Goal: Task Accomplishment & Management: Use online tool/utility

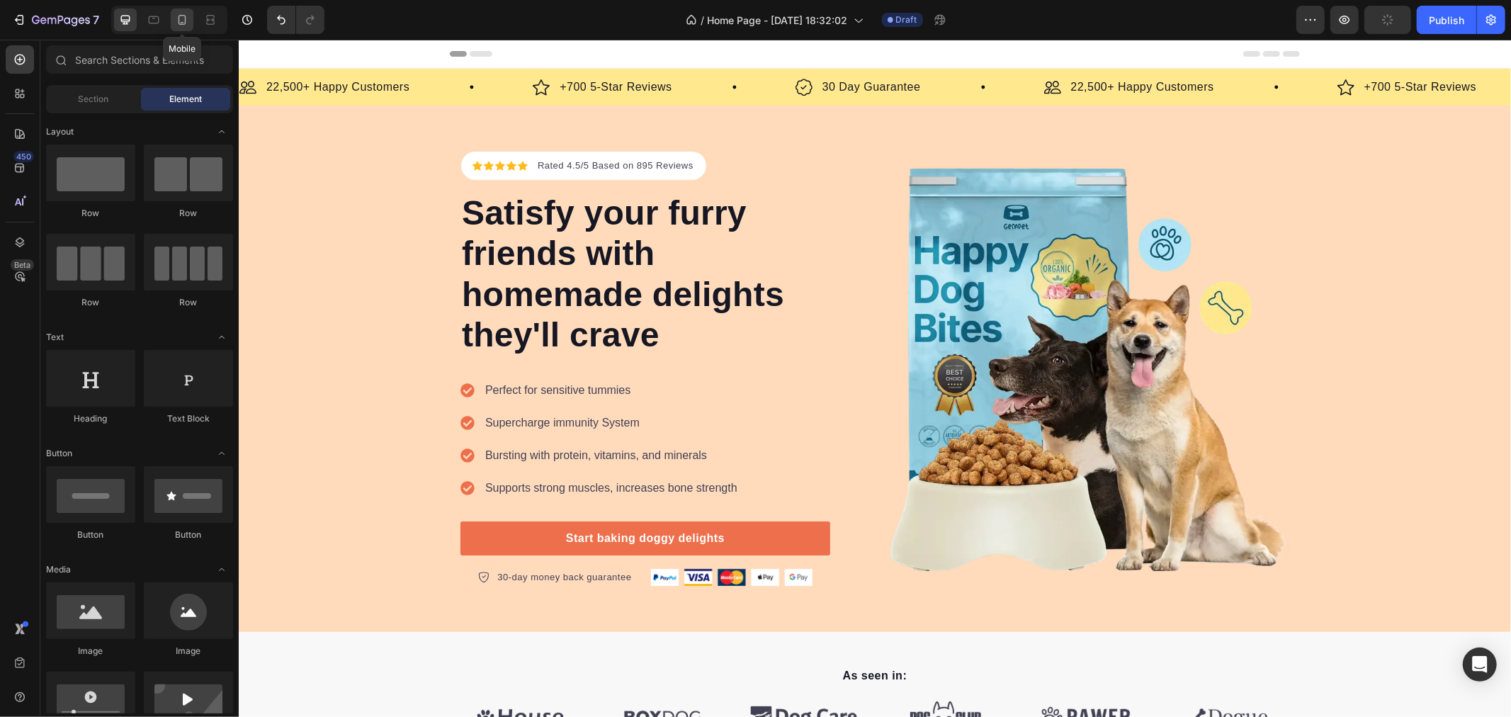
click at [179, 22] on icon at bounding box center [183, 20] width 8 height 10
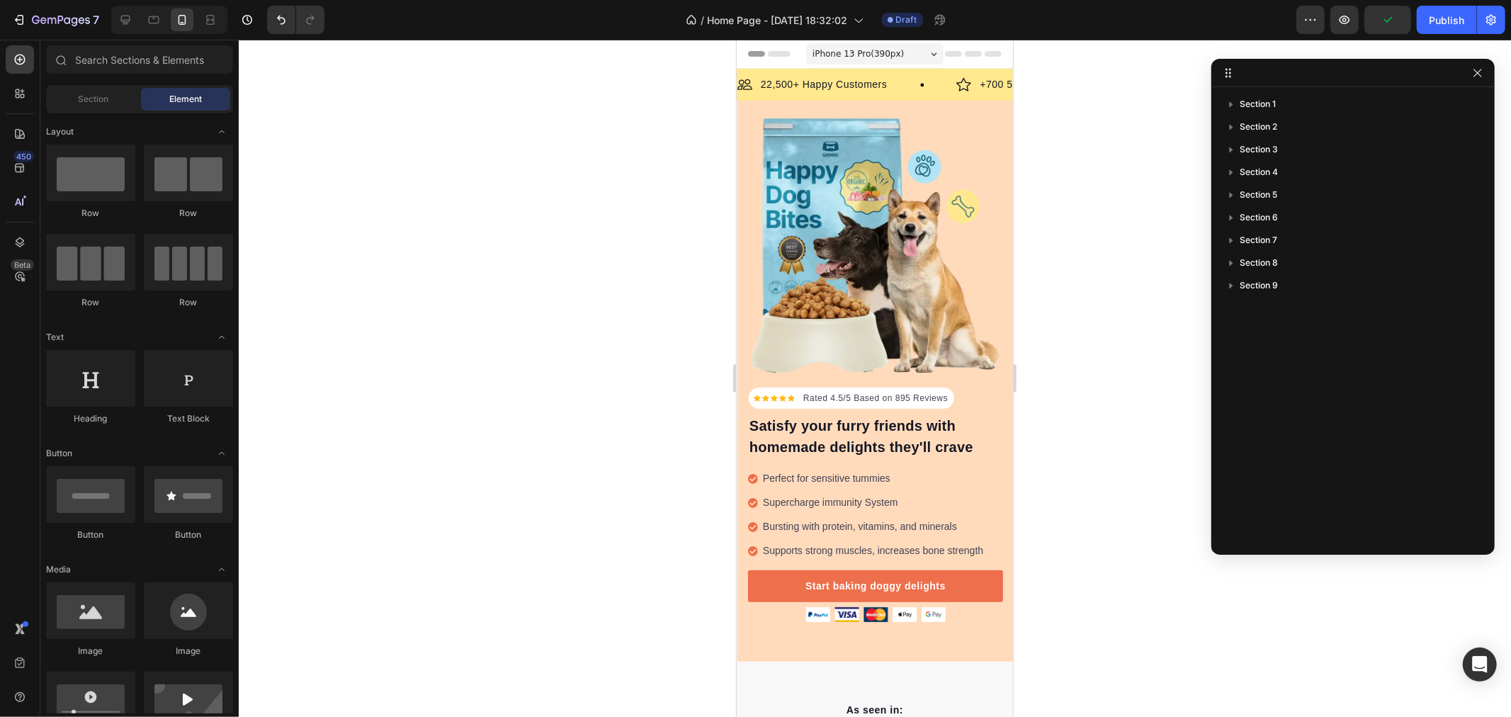
click at [1102, 245] on div at bounding box center [875, 378] width 1272 height 677
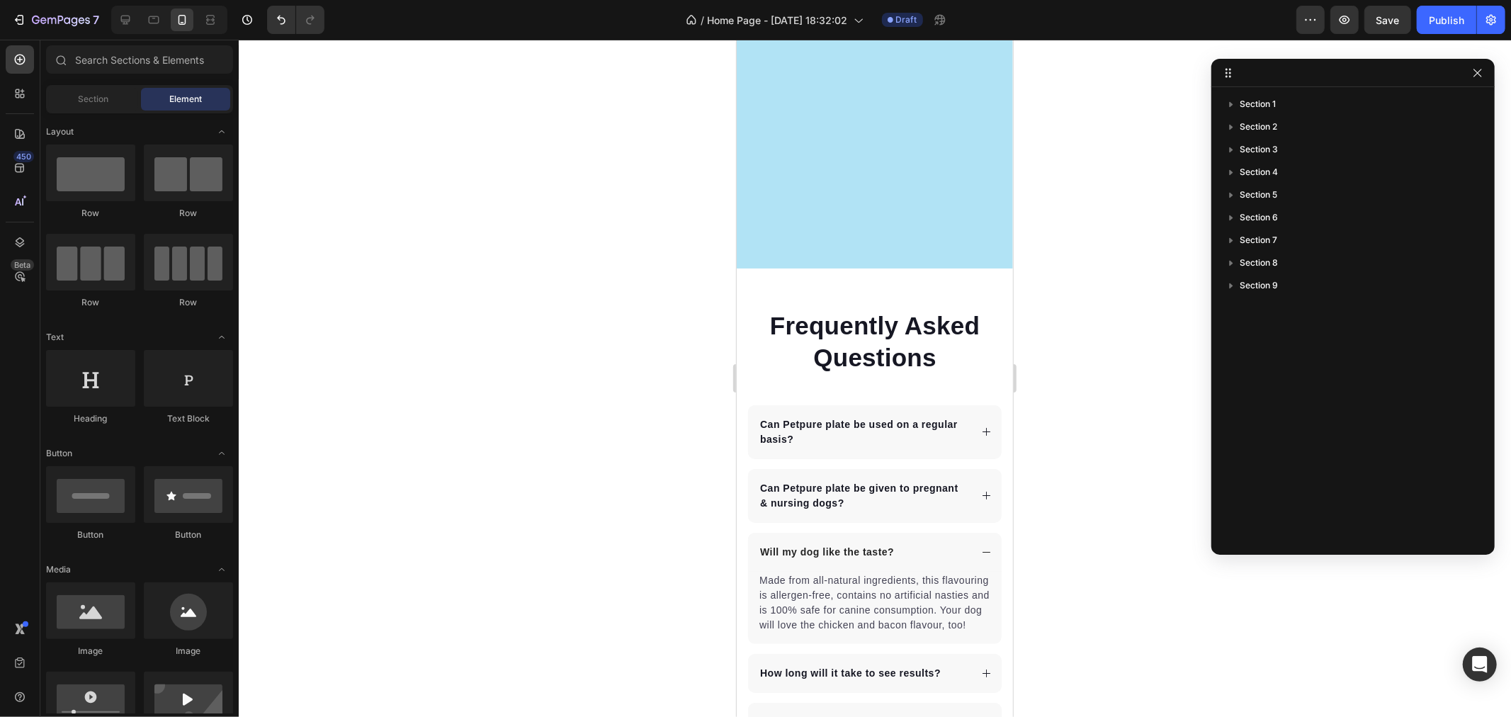
scroll to position [4223, 0]
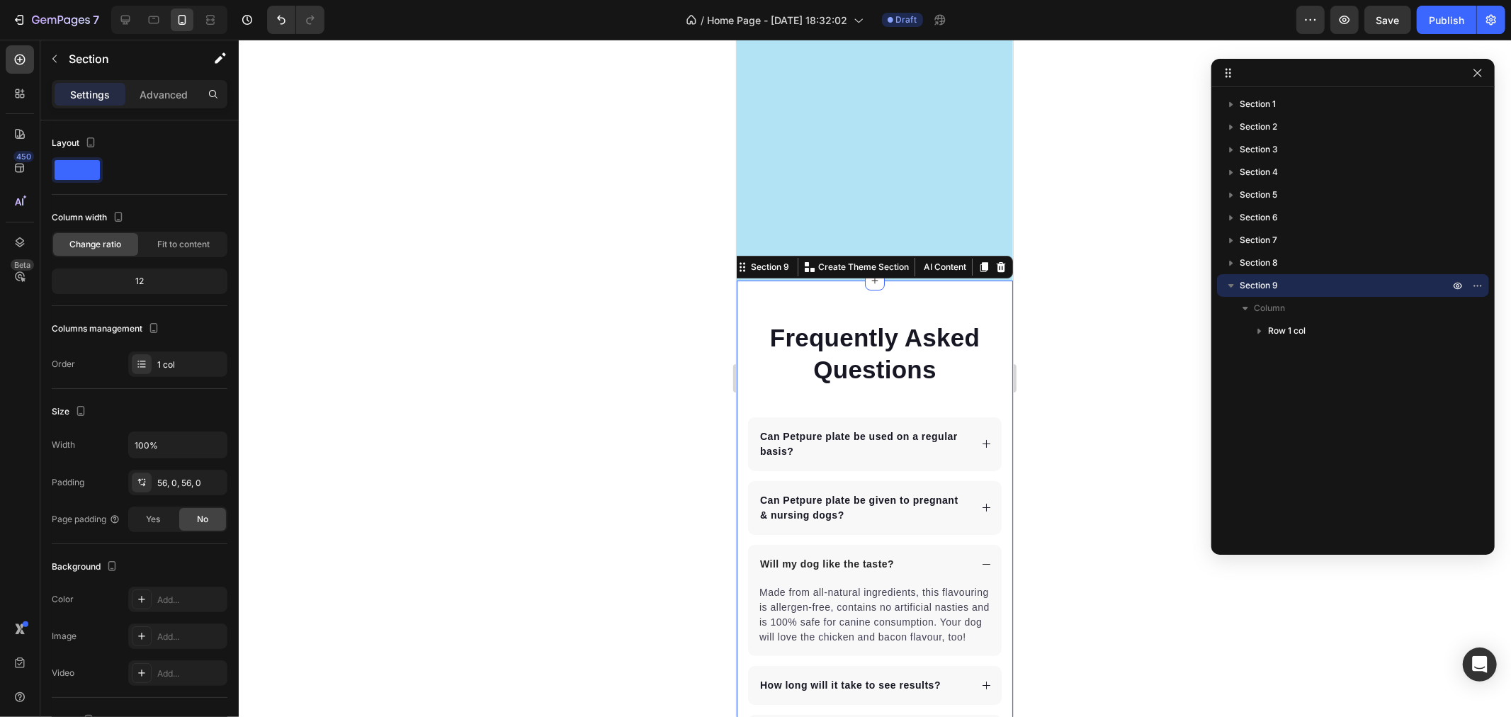
click at [824, 298] on div "Frequently Asked Questions Heading Can Petpure plate be used on a regular basis…" at bounding box center [874, 568] width 276 height 577
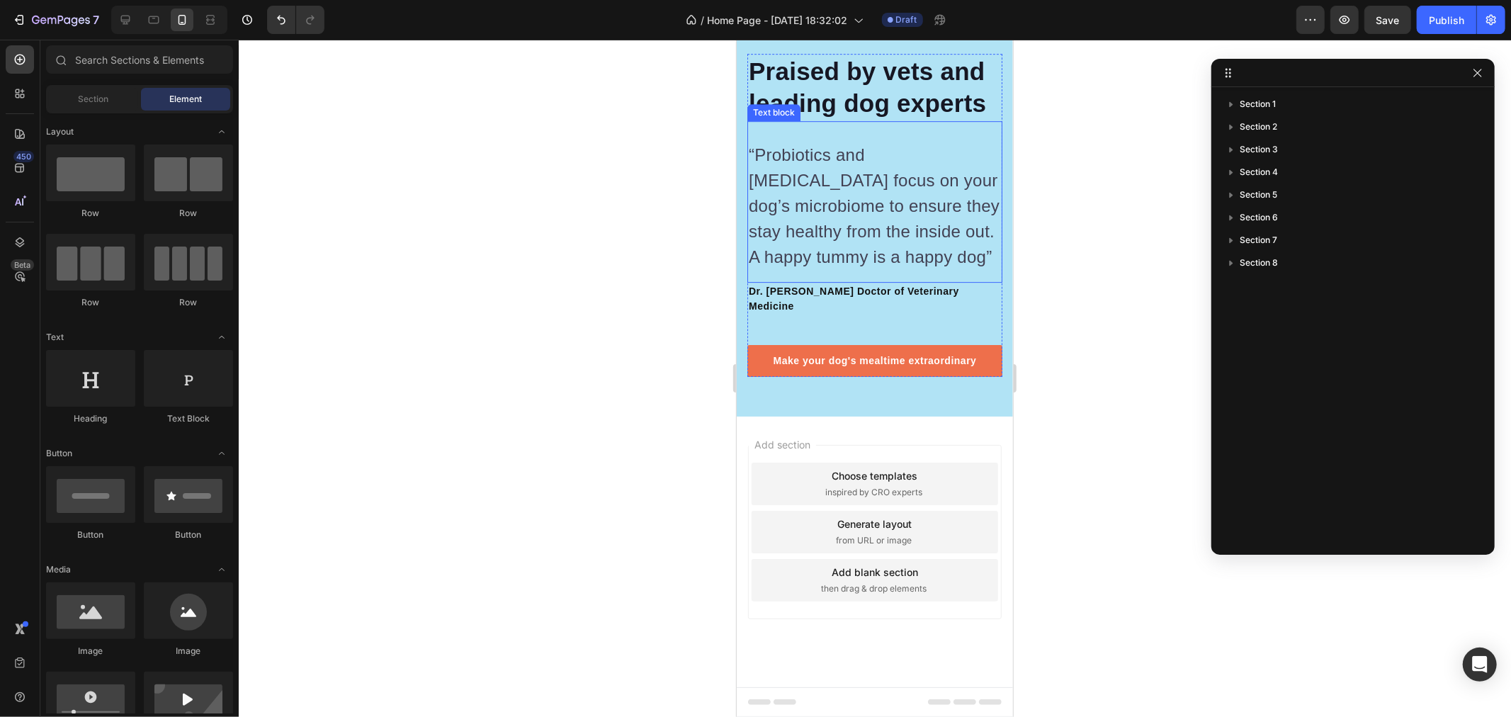
scroll to position [3614, 0]
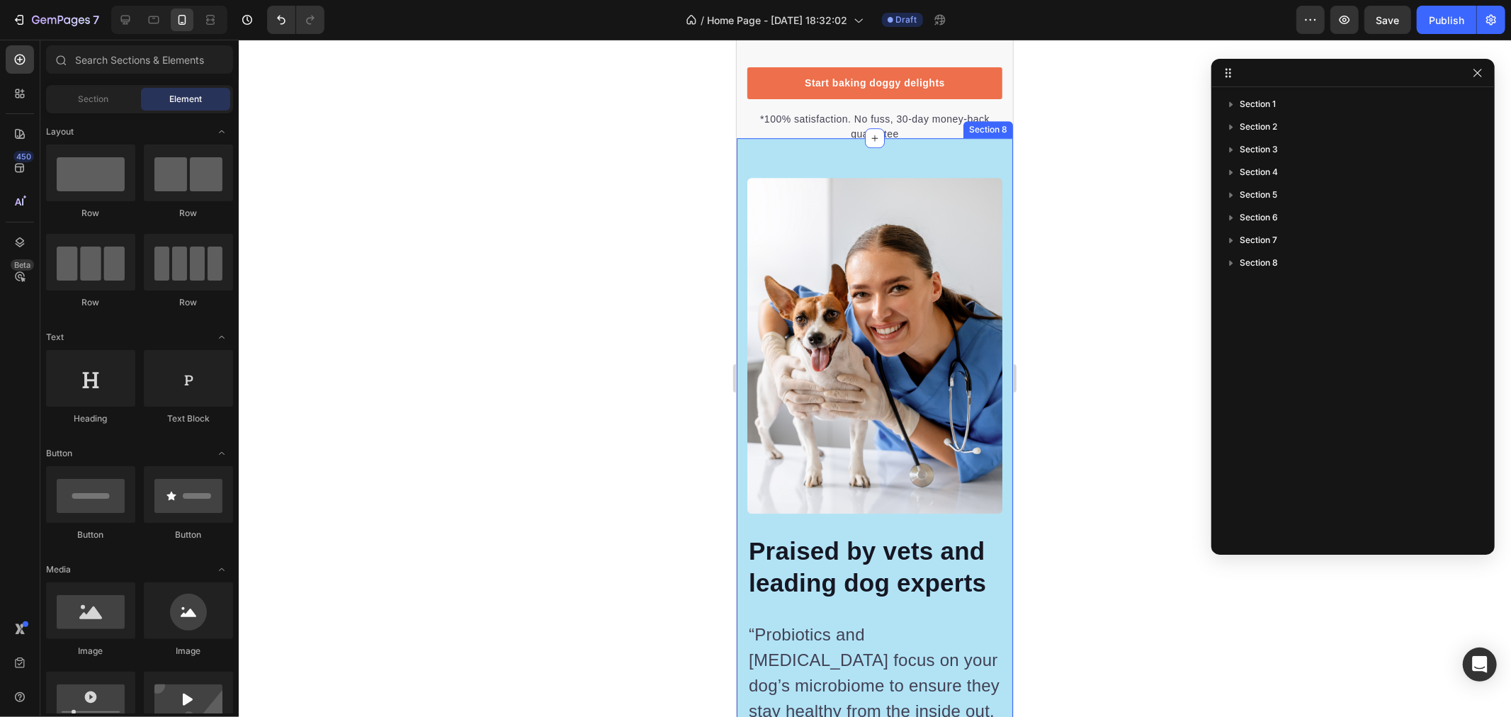
click at [798, 145] on div "Image Image Praised by vets and leading dog experts Heading “Probiotics and [ME…" at bounding box center [874, 516] width 276 height 758
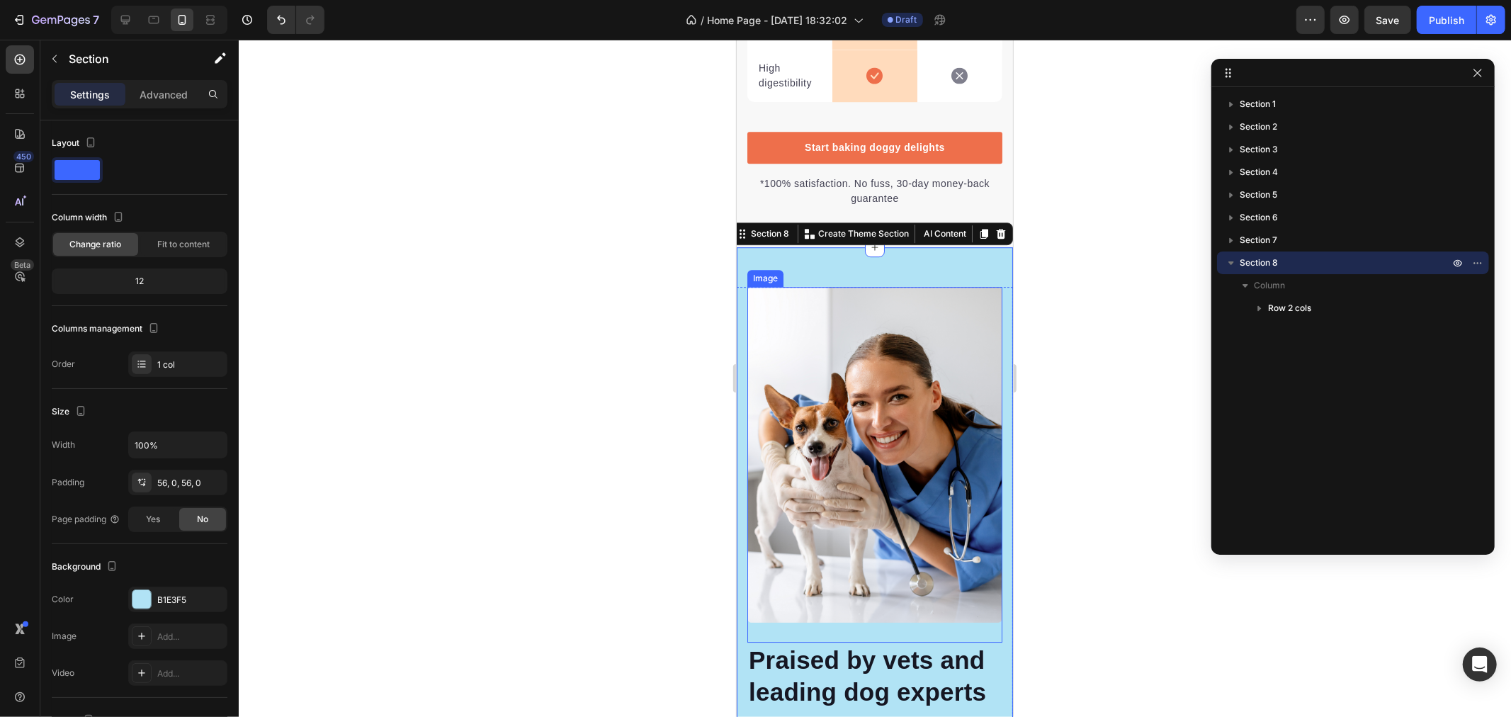
scroll to position [3142, 0]
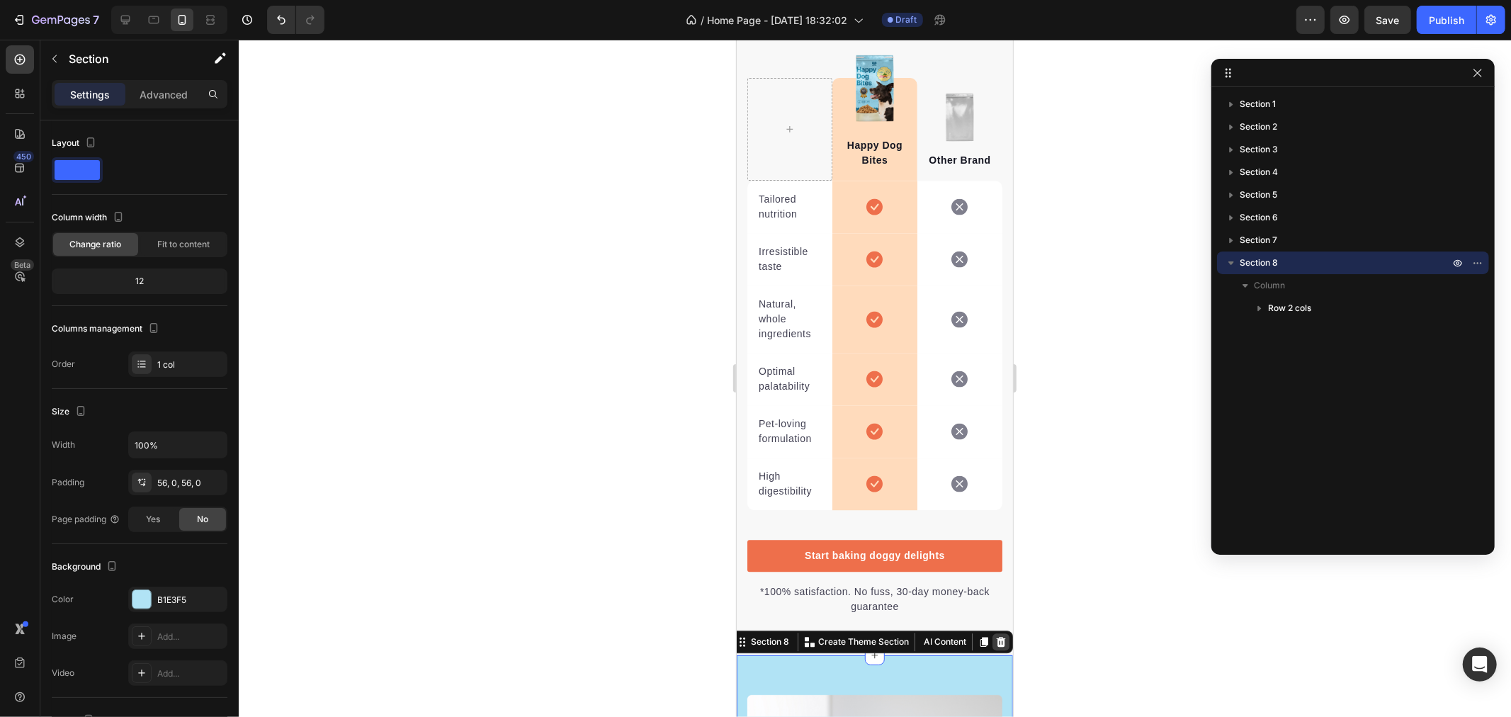
click at [996, 645] on icon at bounding box center [1000, 641] width 9 height 10
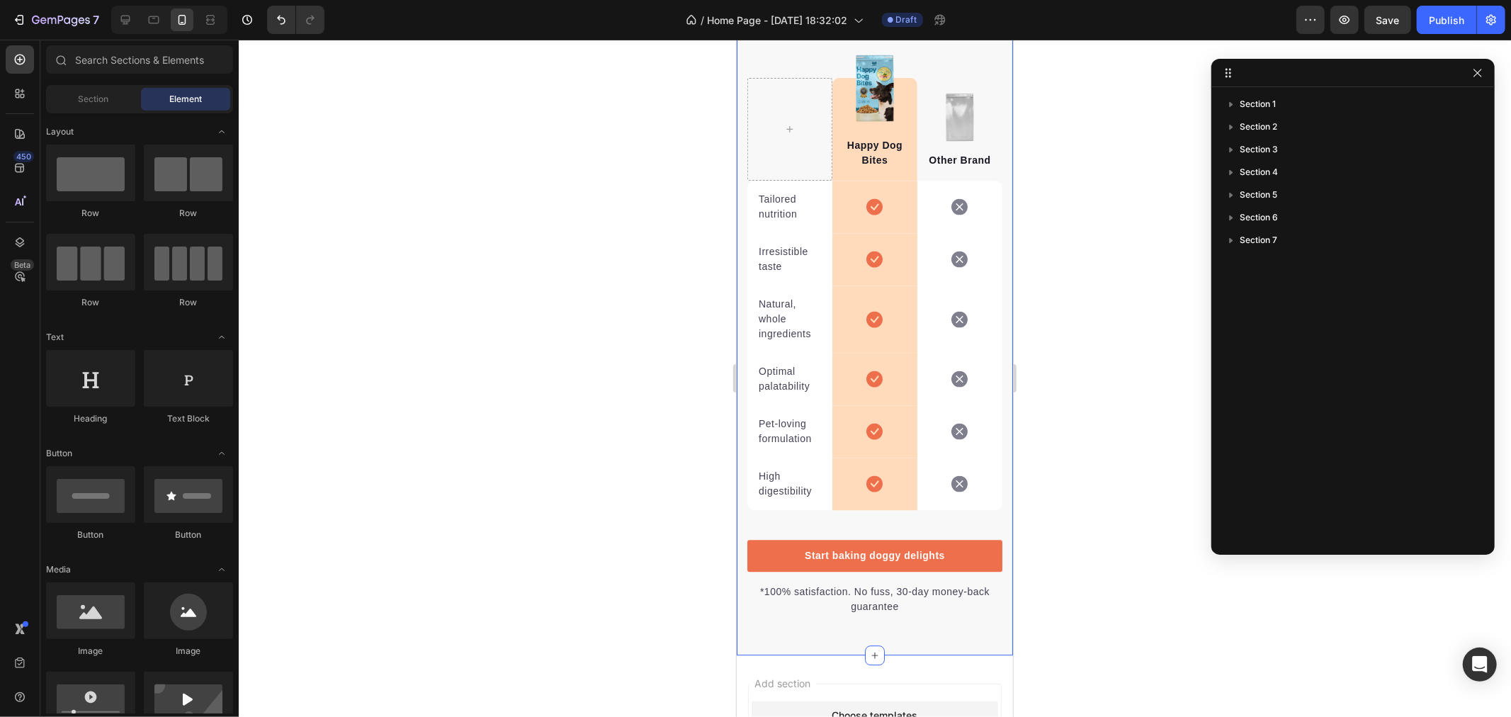
click at [953, 626] on div "We’re a whole different breed. Heading It’s easy to see why Super Tummy Daily i…" at bounding box center [874, 242] width 276 height 825
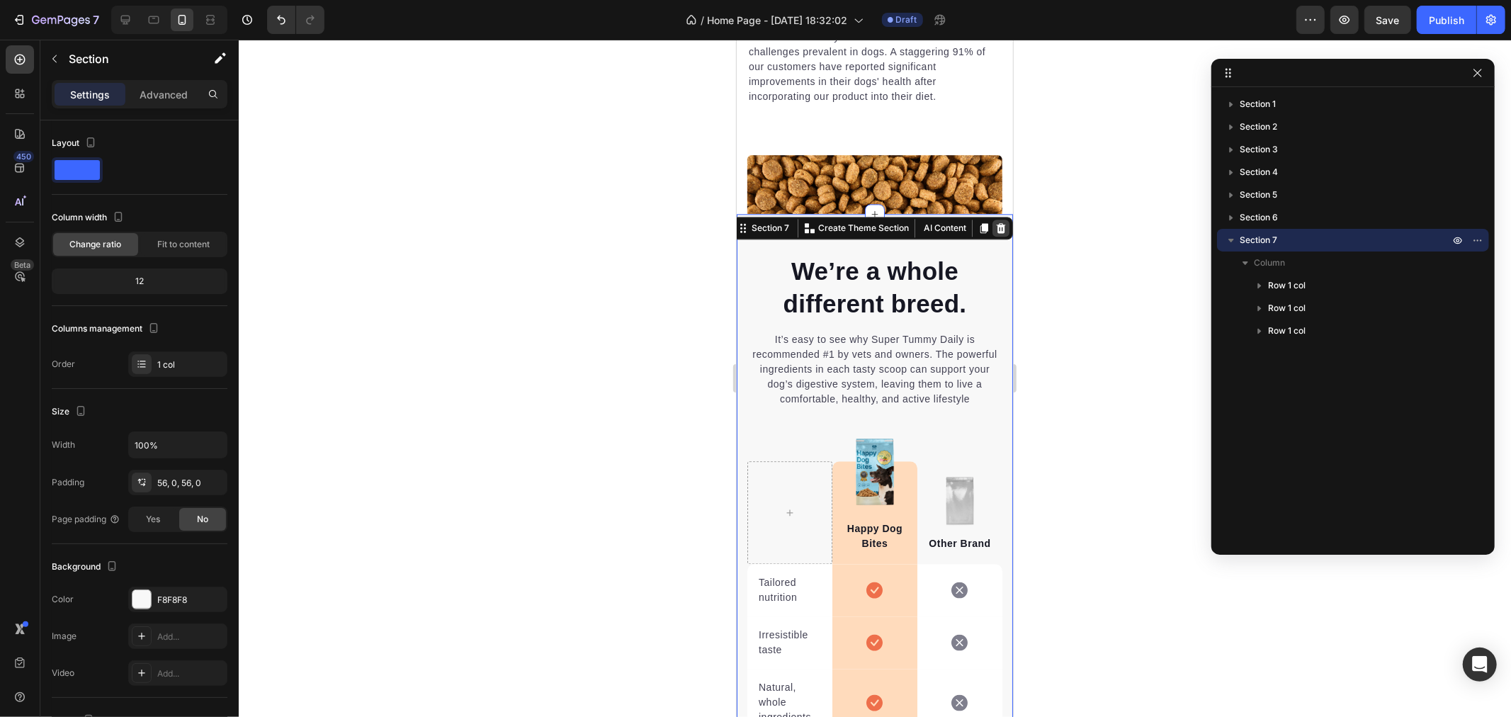
click at [992, 220] on div at bounding box center [1000, 227] width 17 height 17
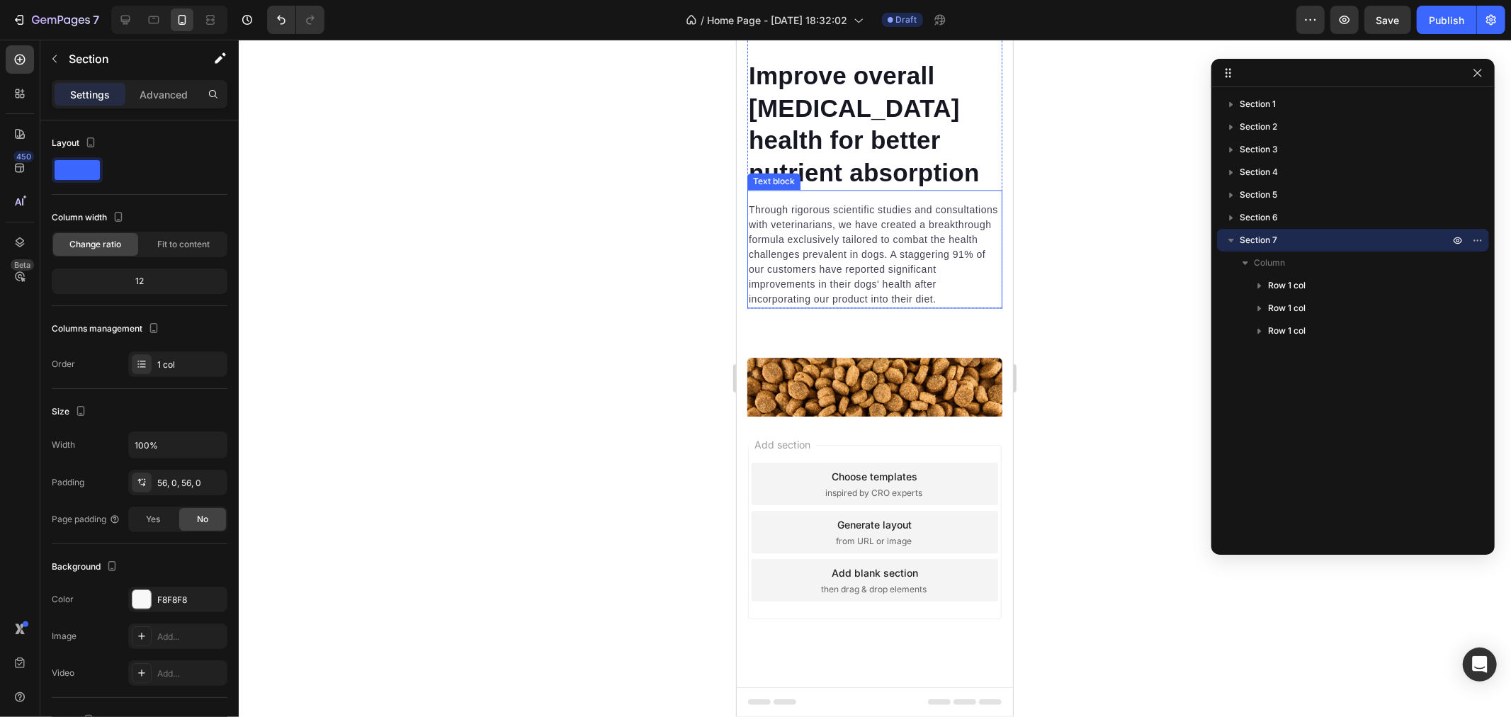
scroll to position [2555, 0]
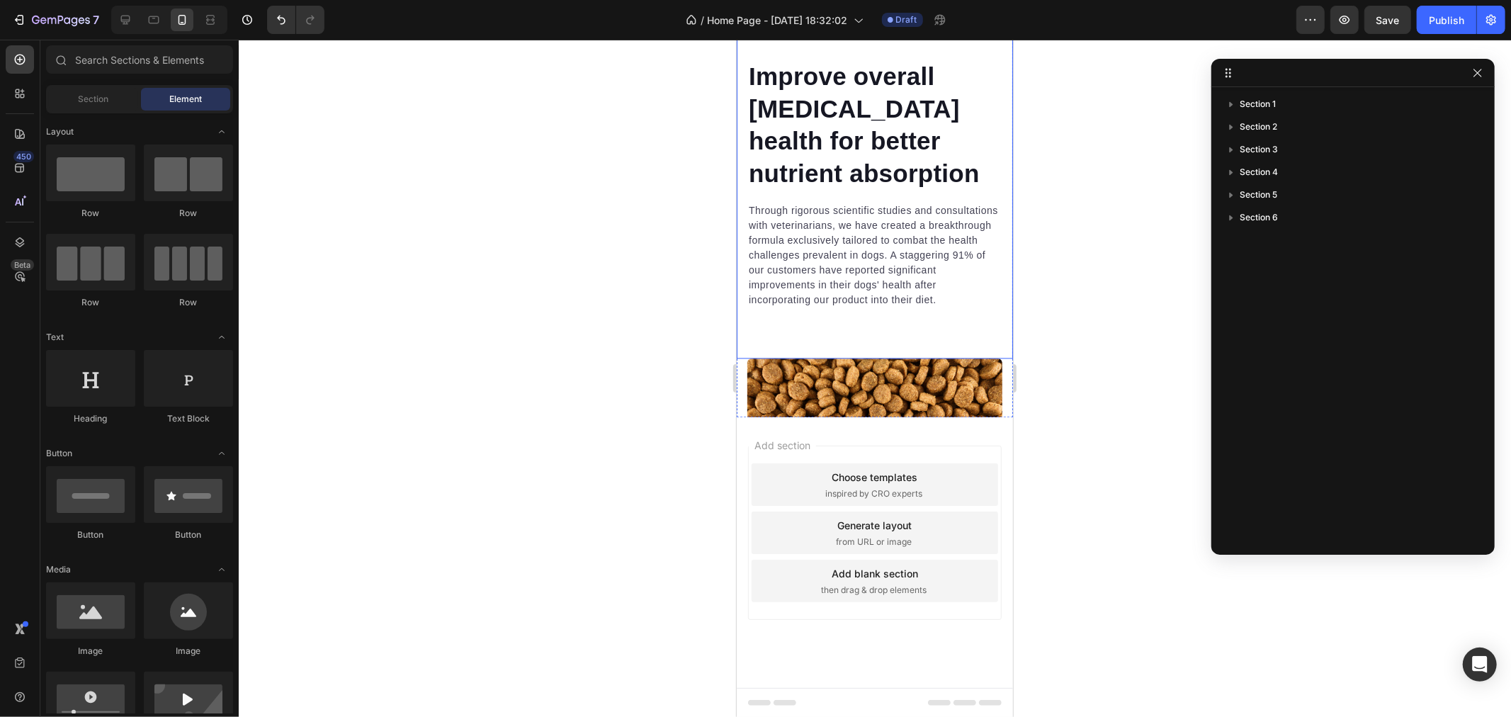
click at [926, 300] on div "Video Improve overall [MEDICAL_DATA] health for better nutrient absorption Head…" at bounding box center [874, 90] width 276 height 536
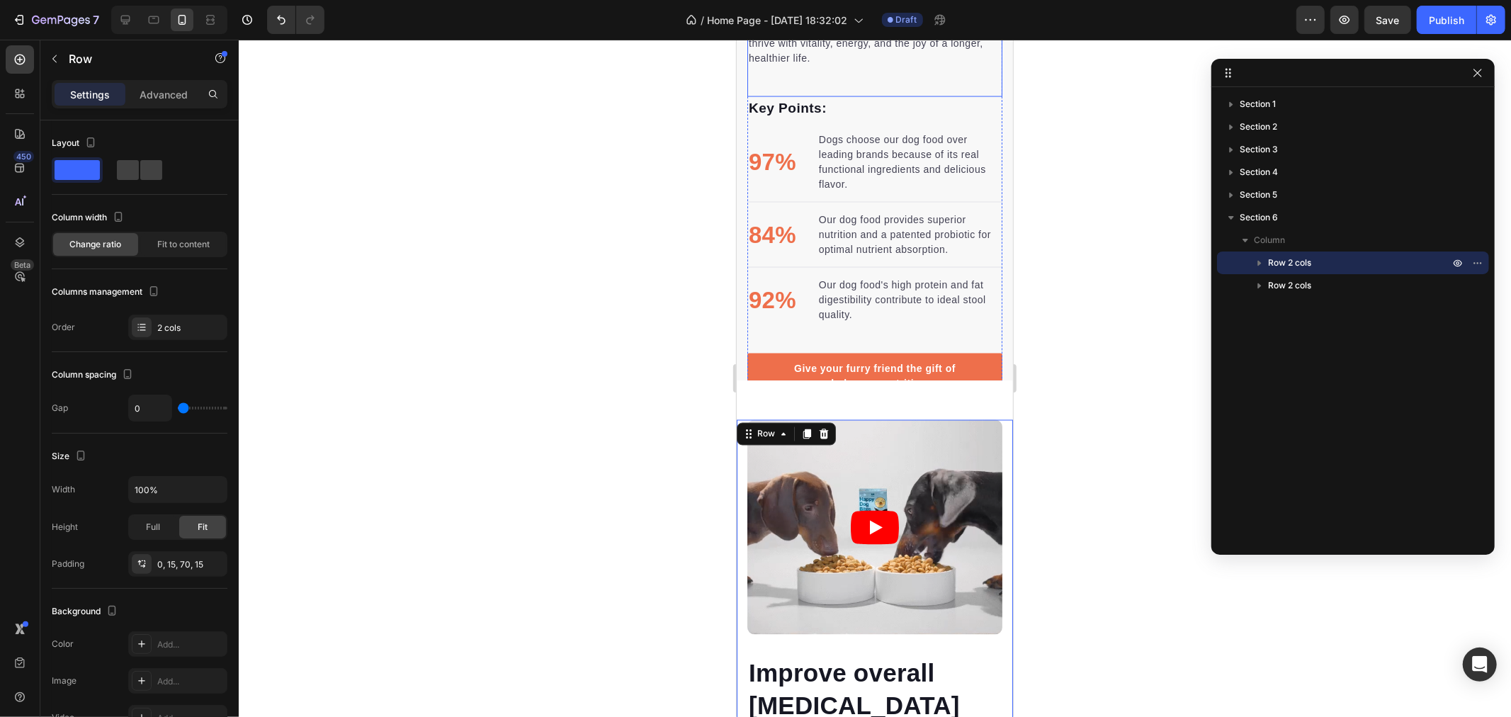
scroll to position [1925, 0]
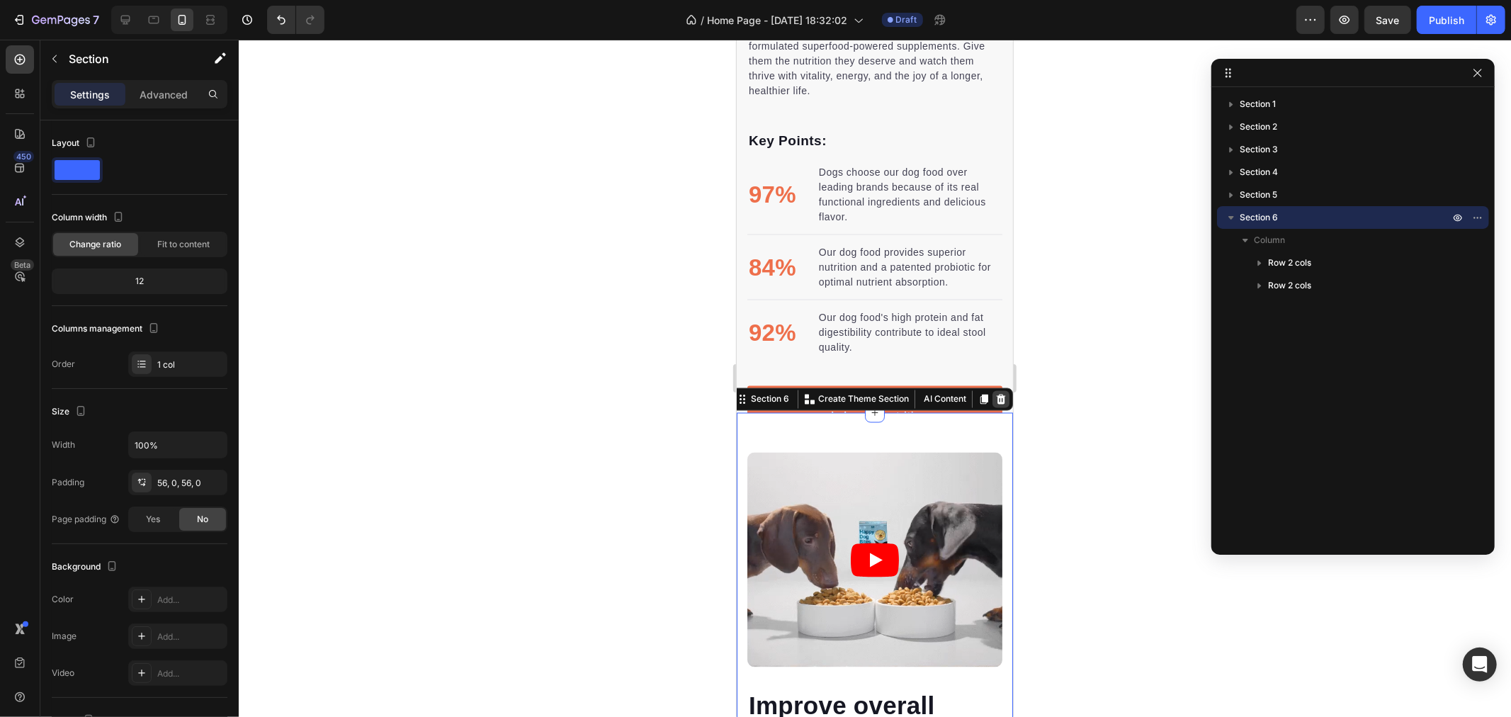
click at [995, 399] on icon at bounding box center [1000, 398] width 11 height 11
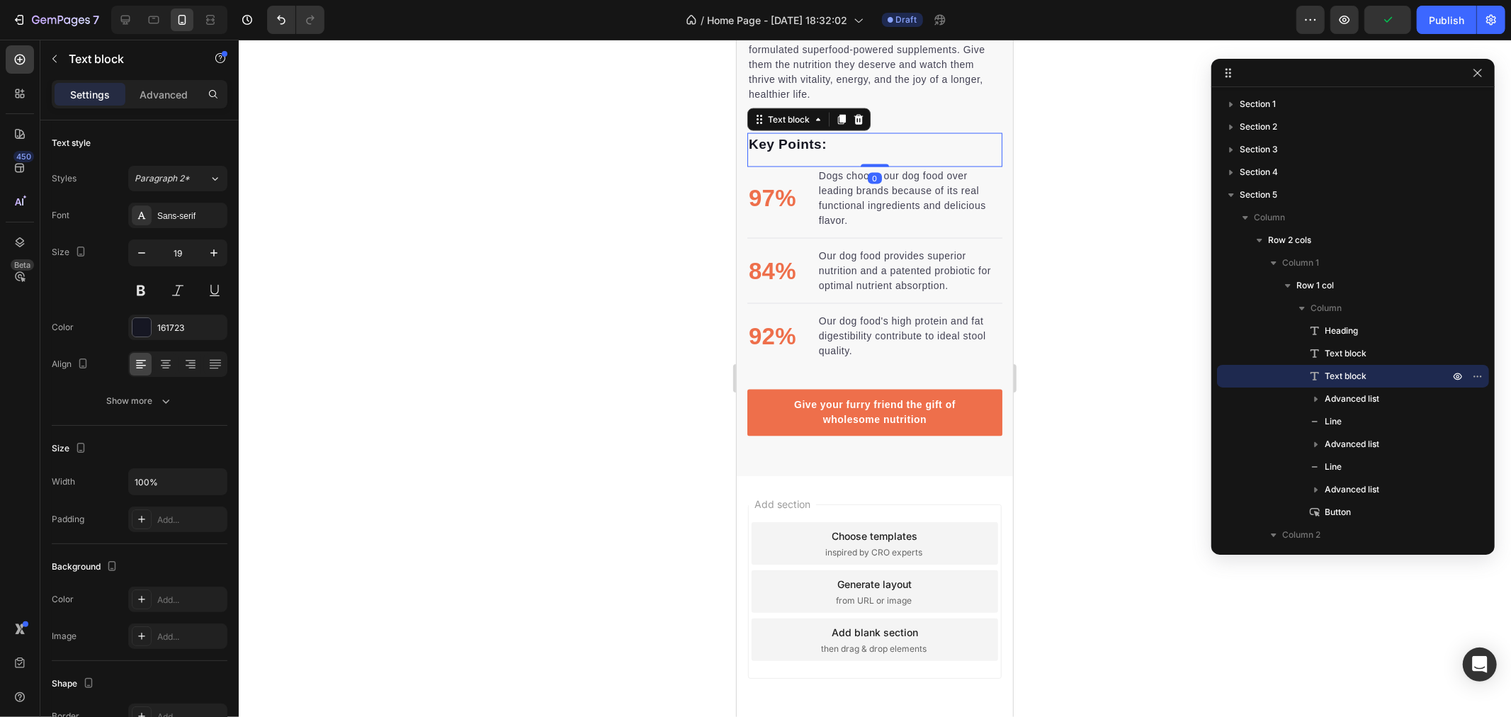
click at [954, 154] on p "Key Points:" at bounding box center [874, 144] width 252 height 21
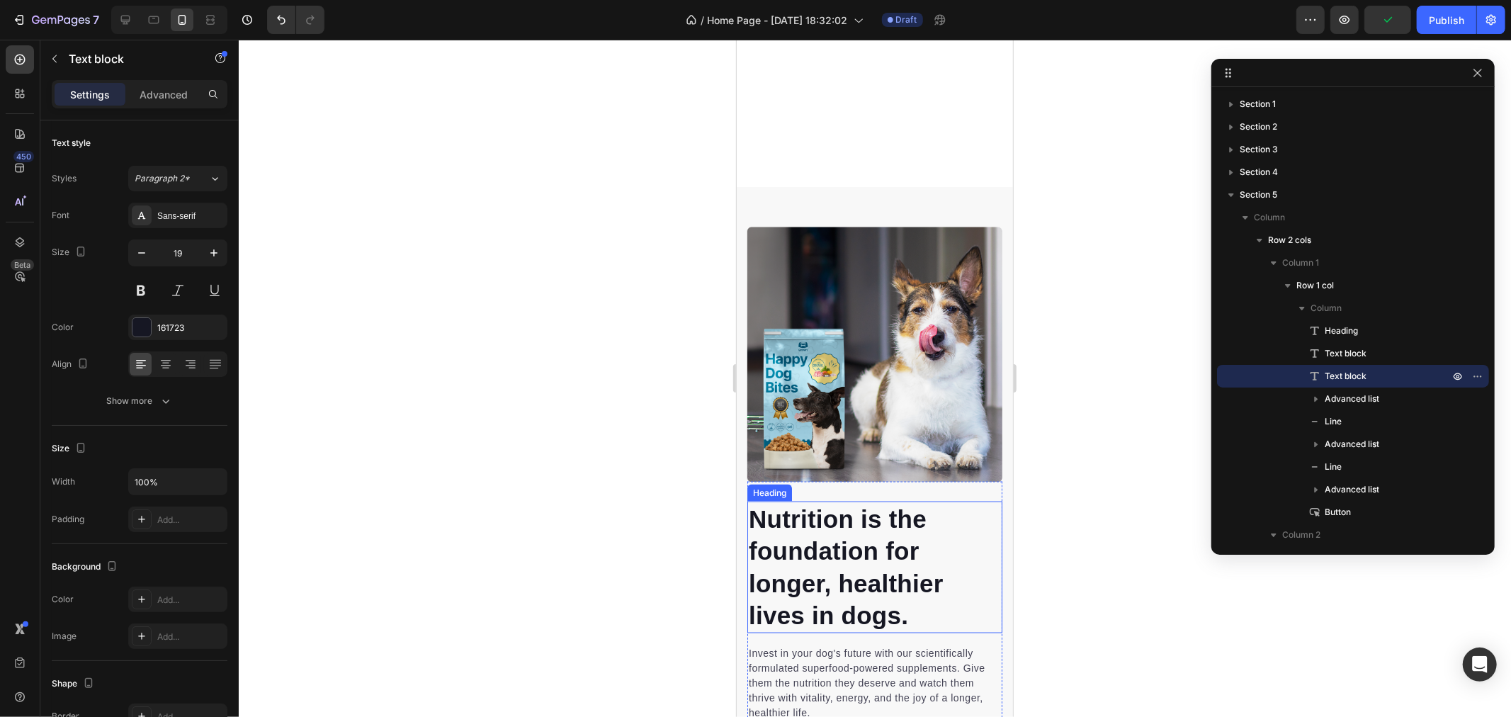
scroll to position [1515, 0]
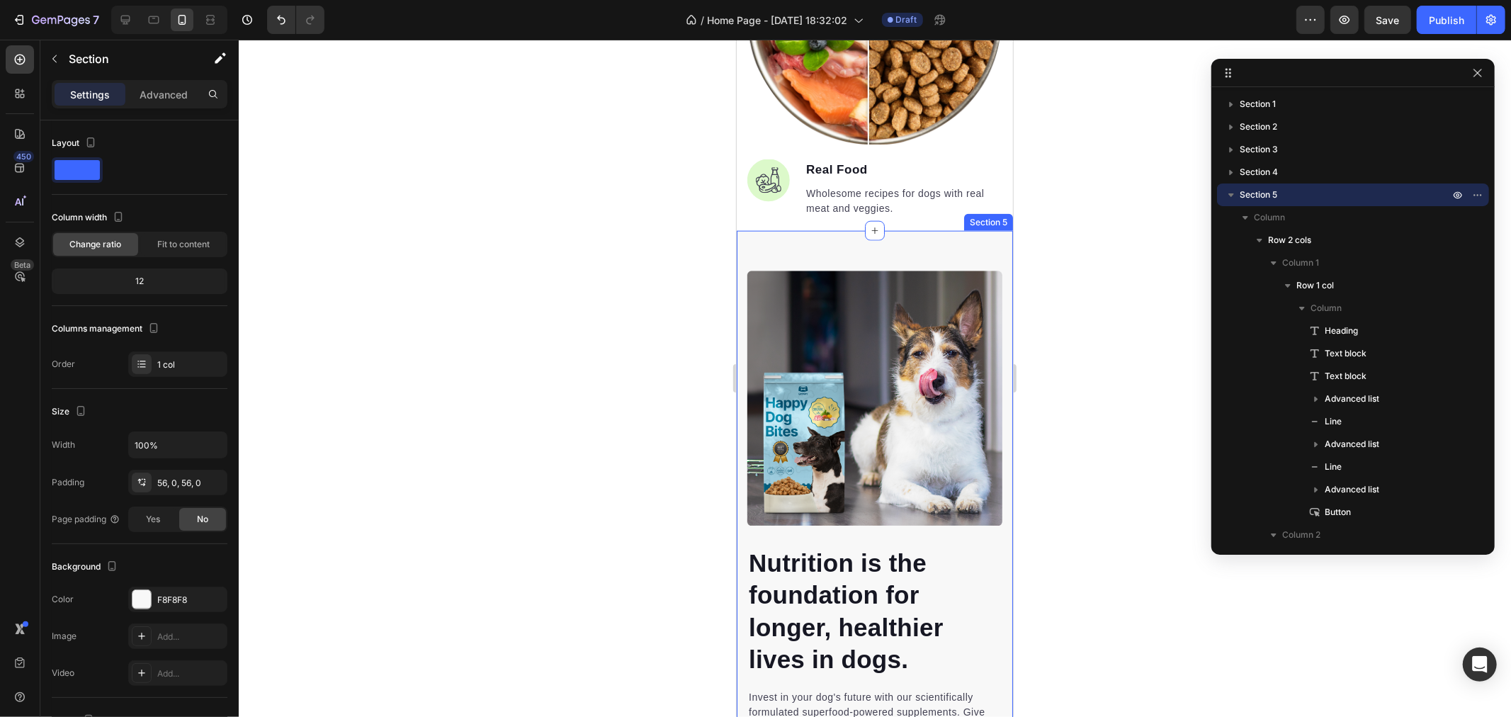
click at [898, 244] on div "Nutrition is the foundation for longer, healthier lives in dogs. Heading Invest…" at bounding box center [874, 684] width 276 height 908
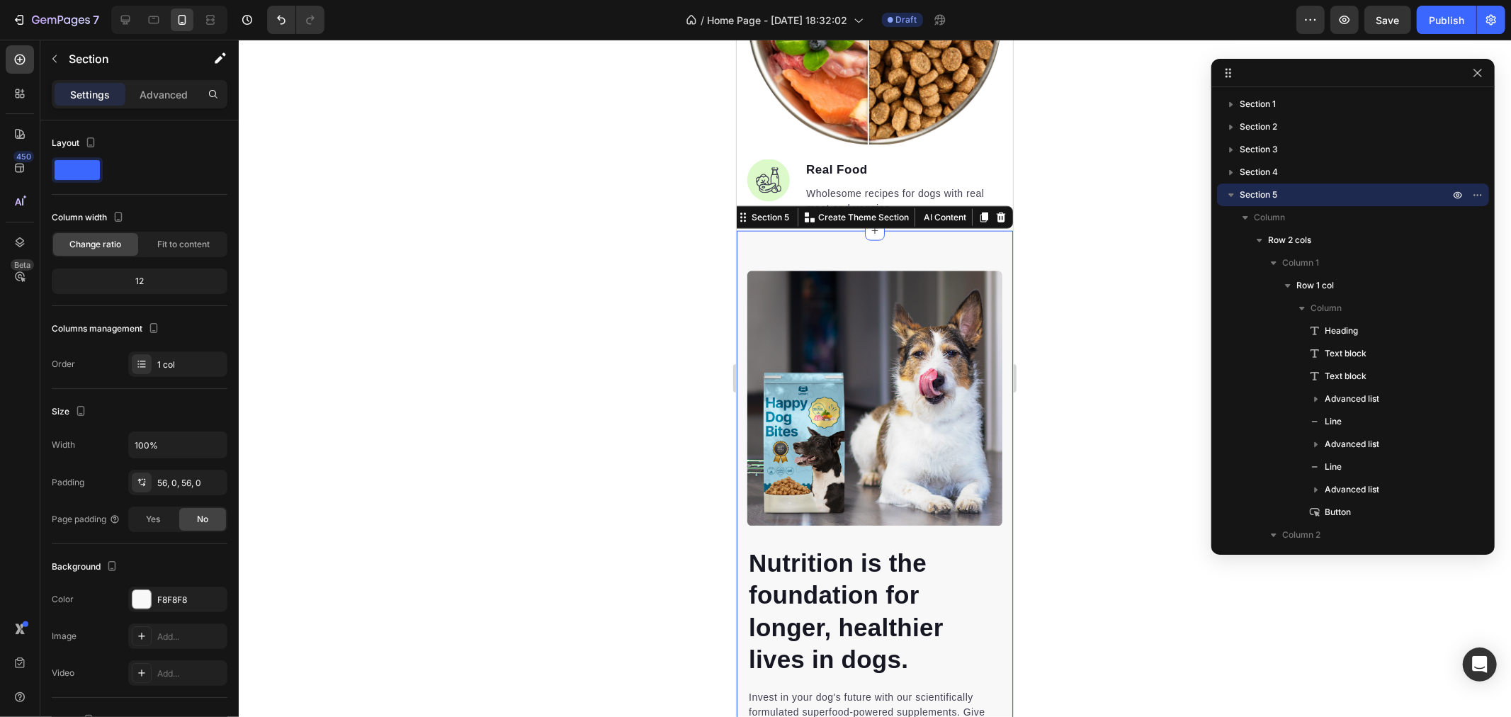
click at [995, 215] on icon at bounding box center [1000, 216] width 11 height 11
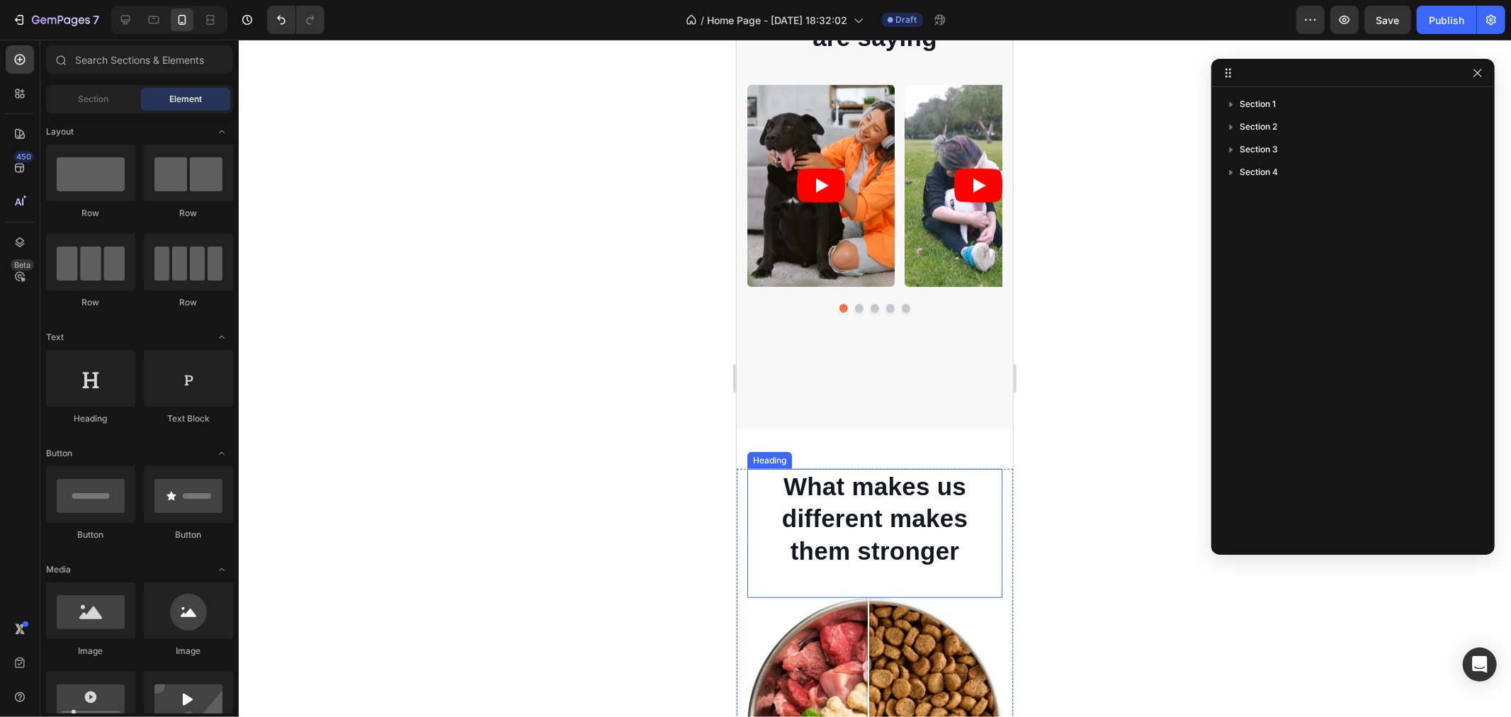
scroll to position [777, 0]
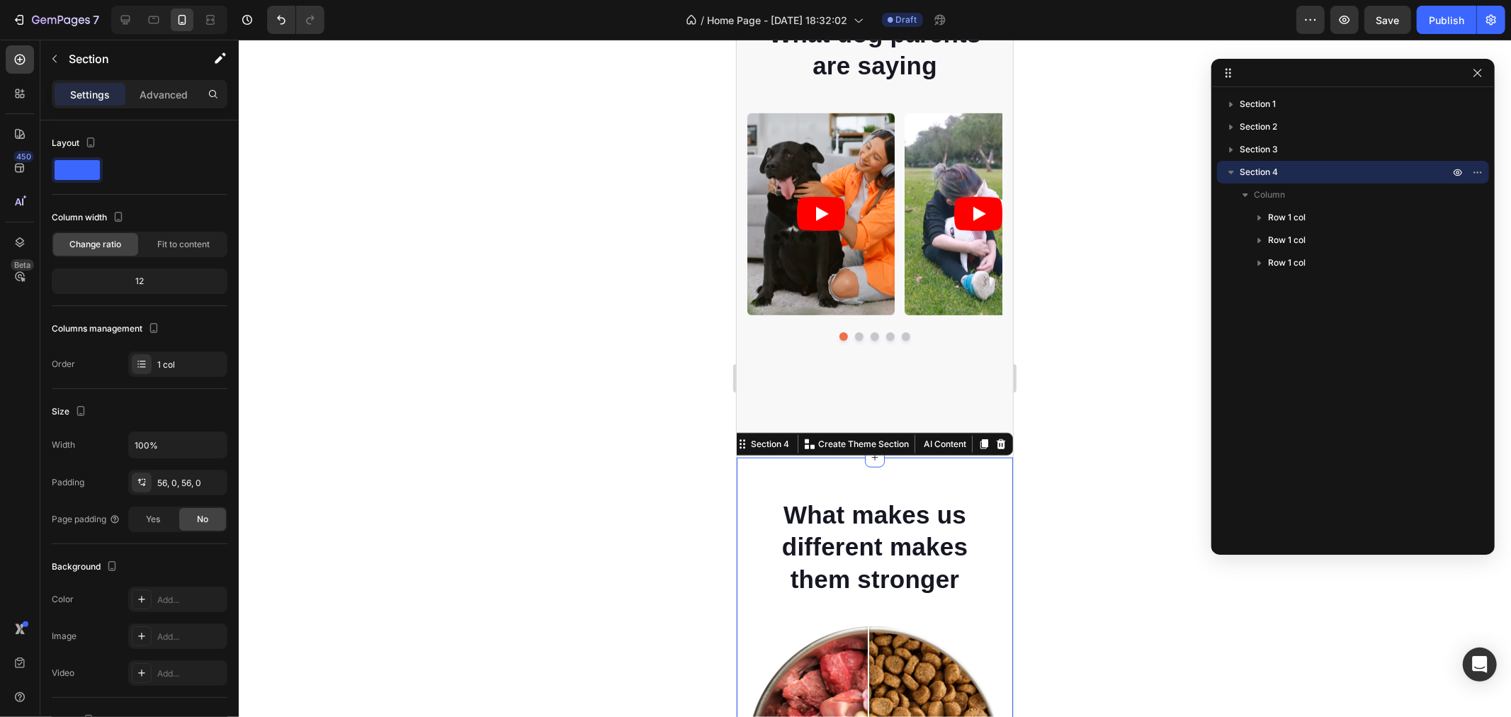
click at [996, 441] on icon at bounding box center [1000, 443] width 9 height 10
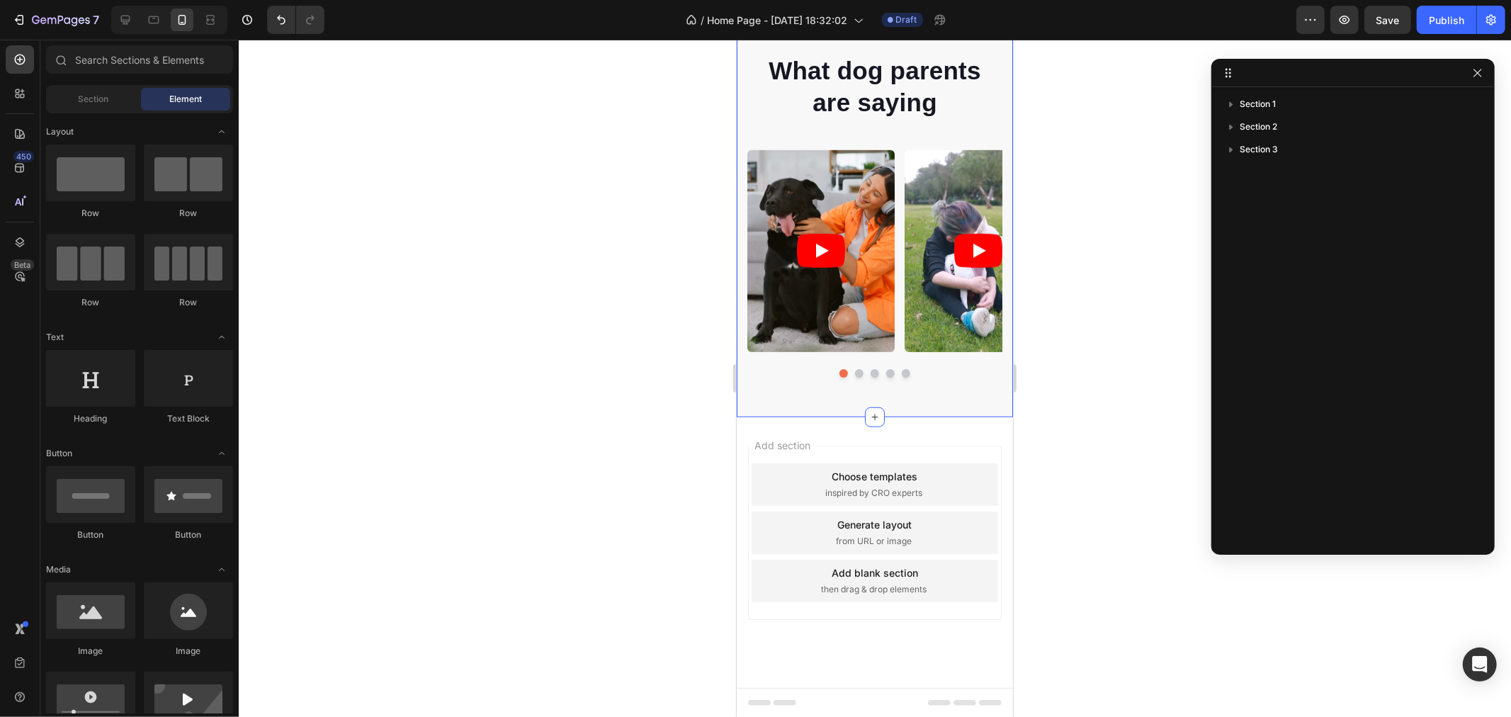
scroll to position [347, 0]
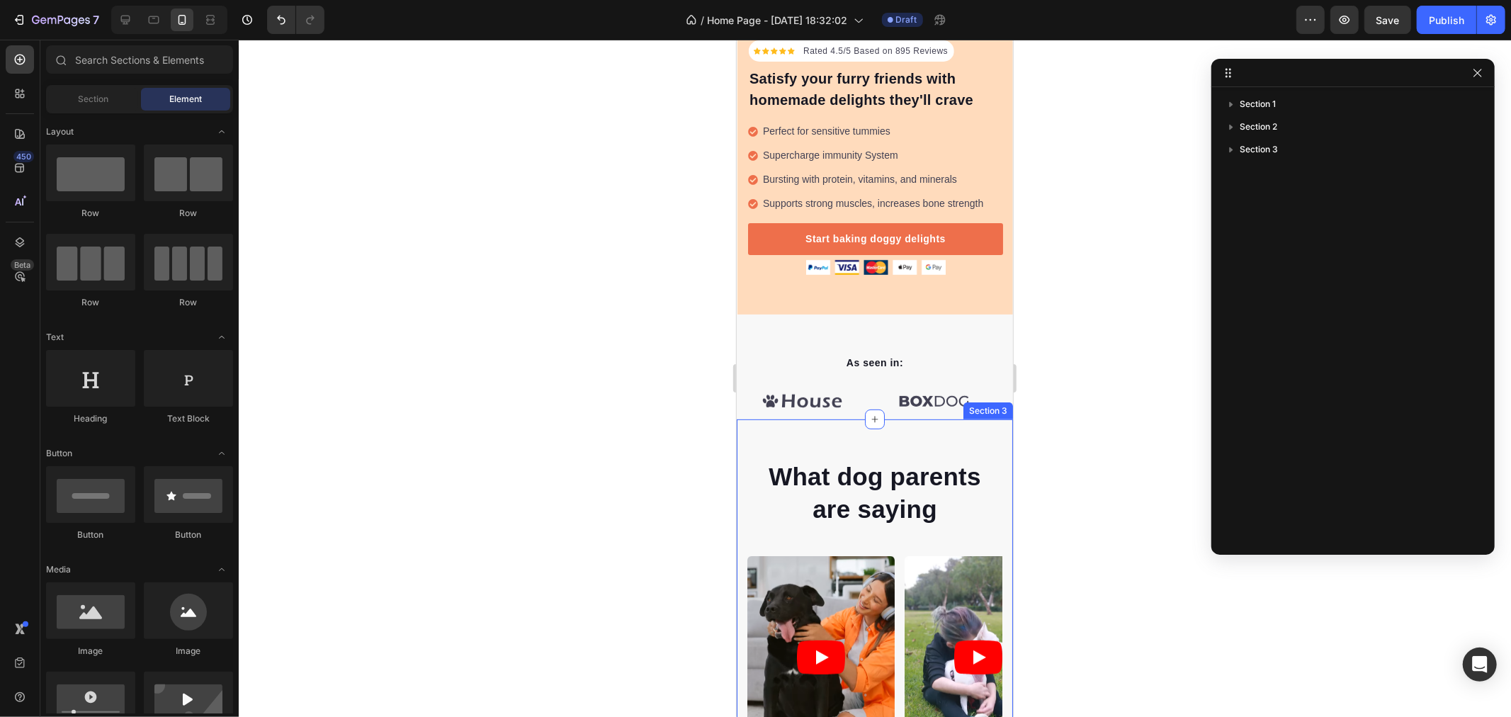
click at [926, 419] on div "What dog parents are saying Heading Video Video Video Video Video Carousel Row …" at bounding box center [874, 621] width 276 height 404
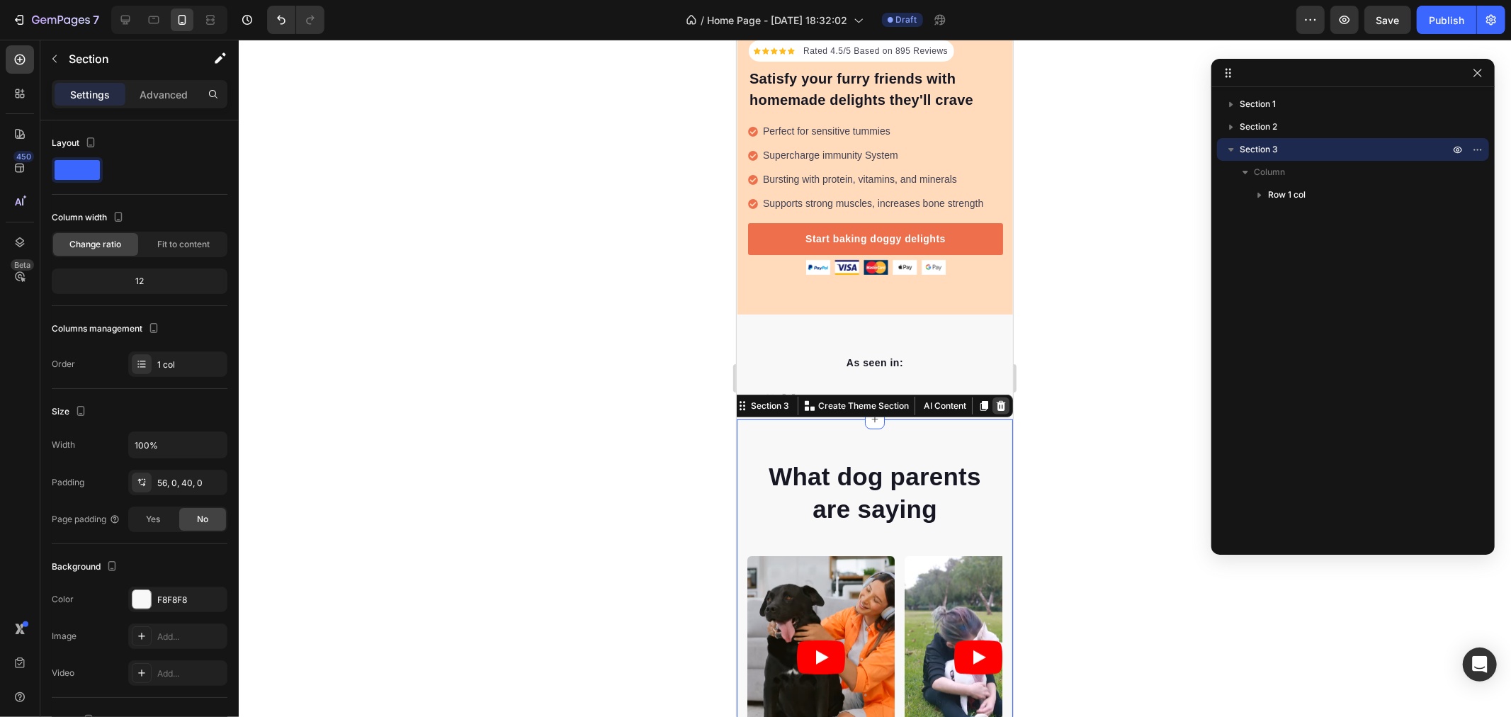
click at [995, 400] on icon at bounding box center [1000, 405] width 11 height 11
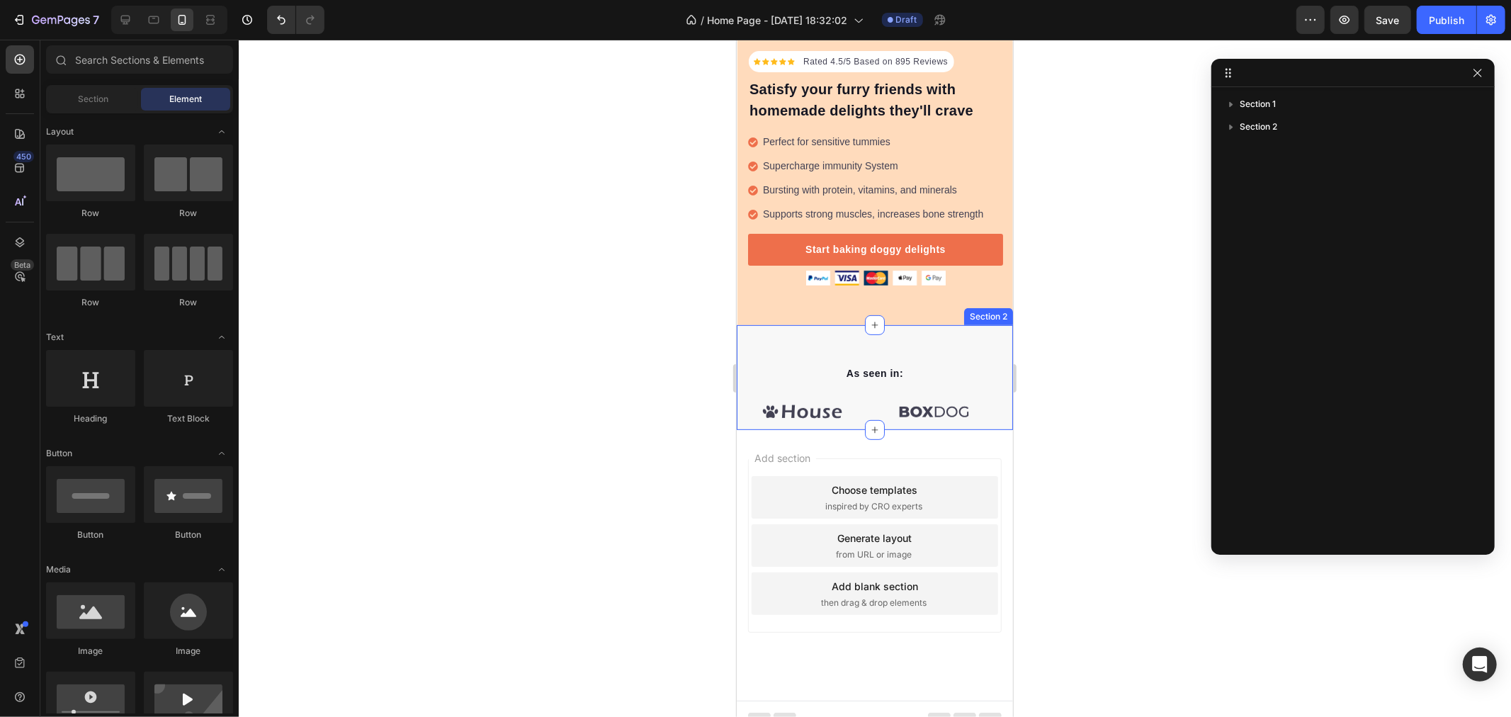
click at [894, 324] on div "As seen in: Text block Image Image Image Image Image Image Carousel Row Section…" at bounding box center [874, 376] width 276 height 105
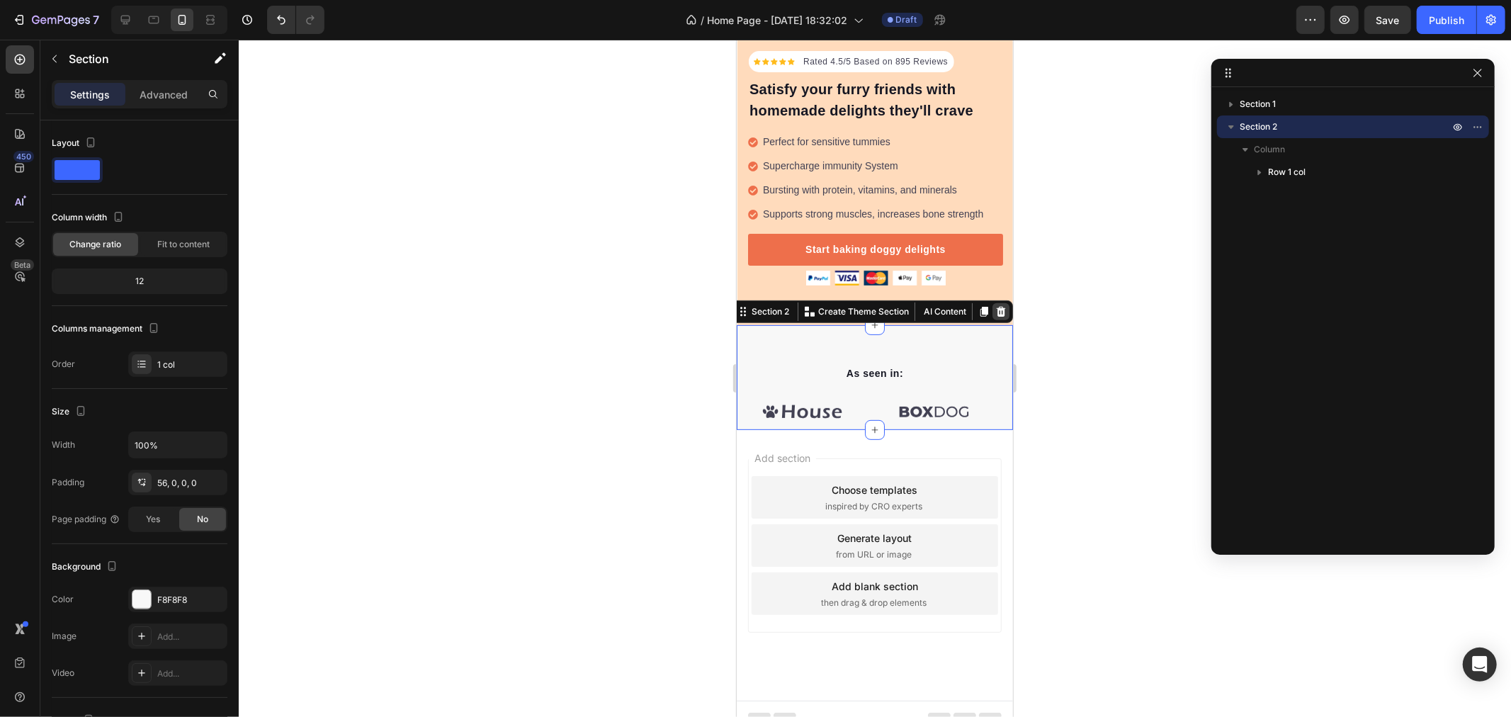
click at [996, 306] on icon at bounding box center [1000, 311] width 9 height 10
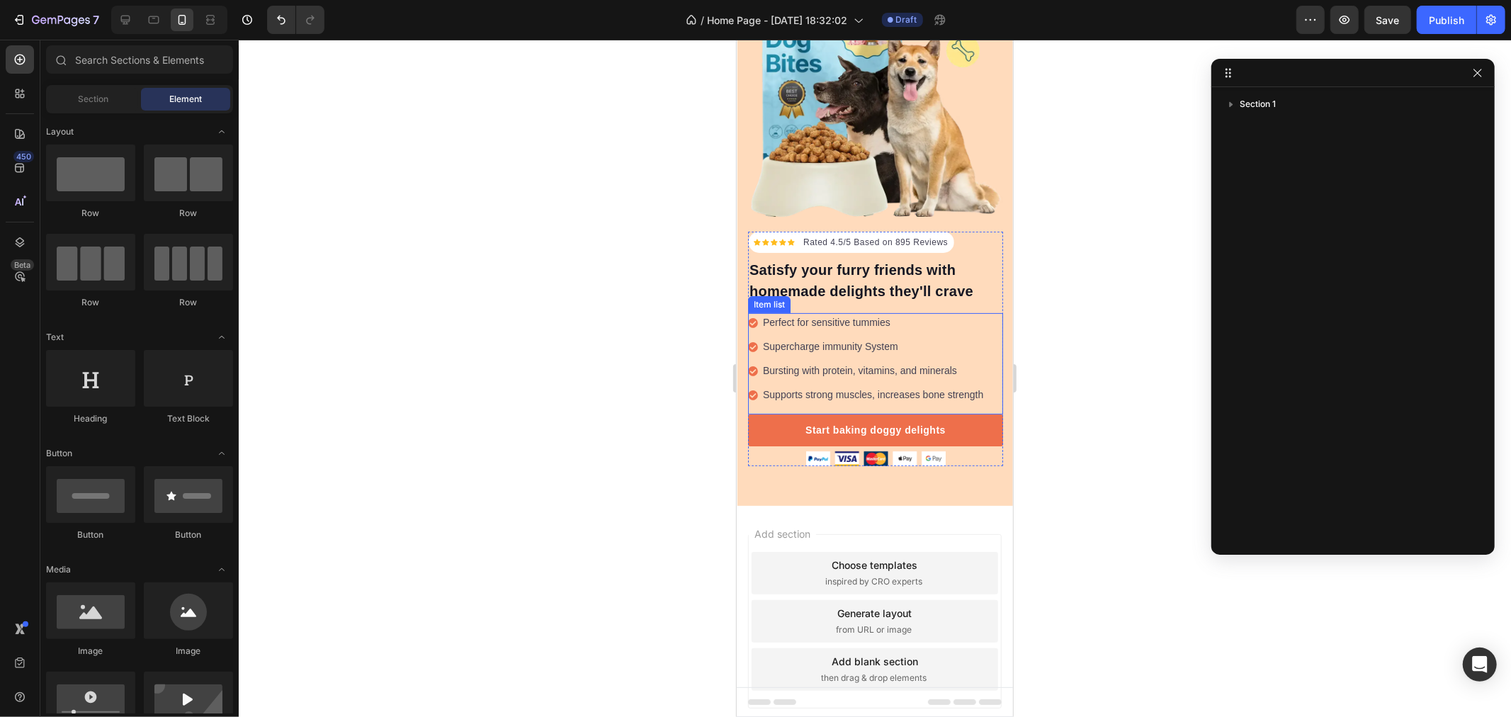
scroll to position [202, 0]
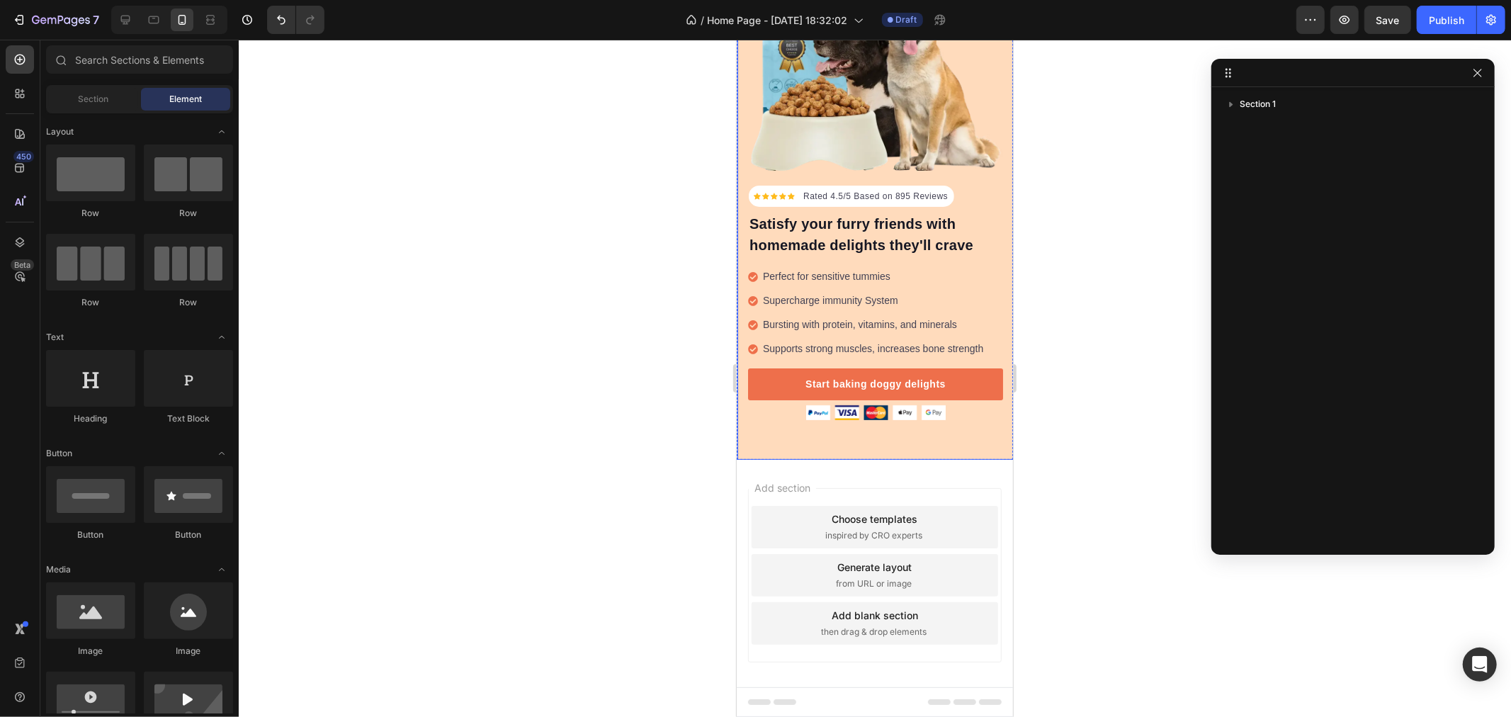
click at [783, 440] on div "Icon Icon Icon Icon Icon Icon List Hoz Rated 4.5/5 Based on 895 Reviews Text bl…" at bounding box center [875, 178] width 276 height 561
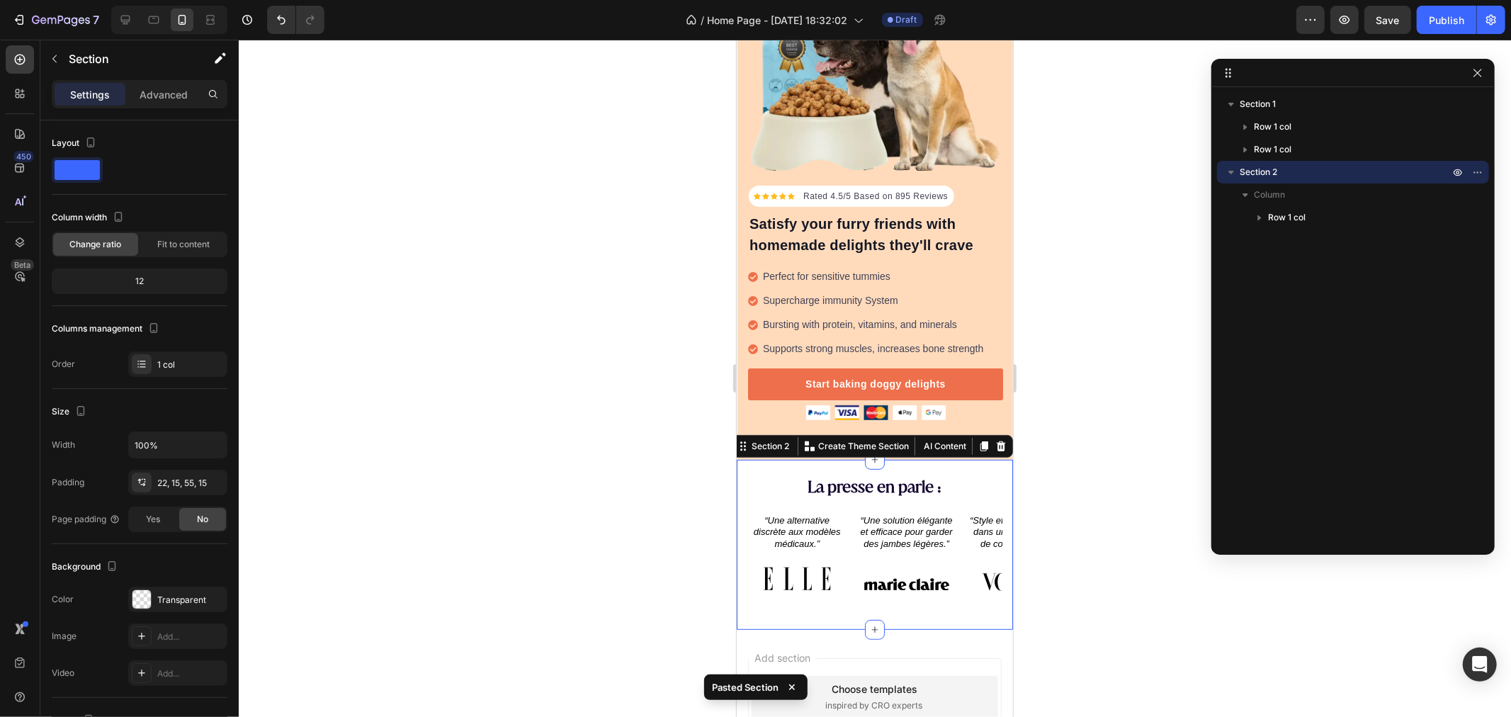
click at [533, 387] on div at bounding box center [875, 378] width 1272 height 677
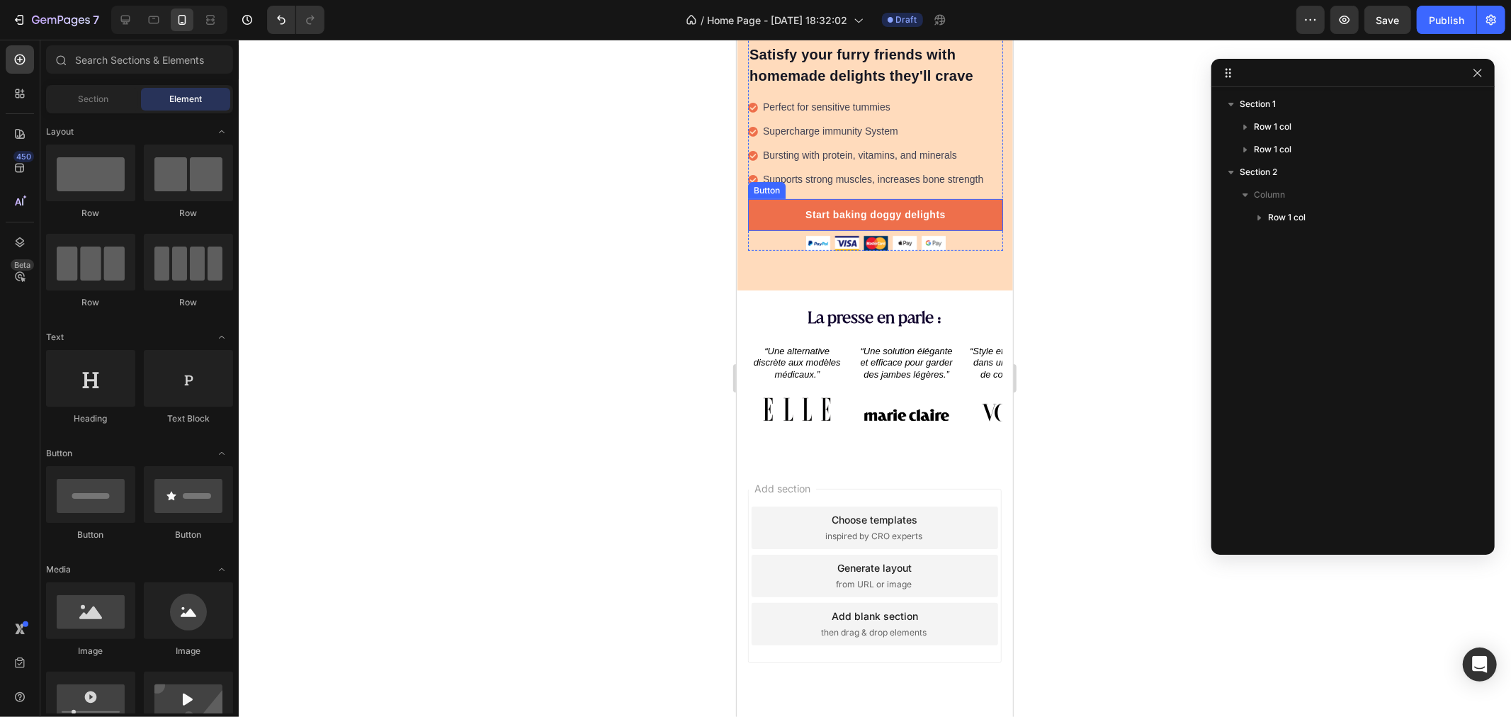
scroll to position [402, 0]
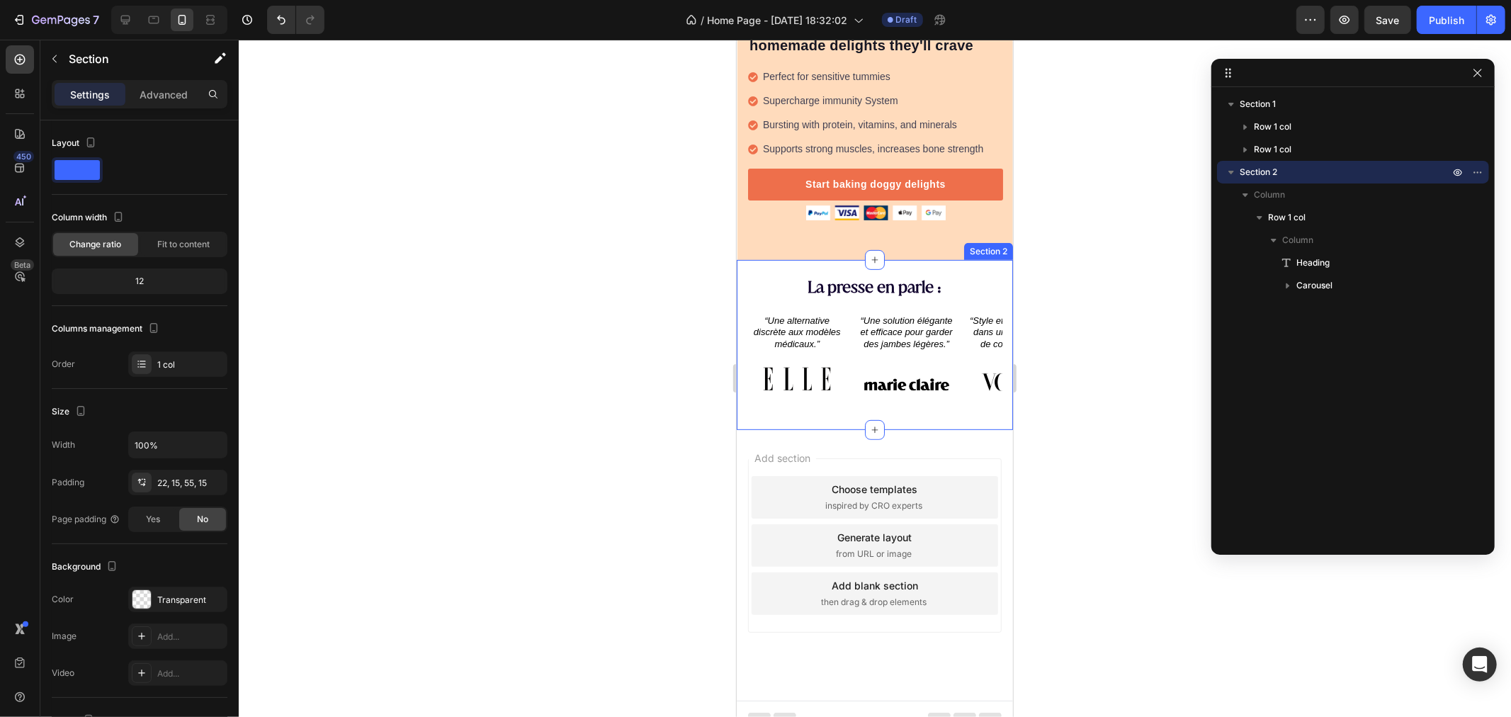
click at [757, 398] on div "La presse en parle : Heading “Une alternative discrète aux modèles médicaux.” T…" at bounding box center [874, 344] width 276 height 170
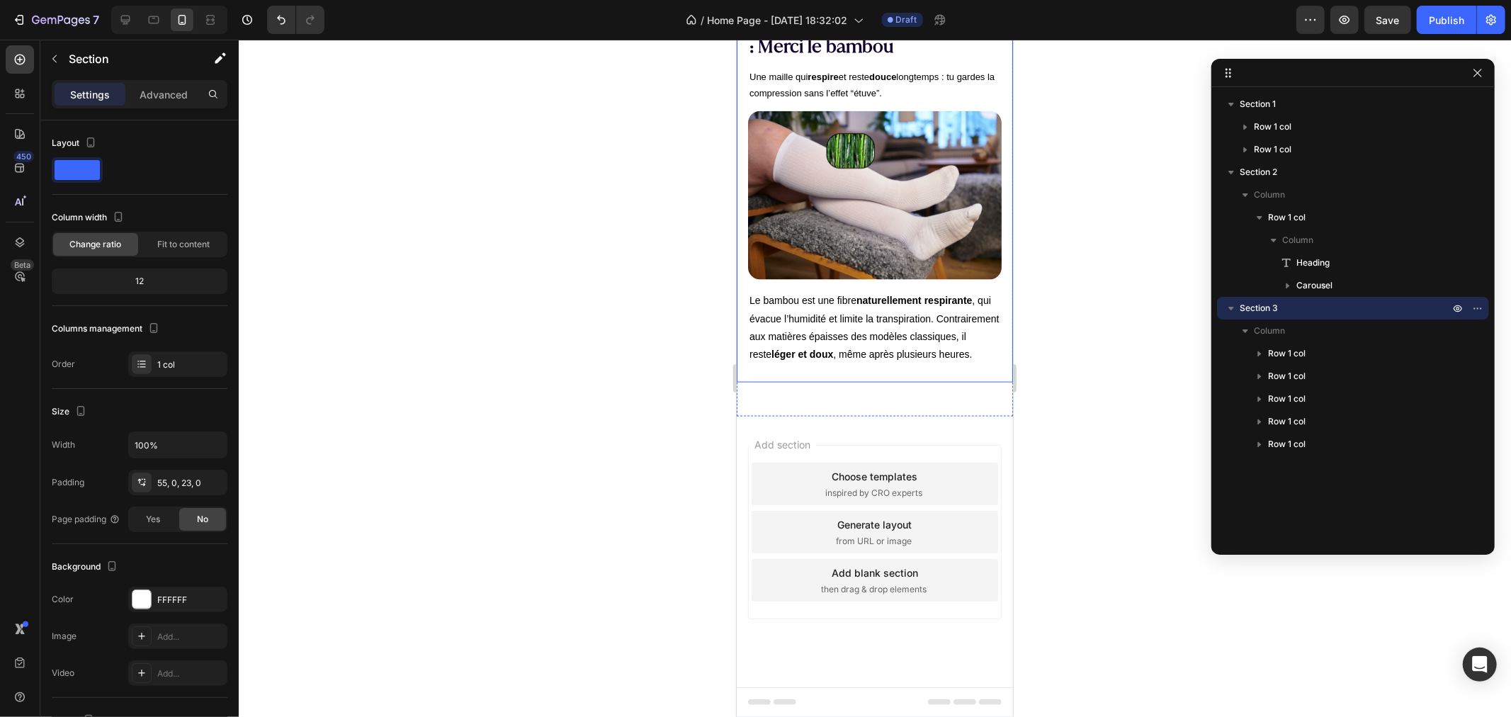
scroll to position [1809, 0]
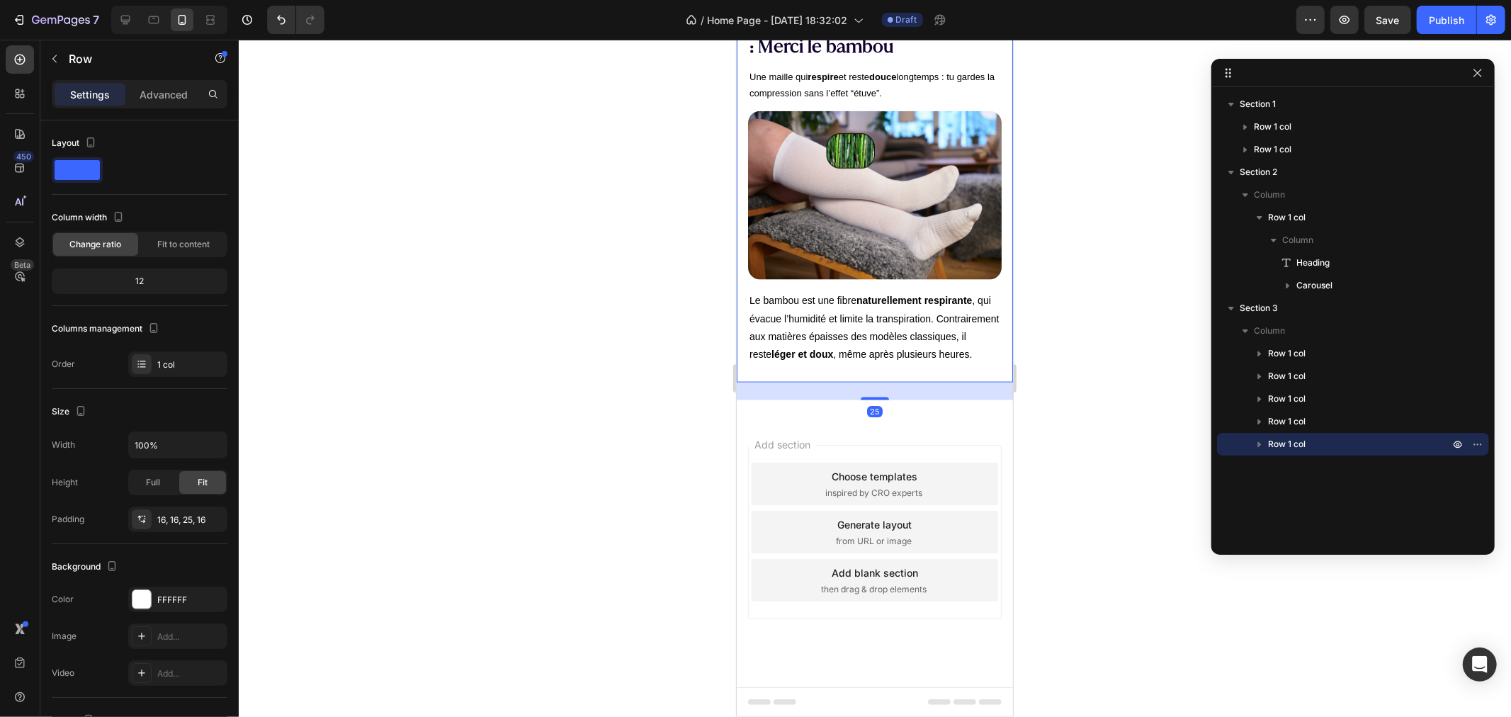
click at [797, 300] on div "[PERSON_NAME] et fraicheur : Merci le bambou Heading Une maille qui respire et …" at bounding box center [874, 185] width 276 height 392
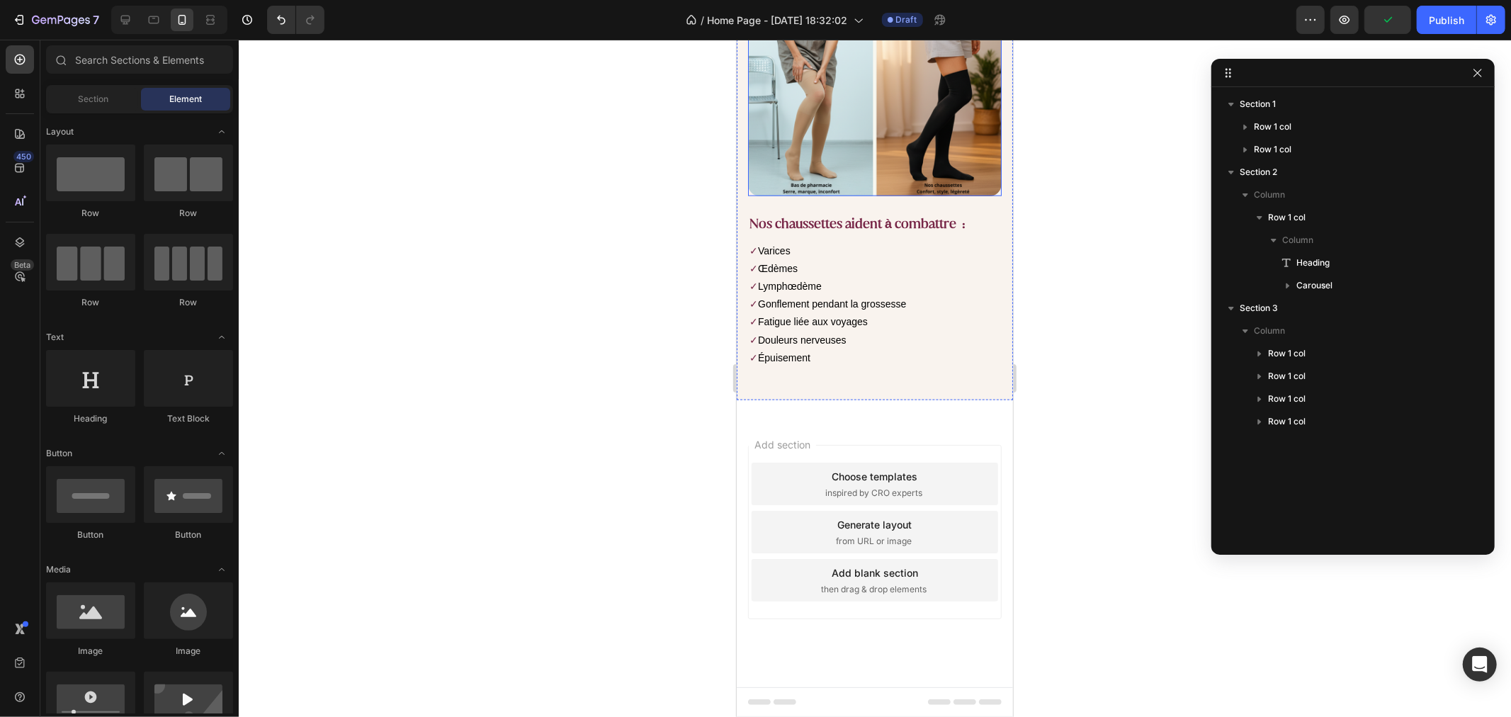
scroll to position [1687, 0]
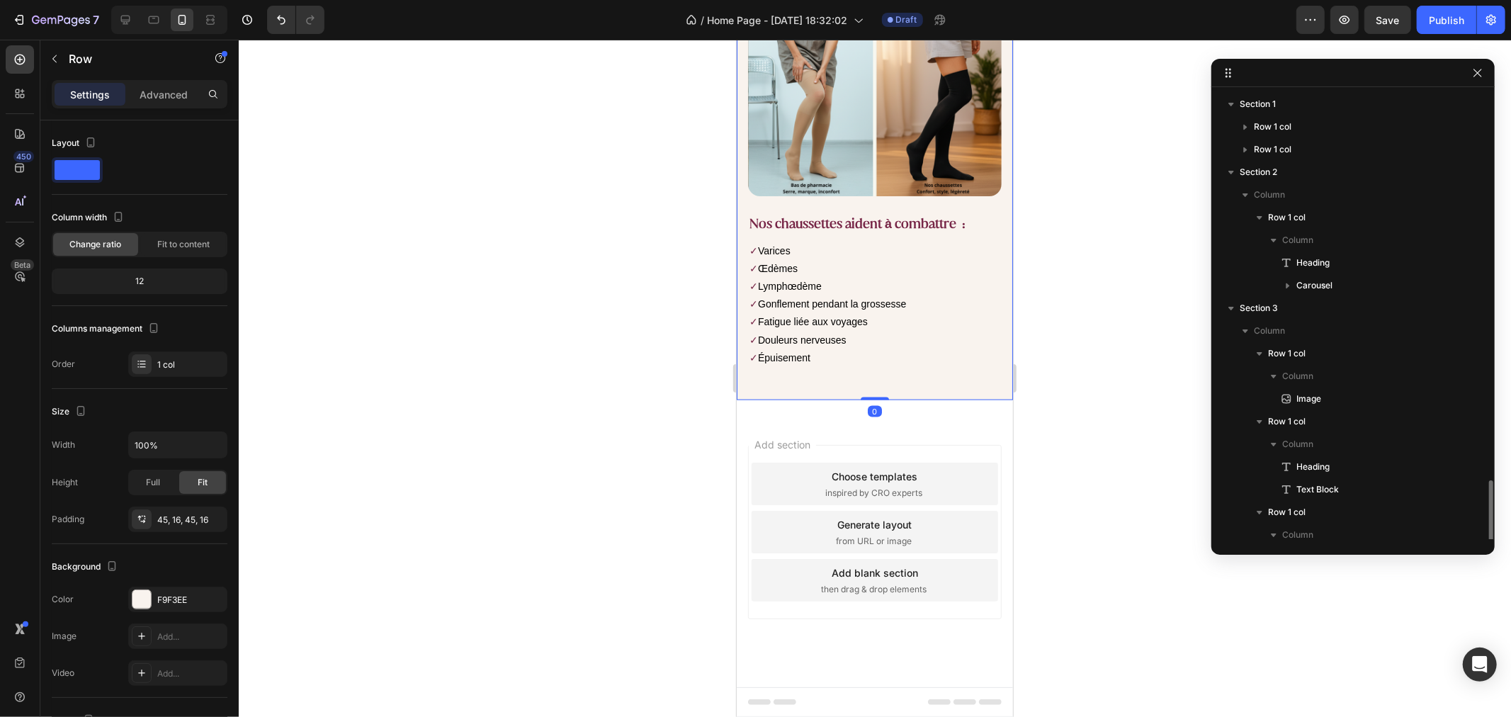
click at [773, 386] on div "LA VÉRITÉ QU'ON NE DIT PAS Text Block Pourquoi c’est différent des paires de ph…" at bounding box center [874, 78] width 276 height 641
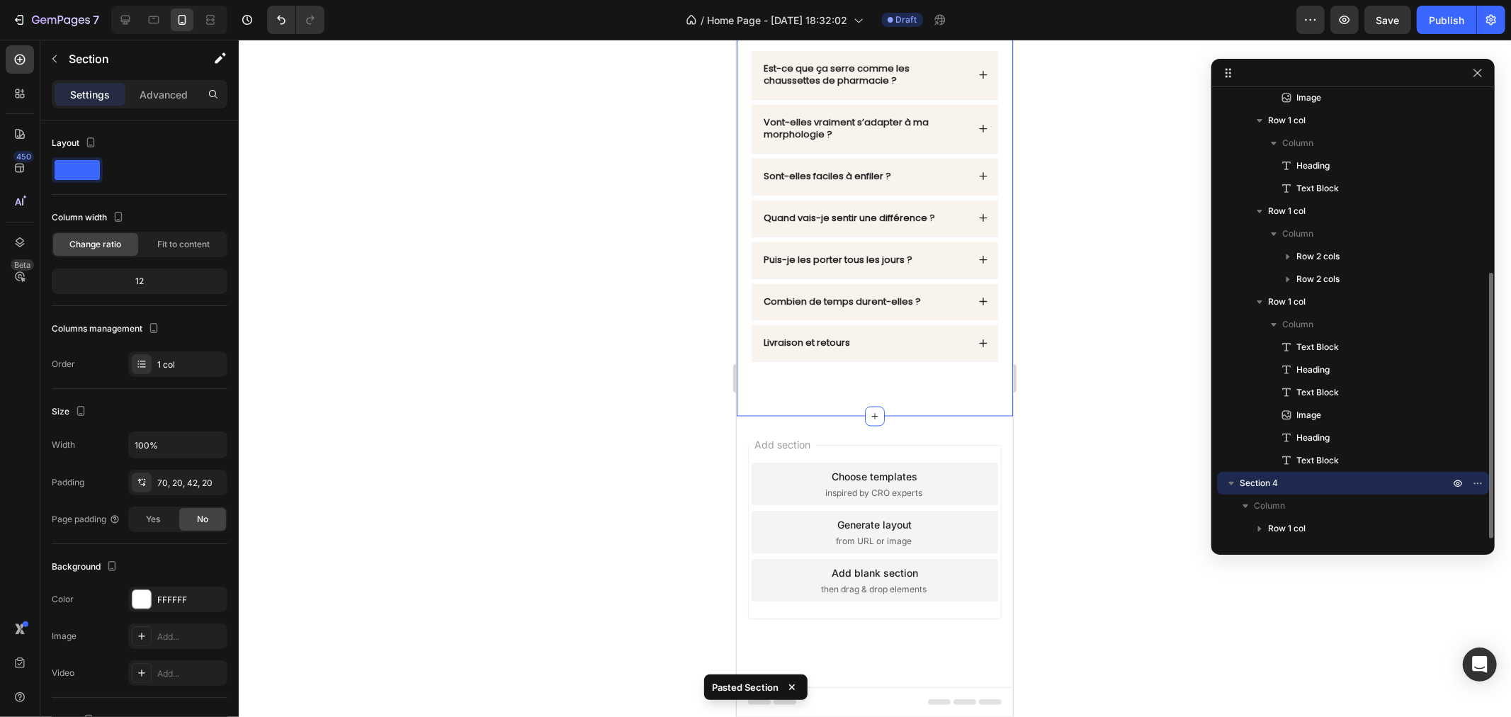
scroll to position [2014, 0]
click at [587, 334] on div at bounding box center [875, 378] width 1272 height 677
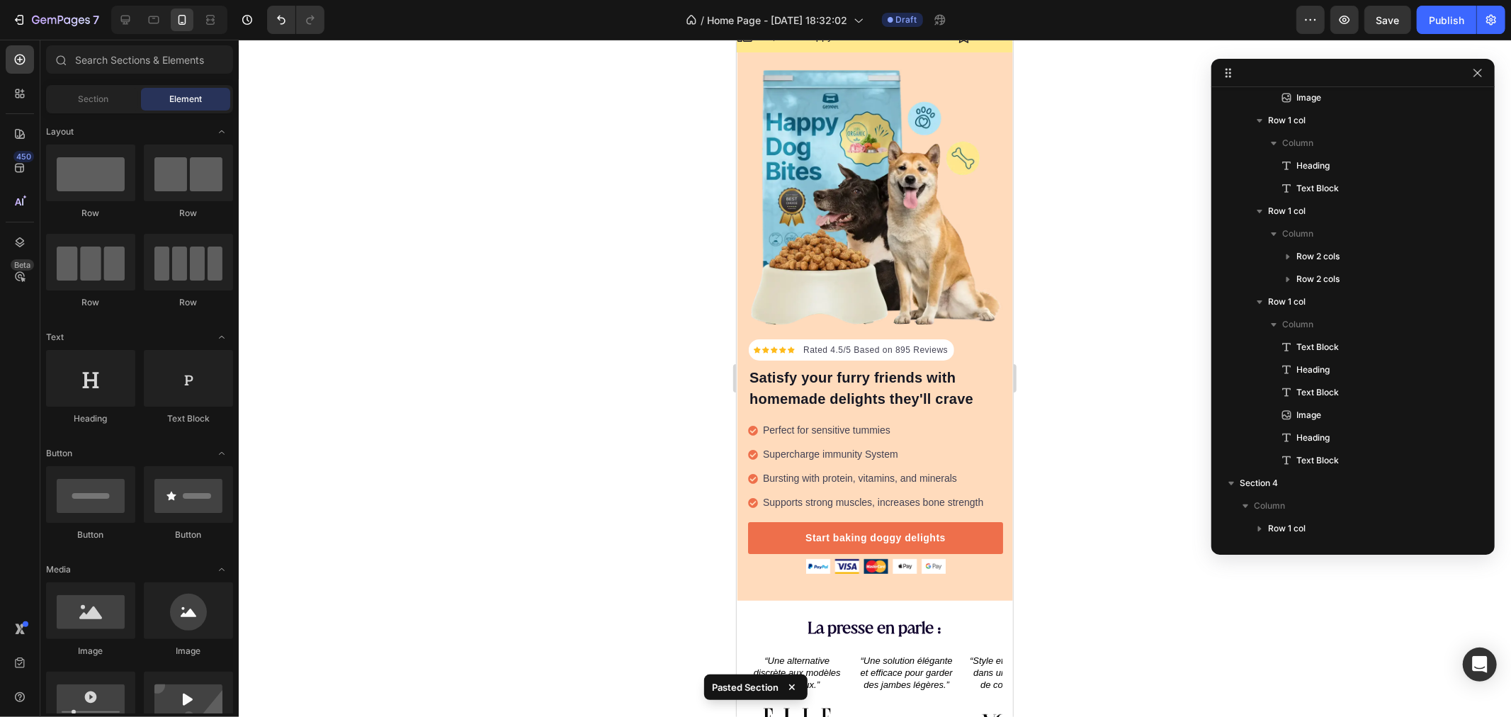
scroll to position [0, 0]
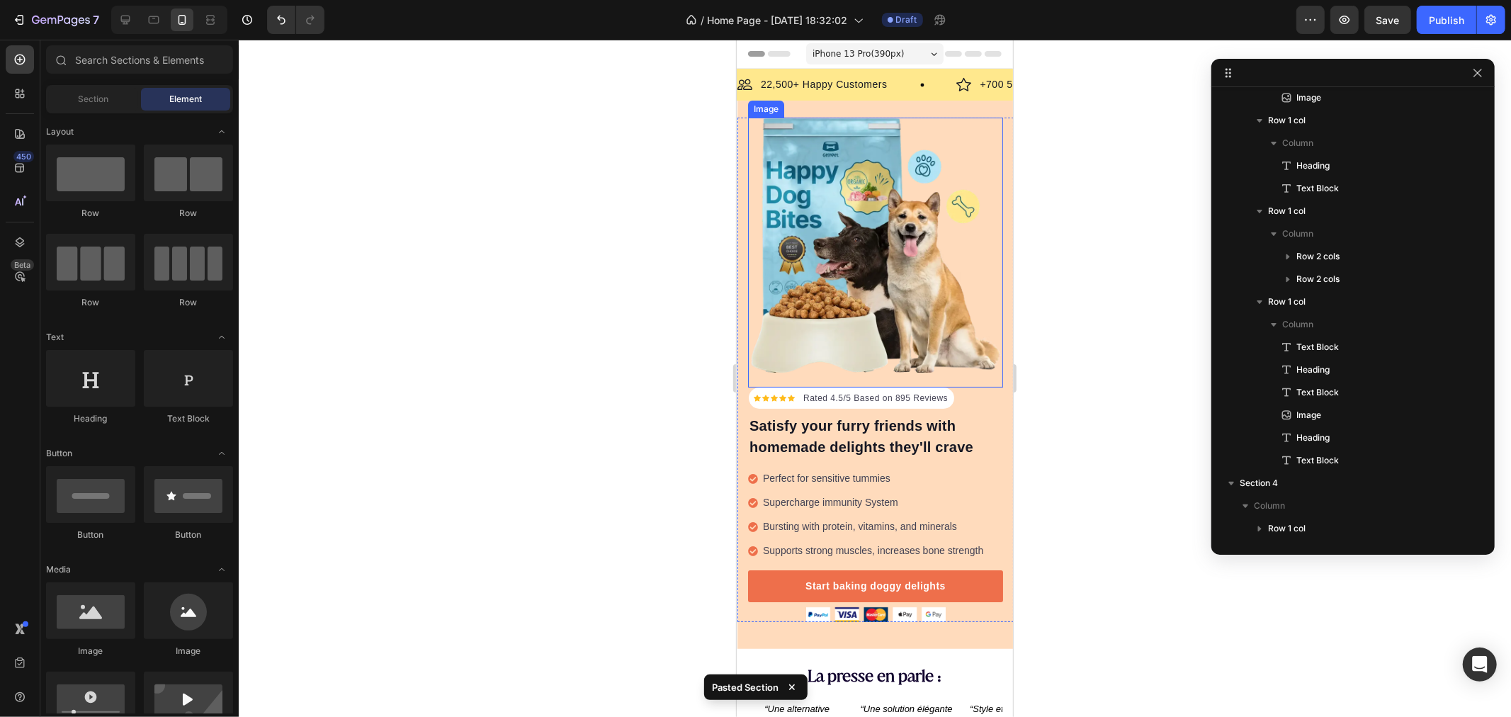
click at [810, 178] on img at bounding box center [874, 244] width 255 height 255
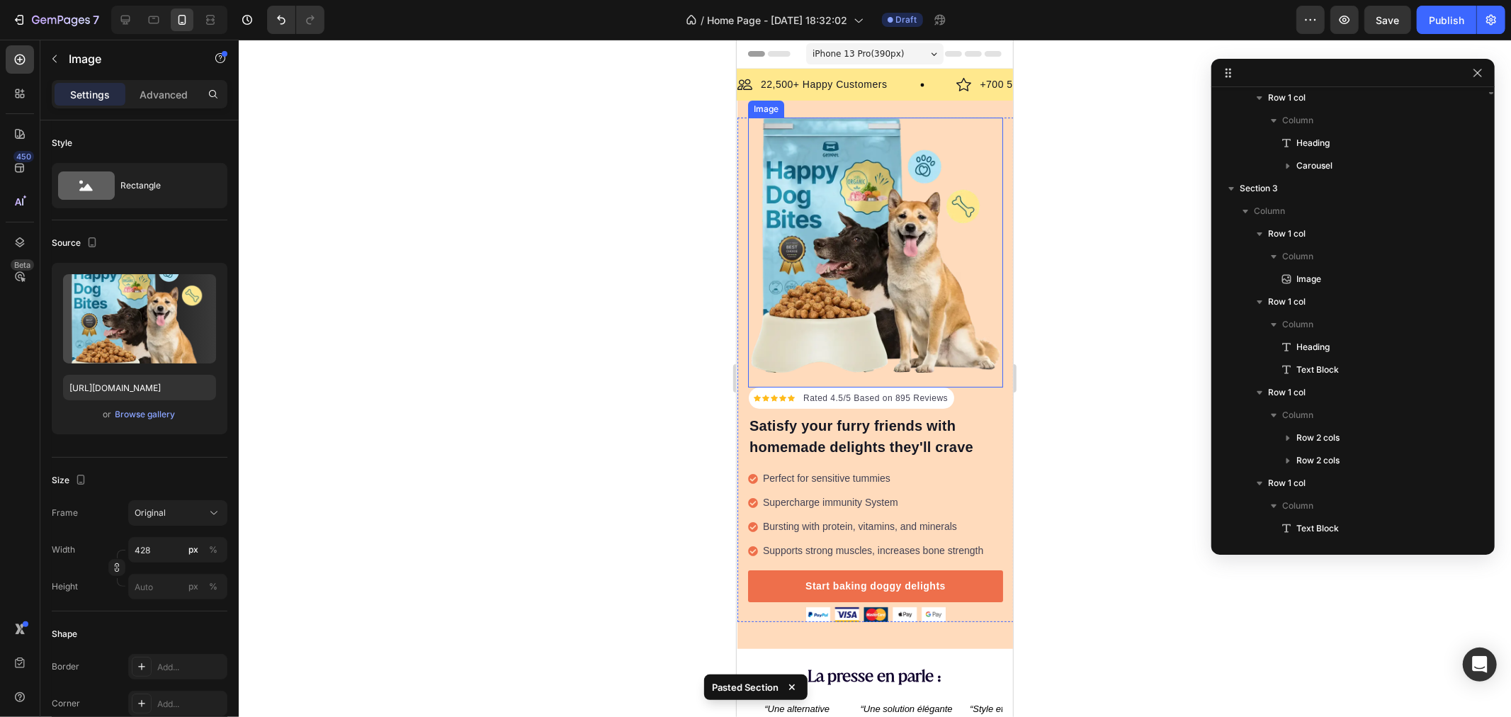
scroll to position [60, 0]
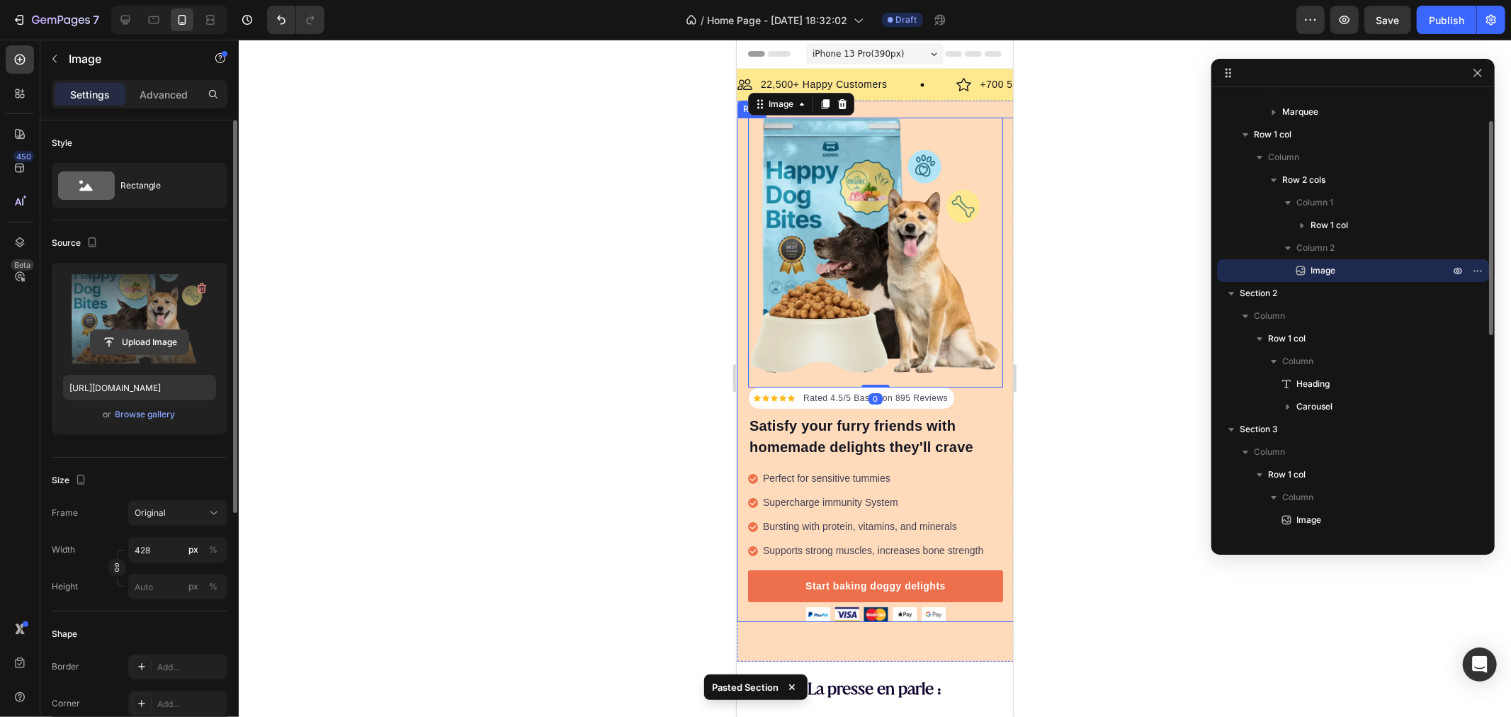
click at [131, 344] on input "file" at bounding box center [140, 342] width 98 height 24
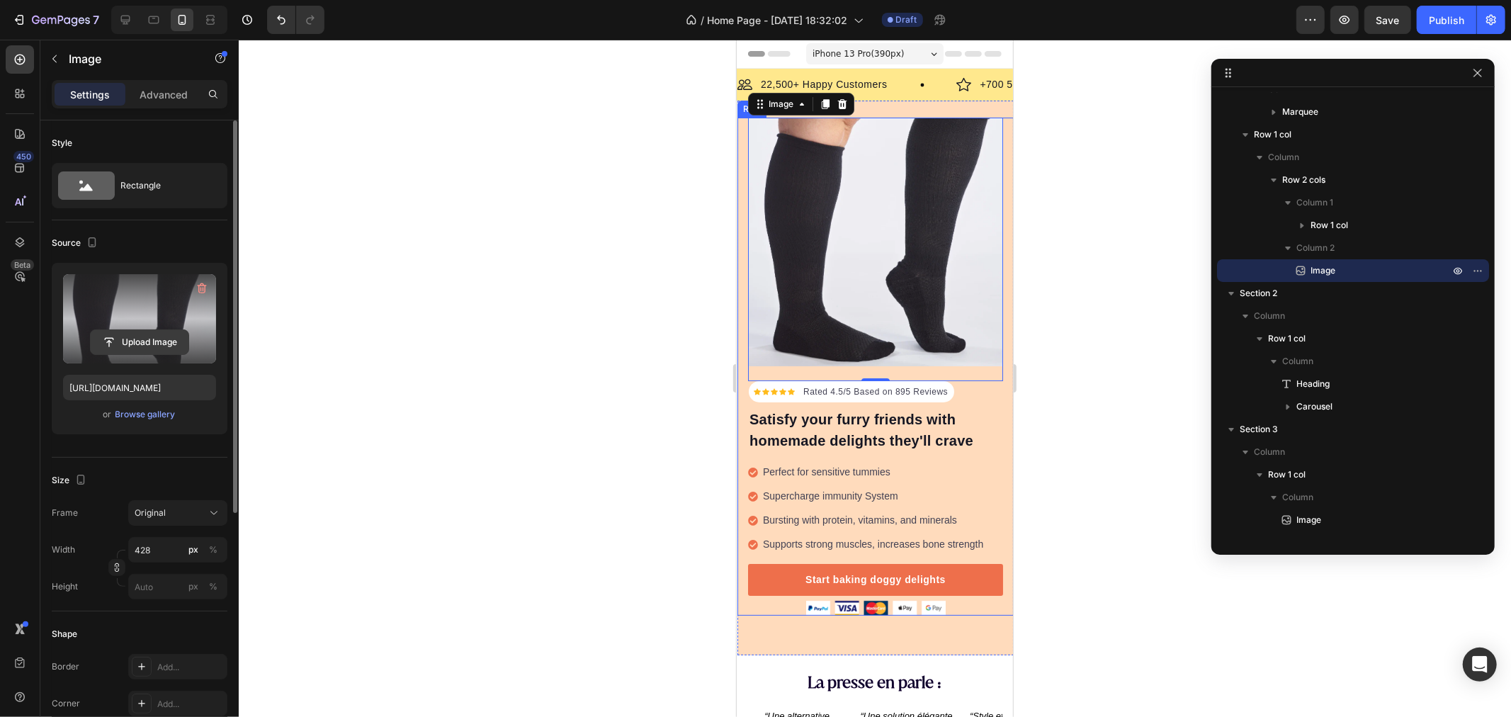
click at [136, 346] on input "file" at bounding box center [140, 342] width 98 height 24
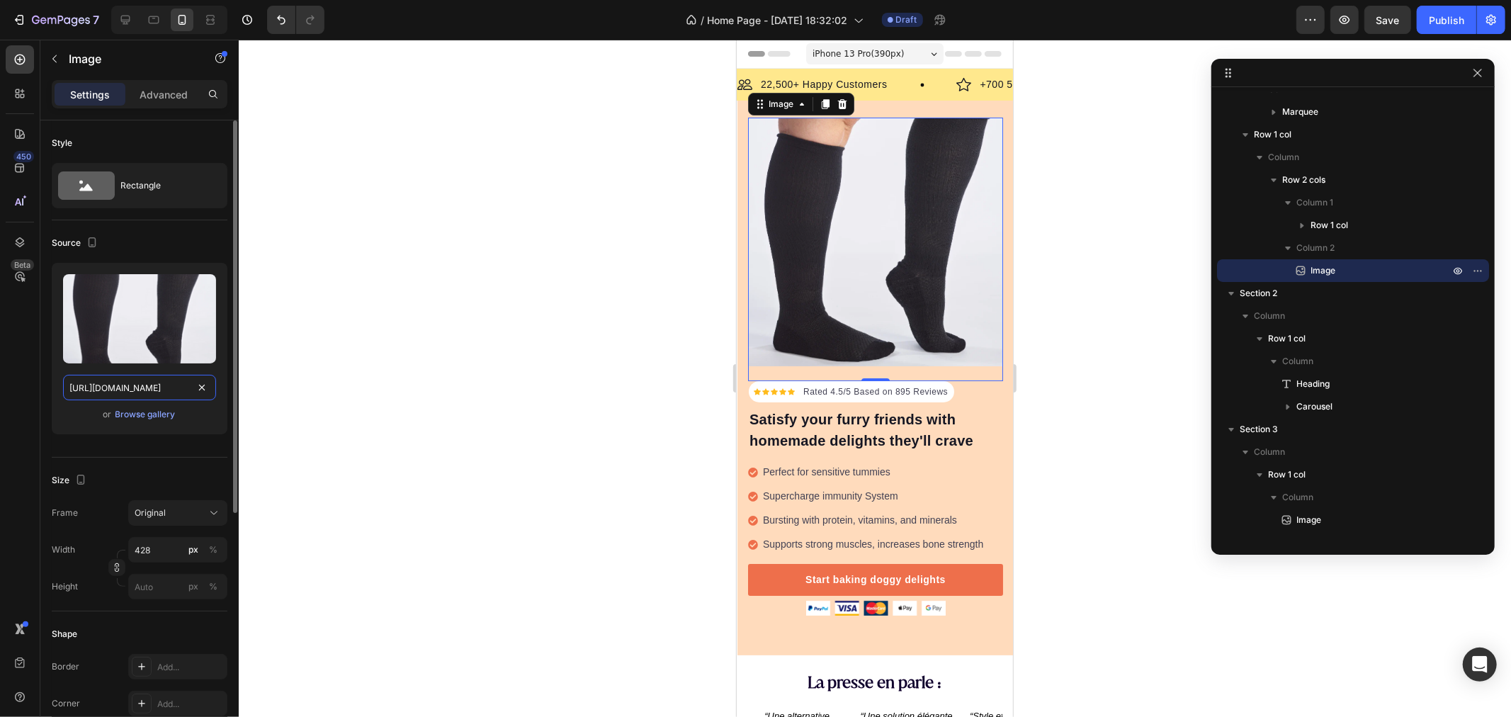
click at [126, 387] on input "[URL][DOMAIN_NAME]" at bounding box center [139, 388] width 153 height 26
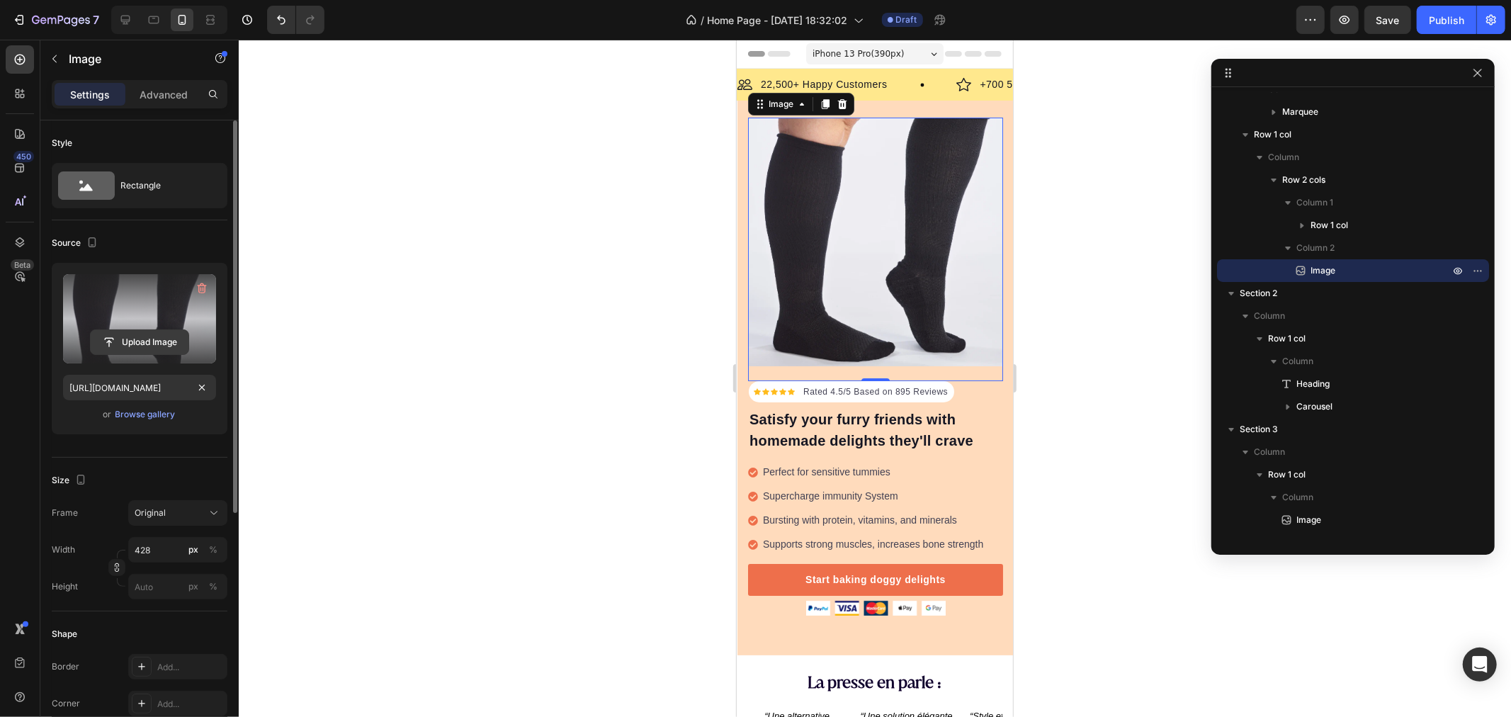
click at [128, 334] on input "file" at bounding box center [140, 342] width 98 height 24
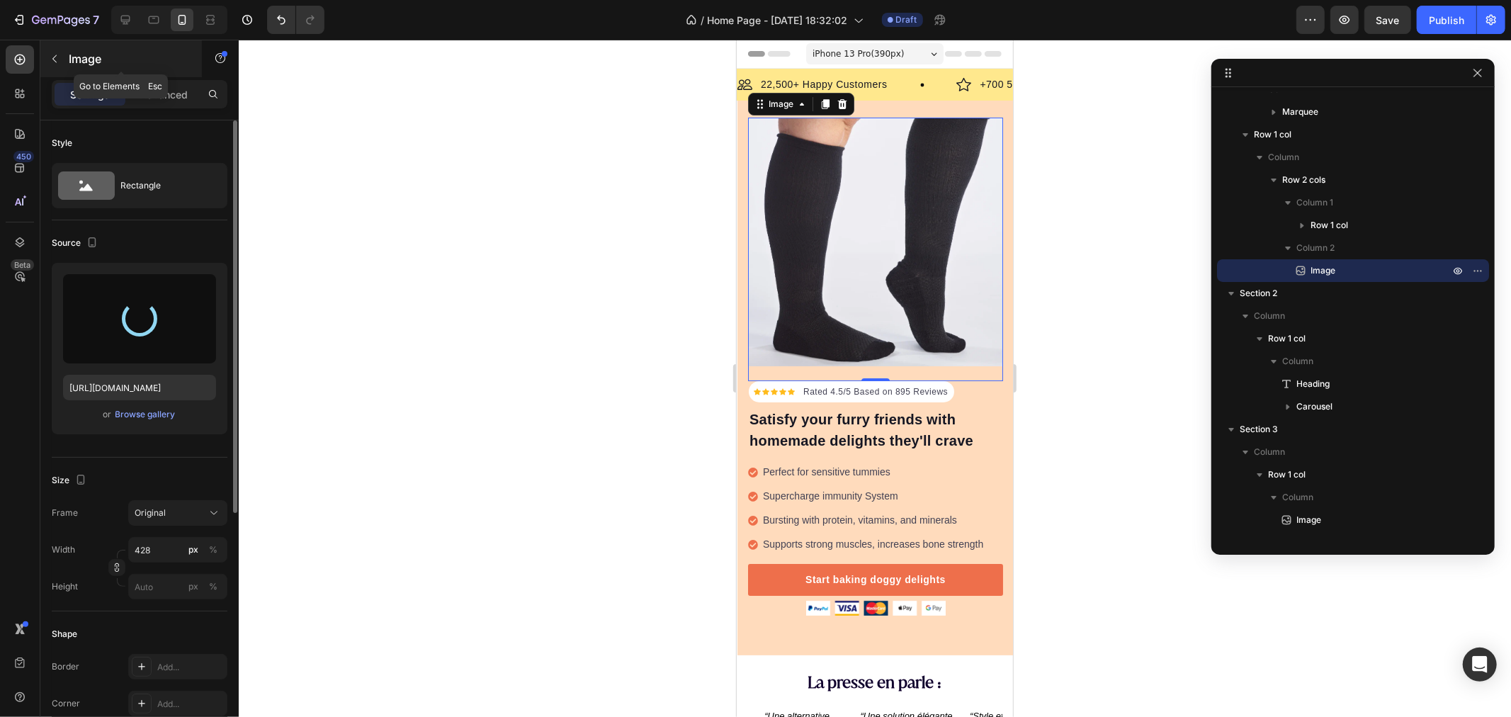
type input "[URL][DOMAIN_NAME]"
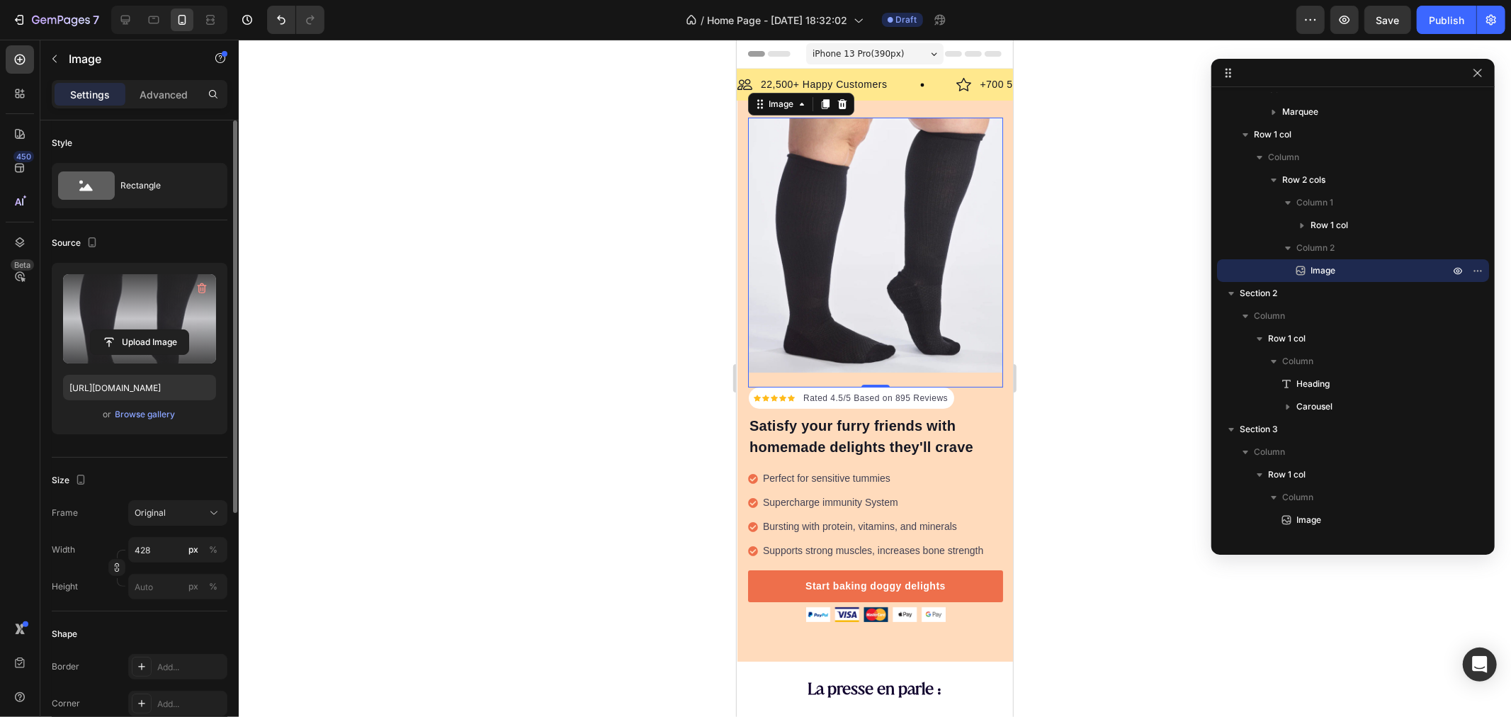
click at [625, 185] on div at bounding box center [875, 378] width 1272 height 677
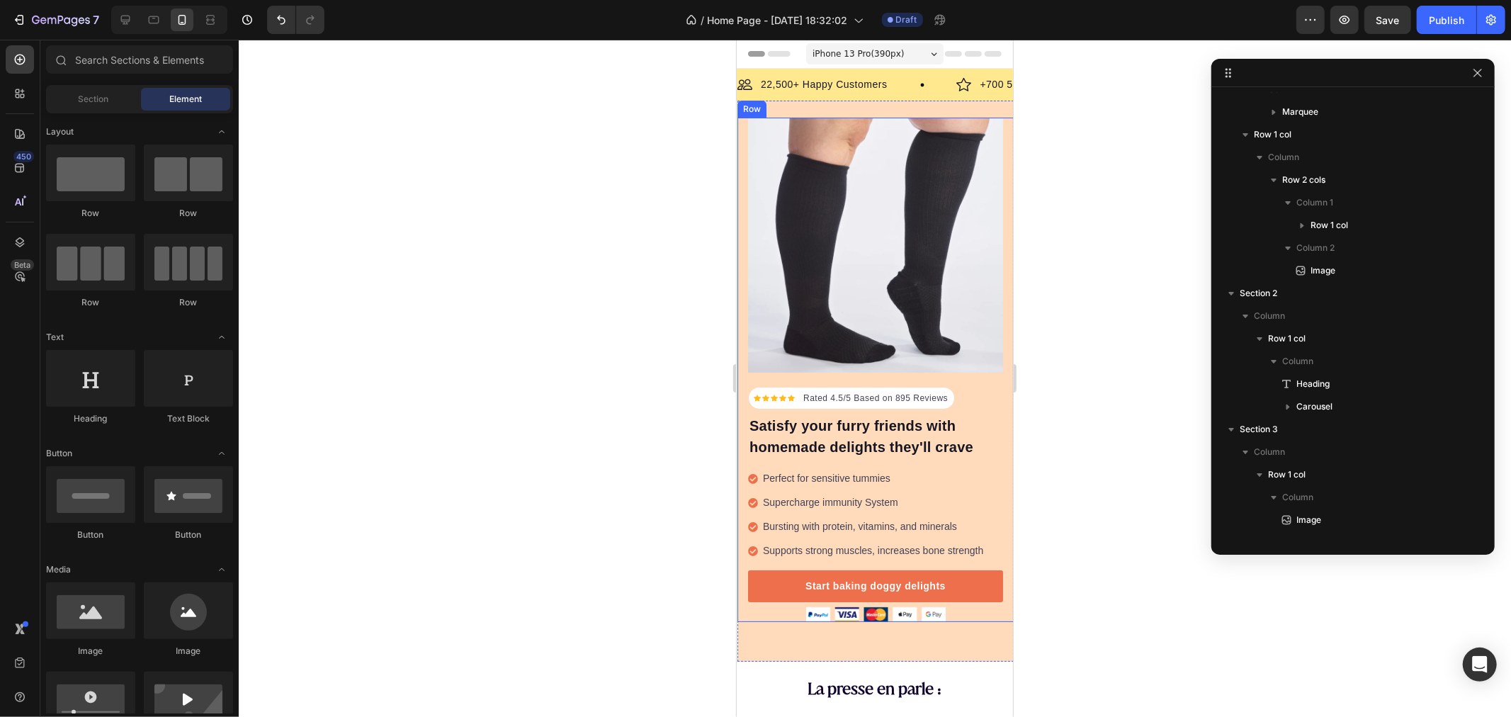
click at [741, 179] on div "Icon Icon Icon Icon Icon Icon List Hoz Rated 4.5/5 Based on 895 Reviews Text bl…" at bounding box center [875, 369] width 276 height 504
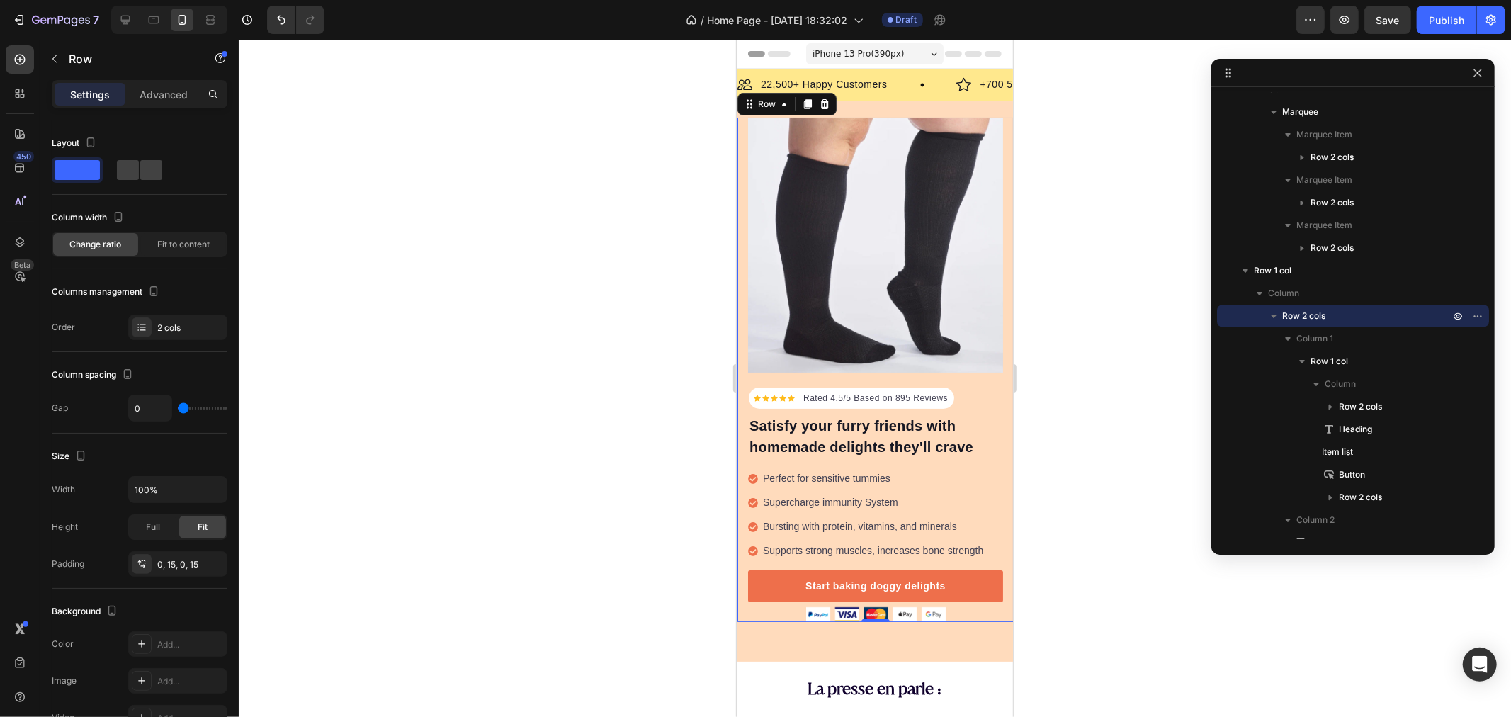
click at [628, 362] on div at bounding box center [875, 378] width 1272 height 677
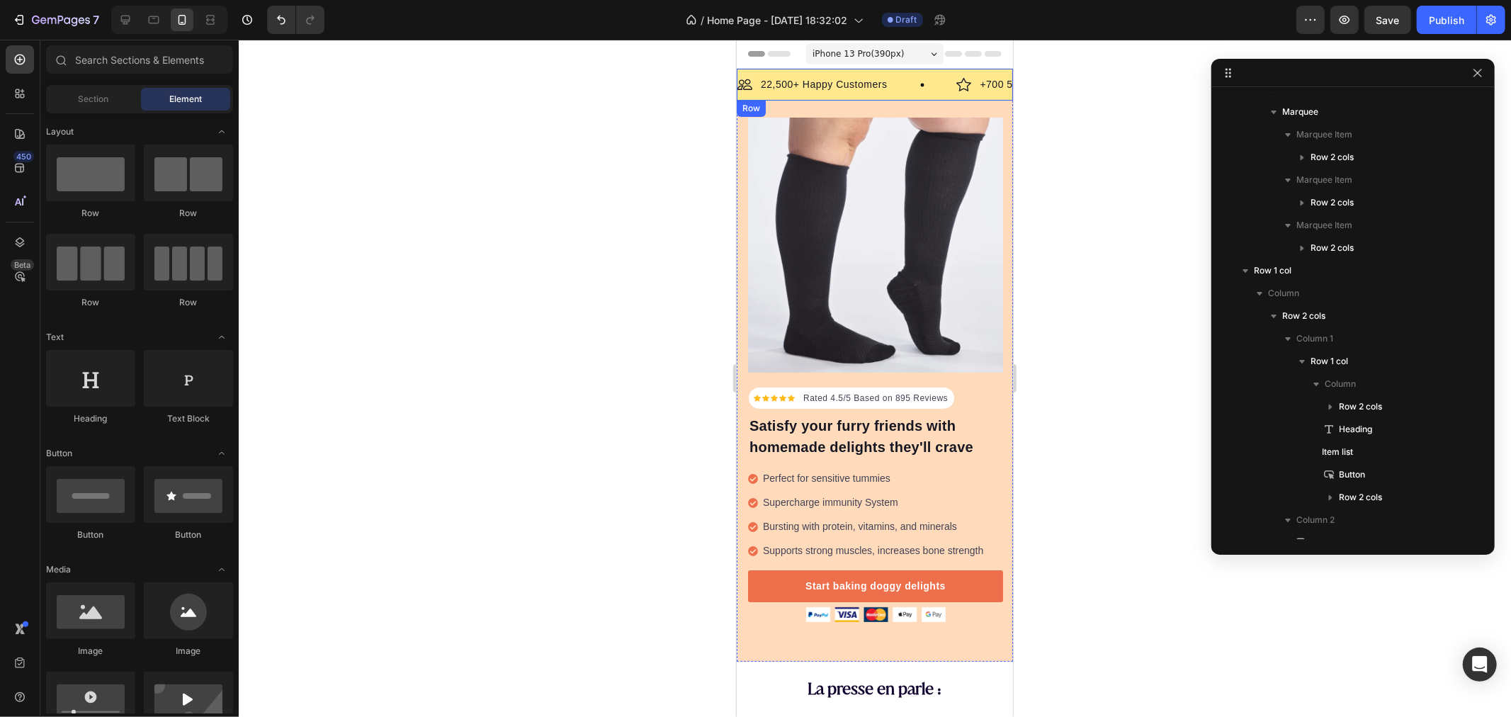
click at [893, 72] on div "Image 22,500+ Happy Customers Text Block Row Image +700 5-Star Reviews Text Blo…" at bounding box center [874, 84] width 276 height 32
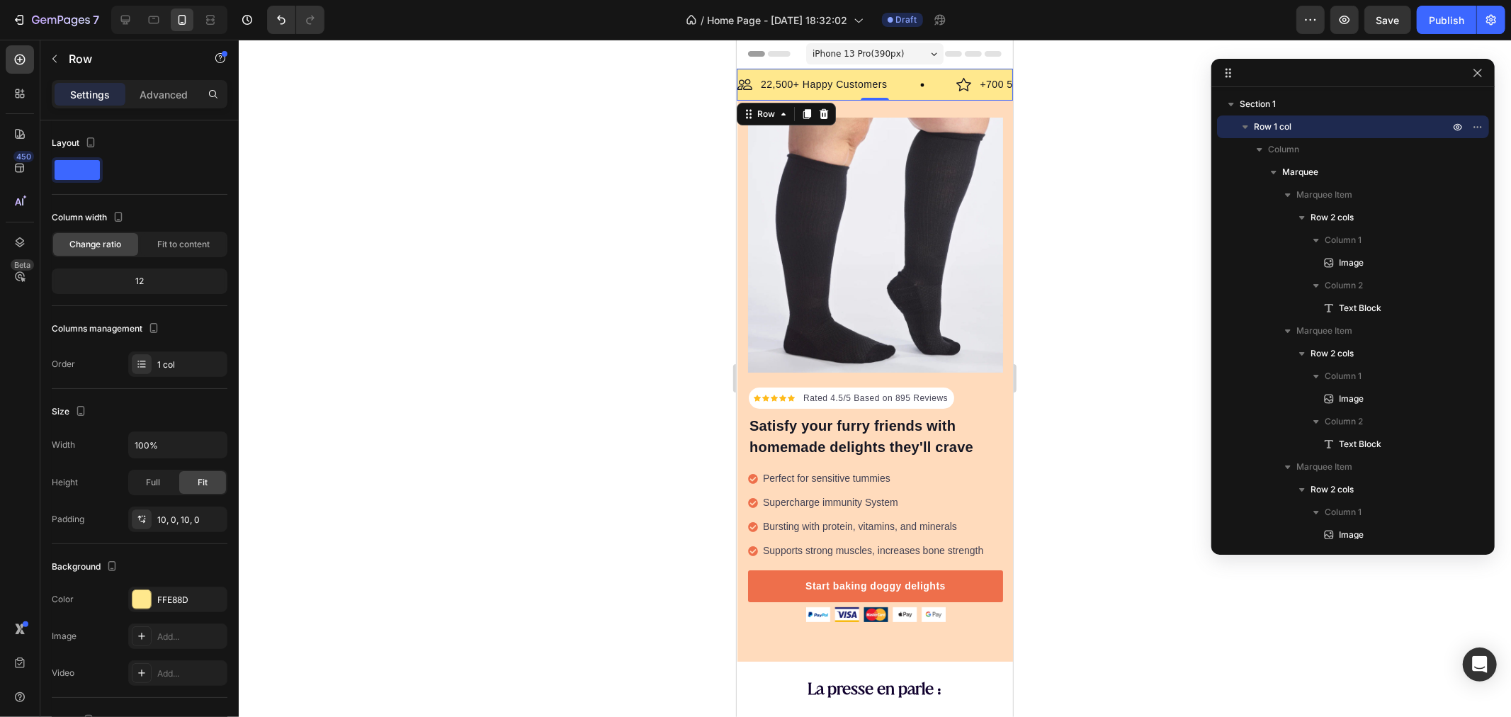
click at [820, 103] on div "Row" at bounding box center [785, 113] width 99 height 23
click at [820, 114] on icon at bounding box center [823, 113] width 9 height 10
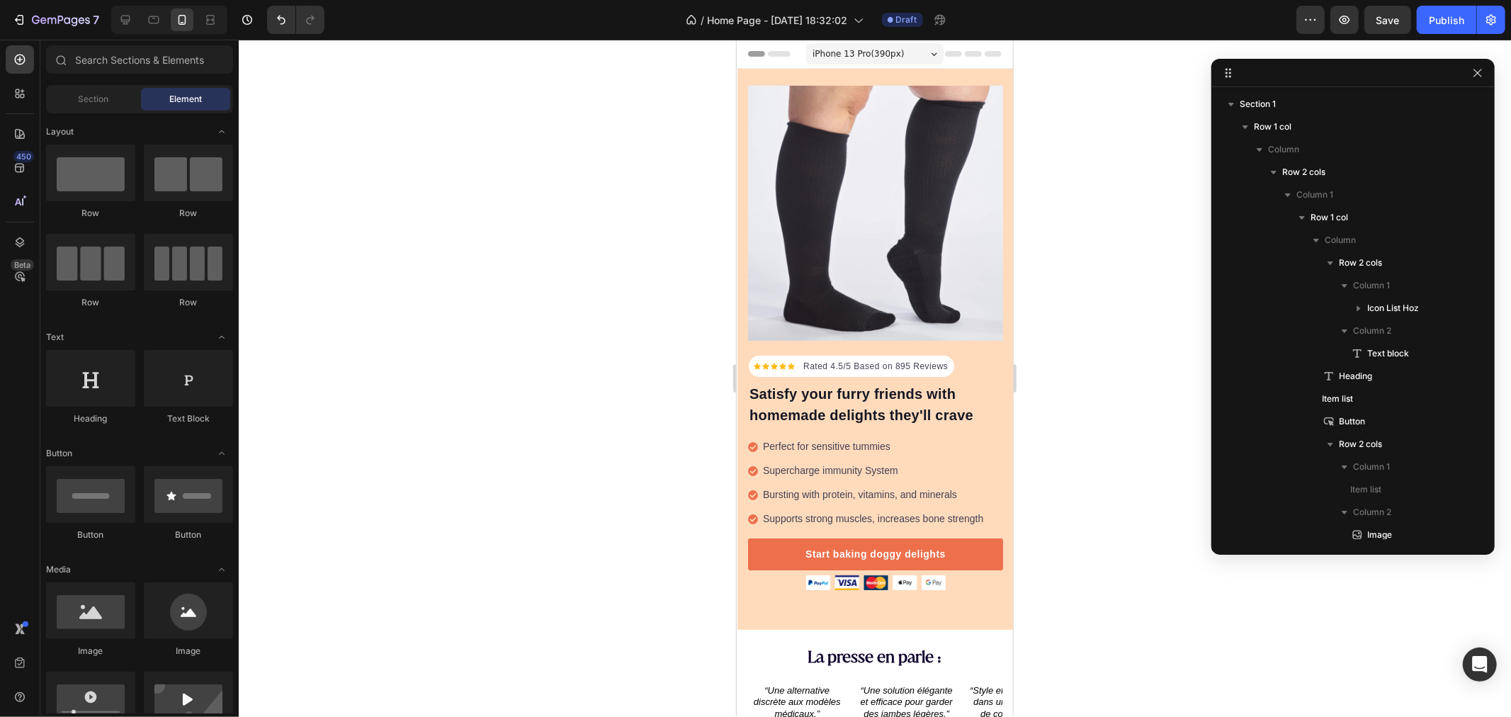
click at [546, 159] on div at bounding box center [875, 378] width 1272 height 677
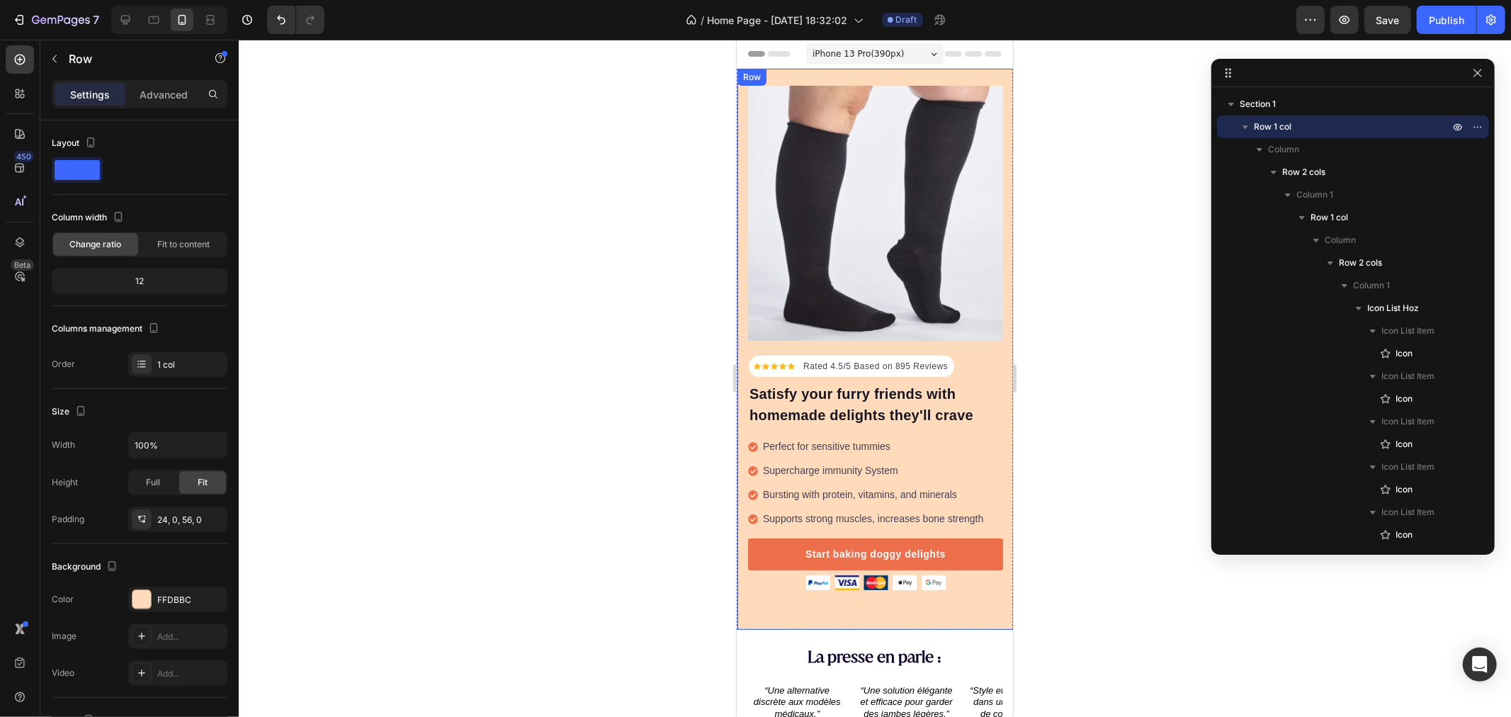
click at [842, 76] on div "Icon Icon Icon Icon Icon Icon List Hoz Rated 4.5/5 Based on 895 Reviews Text bl…" at bounding box center [875, 348] width 276 height 561
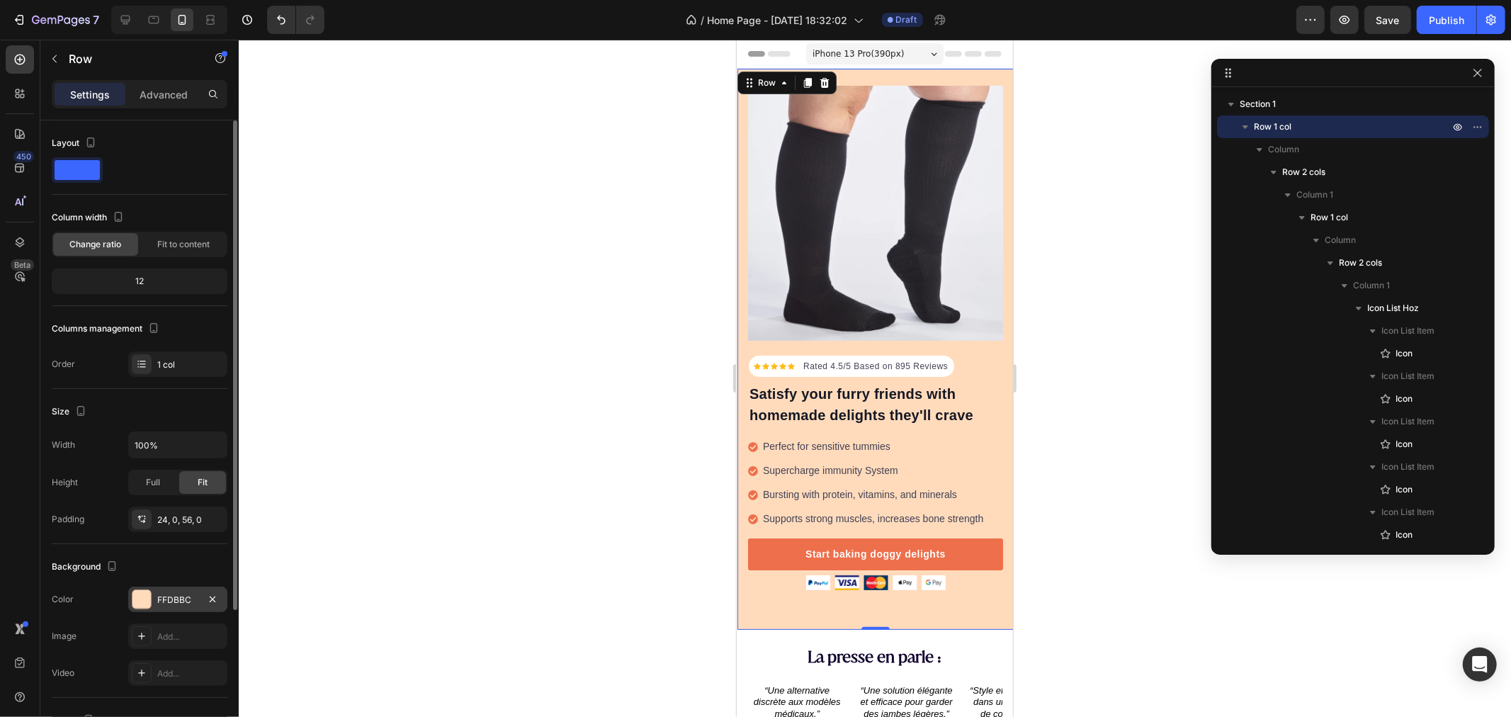
click at [142, 597] on div at bounding box center [141, 599] width 18 height 18
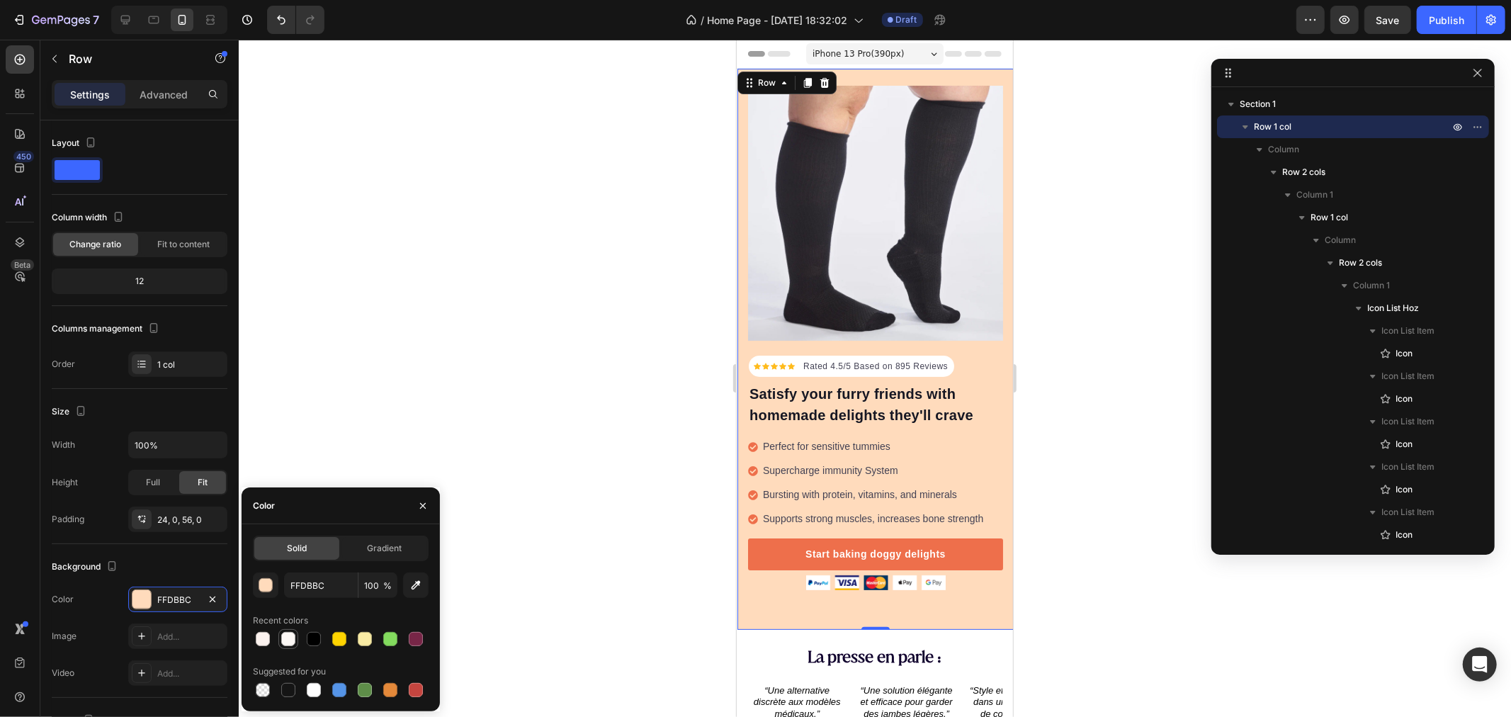
click at [293, 641] on div at bounding box center [288, 639] width 14 height 14
type input "FCF8F5"
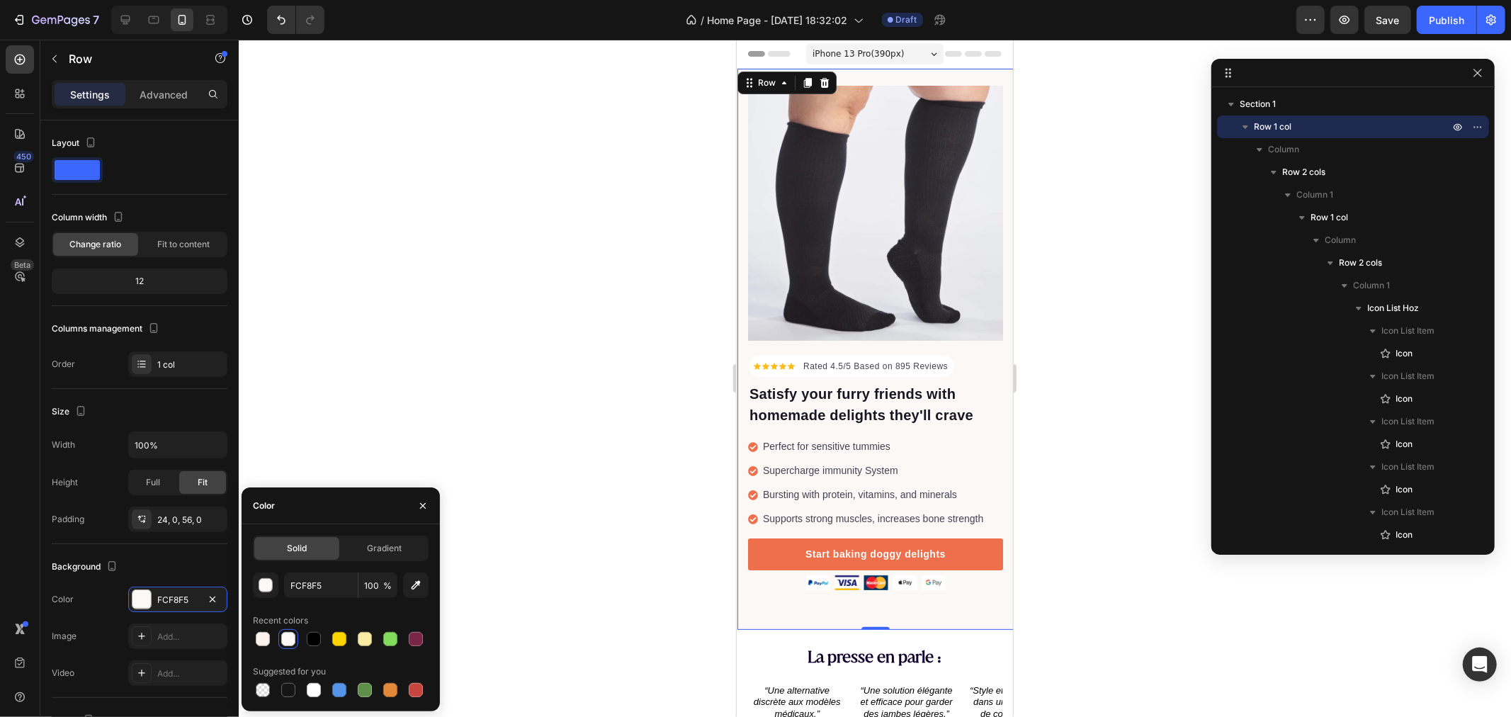
click at [433, 386] on div at bounding box center [875, 378] width 1272 height 677
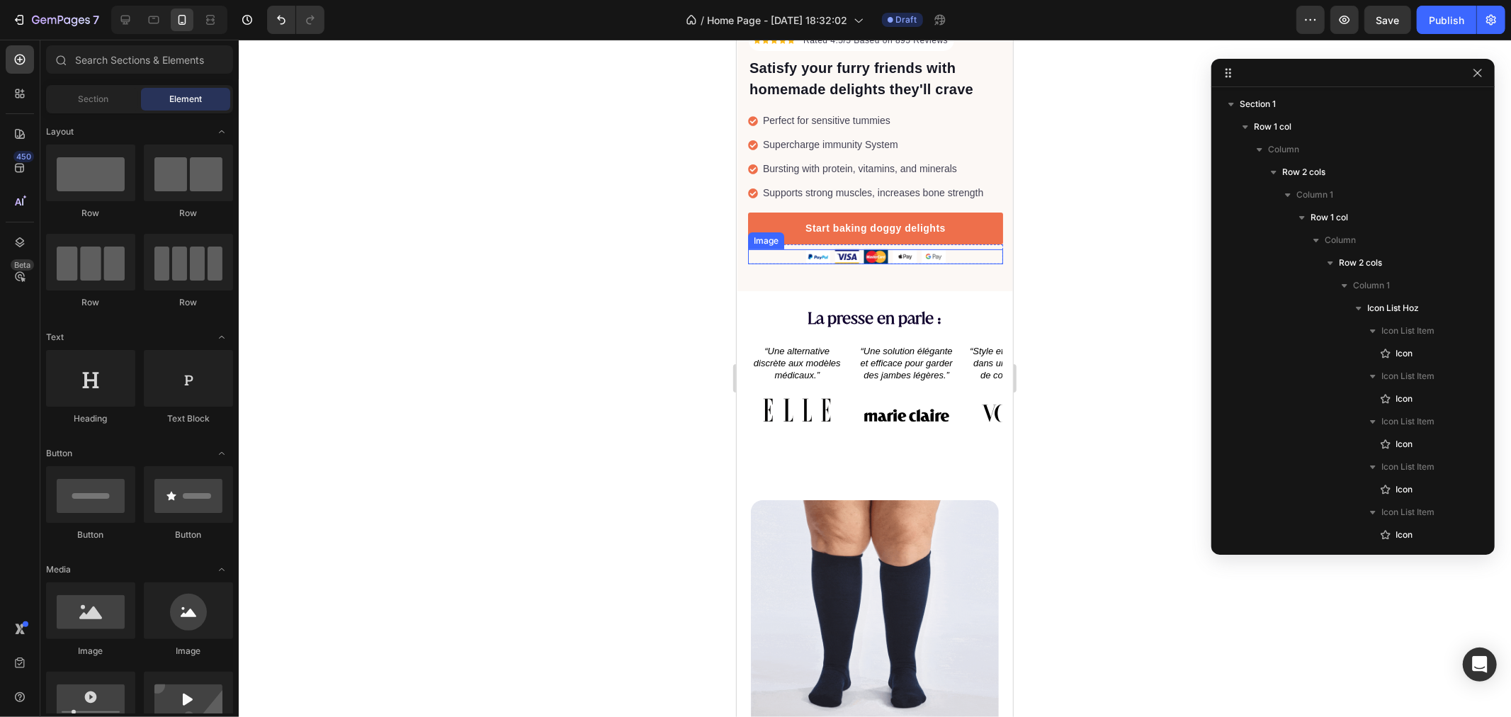
scroll to position [277, 0]
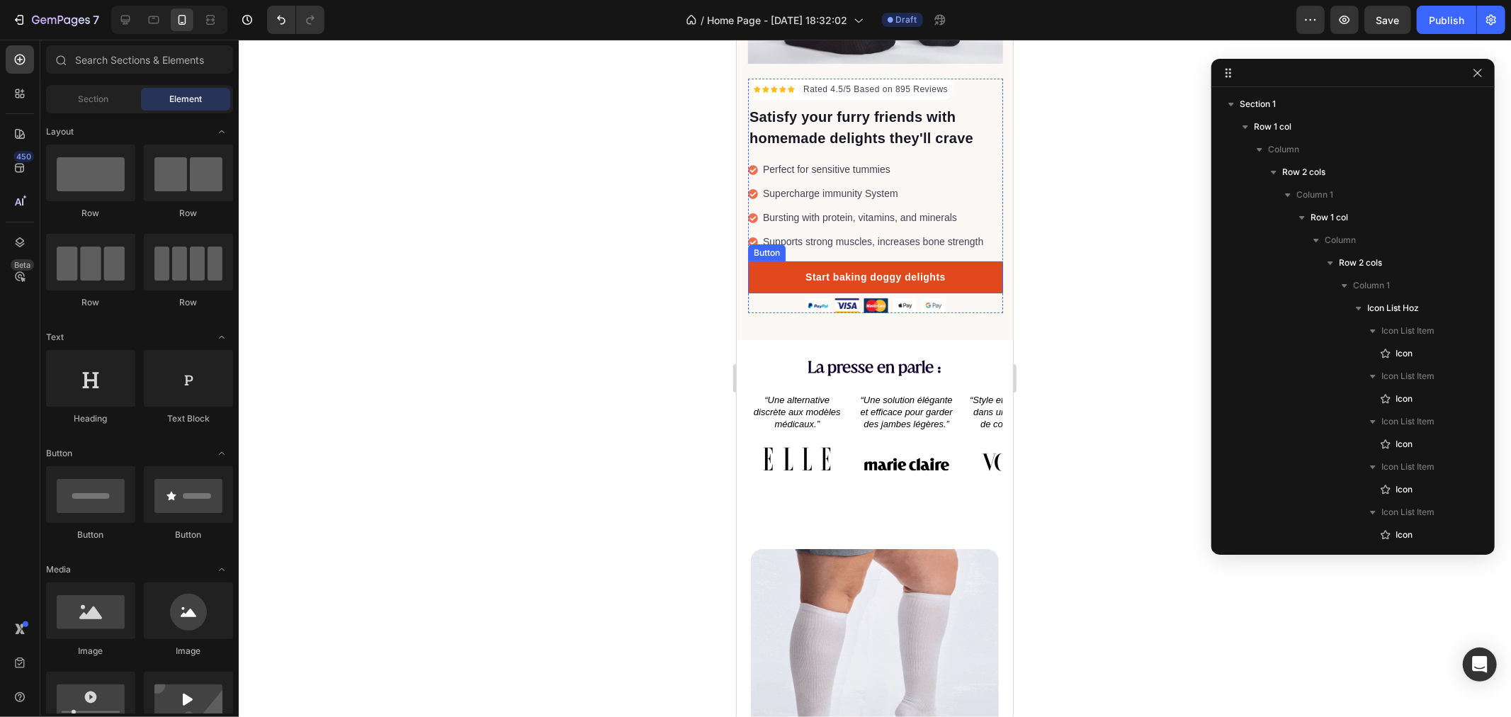
click at [761, 261] on link "Start baking doggy delights" at bounding box center [874, 277] width 255 height 32
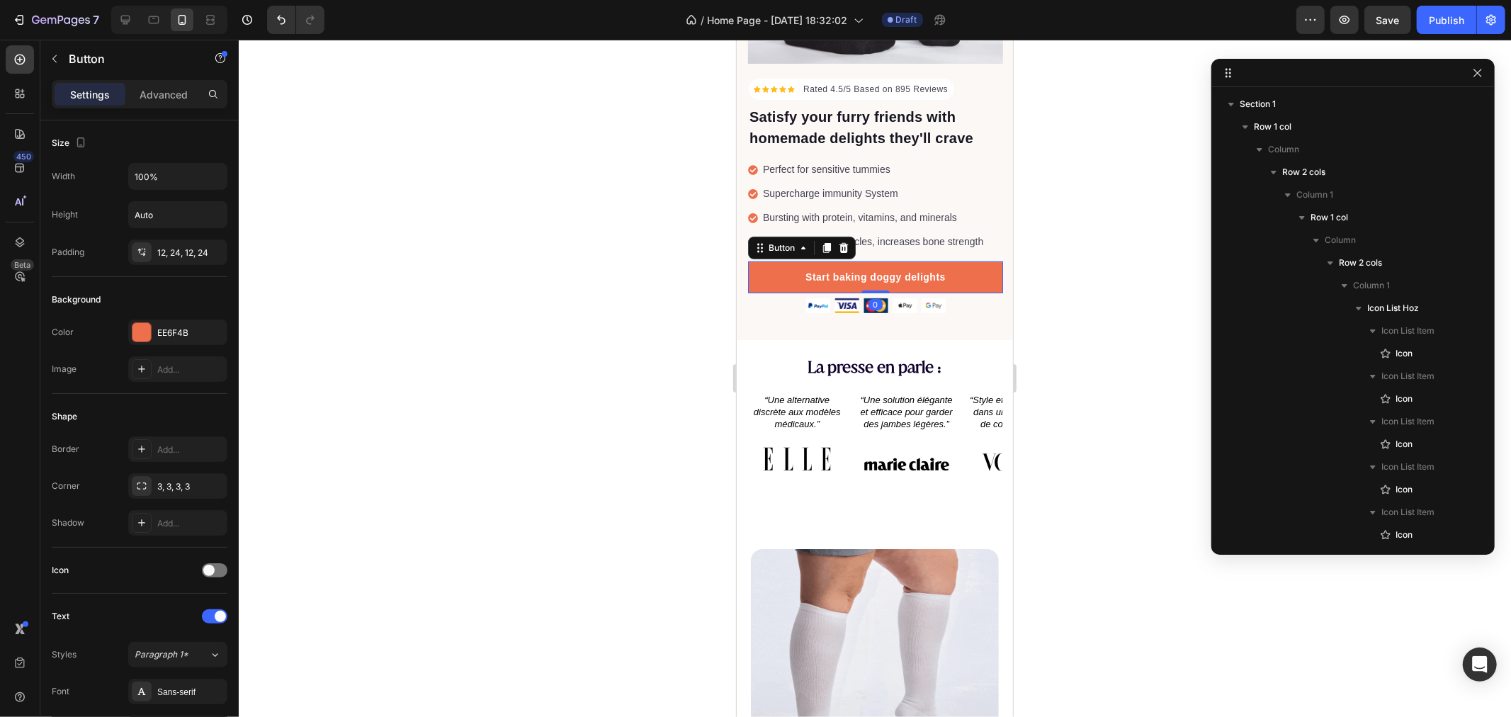
scroll to position [378, 0]
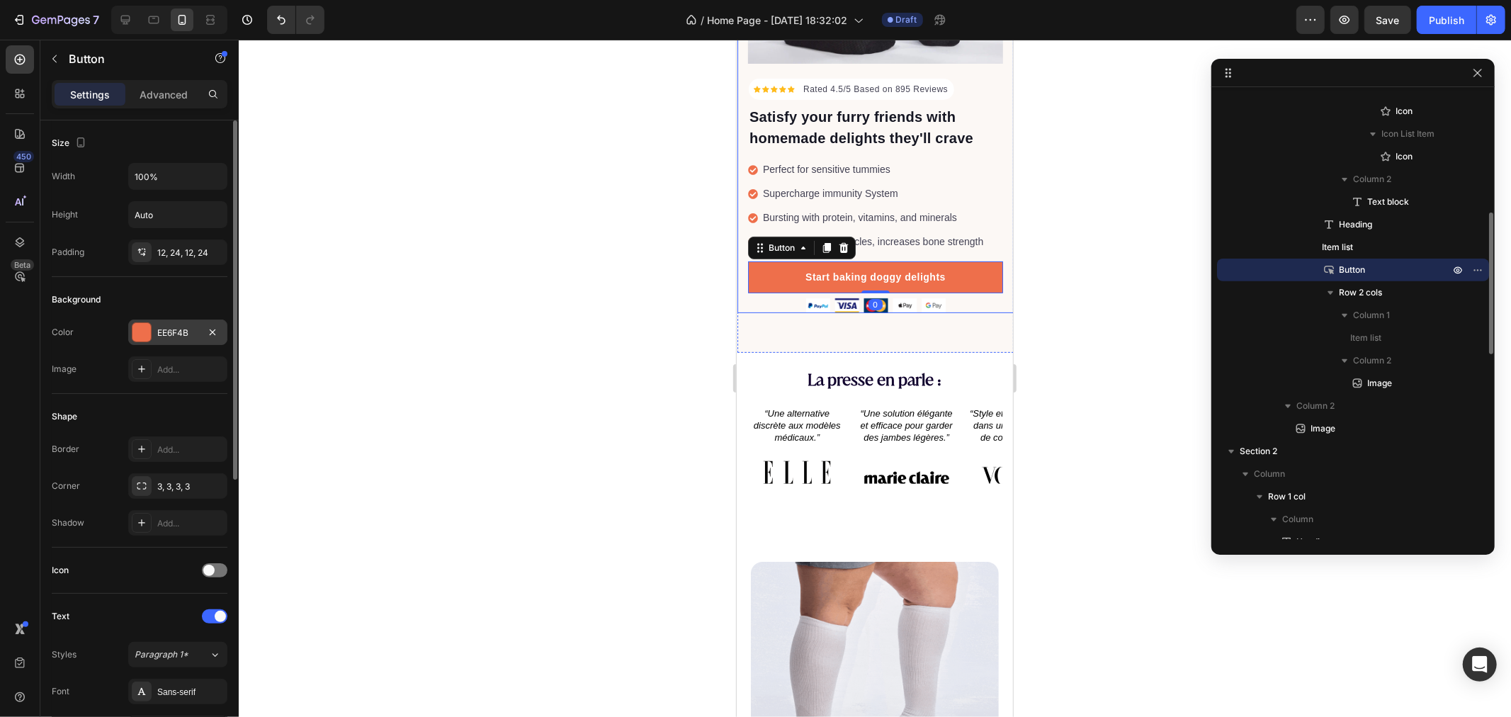
click at [169, 324] on div "EE6F4B" at bounding box center [177, 332] width 99 height 26
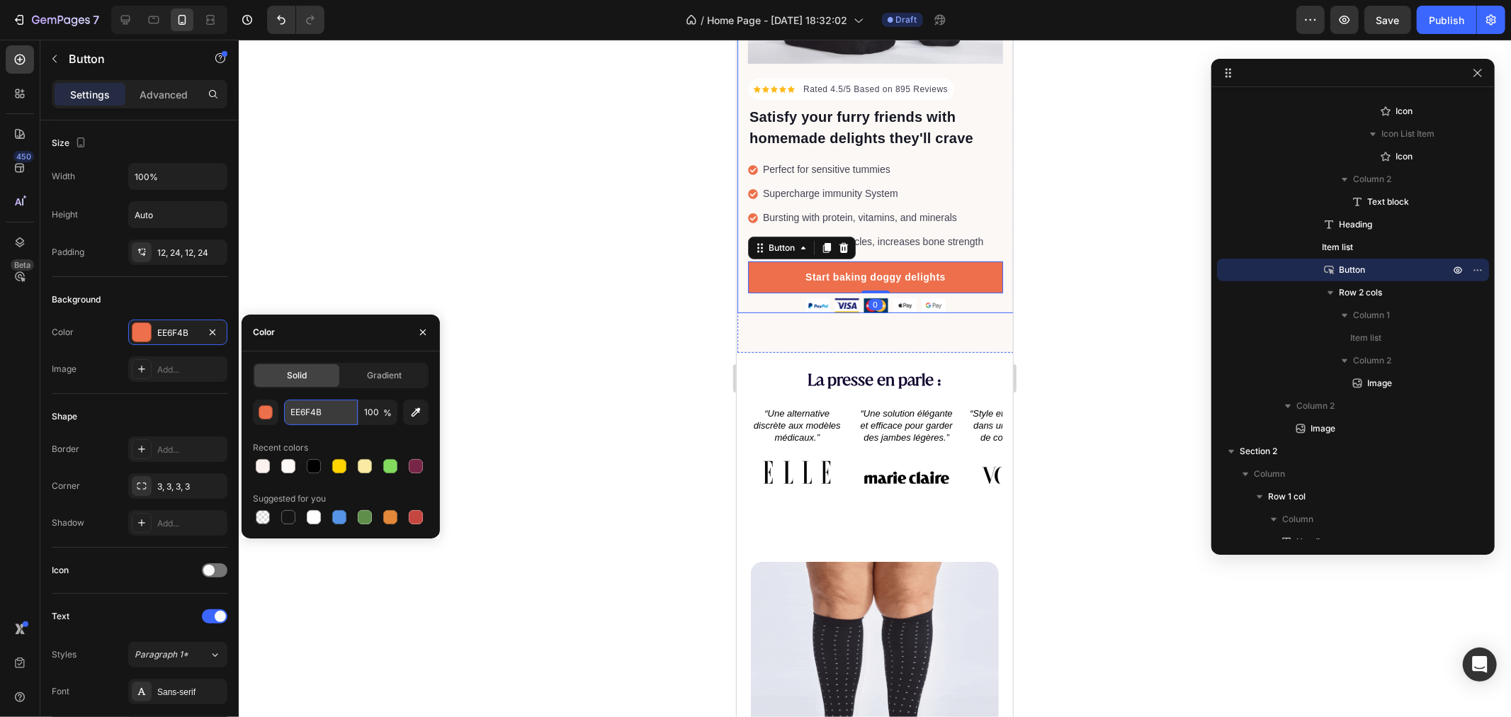
paste input "#772647"
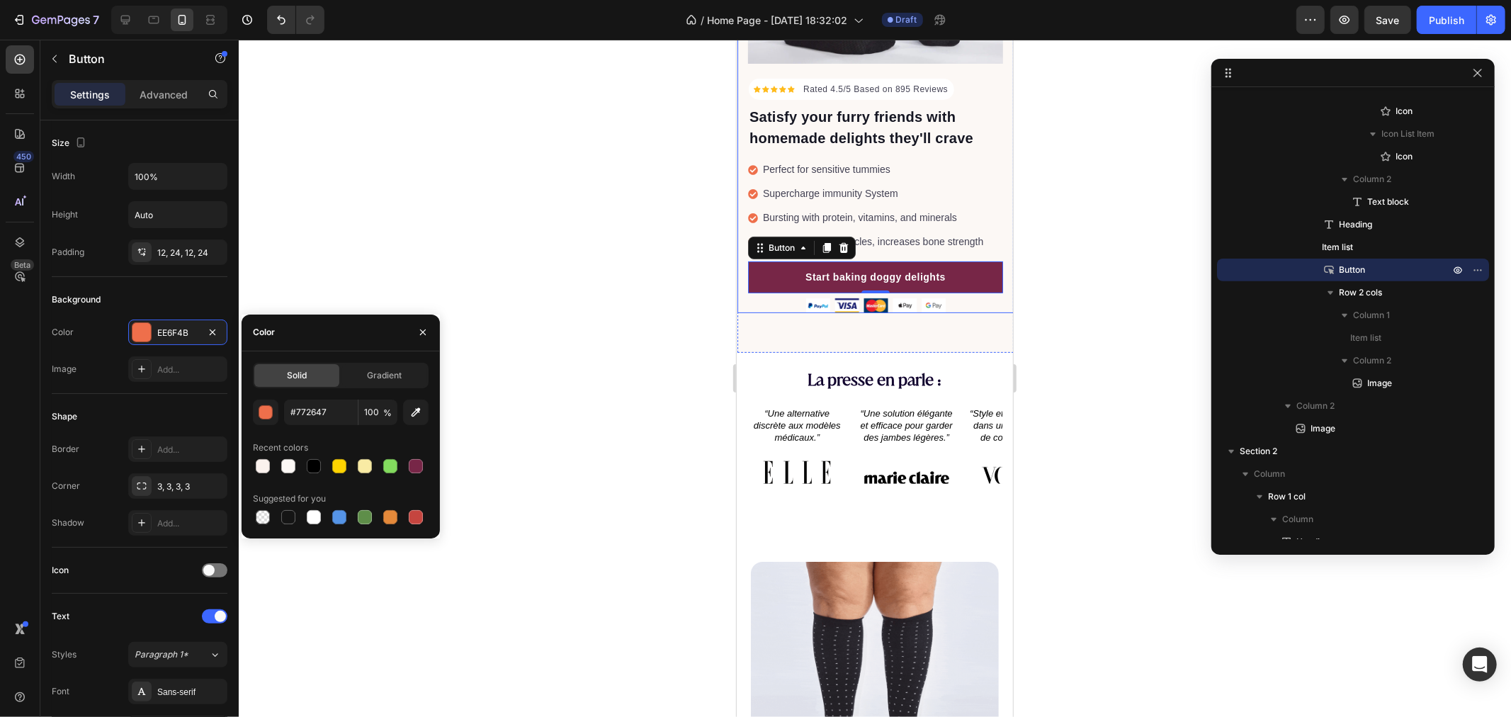
type input "772647"
click at [331, 443] on div "Recent colors" at bounding box center [341, 447] width 176 height 23
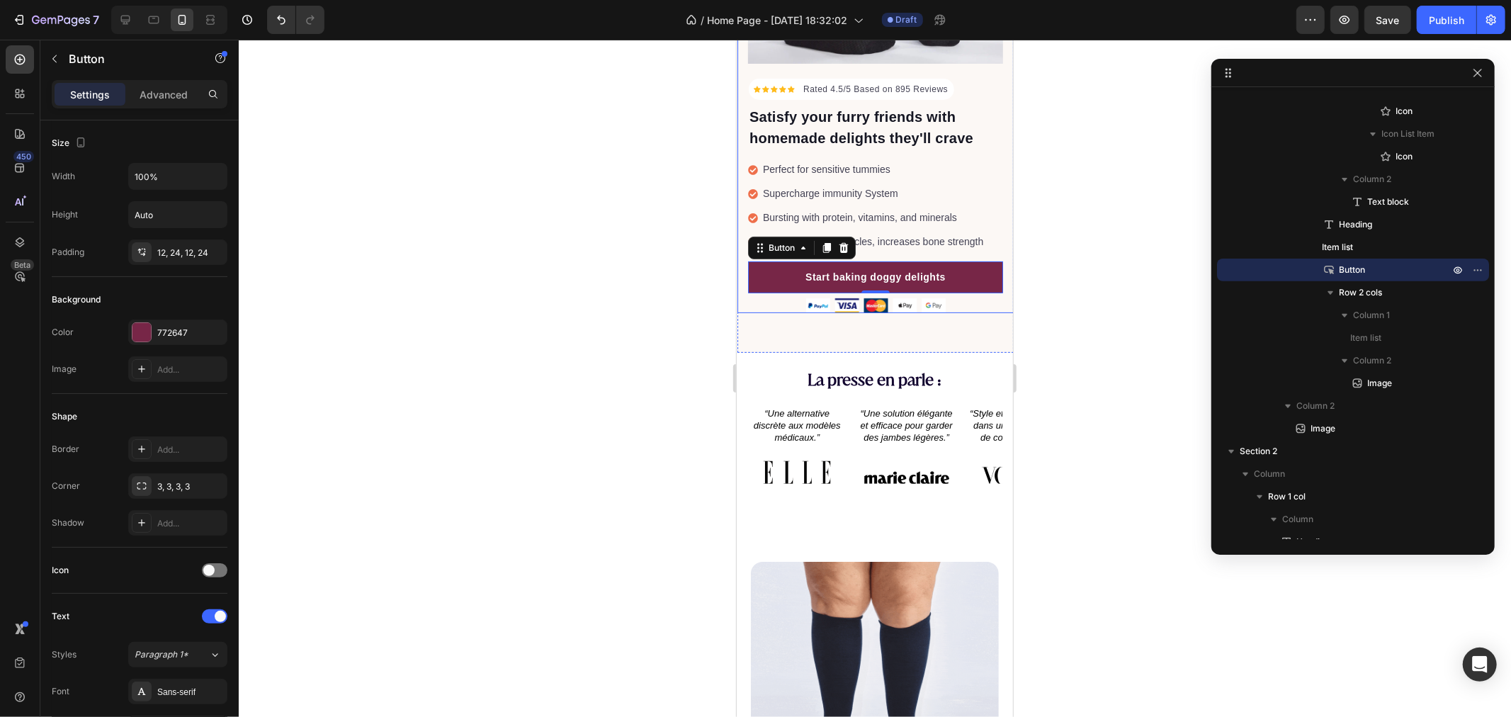
click at [582, 301] on div at bounding box center [875, 378] width 1272 height 677
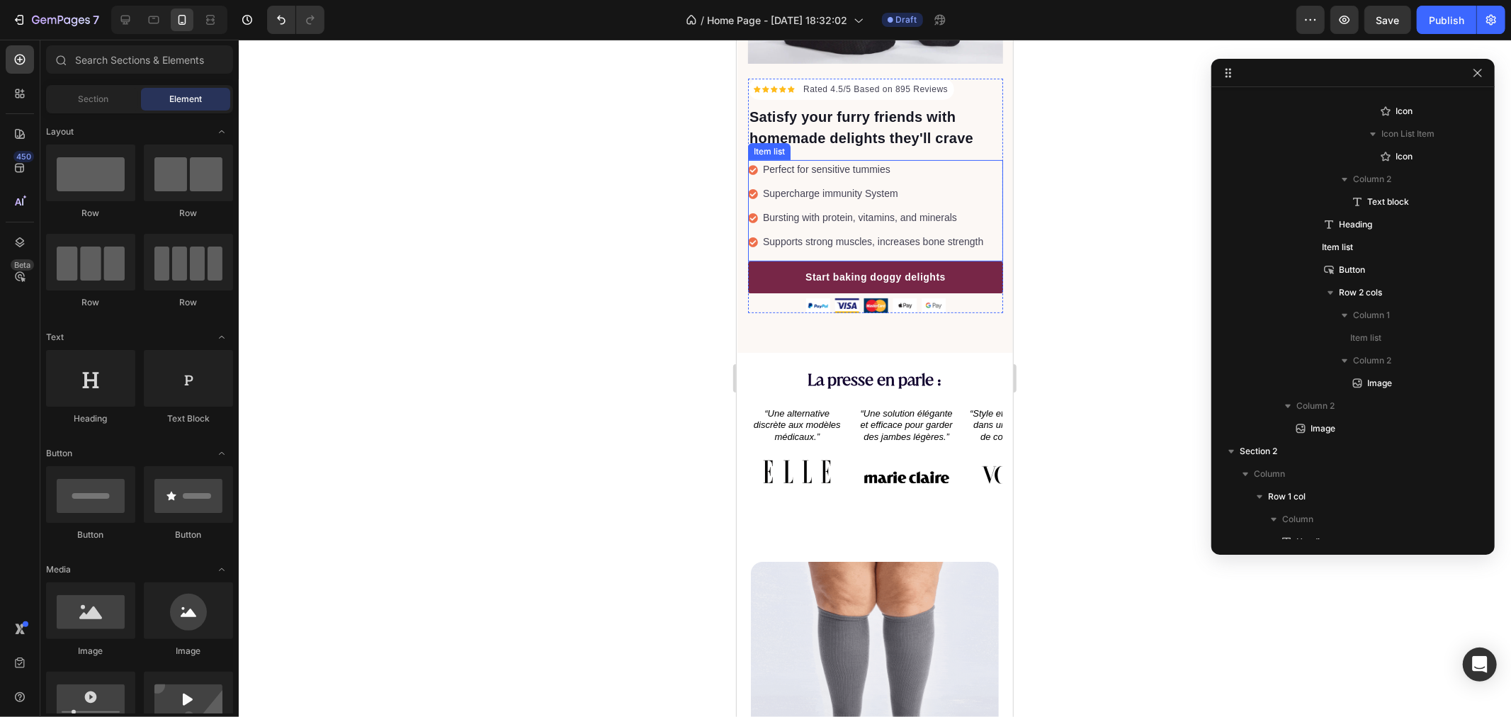
click at [752, 164] on icon at bounding box center [752, 169] width 10 height 10
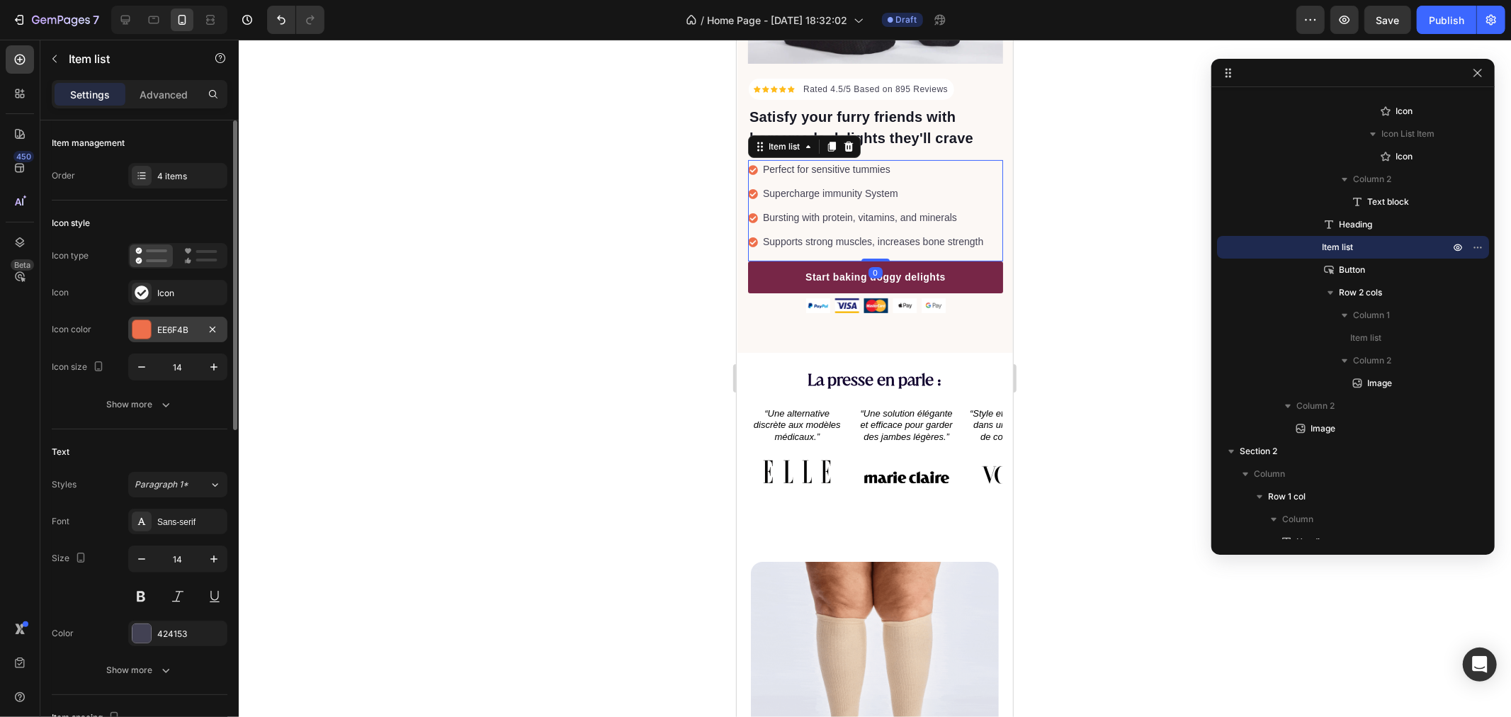
click at [170, 329] on div "EE6F4B" at bounding box center [177, 330] width 41 height 13
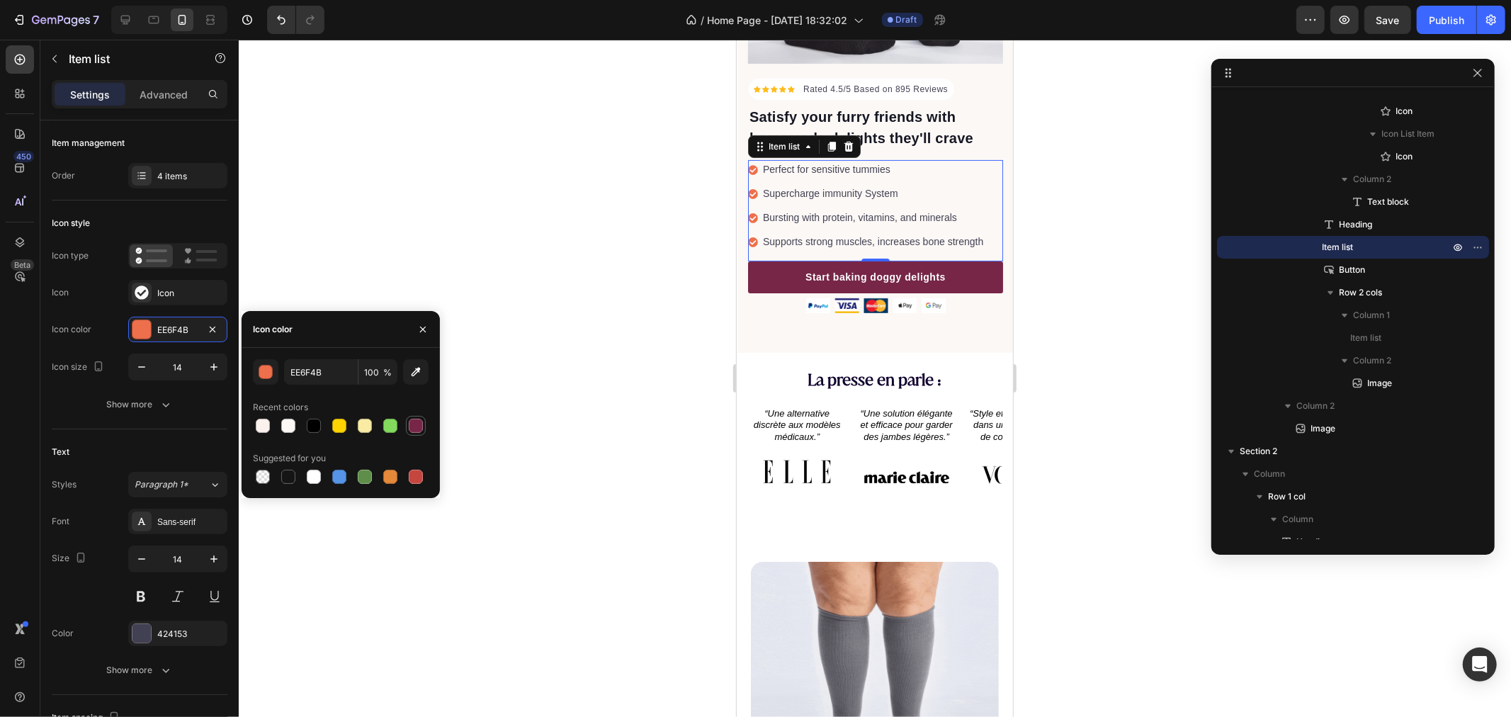
click at [413, 423] on div at bounding box center [416, 426] width 14 height 14
type input "772647"
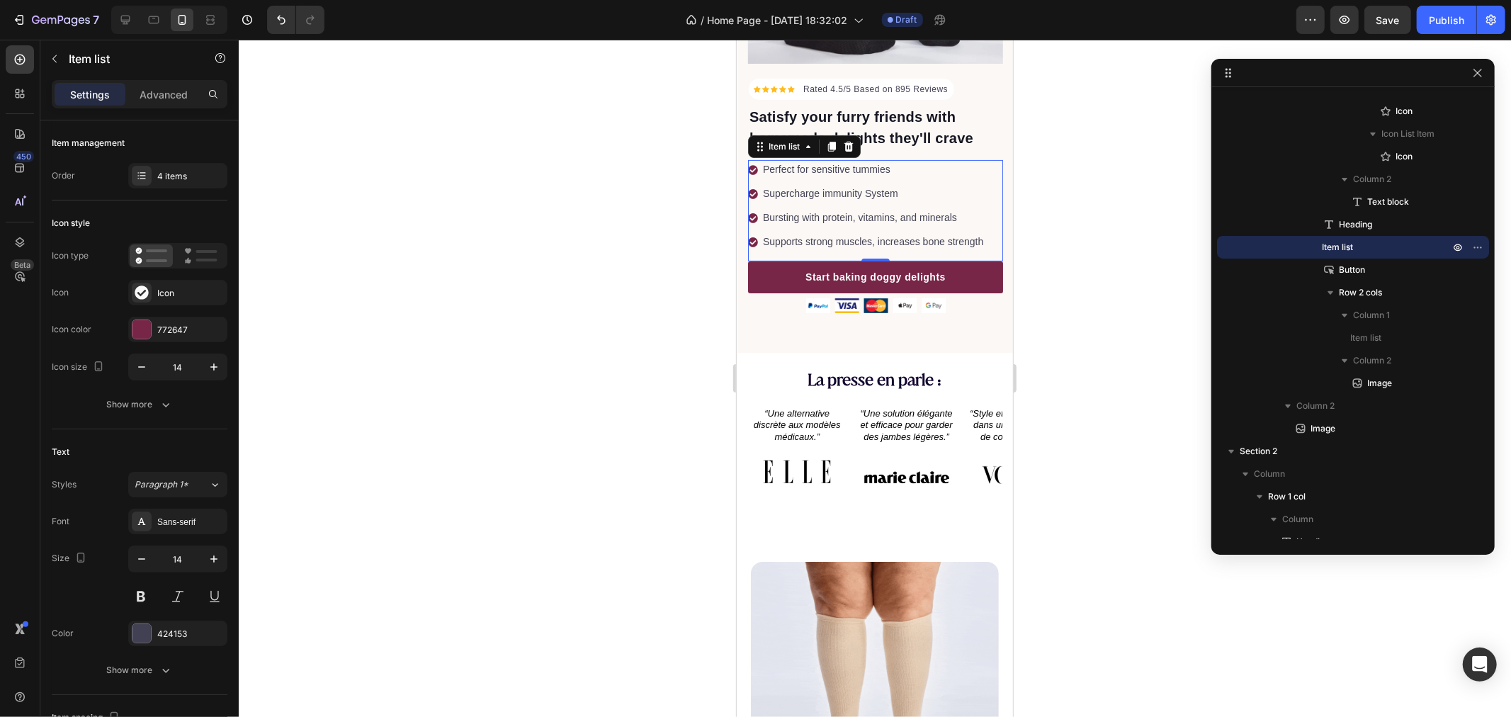
click at [619, 315] on div at bounding box center [875, 378] width 1272 height 677
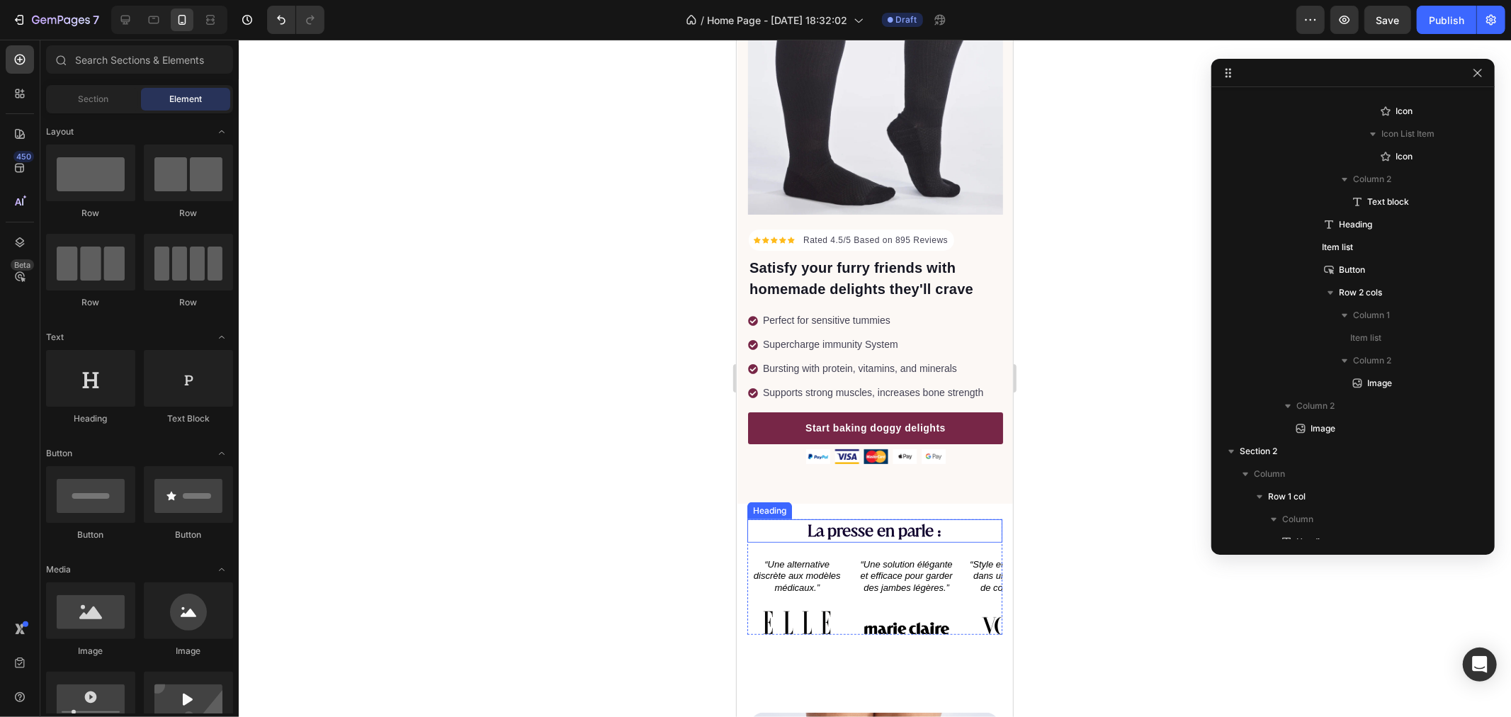
scroll to position [119, 0]
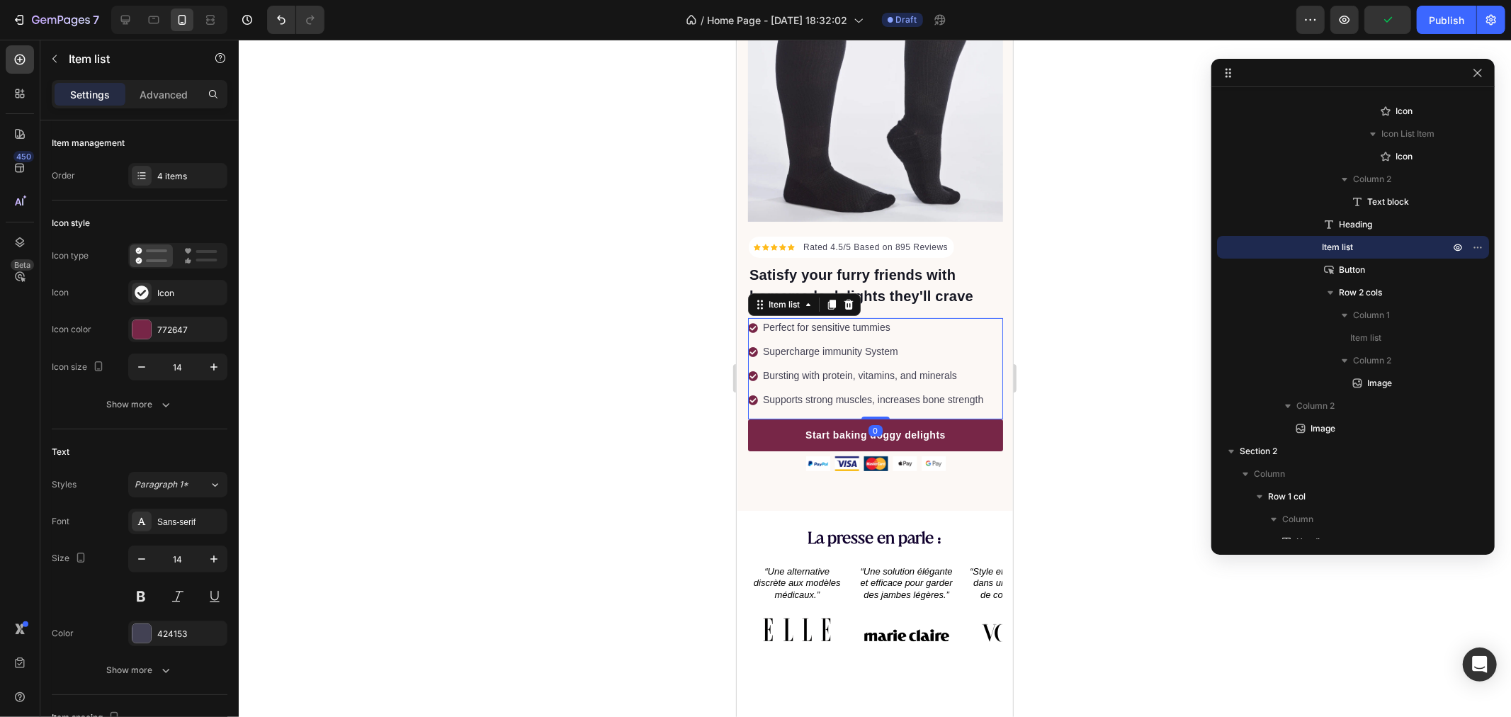
click at [803, 319] on p "Perfect for sensitive tummies" at bounding box center [872, 326] width 220 height 15
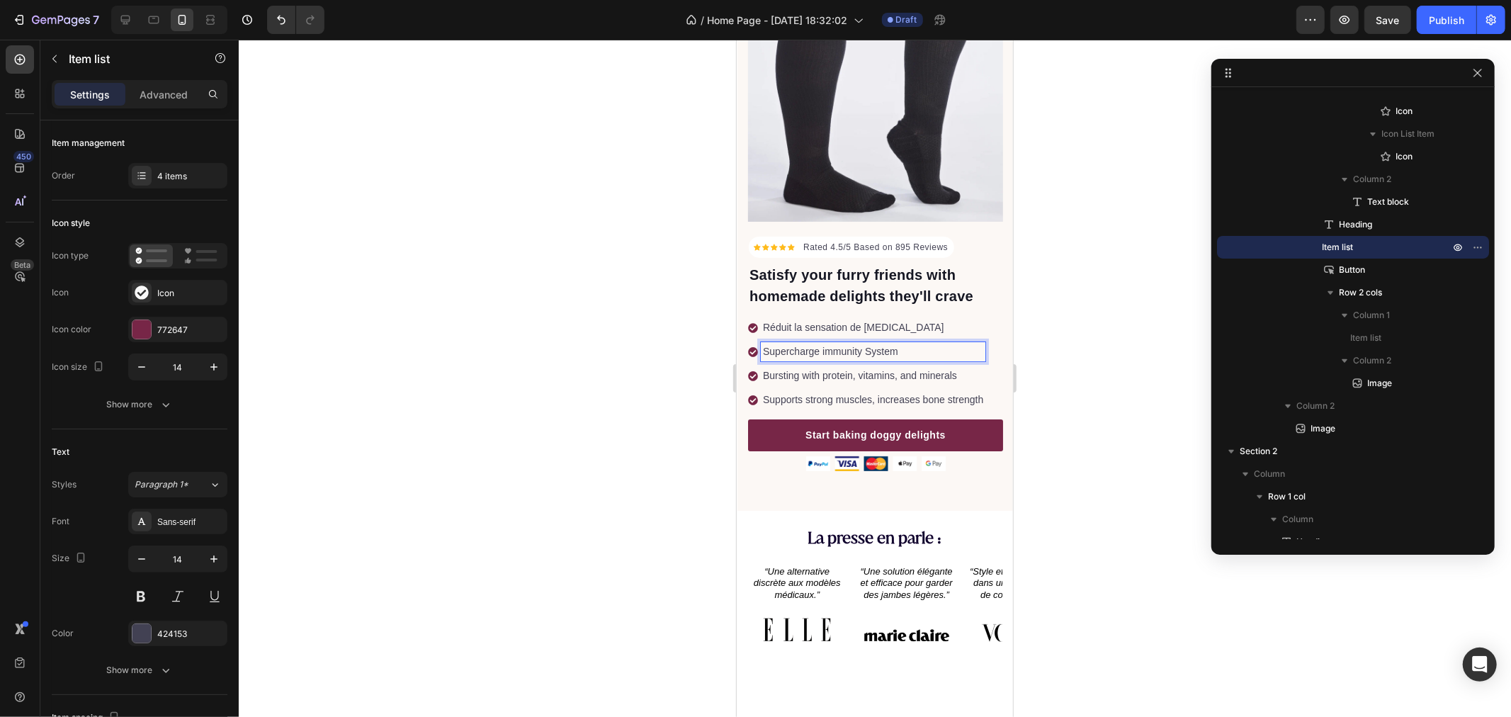
click at [799, 344] on p "Supercharge immunity System" at bounding box center [872, 351] width 220 height 15
click at [546, 135] on div at bounding box center [875, 378] width 1272 height 677
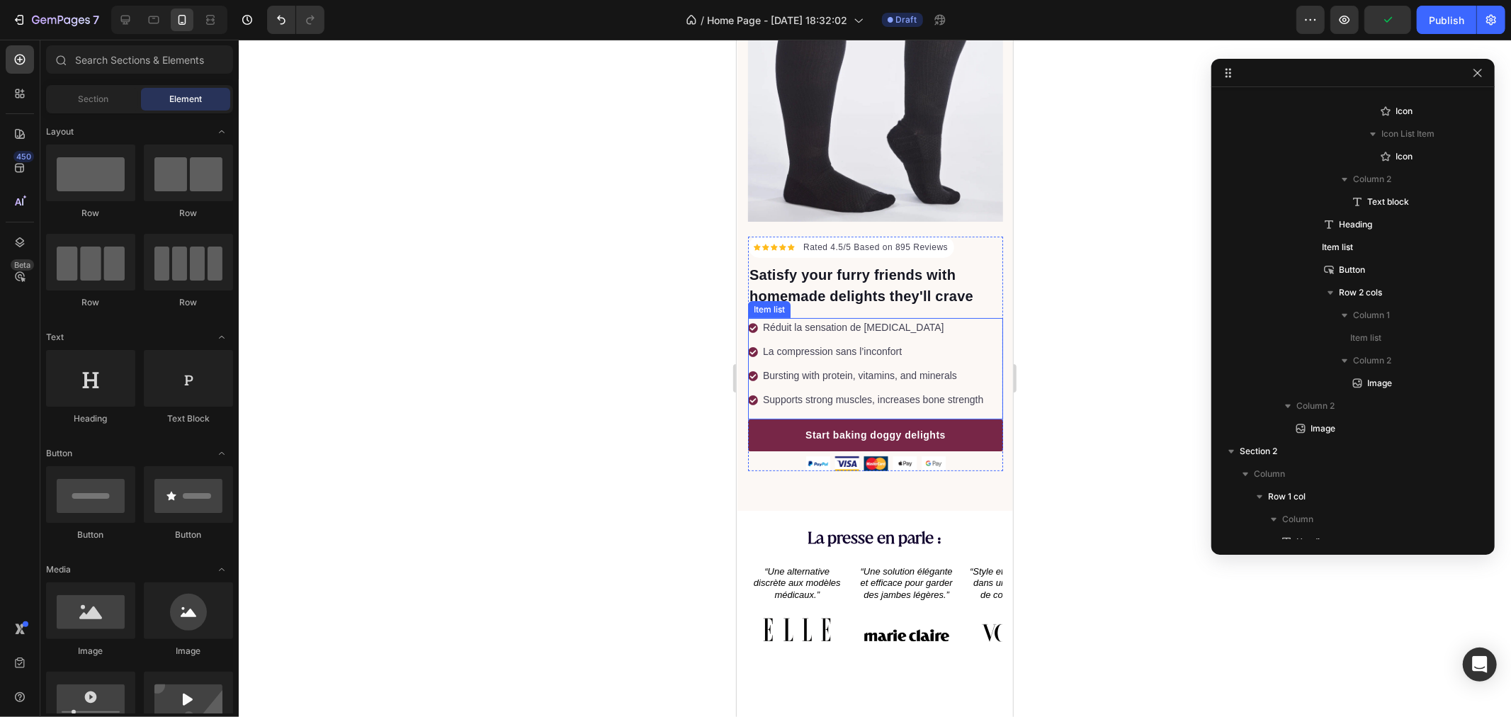
click at [813, 368] on p "Bursting with protein, vitamins, and minerals" at bounding box center [872, 375] width 220 height 15
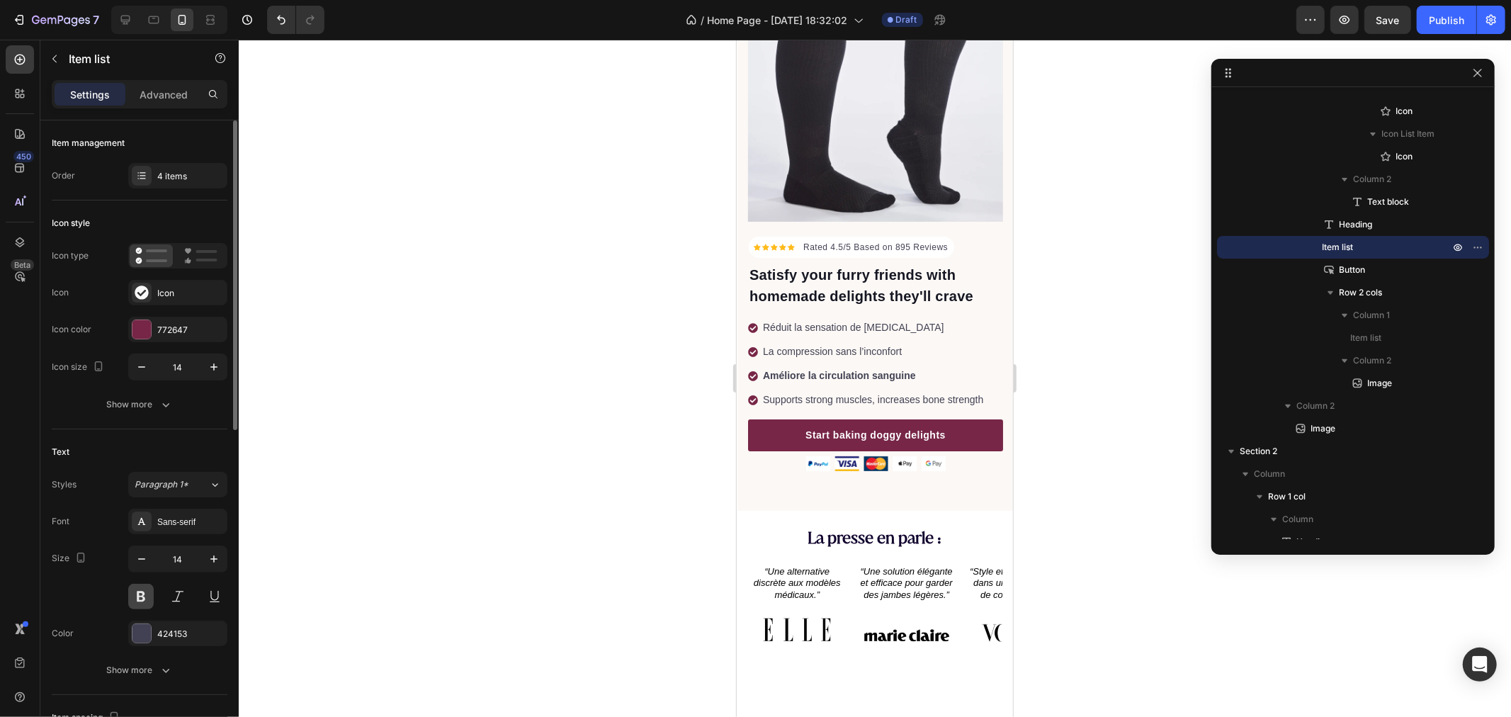
click at [138, 598] on button at bounding box center [141, 597] width 26 height 26
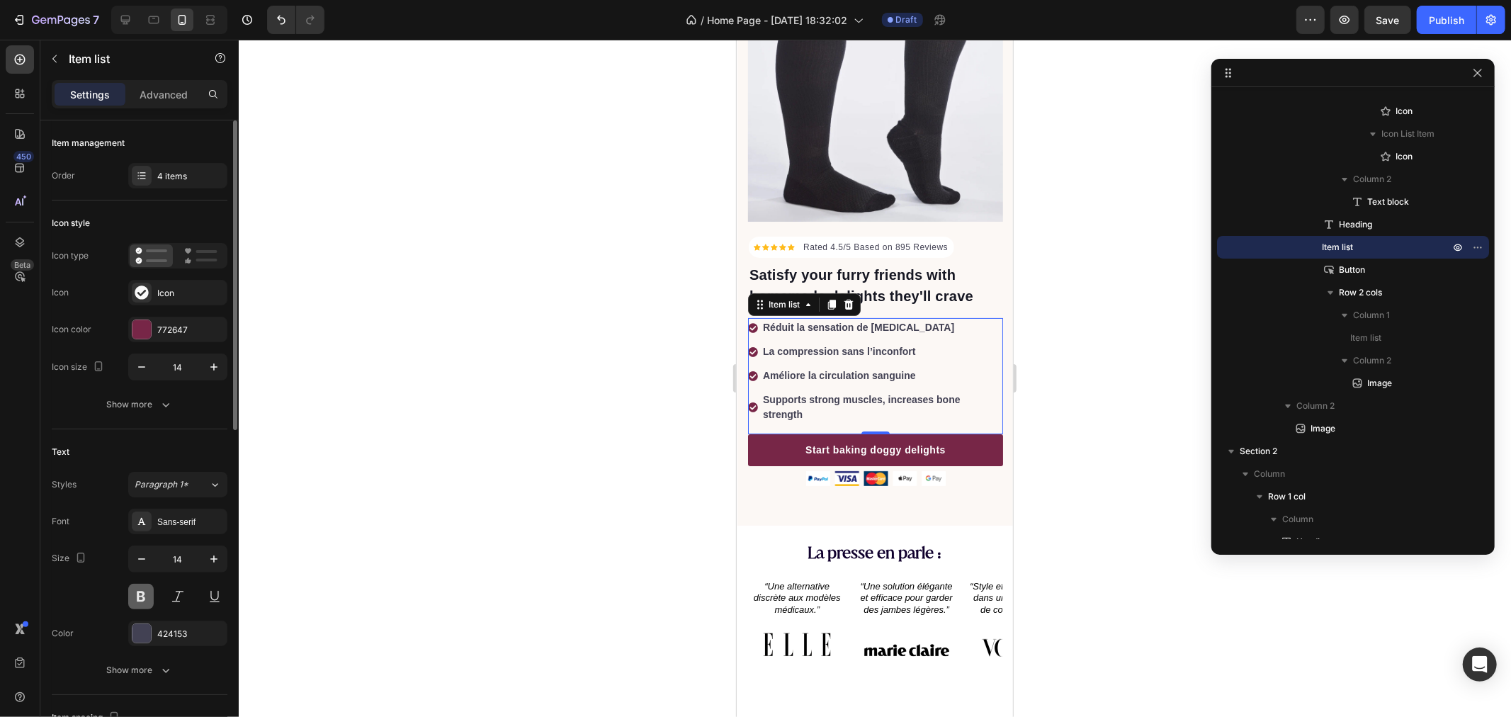
click at [137, 599] on button at bounding box center [141, 597] width 26 height 26
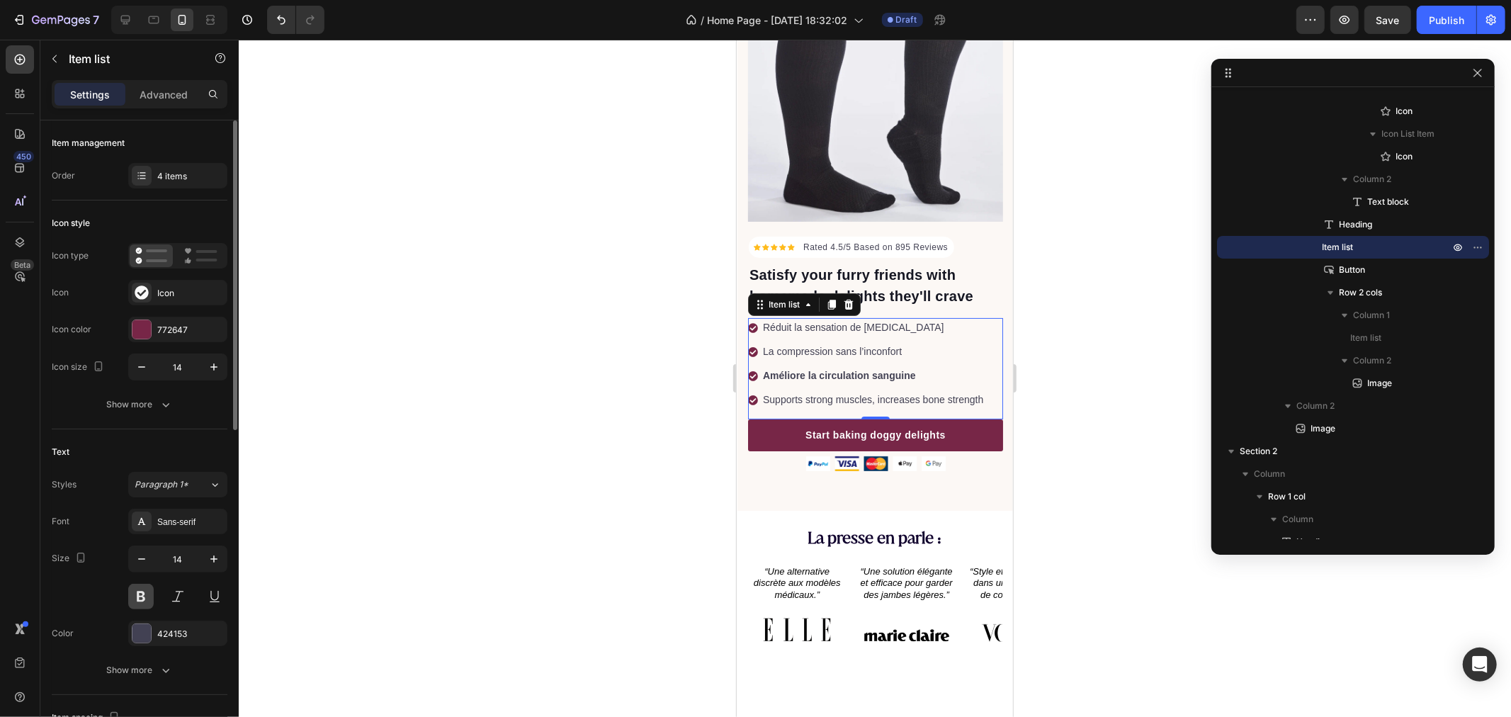
click at [139, 598] on button at bounding box center [141, 597] width 26 height 26
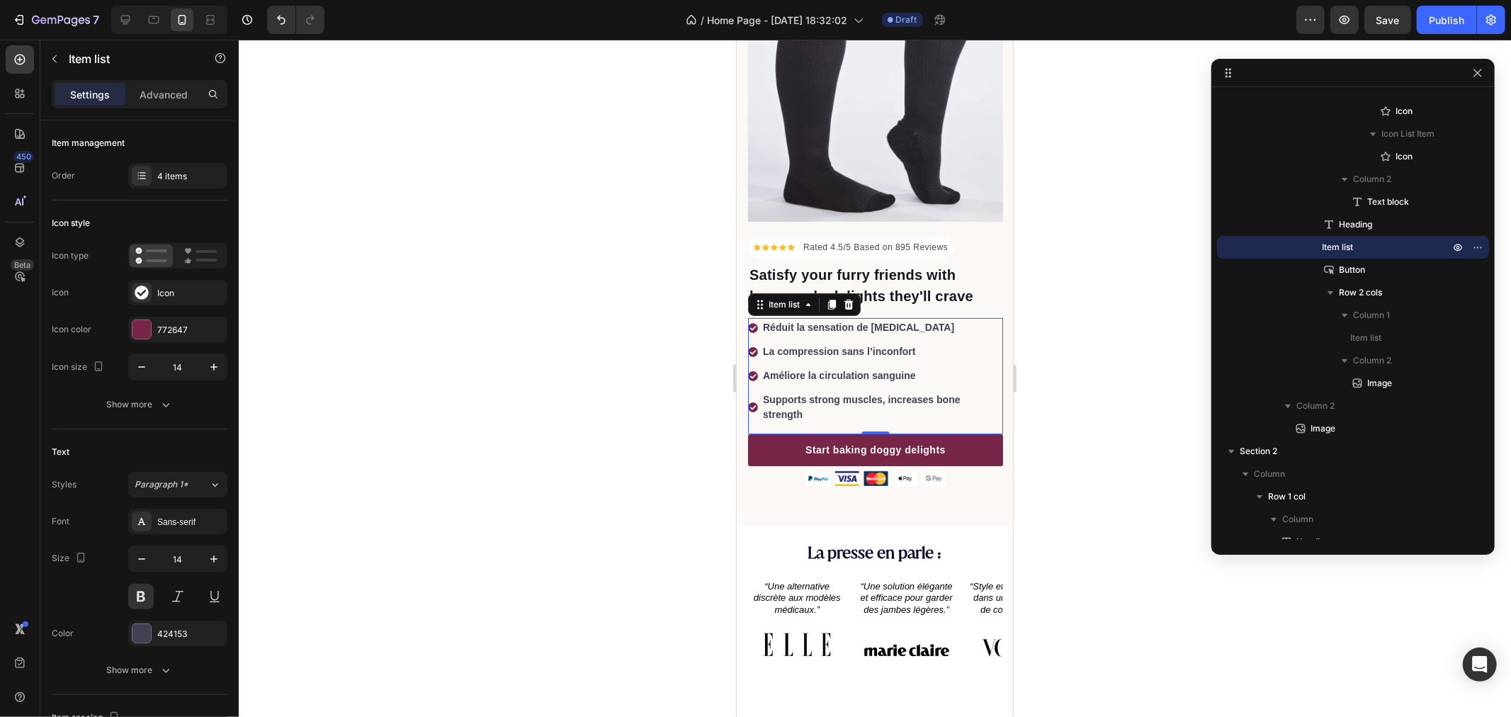
click at [555, 426] on div at bounding box center [875, 378] width 1272 height 677
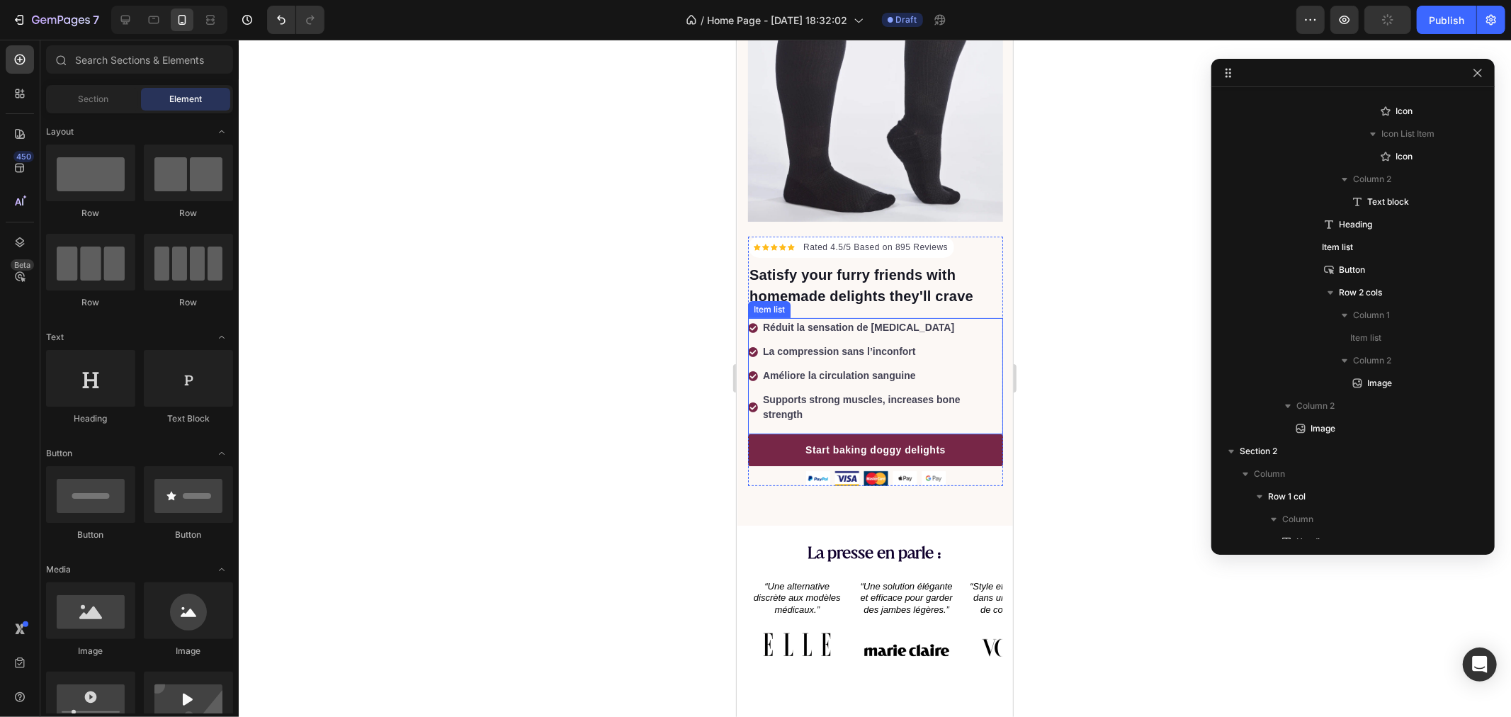
click at [785, 392] on p "Supports strong muscles, increases bone strength" at bounding box center [881, 407] width 238 height 30
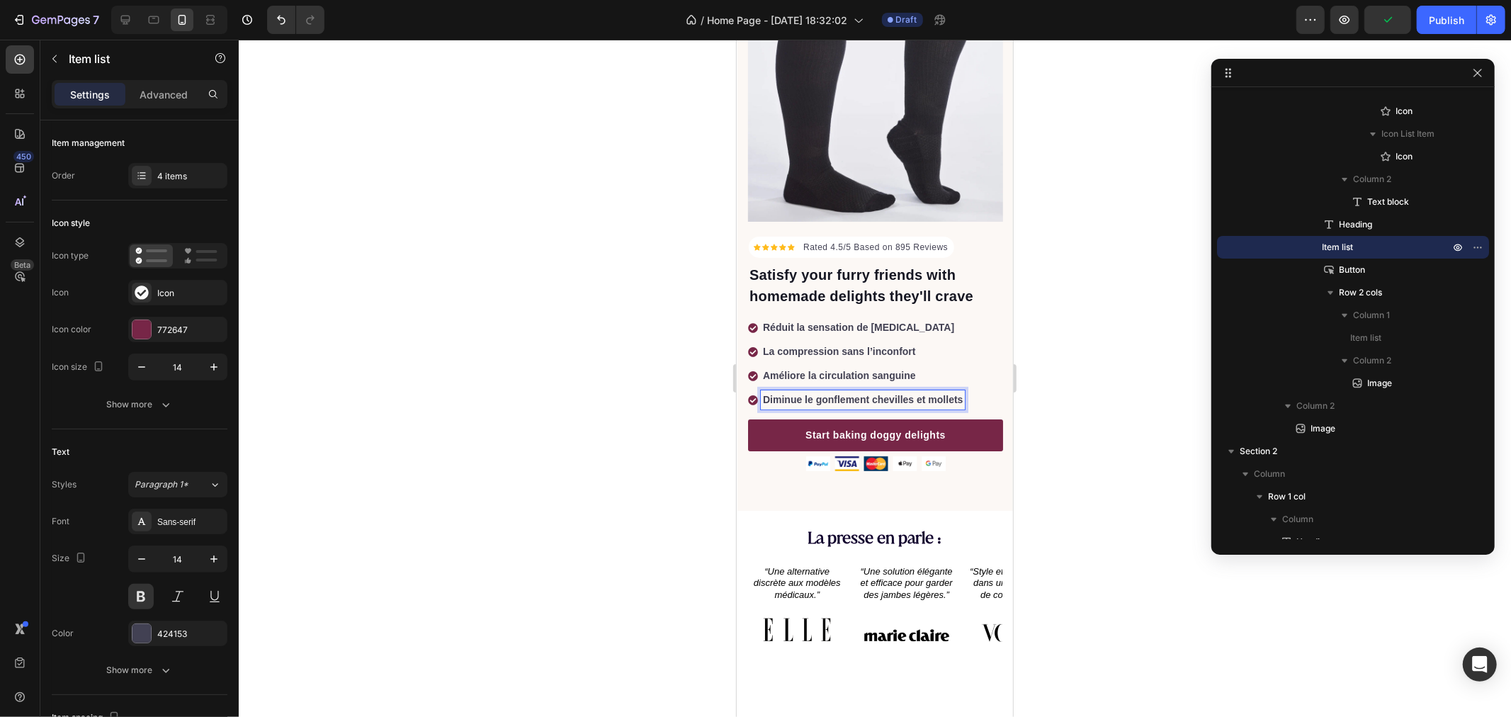
click at [613, 372] on div at bounding box center [875, 378] width 1272 height 677
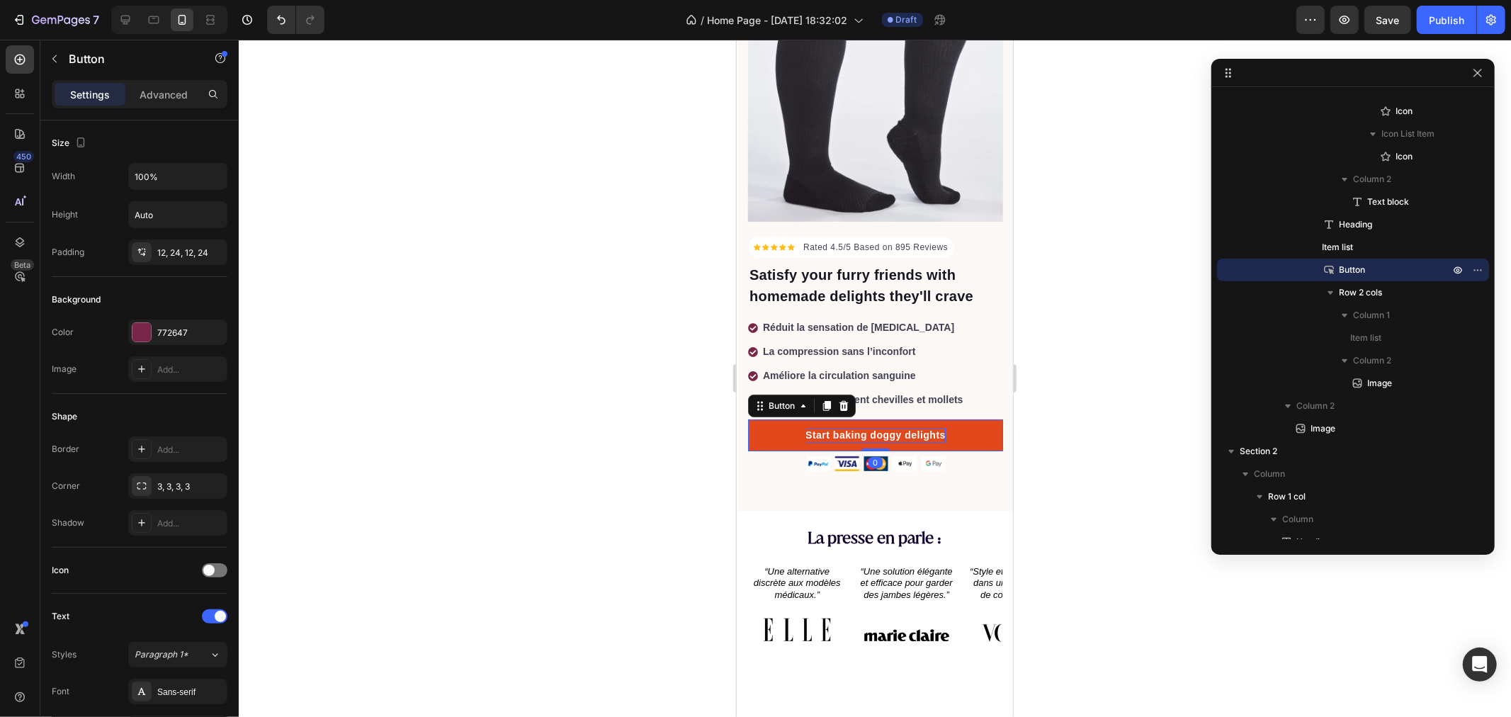
click at [859, 427] on div "Start baking doggy delights" at bounding box center [875, 434] width 140 height 15
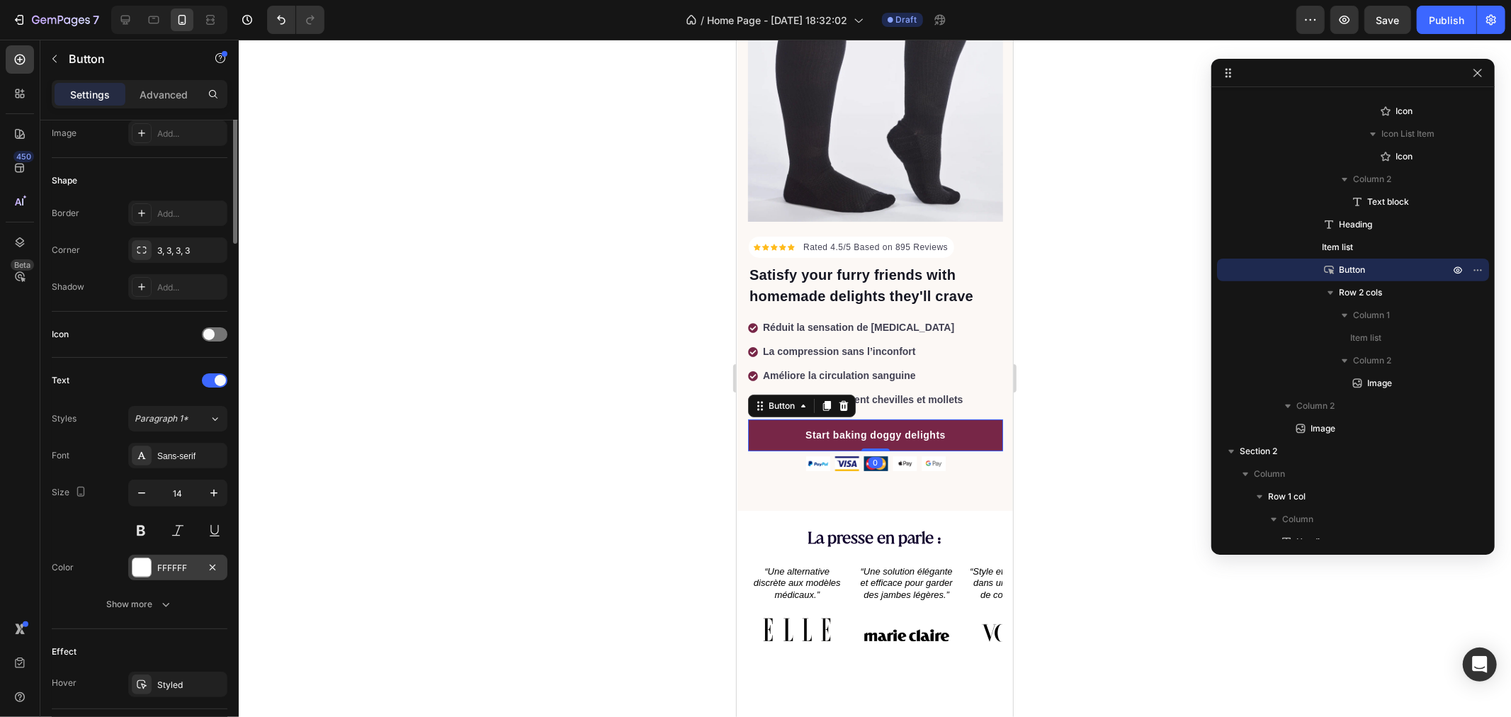
scroll to position [471, 0]
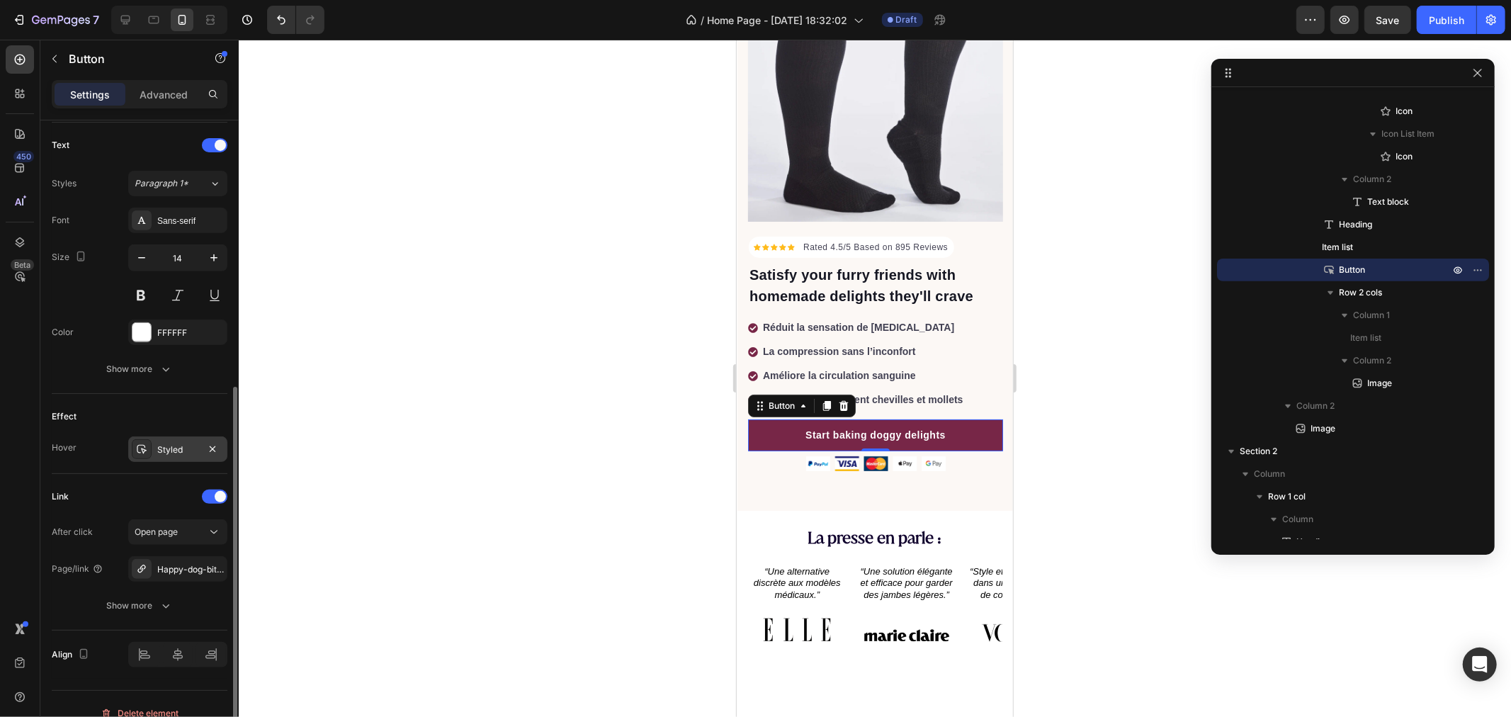
click at [143, 452] on icon at bounding box center [142, 449] width 10 height 9
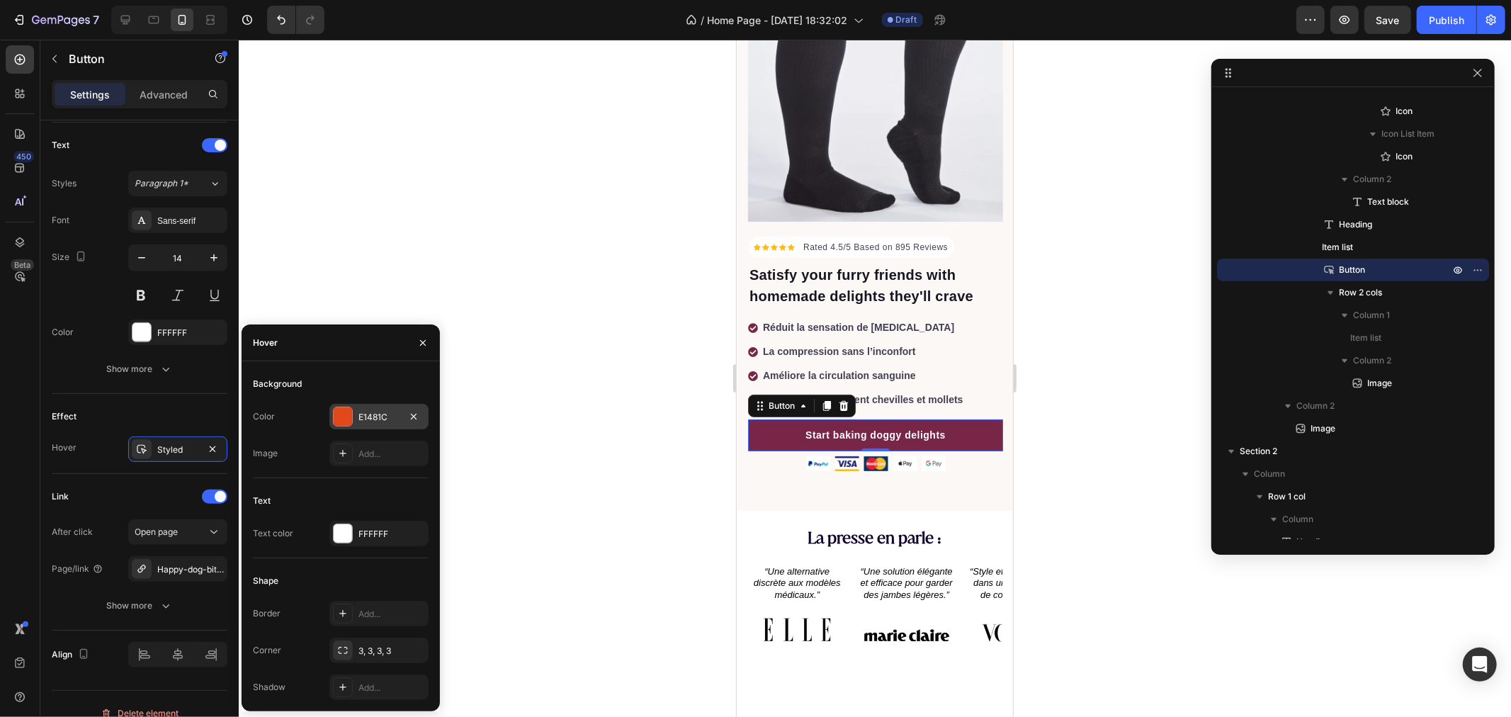
click at [348, 418] on div at bounding box center [343, 416] width 18 height 18
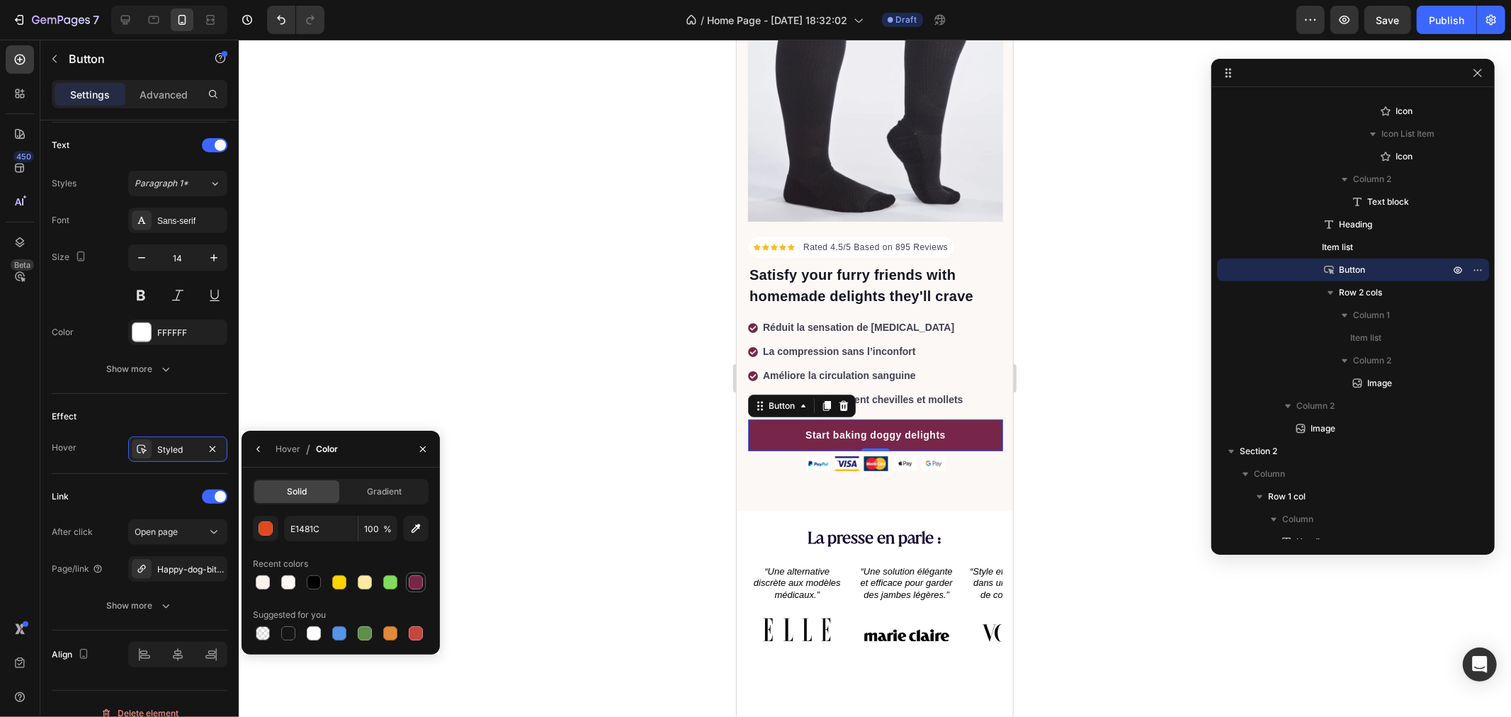
click at [412, 586] on div at bounding box center [416, 582] width 14 height 14
type input "772647"
click at [617, 463] on div at bounding box center [875, 378] width 1272 height 677
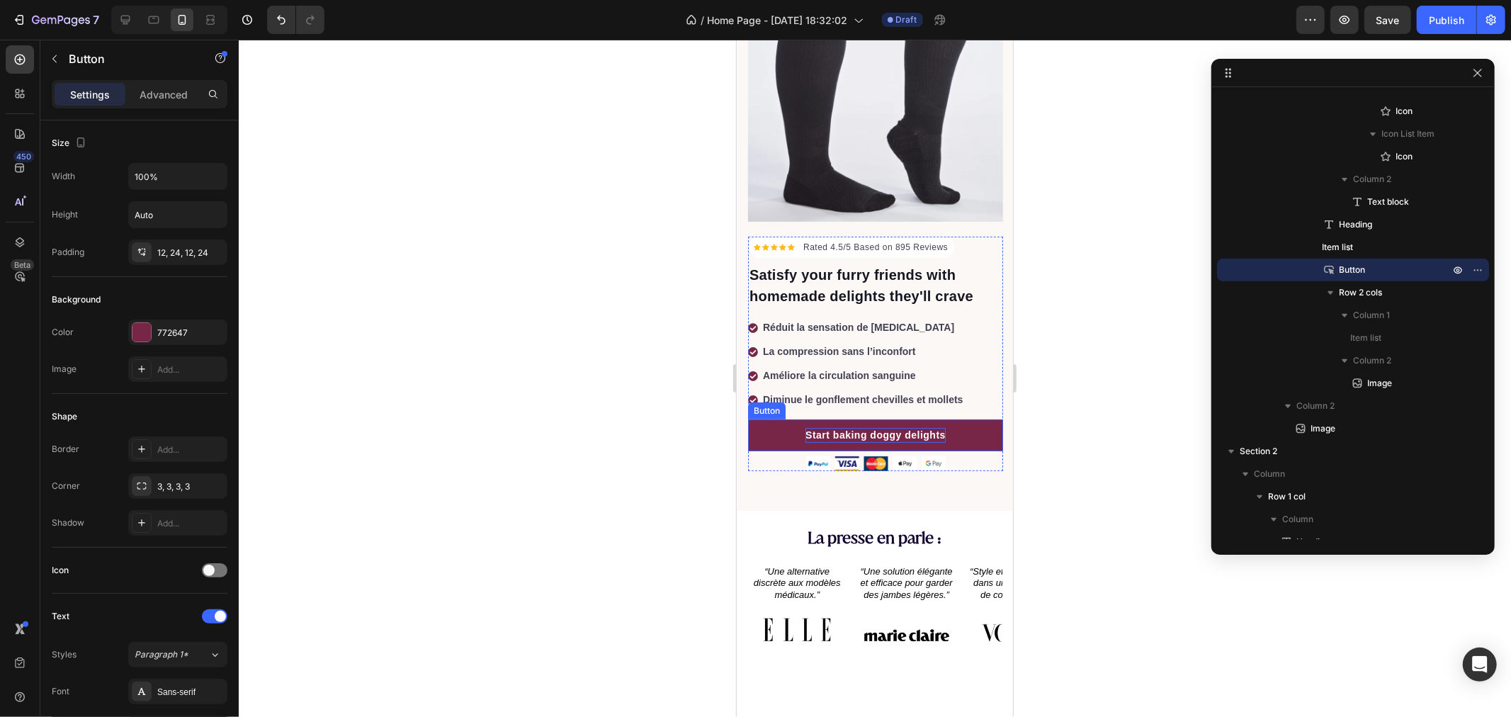
click at [831, 427] on div "Start baking doggy delights" at bounding box center [875, 434] width 140 height 15
drag, startPoint x: 1124, startPoint y: 420, endPoint x: 1119, endPoint y: 426, distance: 8.1
click at [1123, 422] on div at bounding box center [875, 378] width 1272 height 677
click at [854, 427] on p "Je veux découvriri !" at bounding box center [875, 434] width 101 height 15
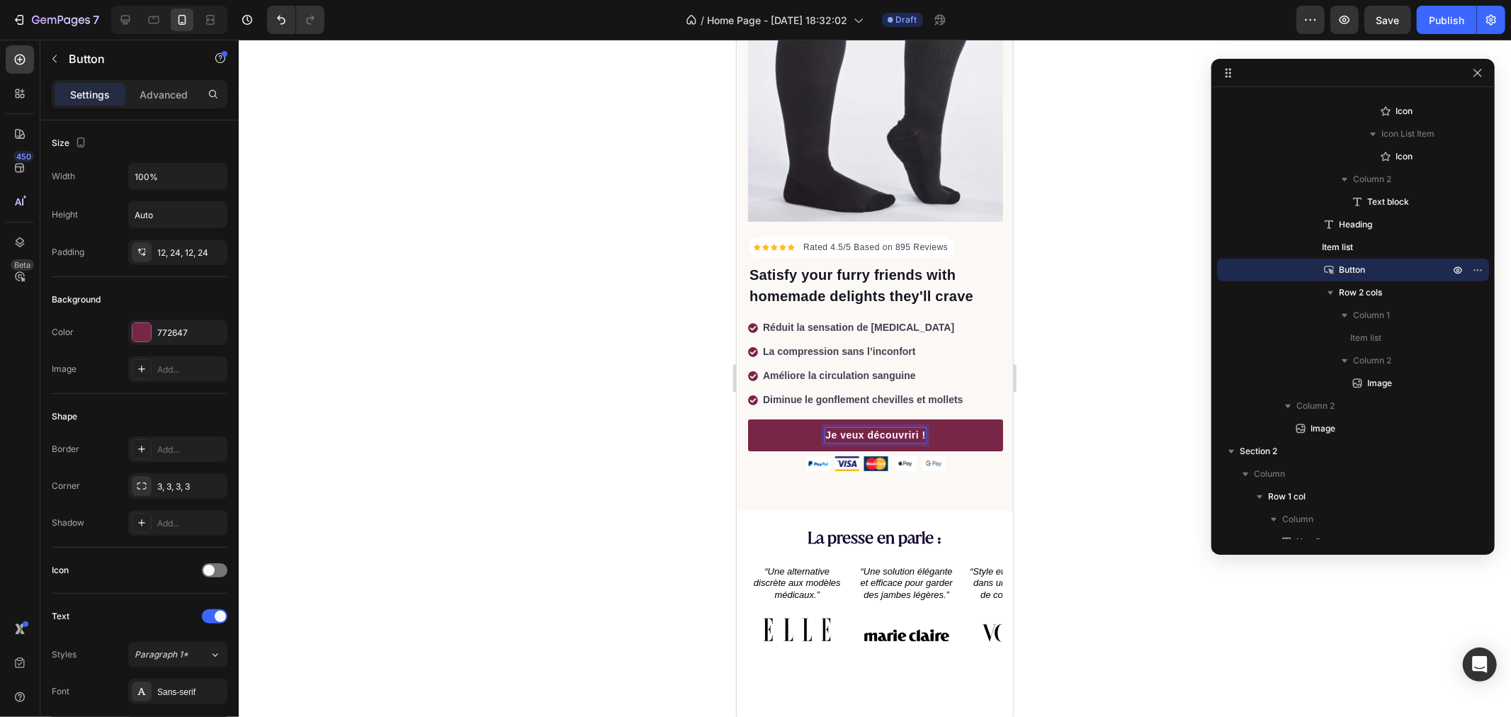
click at [875, 427] on p "Je veux découvriri !" at bounding box center [875, 434] width 101 height 15
click at [736, 39] on lt-span "découvrir" at bounding box center [736, 39] width 0 height 0
click at [842, 419] on link "Je veux découvrir !" at bounding box center [874, 435] width 255 height 32
click at [842, 427] on p "Je veux découvrir !" at bounding box center [874, 434] width 97 height 15
click at [839, 427] on p "Je veux découvrir !" at bounding box center [874, 434] width 97 height 15
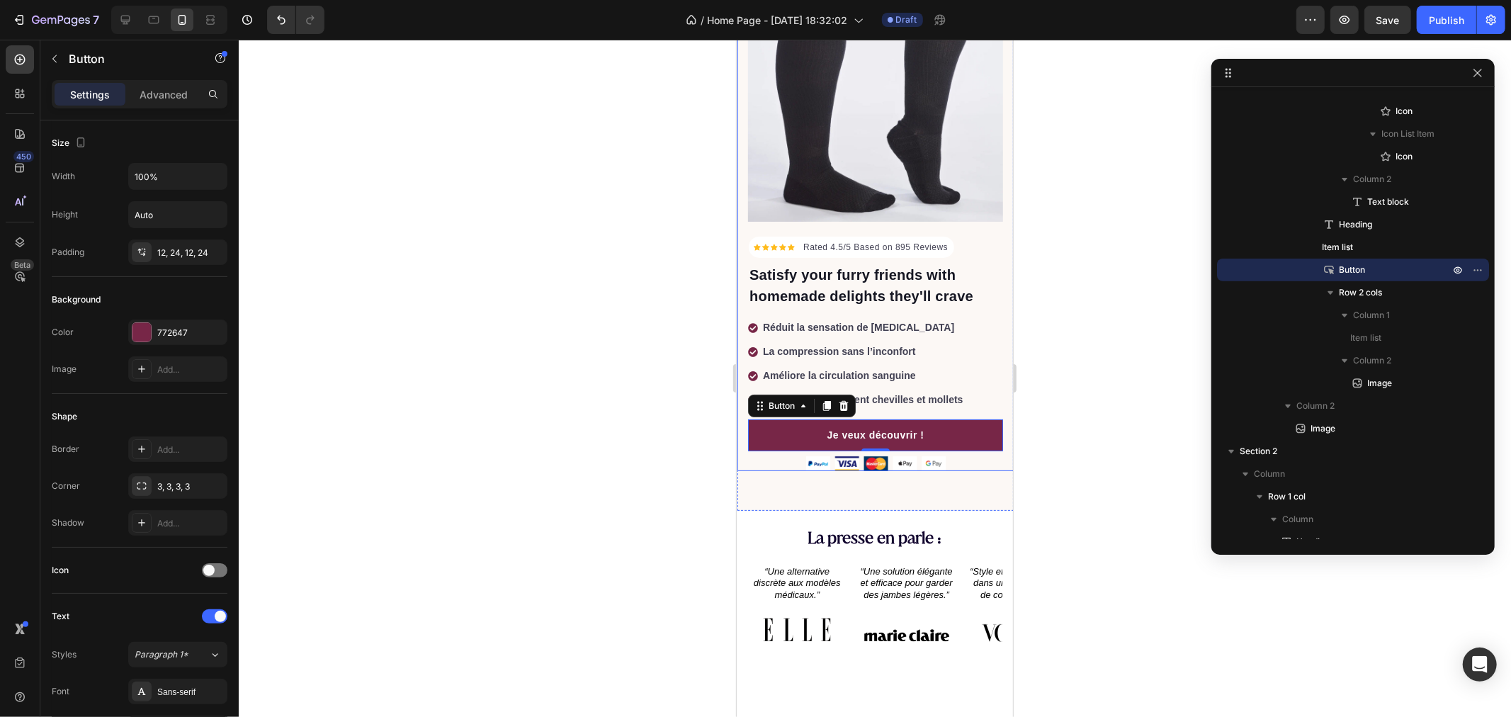
click at [634, 425] on div at bounding box center [875, 378] width 1272 height 677
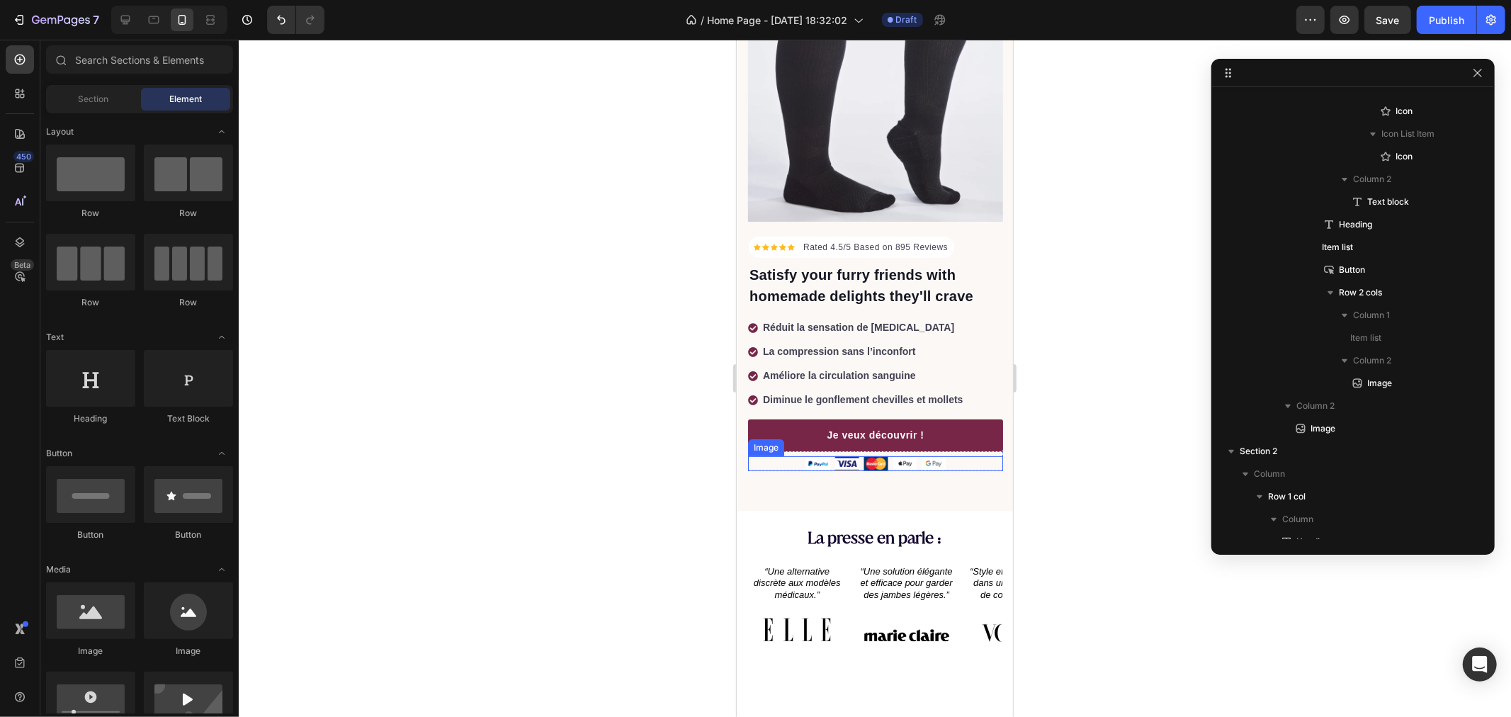
click at [888, 456] on img at bounding box center [875, 463] width 140 height 15
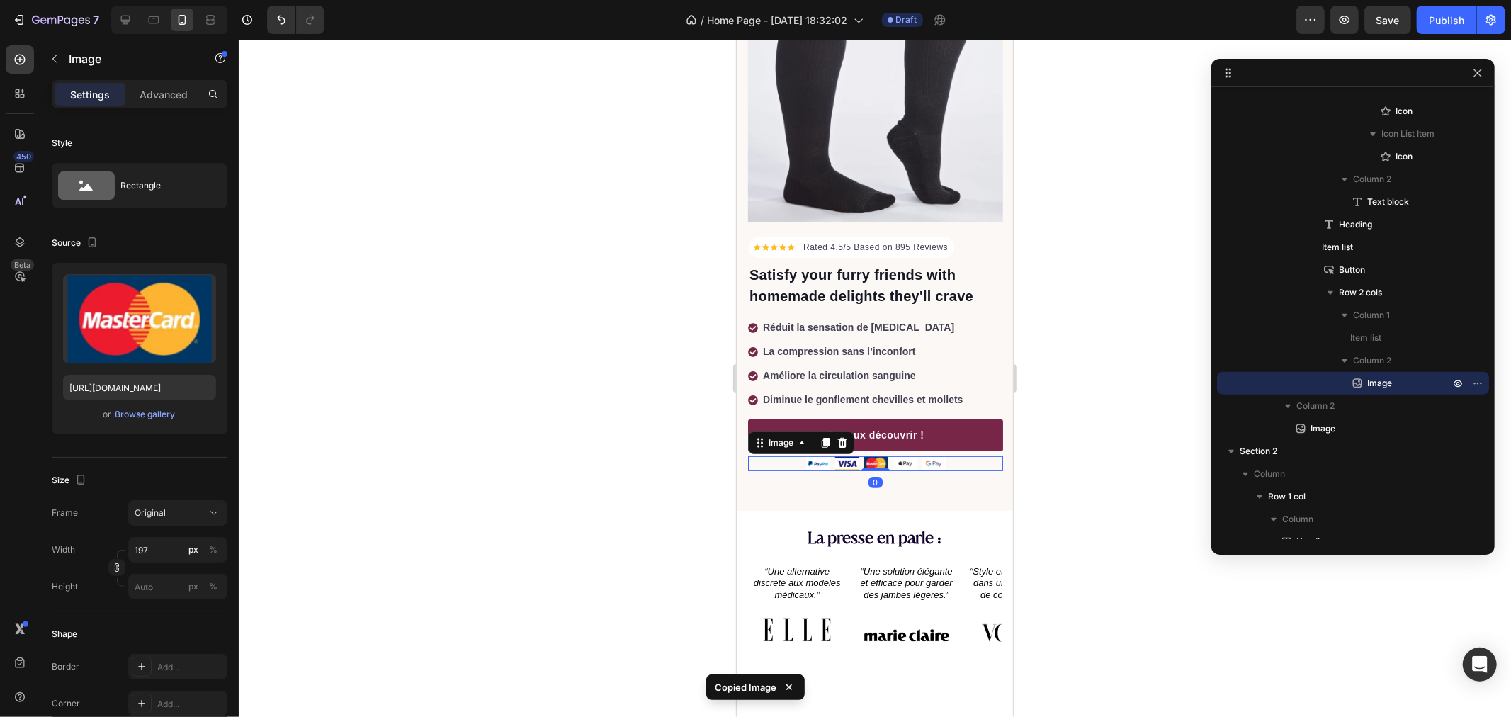
click at [541, 412] on div at bounding box center [875, 378] width 1272 height 677
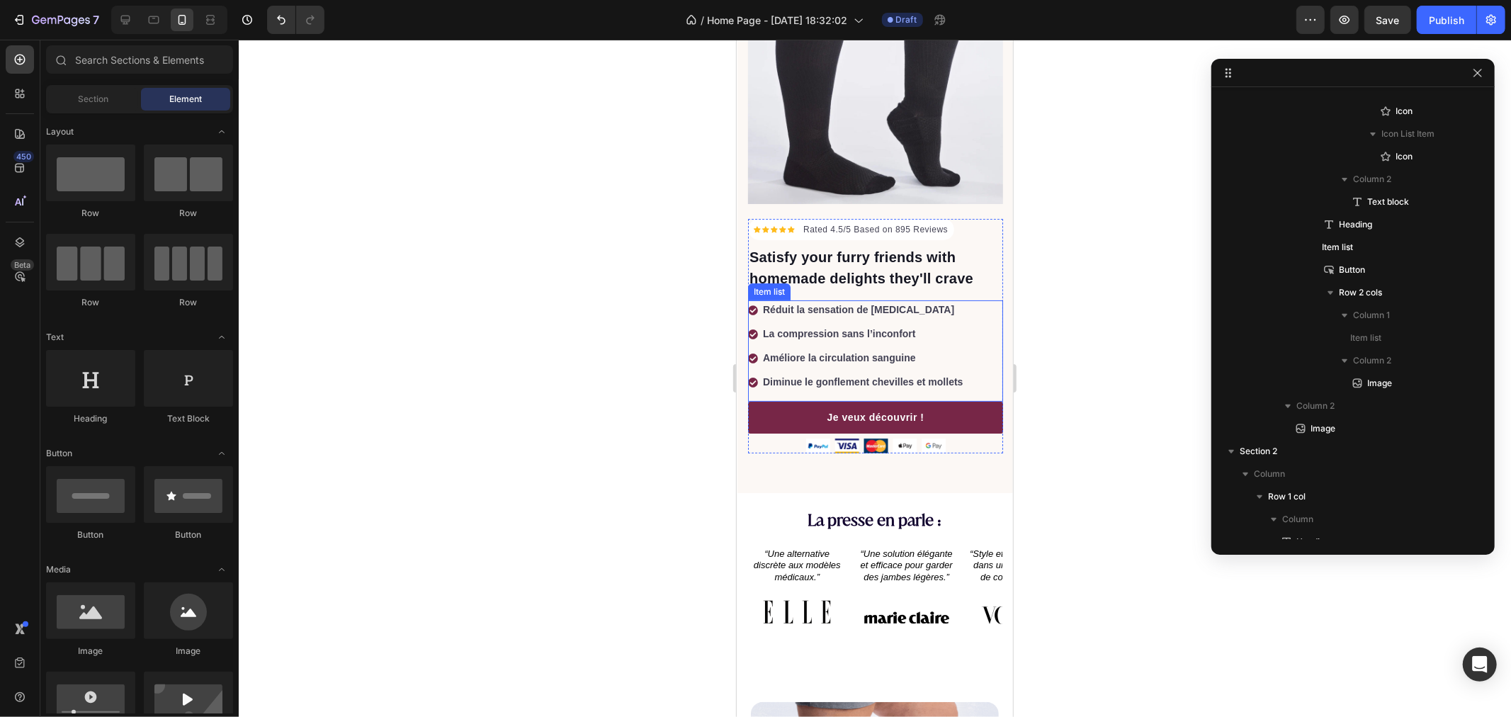
scroll to position [40, 0]
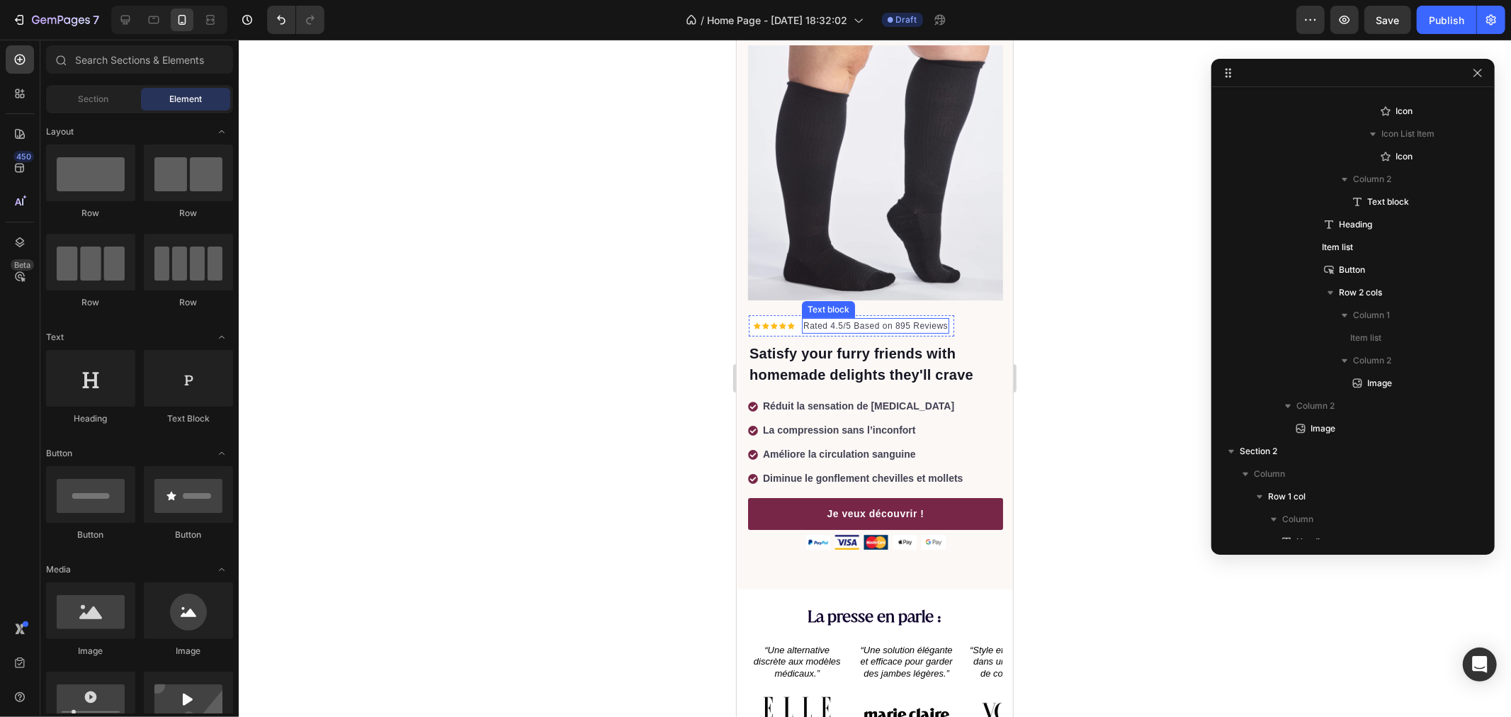
click at [861, 319] on p "Rated 4.5/5 Based on 895 Reviews" at bounding box center [875, 325] width 145 height 13
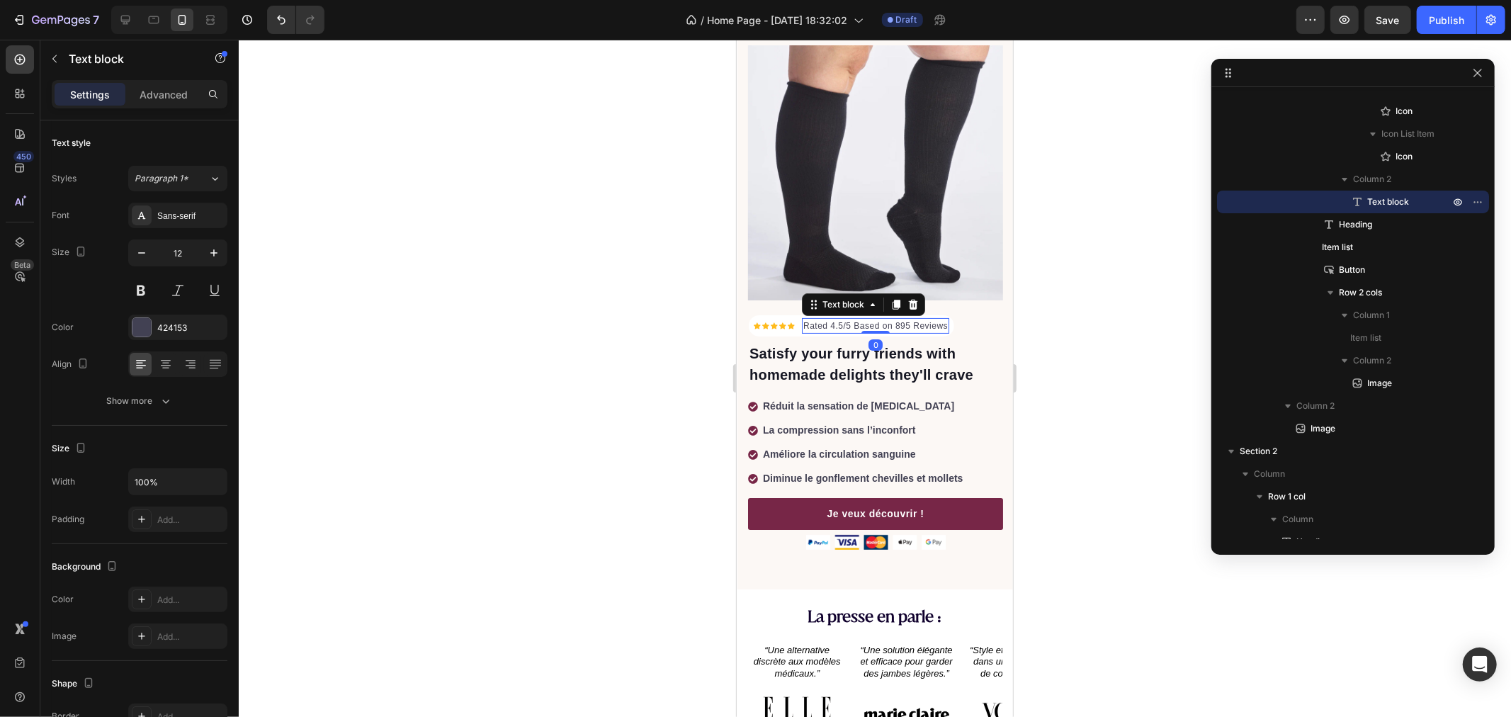
click at [861, 319] on p "Rated 4.5/5 Based on 895 Reviews" at bounding box center [875, 325] width 145 height 13
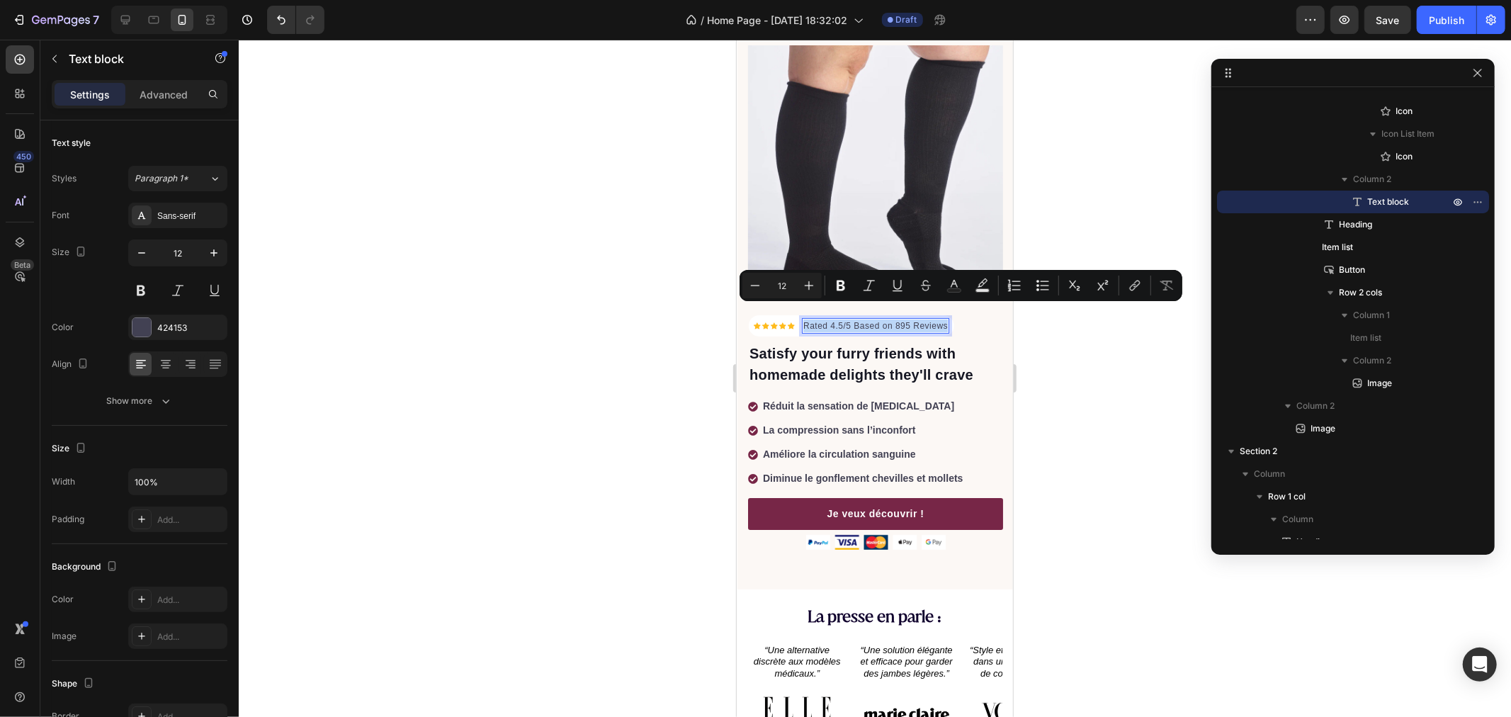
copy p "Rated 4.5/5 Based on 895 Reviews"
click at [1057, 442] on div at bounding box center [875, 378] width 1272 height 677
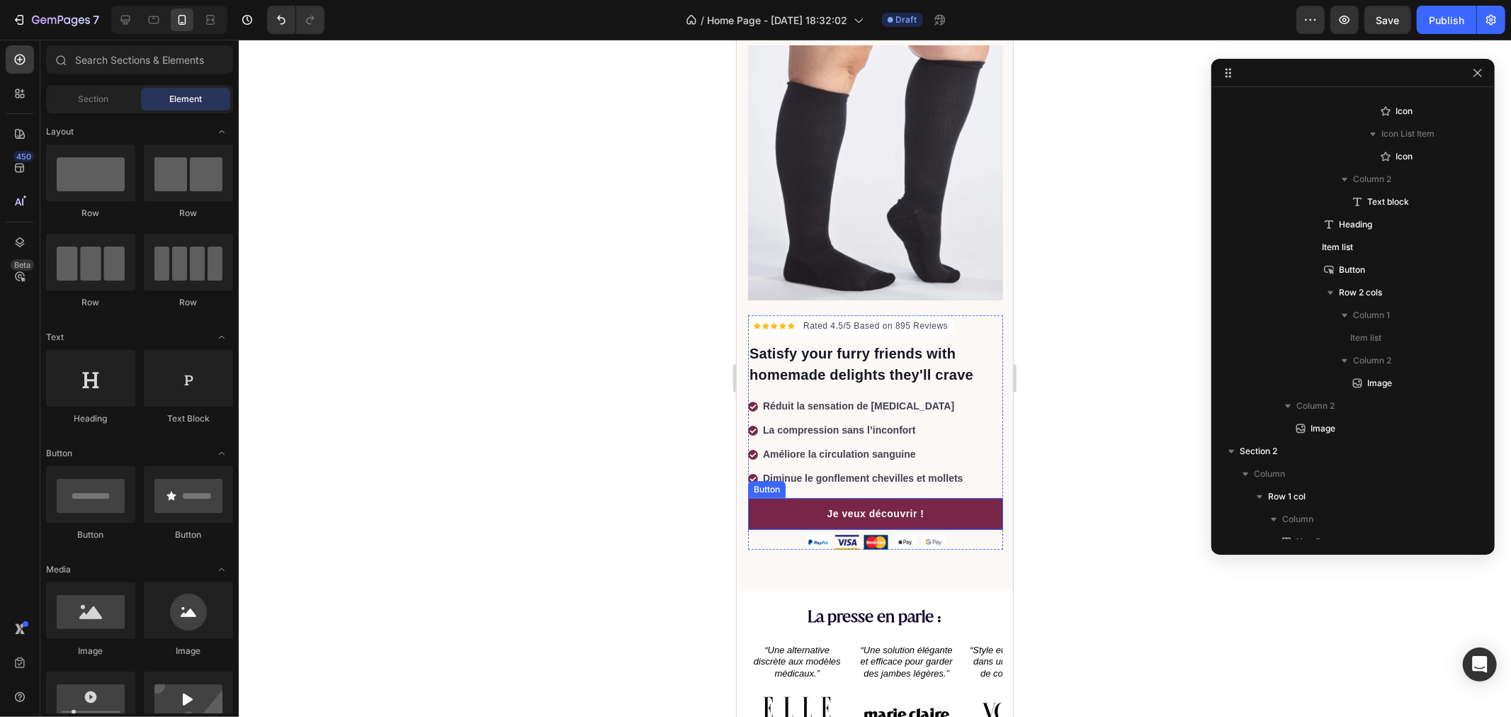
click at [774, 499] on link "Je veux découvrir !" at bounding box center [874, 513] width 255 height 32
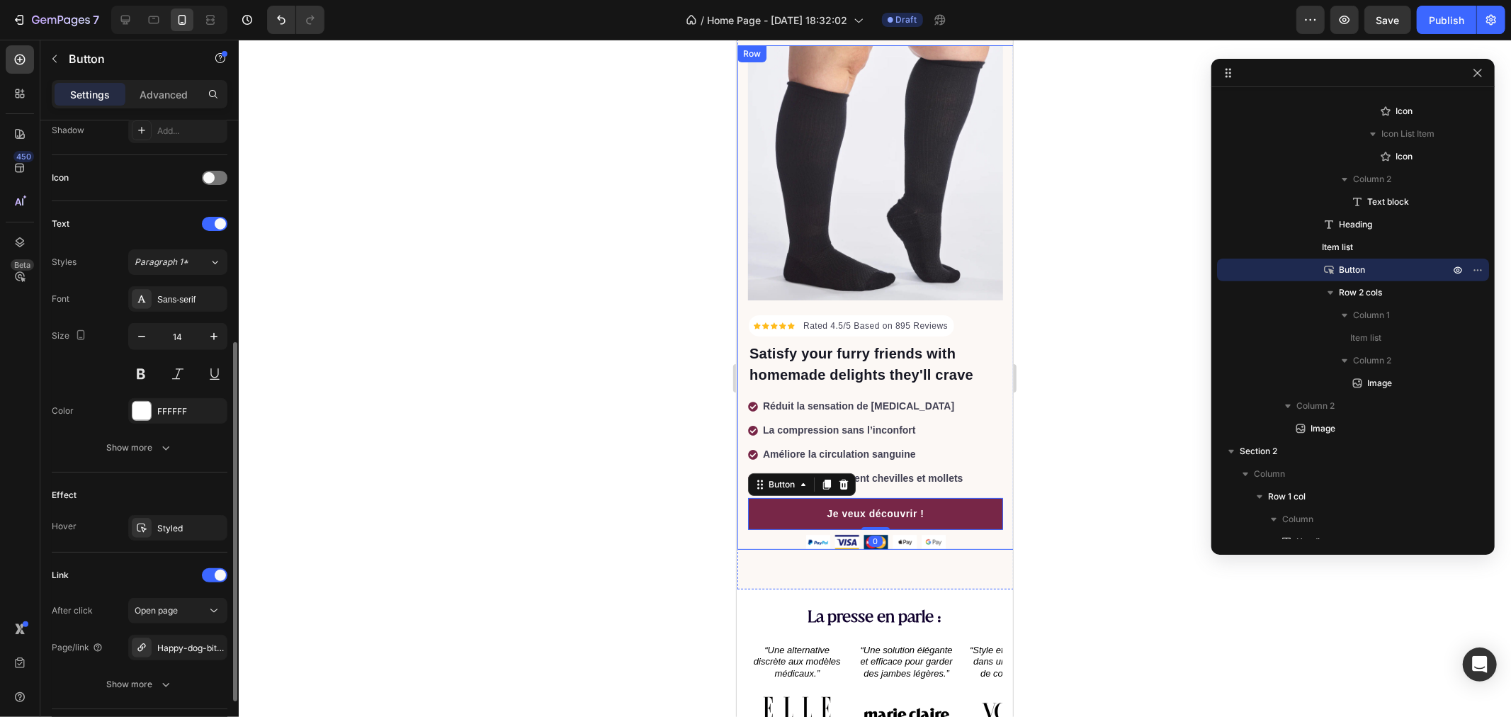
scroll to position [490, 0]
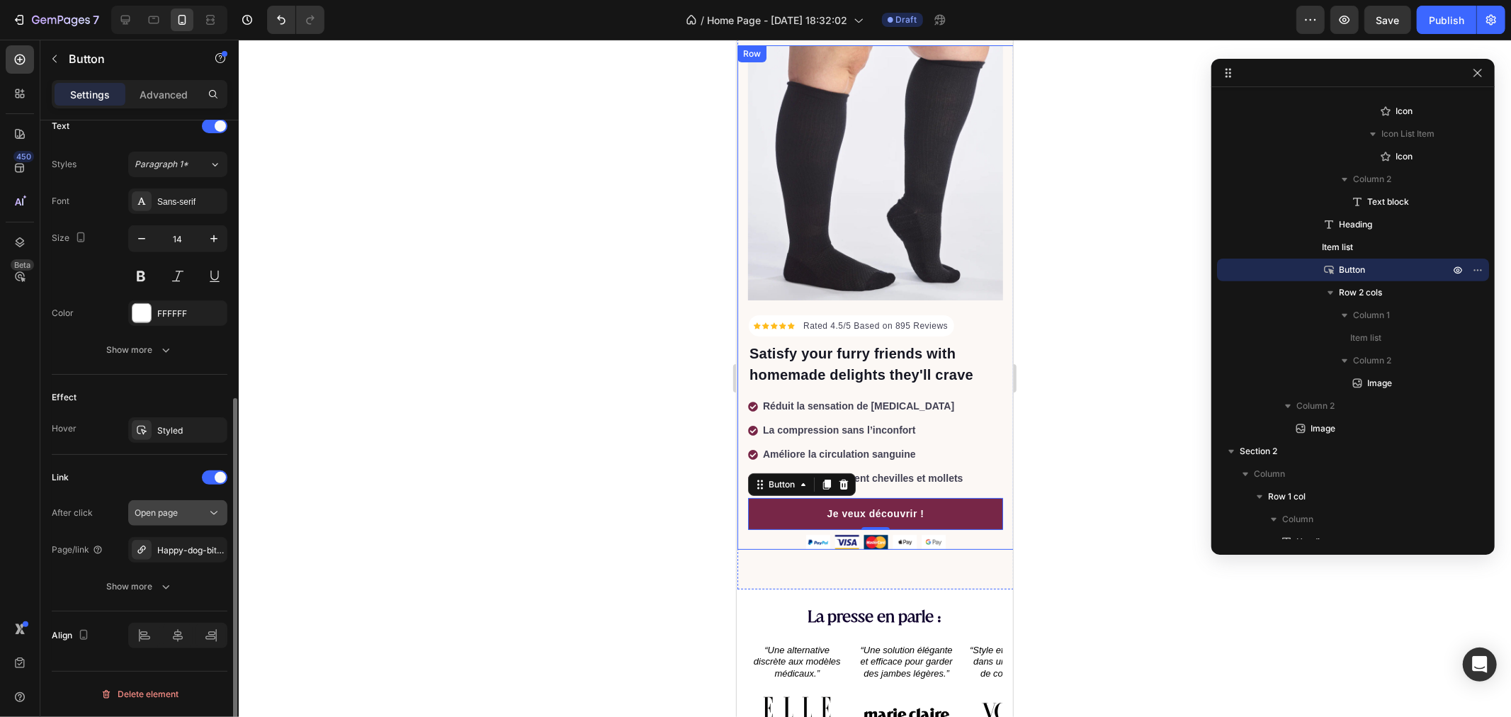
click at [178, 504] on button "Open page" at bounding box center [177, 513] width 99 height 26
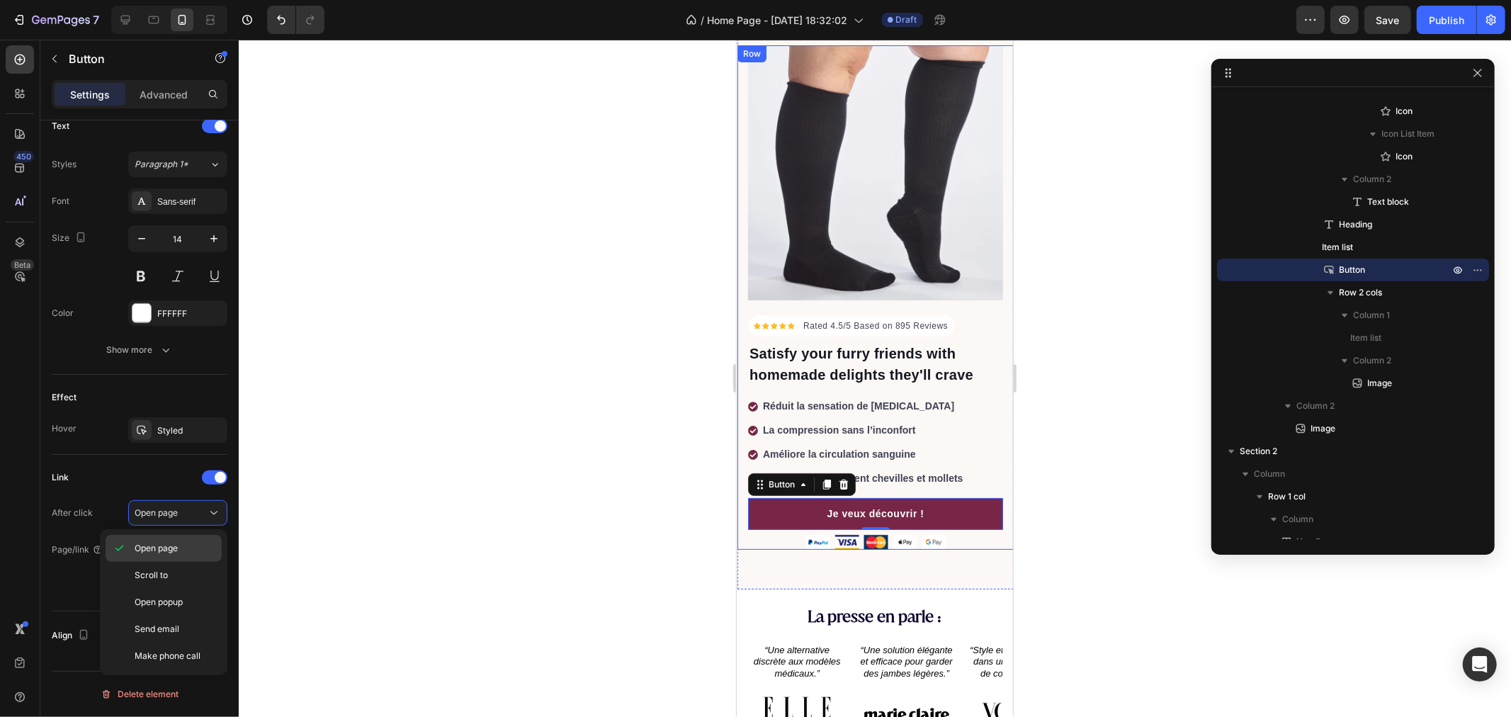
click at [163, 545] on span "Open page" at bounding box center [156, 548] width 43 height 13
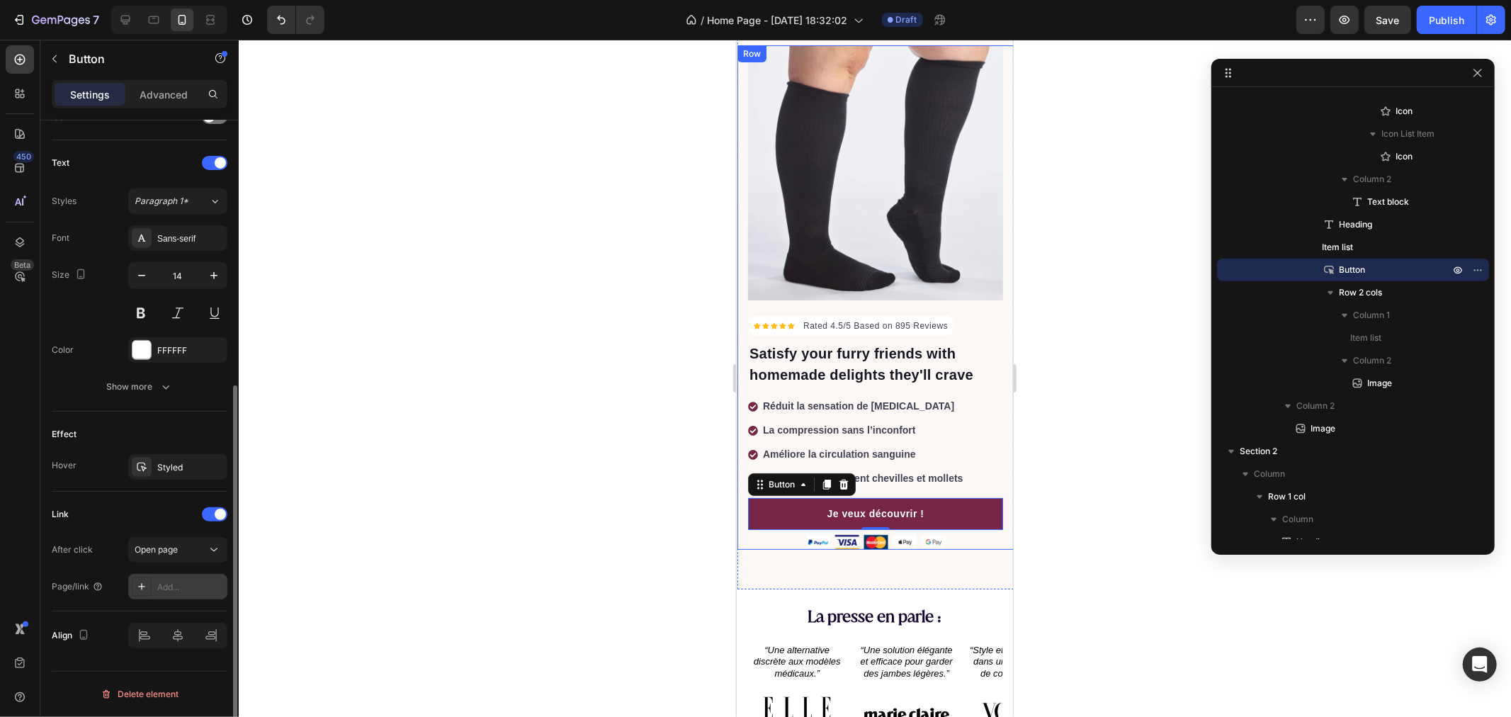
click at [138, 585] on icon at bounding box center [141, 586] width 11 height 11
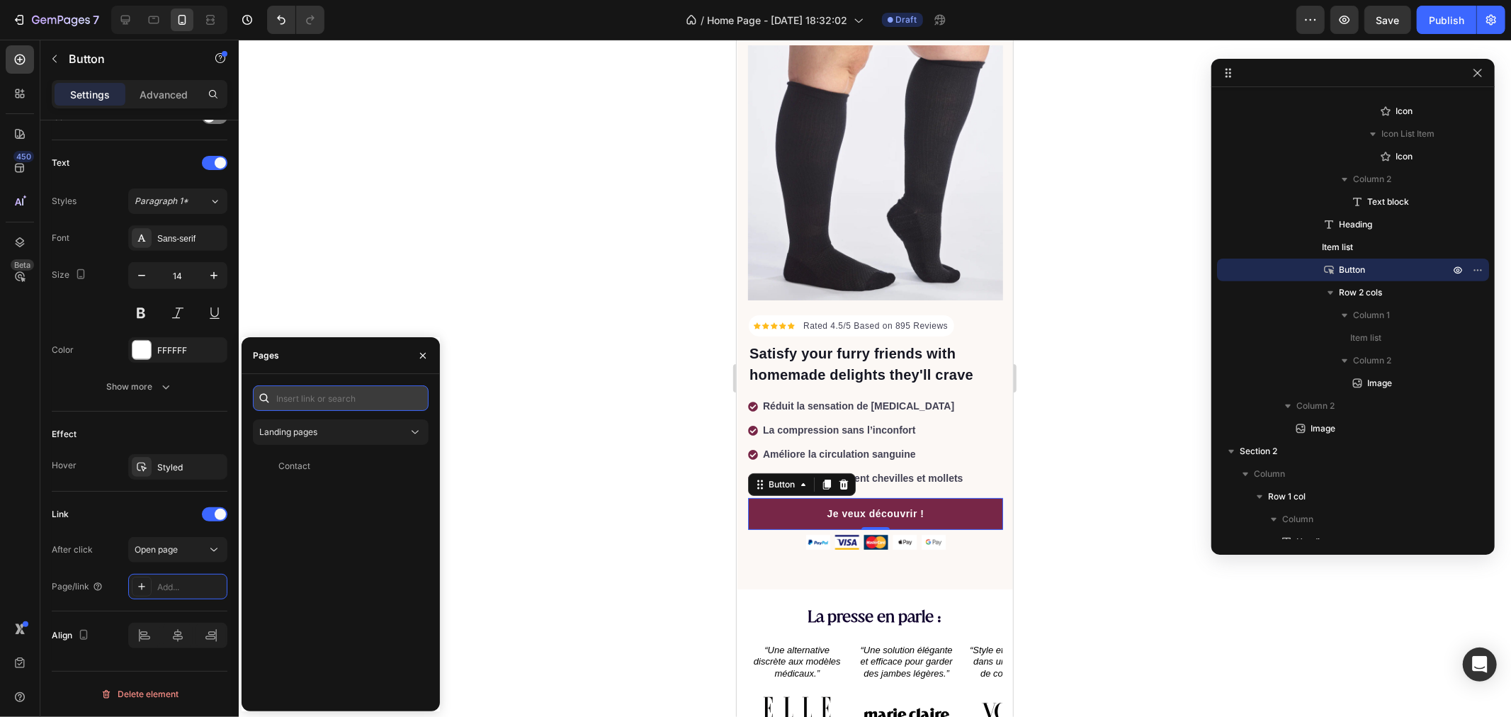
click at [308, 390] on input "text" at bounding box center [341, 398] width 176 height 26
paste input "[URL][DOMAIN_NAME]"
type input "[URL][DOMAIN_NAME]"
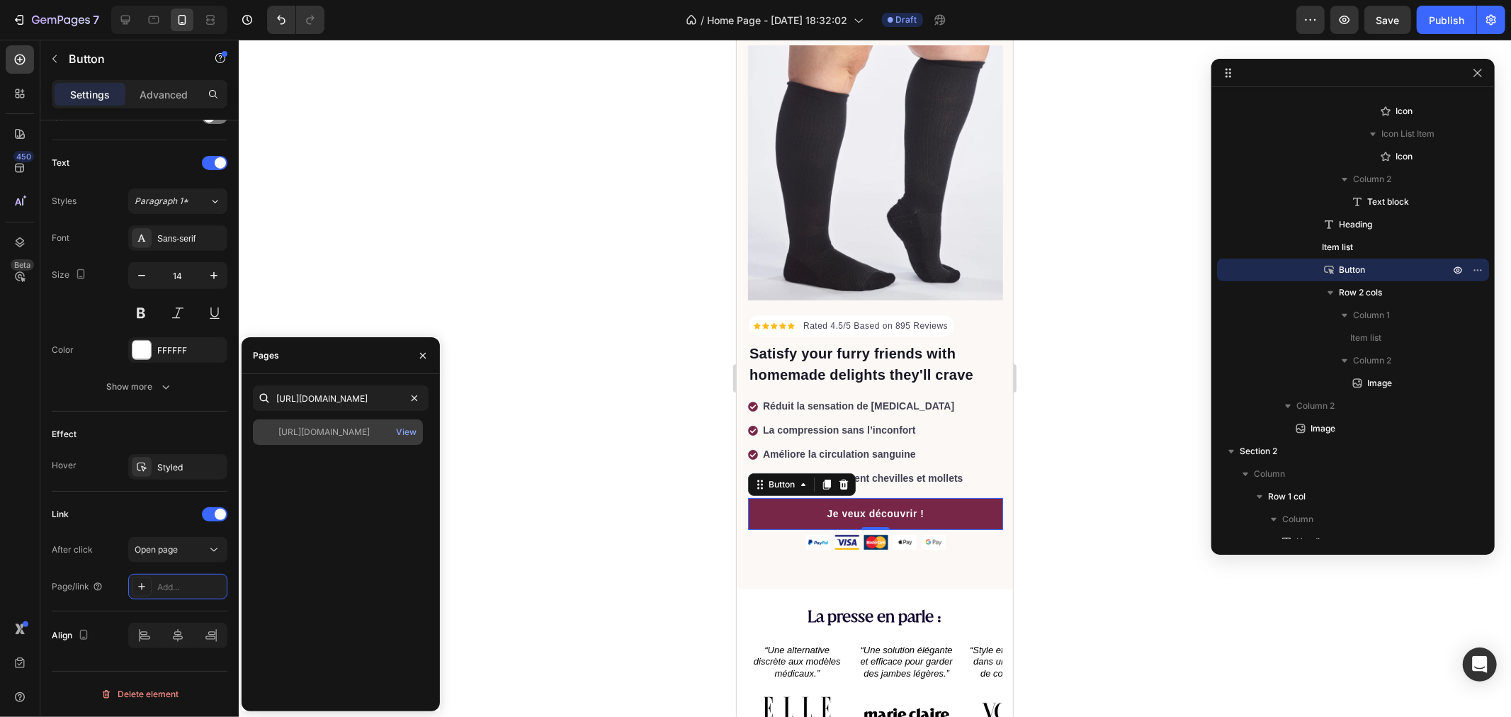
click at [324, 430] on div "[URL][DOMAIN_NAME]" at bounding box center [323, 432] width 91 height 13
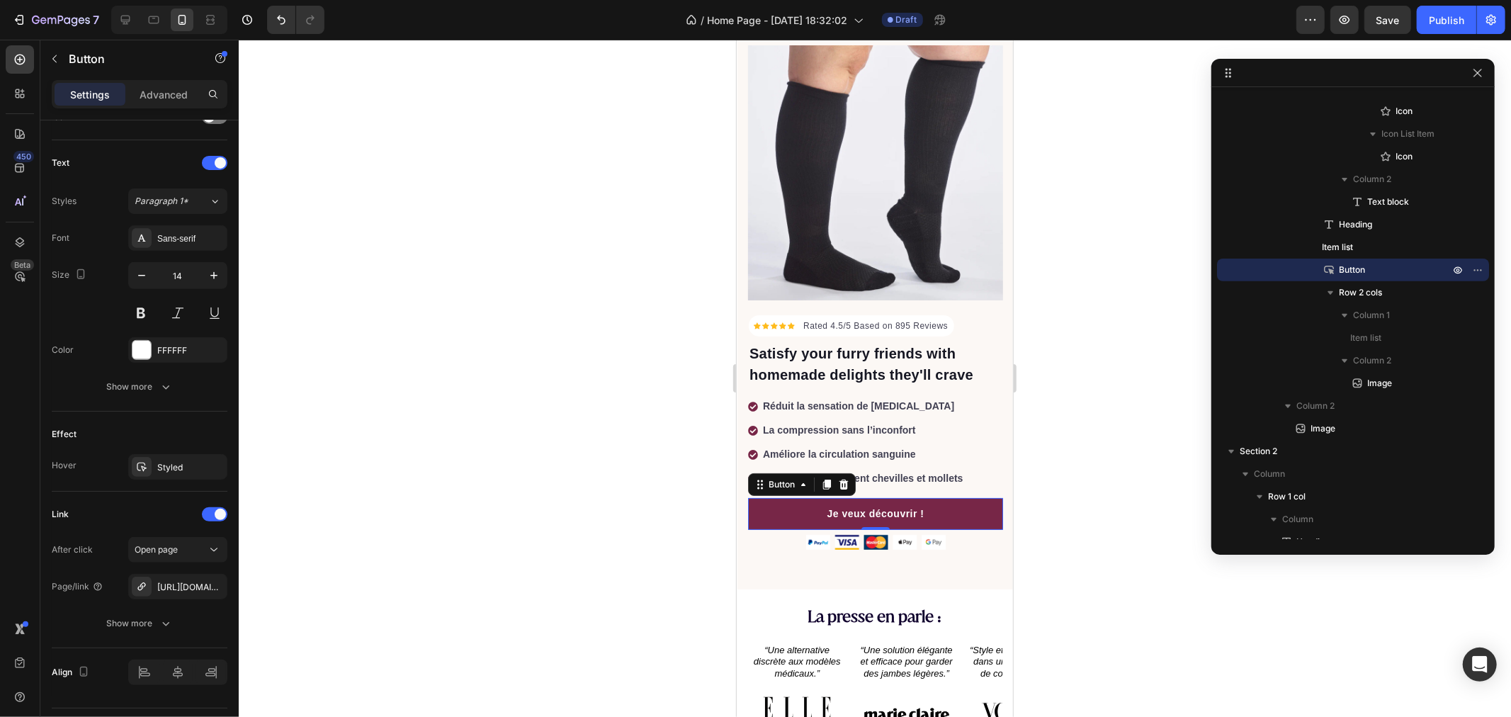
click at [358, 292] on div at bounding box center [875, 378] width 1272 height 677
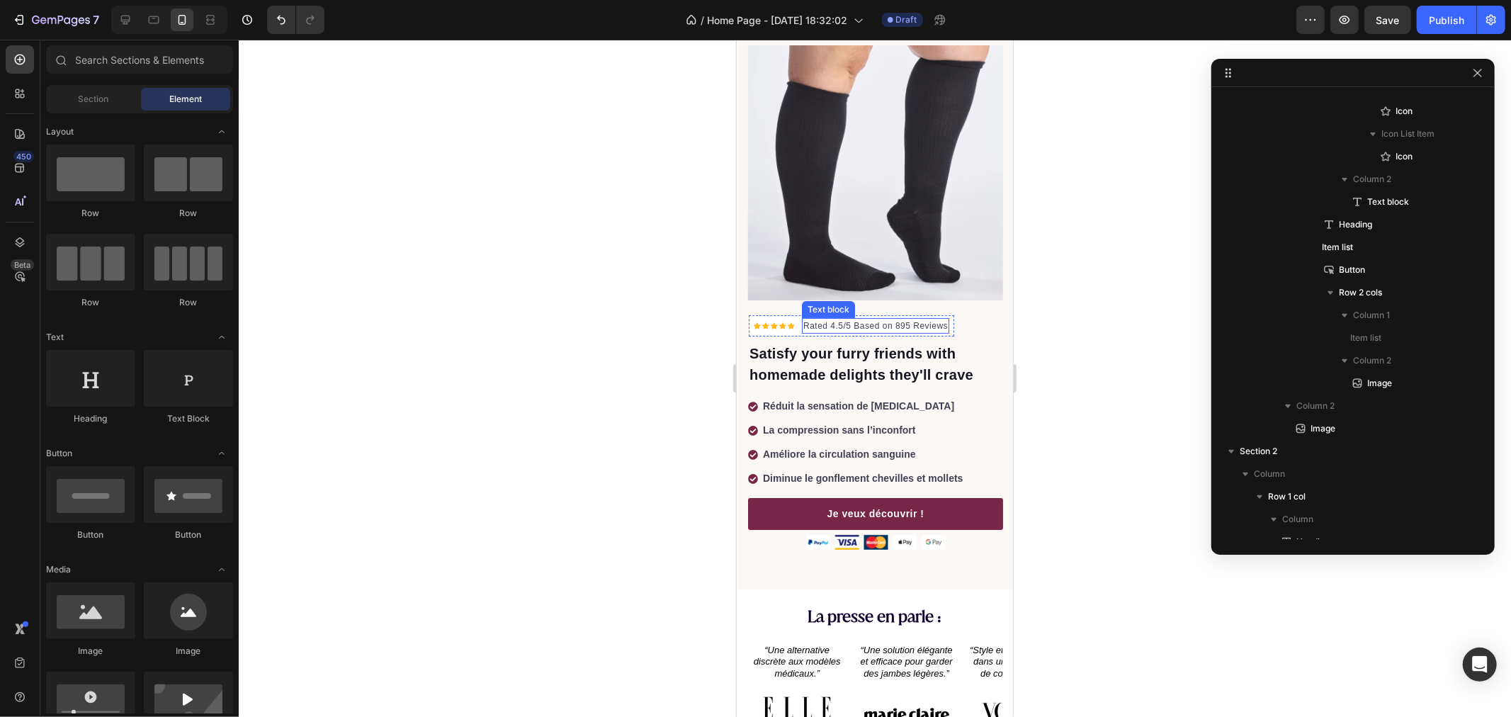
click at [851, 319] on p "Rated 4.5/5 Based on 895 Reviews" at bounding box center [875, 325] width 145 height 13
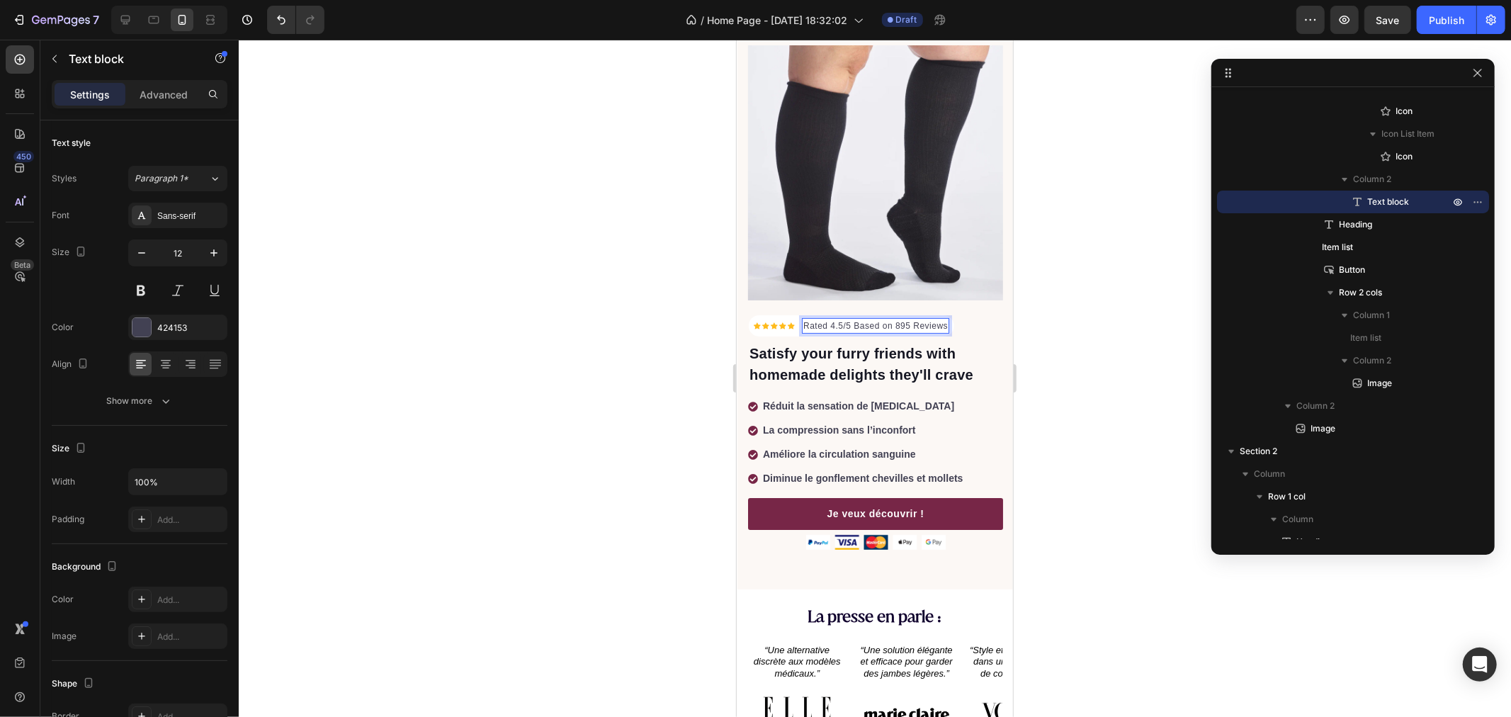
scroll to position [0, 25]
click at [1087, 321] on div at bounding box center [875, 378] width 1272 height 677
click at [870, 320] on strong "Noté 4,5/5 par plus de 2 000 clientes satisfaites" at bounding box center [894, 325] width 207 height 10
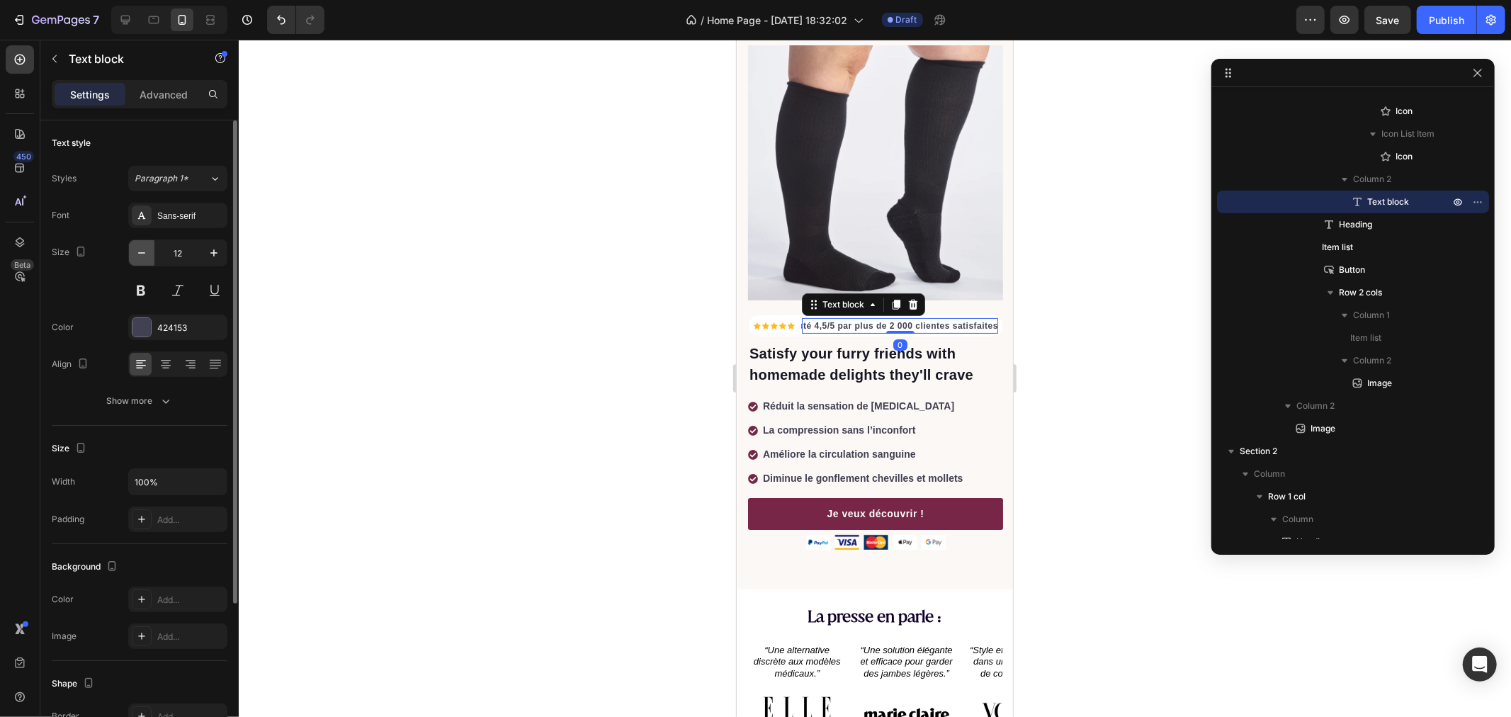
click at [145, 256] on icon "button" at bounding box center [142, 253] width 14 height 14
type input "11"
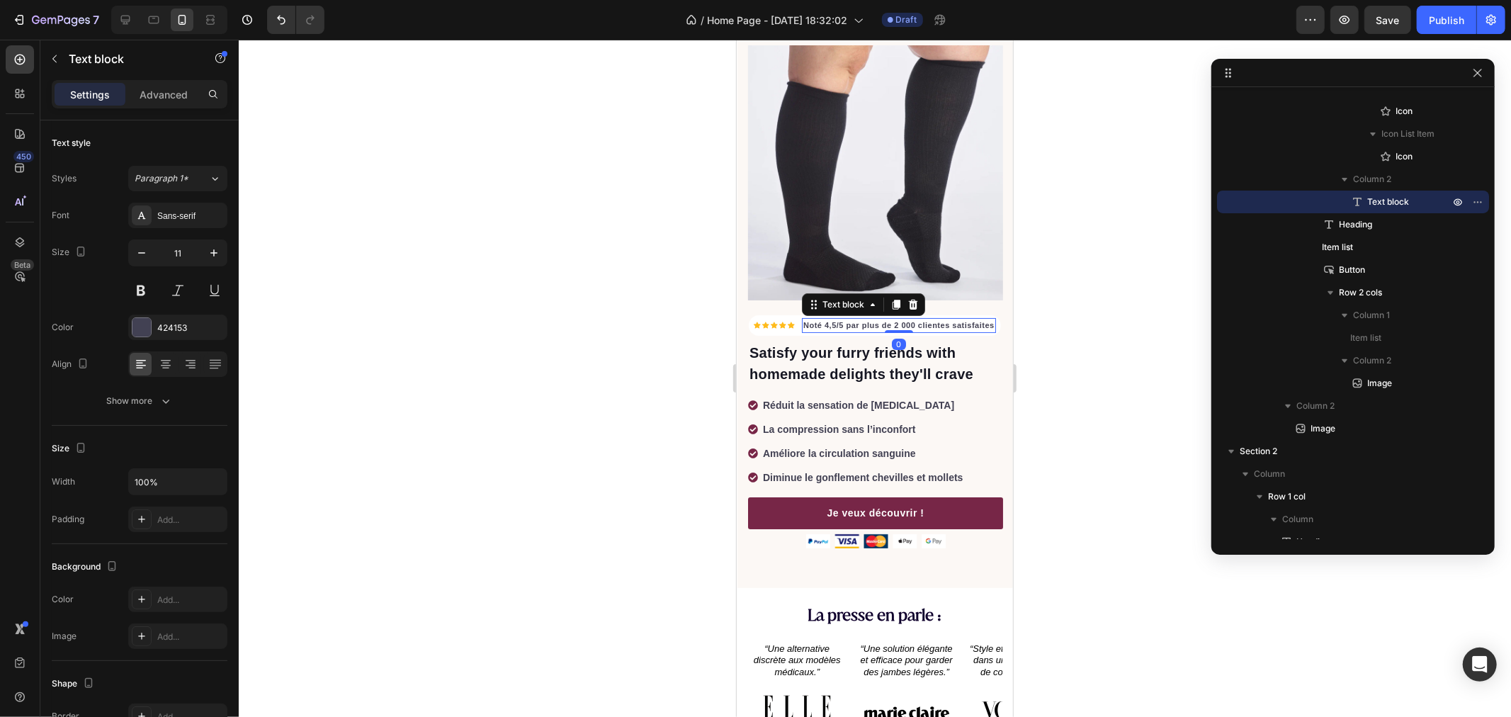
click at [548, 265] on div at bounding box center [875, 378] width 1272 height 677
click at [833, 320] on strong "Noté 4,5/5 par plus de 2 000 clientes satisfaites" at bounding box center [898, 324] width 191 height 9
click at [856, 320] on strong "Noté 4,5/5 par plus de 2 000 clientes satisfaites" at bounding box center [898, 324] width 191 height 9
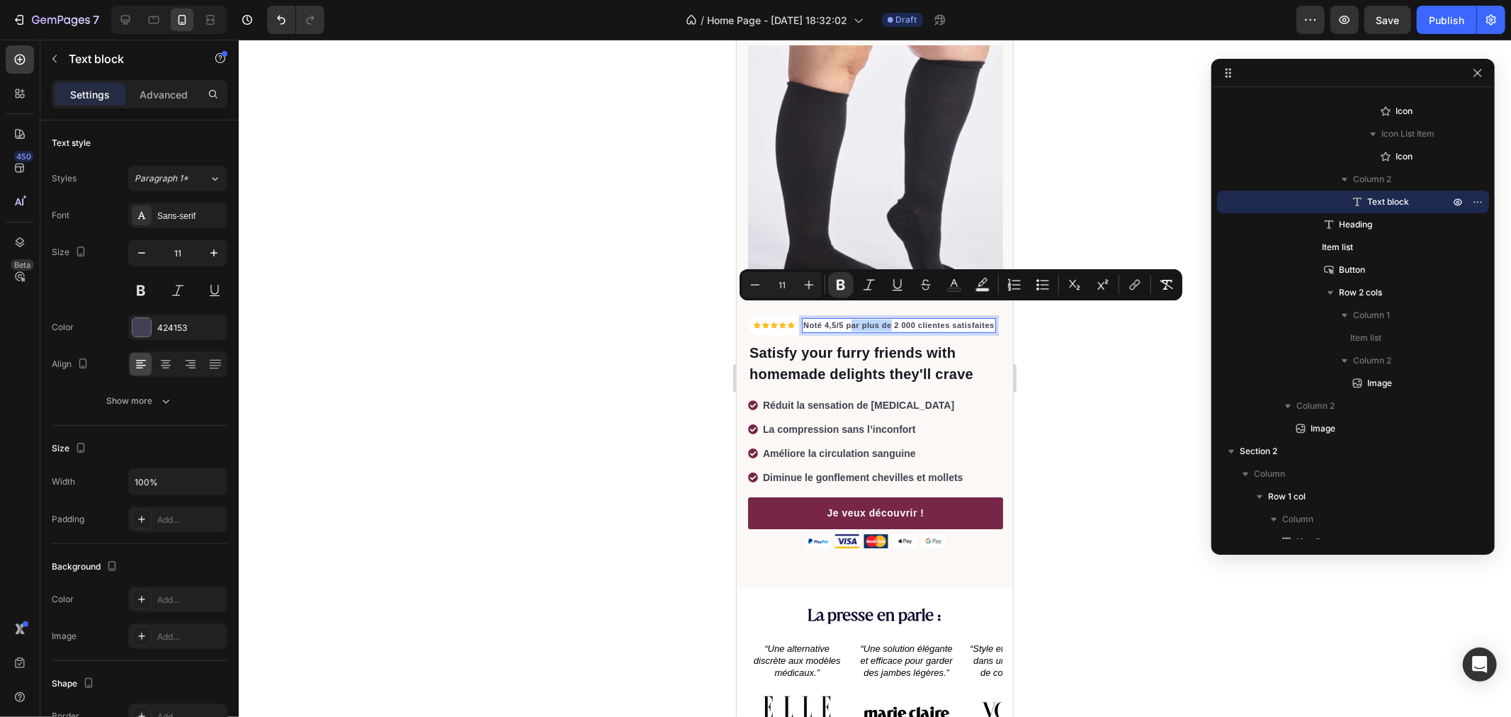
drag, startPoint x: 882, startPoint y: 307, endPoint x: 839, endPoint y: 311, distance: 43.4
click at [839, 320] on strong "Noté 4,5/5 par plus de 2 000 clientes satisfaites" at bounding box center [898, 324] width 191 height 9
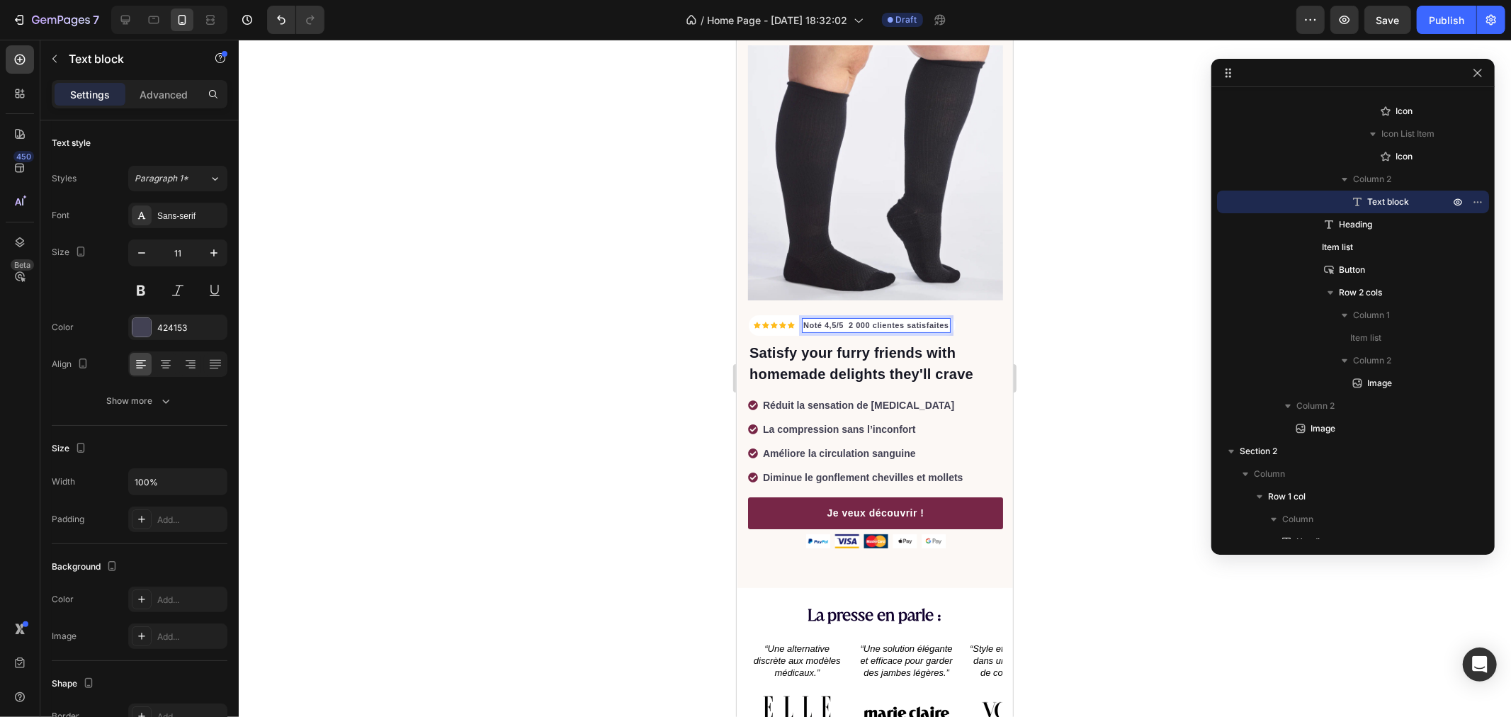
click at [847, 320] on strong "Noté 4,5/5 2 000 clientes satisfaites" at bounding box center [876, 324] width 146 height 9
click at [640, 291] on div at bounding box center [875, 378] width 1272 height 677
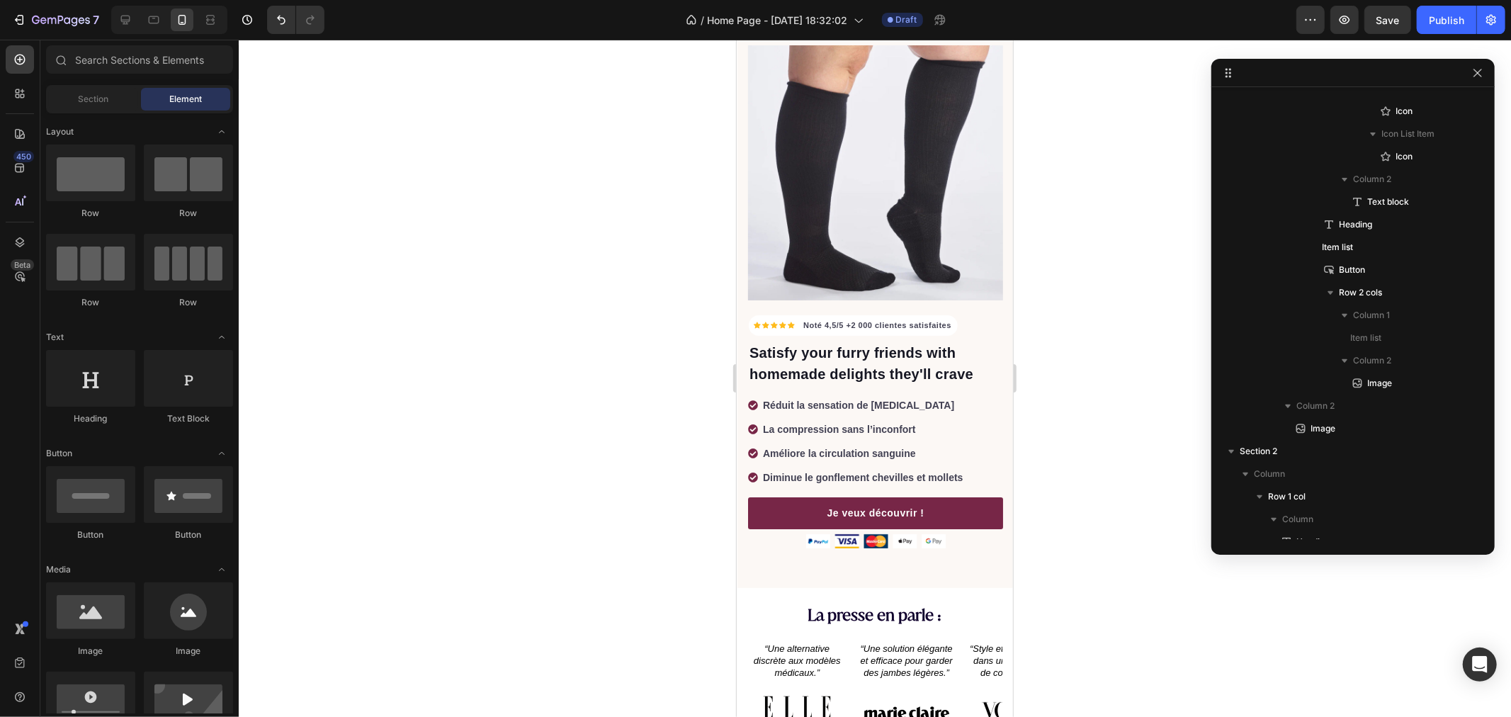
click at [1068, 300] on div at bounding box center [875, 378] width 1272 height 677
click at [817, 345] on p "Satisfy your furry friends with homemade delights they'll crave" at bounding box center [875, 362] width 252 height 43
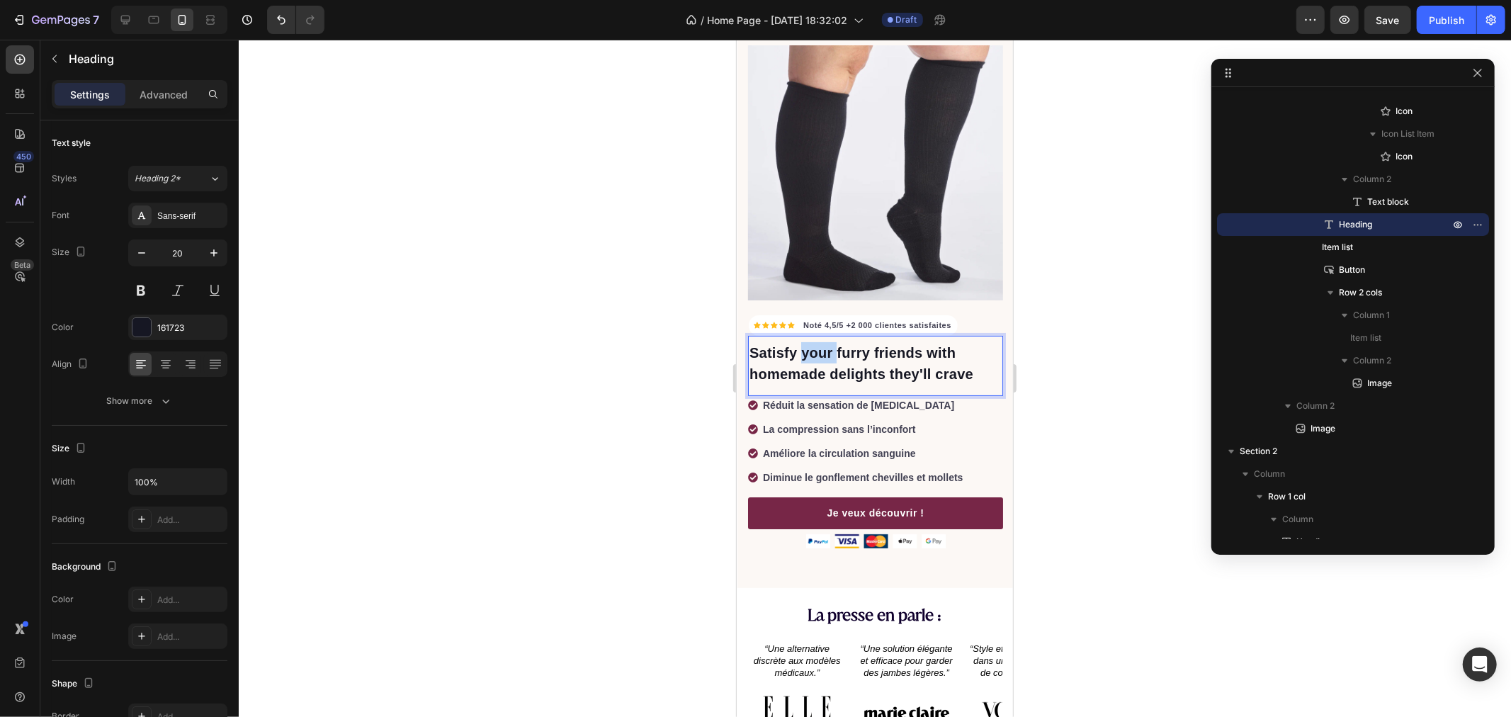
click at [817, 345] on p "Satisfy your furry friends with homemade delights they'll crave" at bounding box center [875, 362] width 252 height 43
click at [533, 334] on div at bounding box center [875, 378] width 1272 height 677
click at [851, 347] on p "La nouvelle génération de chaussettes de contention" at bounding box center [875, 362] width 252 height 43
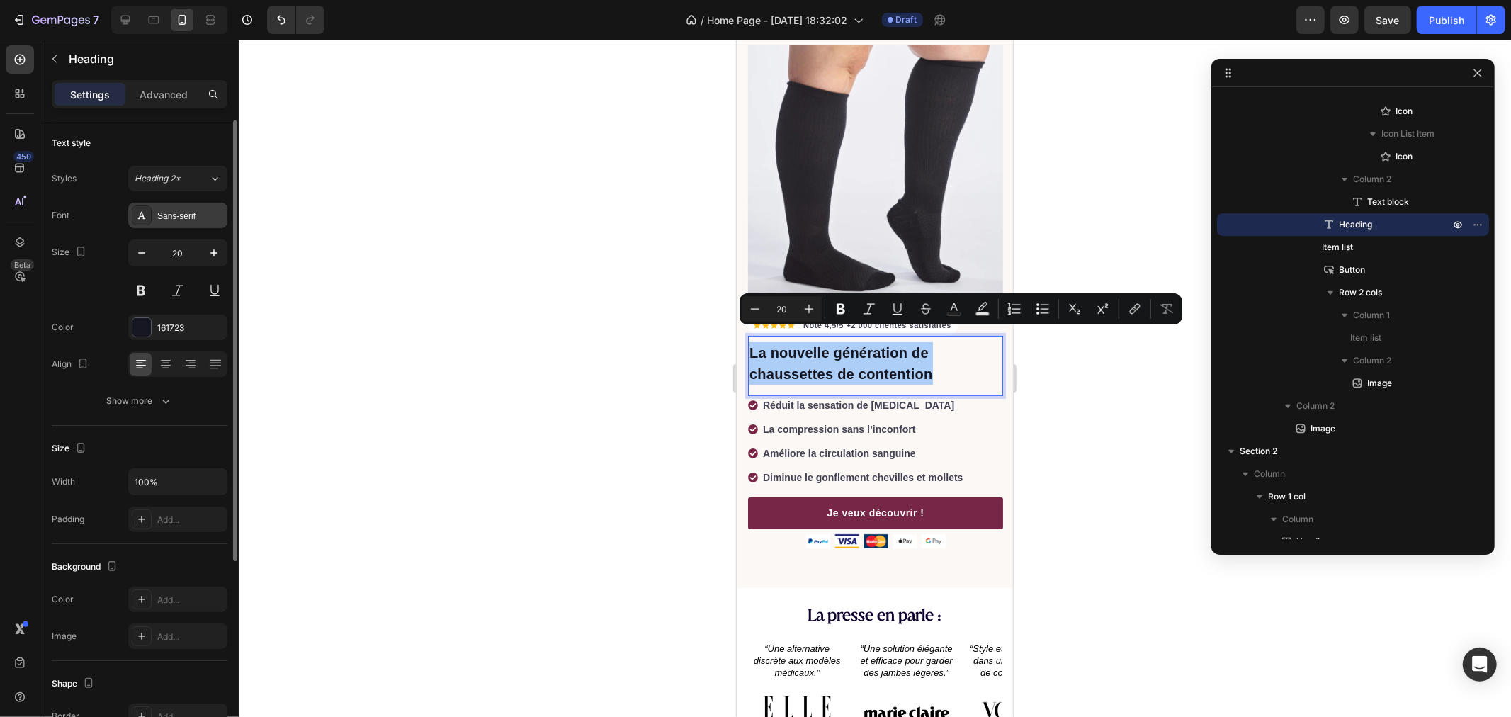
click at [158, 213] on div "Sans-serif" at bounding box center [190, 216] width 67 height 13
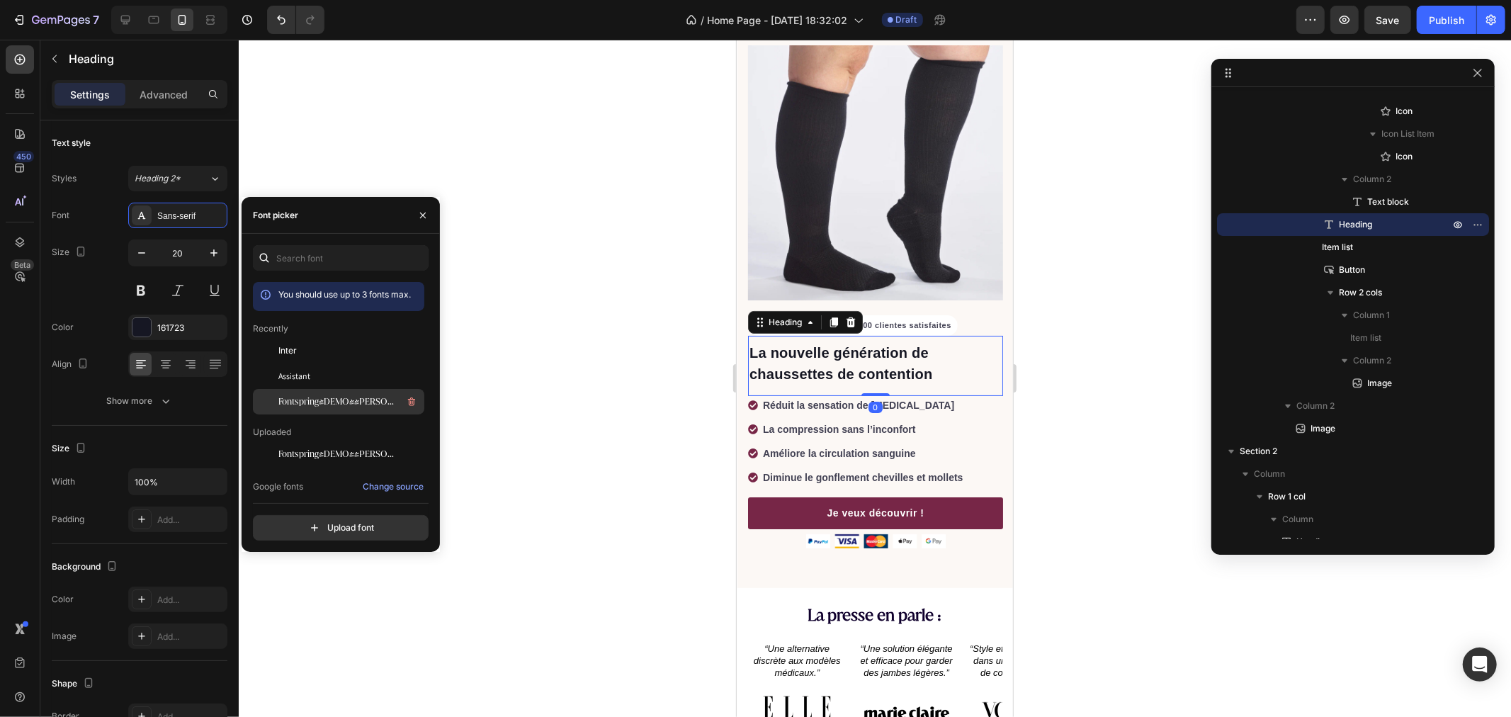
click at [346, 405] on span "Fontspring-DEMO-[PERSON_NAME]-regular" at bounding box center [337, 401] width 118 height 13
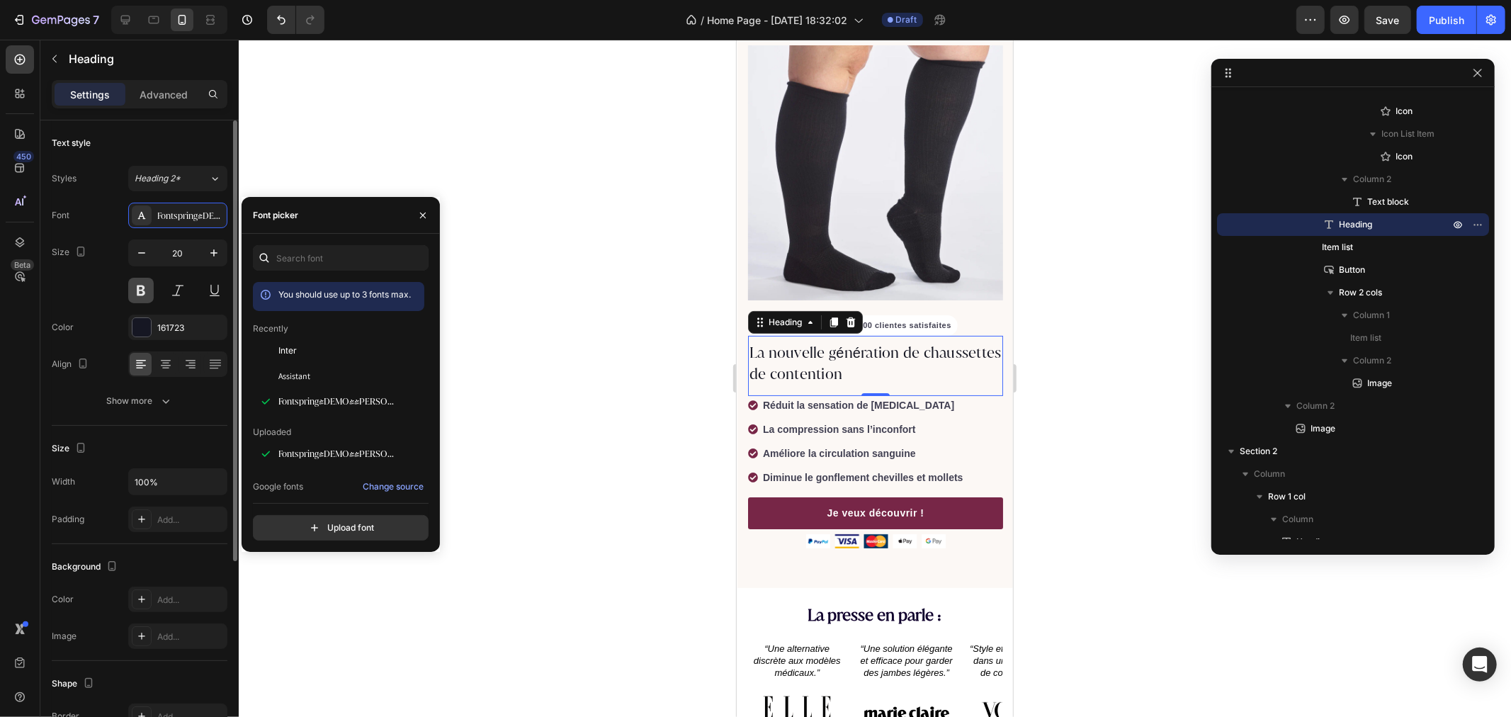
click at [147, 293] on button at bounding box center [141, 291] width 26 height 26
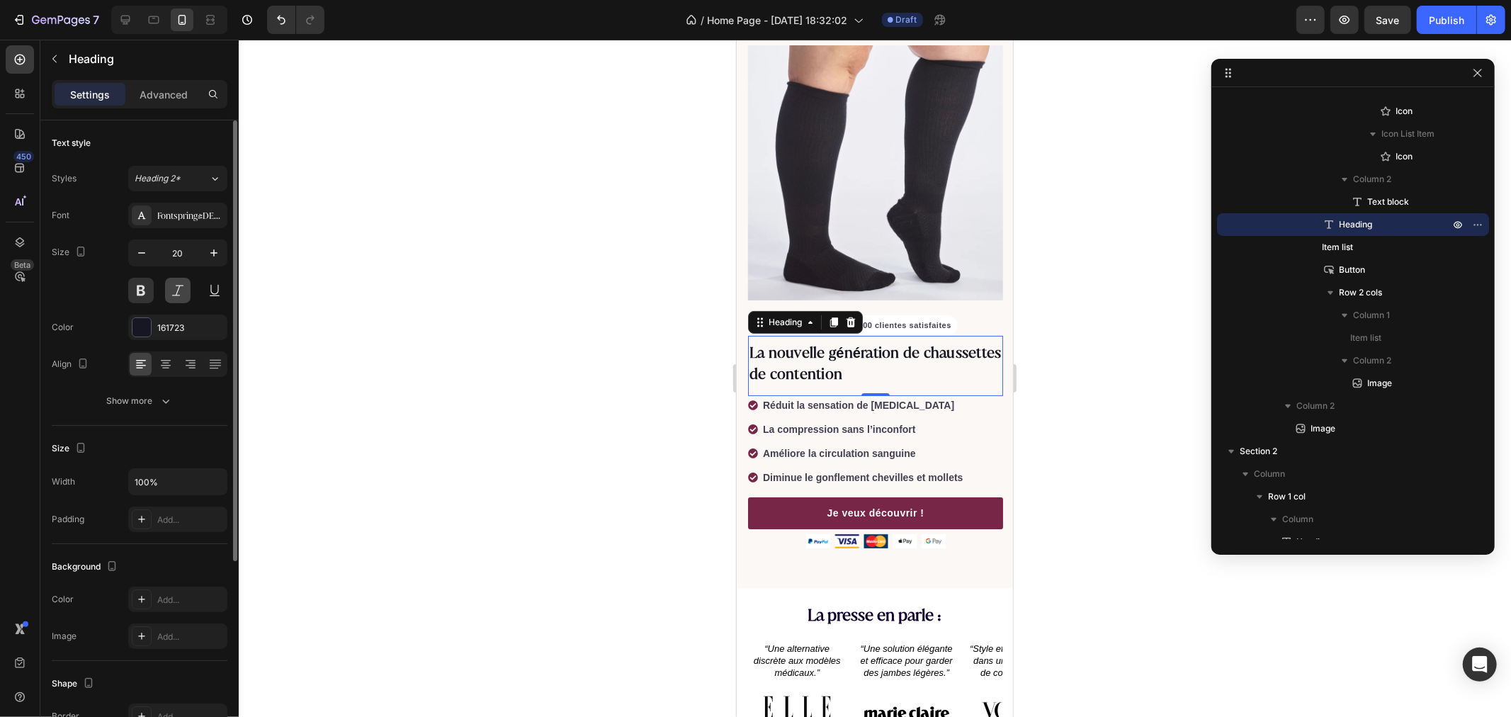
click at [173, 287] on button at bounding box center [178, 291] width 26 height 26
click at [484, 280] on div at bounding box center [875, 378] width 1272 height 677
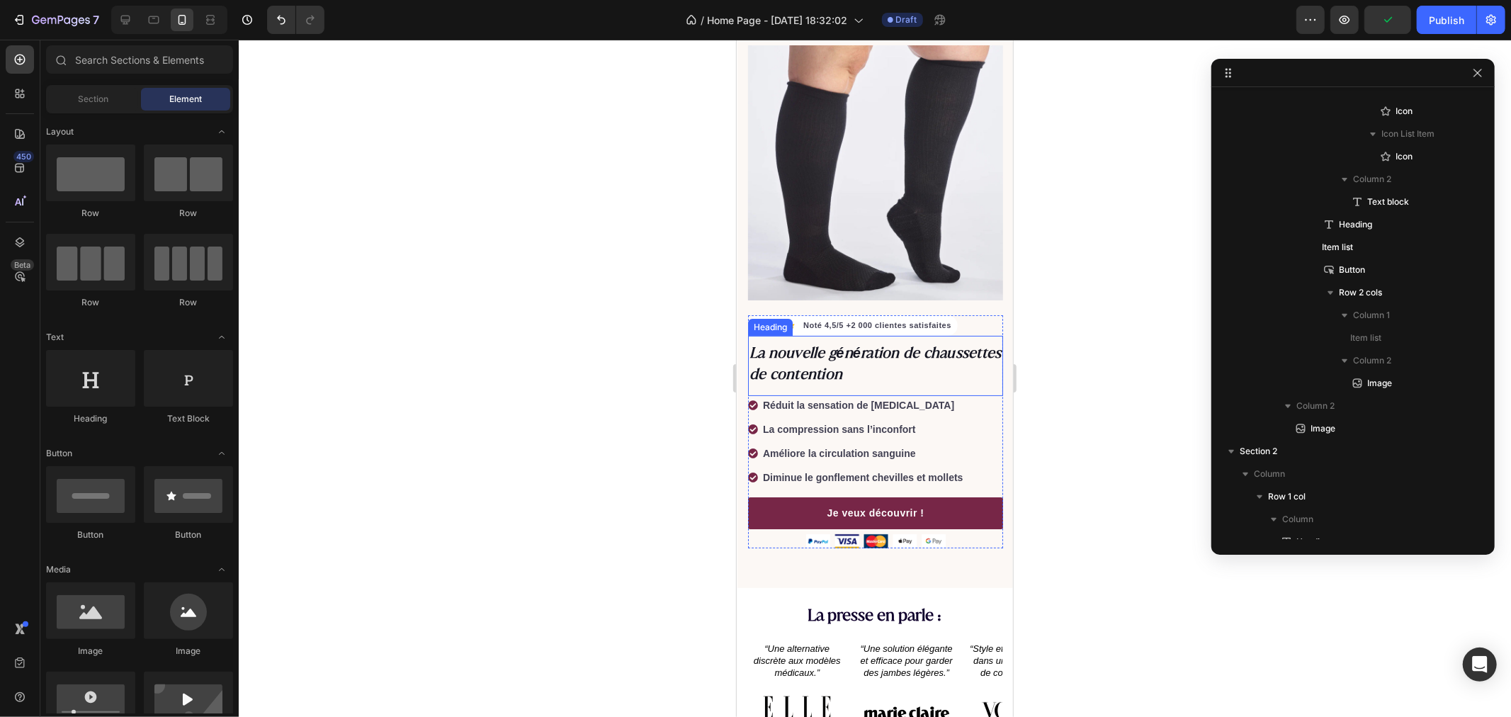
click at [920, 342] on p "La nouvelle génération de chaussettes de contention" at bounding box center [875, 362] width 252 height 43
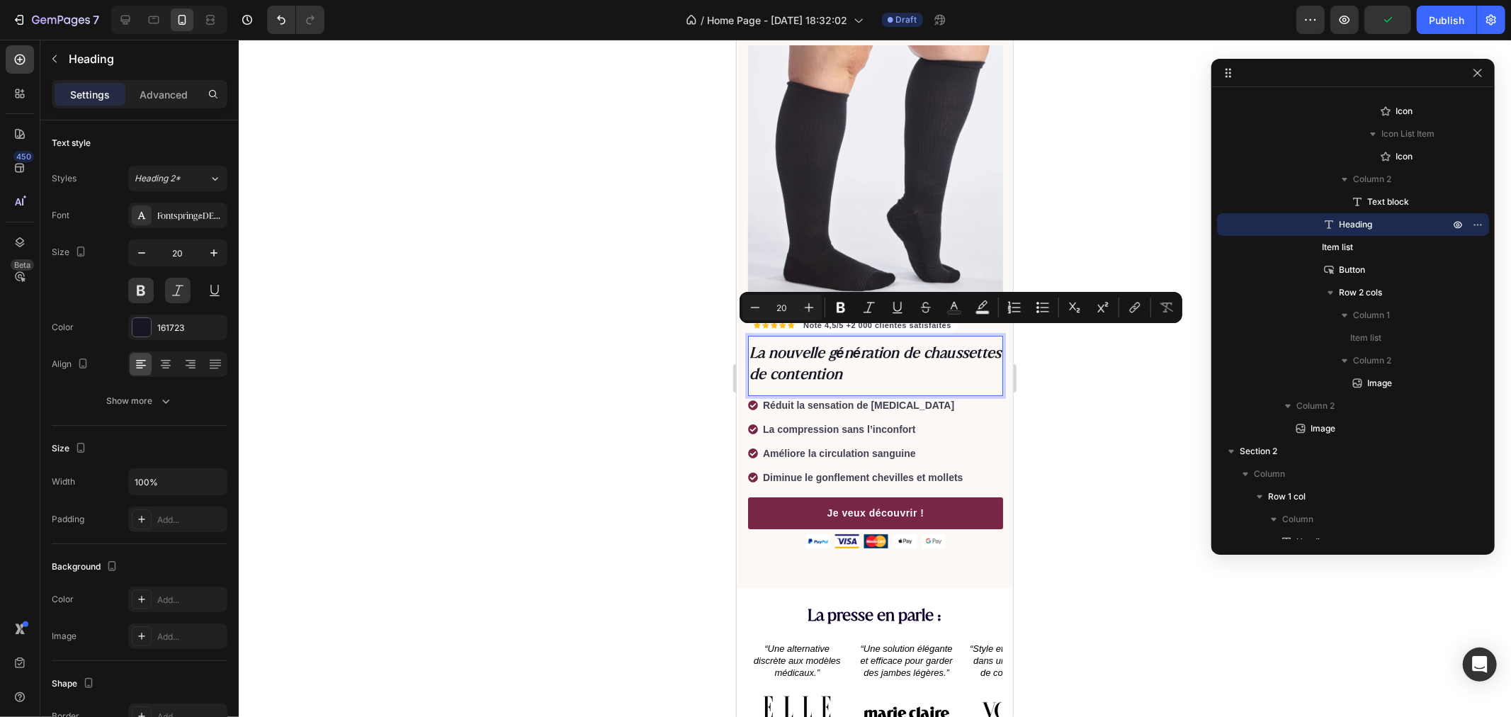
click at [919, 341] on p "La nouvelle génération de chaussettes de contention" at bounding box center [875, 362] width 252 height 43
click at [917, 341] on p "La nouvelle génération de chaussettes de contention" at bounding box center [875, 362] width 252 height 43
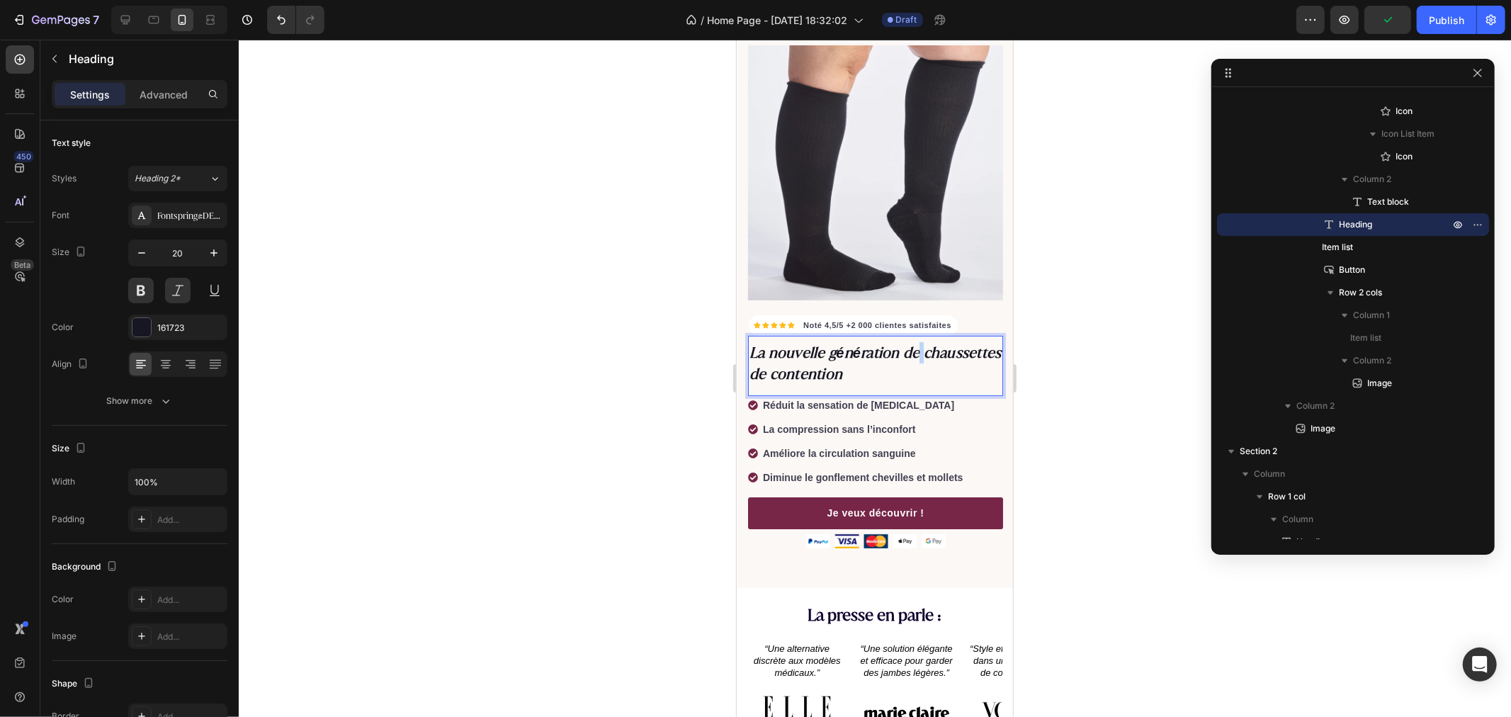
click at [917, 341] on p "La nouvelle génération de chaussettes de contention" at bounding box center [875, 362] width 252 height 43
click at [561, 331] on div at bounding box center [875, 378] width 1272 height 677
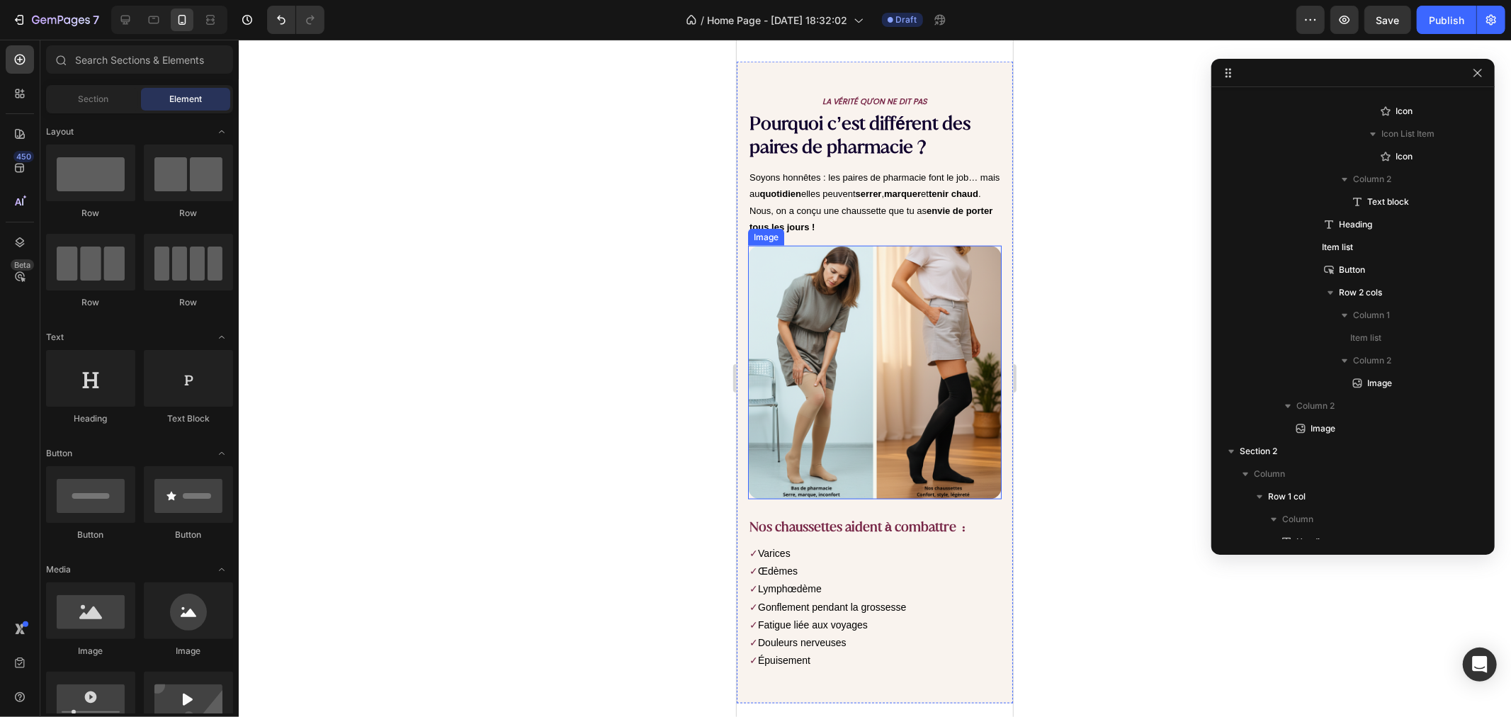
scroll to position [1064, 0]
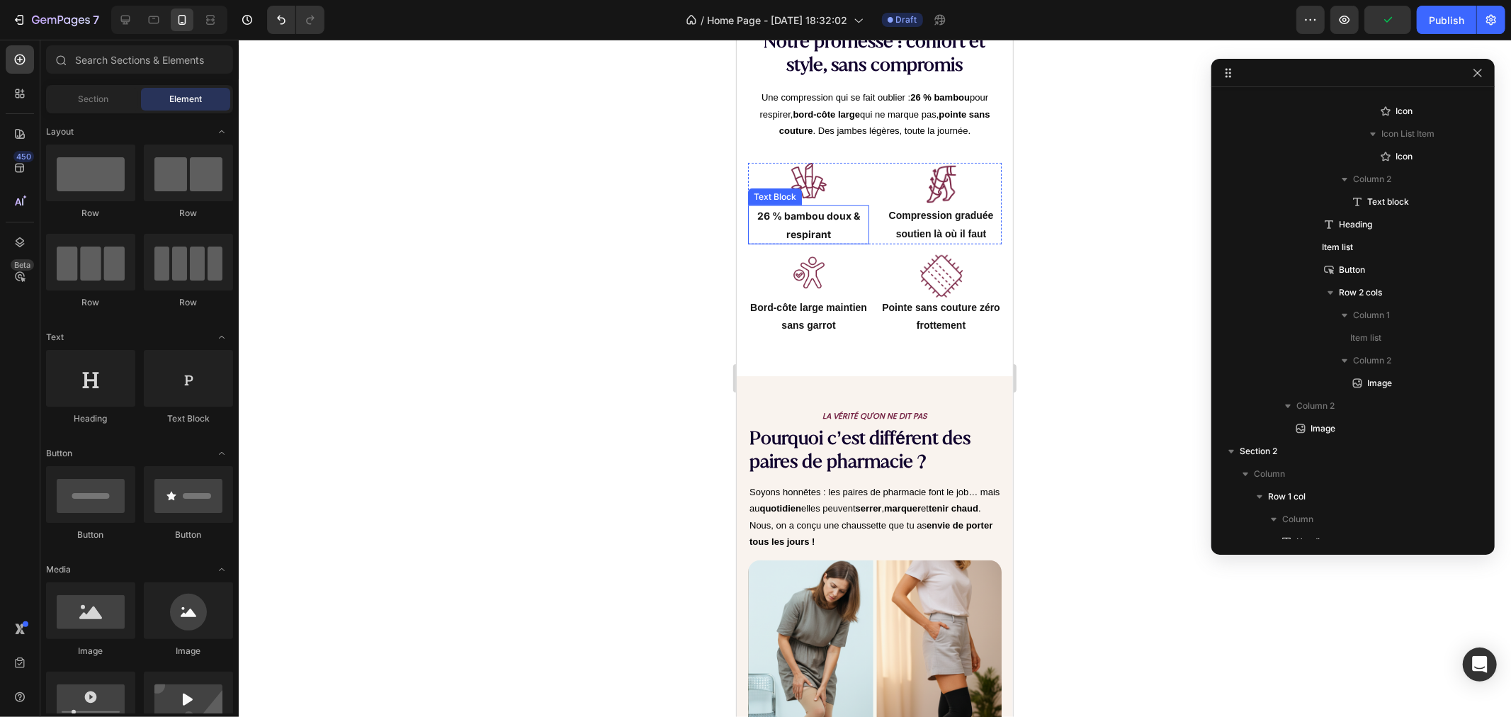
click at [803, 206] on p "26 % bambou doux & respirant" at bounding box center [808, 223] width 118 height 35
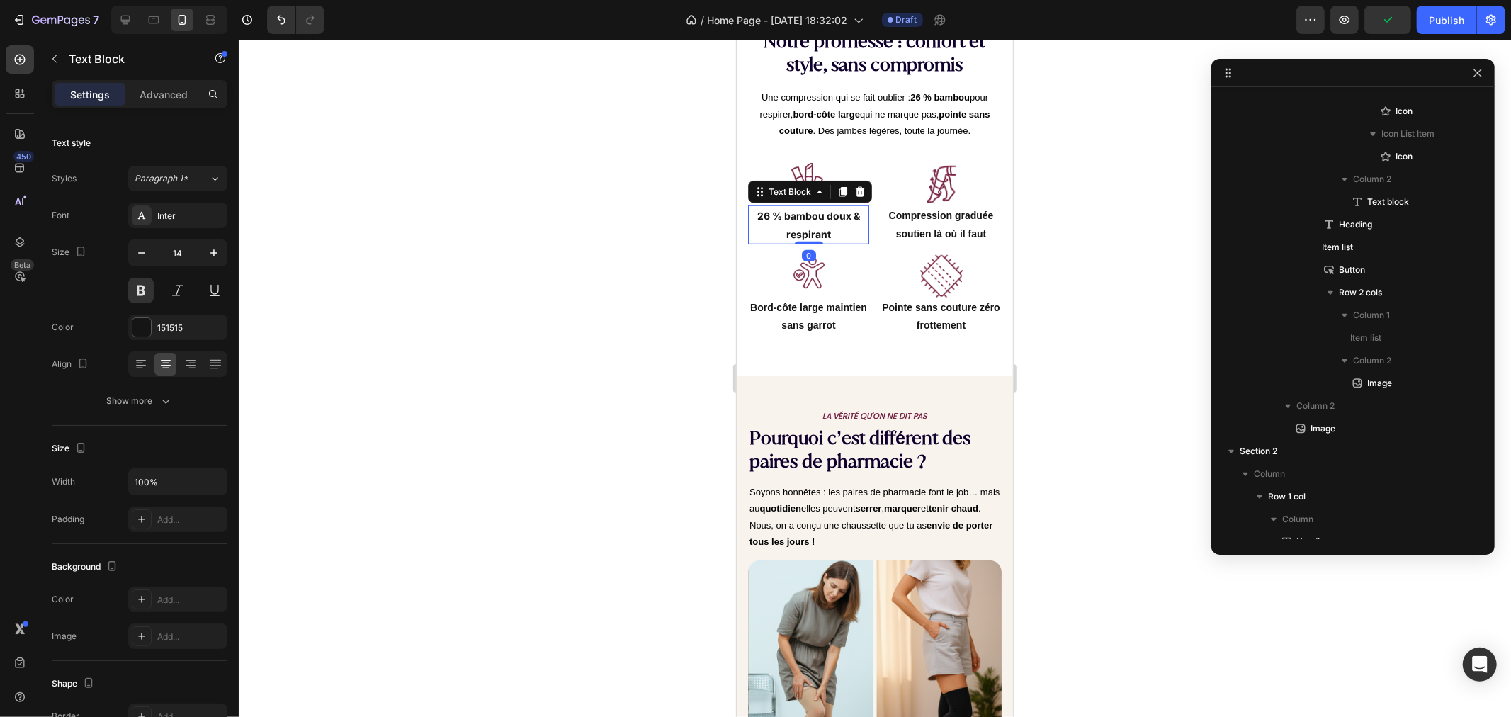
scroll to position [1013, 0]
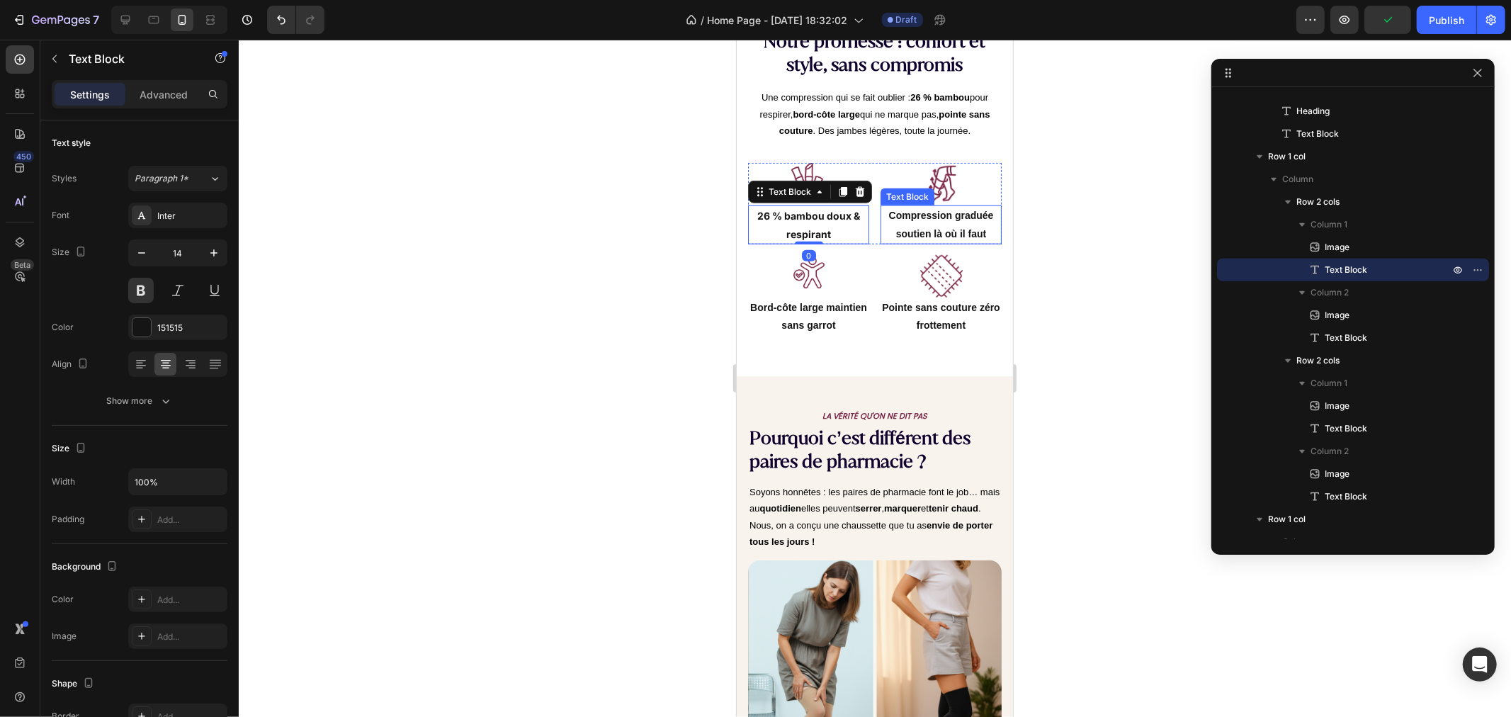
click at [924, 208] on p "Compression graduée soutien là où il faut" at bounding box center [940, 223] width 118 height 35
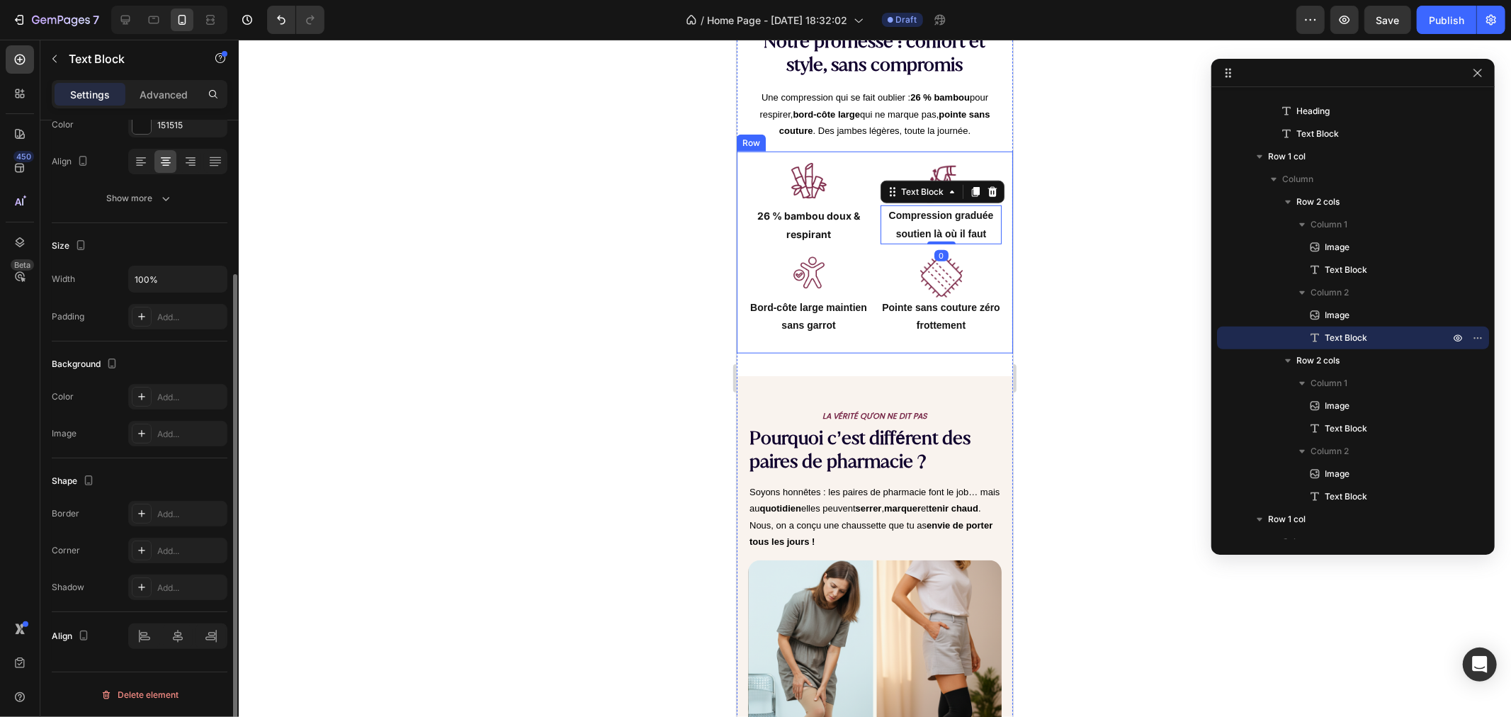
scroll to position [0, 0]
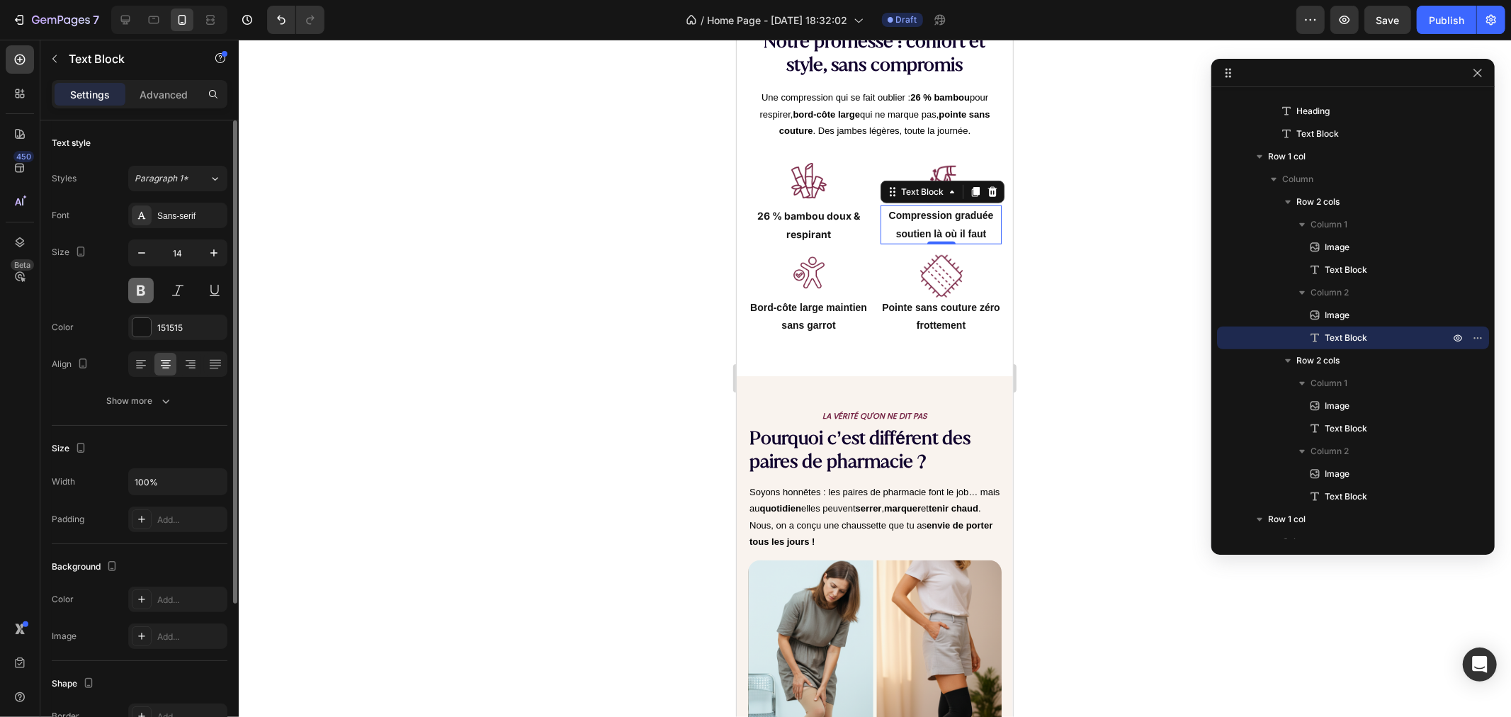
click at [142, 295] on button at bounding box center [141, 291] width 26 height 26
click at [139, 293] on button at bounding box center [141, 291] width 26 height 26
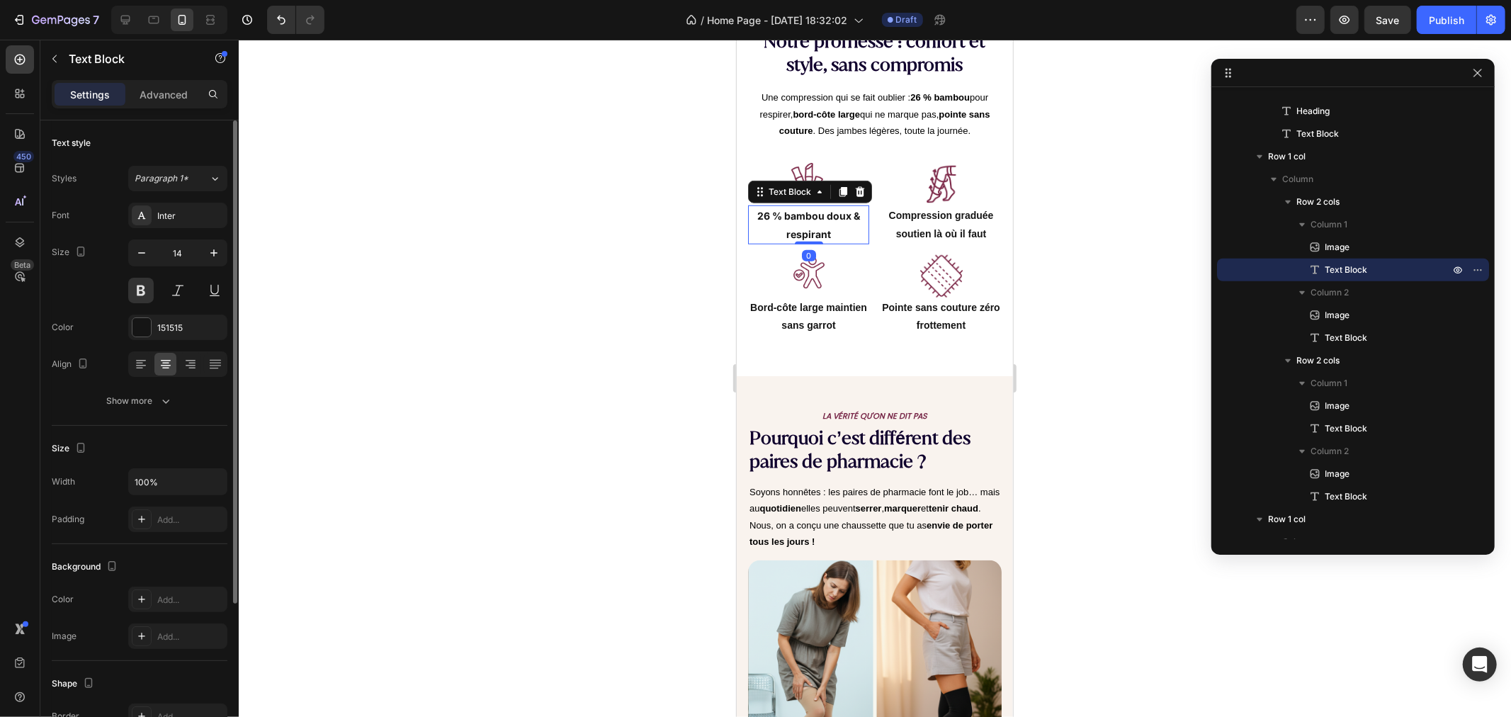
click at [804, 208] on p "26 % bambou doux & respirant" at bounding box center [808, 223] width 118 height 35
click at [137, 294] on button at bounding box center [141, 291] width 26 height 26
click at [158, 217] on div "Inter" at bounding box center [190, 216] width 67 height 13
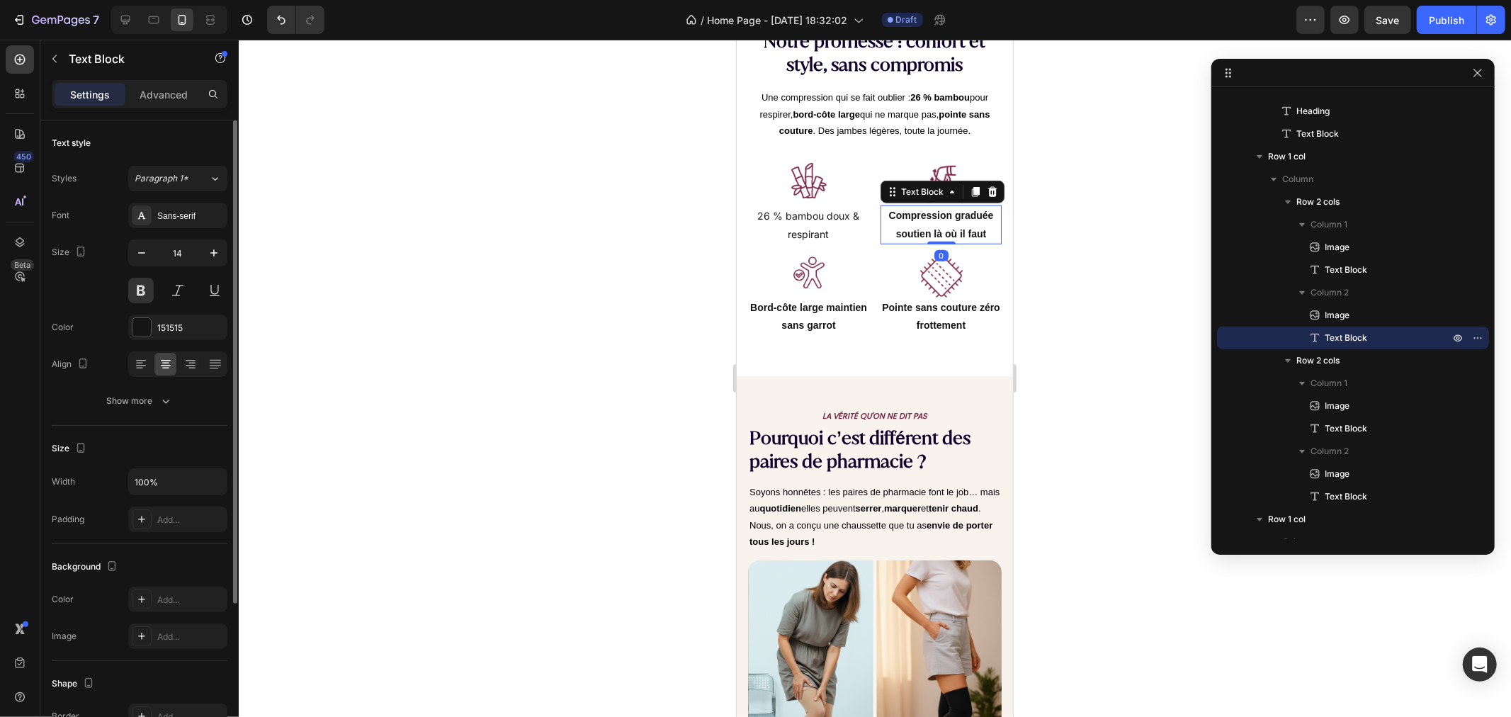
click at [916, 206] on p "Compression graduée soutien là où il faut" at bounding box center [940, 223] width 118 height 35
click at [170, 218] on div "Sans-serif" at bounding box center [190, 216] width 67 height 13
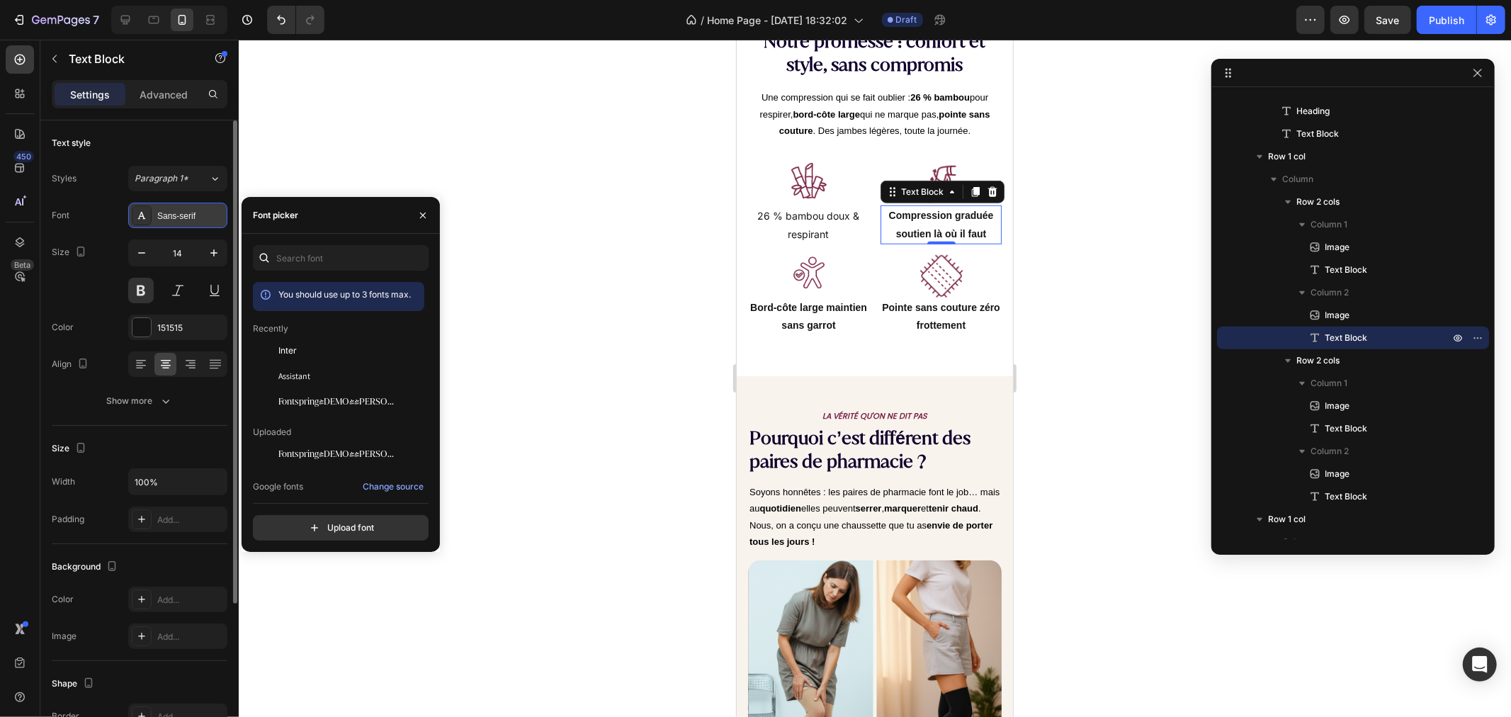
click at [184, 220] on div "Sans-serif" at bounding box center [190, 216] width 67 height 13
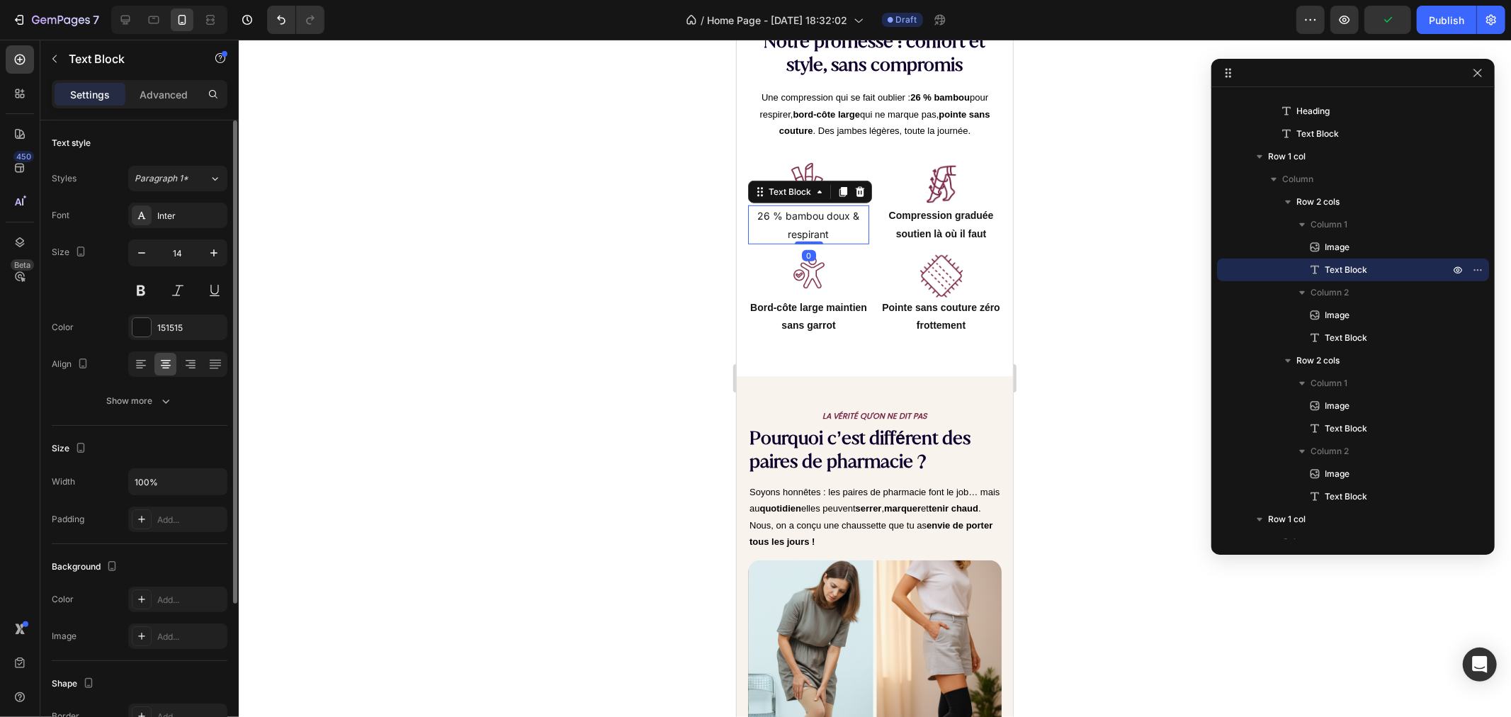
click at [786, 206] on p "26 % bambou doux & respirant" at bounding box center [808, 223] width 118 height 35
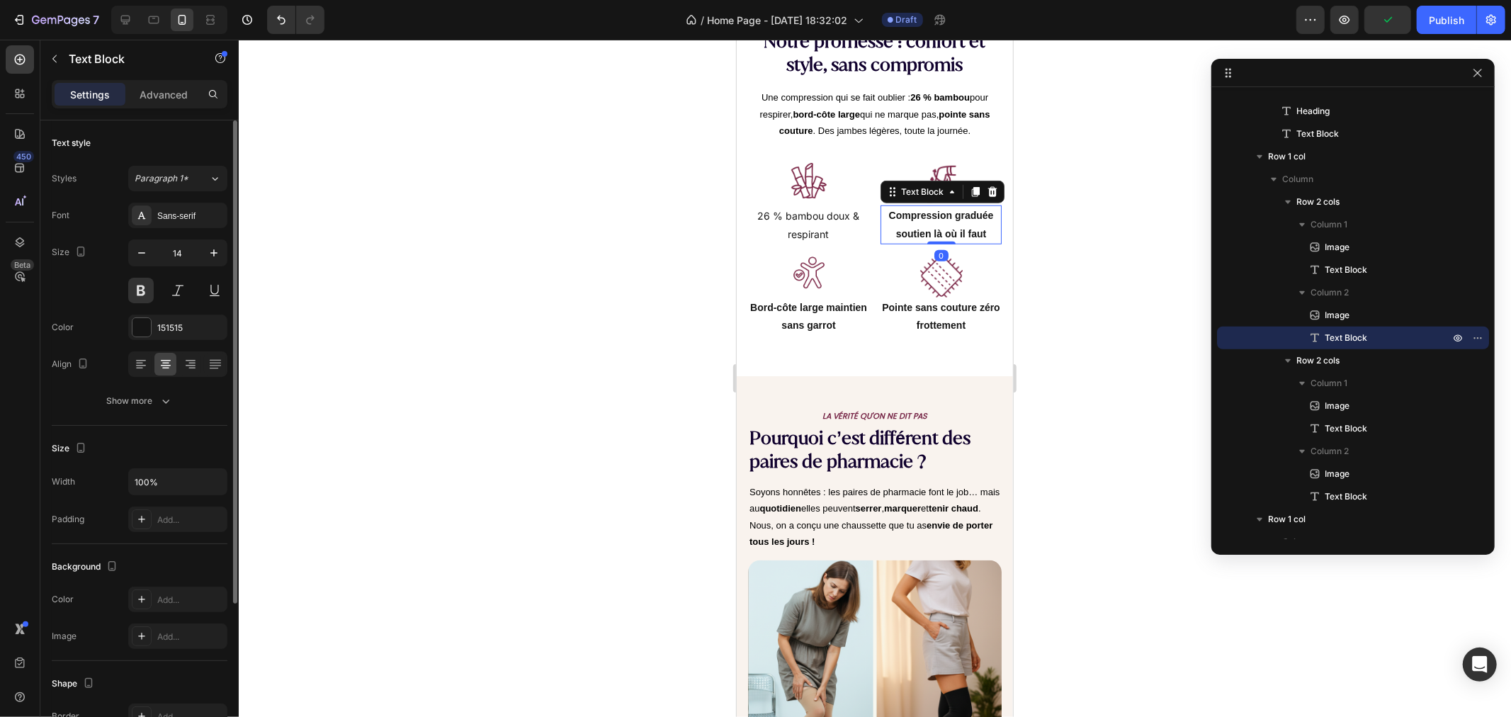
click at [915, 210] on p "Compression graduée soutien là où il faut" at bounding box center [940, 223] width 118 height 35
click at [813, 208] on p "26 % bambou doux & respirant" at bounding box center [808, 223] width 118 height 35
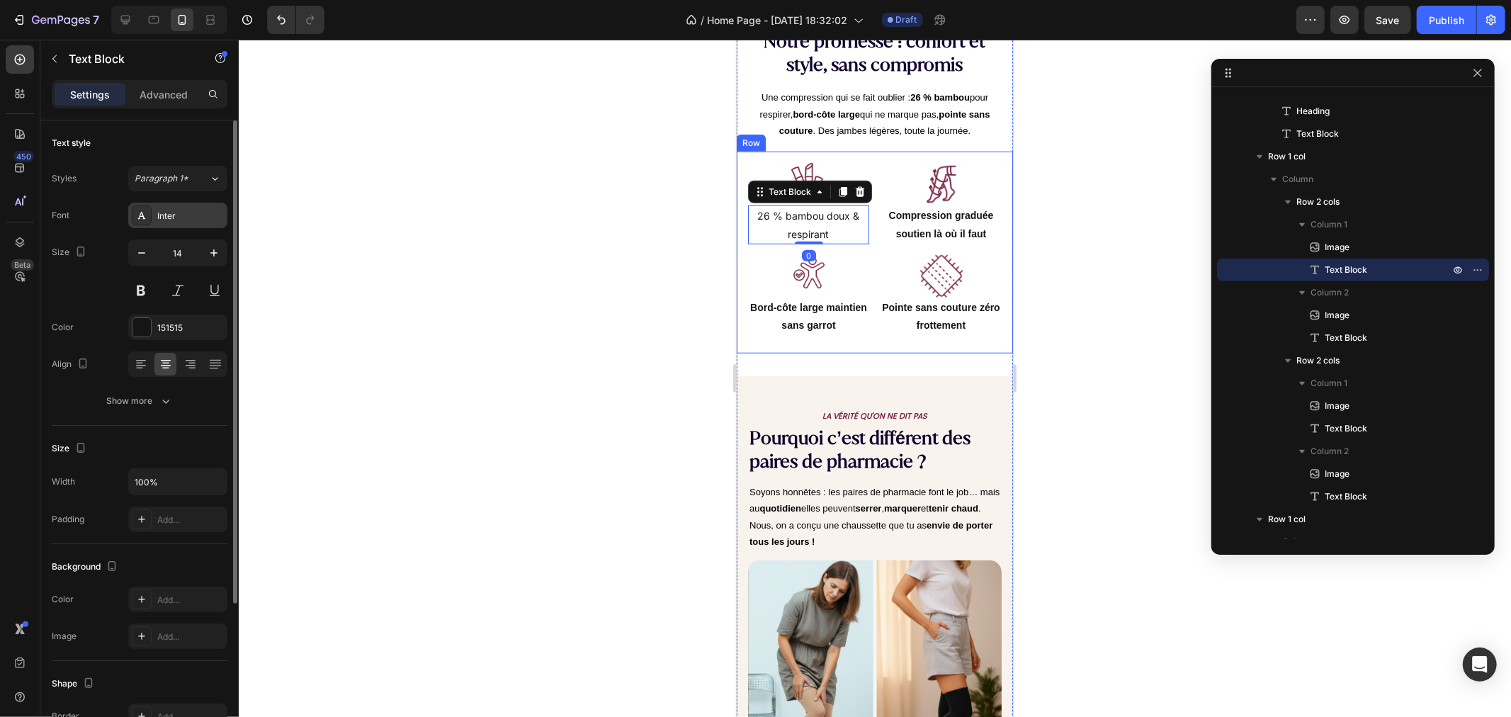
click at [193, 214] on div "Inter" at bounding box center [190, 216] width 67 height 13
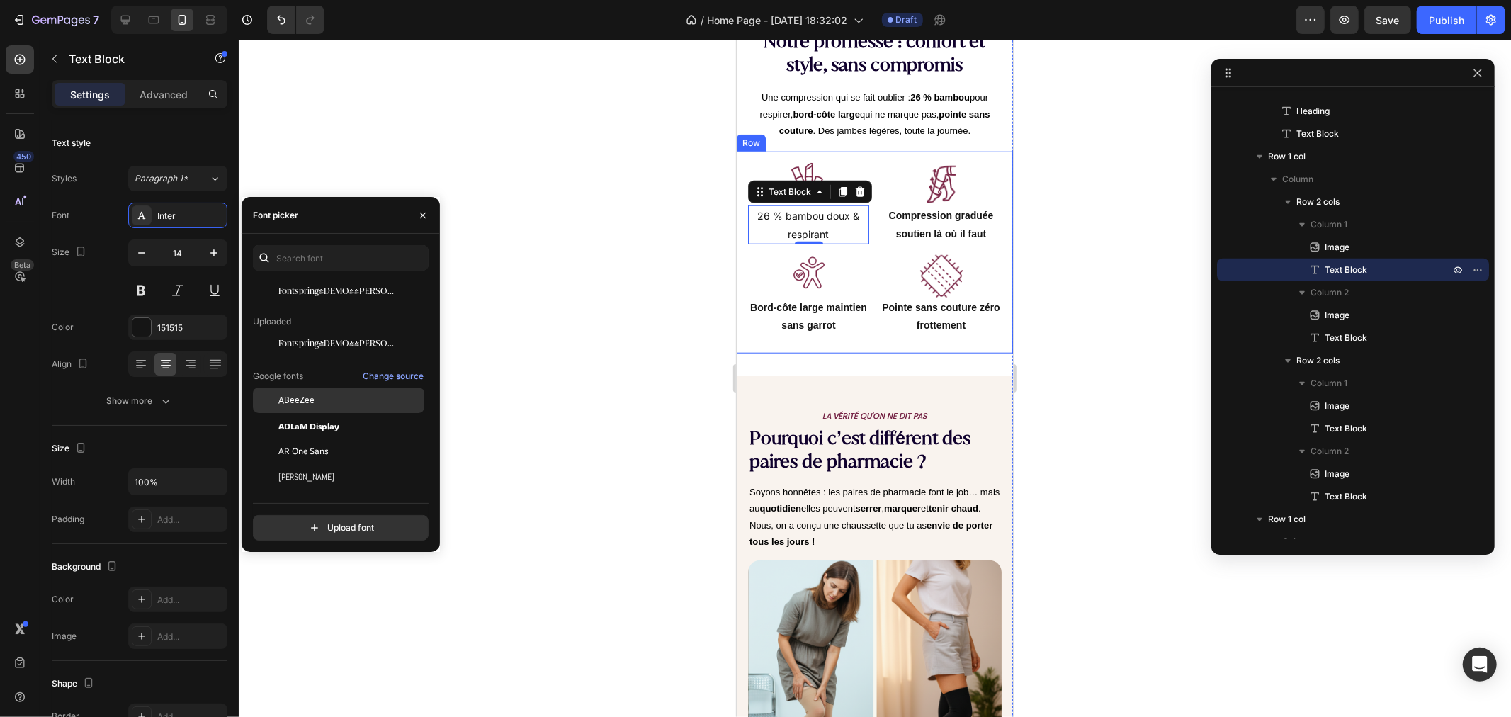
scroll to position [157, 0]
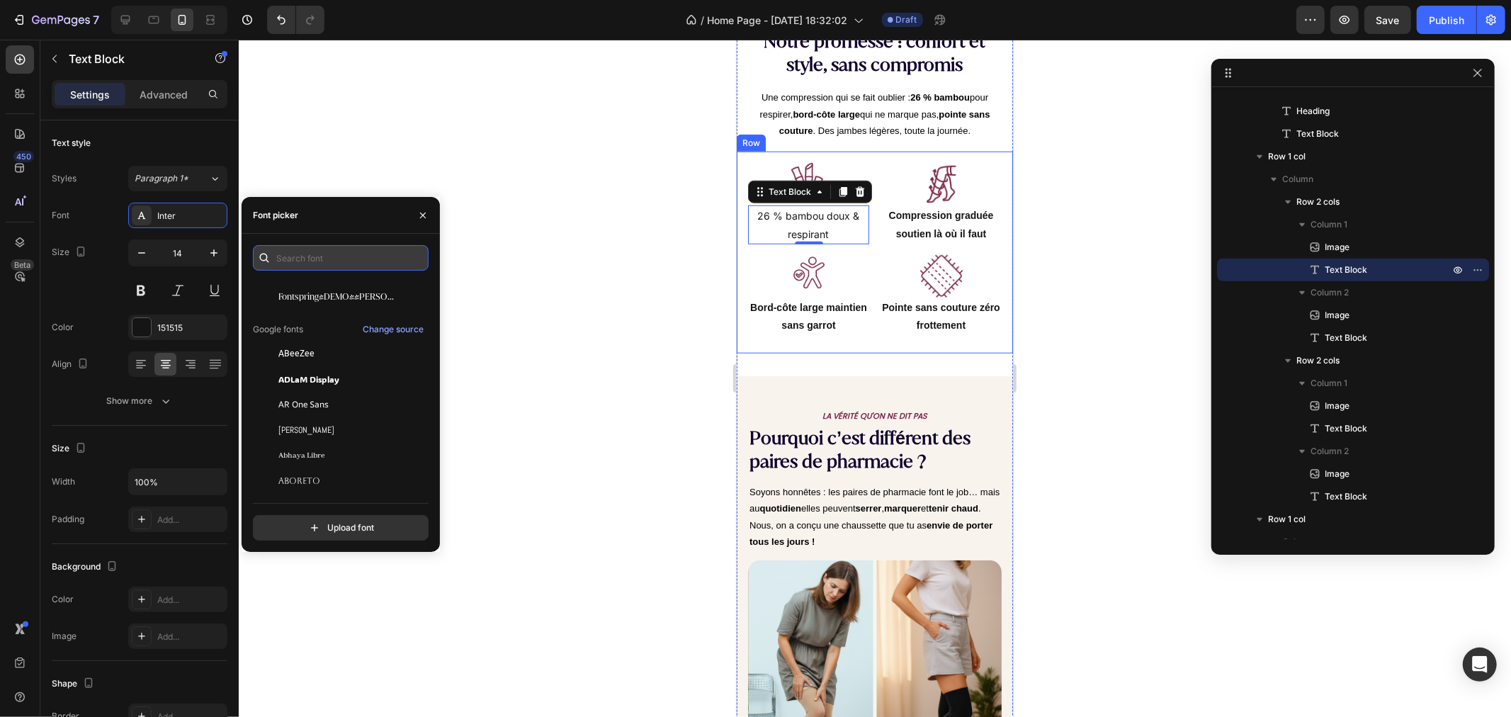
click at [310, 261] on input "text" at bounding box center [341, 258] width 176 height 26
type input "ser"
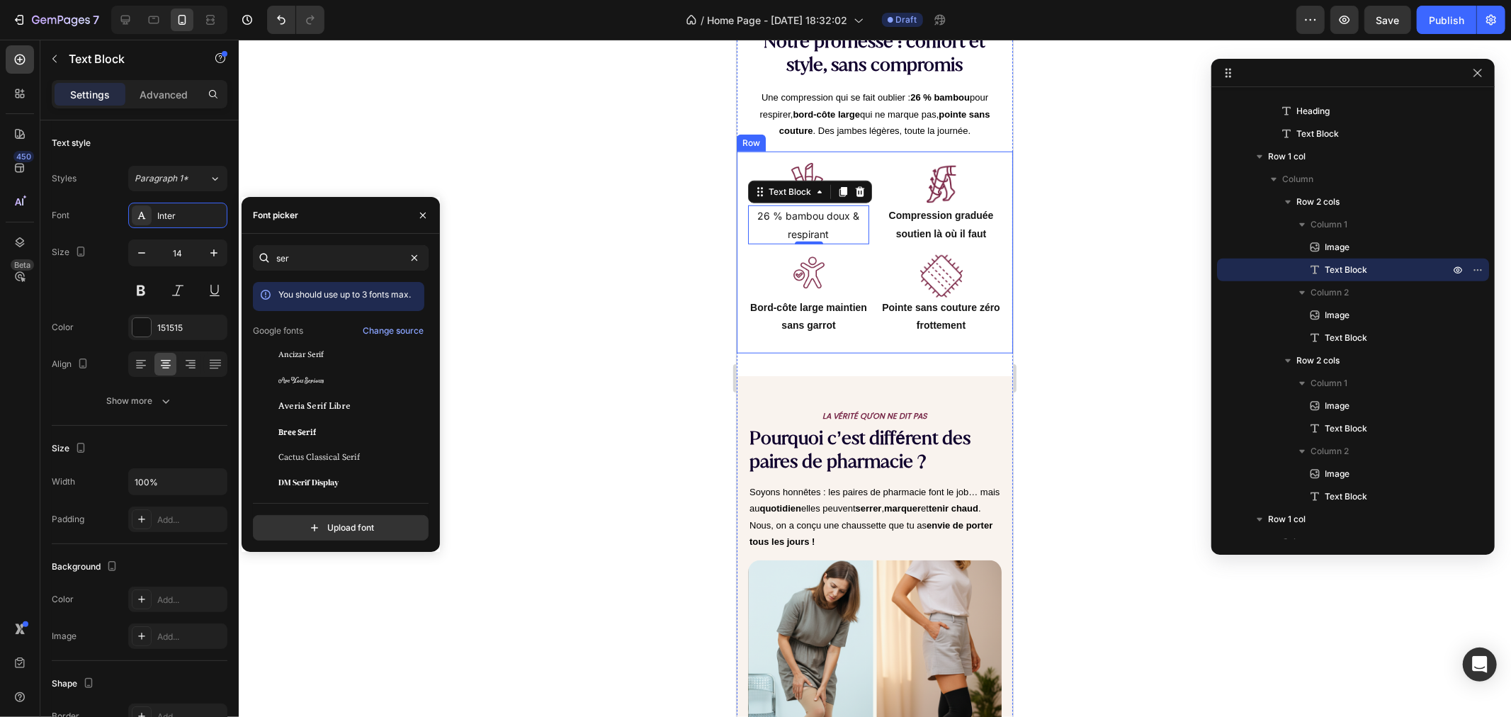
click at [574, 292] on div at bounding box center [875, 378] width 1272 height 677
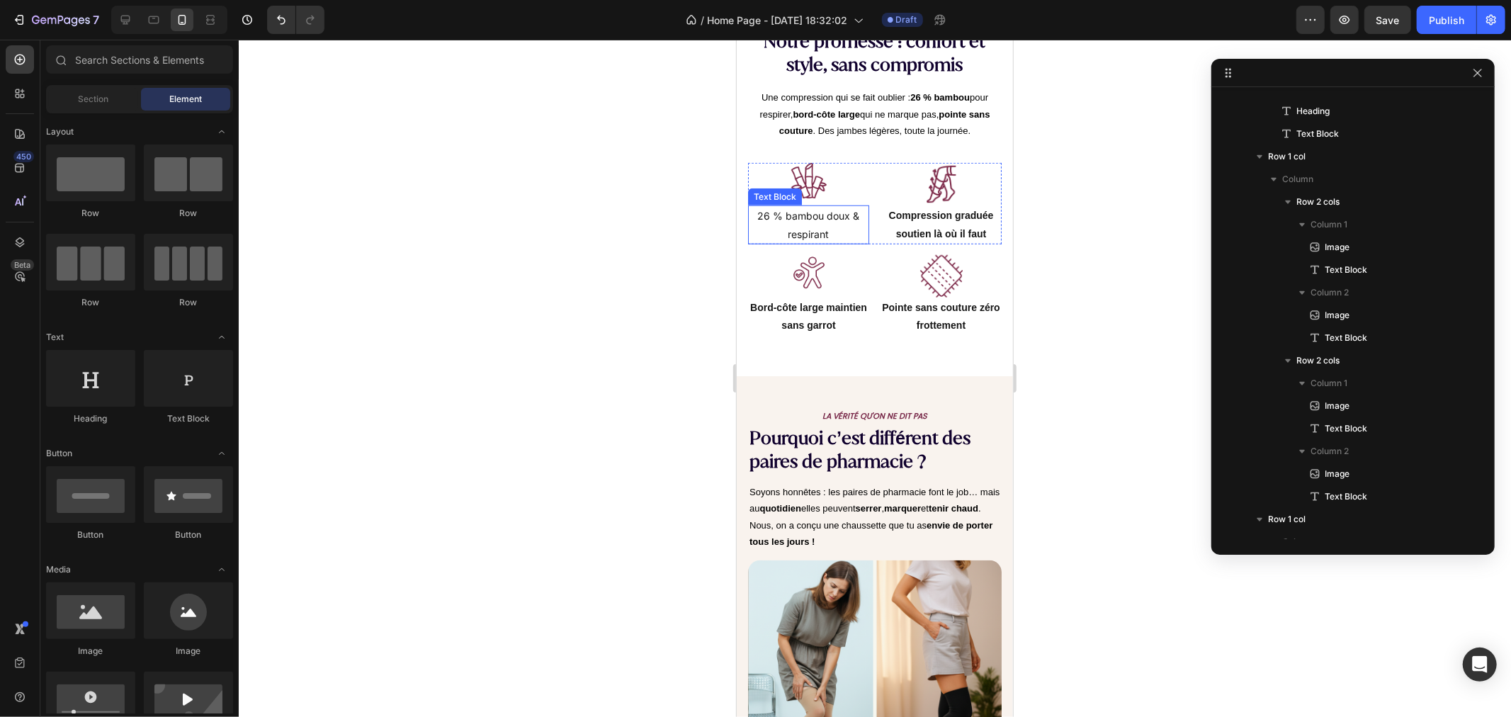
click at [808, 206] on p "26 % bambou doux & respirant" at bounding box center [808, 223] width 118 height 35
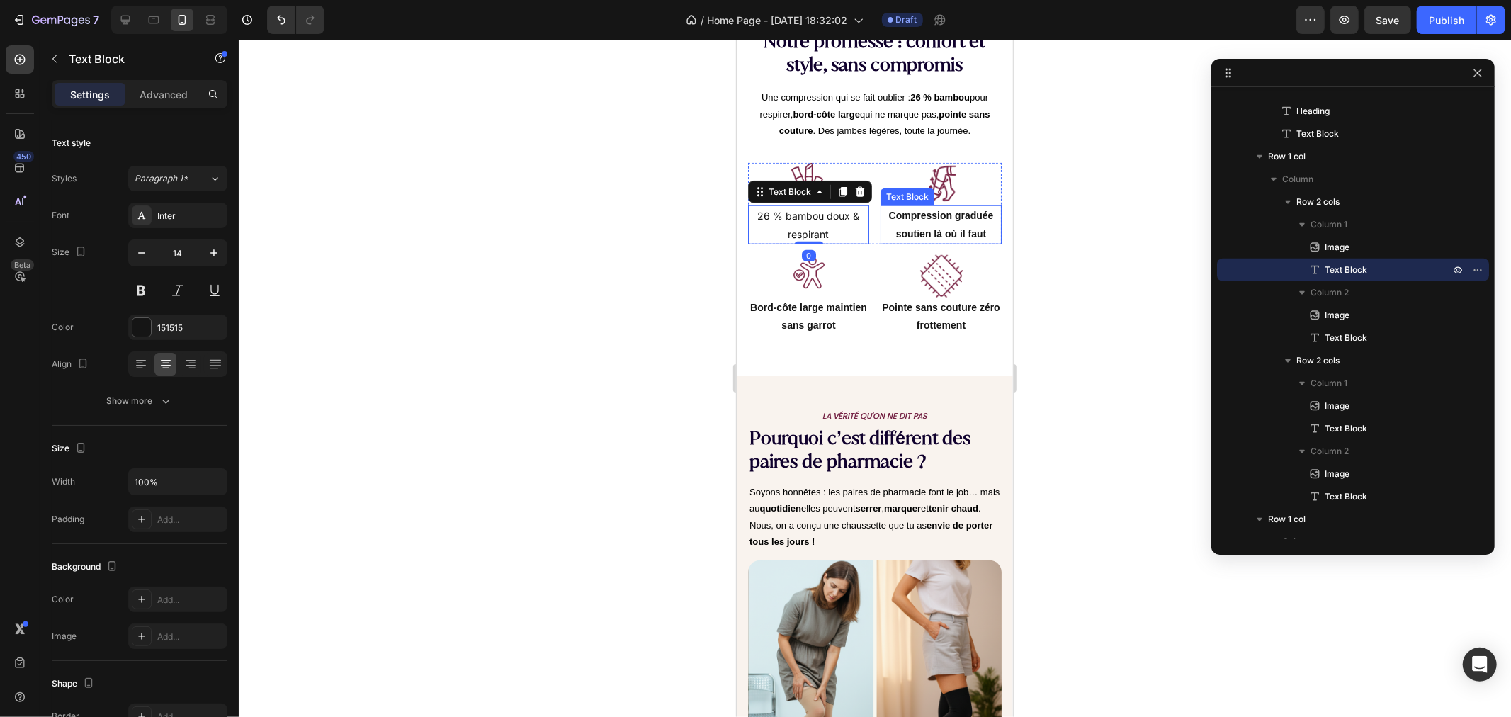
click at [927, 210] on p "Compression graduée soutien là où il faut" at bounding box center [940, 223] width 118 height 35
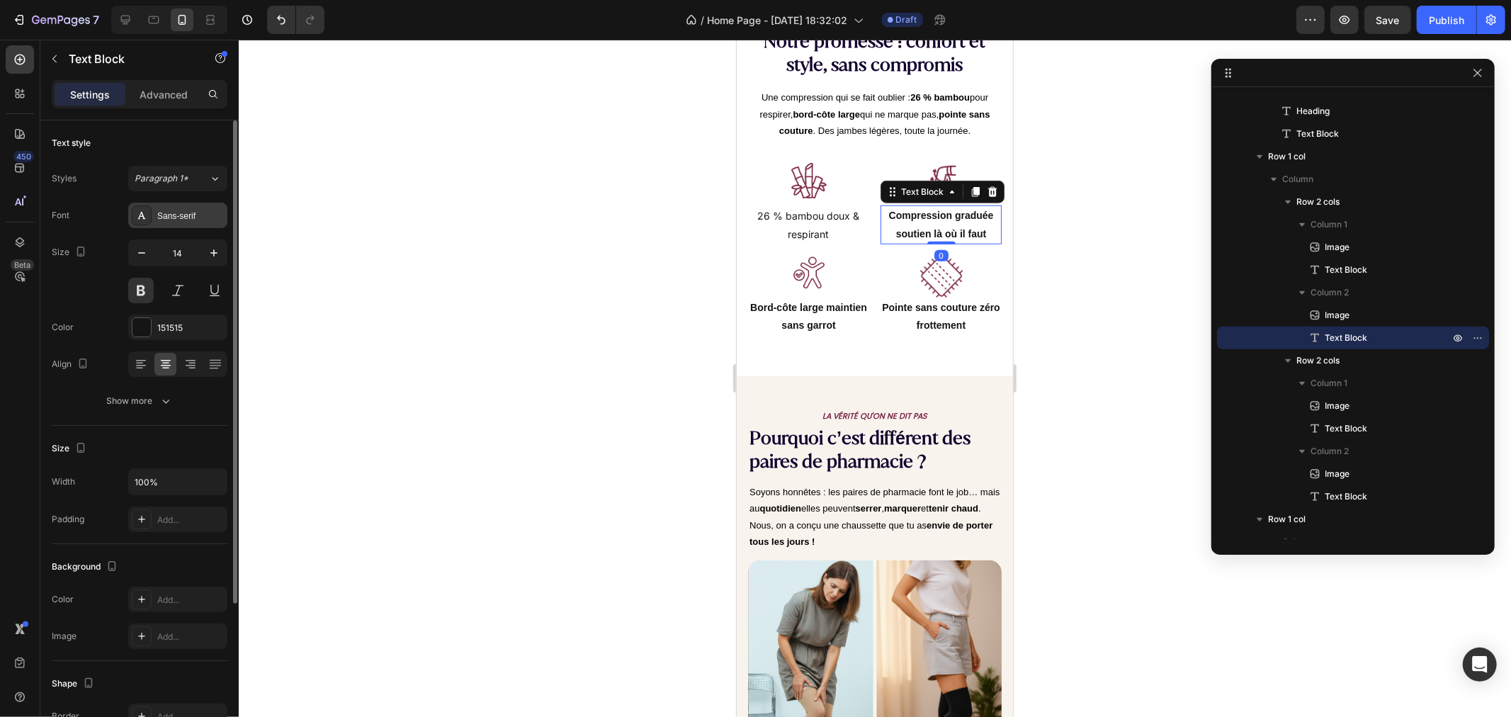
click at [174, 217] on div "Sans-serif" at bounding box center [190, 216] width 67 height 13
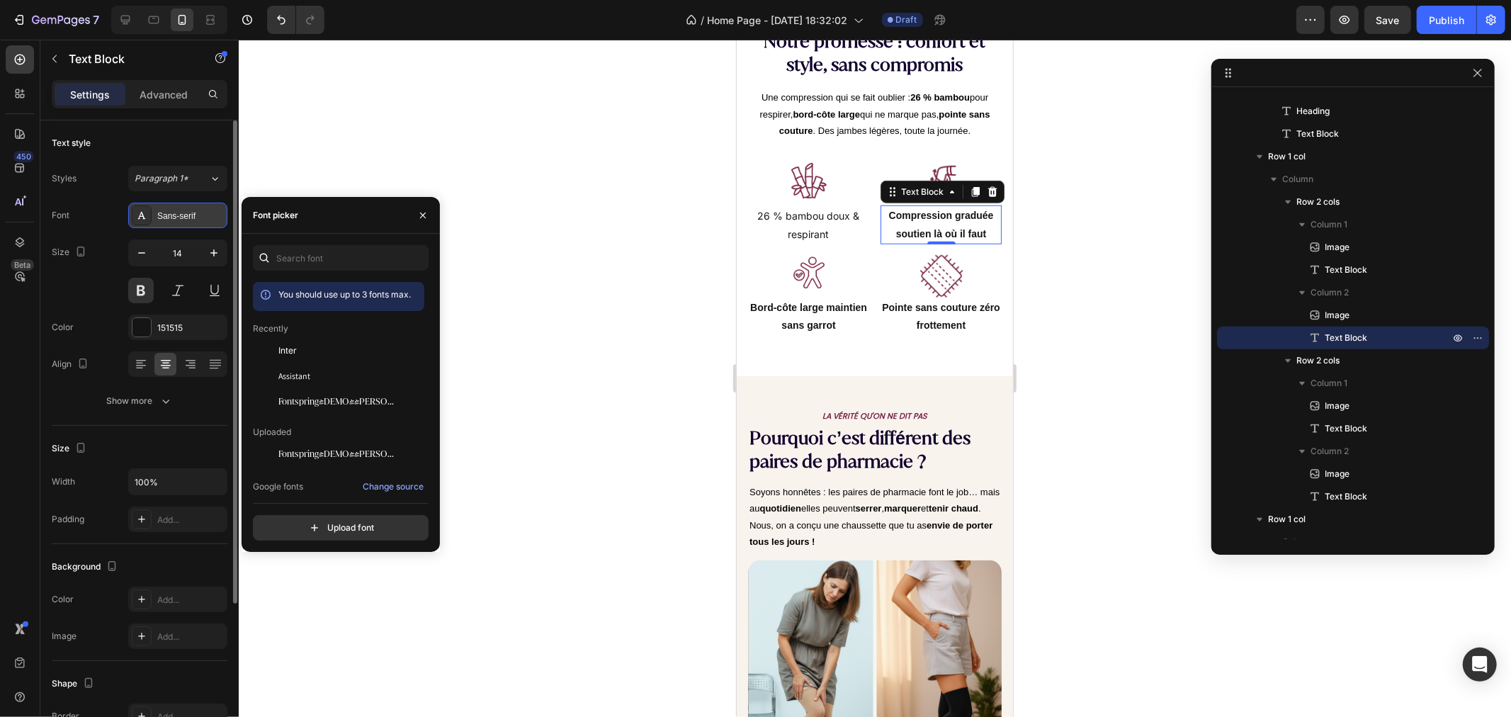
click at [145, 215] on icon at bounding box center [141, 215] width 11 height 11
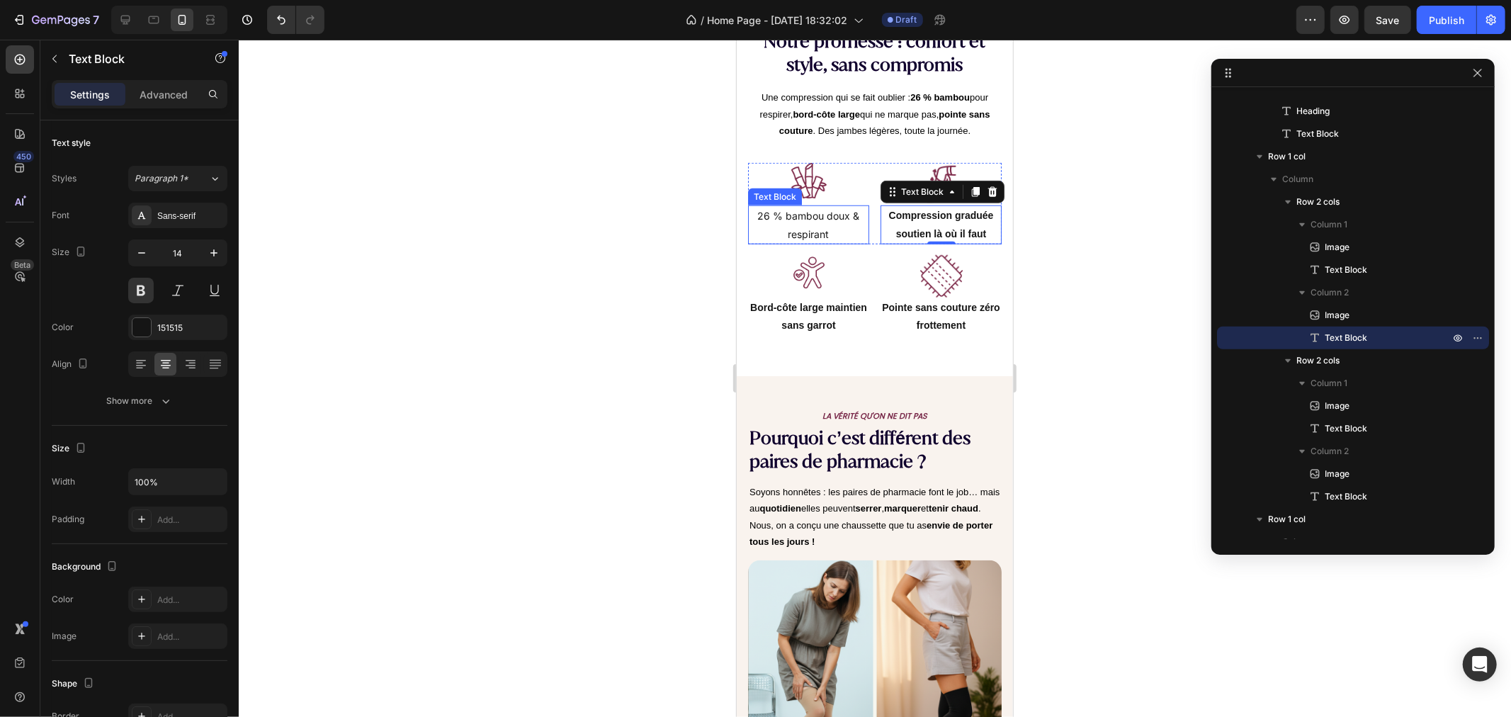
click at [822, 213] on p "26 % bambou doux & respirant" at bounding box center [808, 223] width 118 height 35
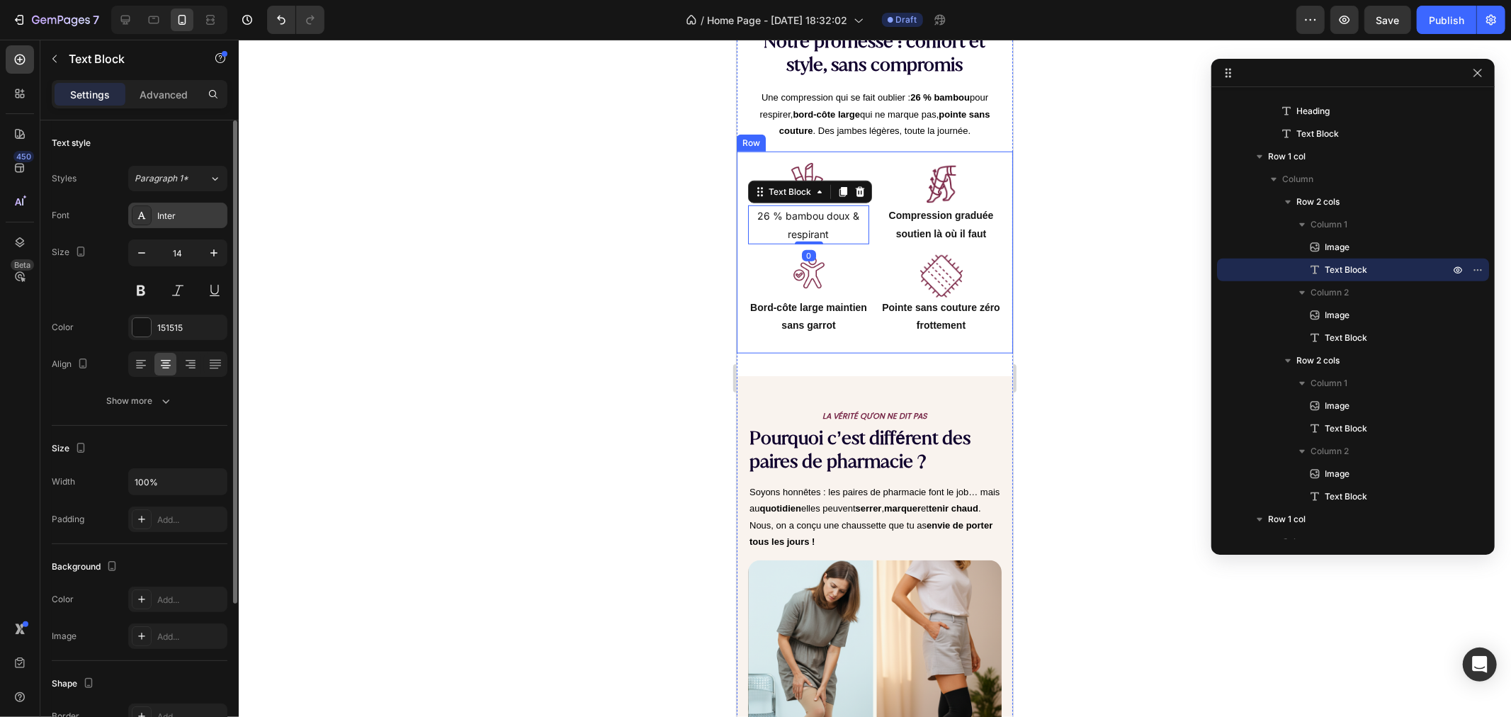
drag, startPoint x: 187, startPoint y: 215, endPoint x: 133, endPoint y: 217, distance: 53.9
click at [149, 215] on div "Inter" at bounding box center [177, 216] width 99 height 26
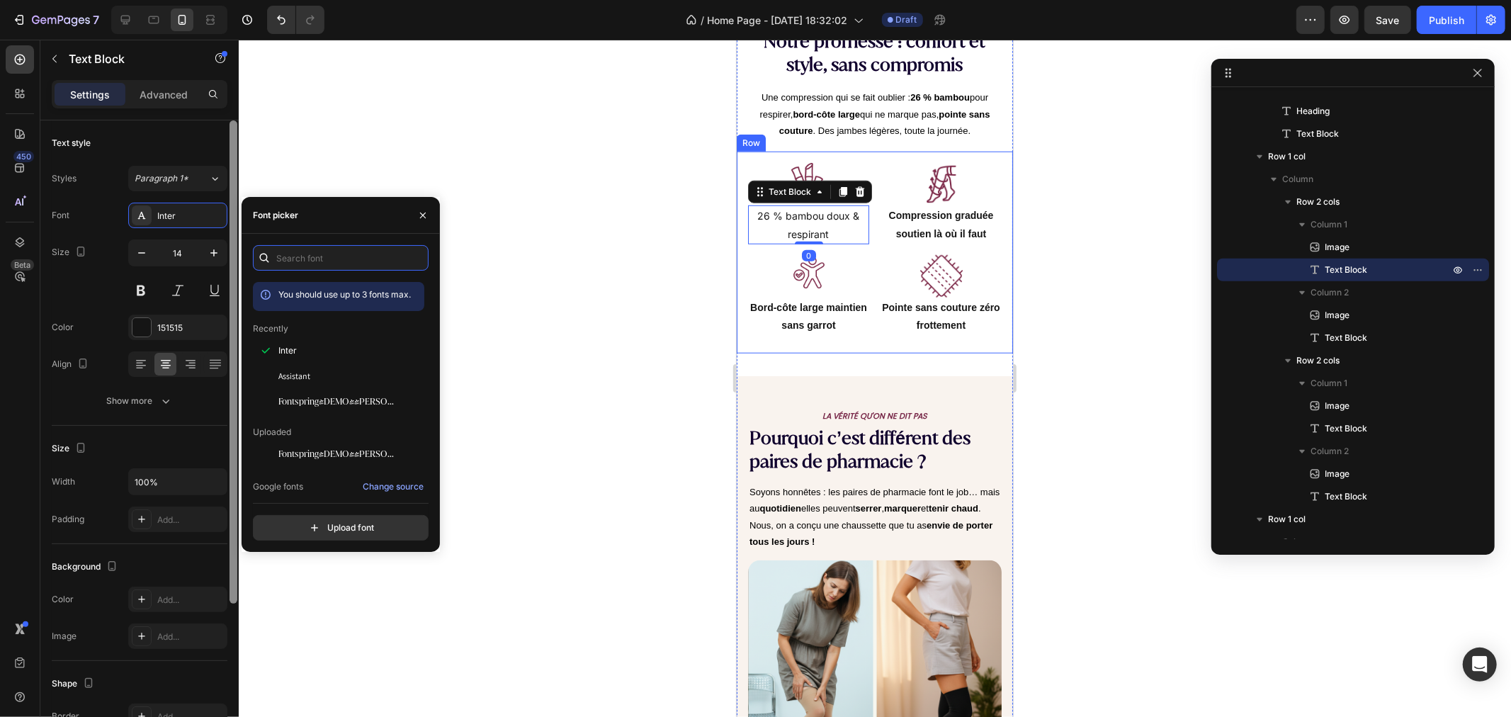
drag, startPoint x: 335, startPoint y: 262, endPoint x: 229, endPoint y: 248, distance: 107.2
click at [234, 249] on div "450 Beta Sections(18) Elements(83) Section Element Hero Section Product Detail …" at bounding box center [119, 378] width 239 height 677
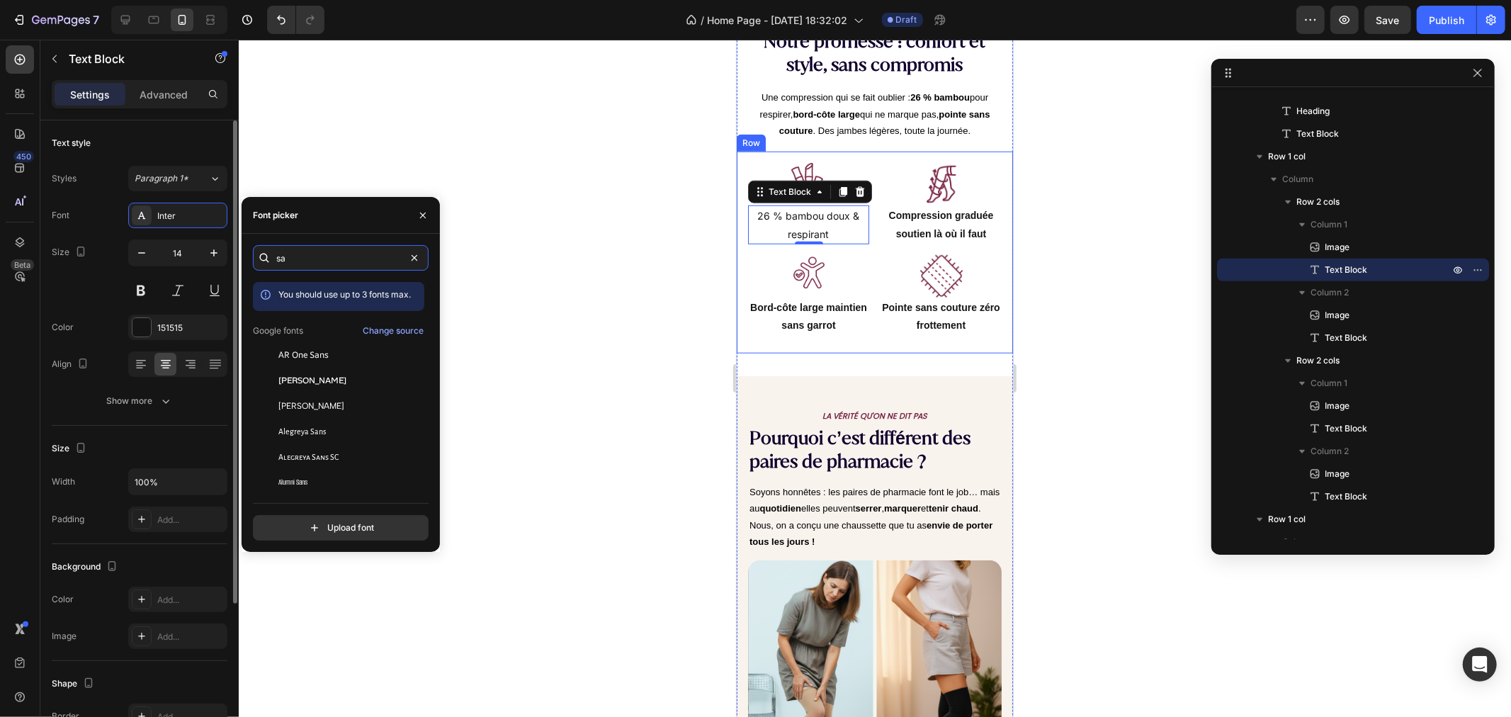
type input "s"
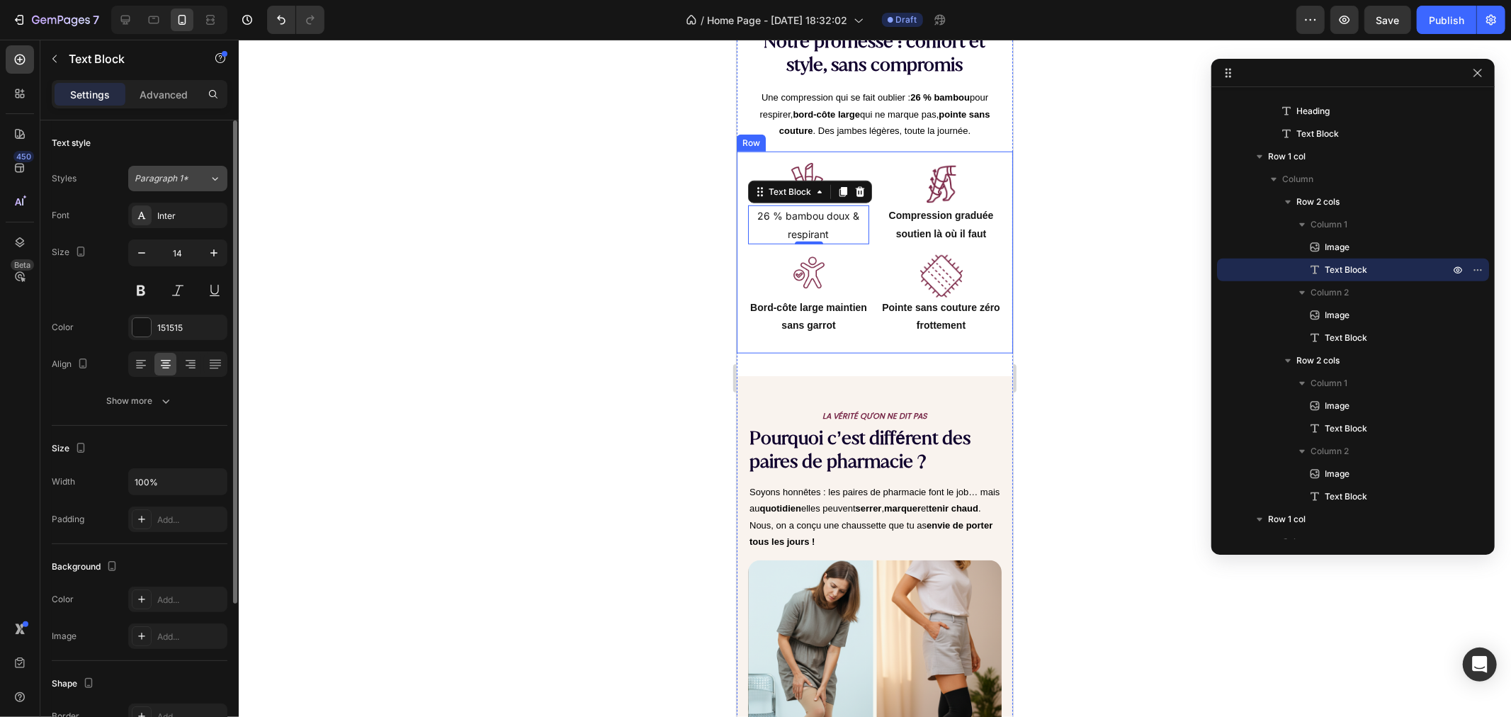
click at [164, 179] on span "Paragraph 1*" at bounding box center [162, 178] width 54 height 13
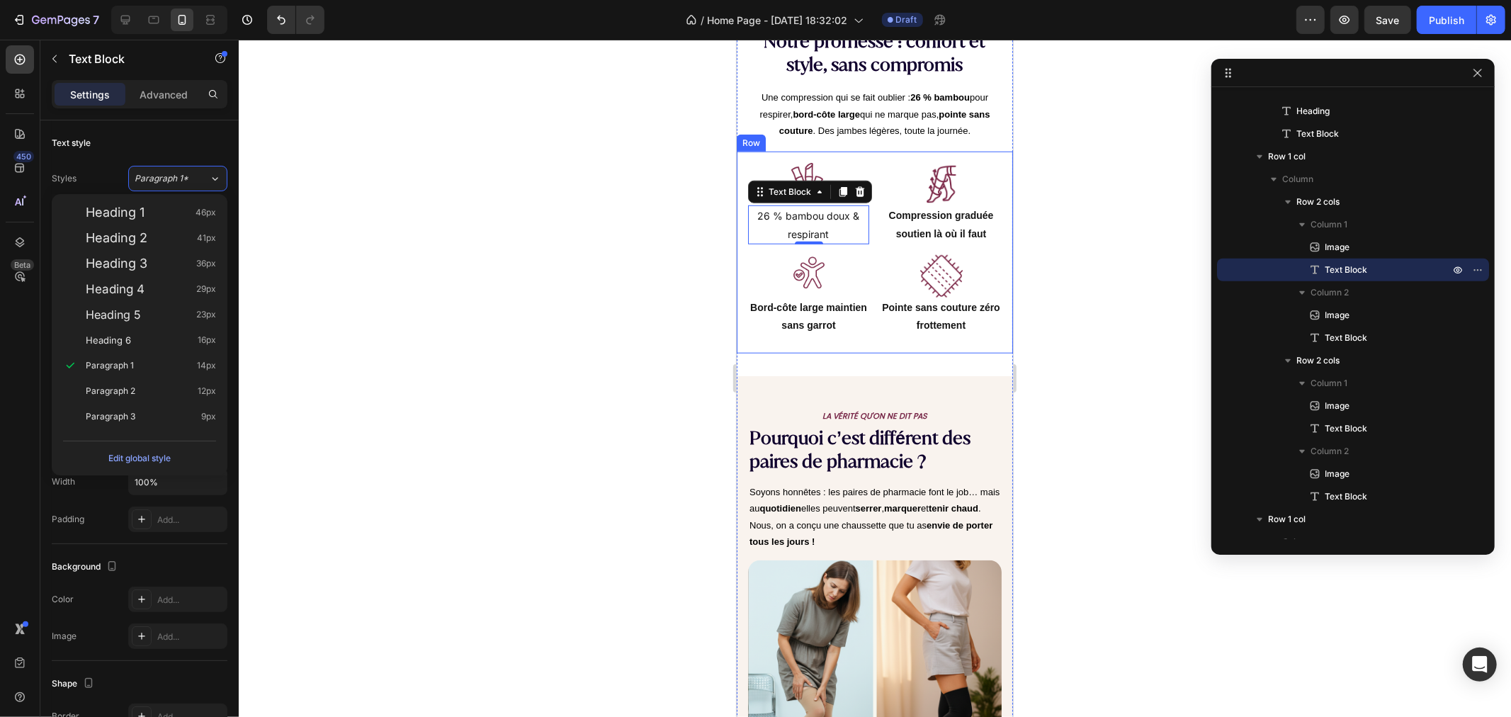
click at [456, 235] on div at bounding box center [875, 378] width 1272 height 677
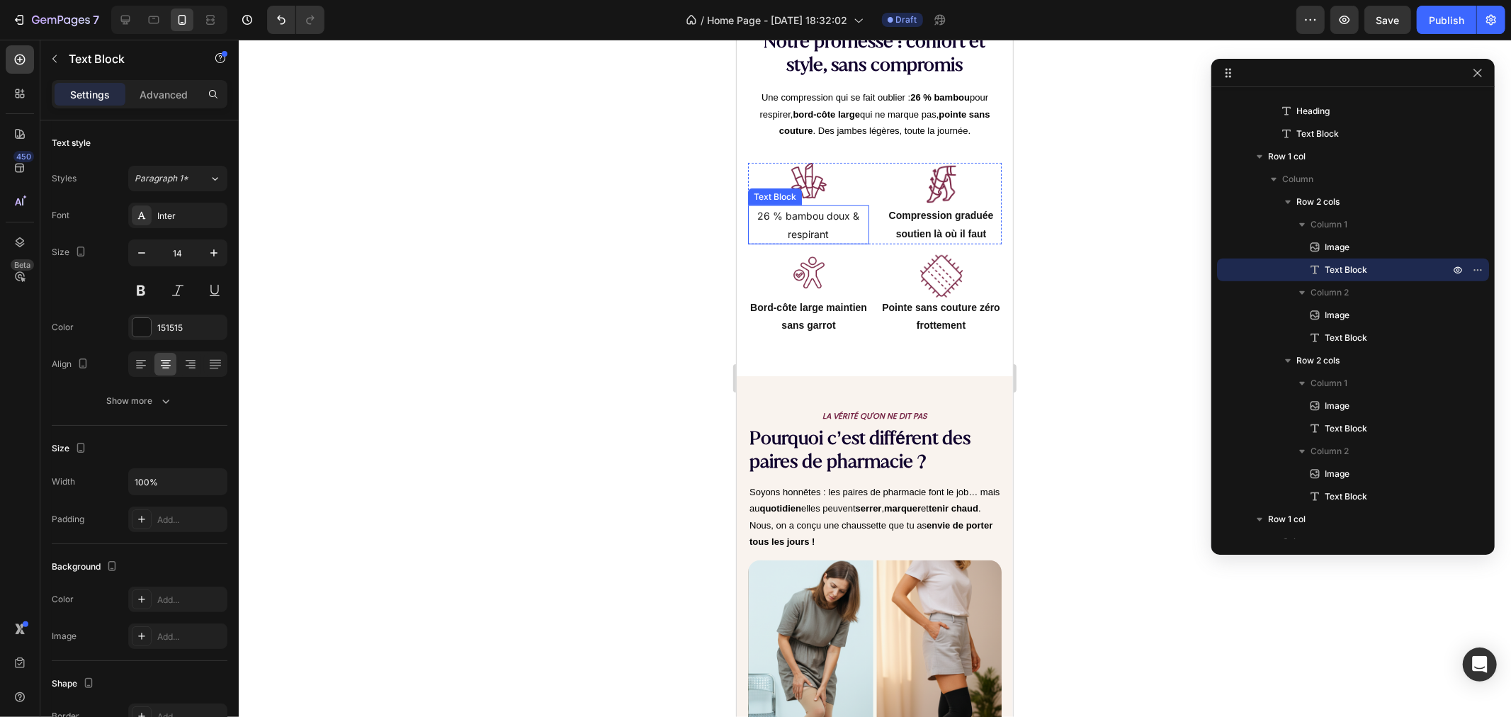
click at [806, 206] on p "26 % bambou doux & respirant" at bounding box center [808, 223] width 118 height 35
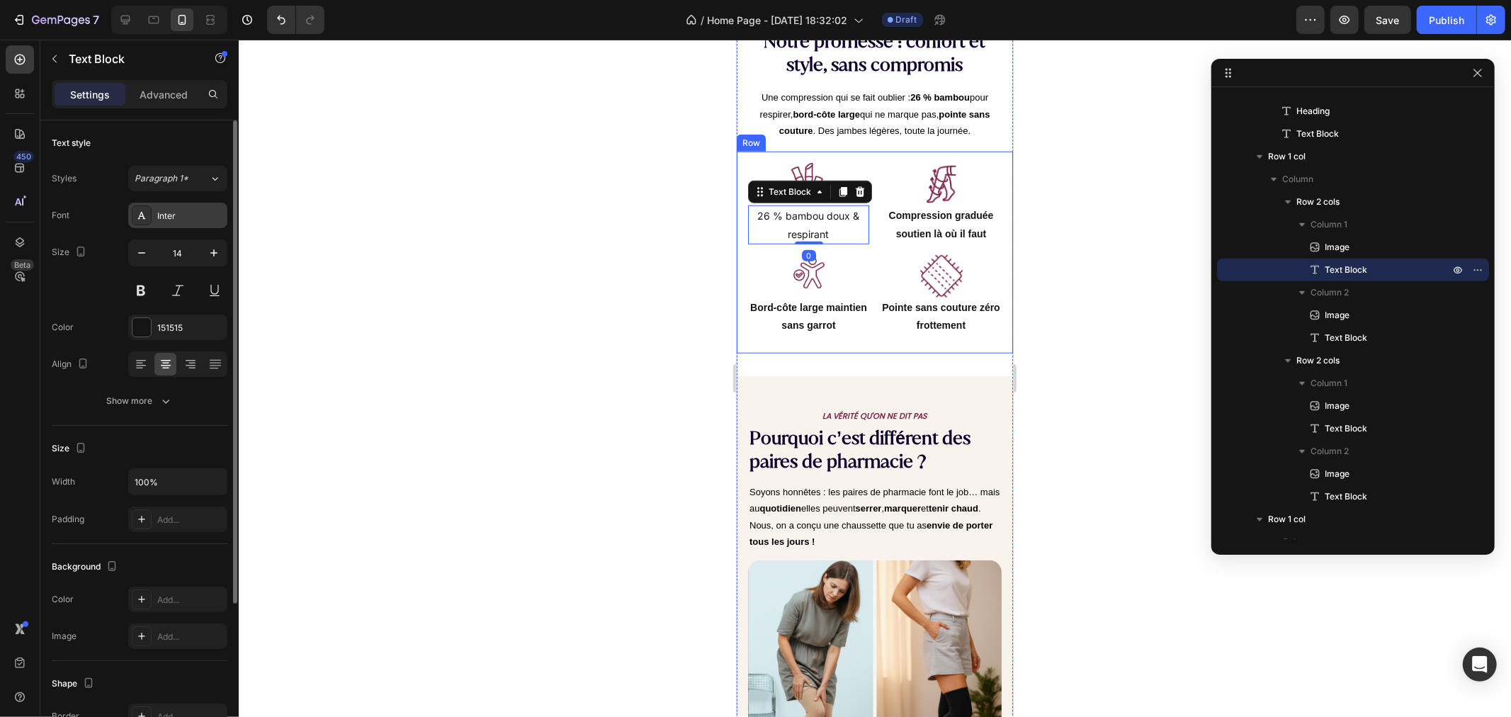
click at [154, 215] on div "Inter" at bounding box center [177, 216] width 99 height 26
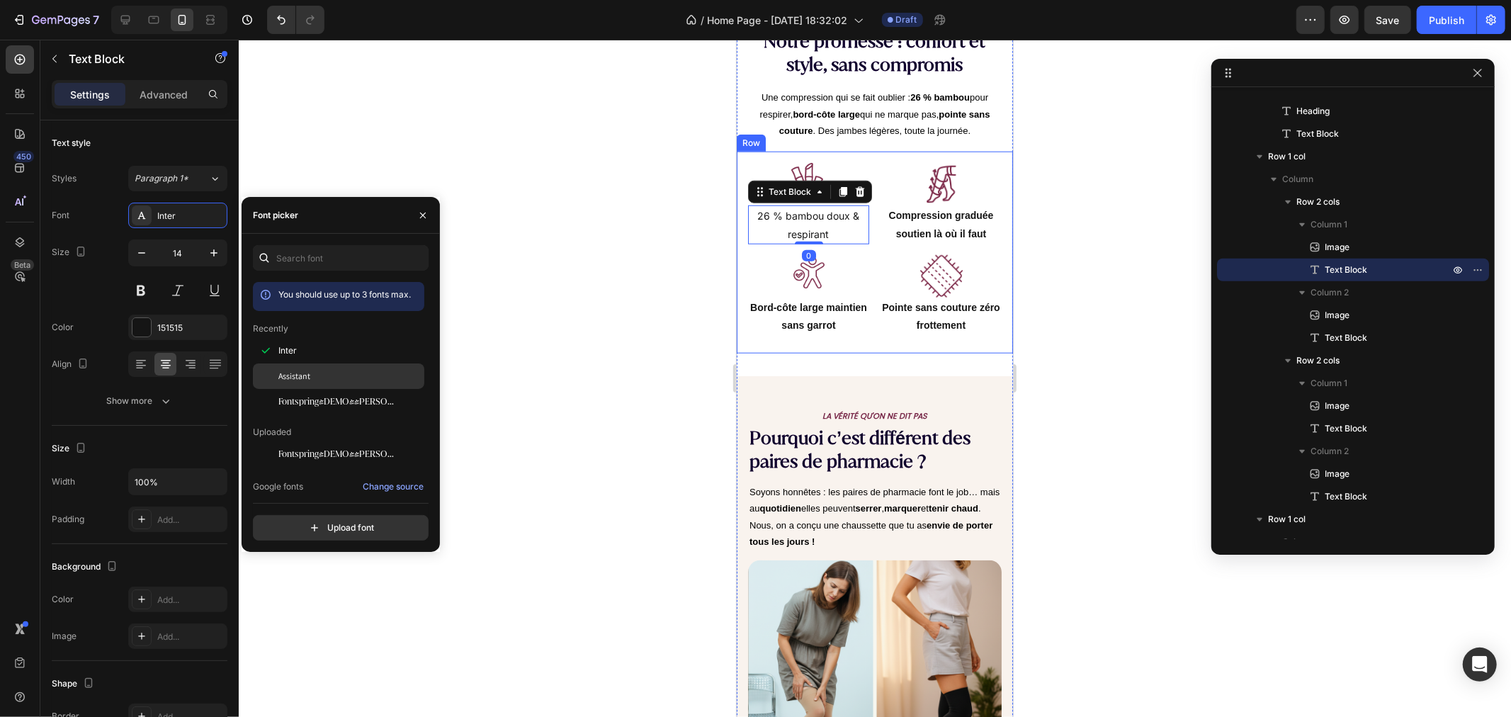
click at [326, 374] on div "Assistant" at bounding box center [349, 376] width 143 height 13
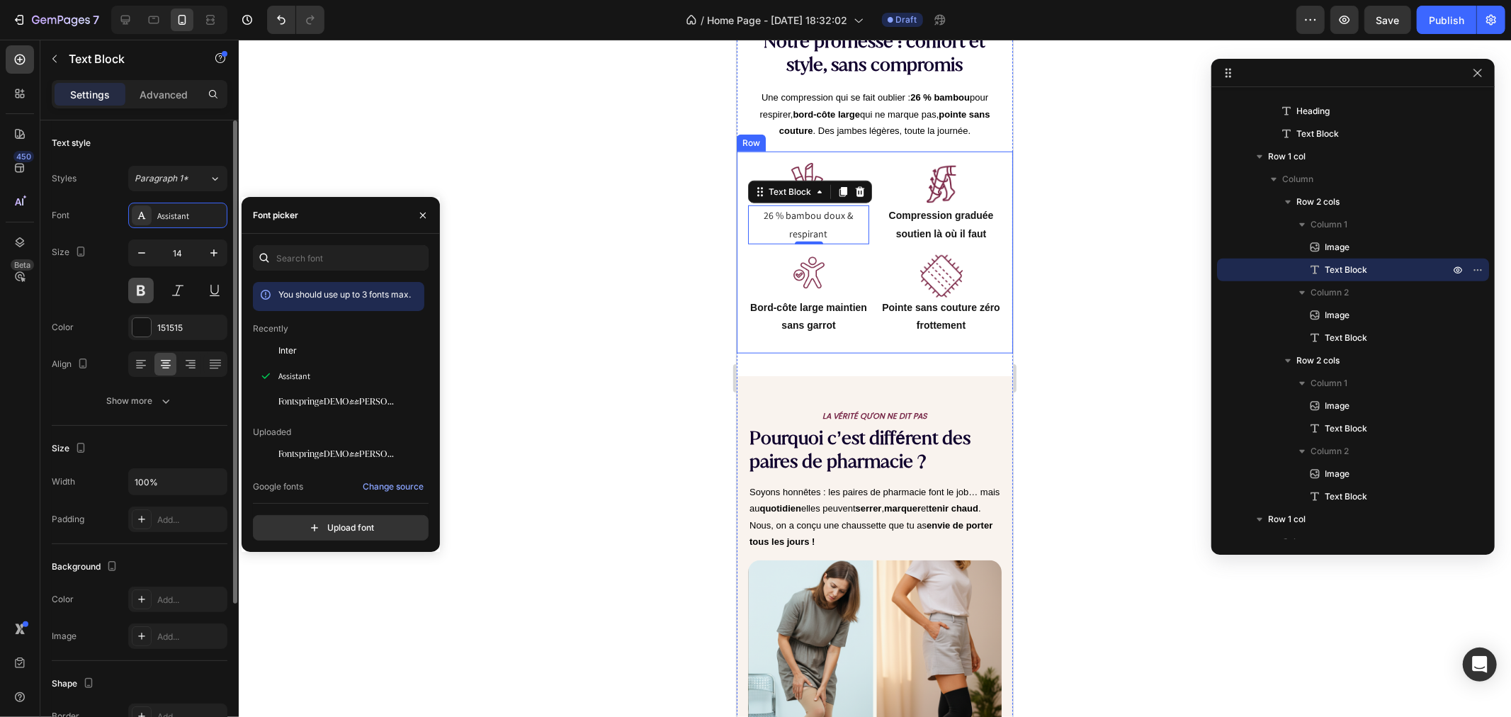
click at [146, 283] on button at bounding box center [141, 291] width 26 height 26
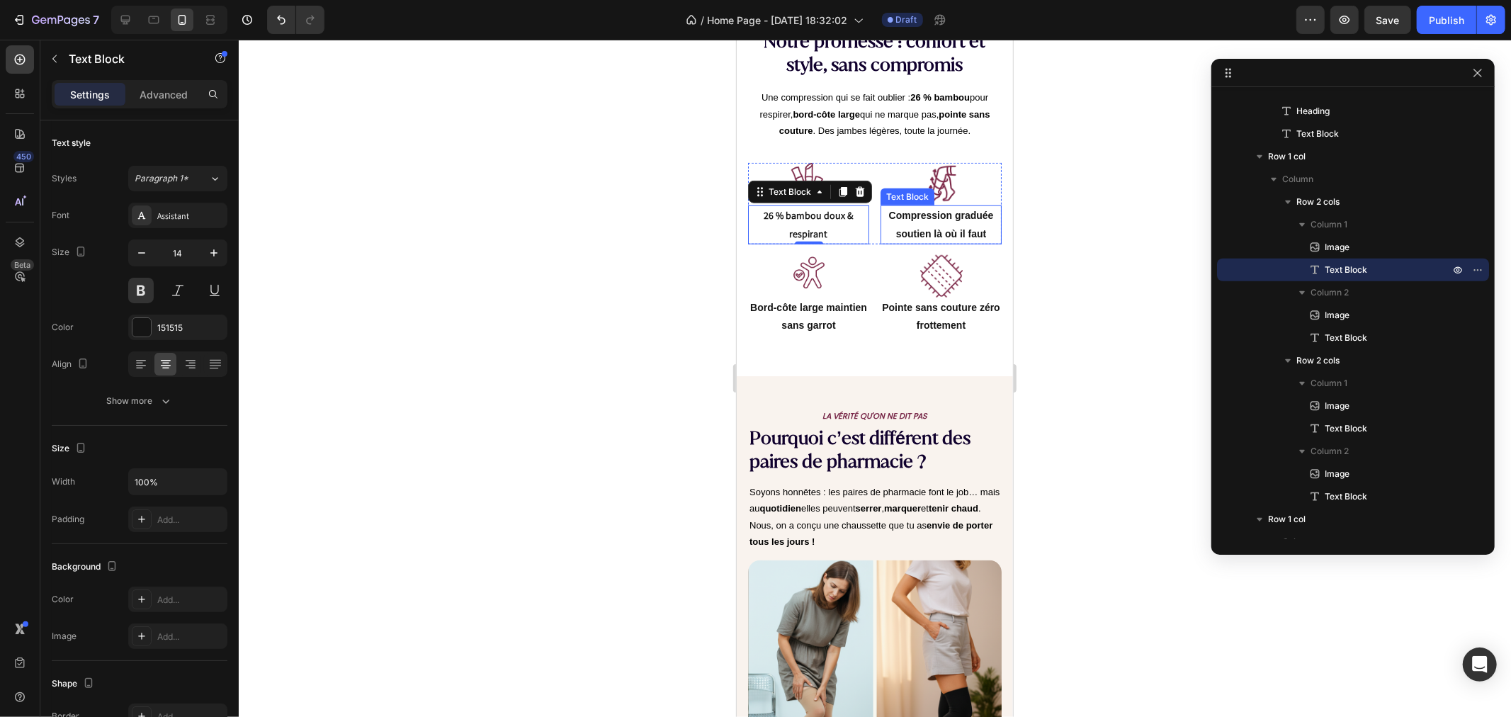
click at [937, 213] on p "Compression graduée soutien là où il faut" at bounding box center [940, 223] width 118 height 35
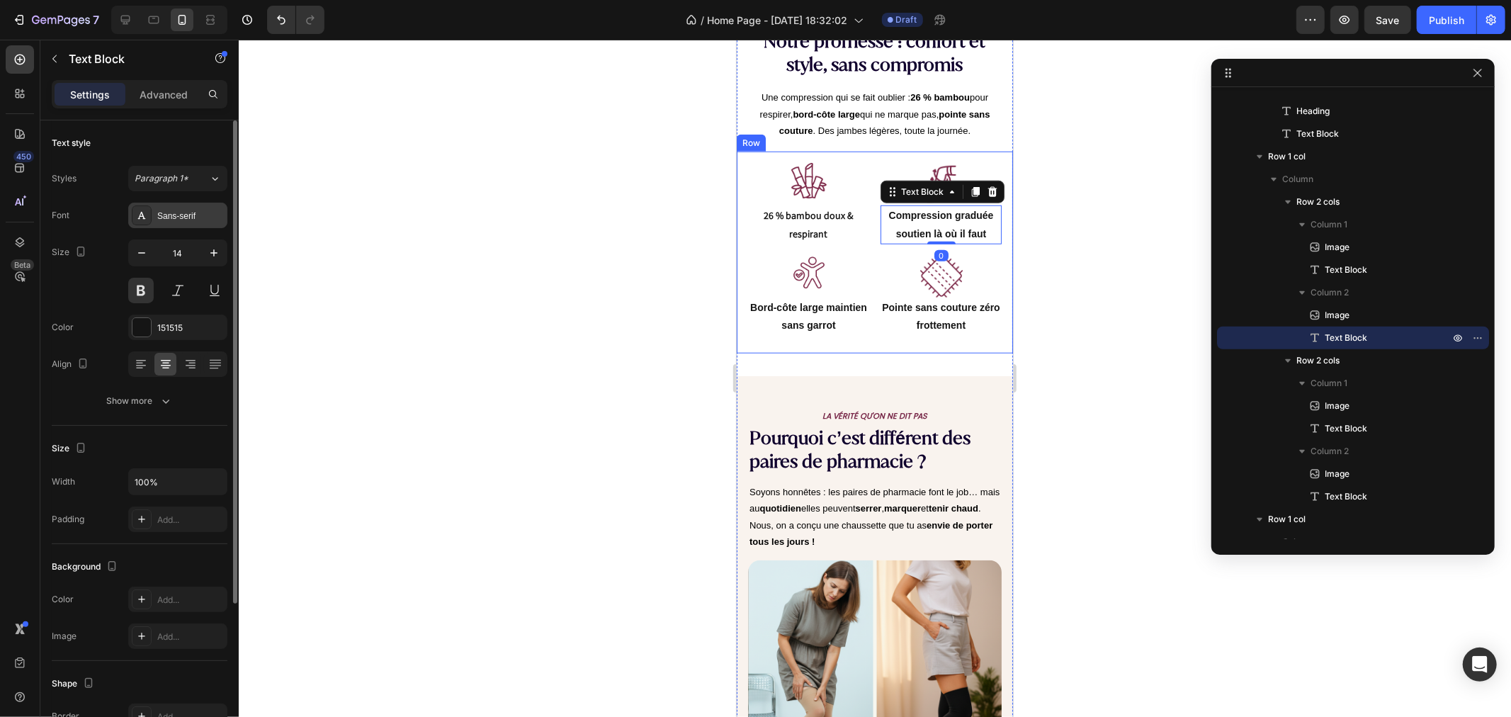
click at [140, 215] on icon at bounding box center [141, 215] width 11 height 11
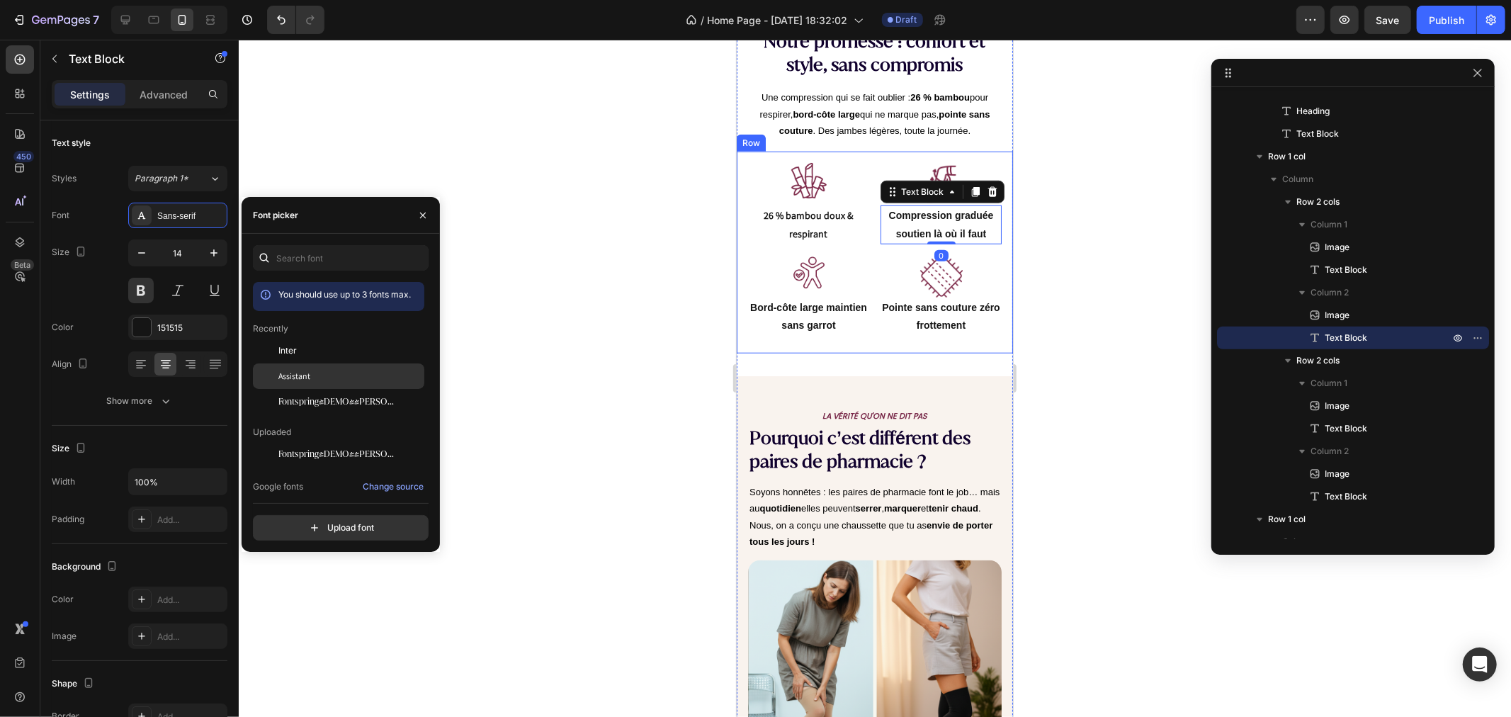
click at [312, 375] on div "Assistant" at bounding box center [349, 376] width 143 height 13
click at [811, 298] on p "Bord-côte large maintien sans garrot" at bounding box center [808, 315] width 118 height 35
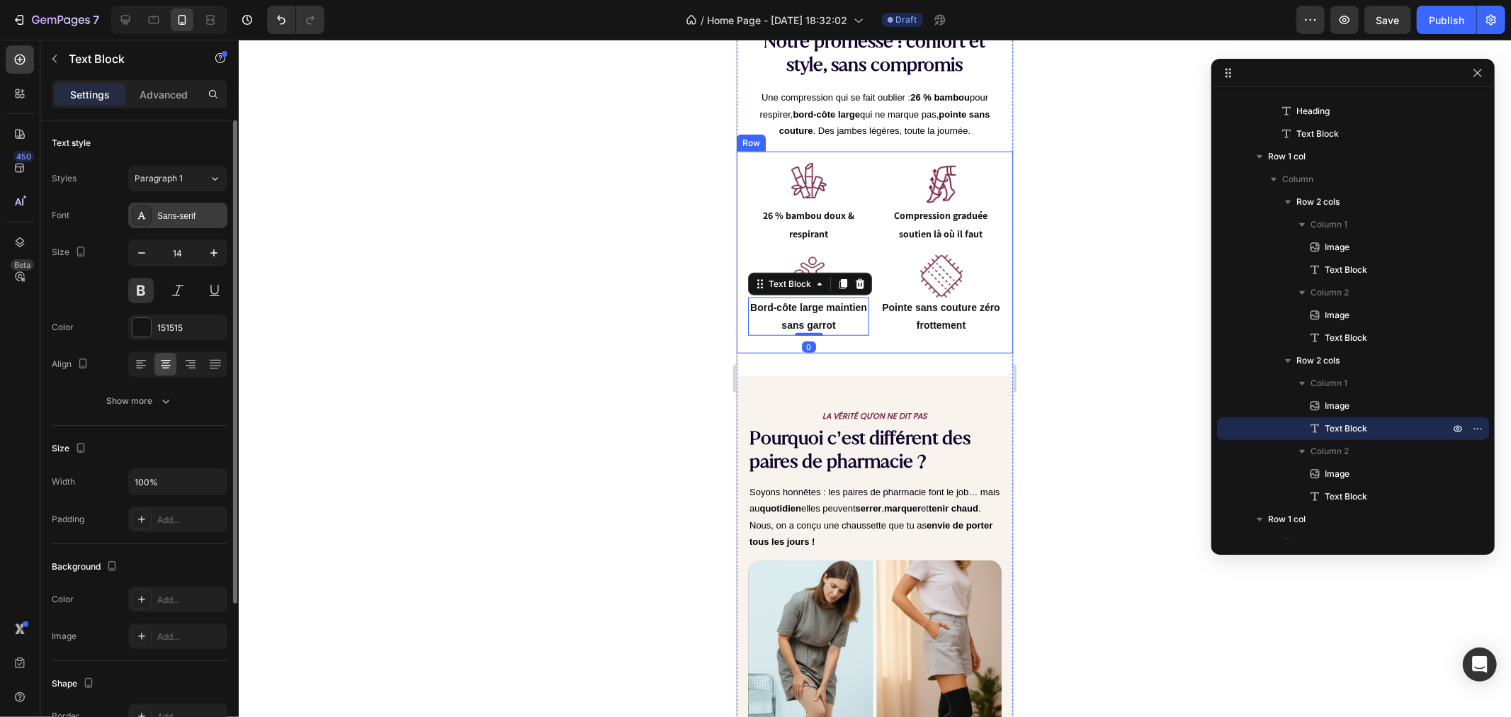
click at [143, 213] on icon at bounding box center [141, 215] width 11 height 11
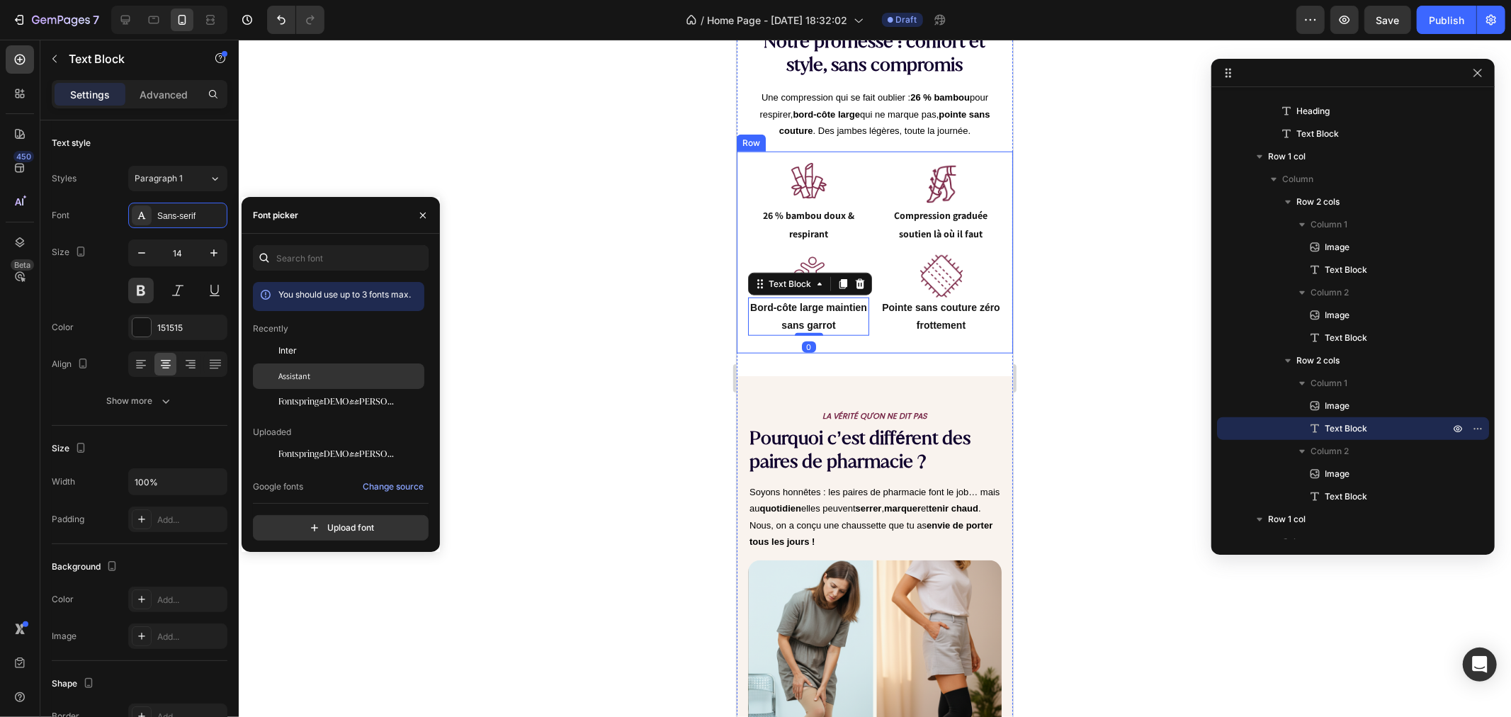
click at [312, 379] on div "Assistant" at bounding box center [349, 376] width 143 height 13
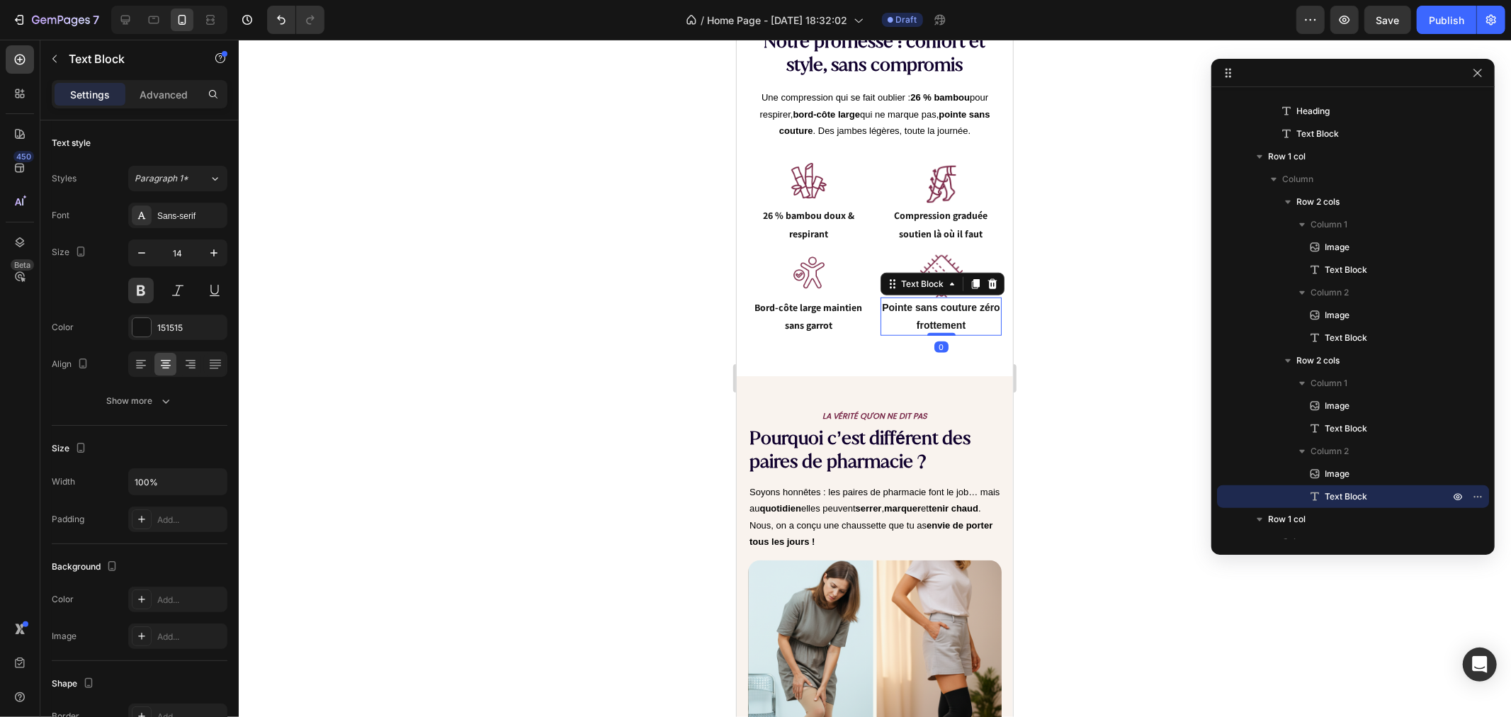
click at [944, 304] on p "Pointe sans couture zéro frottement" at bounding box center [940, 315] width 118 height 35
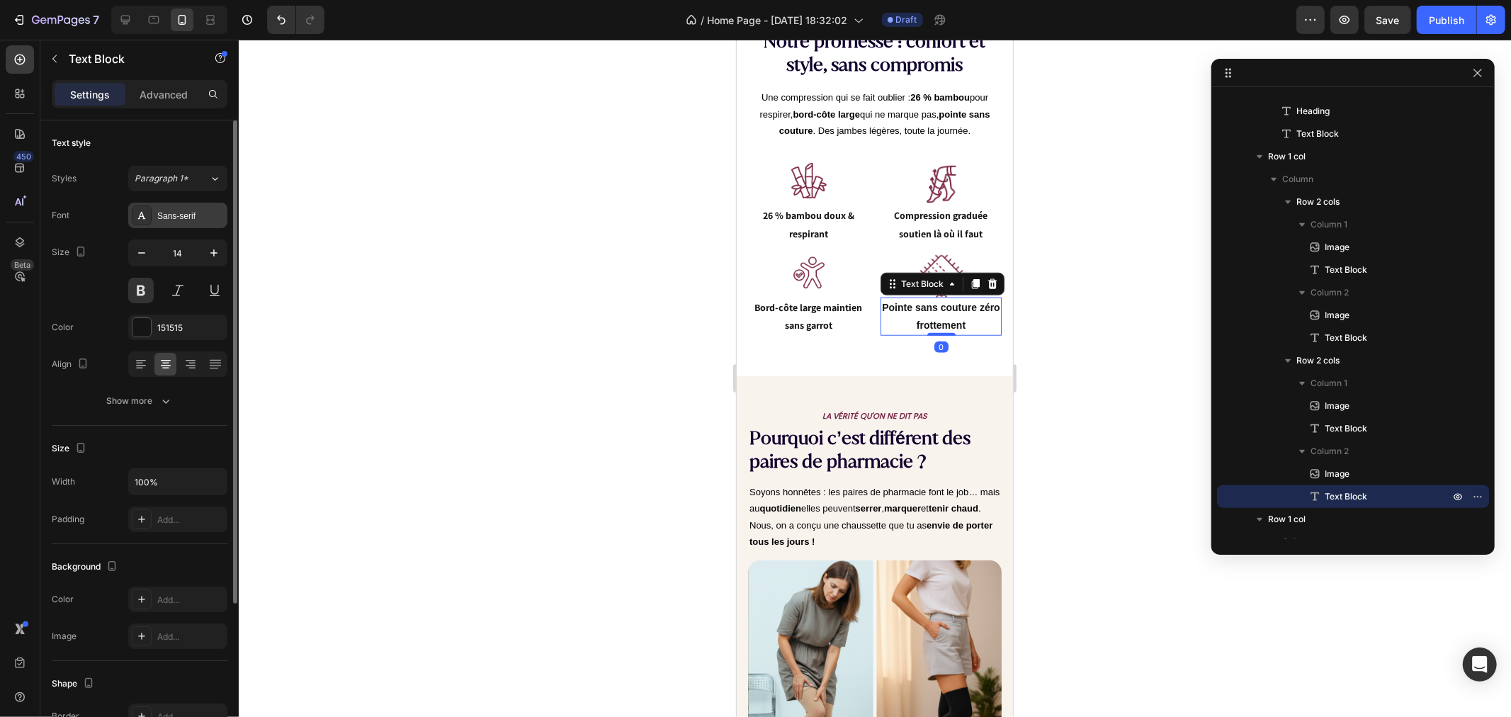
click at [142, 213] on icon at bounding box center [142, 215] width 8 height 7
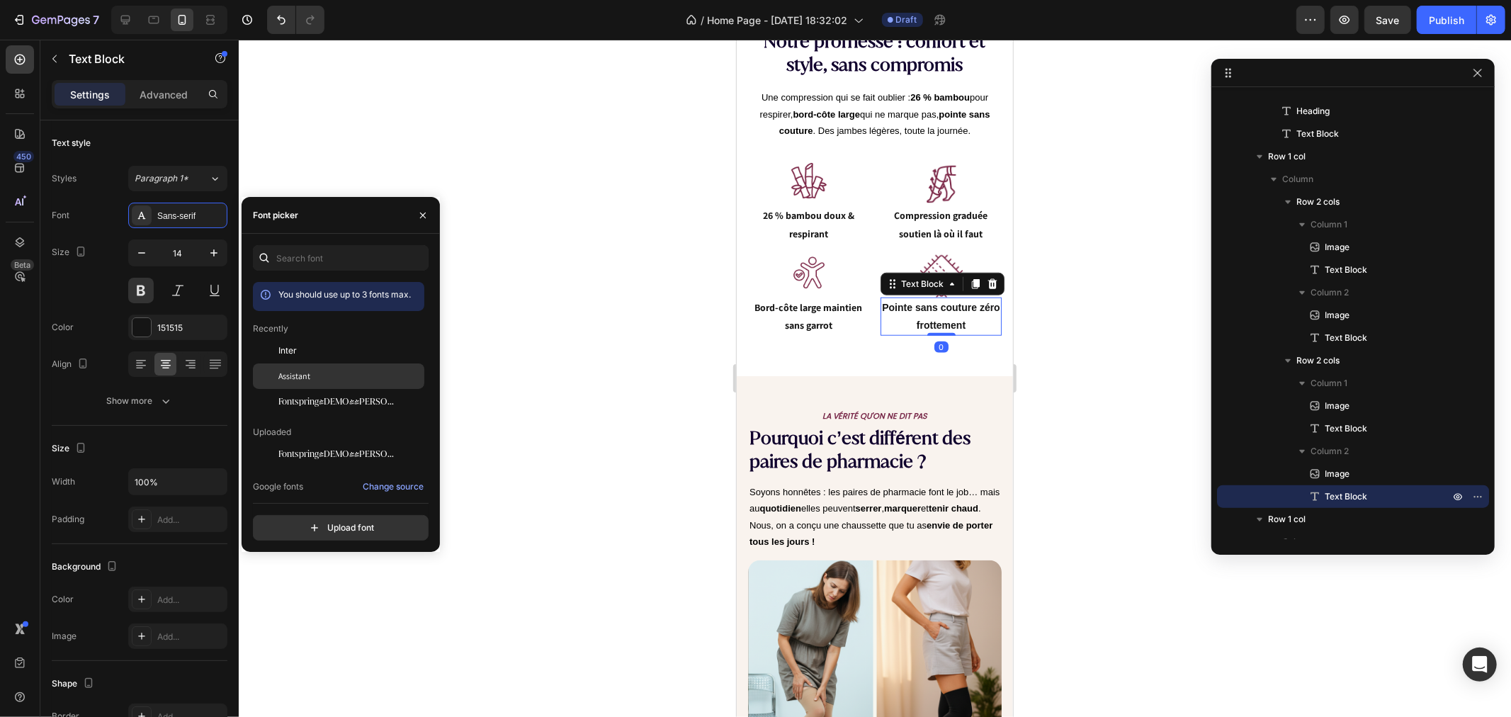
click at [332, 378] on div "Assistant" at bounding box center [349, 376] width 143 height 13
click at [608, 300] on div at bounding box center [875, 378] width 1272 height 677
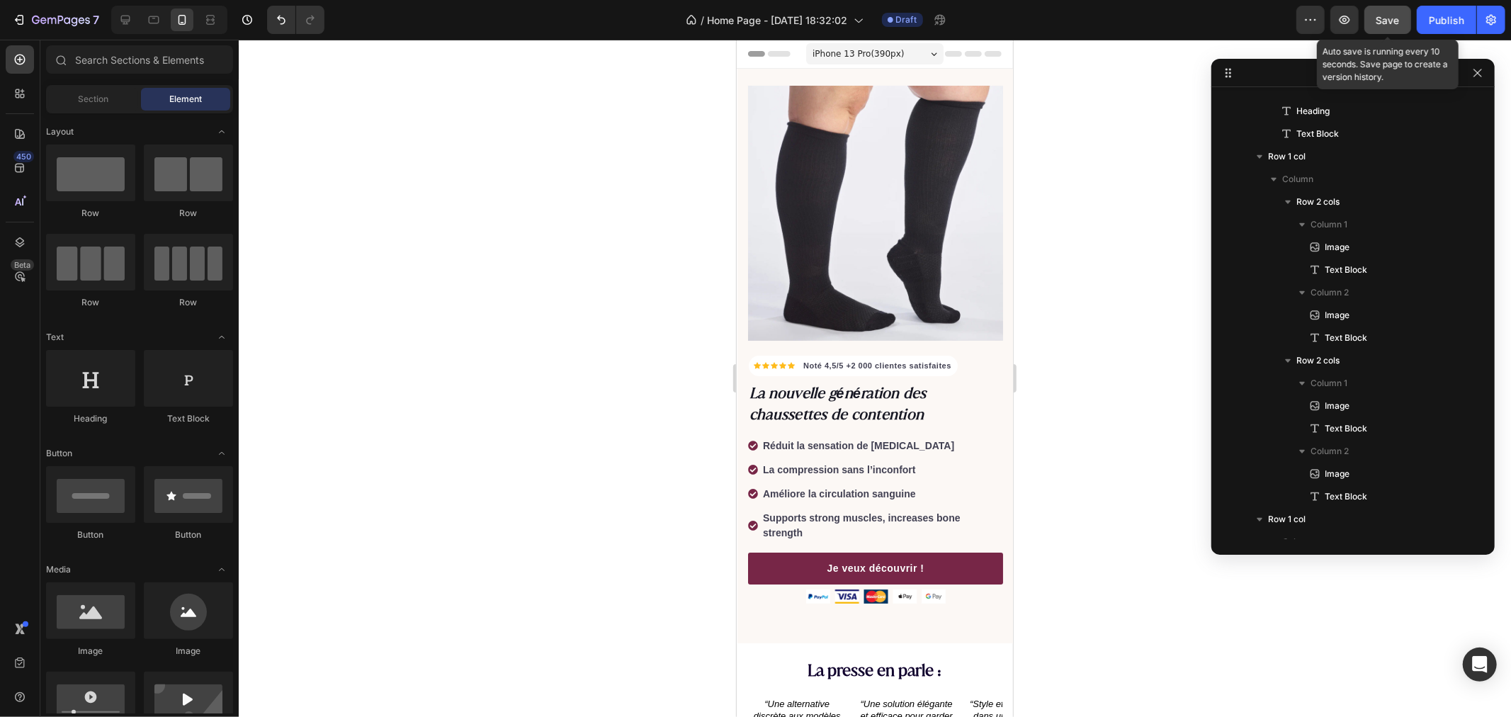
click at [1384, 26] on div "Save" at bounding box center [1387, 20] width 23 height 15
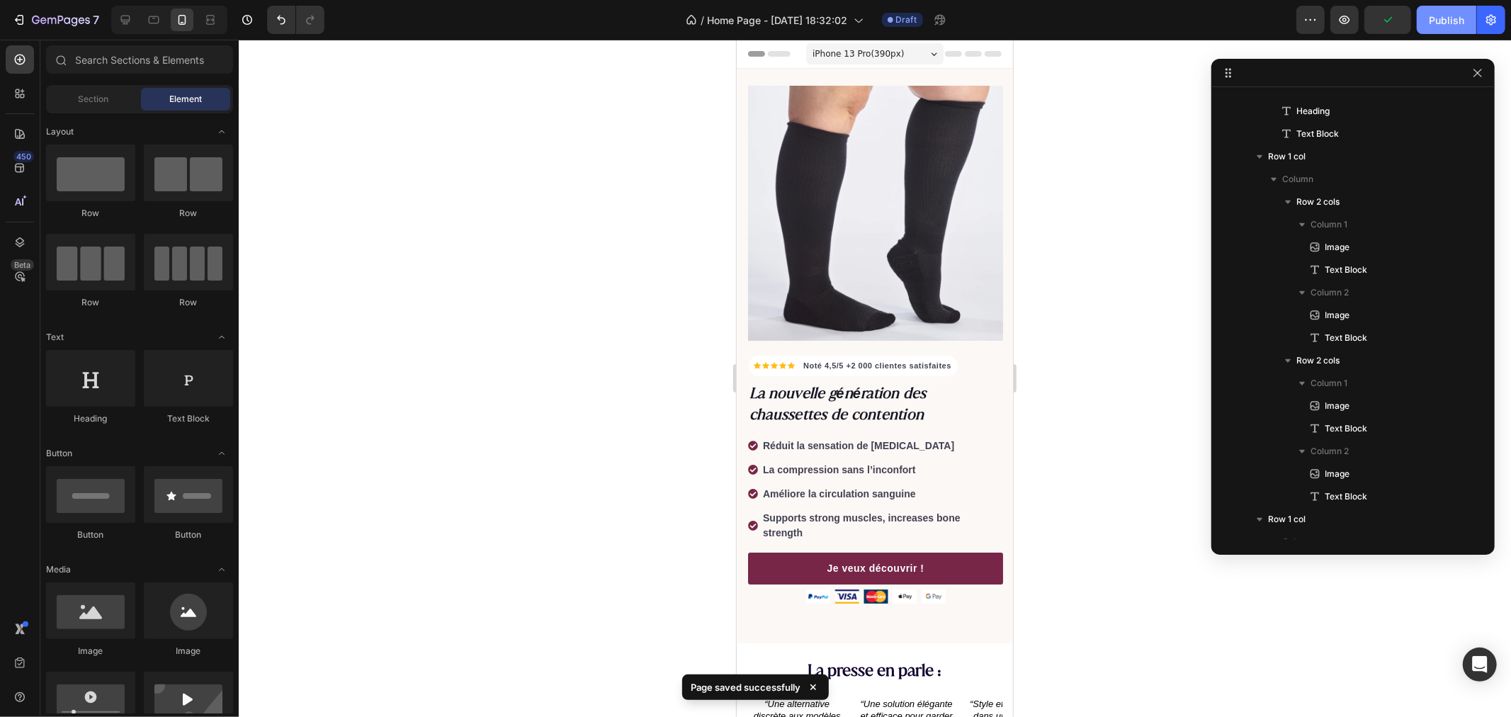
click at [1441, 11] on button "Publish" at bounding box center [1447, 20] width 60 height 28
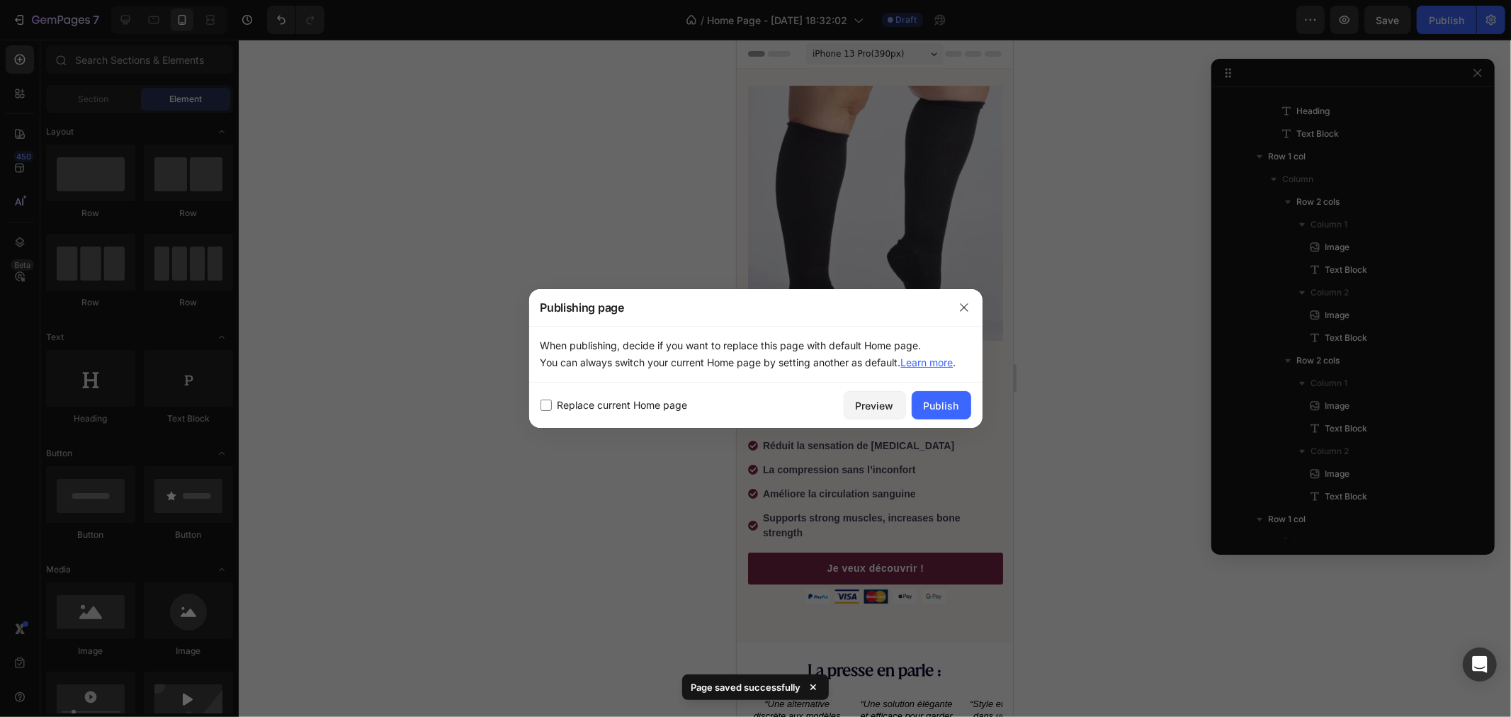
click at [618, 409] on span "Replace current Home page" at bounding box center [623, 405] width 130 height 17
checkbox input "true"
click at [946, 405] on div "Publish" at bounding box center [941, 405] width 35 height 15
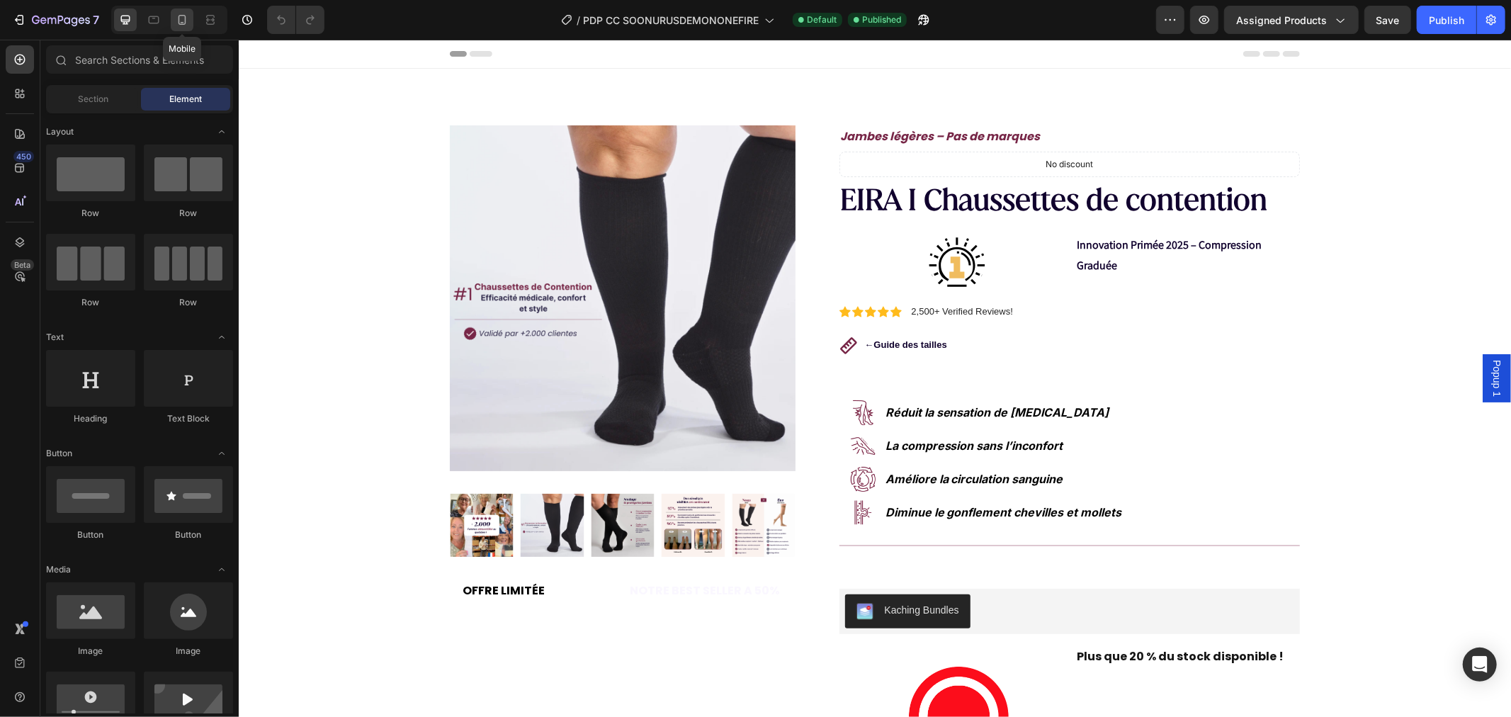
click at [176, 14] on icon at bounding box center [182, 20] width 14 height 14
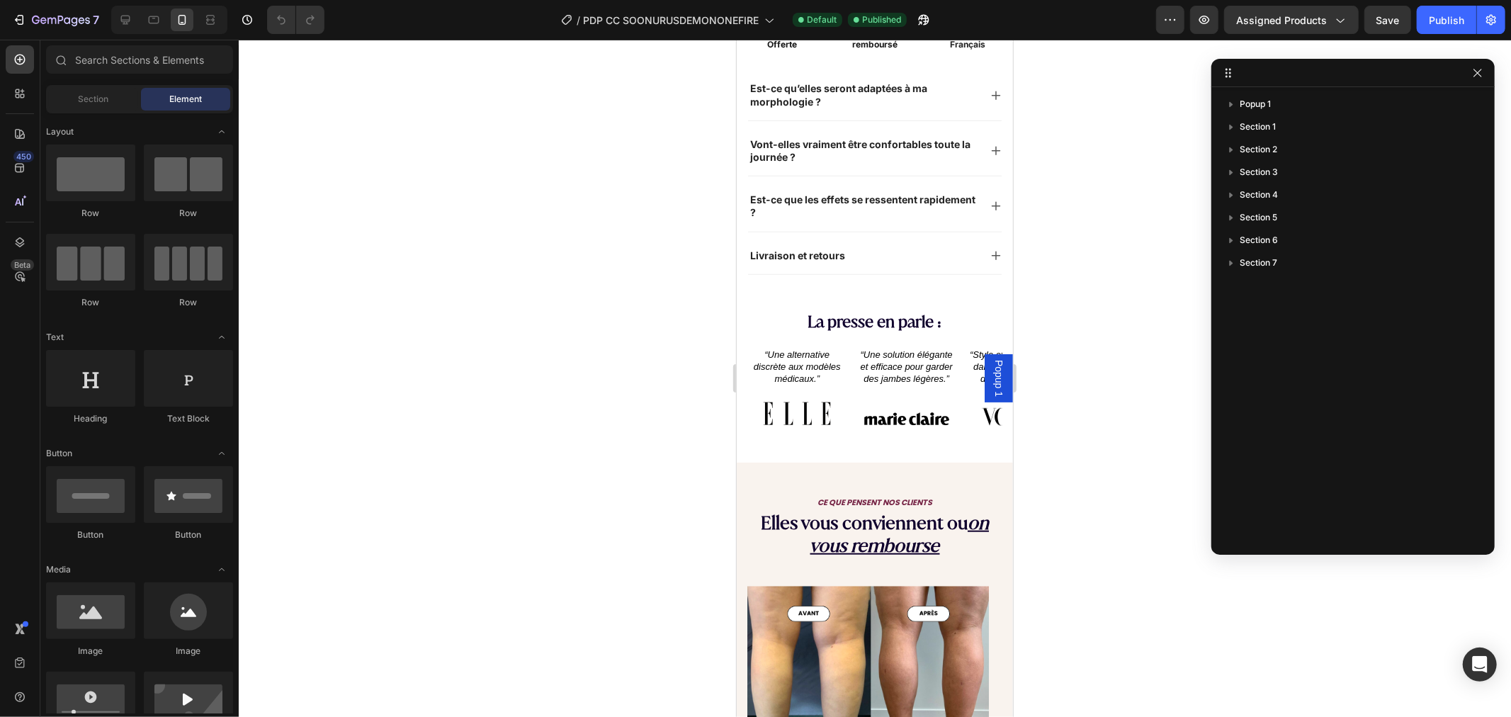
scroll to position [960, 0]
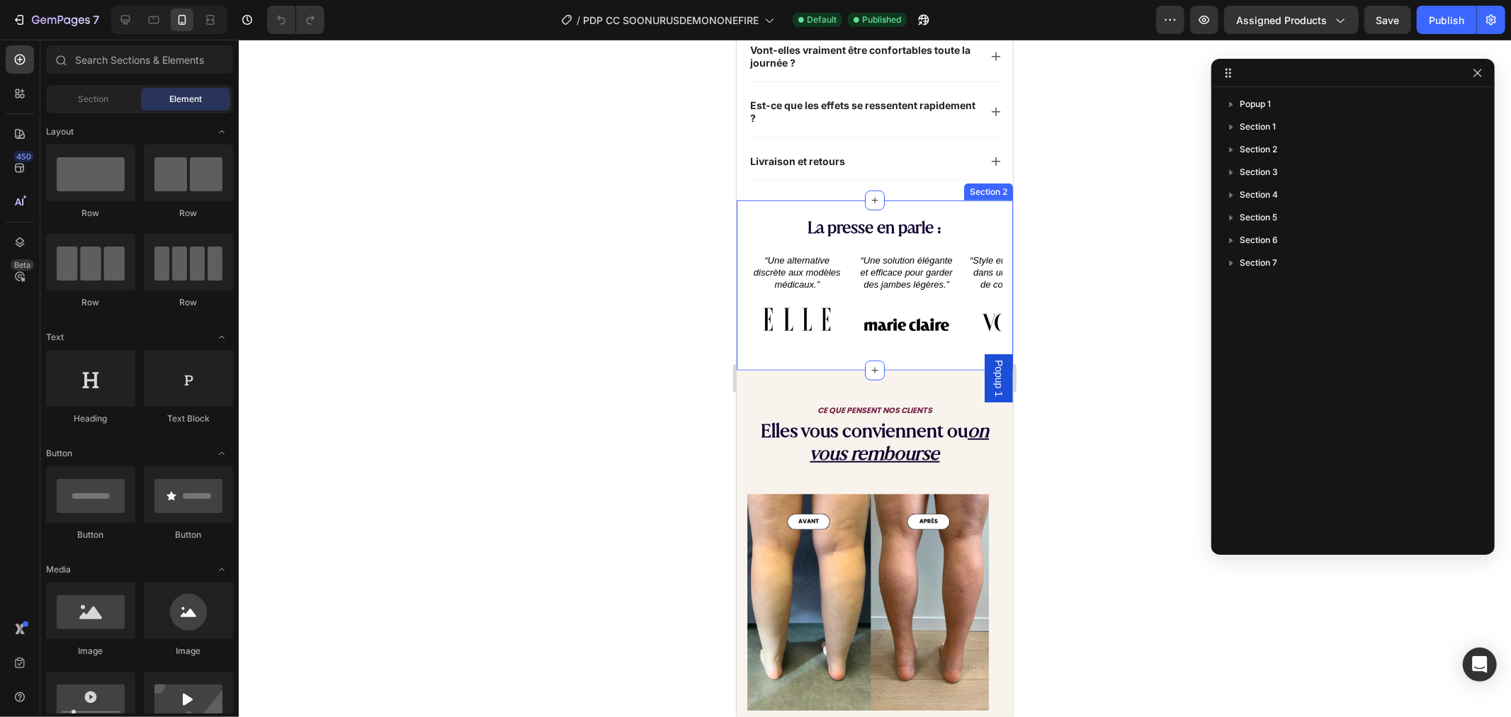
click at [760, 200] on div "La presse en parle : Heading “Une alternative discrète aux modèles médicaux.” T…" at bounding box center [874, 285] width 276 height 170
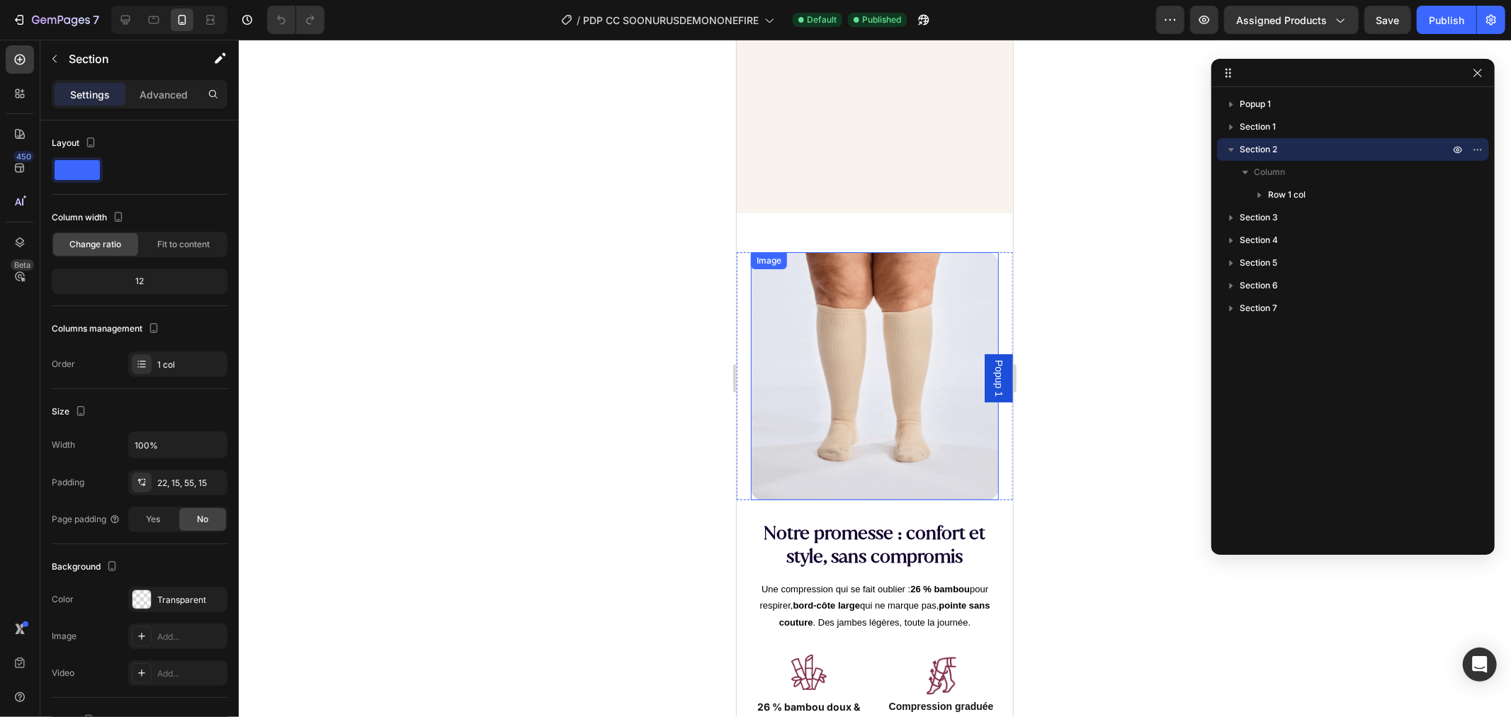
scroll to position [1668, 0]
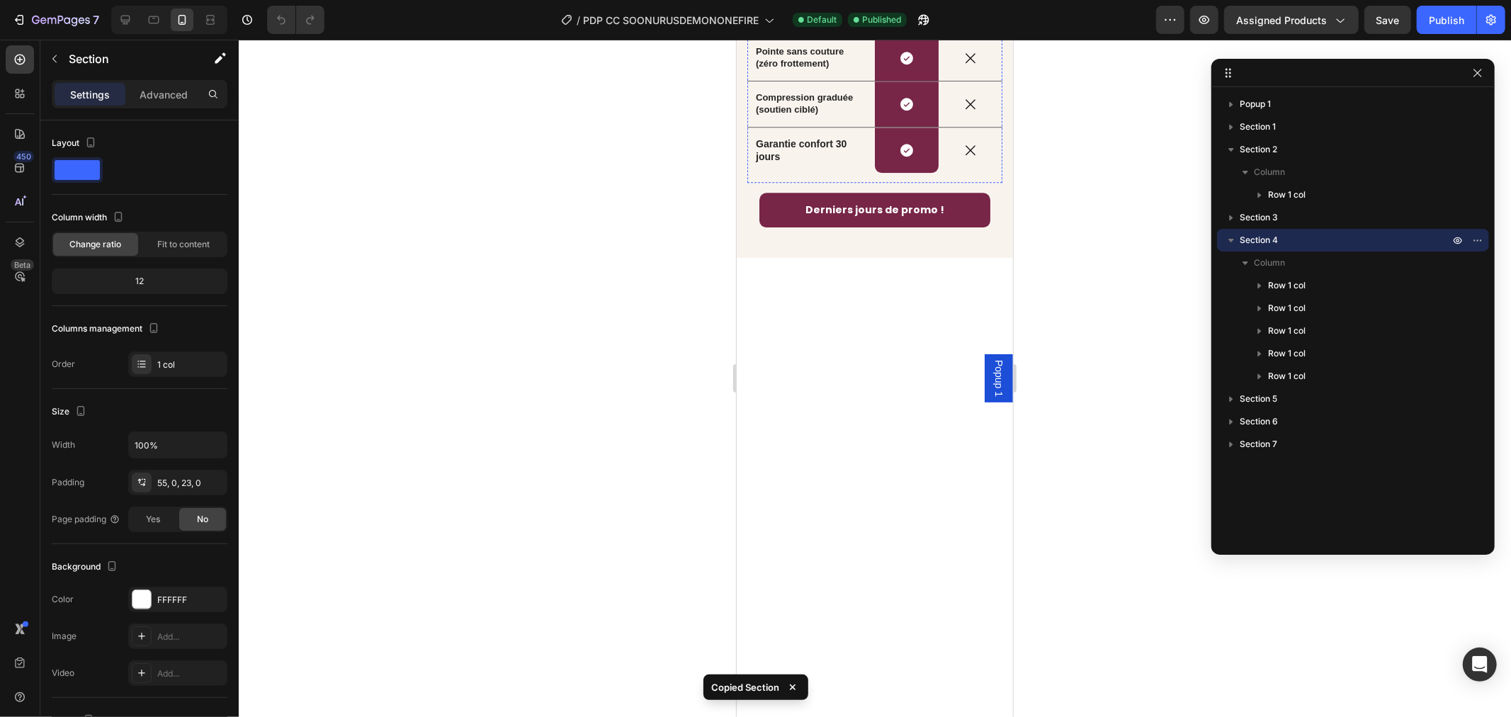
scroll to position [3400, 0]
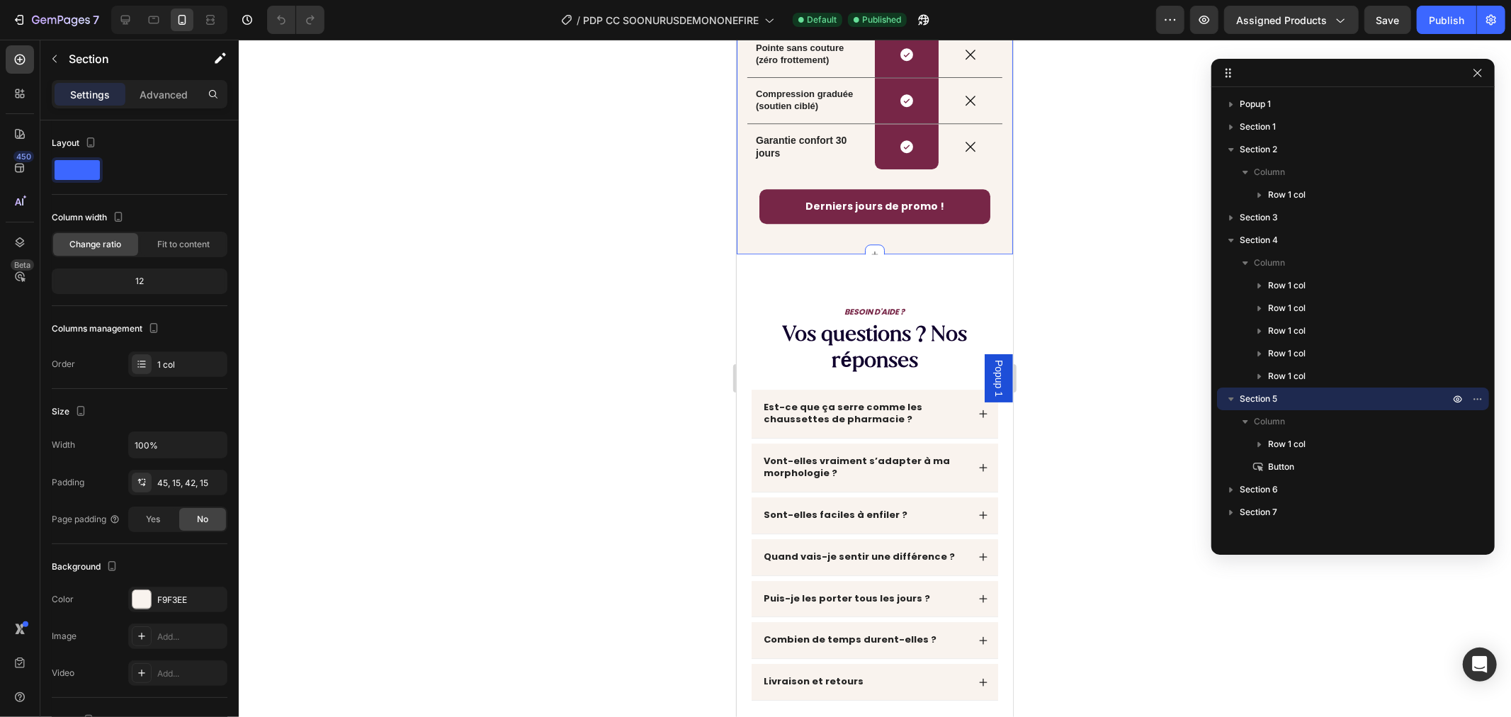
click at [761, 216] on div "LA RÉVOLUTION DU CONFORT Text Block Pourquoi nous choisir ? Heading Drop elemen…" at bounding box center [874, 26] width 276 height 455
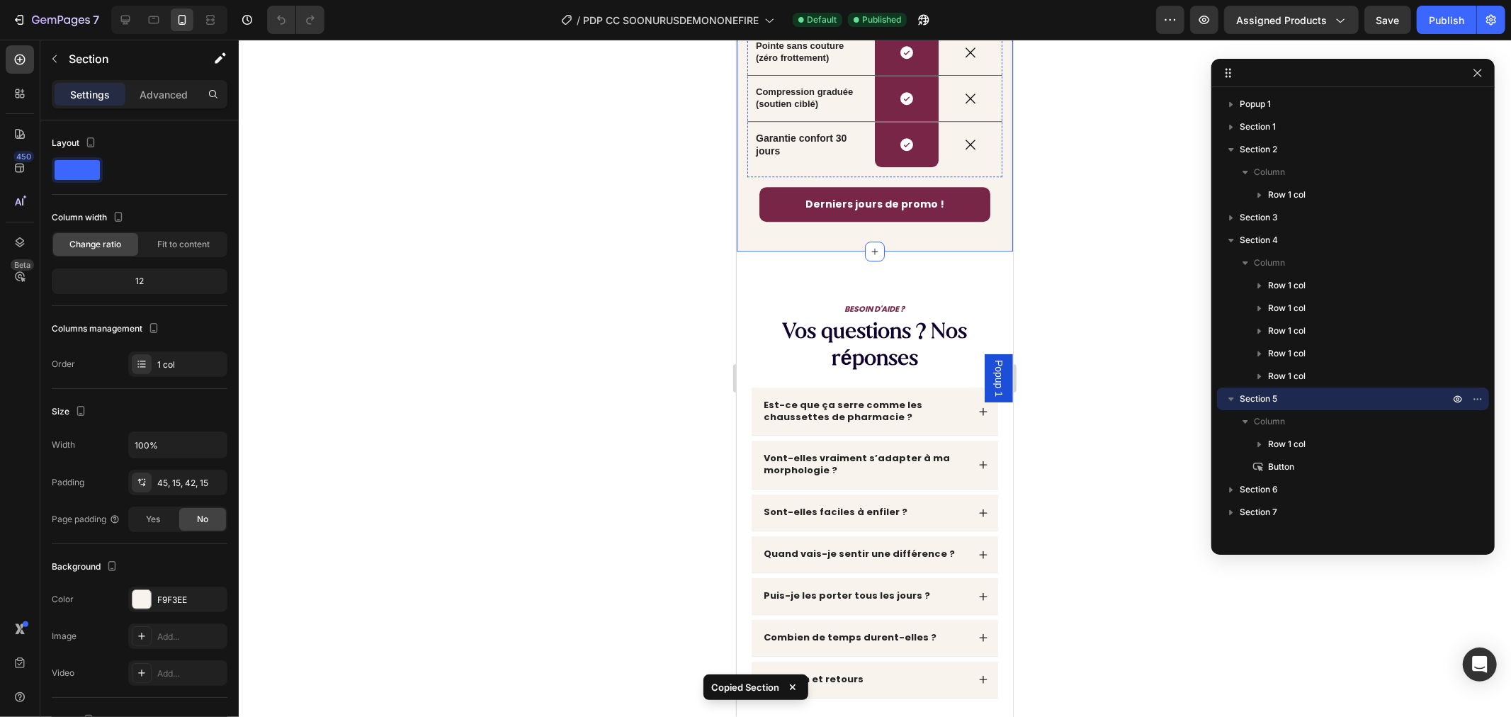
scroll to position [3872, 0]
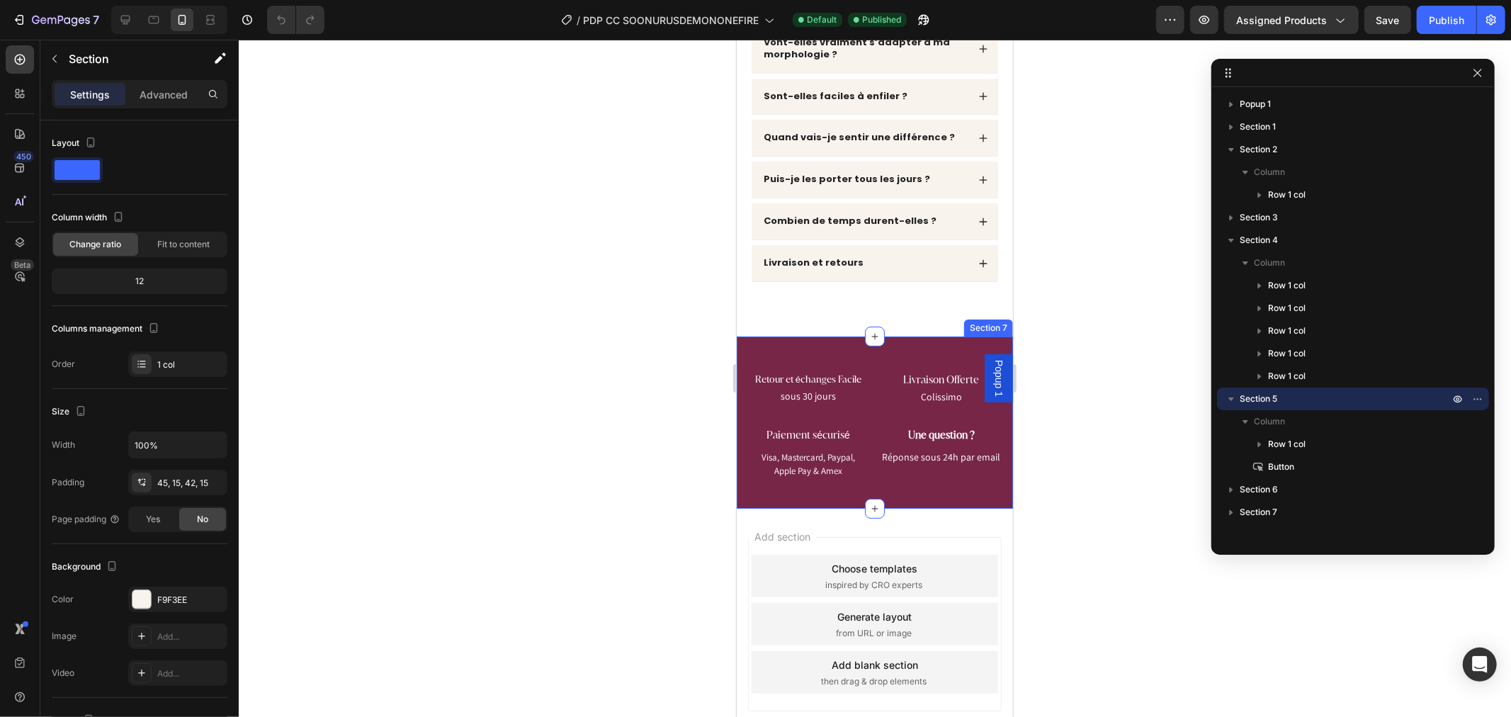
scroll to position [3808, 0]
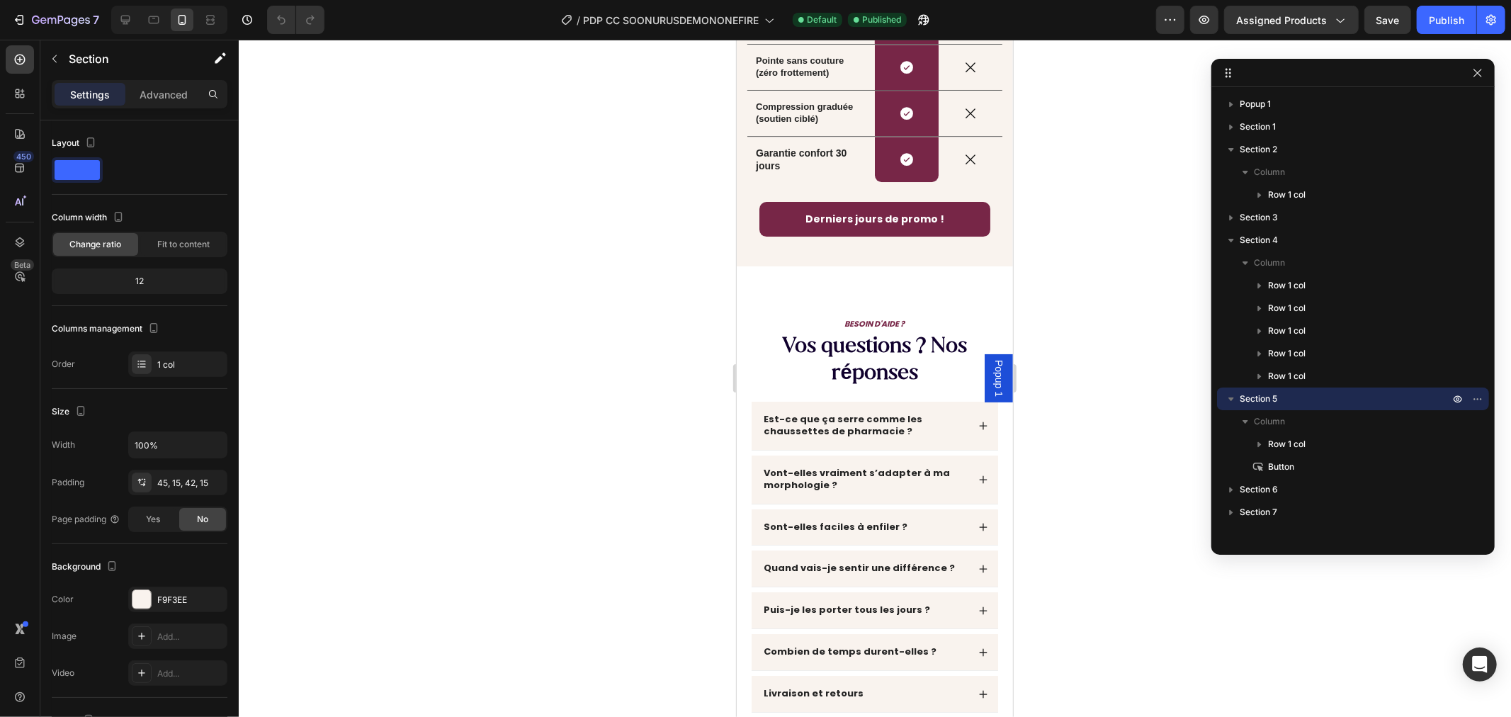
click at [746, 250] on div "LA RÉVOLUTION DU CONFORT Text Block Pourquoi nous choisir ? Heading Drop elemen…" at bounding box center [874, 30] width 276 height 469
click at [753, 232] on div "Derniers jours de promo ! Button" at bounding box center [874, 218] width 255 height 35
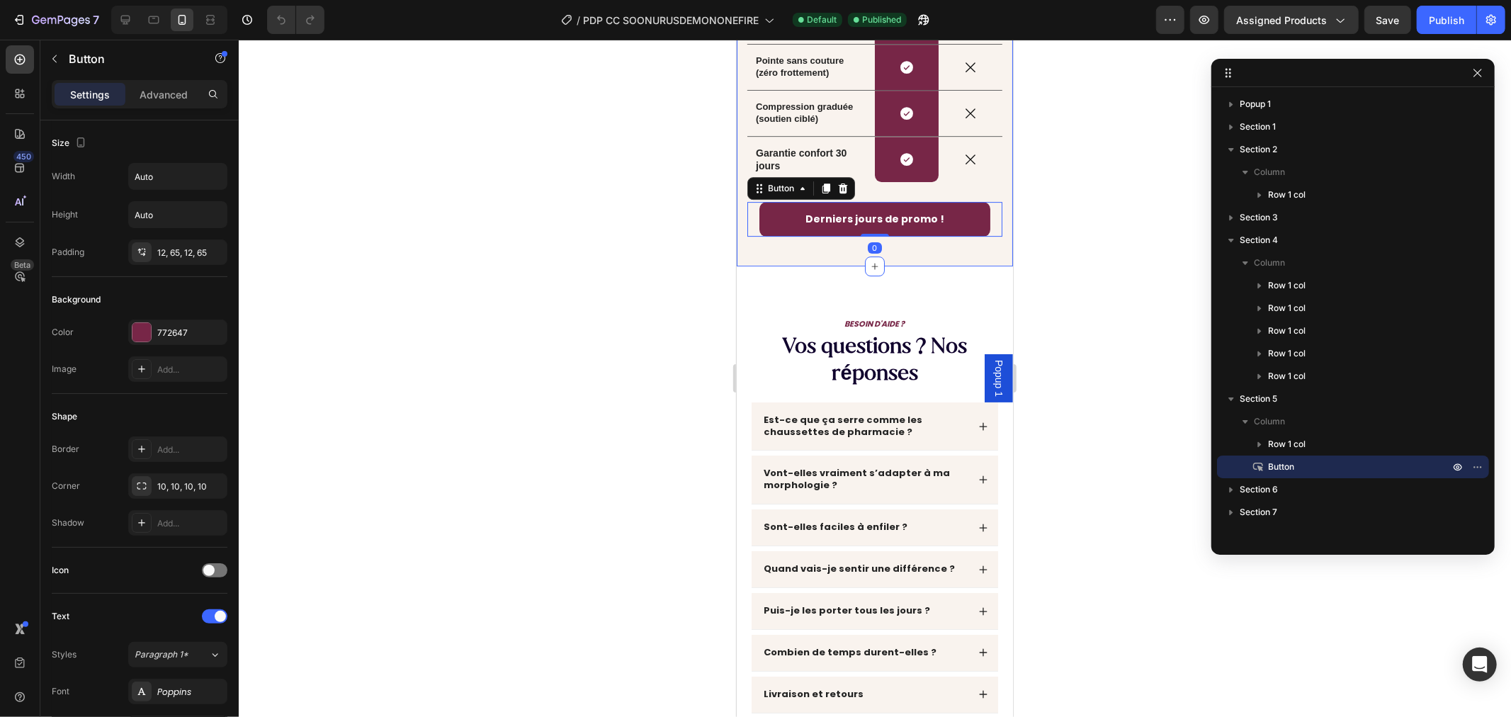
click at [749, 245] on div "LA RÉVOLUTION DU CONFORT Text Block Pourquoi nous choisir ? Heading Drop elemen…" at bounding box center [874, 31] width 276 height 470
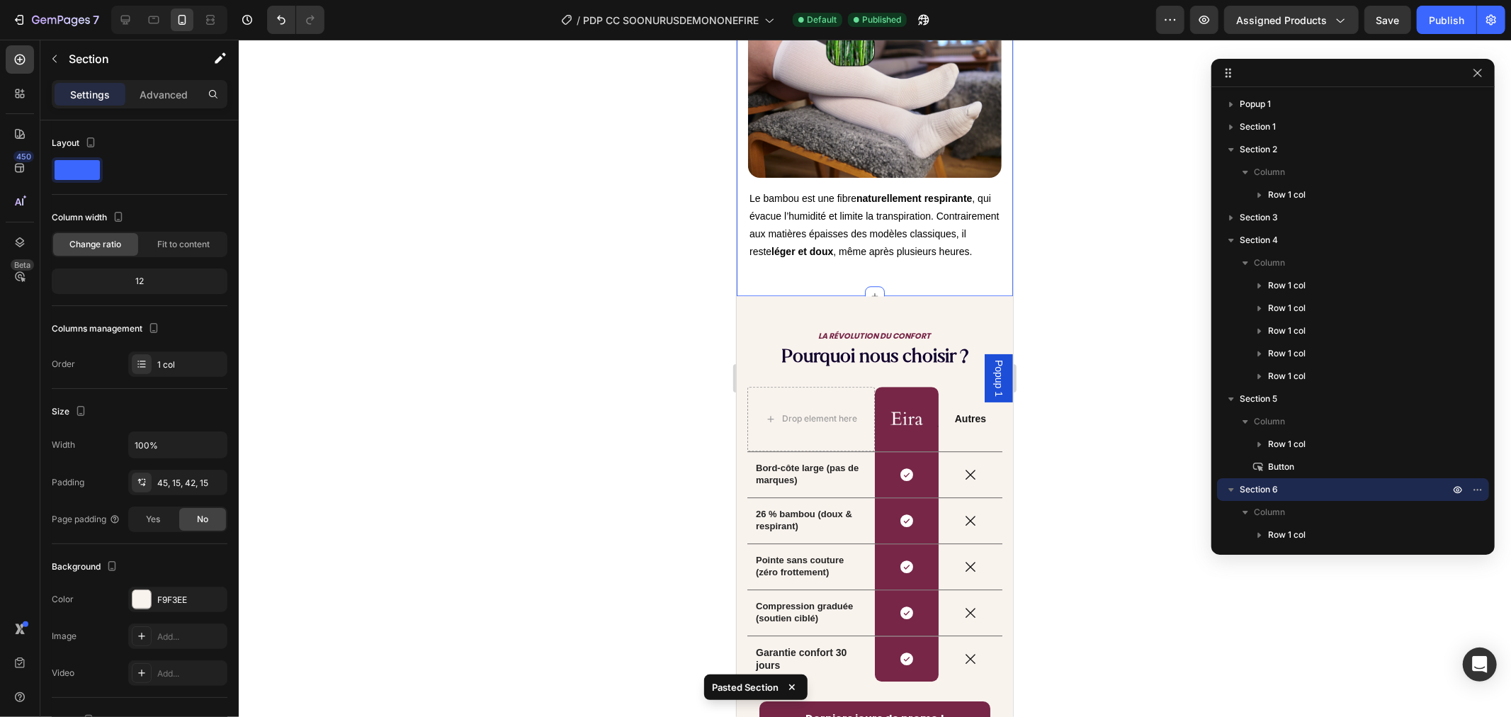
scroll to position [3650, 0]
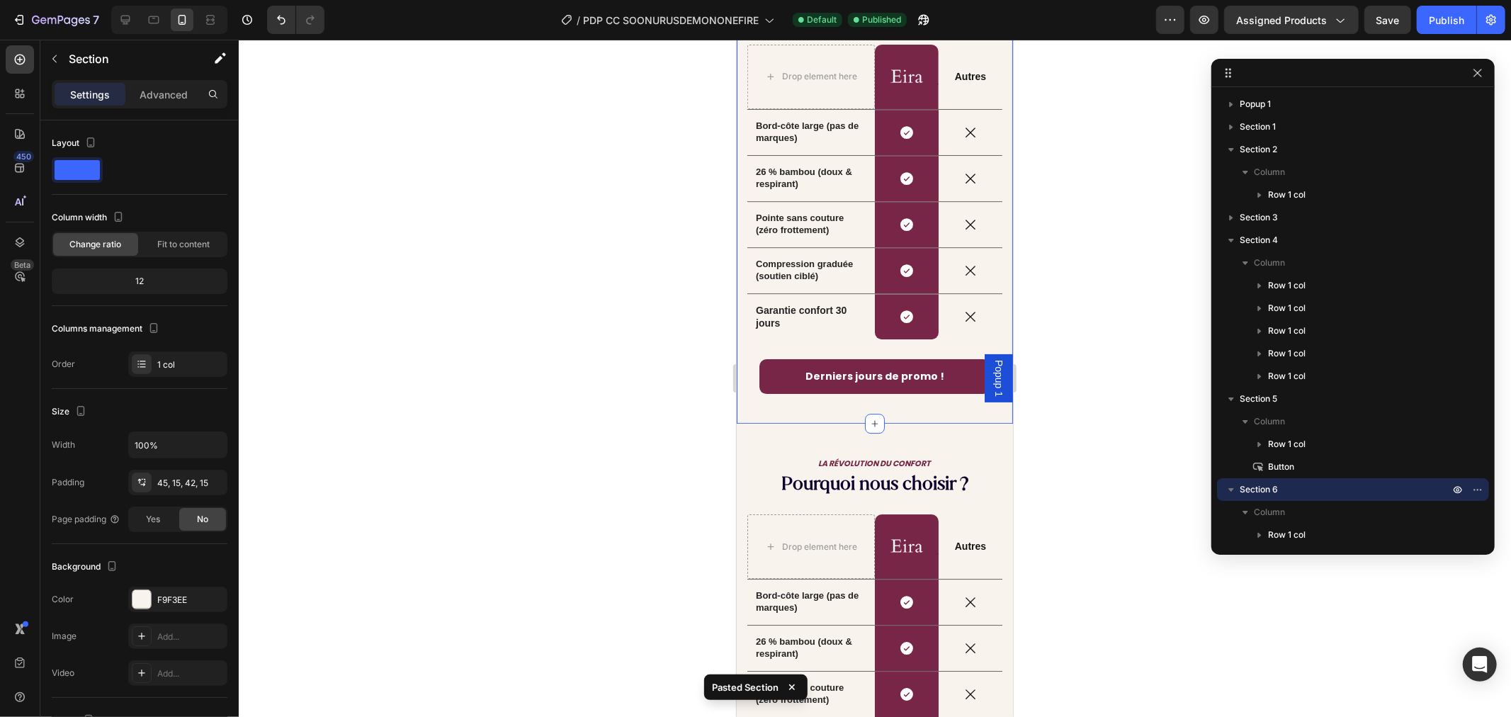
click at [856, 428] on div "LA RÉVOLUTION DU CONFORT Text Block Pourquoi nous choisir ? Heading Drop elemen…" at bounding box center [874, 657] width 276 height 469
click at [840, 435] on div "LA RÉVOLUTION DU CONFORT Text Block Pourquoi nous choisir ? Heading Drop elemen…" at bounding box center [874, 657] width 276 height 469
click at [803, 443] on div "LA RÉVOLUTION DU CONFORT Text Block Pourquoi nous choisir ? Heading Drop elemen…" at bounding box center [874, 657] width 276 height 469
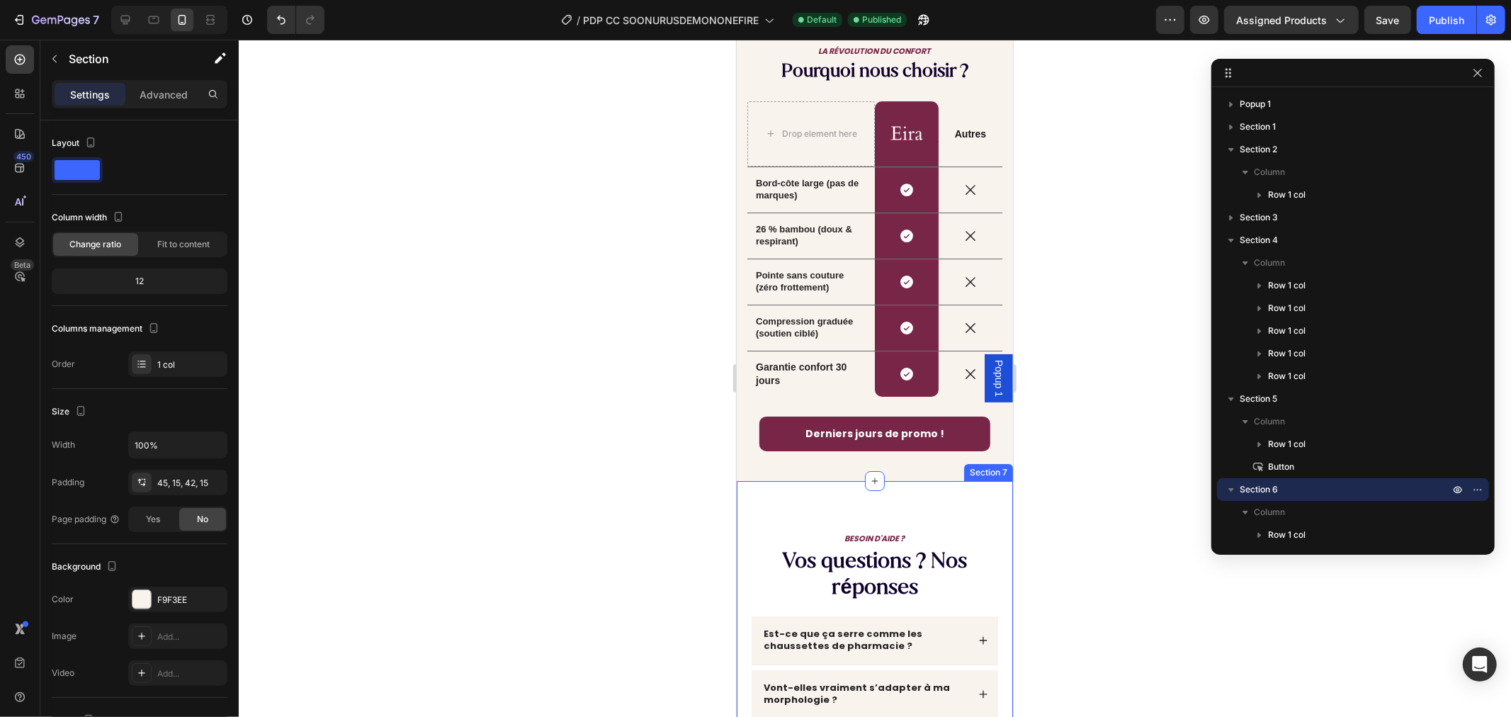
scroll to position [3984, 0]
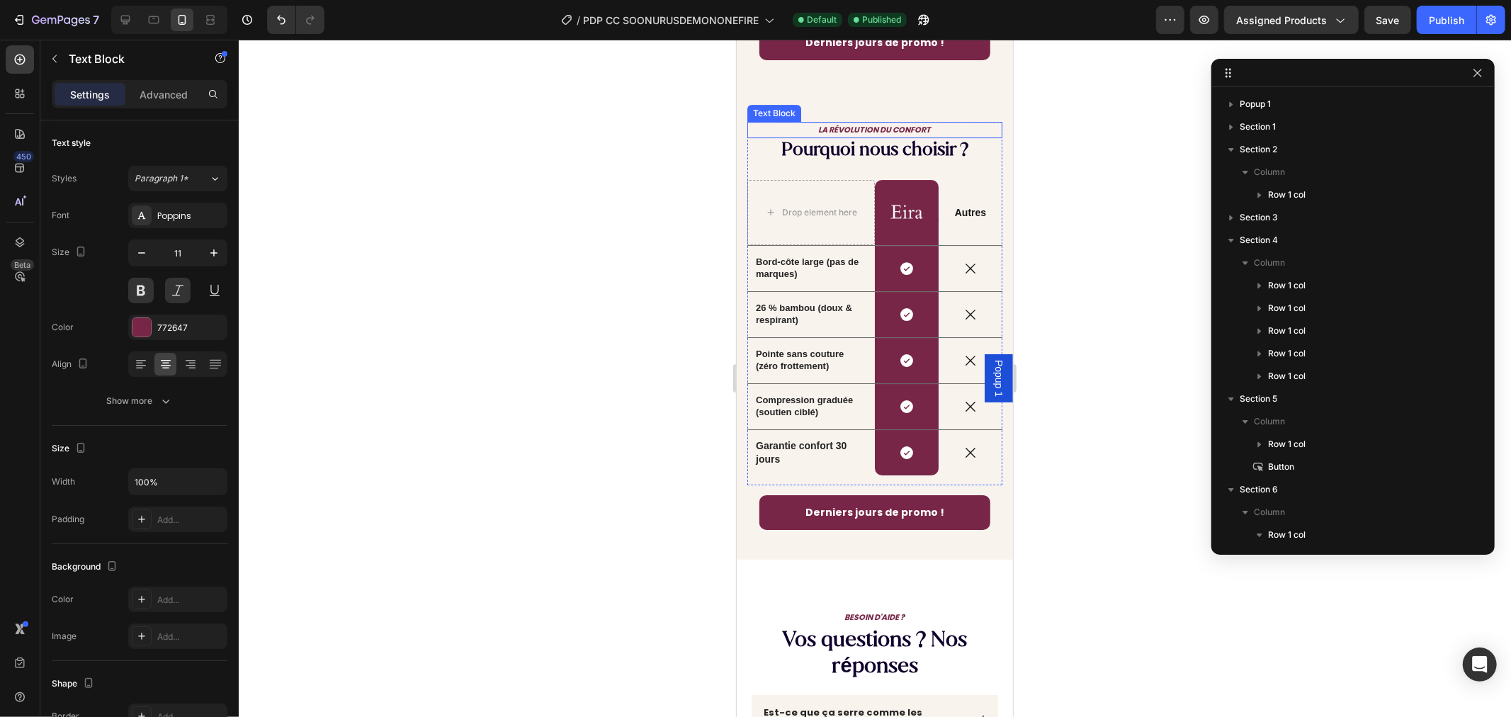
click at [771, 117] on div "Text Block" at bounding box center [774, 112] width 54 height 17
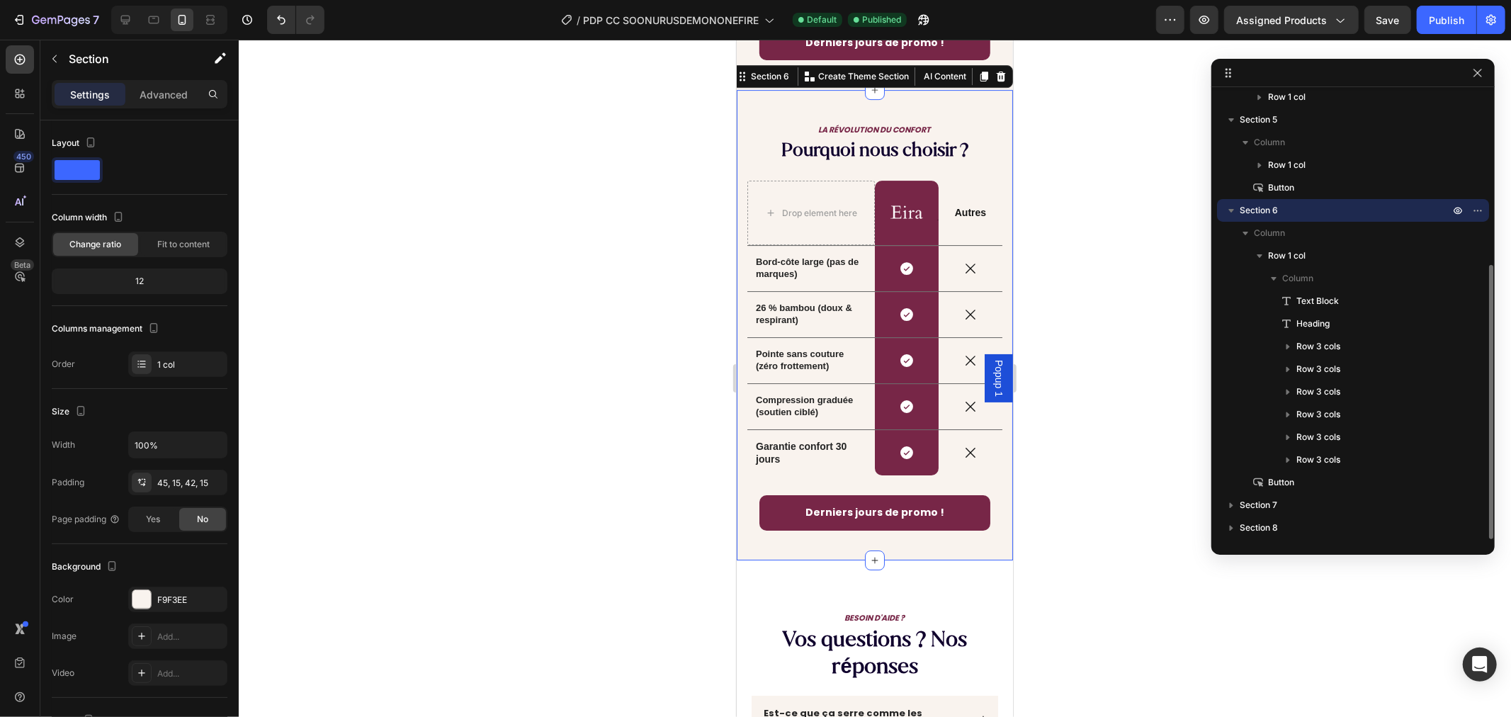
click at [737, 101] on div "LA RÉVOLUTION DU CONFORT Text Block Pourquoi nous choisir ? Heading Drop elemen…" at bounding box center [874, 324] width 276 height 470
click at [995, 74] on icon at bounding box center [1000, 75] width 11 height 11
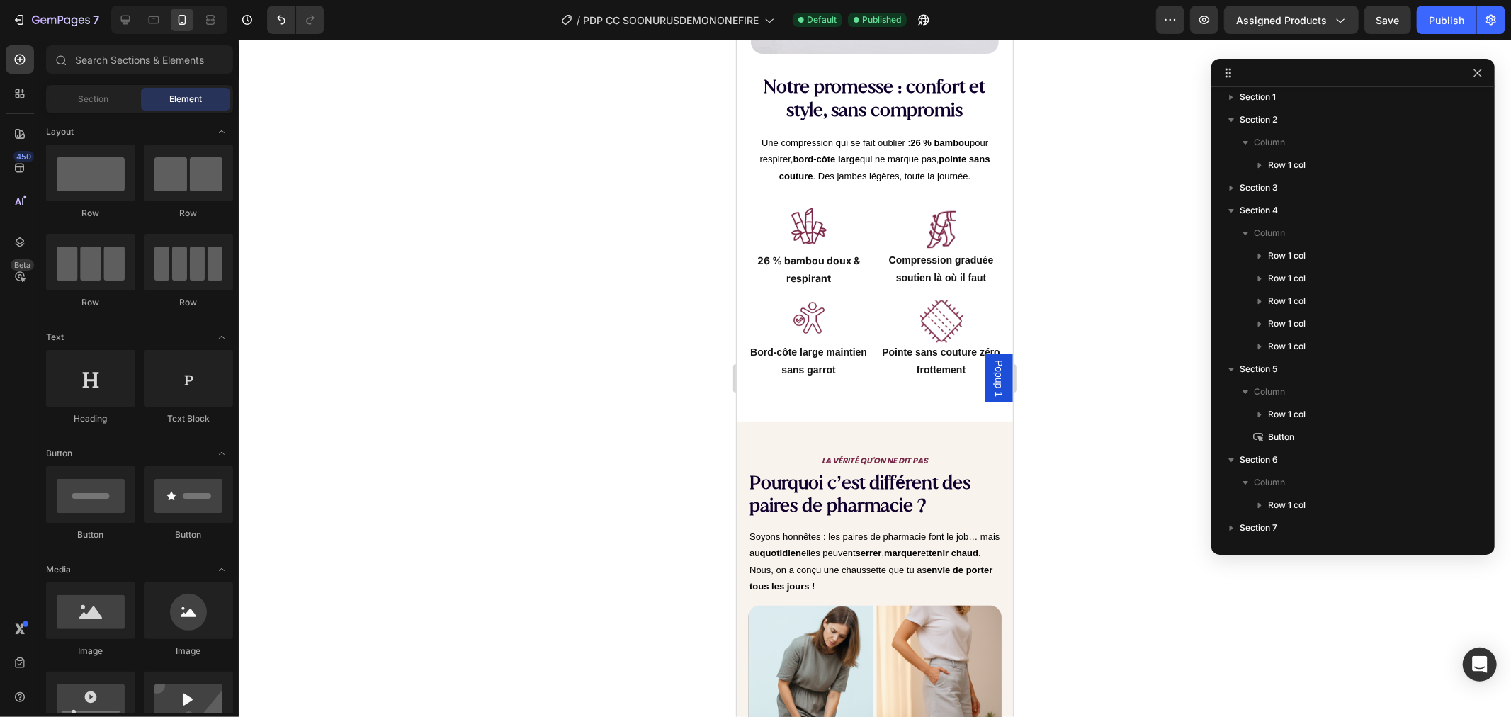
scroll to position [2164, 0]
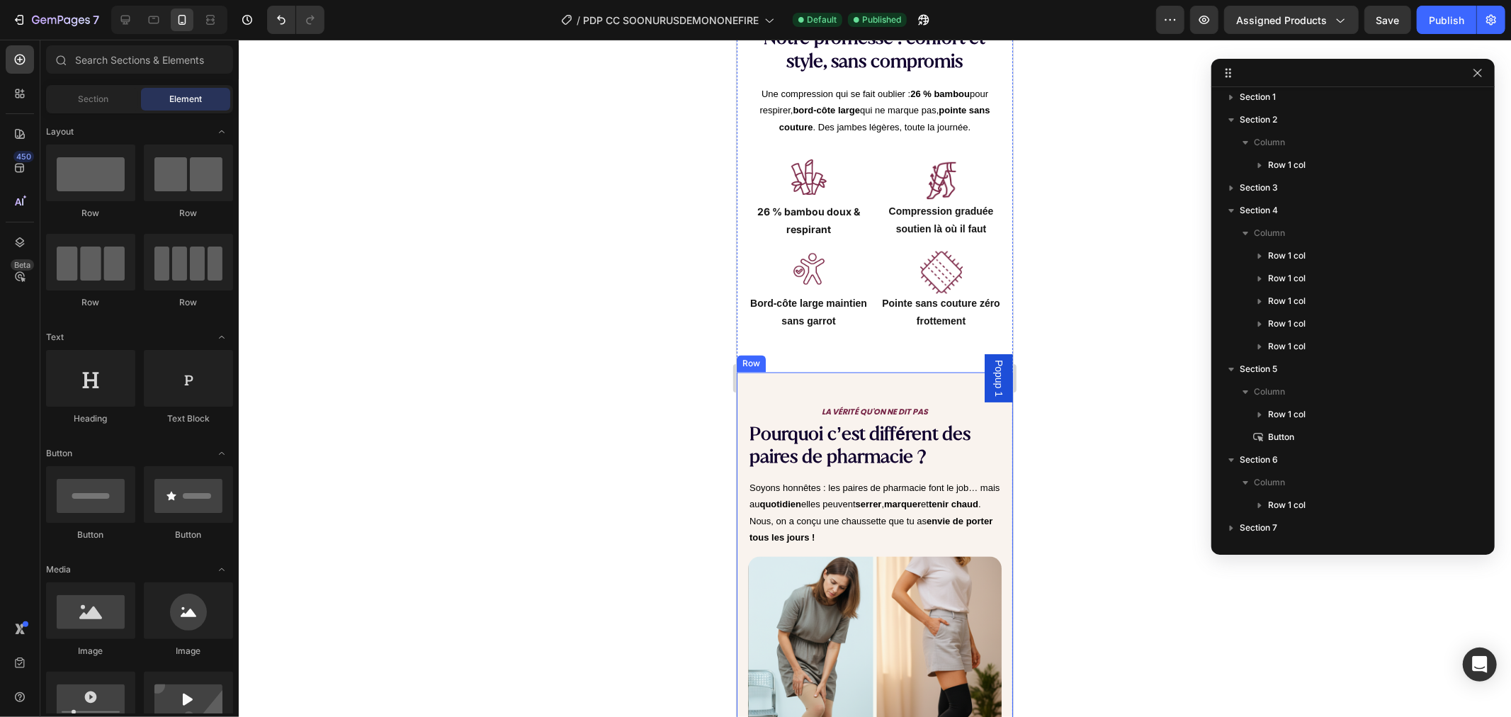
click at [781, 372] on div "LA VÉRITÉ QU'ON NE DIT PAS Text Block Pourquoi c’est différent des paires de ph…" at bounding box center [874, 692] width 276 height 641
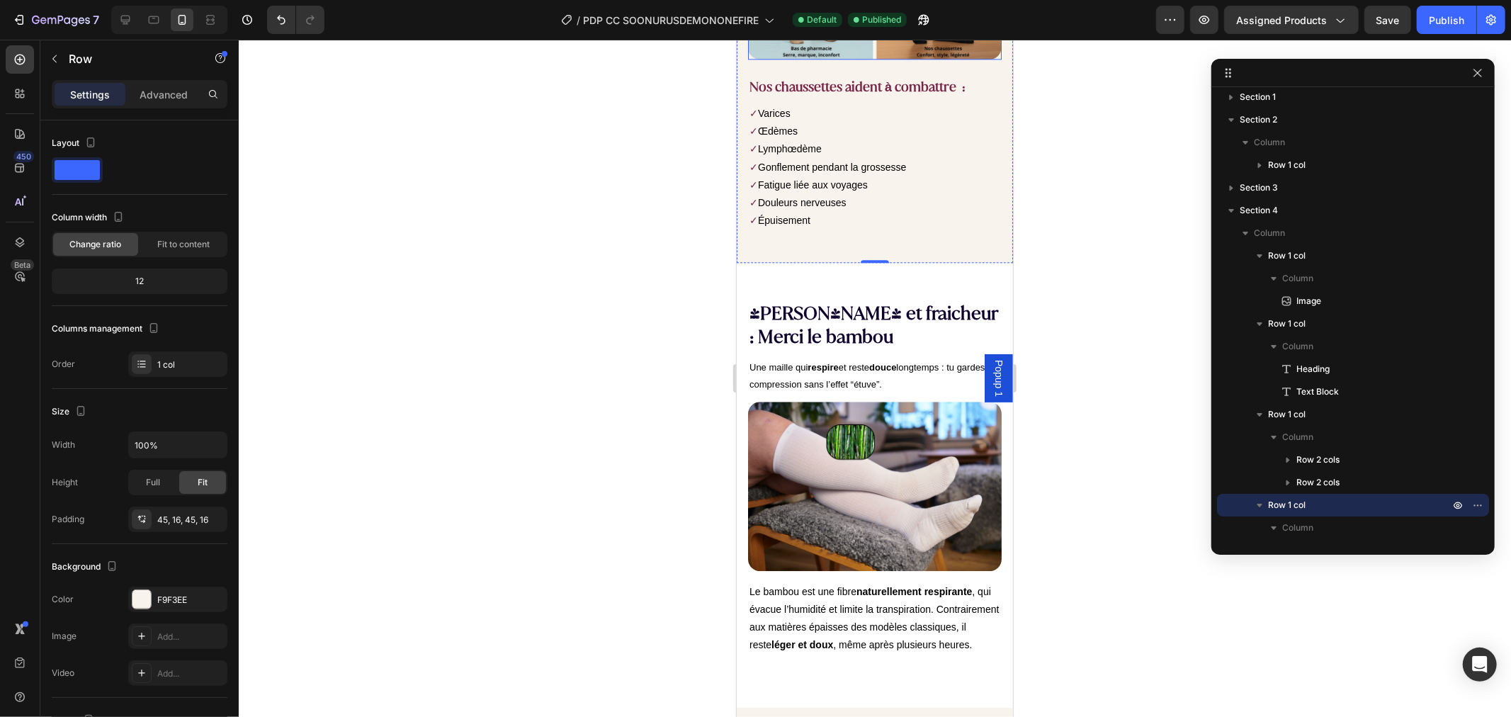
scroll to position [2951, 0]
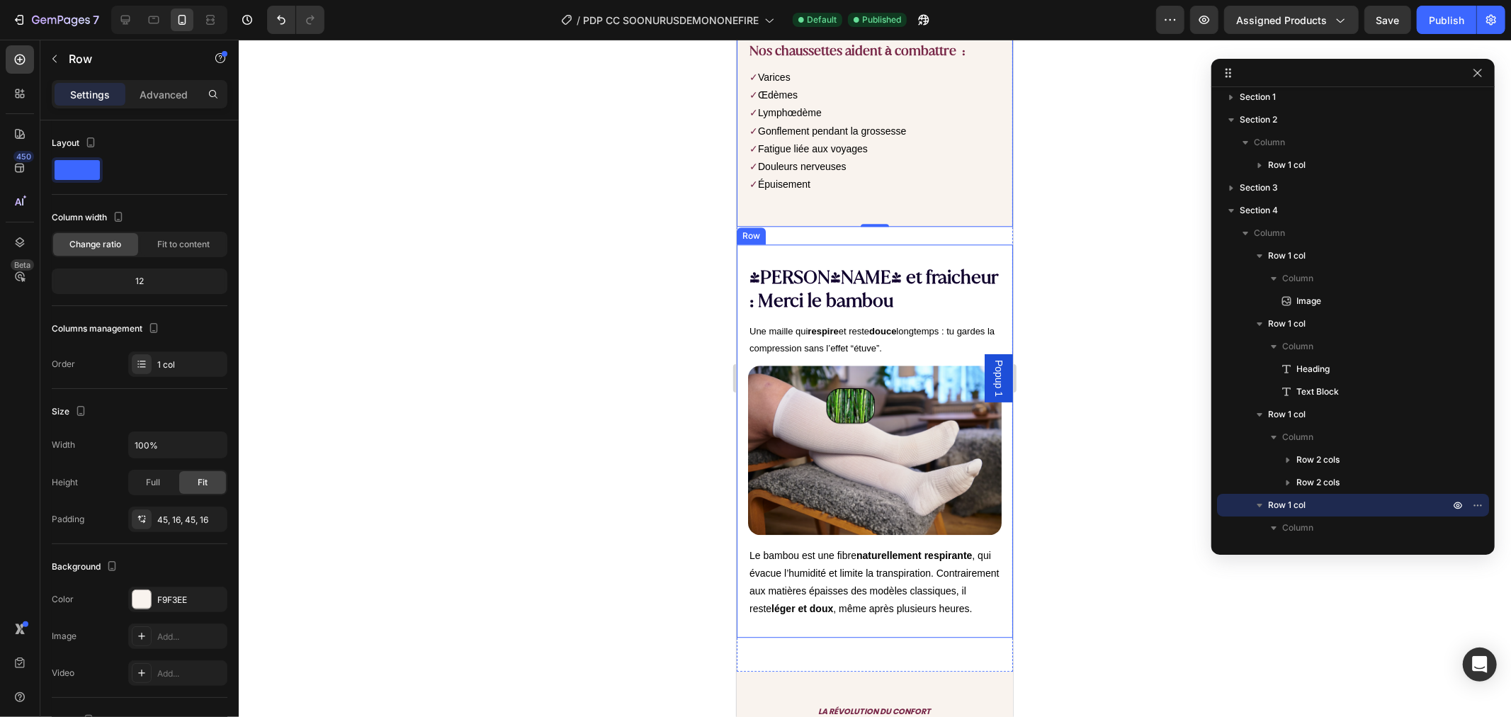
click at [816, 244] on div "Douceur et fraicheur : Merci le bambou Heading Une maille qui respire et reste …" at bounding box center [874, 440] width 276 height 392
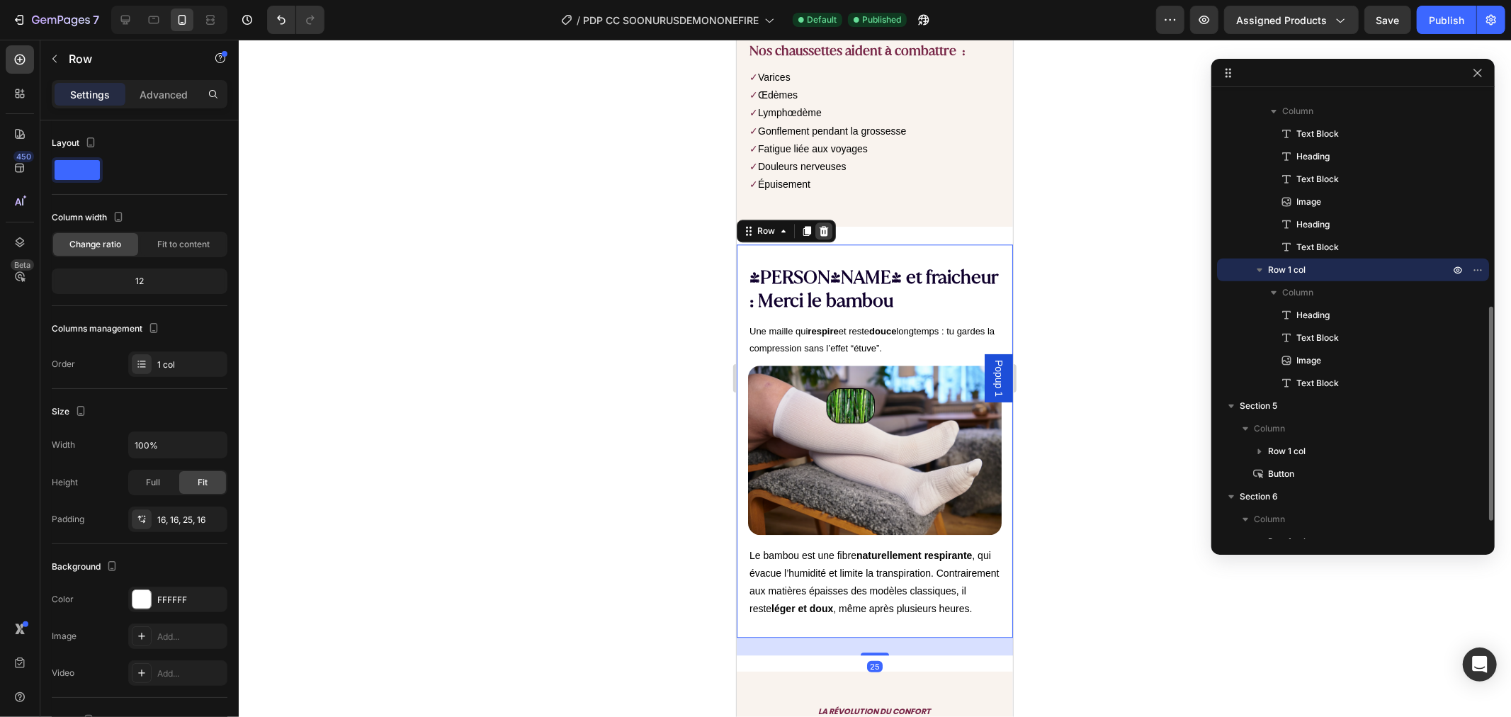
click at [819, 222] on div at bounding box center [823, 230] width 17 height 17
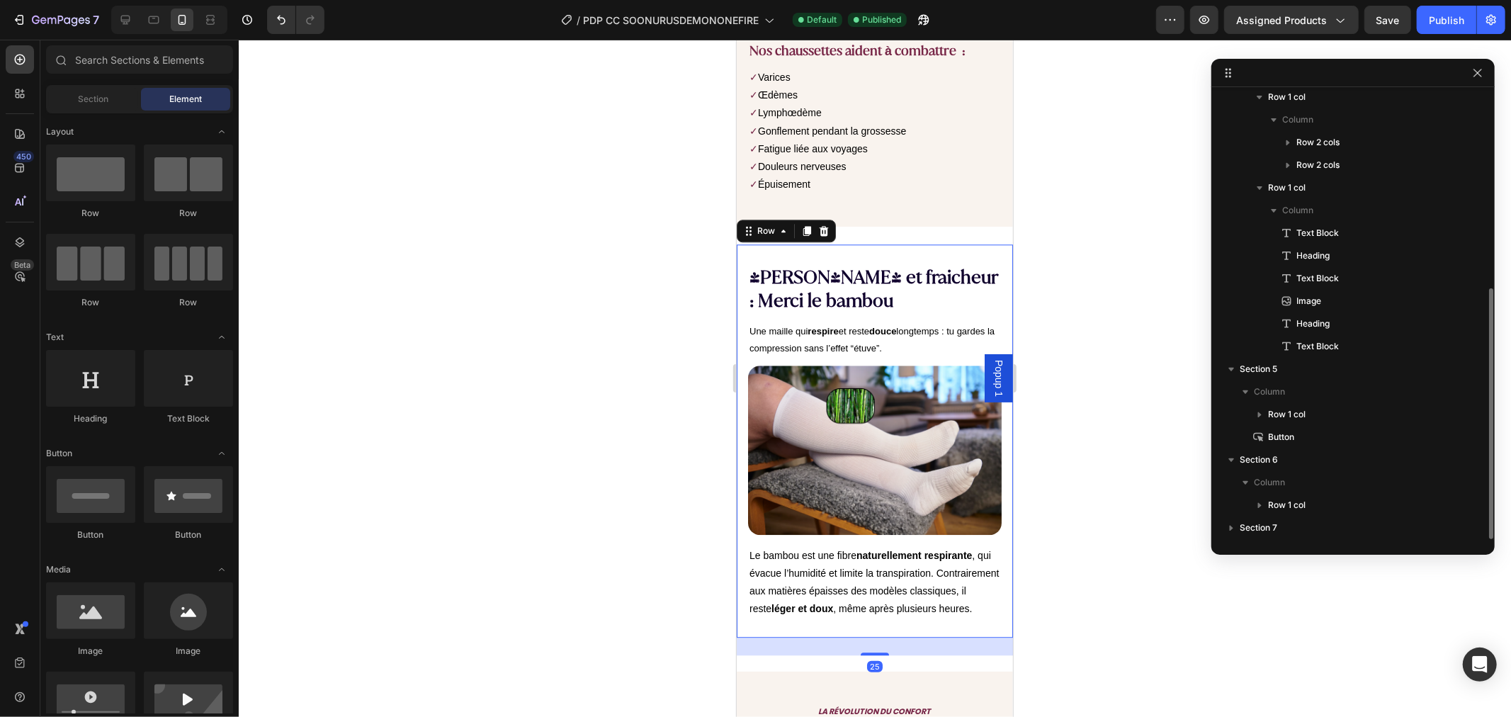
scroll to position [347, 0]
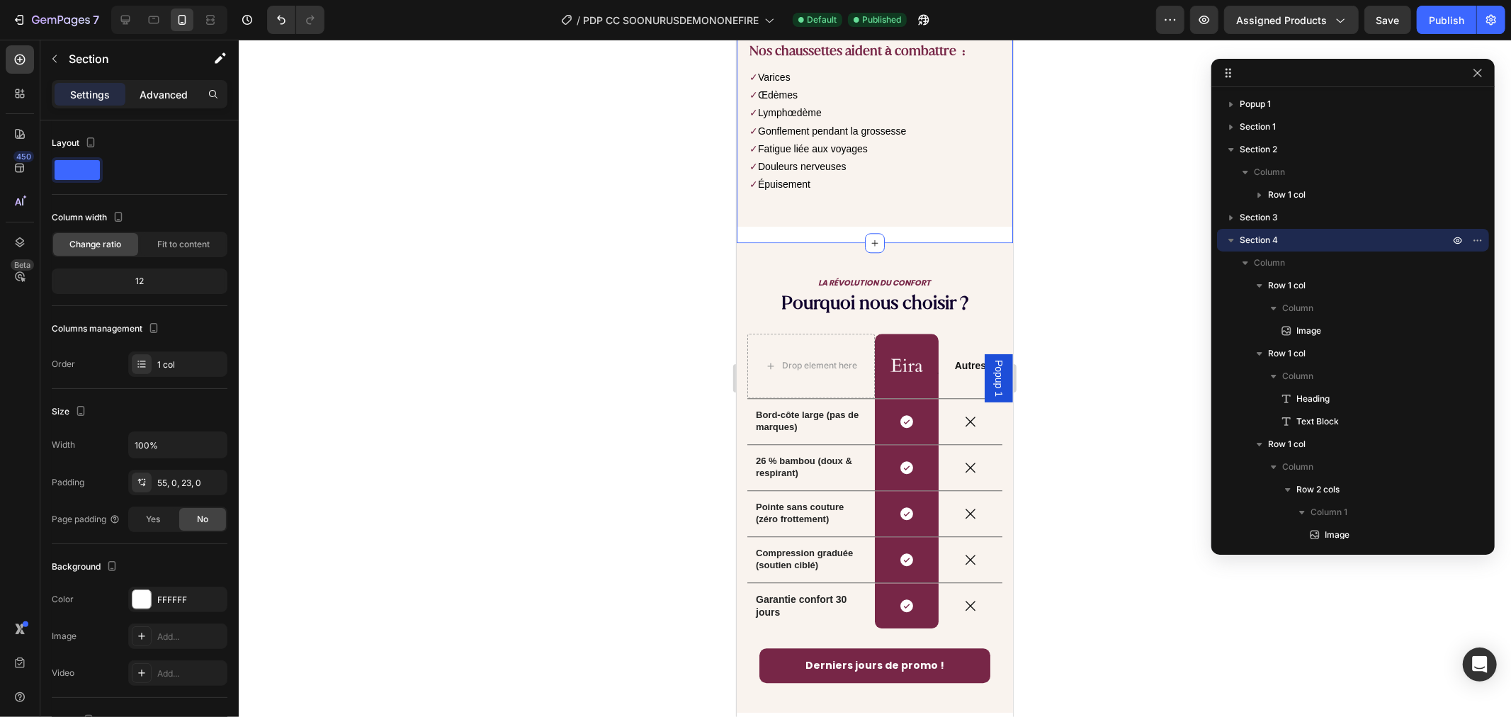
click at [167, 99] on p "Advanced" at bounding box center [164, 94] width 48 height 15
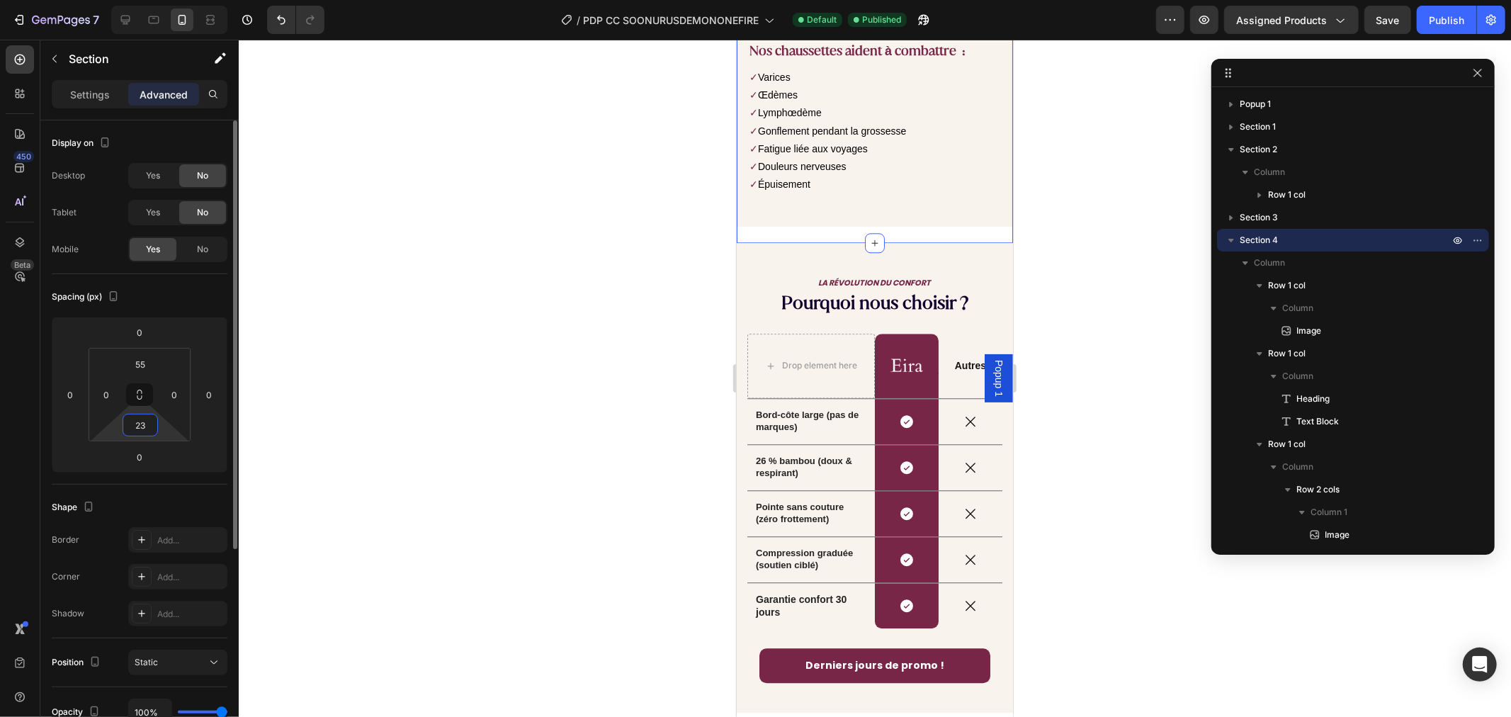
drag, startPoint x: 145, startPoint y: 426, endPoint x: 118, endPoint y: 418, distance: 27.6
click at [137, 426] on input "23" at bounding box center [140, 424] width 28 height 21
type input "0"
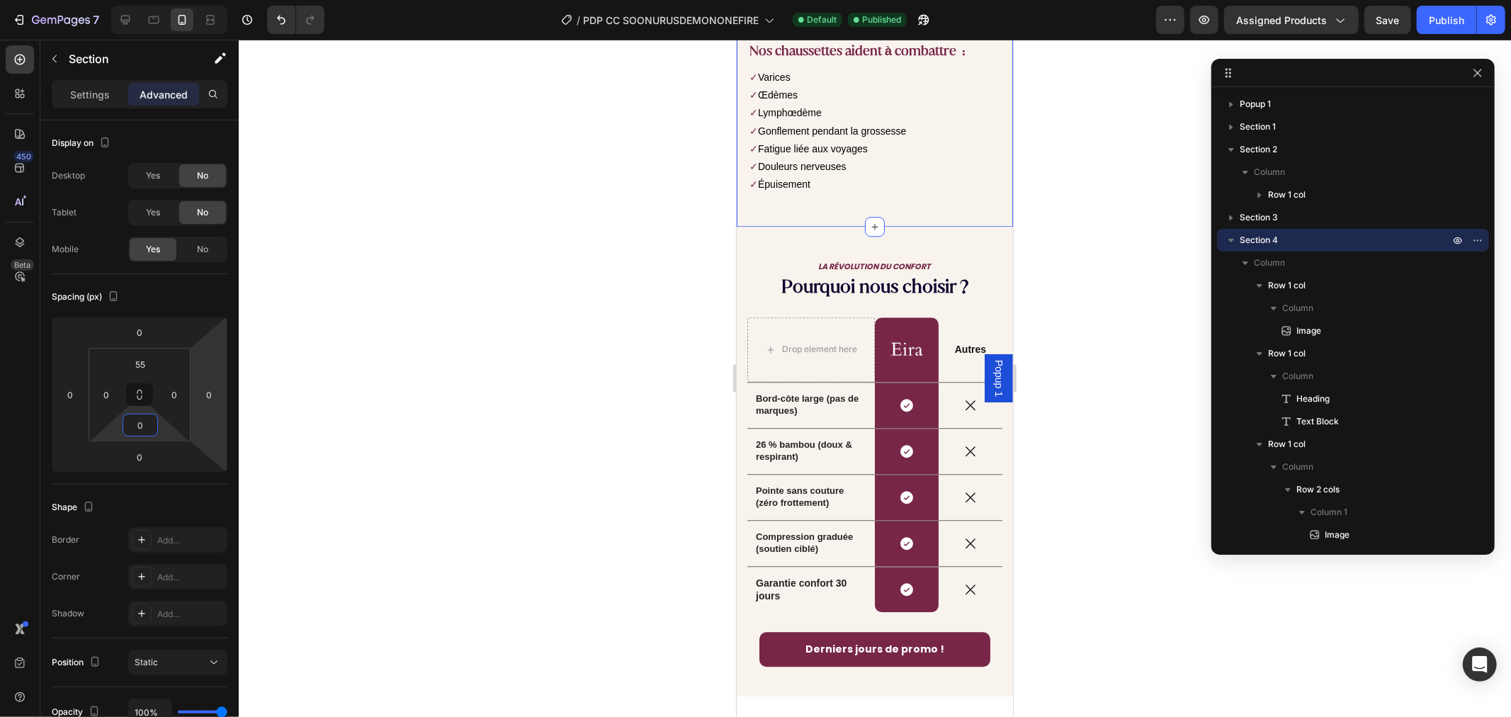
click at [582, 378] on div at bounding box center [875, 378] width 1272 height 677
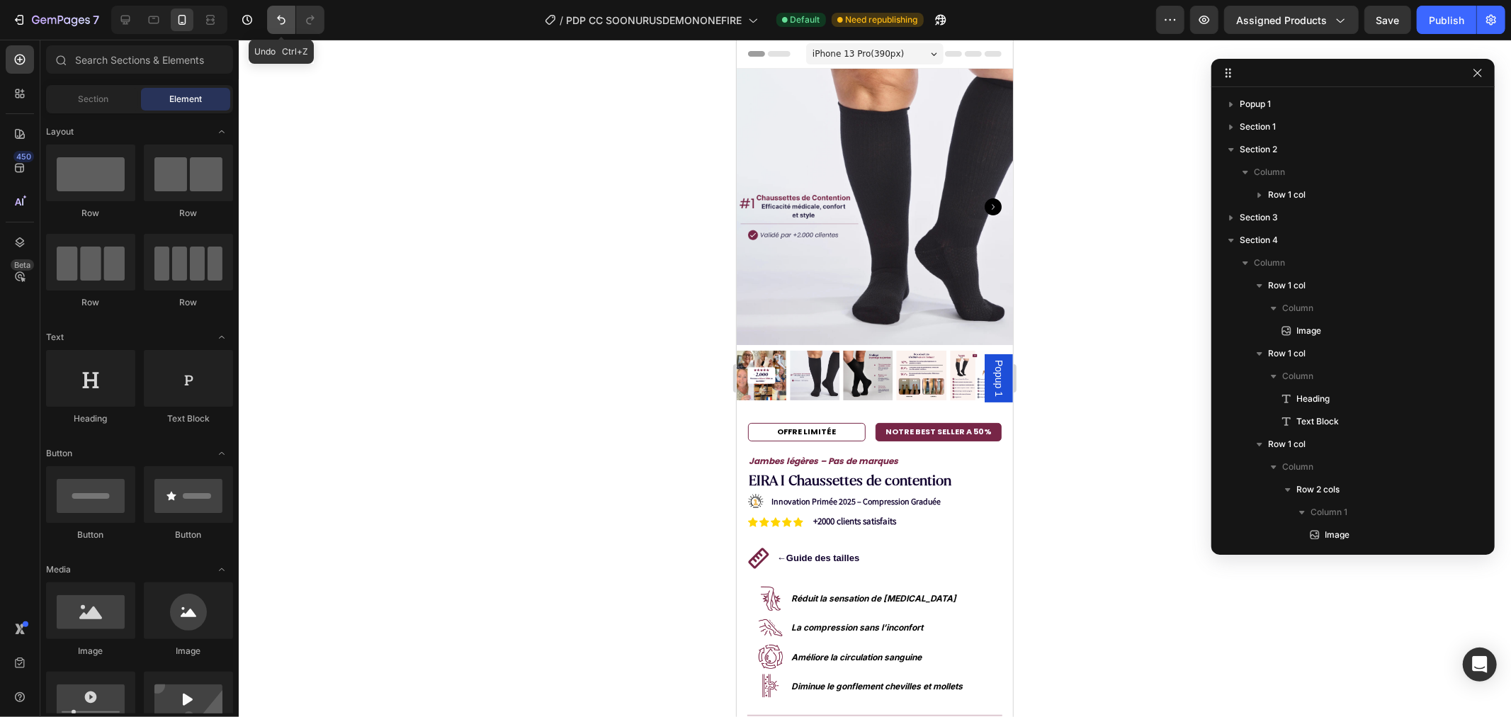
click at [289, 20] on button "Undo/Redo" at bounding box center [281, 20] width 28 height 28
click at [282, 17] on icon "Undo/Redo" at bounding box center [281, 20] width 14 height 14
click at [281, 16] on icon "Undo/Redo" at bounding box center [281, 20] width 14 height 14
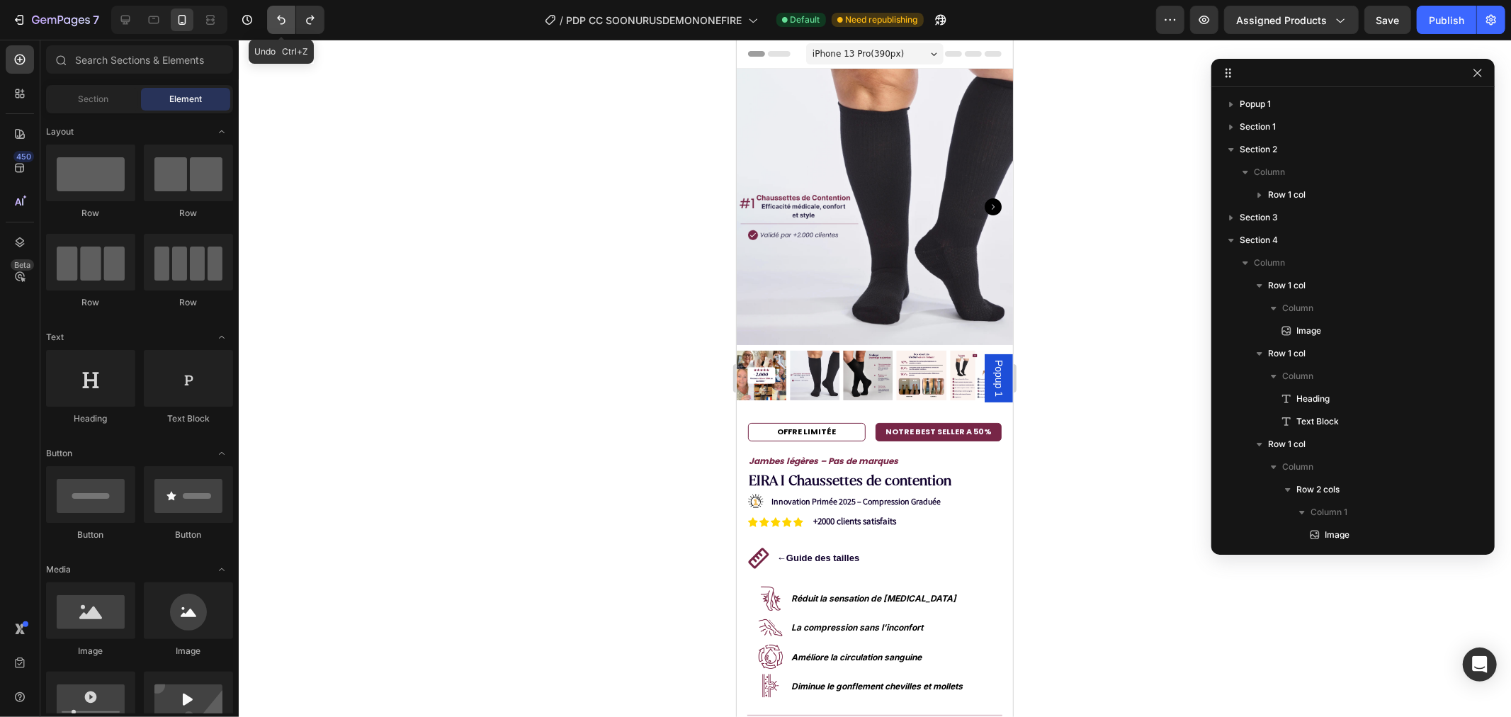
click at [280, 16] on icon "Undo/Redo" at bounding box center [281, 20] width 14 height 14
click at [555, 118] on div at bounding box center [875, 378] width 1272 height 677
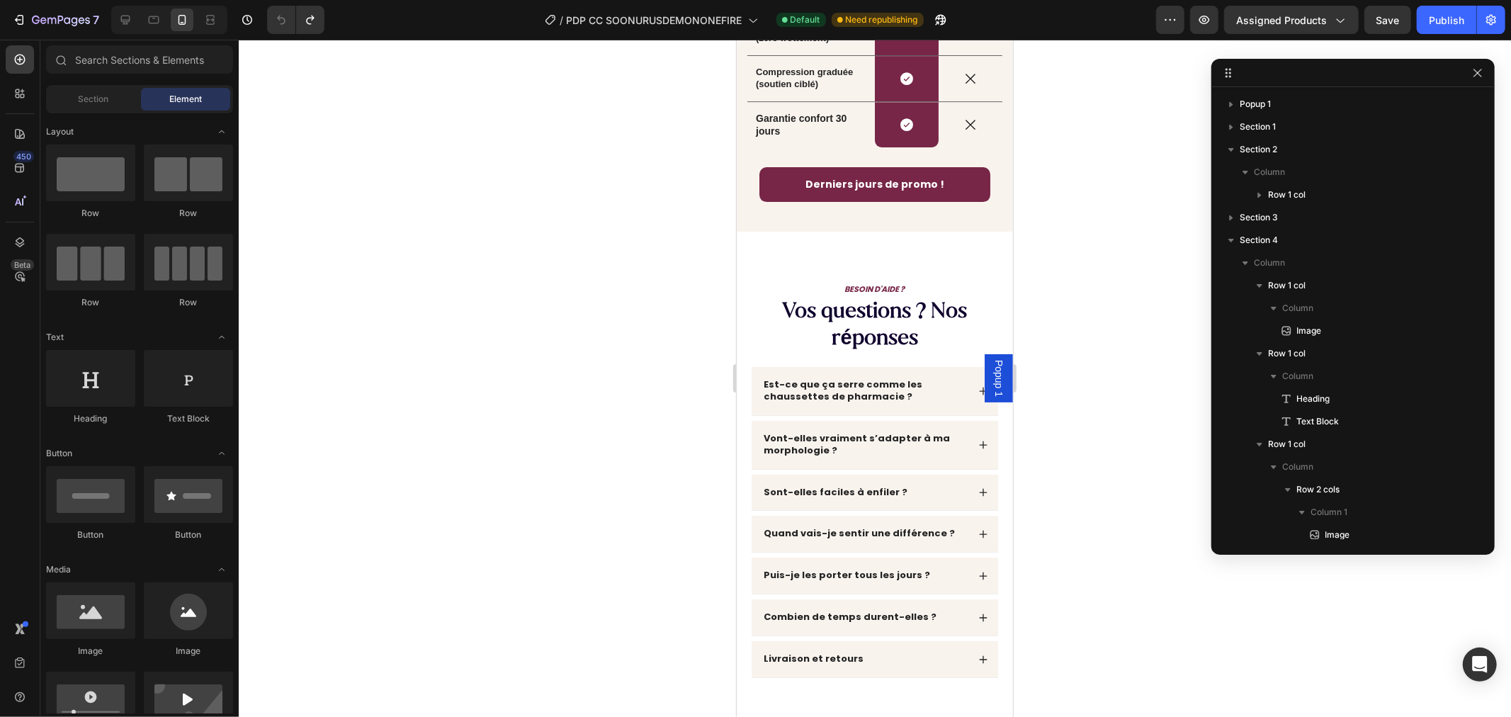
drag, startPoint x: 1009, startPoint y: 181, endPoint x: 1750, endPoint y: 620, distance: 861.0
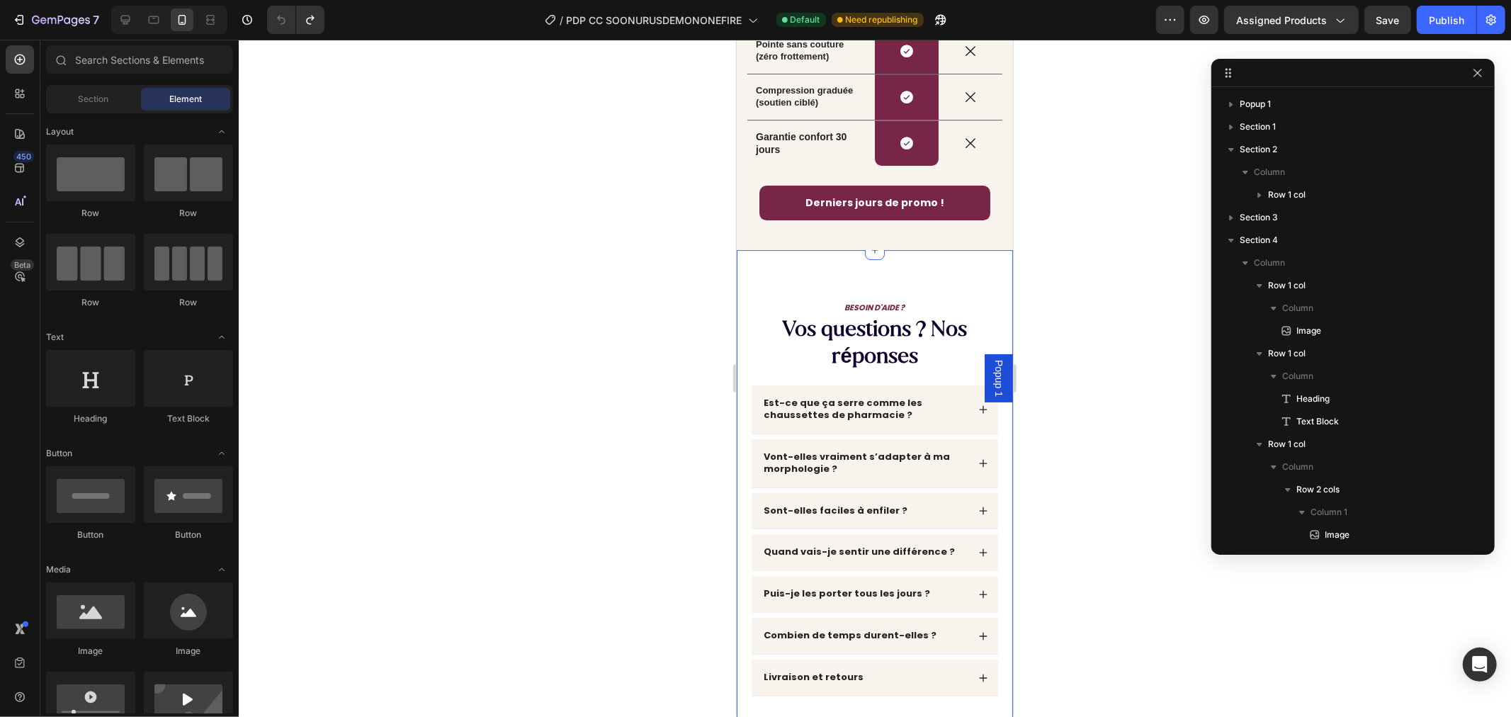
click at [759, 264] on div "BESOIN D'AIDE ? Text Block Vos questions ? Nos réponses Heading Est-ce que ça s…" at bounding box center [874, 500] width 276 height 502
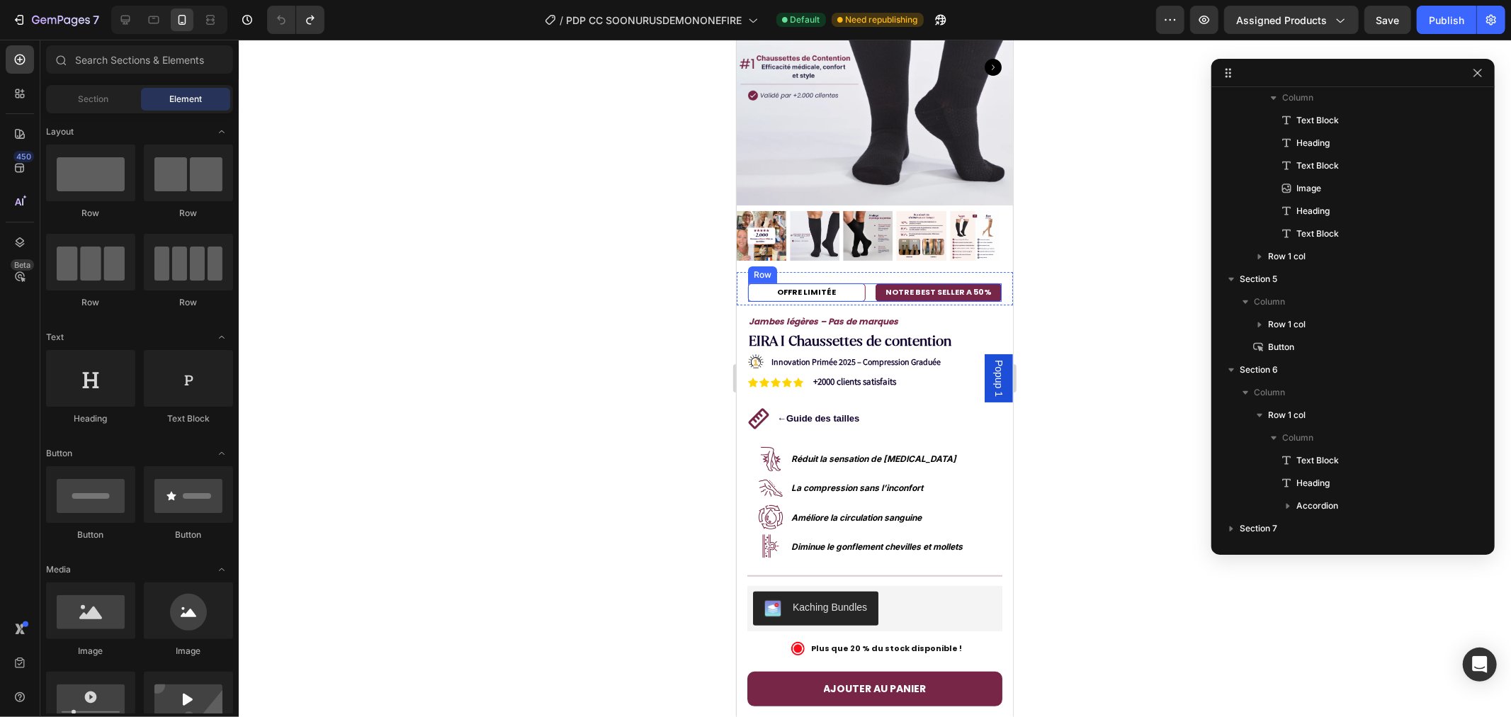
scroll to position [157, 0]
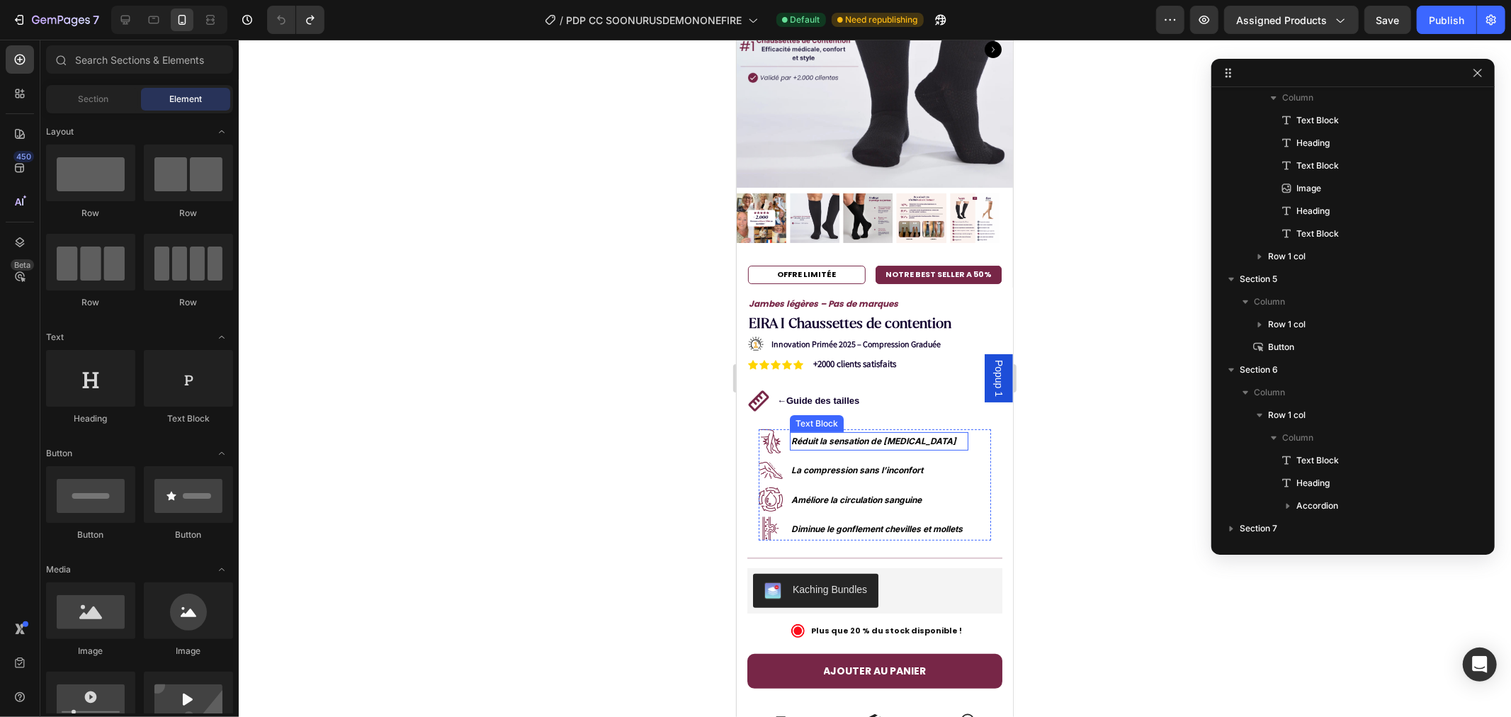
click at [838, 433] on p "Réduit la sensation de [MEDICAL_DATA]" at bounding box center [879, 441] width 176 height 16
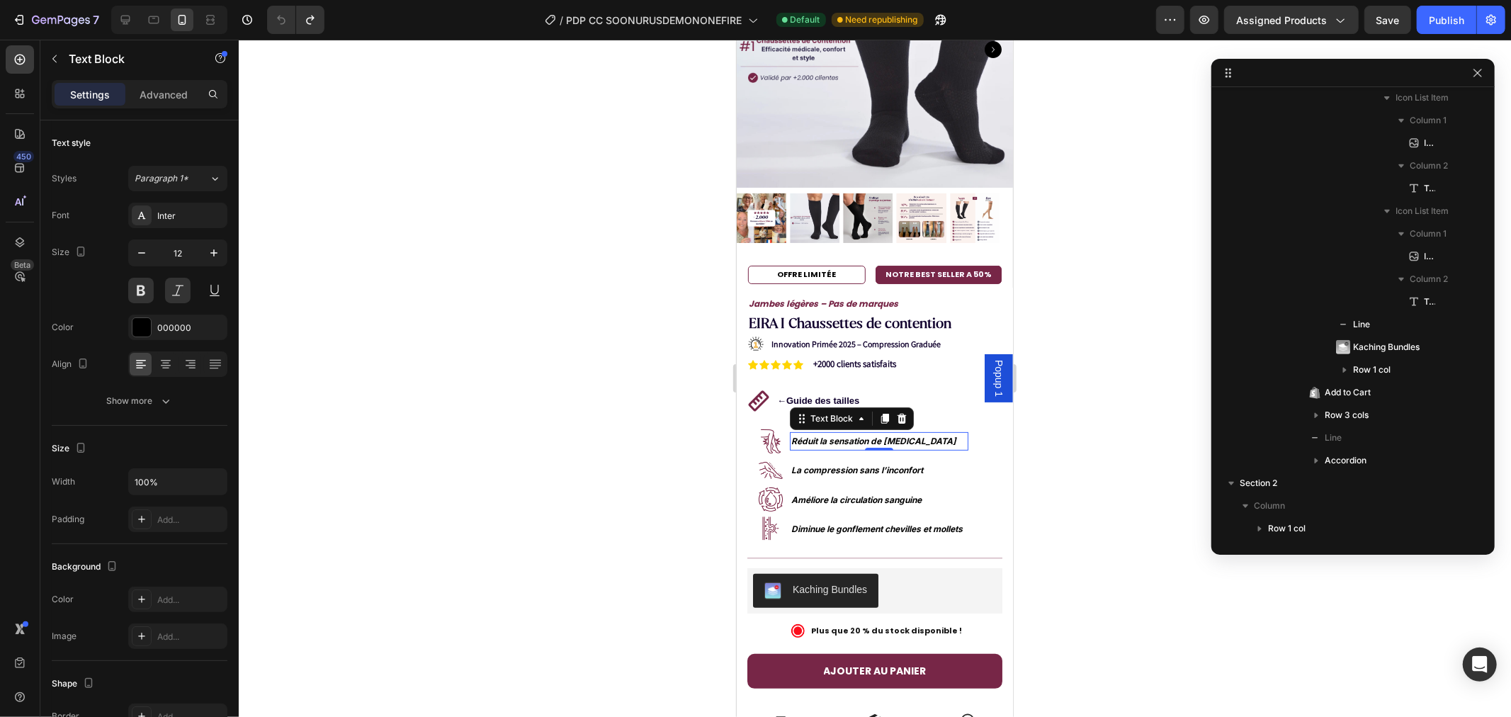
scroll to position [423, 0]
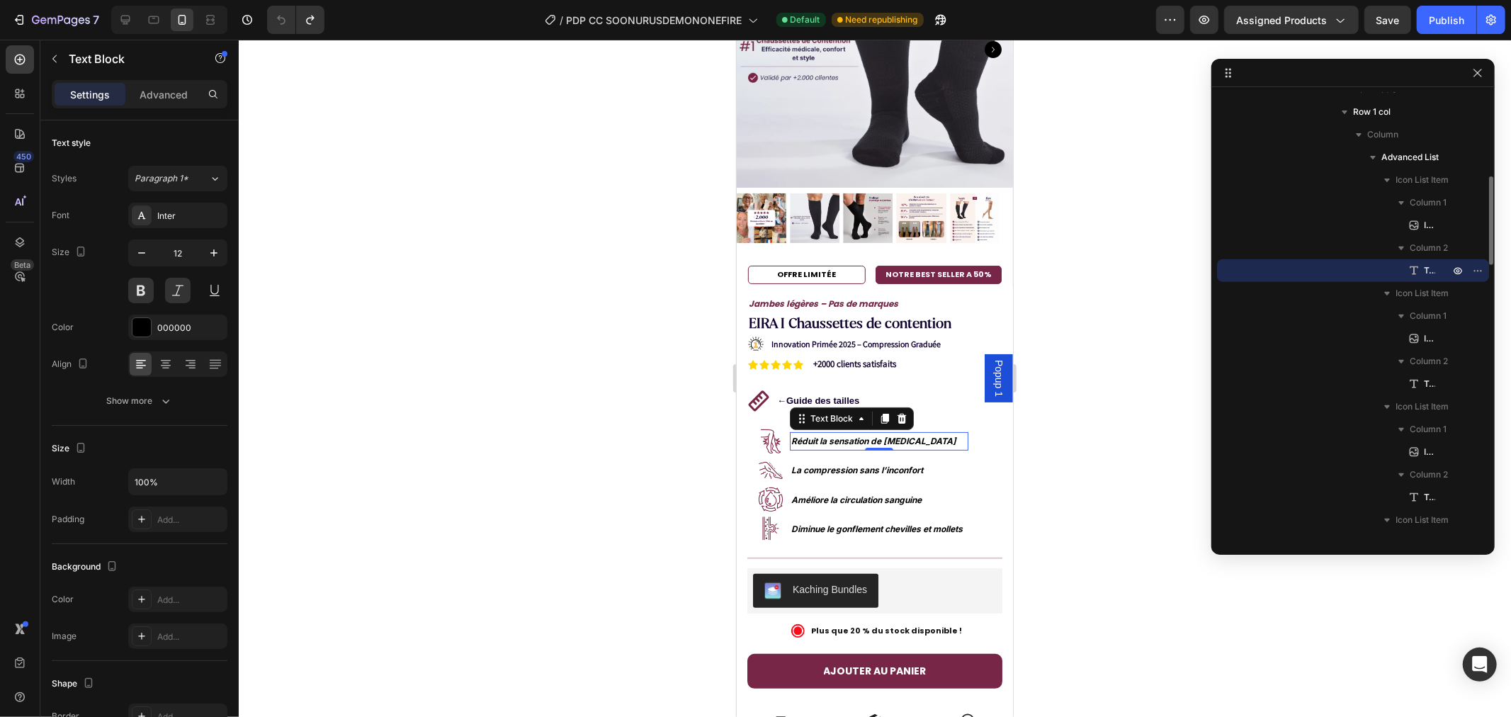
click at [838, 433] on p "Réduit la sensation de [MEDICAL_DATA]" at bounding box center [879, 441] width 176 height 16
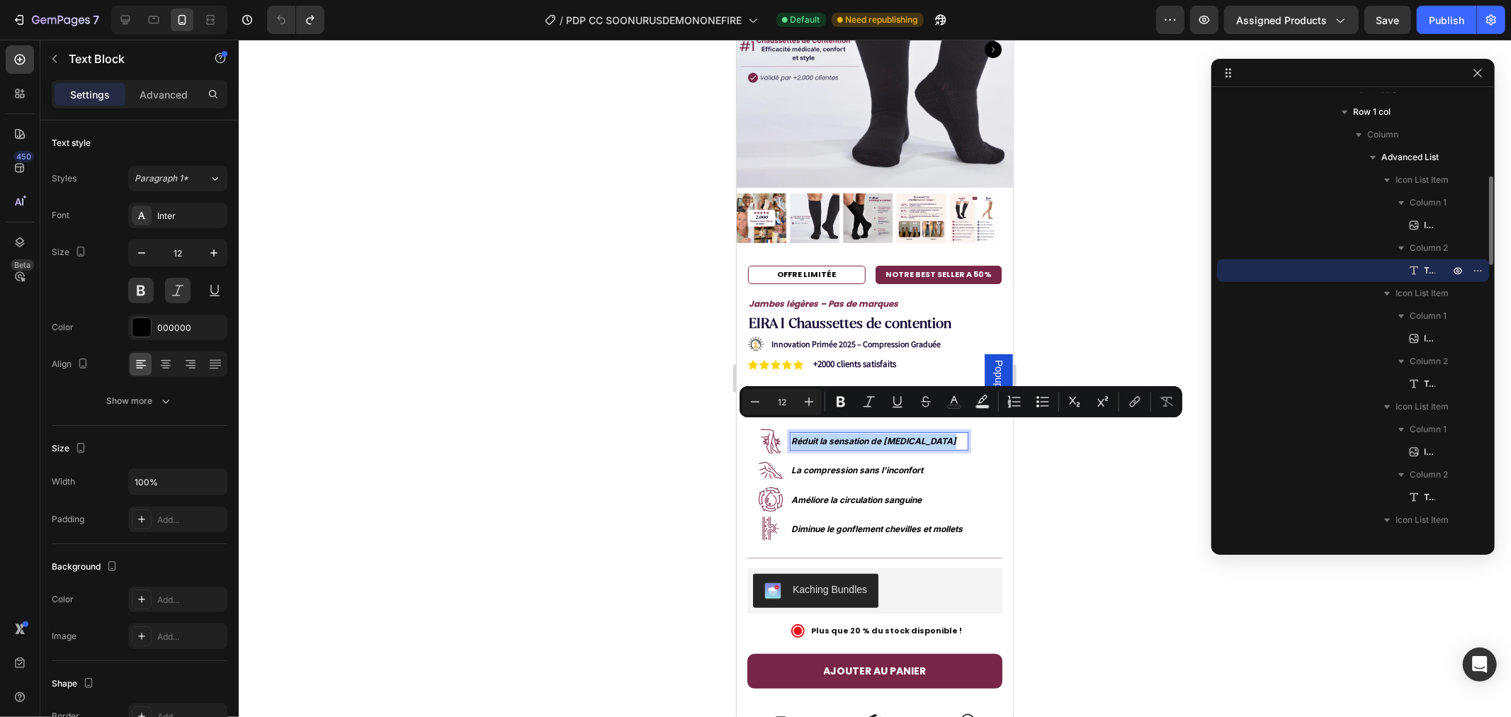
copy p "Réduit la sensation de [MEDICAL_DATA]"
click at [820, 462] on p "La compression sans l’inconfort" at bounding box center [879, 470] width 176 height 16
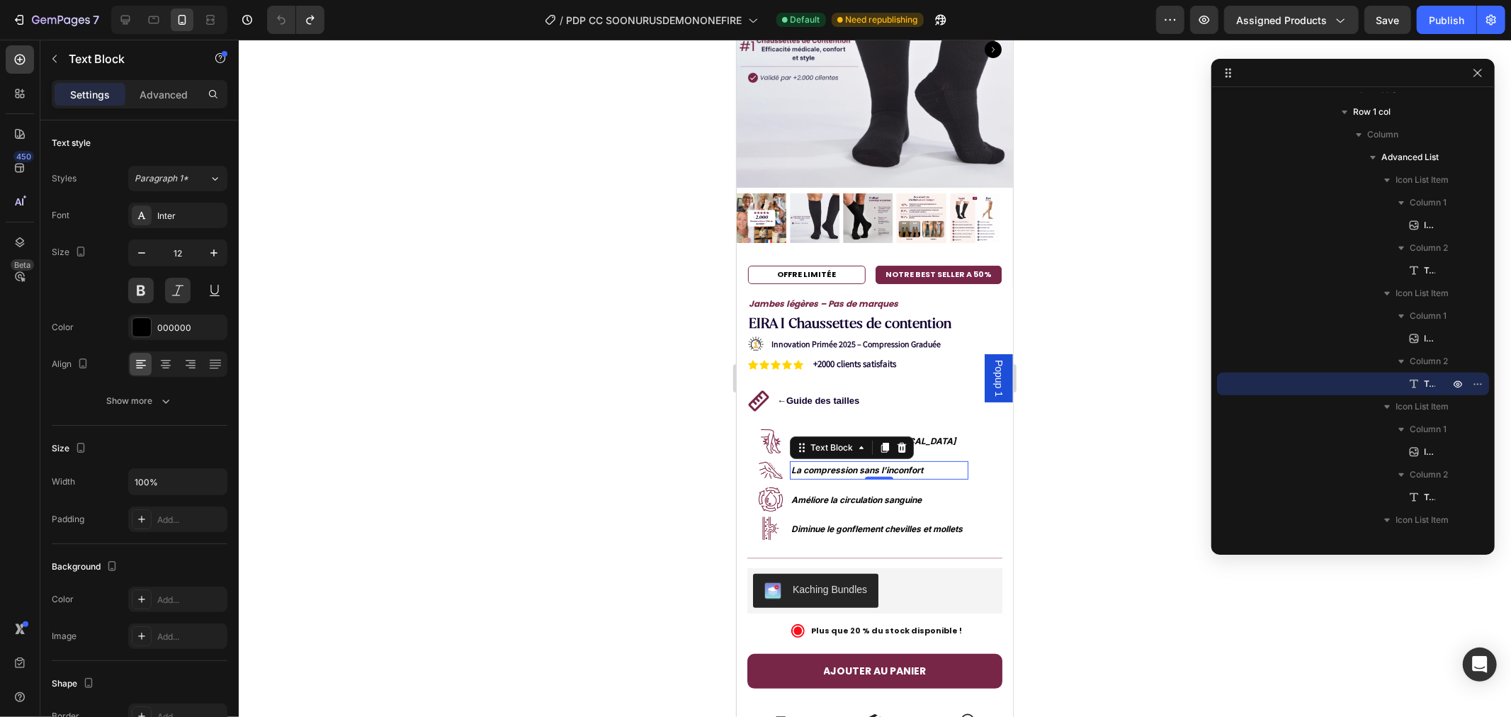
click at [820, 462] on p "La compression sans l’inconfort" at bounding box center [879, 470] width 176 height 16
click at [599, 404] on div at bounding box center [875, 378] width 1272 height 677
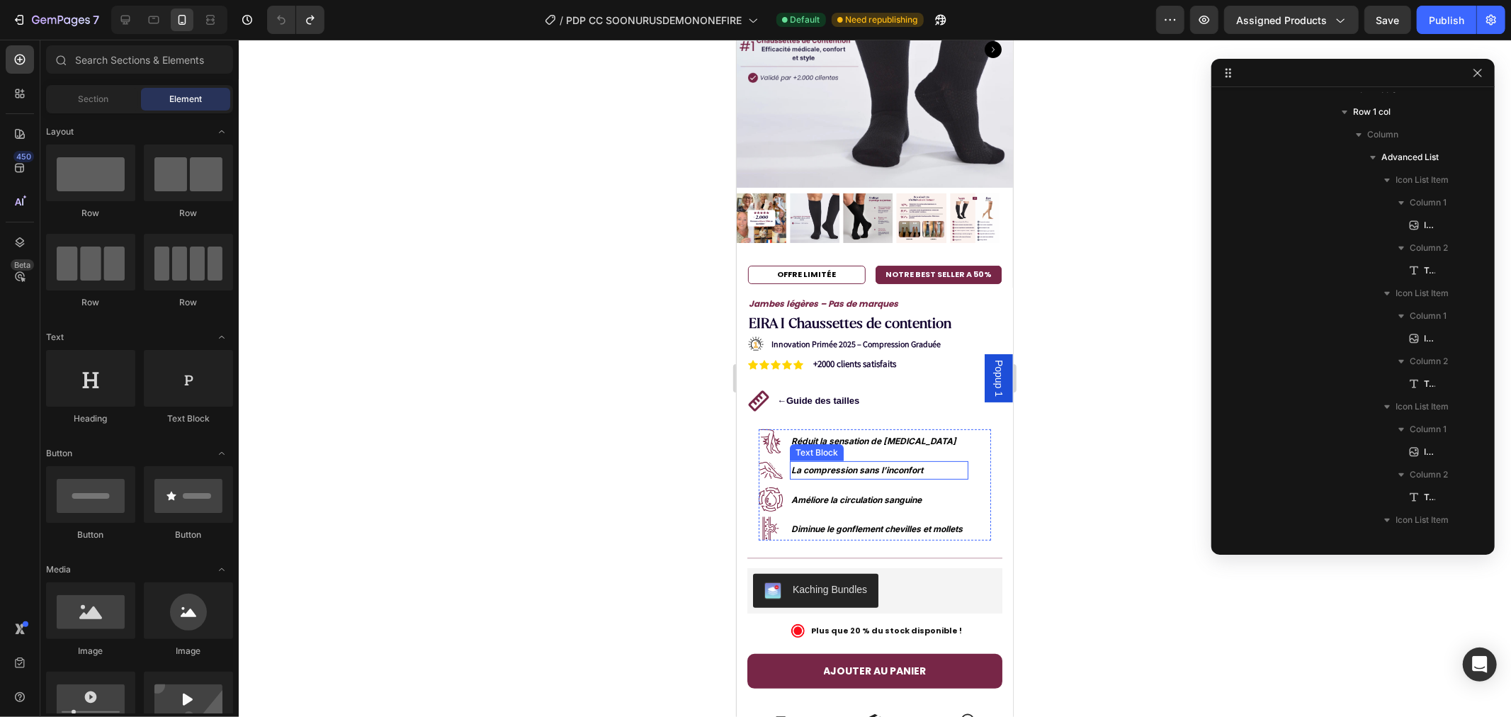
click at [851, 462] on p "La compression sans l’inconfort" at bounding box center [879, 470] width 176 height 16
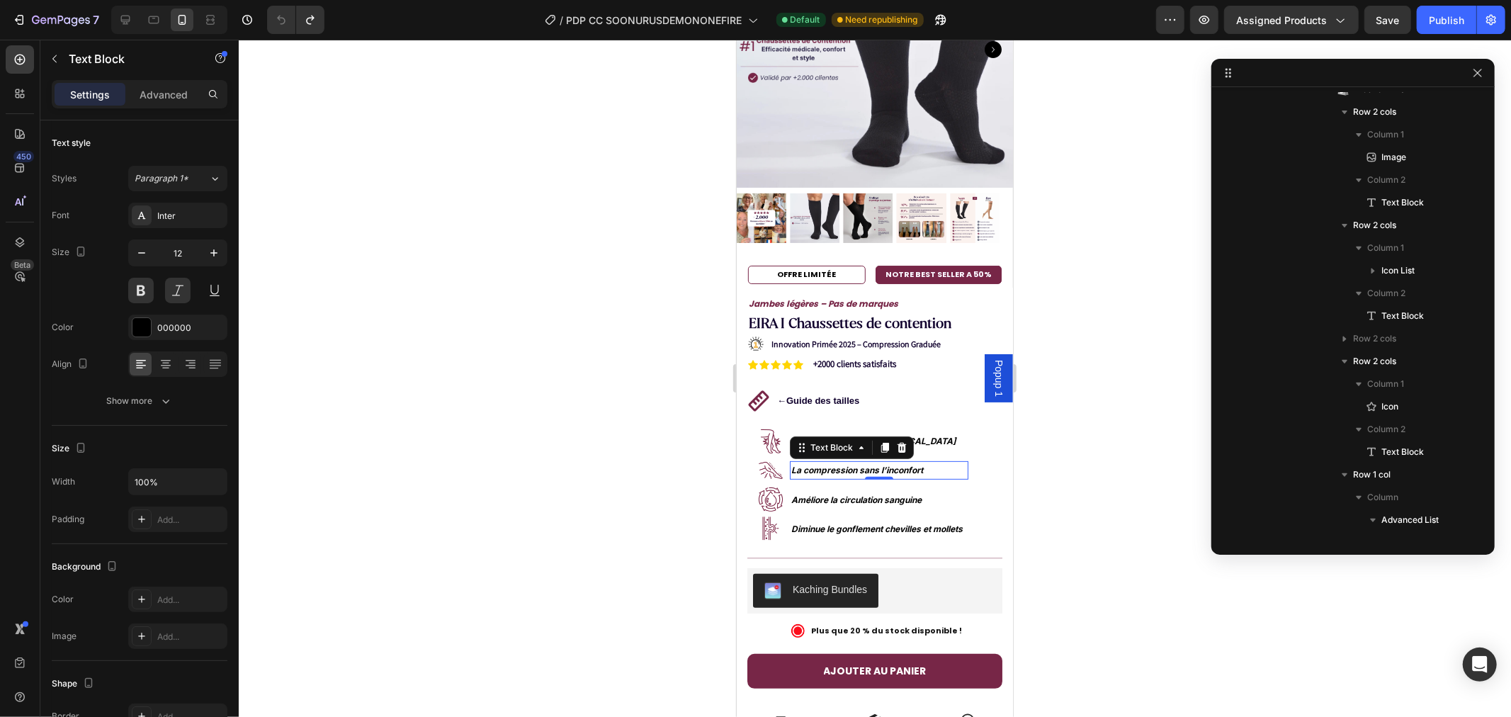
scroll to position [900, 0]
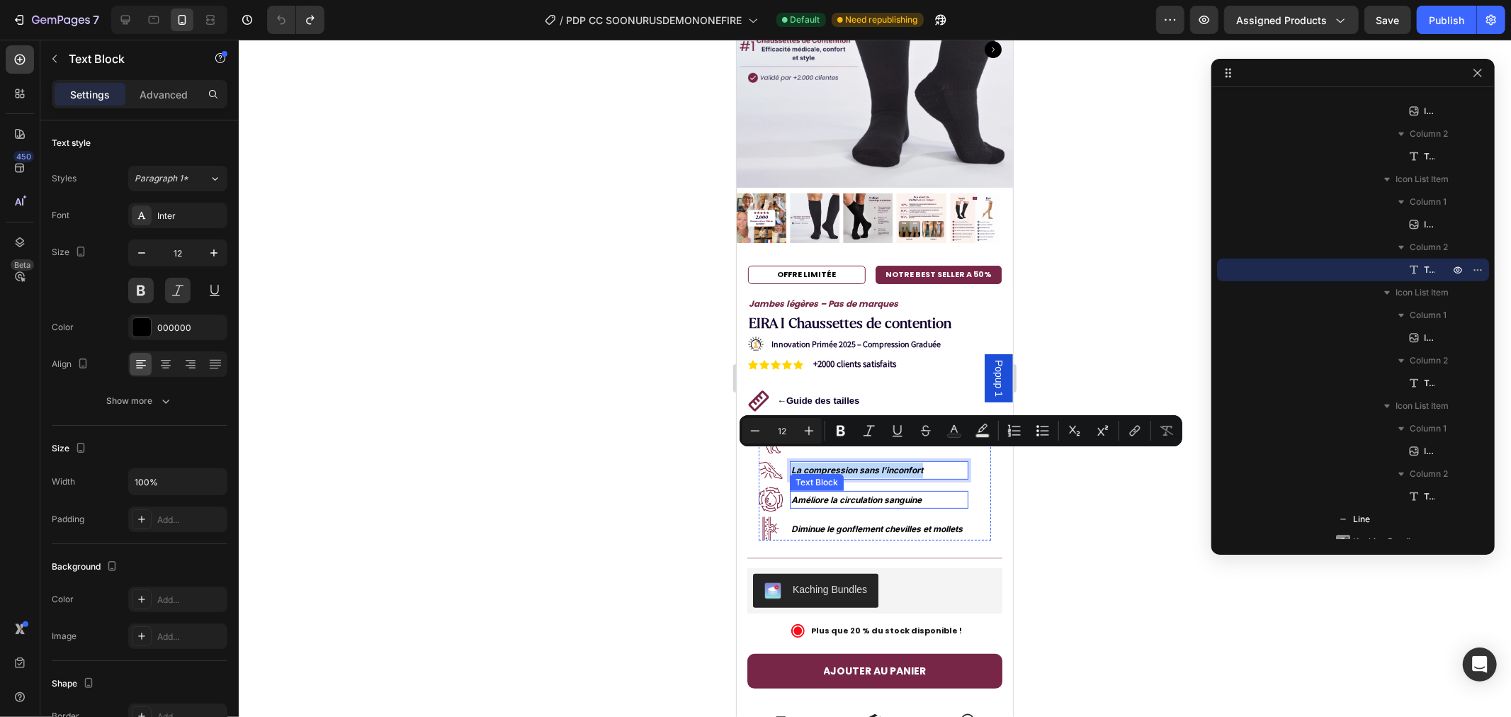
click at [820, 494] on strong "Améliore la circulation sanguine" at bounding box center [856, 499] width 130 height 11
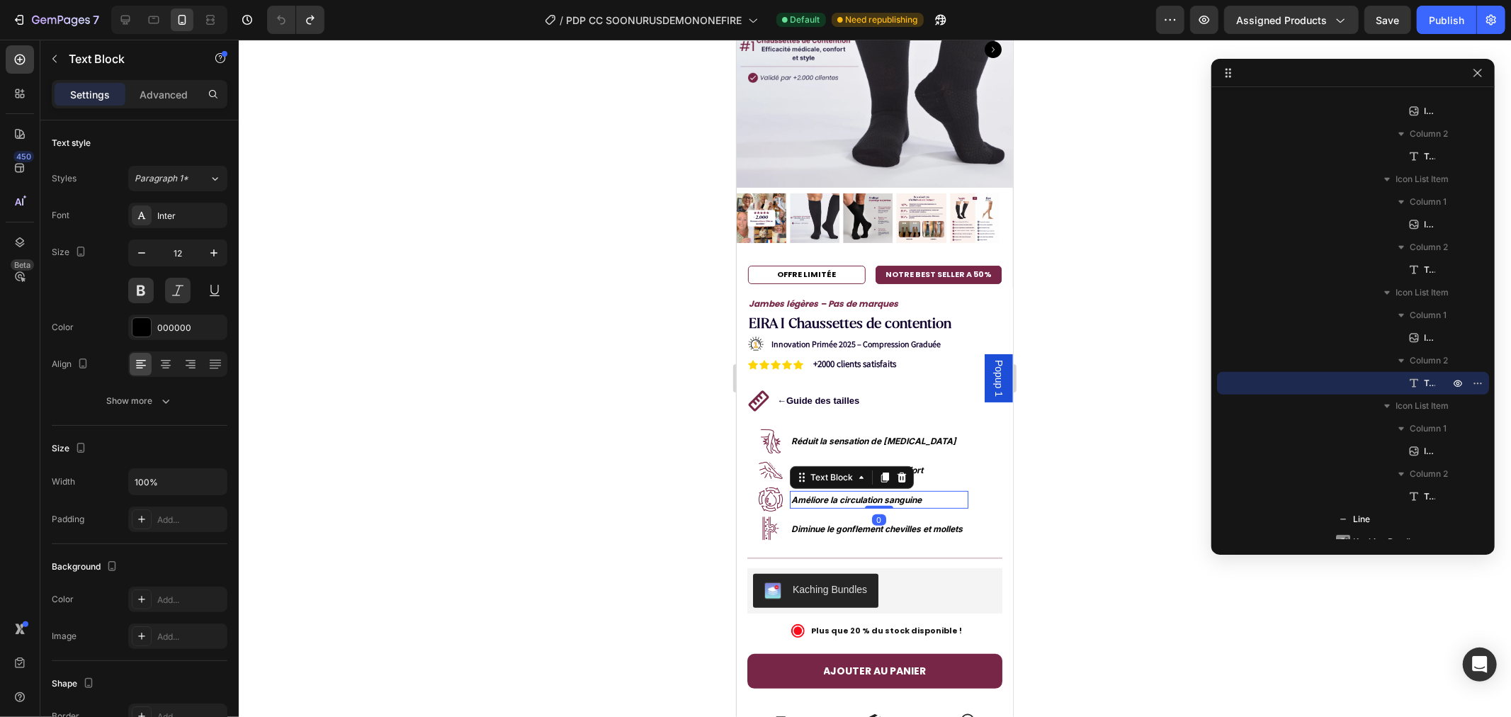
click at [820, 494] on strong "Améliore la circulation sanguine" at bounding box center [856, 499] width 130 height 11
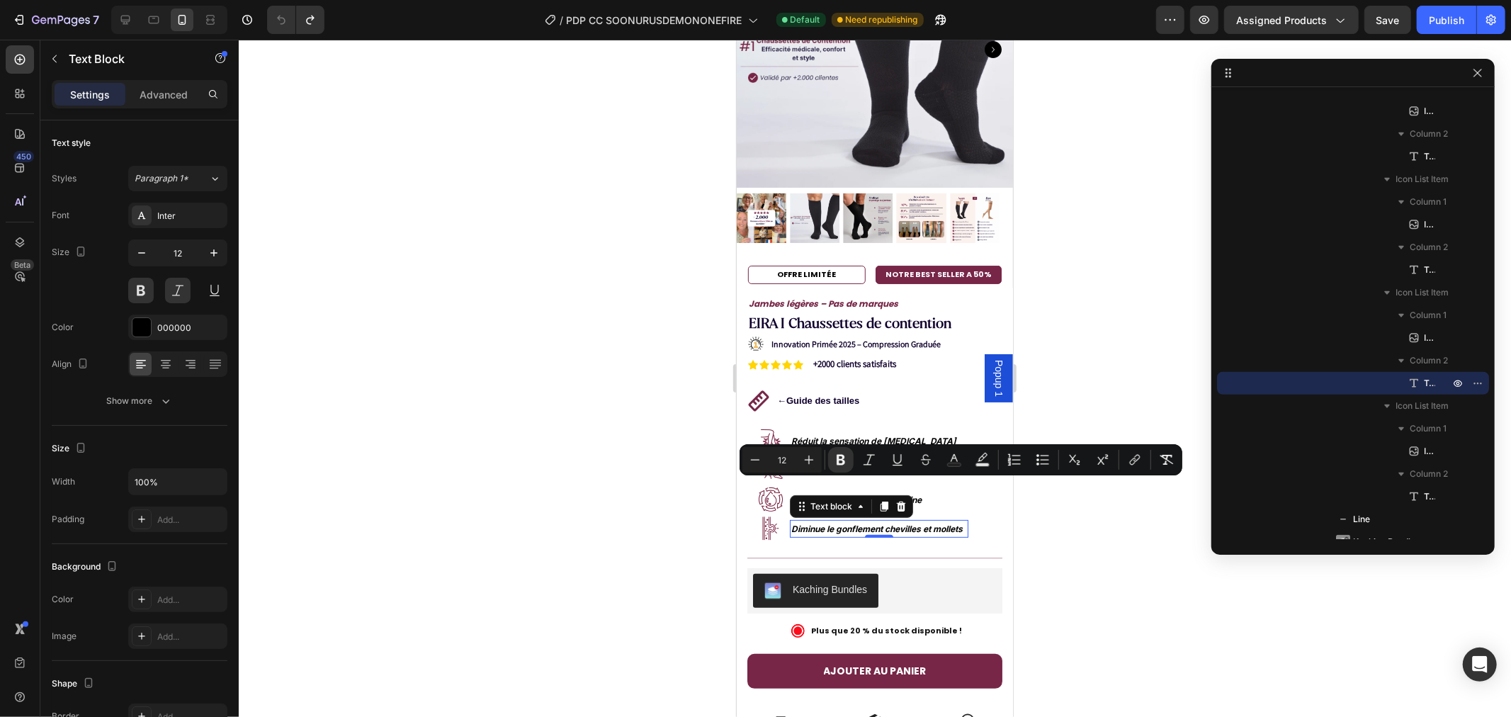
click at [830, 523] on strong "Diminue le gonflement chevilles et mollets" at bounding box center [876, 528] width 171 height 11
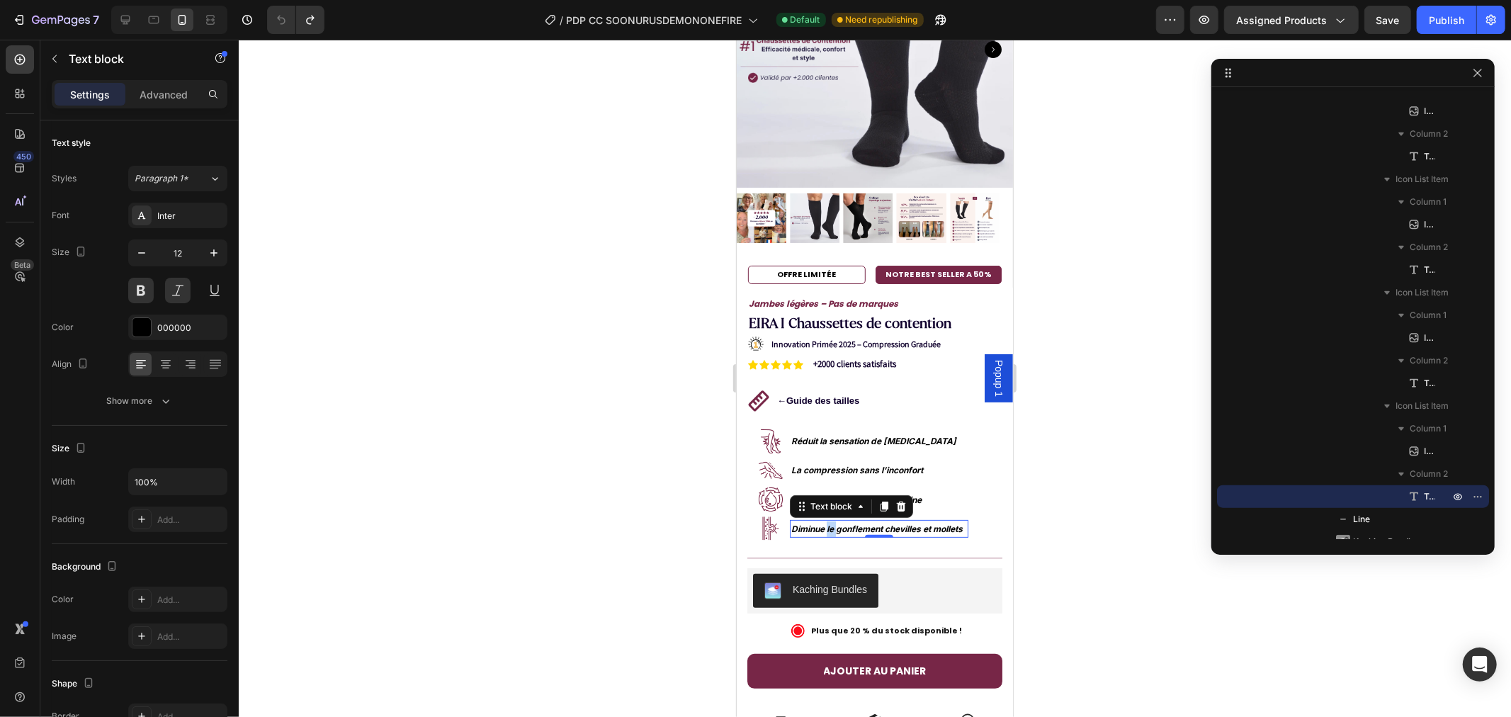
click at [830, 523] on strong "Diminue le gonflement chevilles et mollets" at bounding box center [876, 528] width 171 height 11
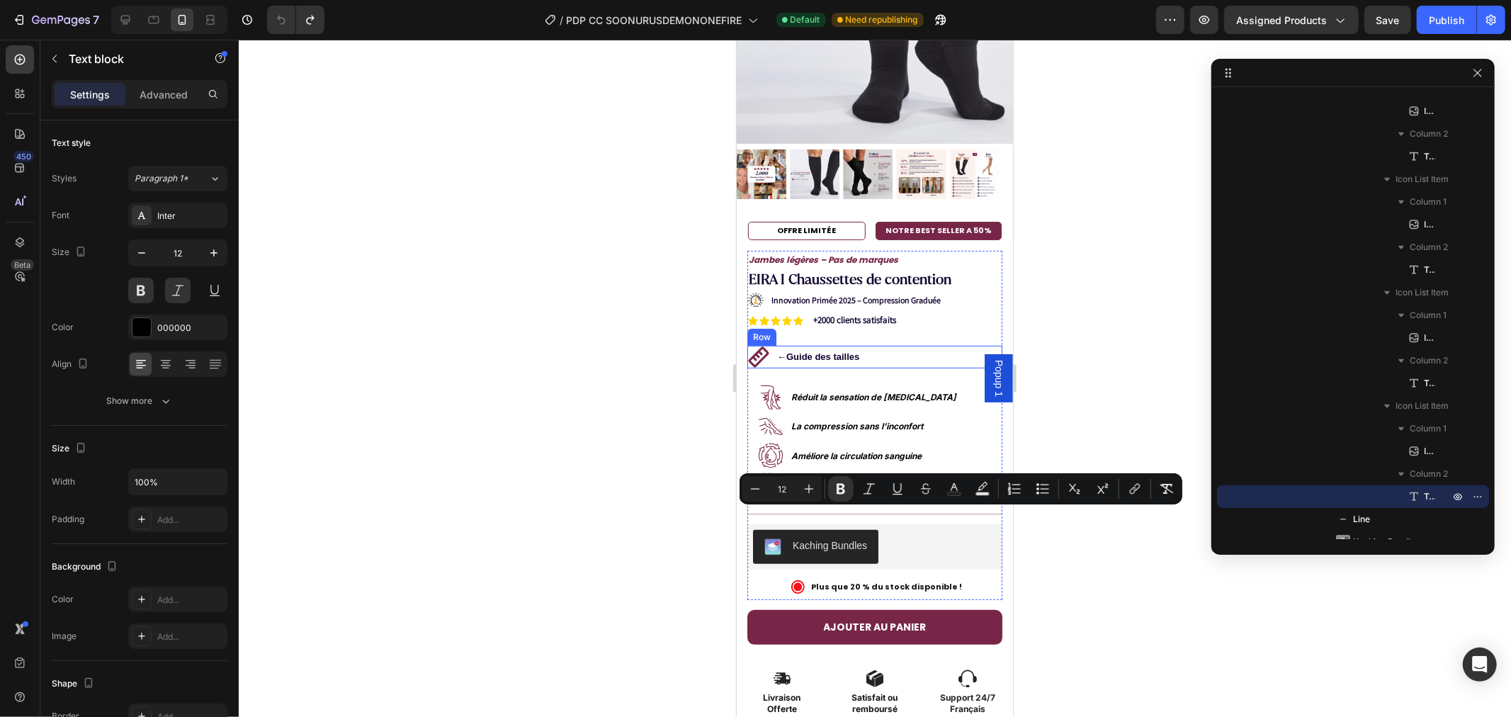
scroll to position [393, 0]
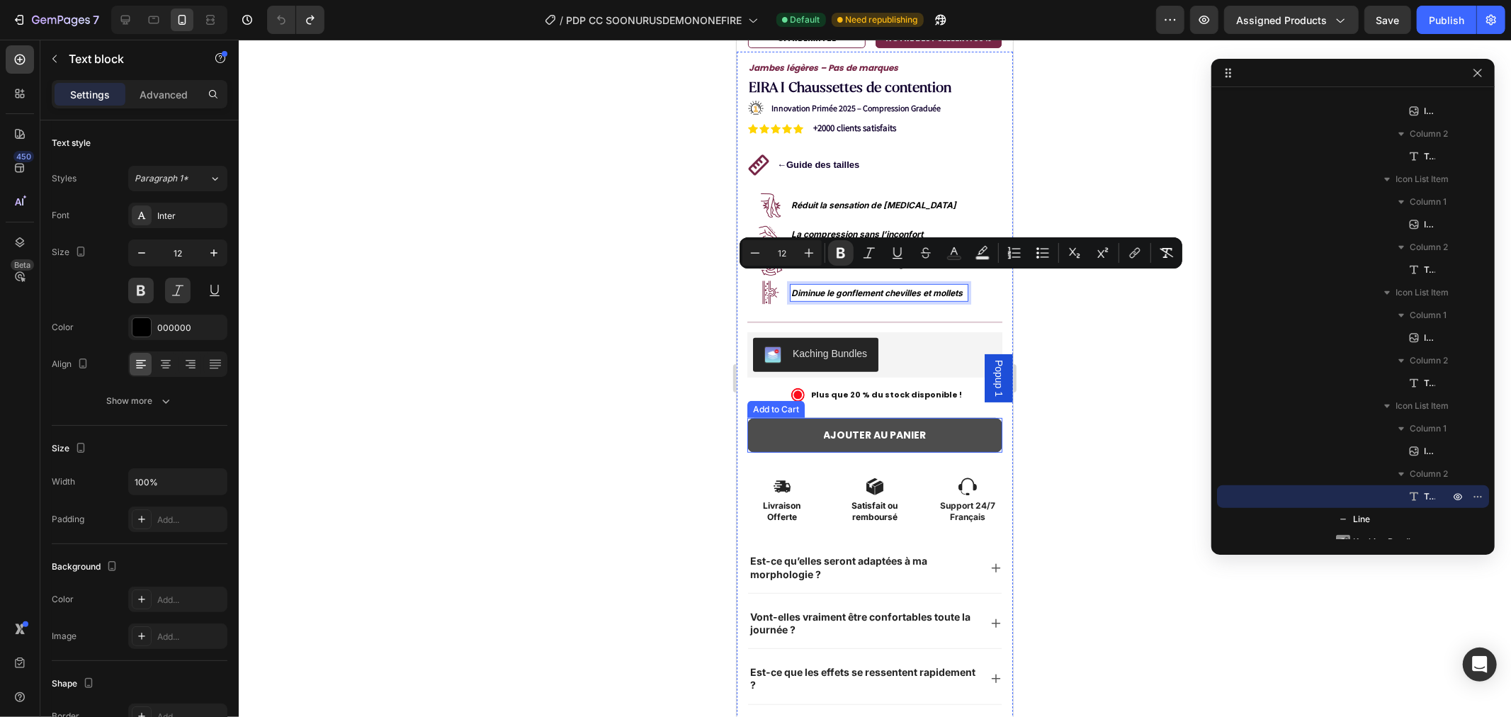
click at [871, 434] on button "AJOUTER AU PANIER" at bounding box center [874, 434] width 255 height 35
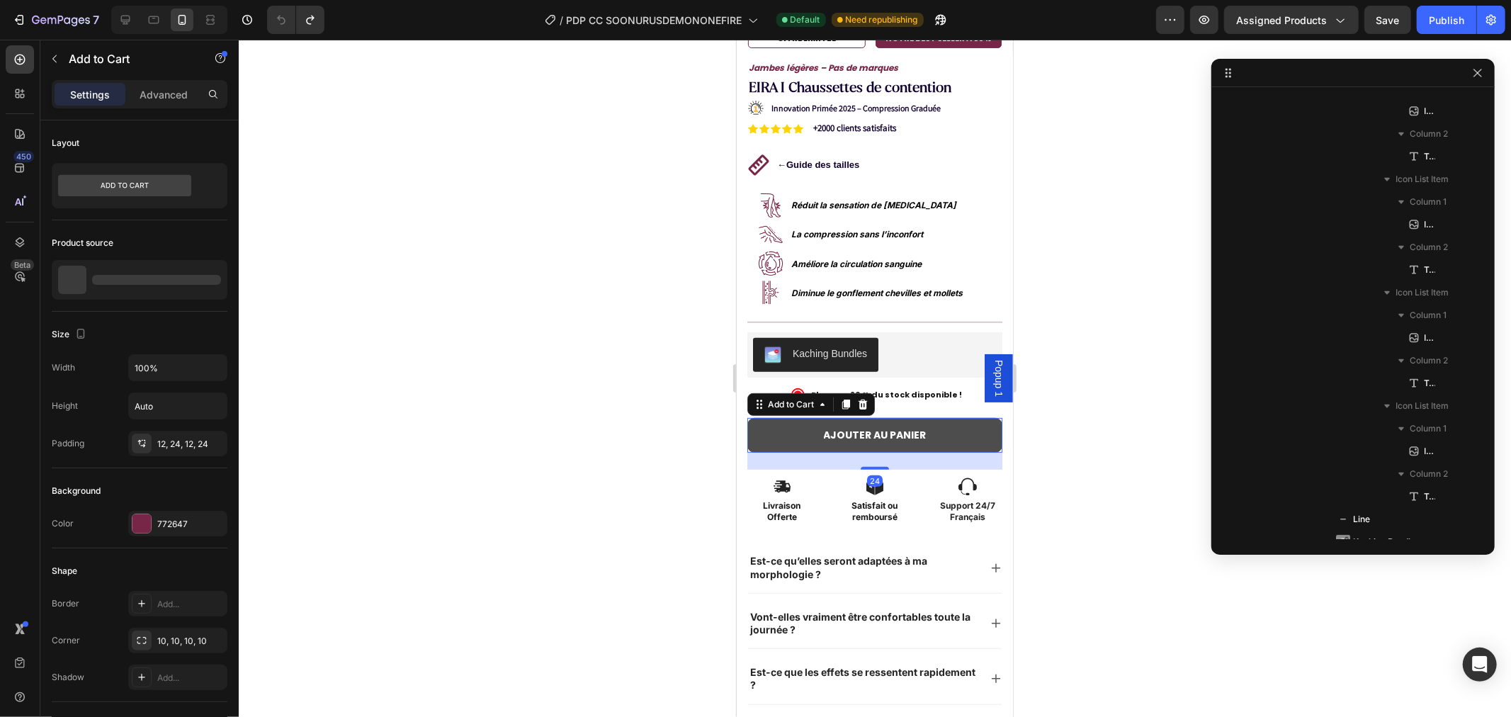
scroll to position [1262, 0]
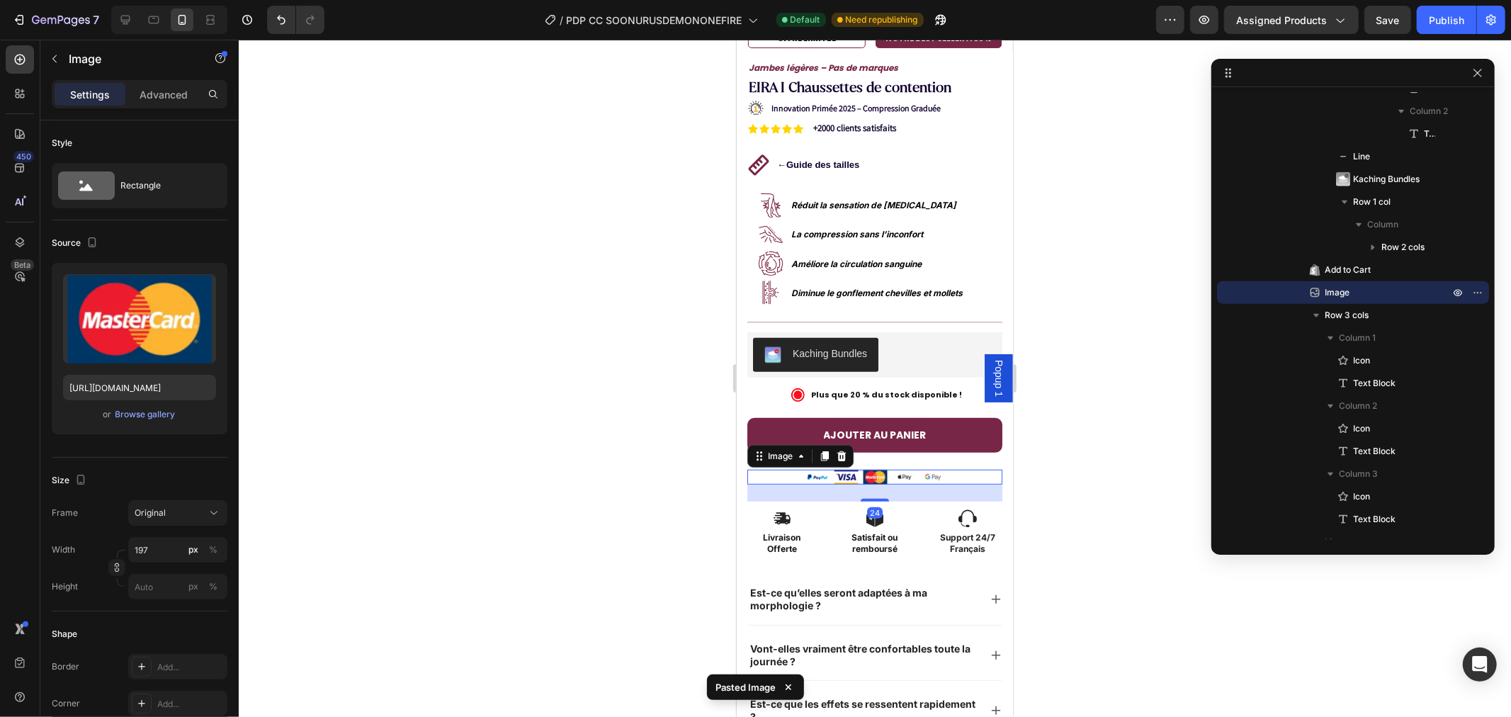
click at [557, 485] on div at bounding box center [875, 378] width 1272 height 677
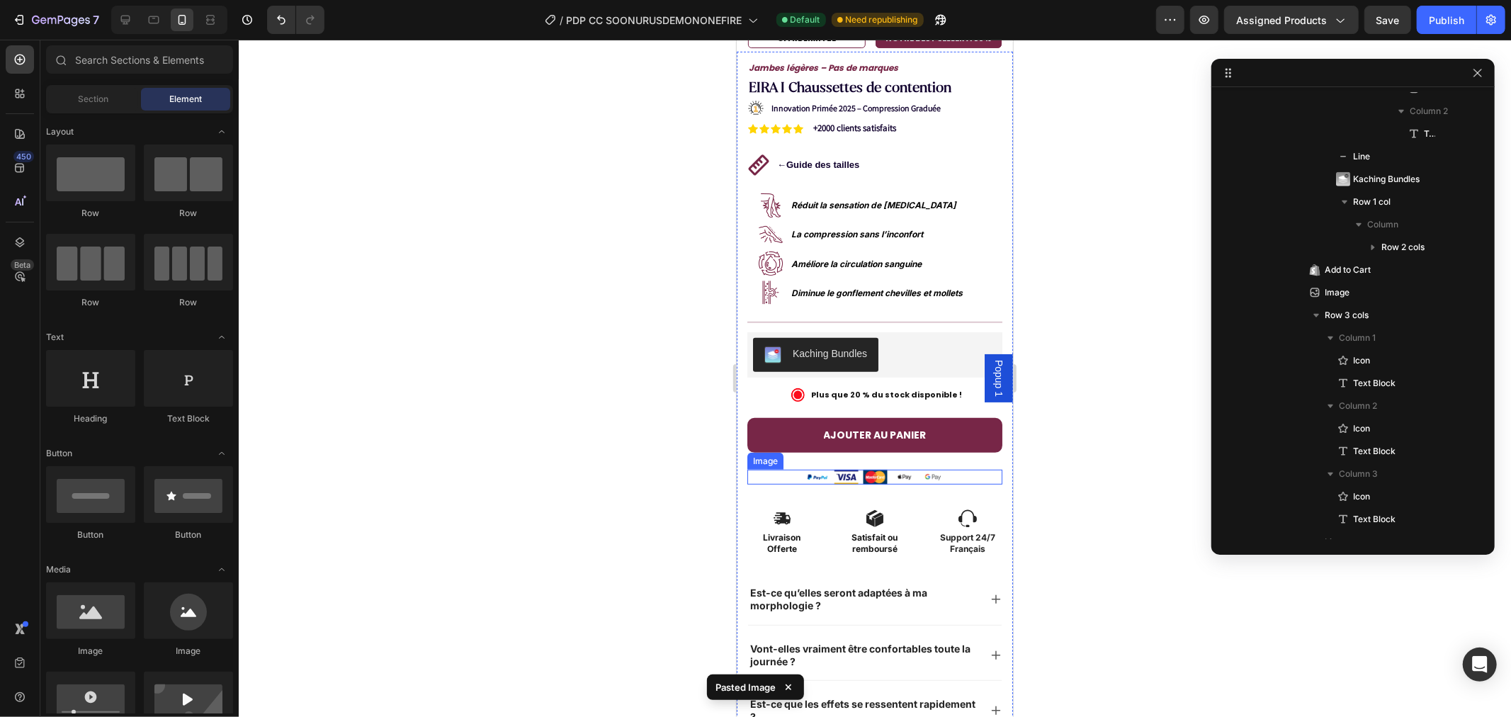
click at [805, 469] on img at bounding box center [875, 476] width 140 height 15
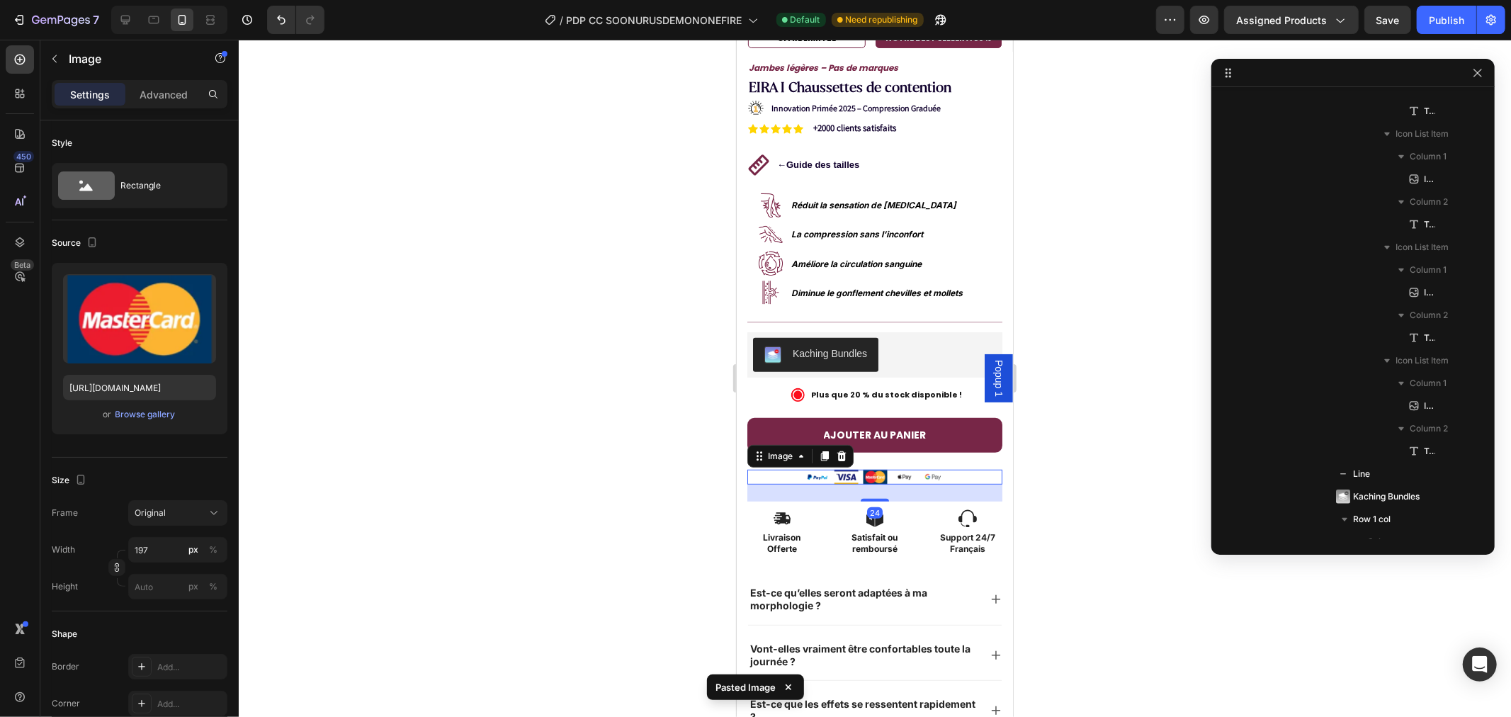
scroll to position [1693, 0]
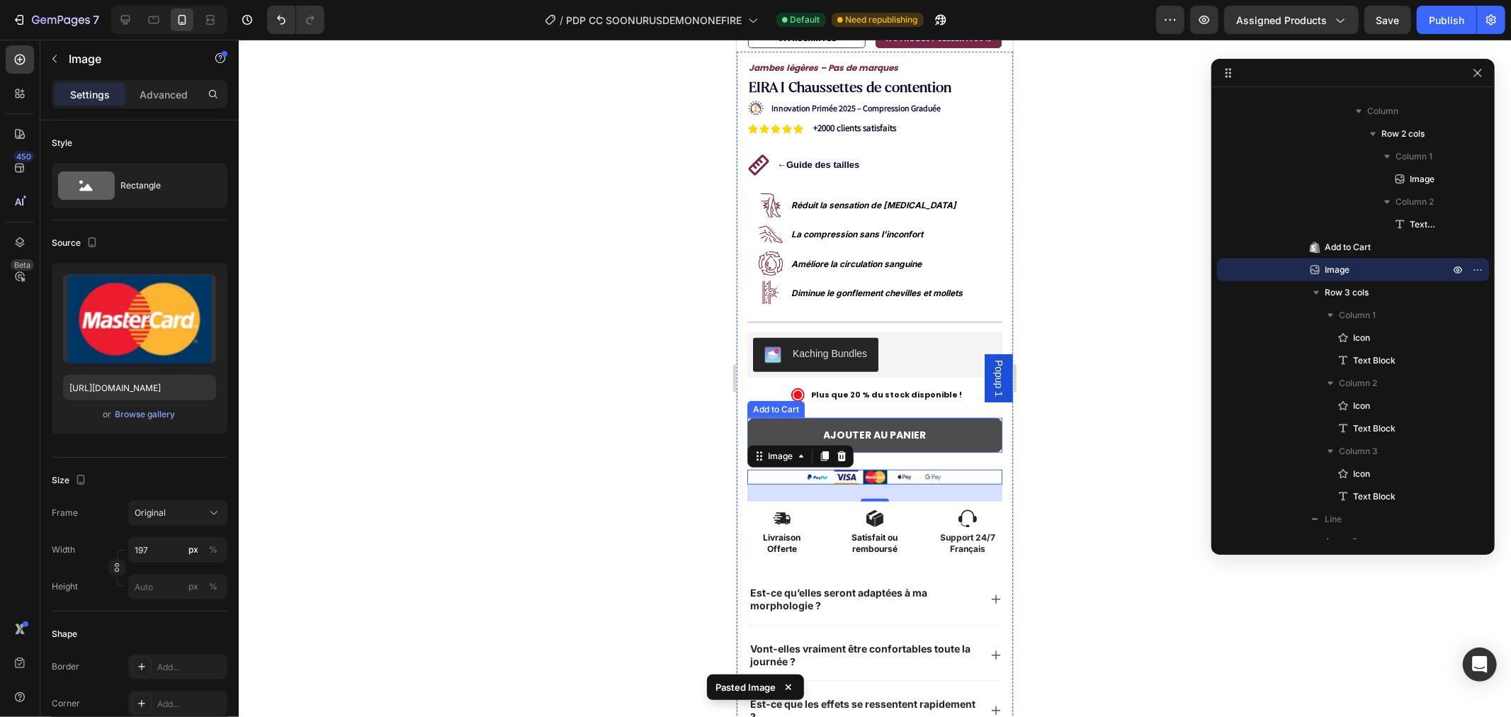
click at [961, 423] on button "AJOUTER AU PANIER" at bounding box center [874, 434] width 255 height 35
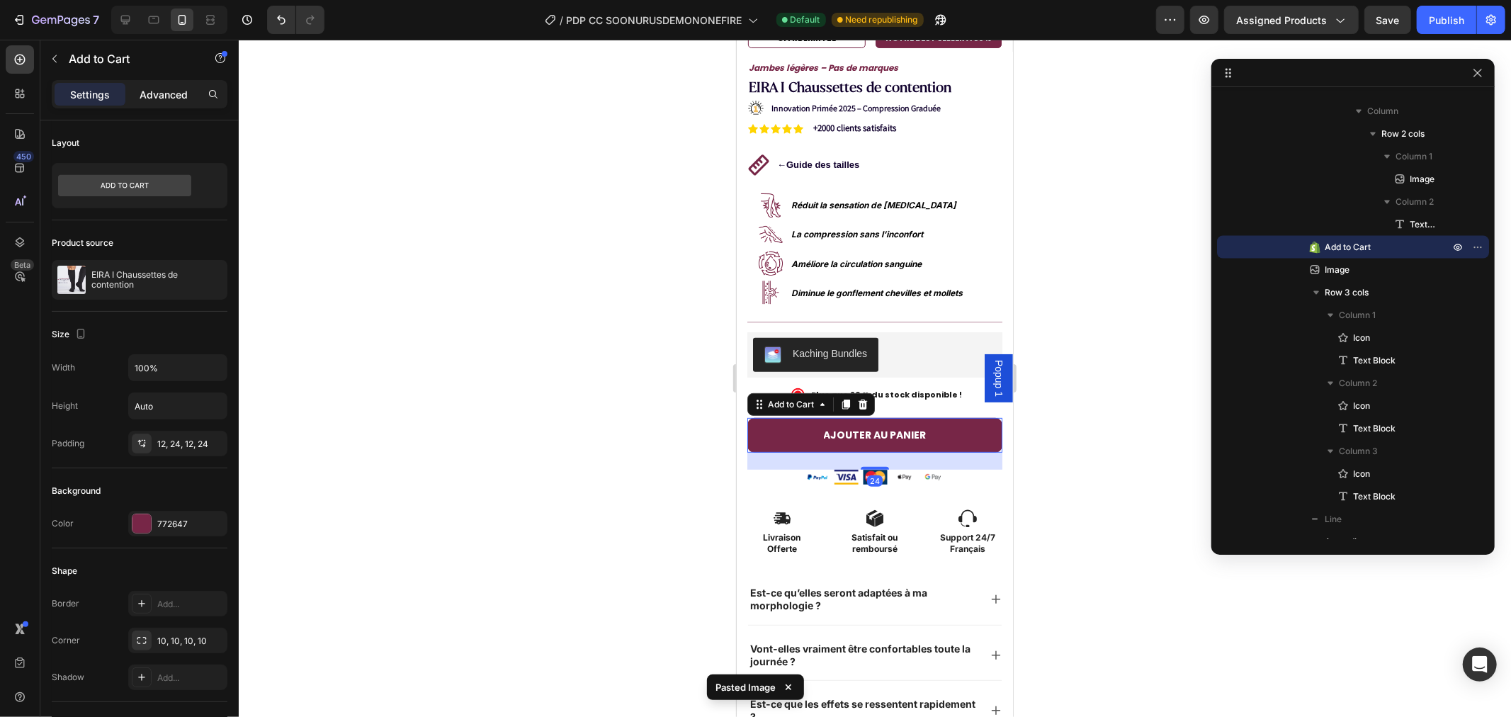
click at [161, 87] on p "Advanced" at bounding box center [164, 94] width 48 height 15
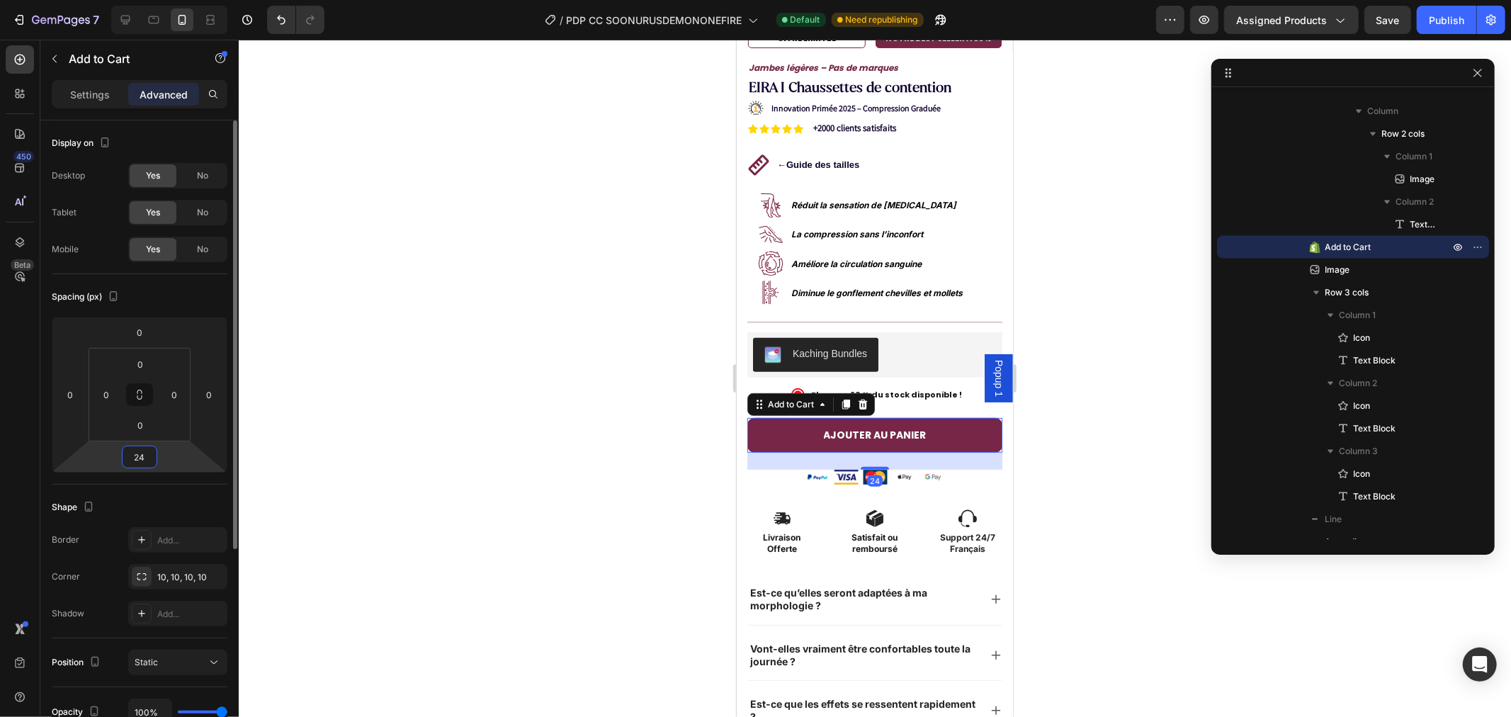
click at [126, 457] on input "24" at bounding box center [139, 456] width 28 height 21
drag, startPoint x: 143, startPoint y: 458, endPoint x: 97, endPoint y: 458, distance: 46.1
click at [97, 458] on div "0 0 24 0" at bounding box center [140, 395] width 176 height 156
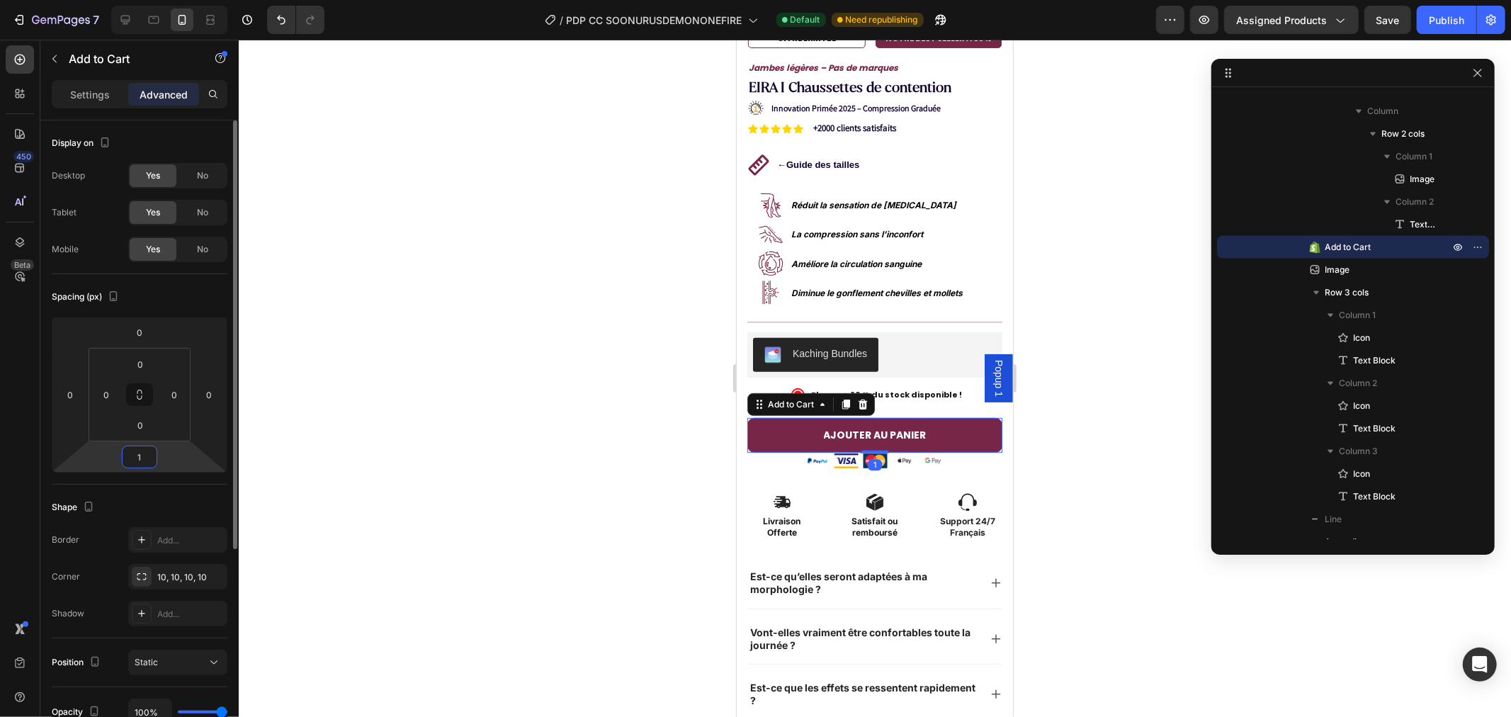
type input "12"
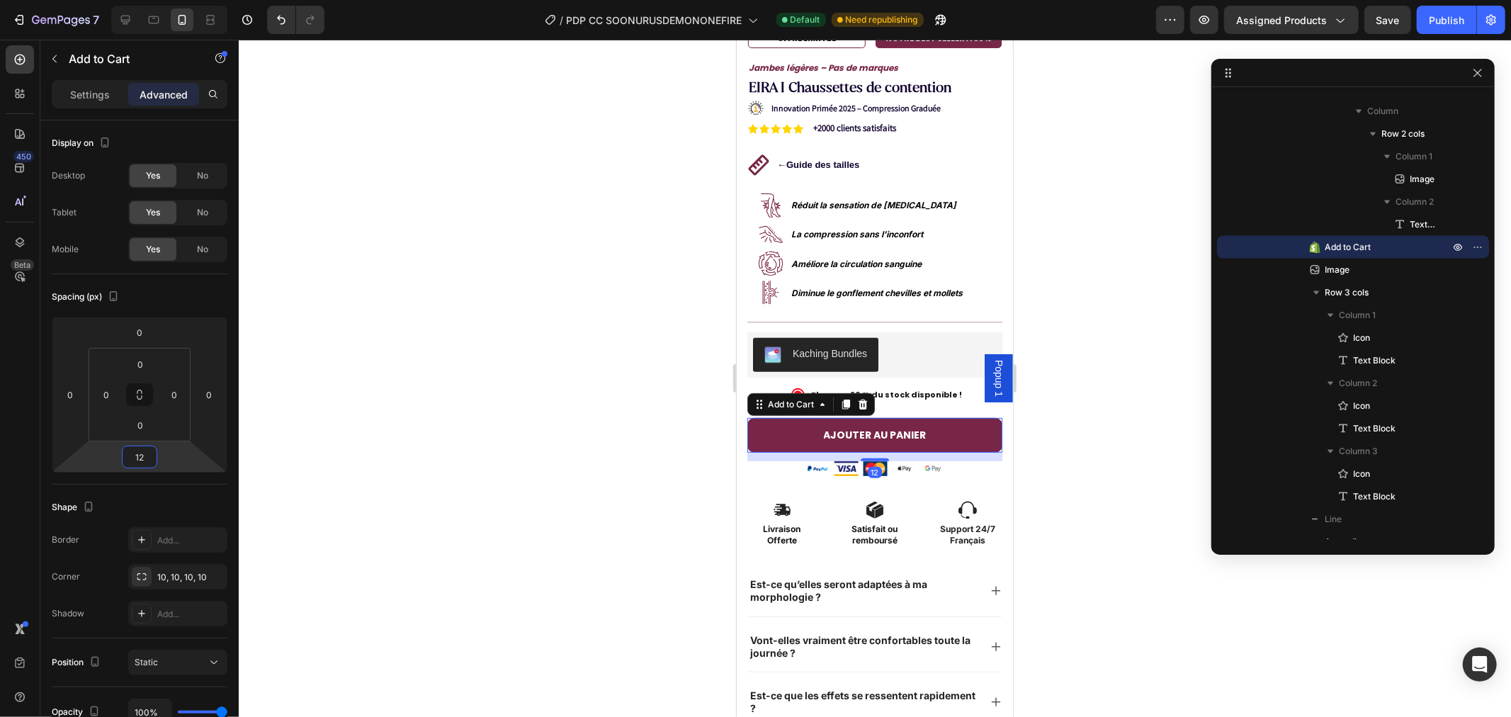
click at [581, 440] on div at bounding box center [875, 378] width 1272 height 677
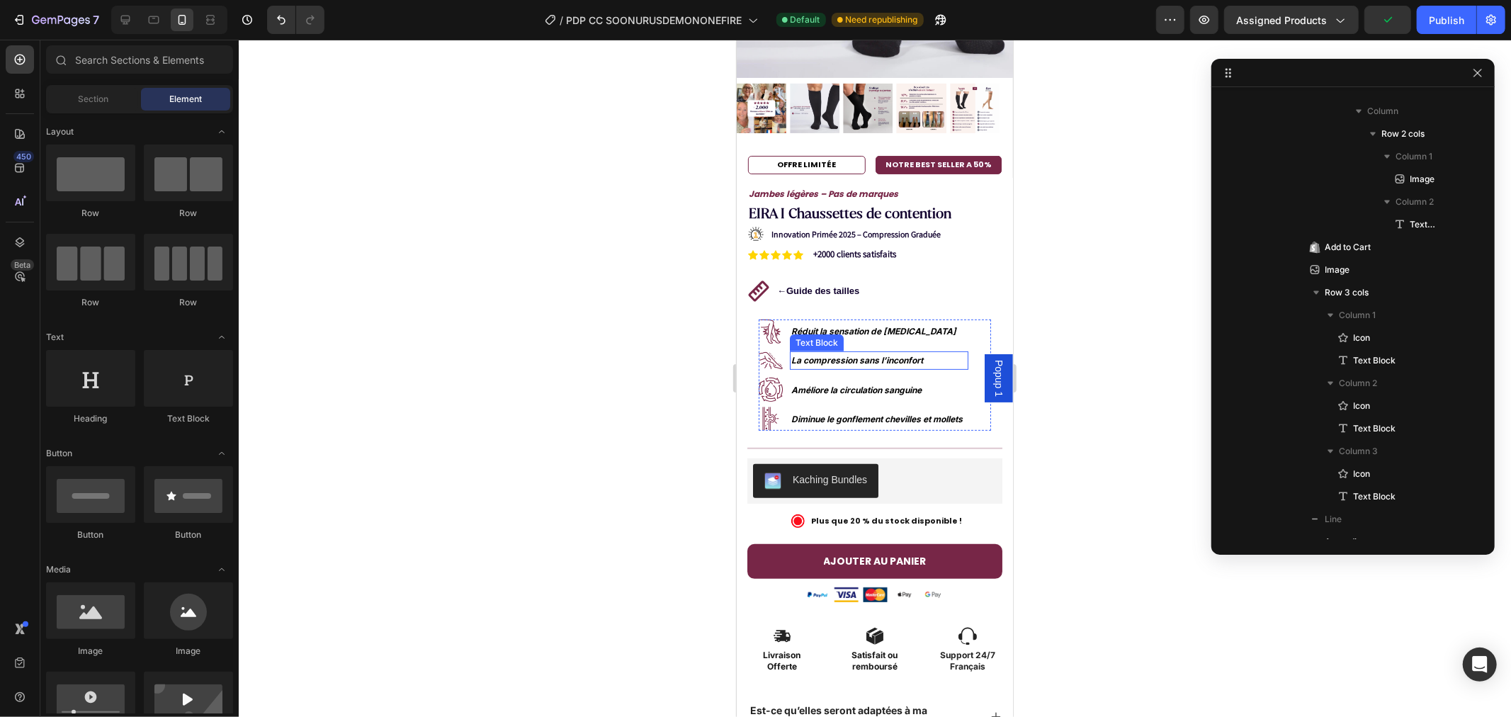
scroll to position [236, 0]
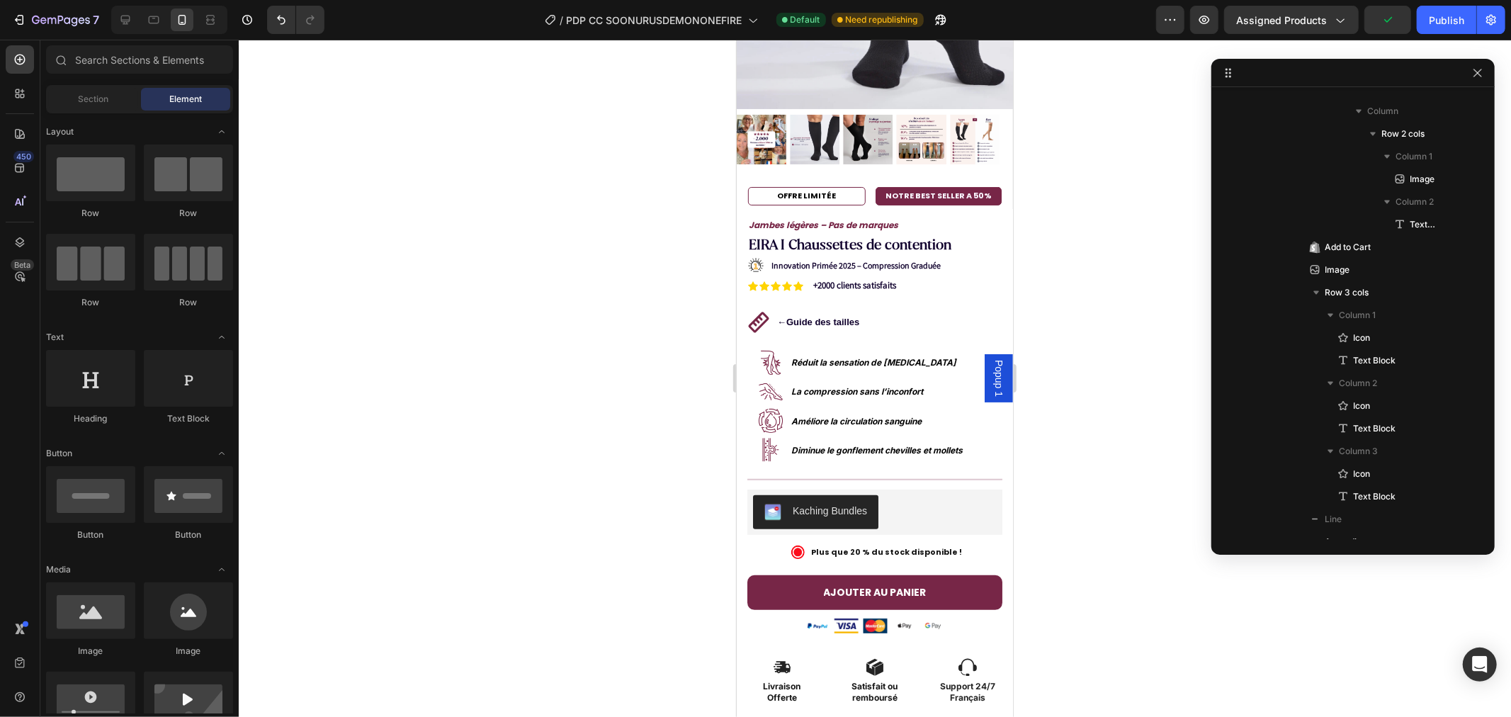
click at [1050, 331] on div at bounding box center [875, 378] width 1272 height 677
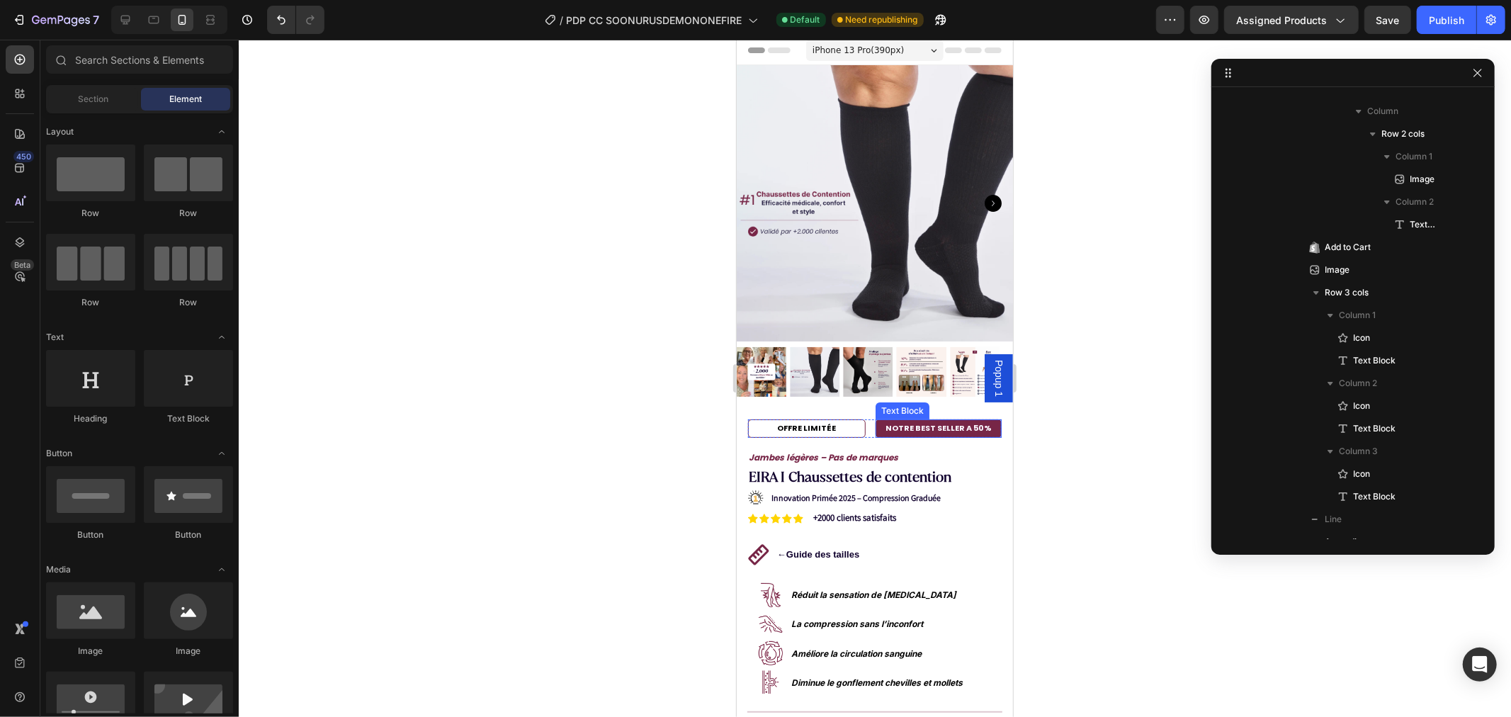
scroll to position [0, 0]
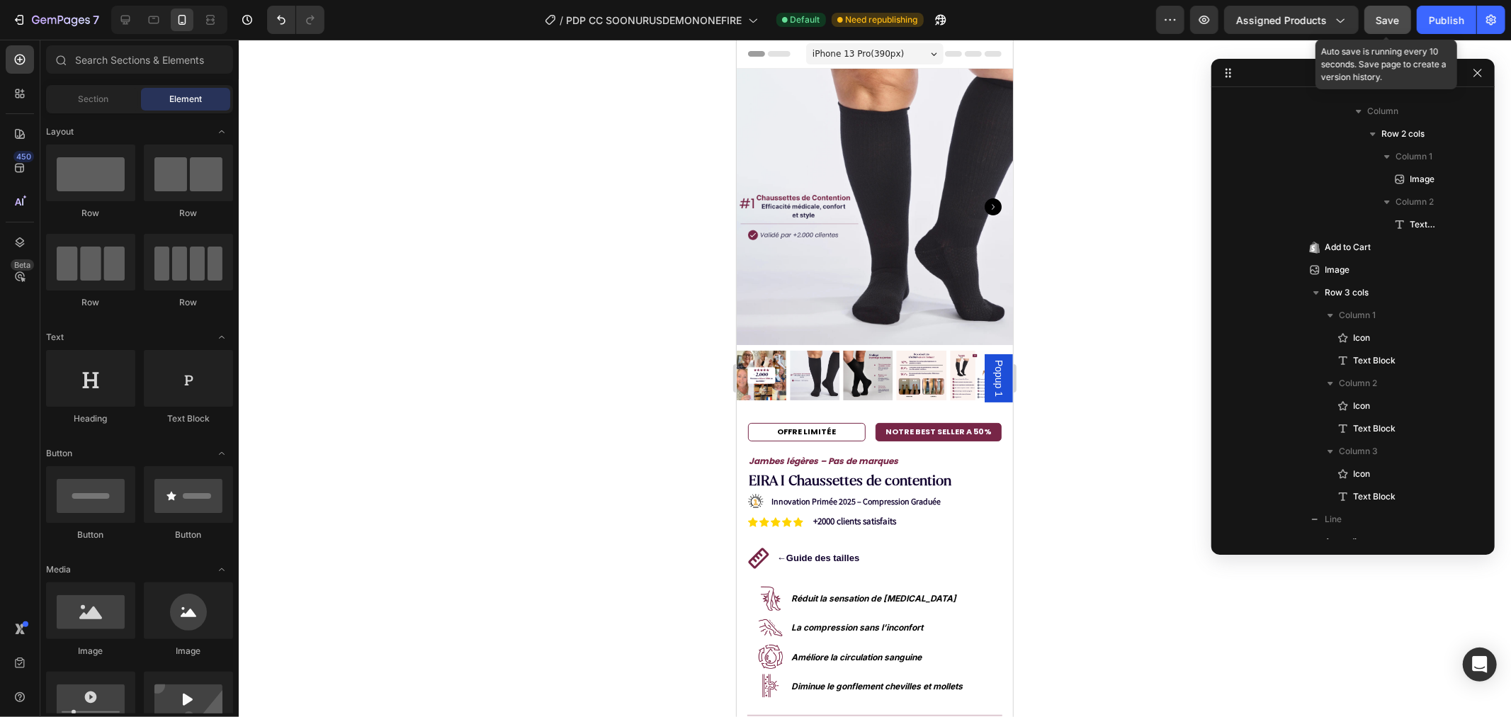
click at [1386, 20] on span "Save" at bounding box center [1387, 20] width 23 height 12
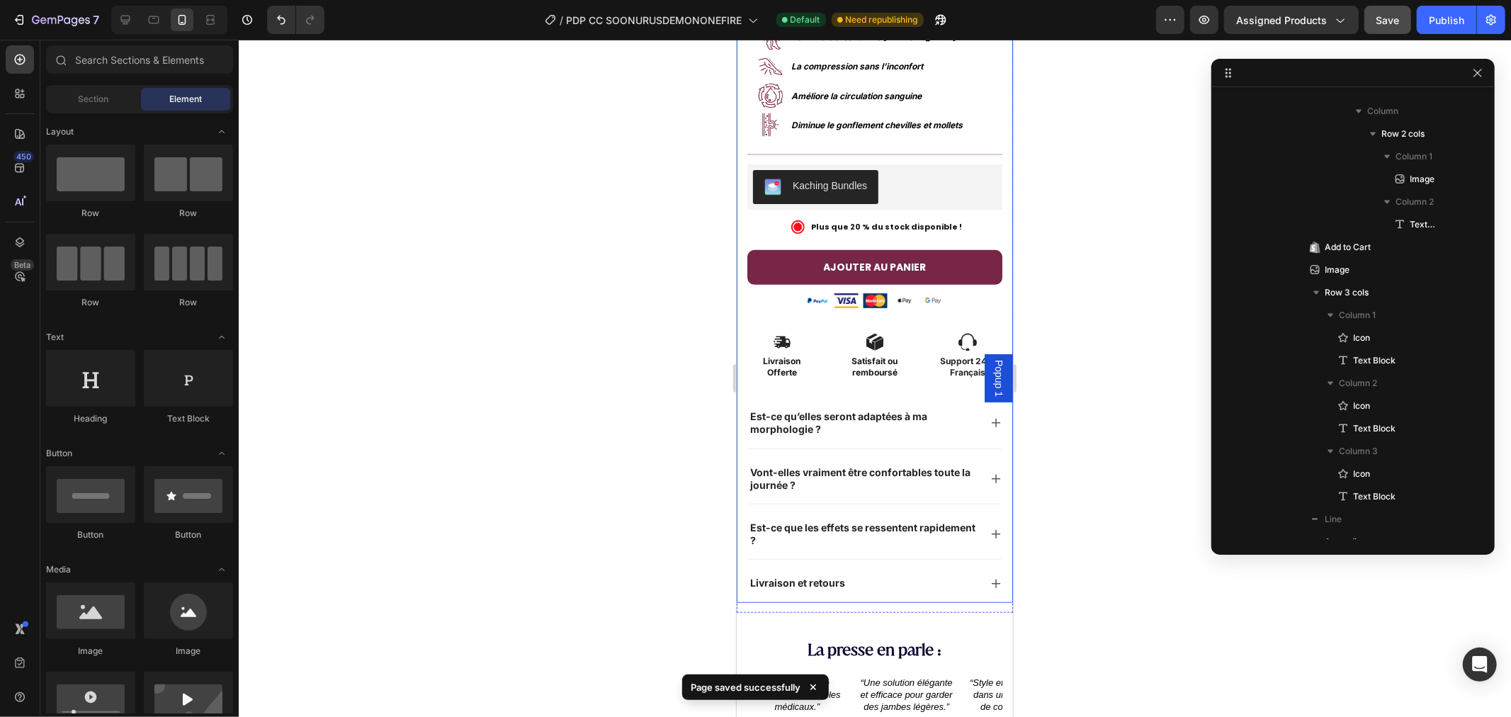
scroll to position [236, 0]
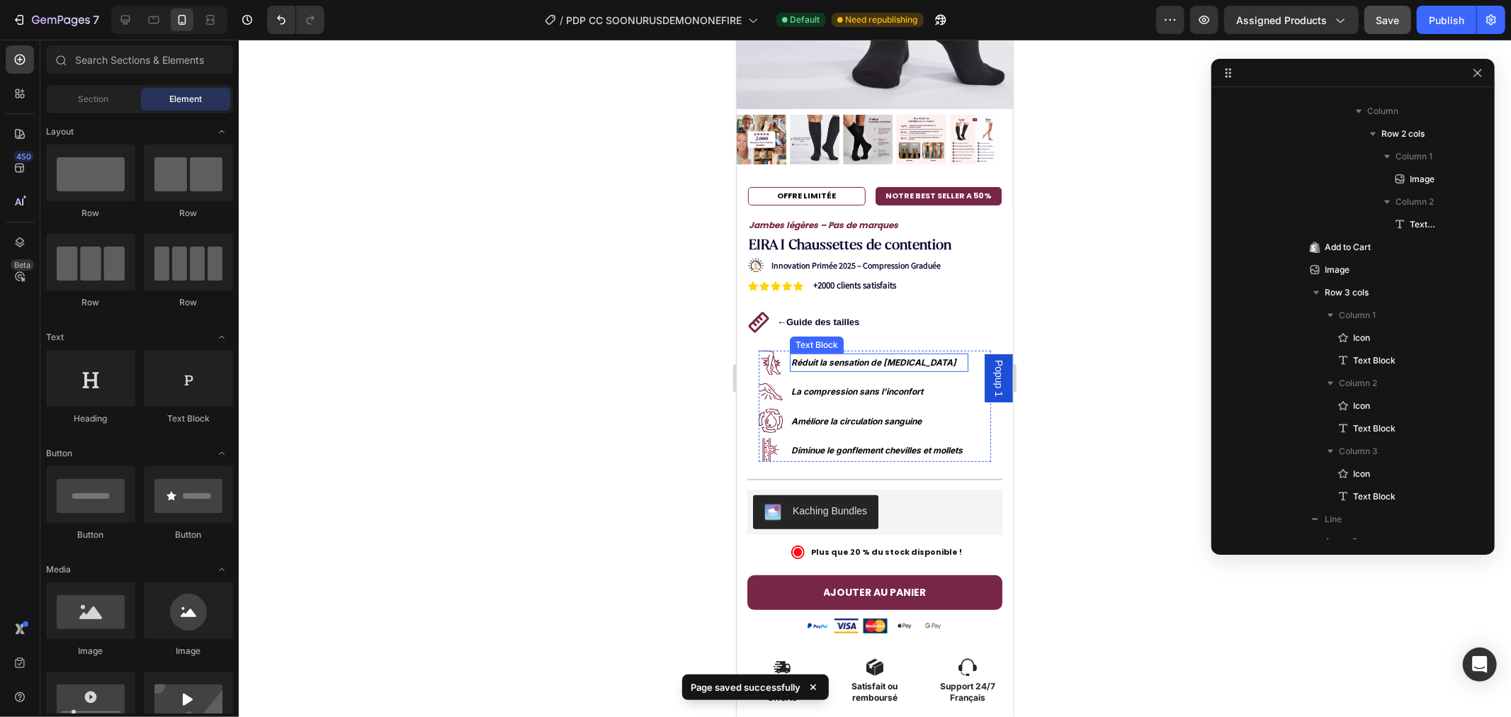
click at [861, 354] on p "Réduit la sensation de [MEDICAL_DATA]" at bounding box center [879, 362] width 176 height 16
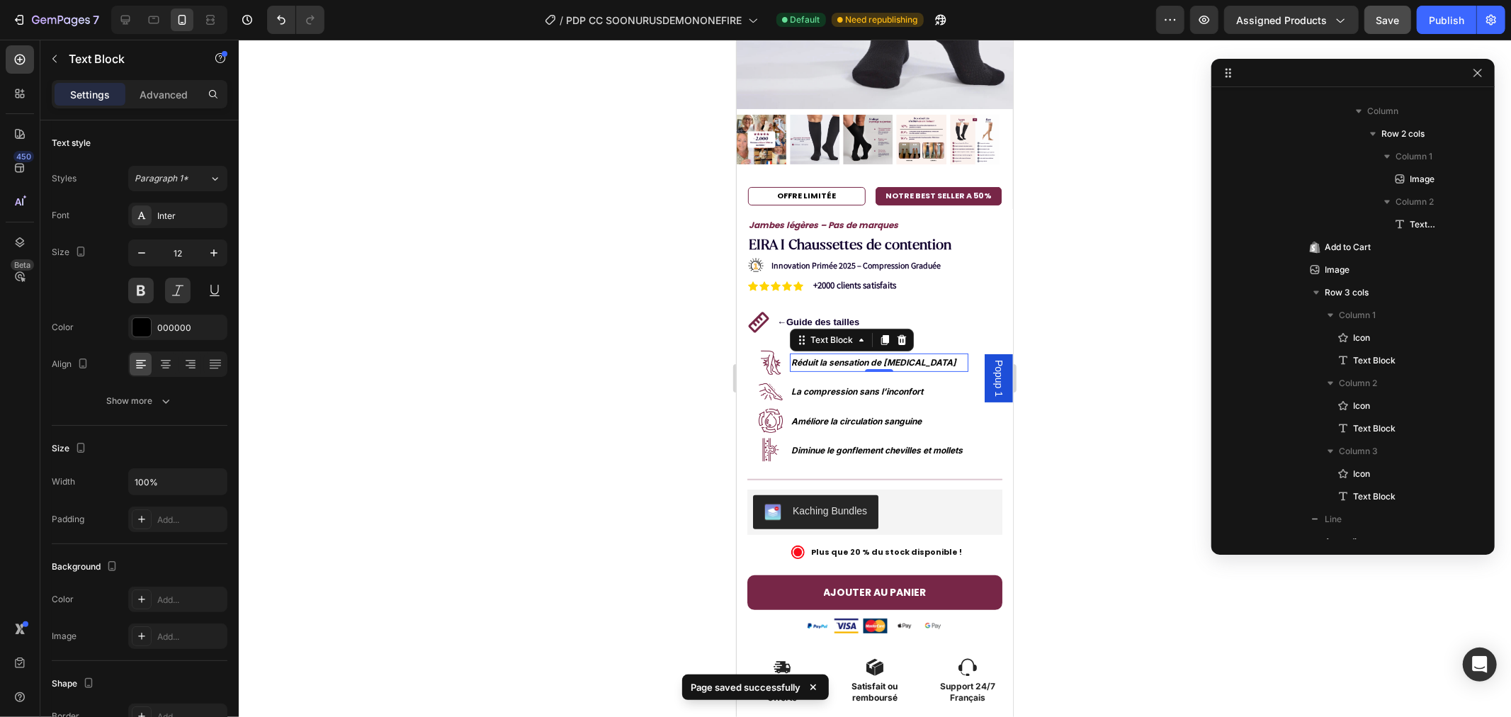
scroll to position [1103, 0]
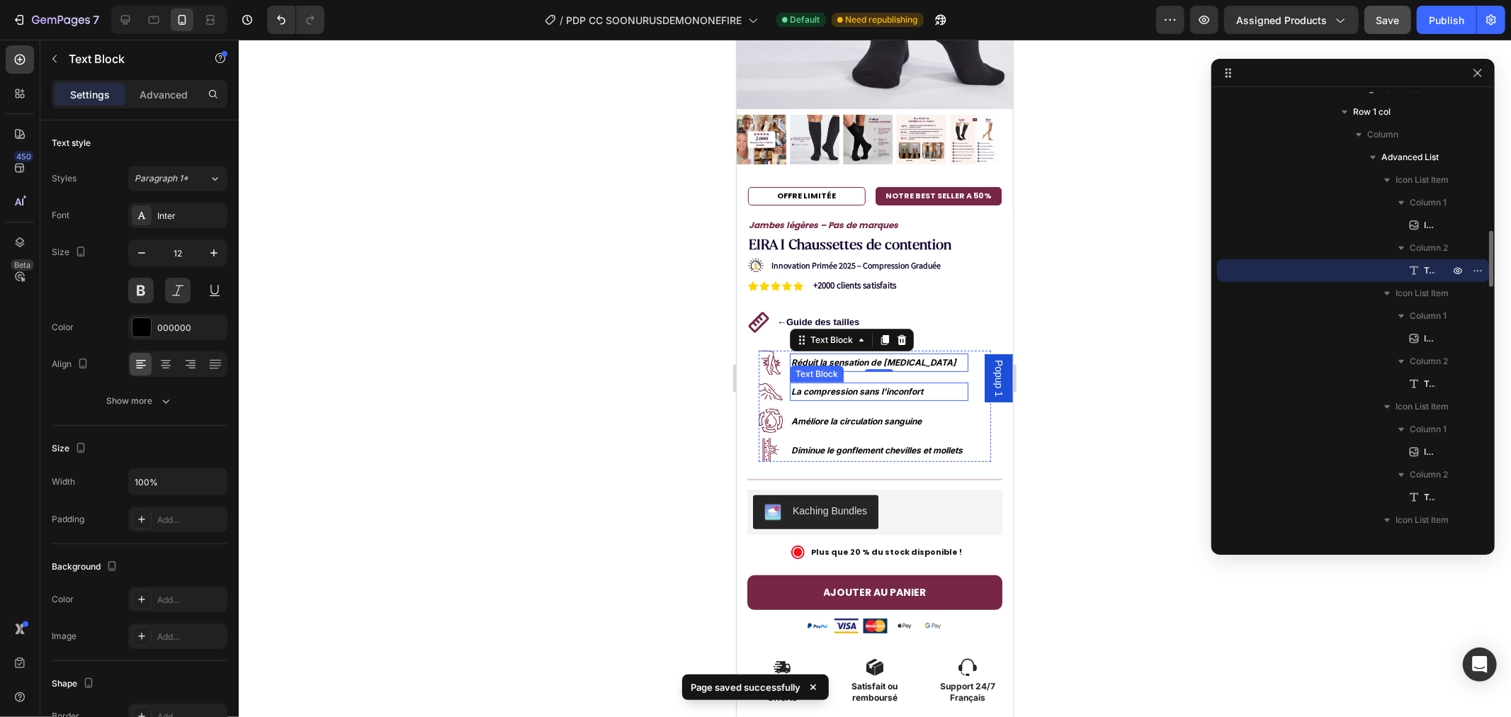
click at [808, 383] on p "La compression sans l’inconfort" at bounding box center [879, 391] width 176 height 16
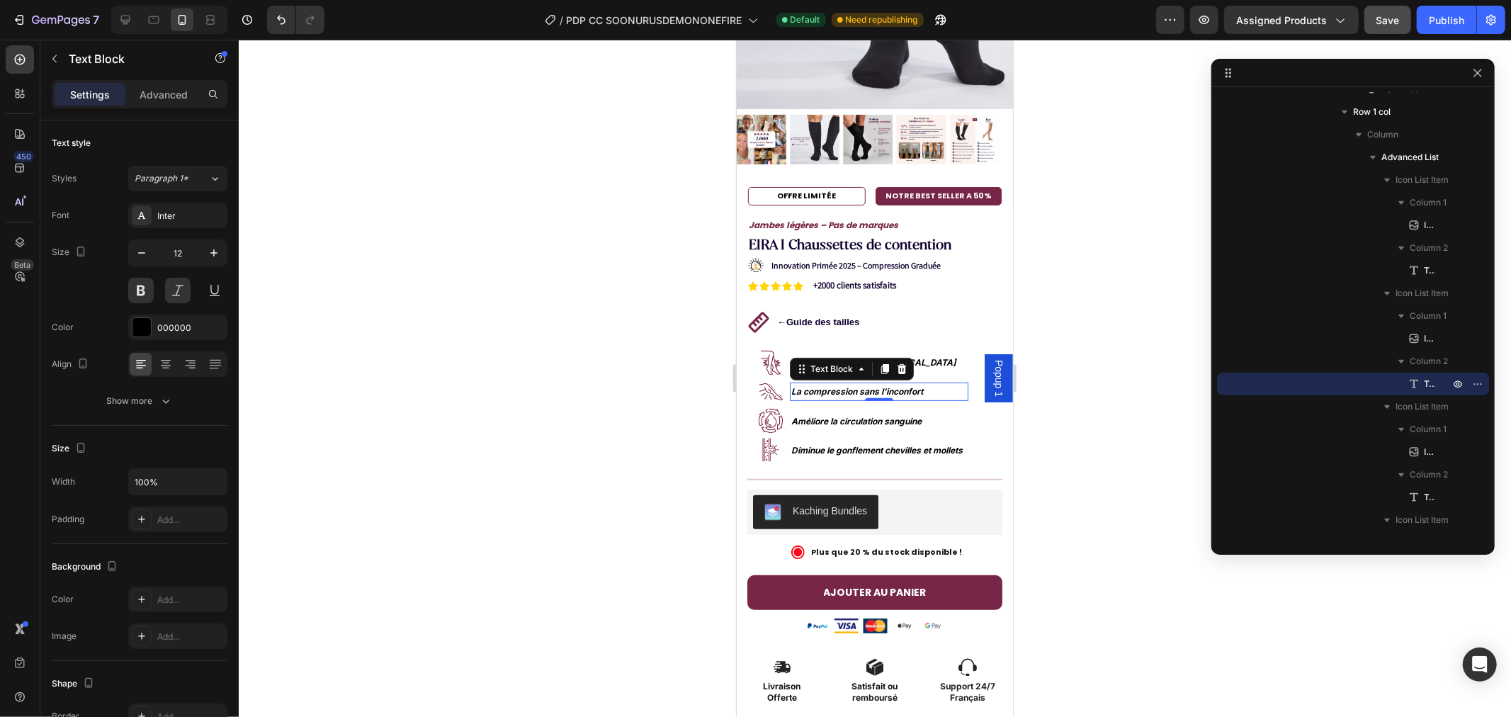
click at [616, 392] on div at bounding box center [875, 378] width 1272 height 677
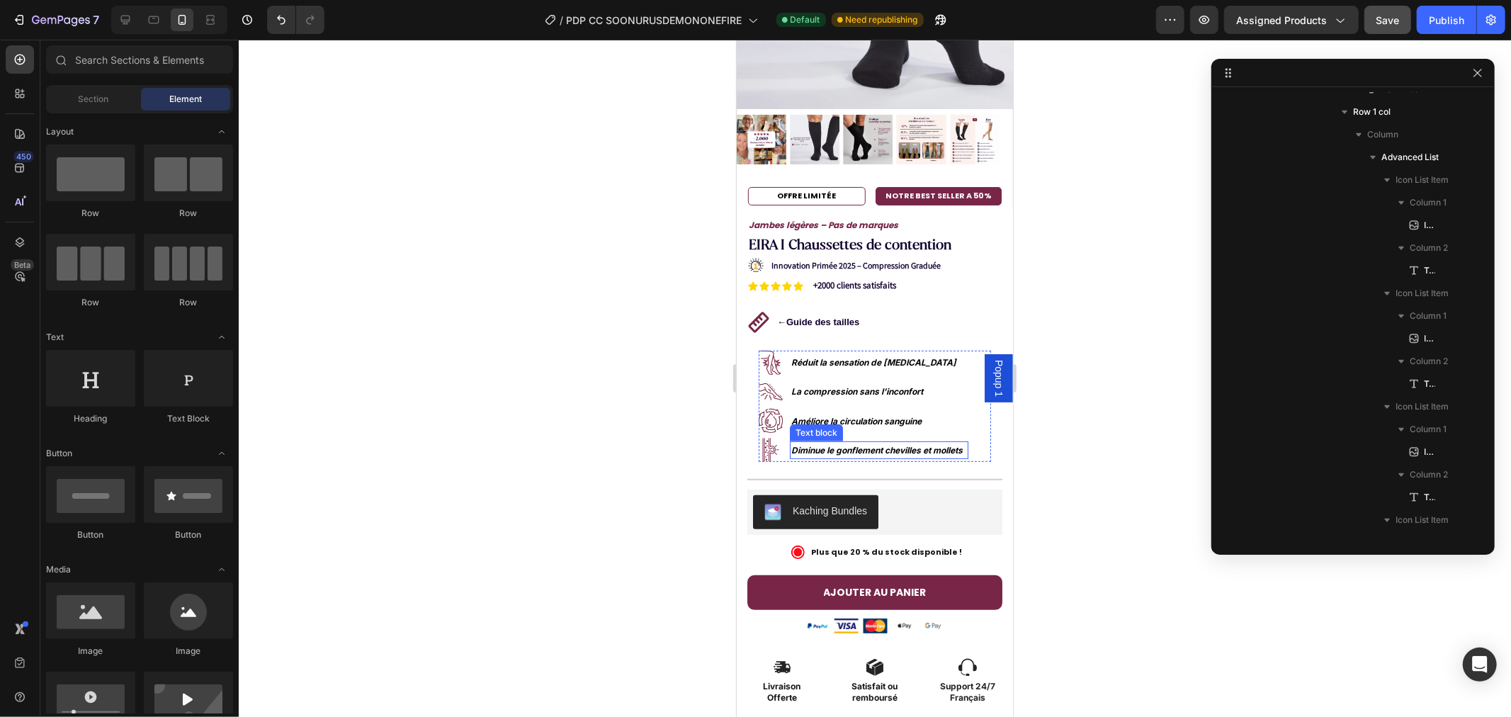
click at [834, 444] on strong "Diminue le gonflement chevilles et mollets" at bounding box center [876, 449] width 171 height 11
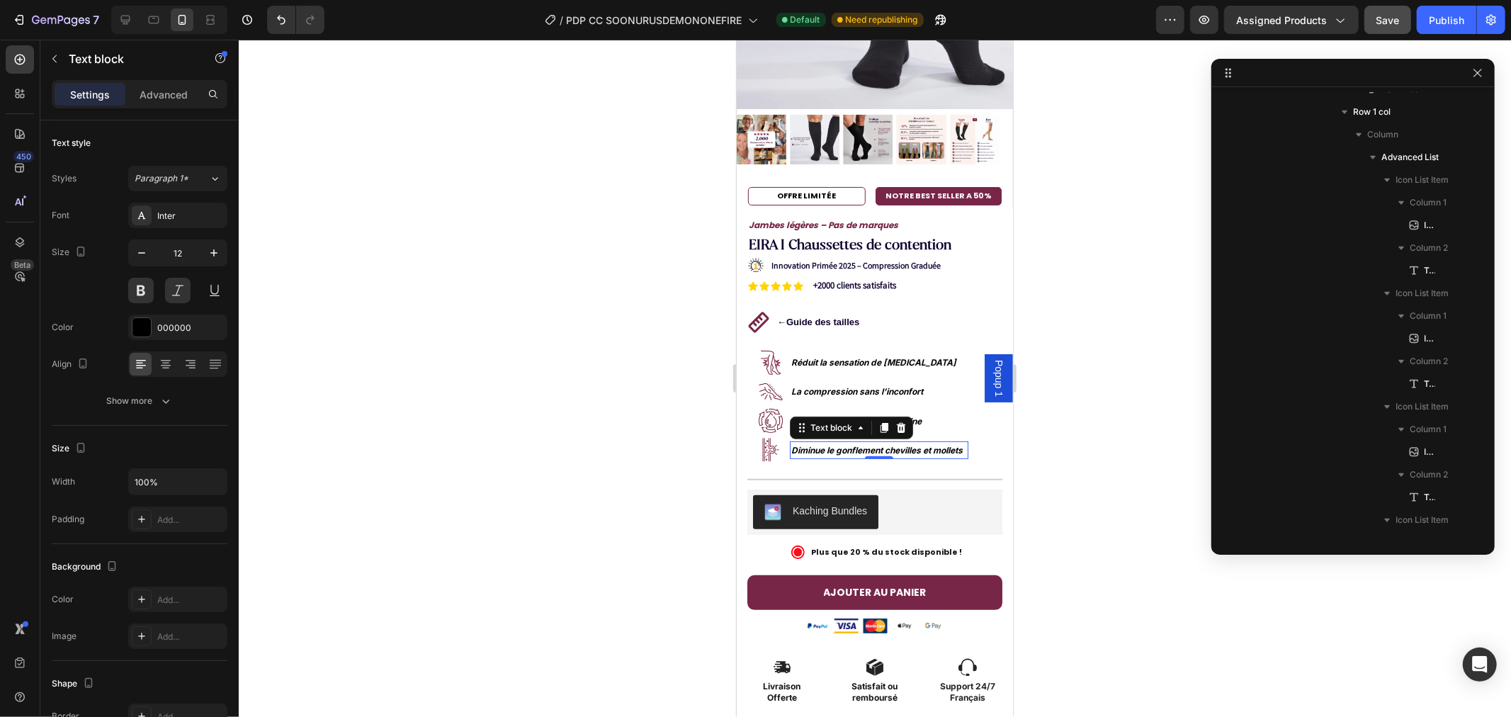
scroll to position [1443, 0]
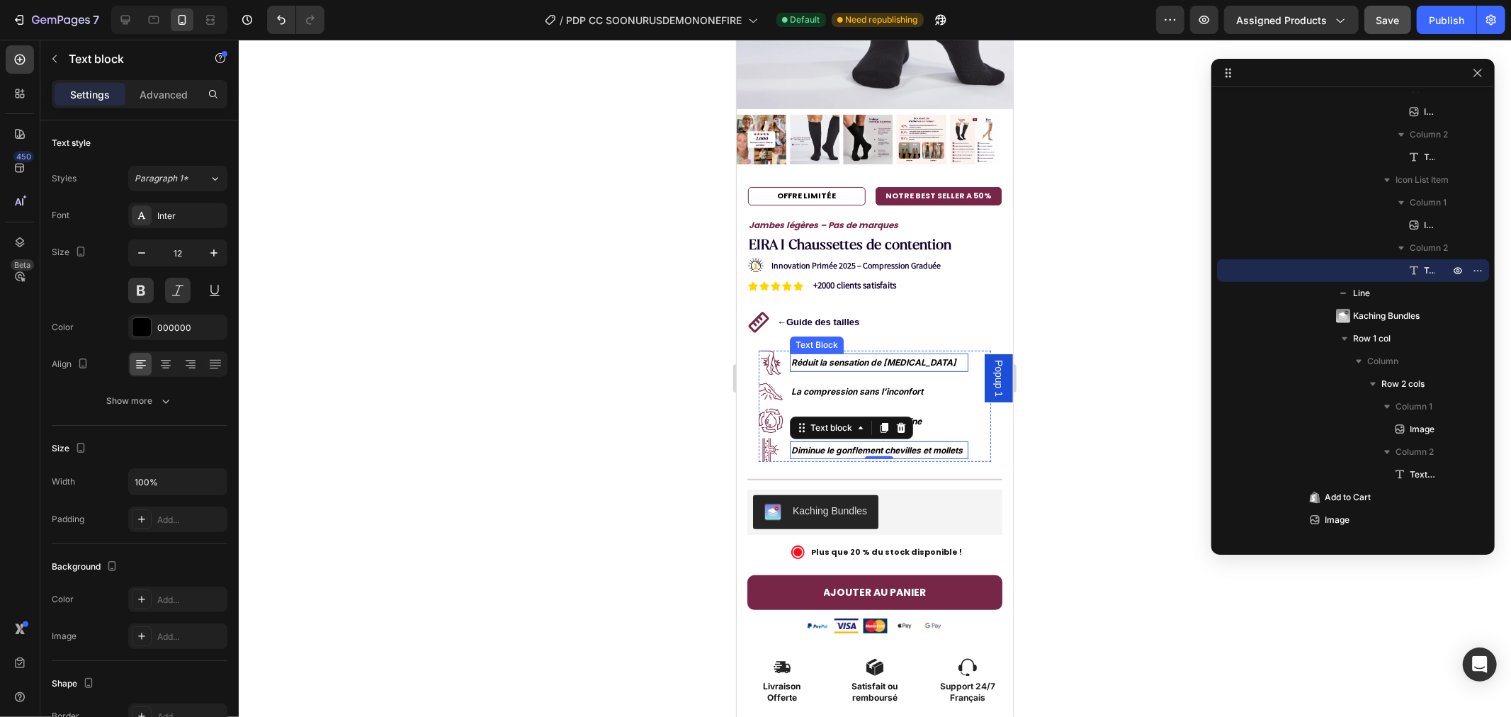
click at [835, 354] on p "Réduit la sensation de [MEDICAL_DATA]" at bounding box center [879, 362] width 176 height 16
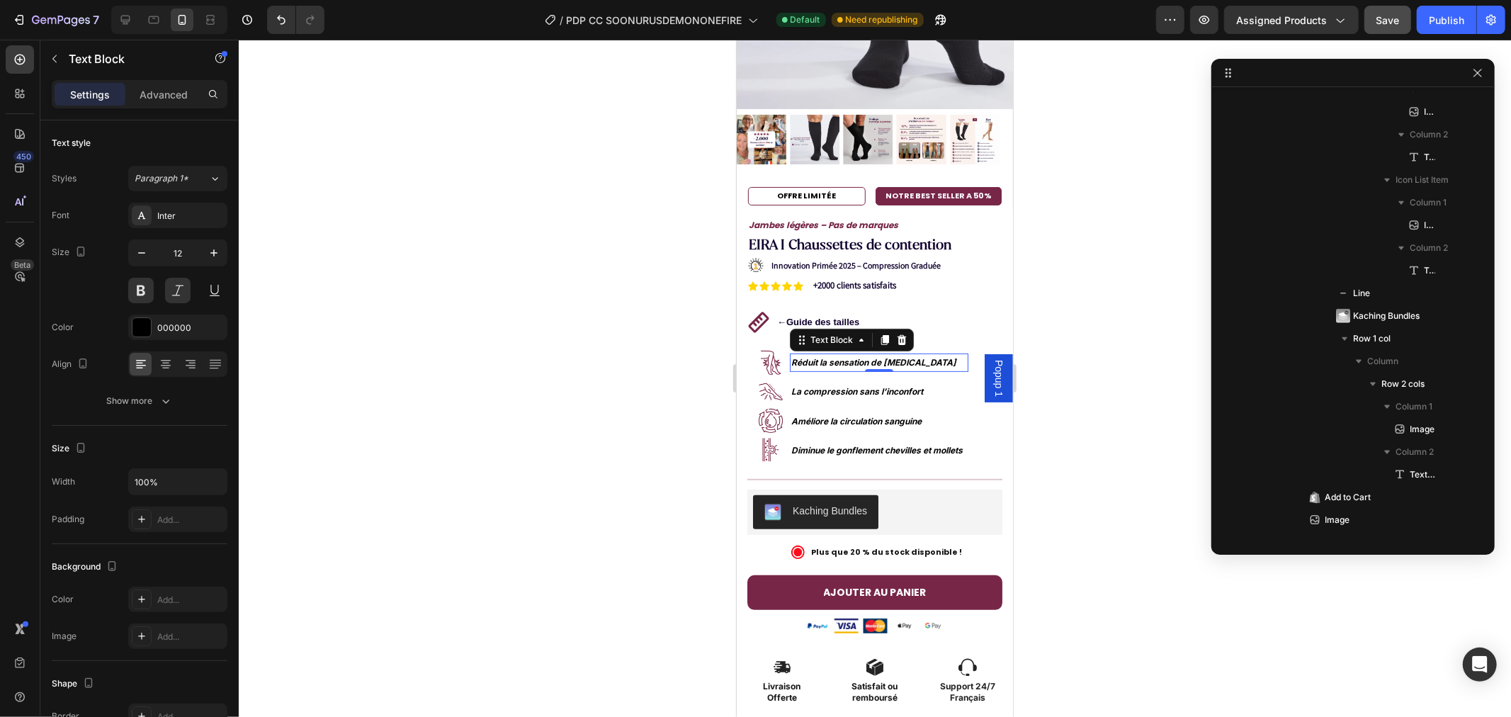
scroll to position [1103, 0]
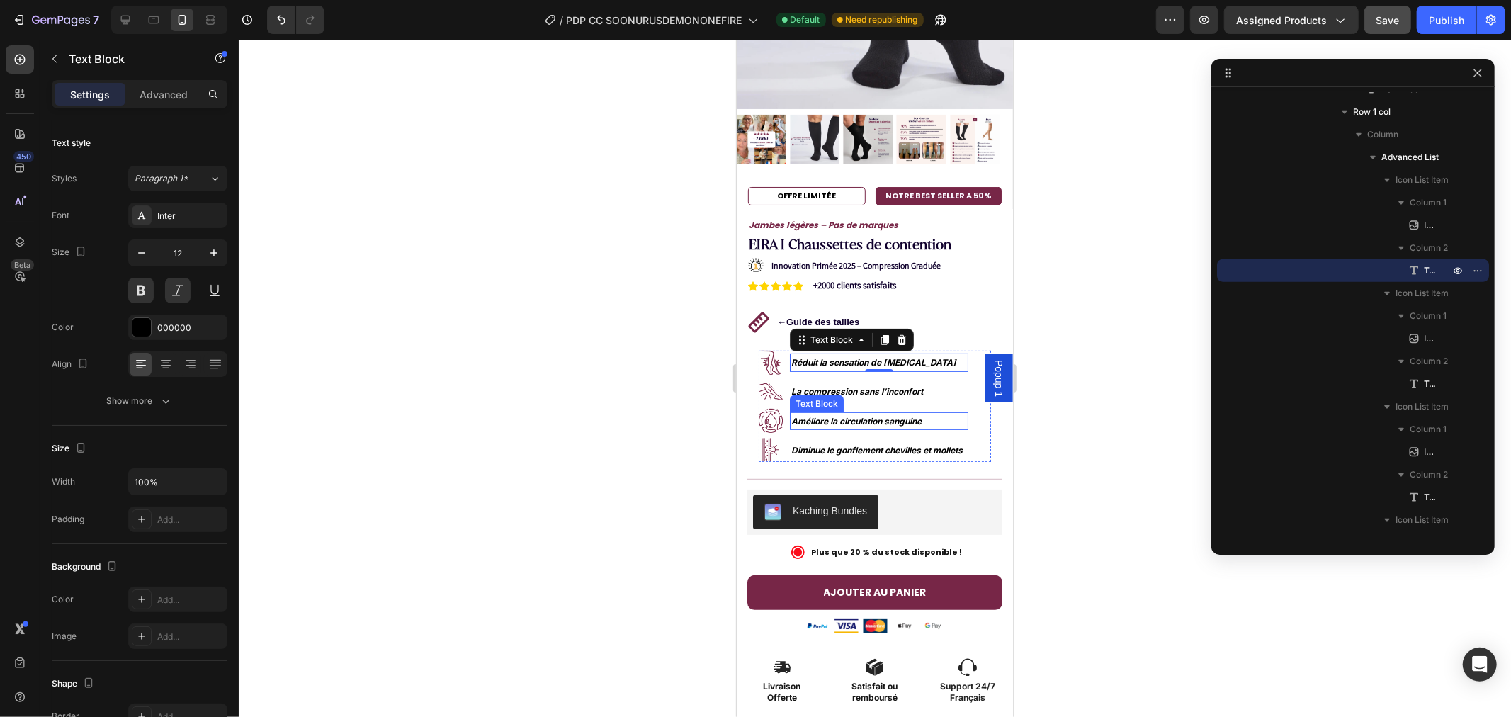
click at [826, 415] on strong "Améliore la circulation sanguine" at bounding box center [856, 420] width 130 height 11
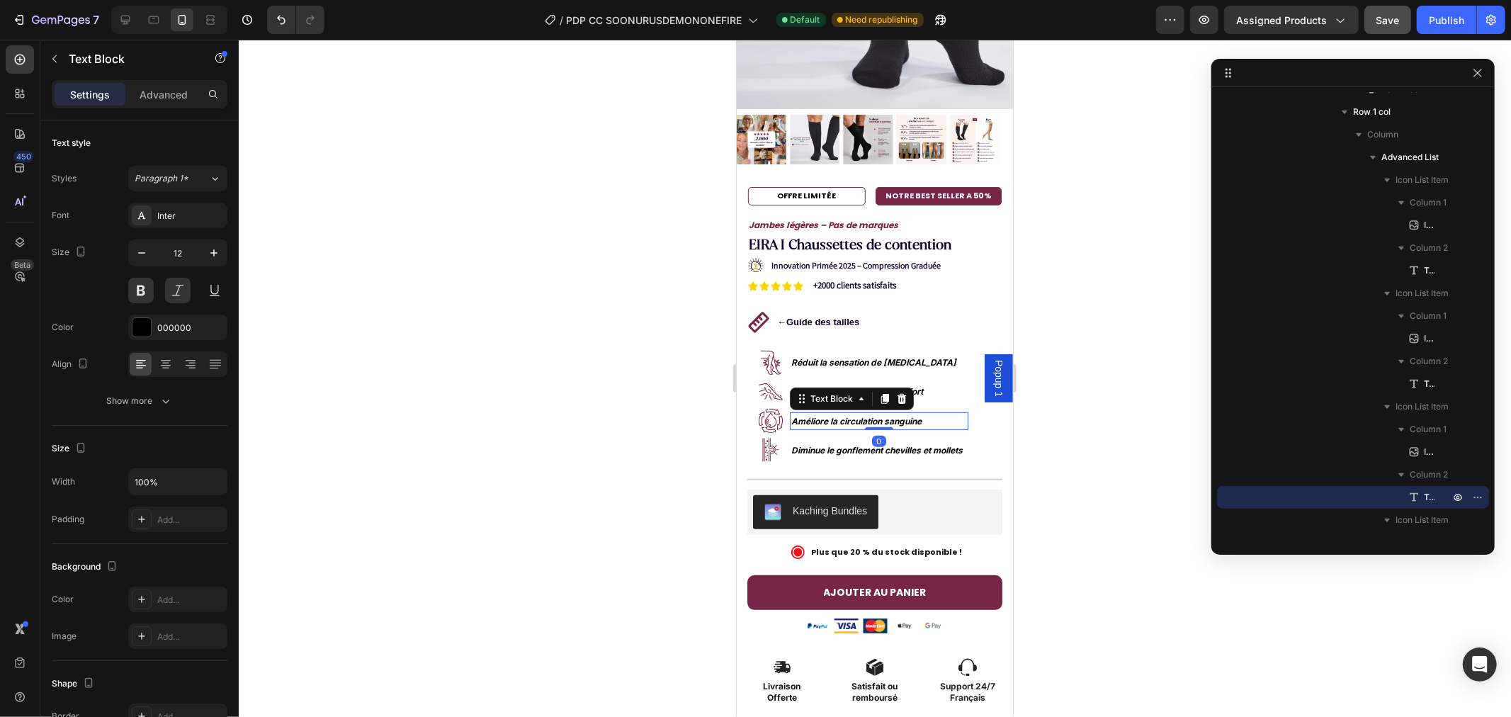
click at [543, 316] on div at bounding box center [875, 378] width 1272 height 677
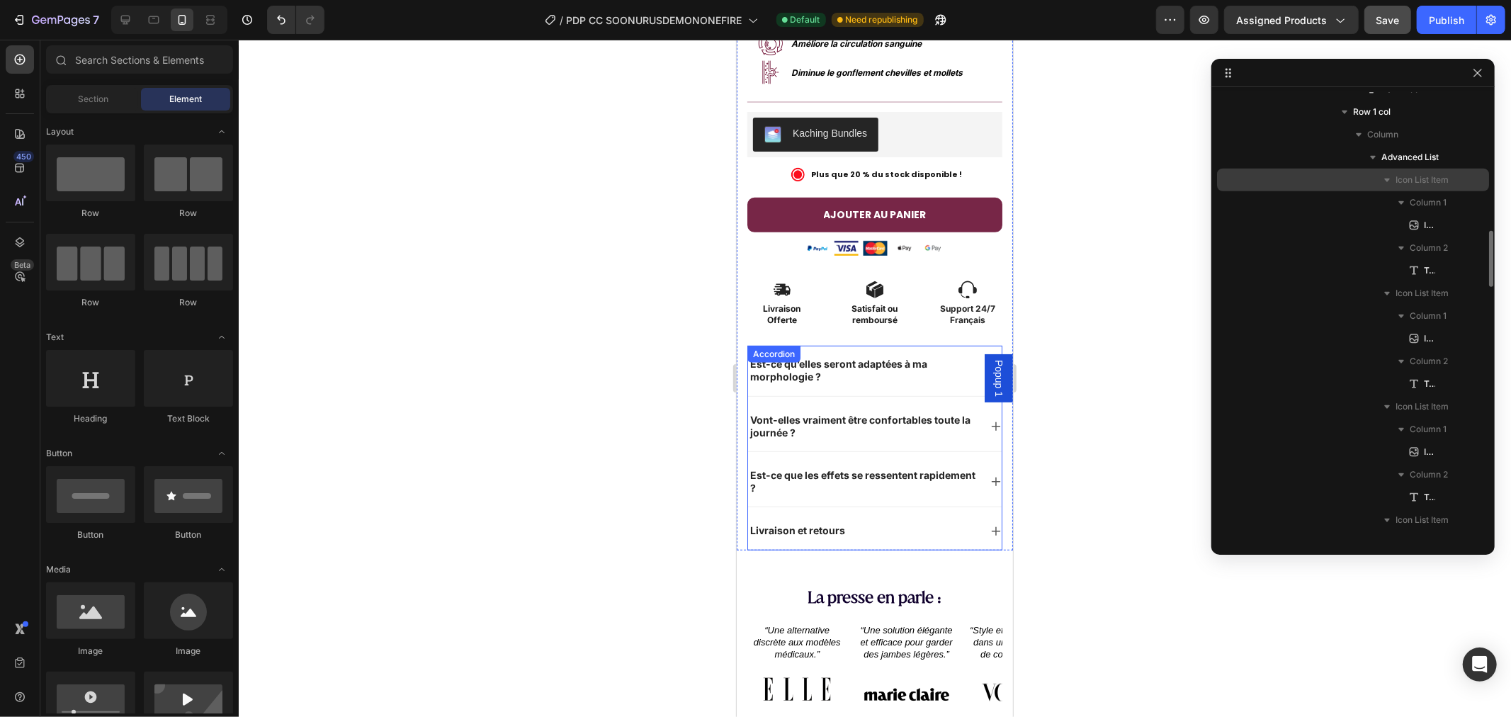
scroll to position [550, 0]
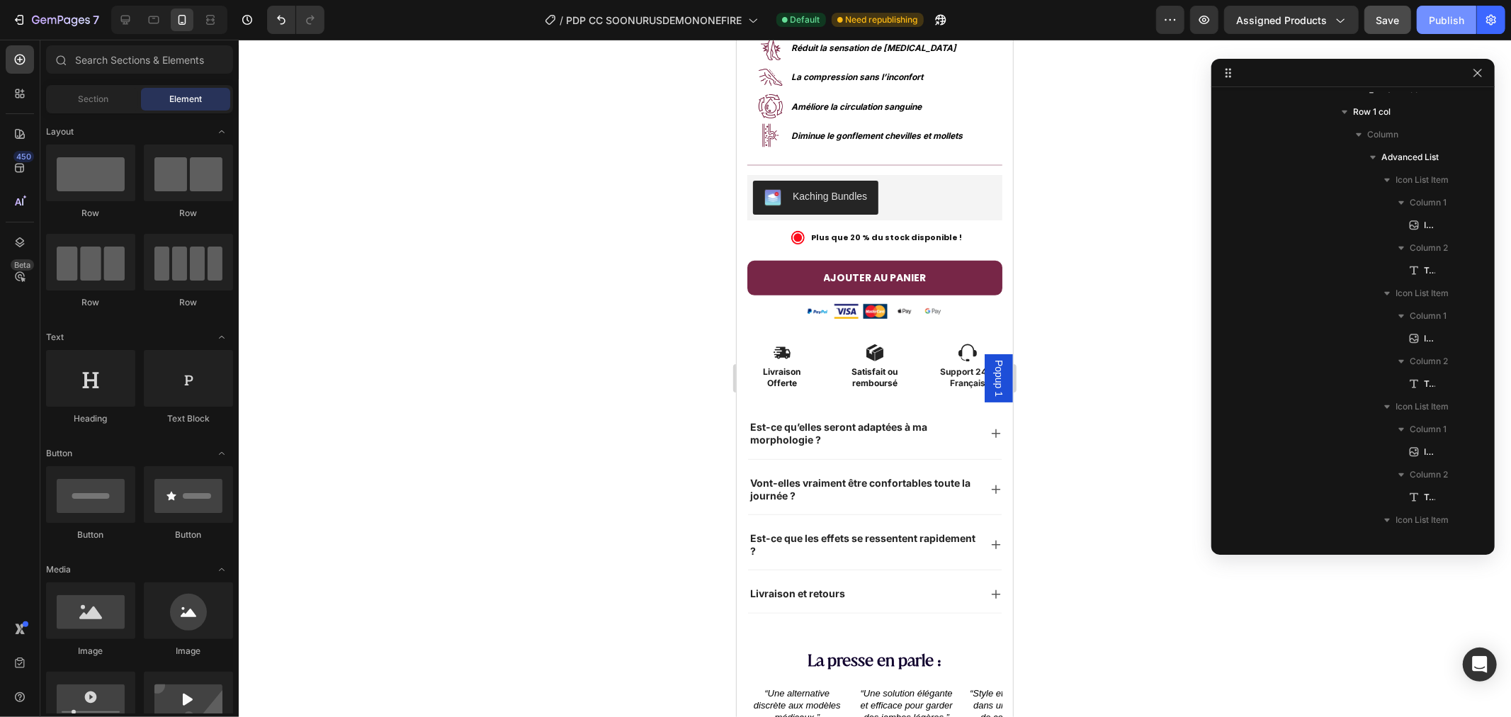
click at [1445, 18] on div "Publish" at bounding box center [1446, 20] width 35 height 15
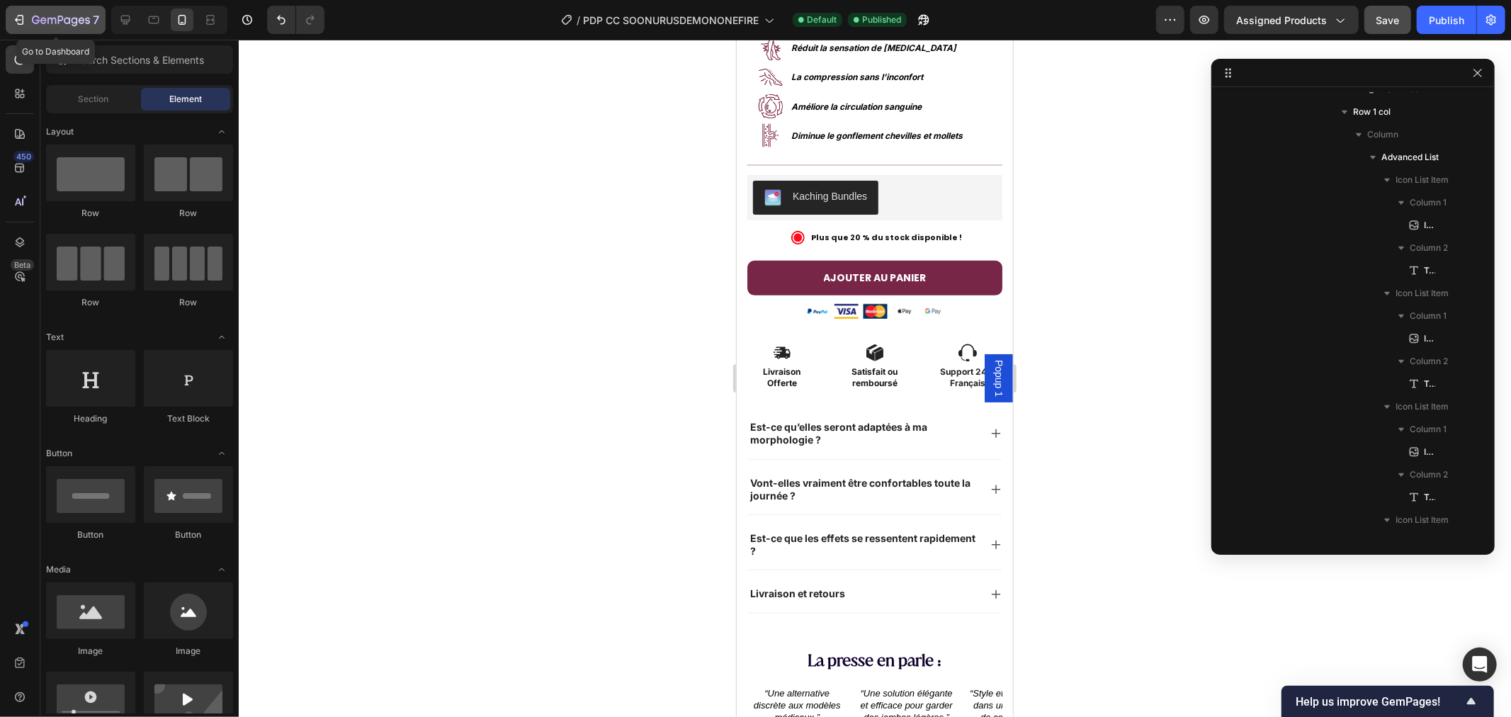
click at [11, 26] on button "7" at bounding box center [56, 20] width 100 height 28
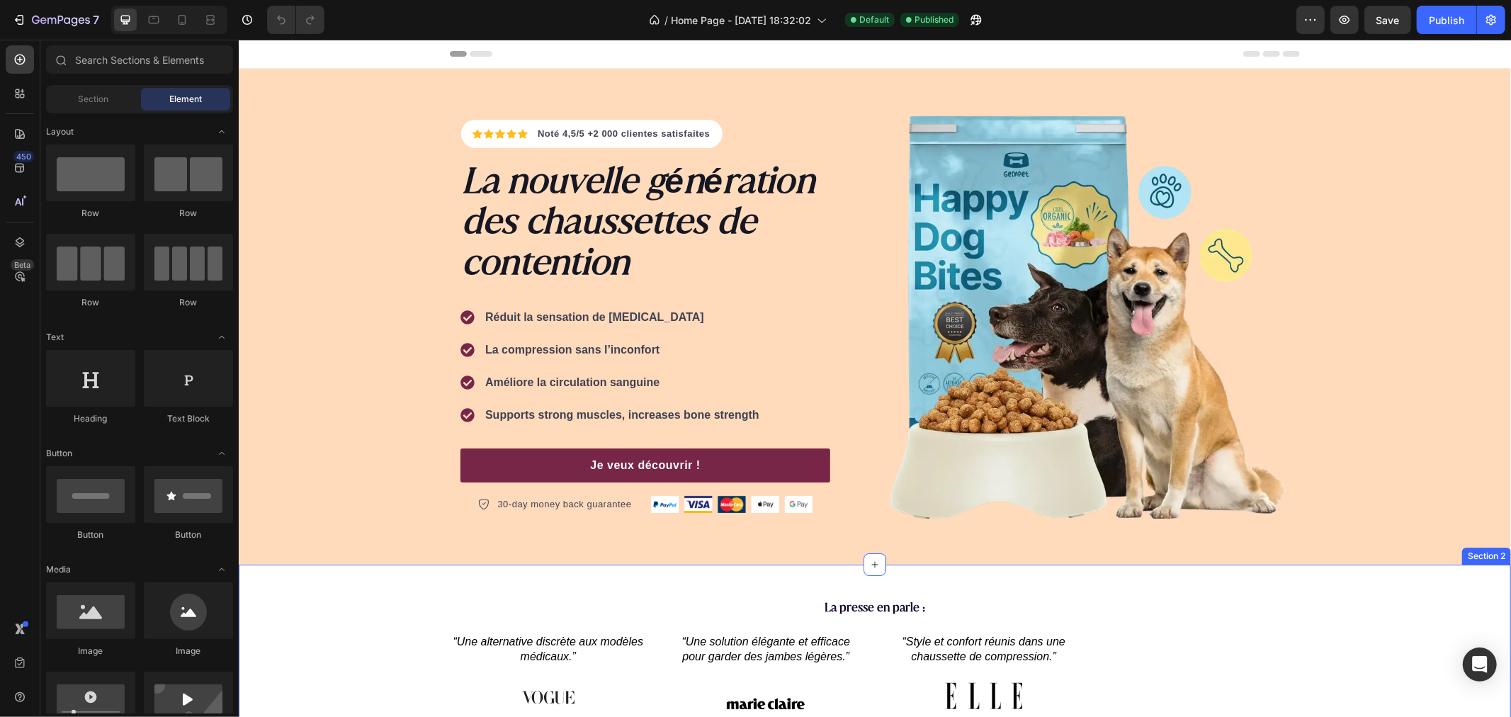
click at [421, 698] on div "La presse en parle : Heading “Une alternative discrète aux modèles médicaux.” T…" at bounding box center [874, 653] width 1251 height 111
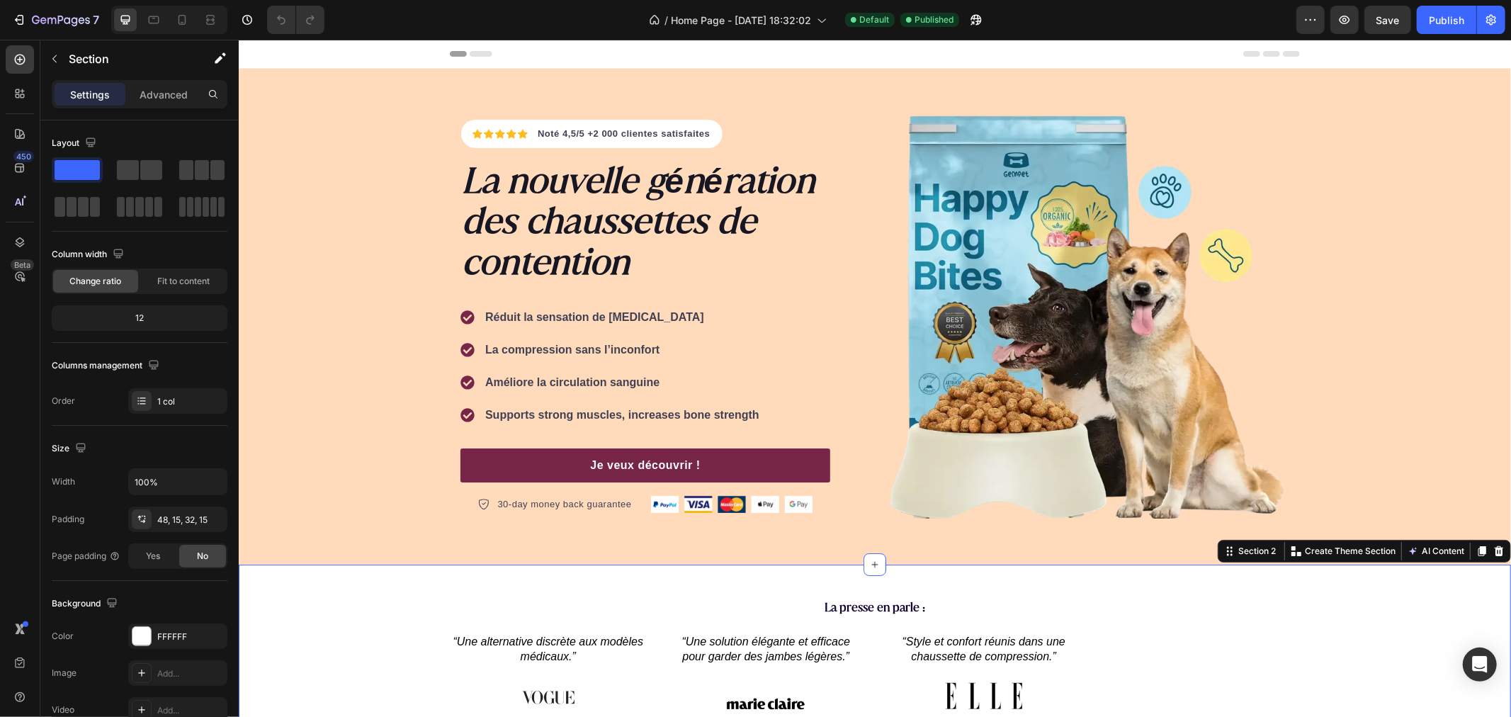
click at [400, 606] on div "La presse en parle : Heading “Une alternative discrète aux modèles médicaux.” T…" at bounding box center [874, 653] width 1251 height 111
click at [183, 24] on icon at bounding box center [183, 20] width 8 height 10
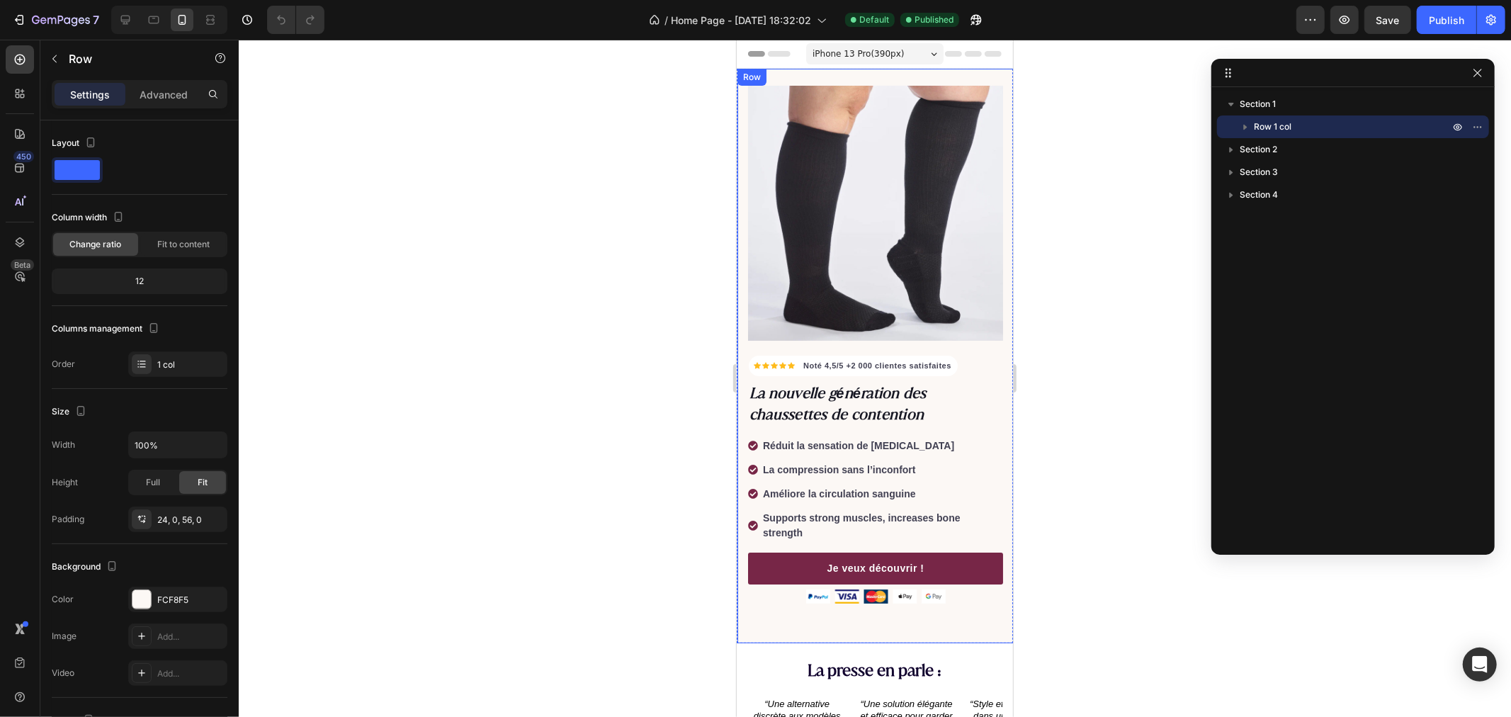
click at [798, 76] on div "Icon Icon Icon Icon Icon Icon List Hoz Noté 4,5/5 +2 000 clientes satisfaites T…" at bounding box center [875, 355] width 276 height 575
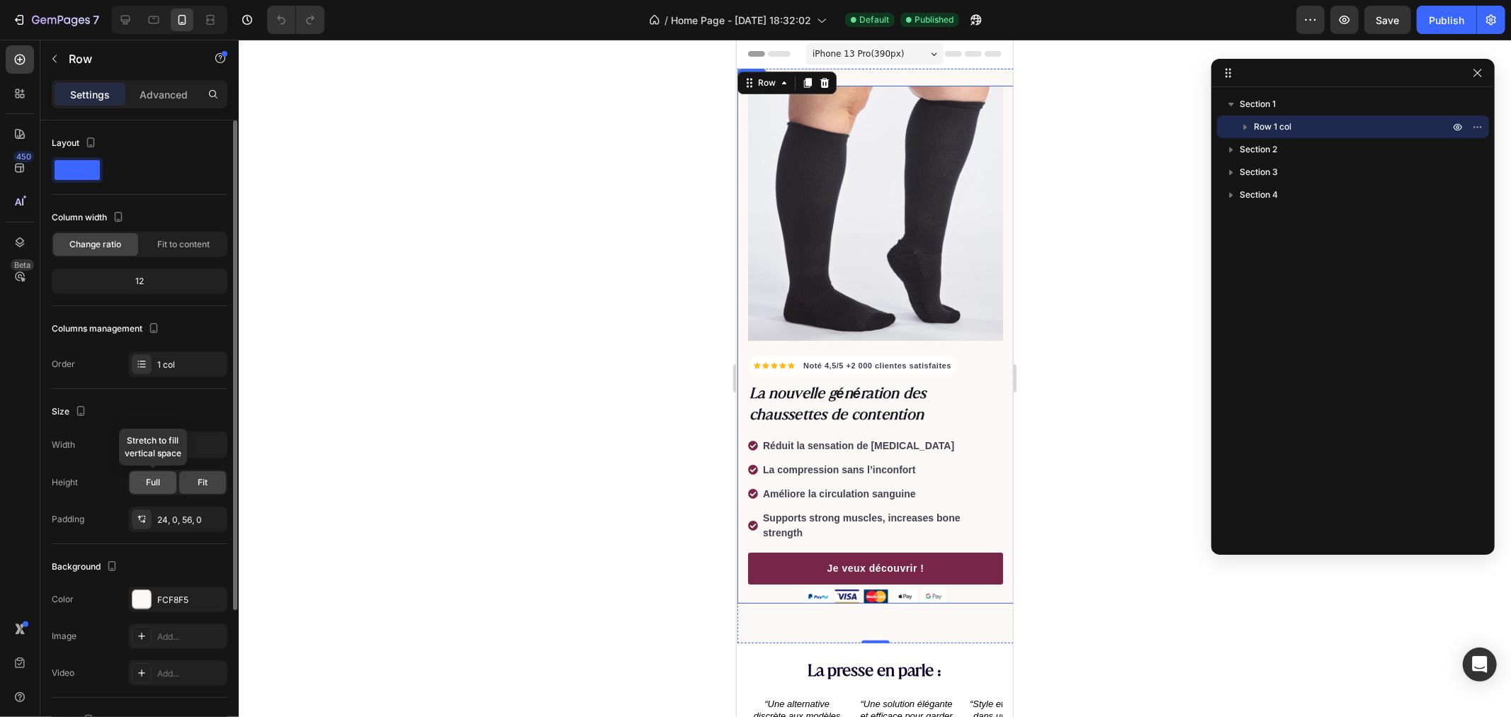
click at [158, 486] on span "Full" at bounding box center [153, 482] width 14 height 13
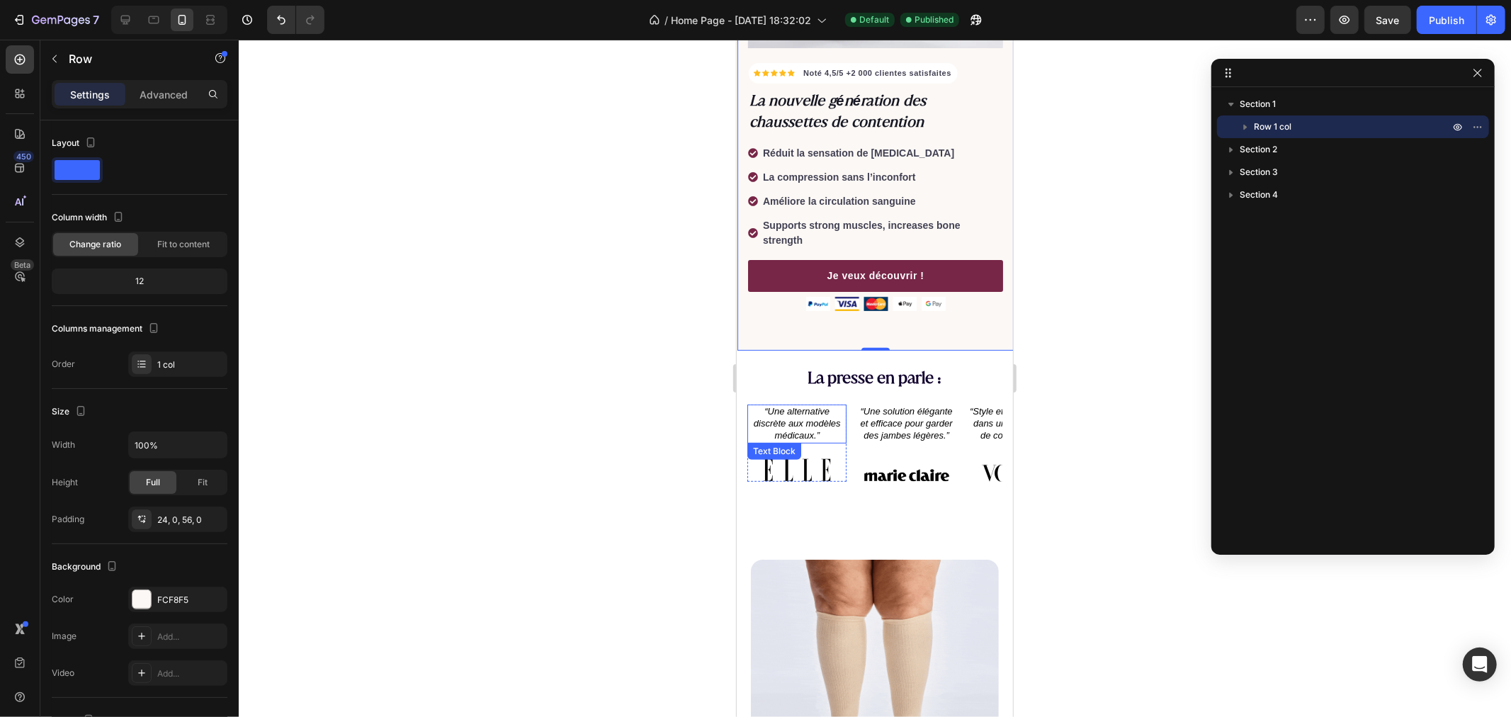
scroll to position [315, 0]
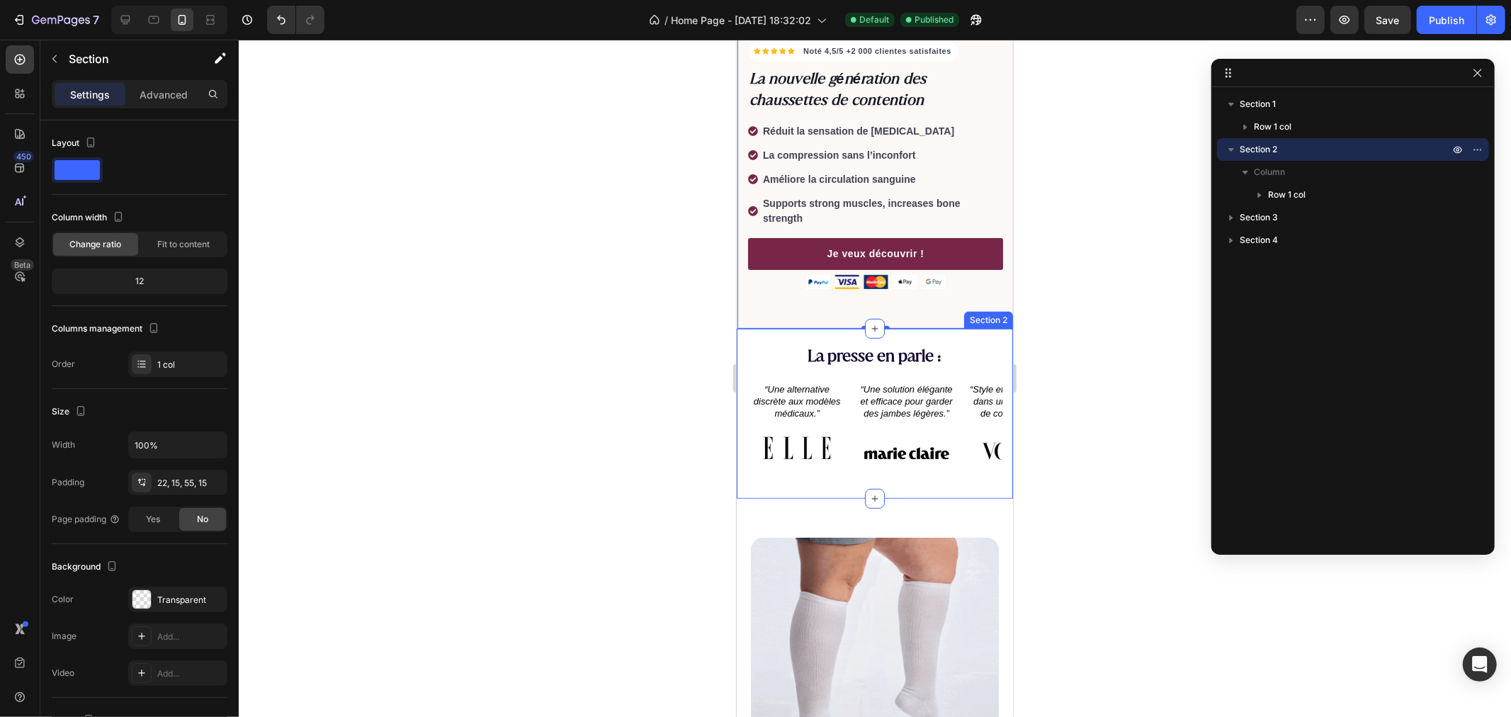
click at [738, 328] on div "La presse en parle : Heading “Une alternative discrète aux modèles médicaux.” T…" at bounding box center [874, 413] width 276 height 170
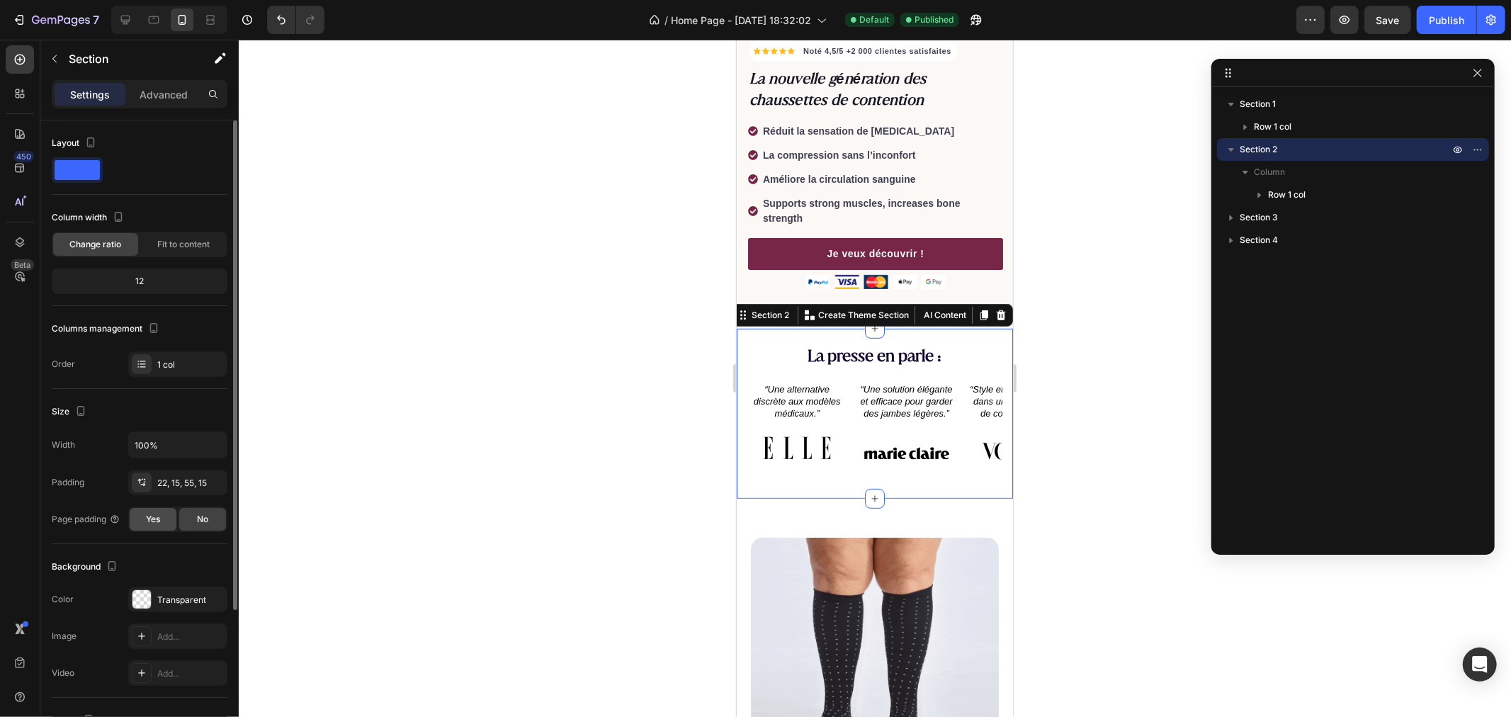
click at [159, 519] on span "Yes" at bounding box center [153, 519] width 14 height 13
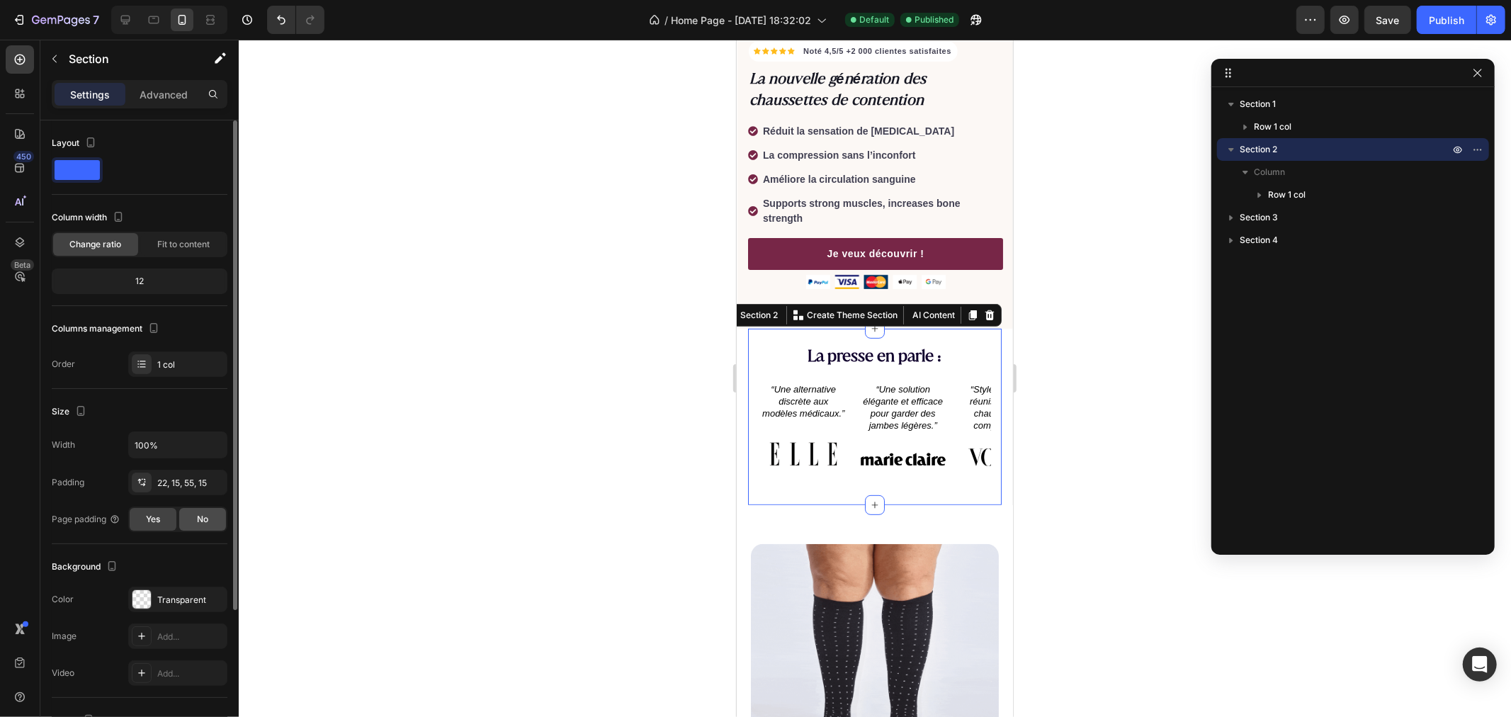
click at [204, 519] on span "No" at bounding box center [202, 519] width 11 height 13
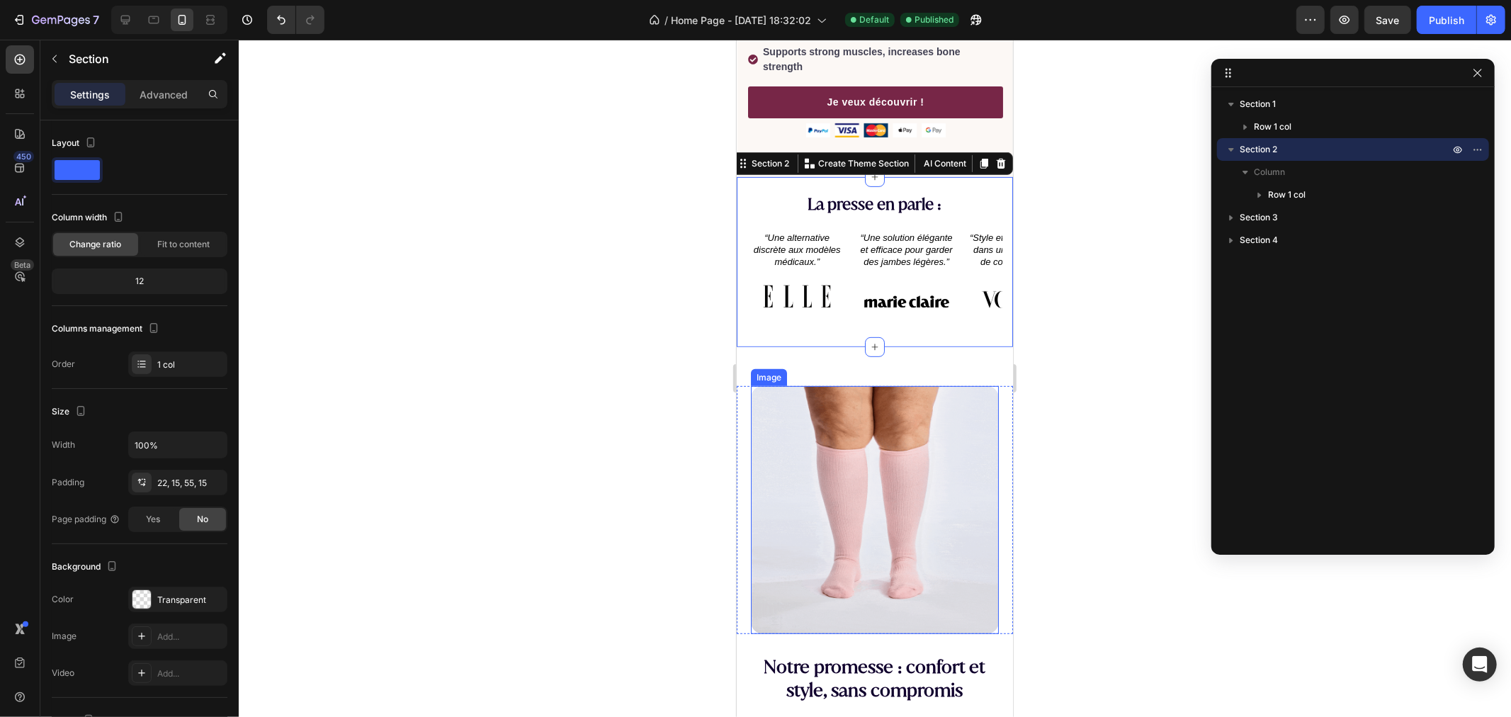
scroll to position [472, 0]
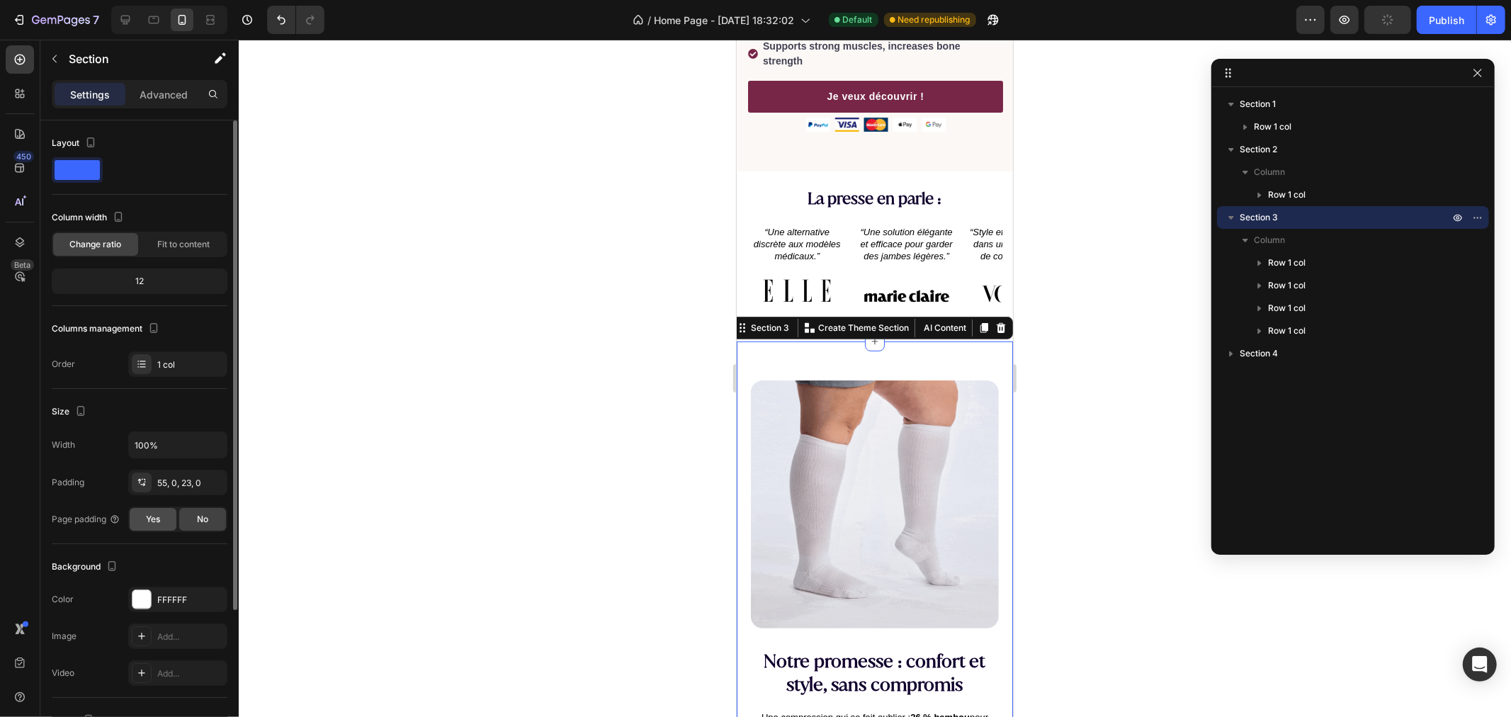
click at [153, 519] on span "Yes" at bounding box center [153, 519] width 14 height 13
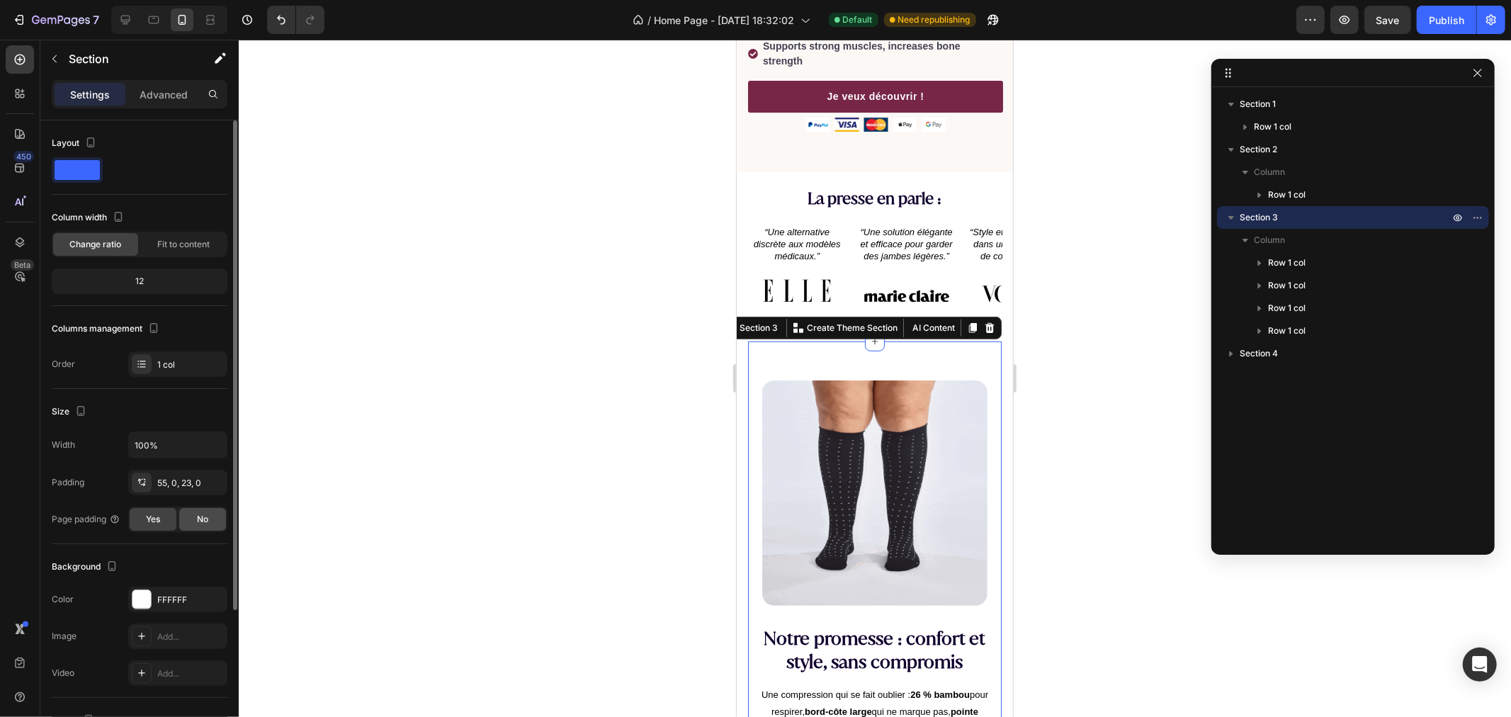
click at [190, 521] on div "No" at bounding box center [202, 519] width 47 height 23
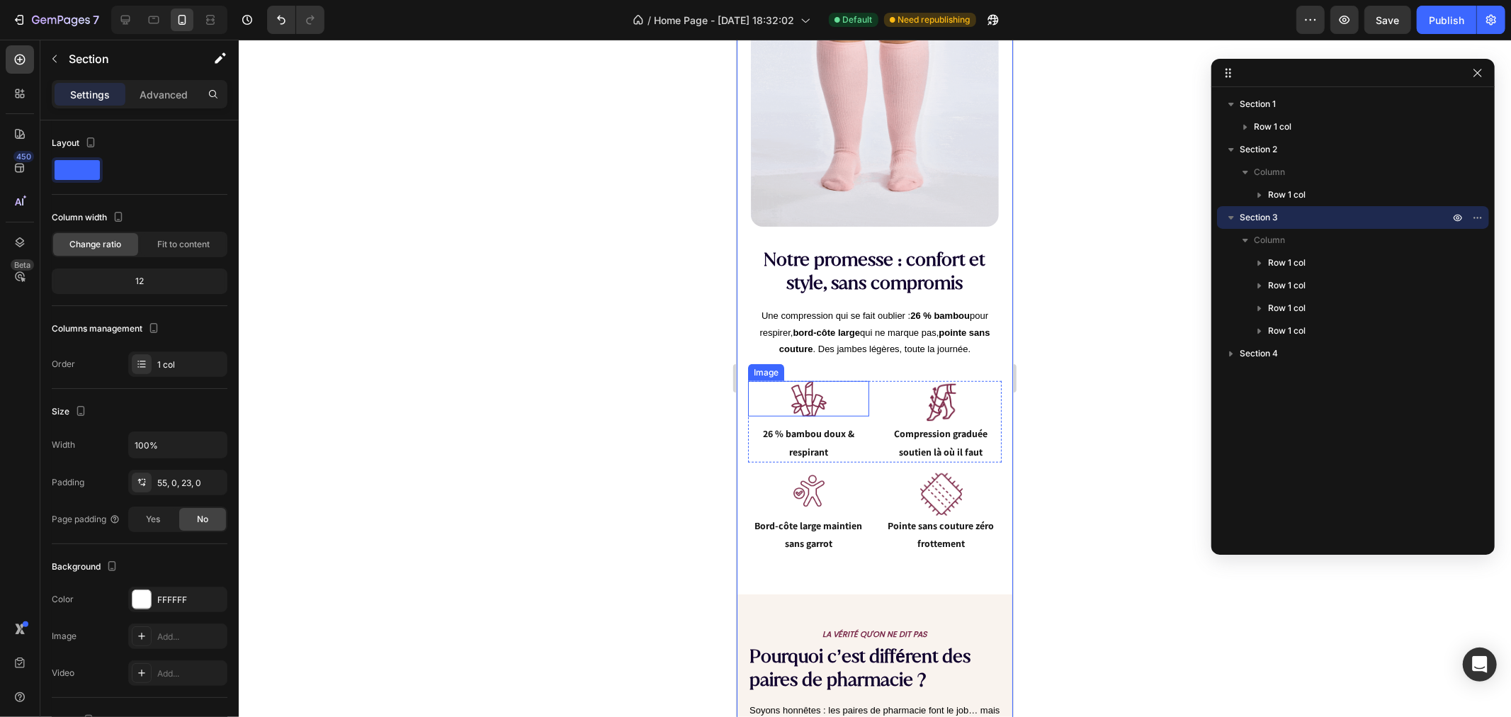
scroll to position [866, 0]
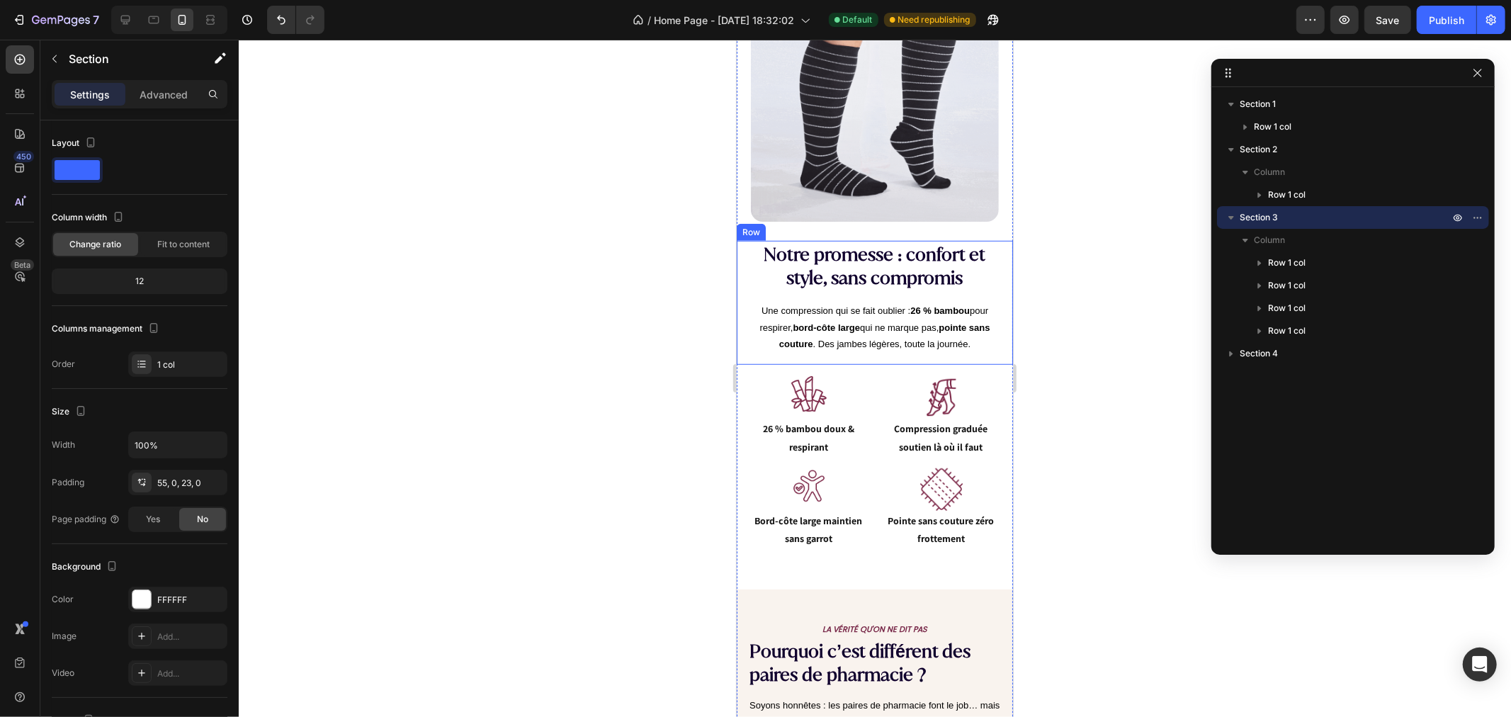
click at [740, 242] on div "Notre promesse : confort et style, sans compromis Heading Une compression qui s…" at bounding box center [874, 302] width 276 height 124
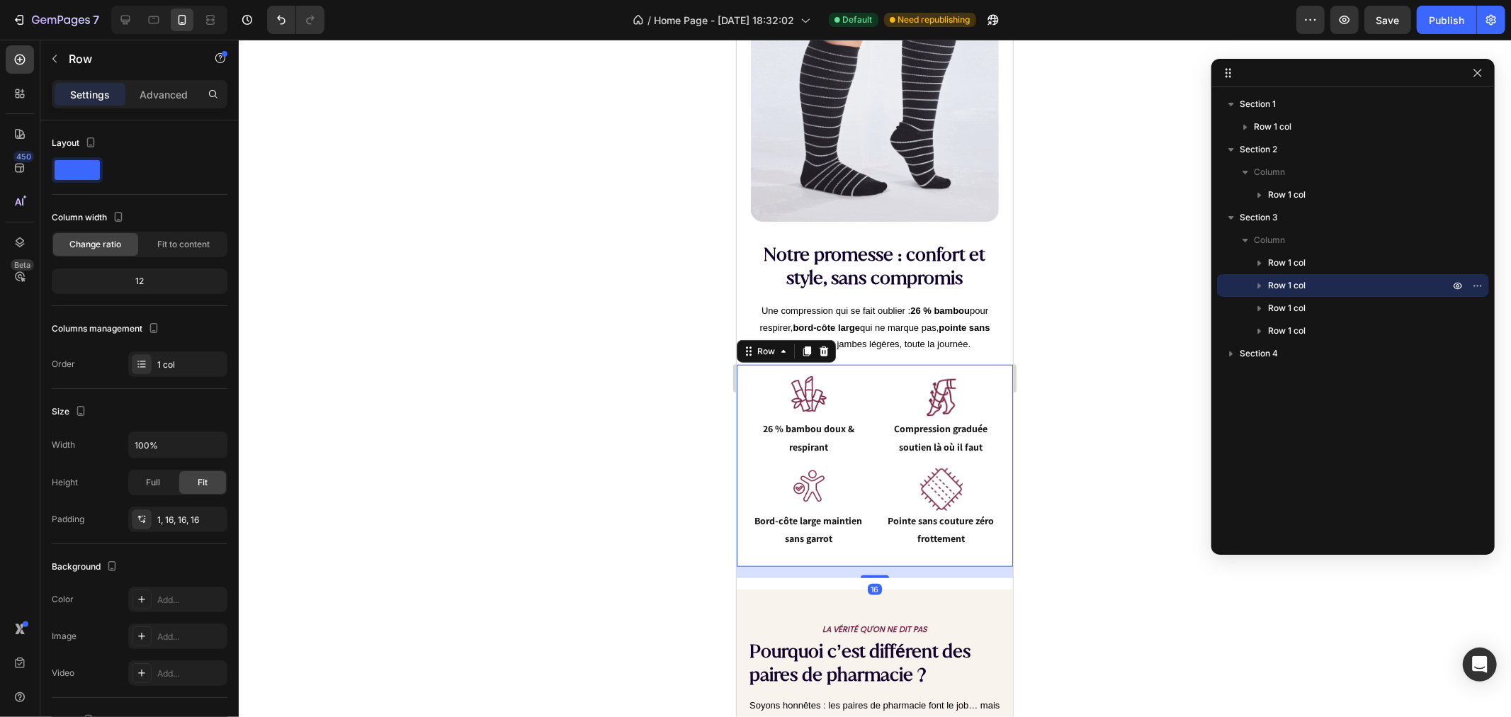
click at [738, 364] on div "Image 26 % bambou doux & respirant Text Block Image Compression graduée soutien…" at bounding box center [874, 465] width 276 height 202
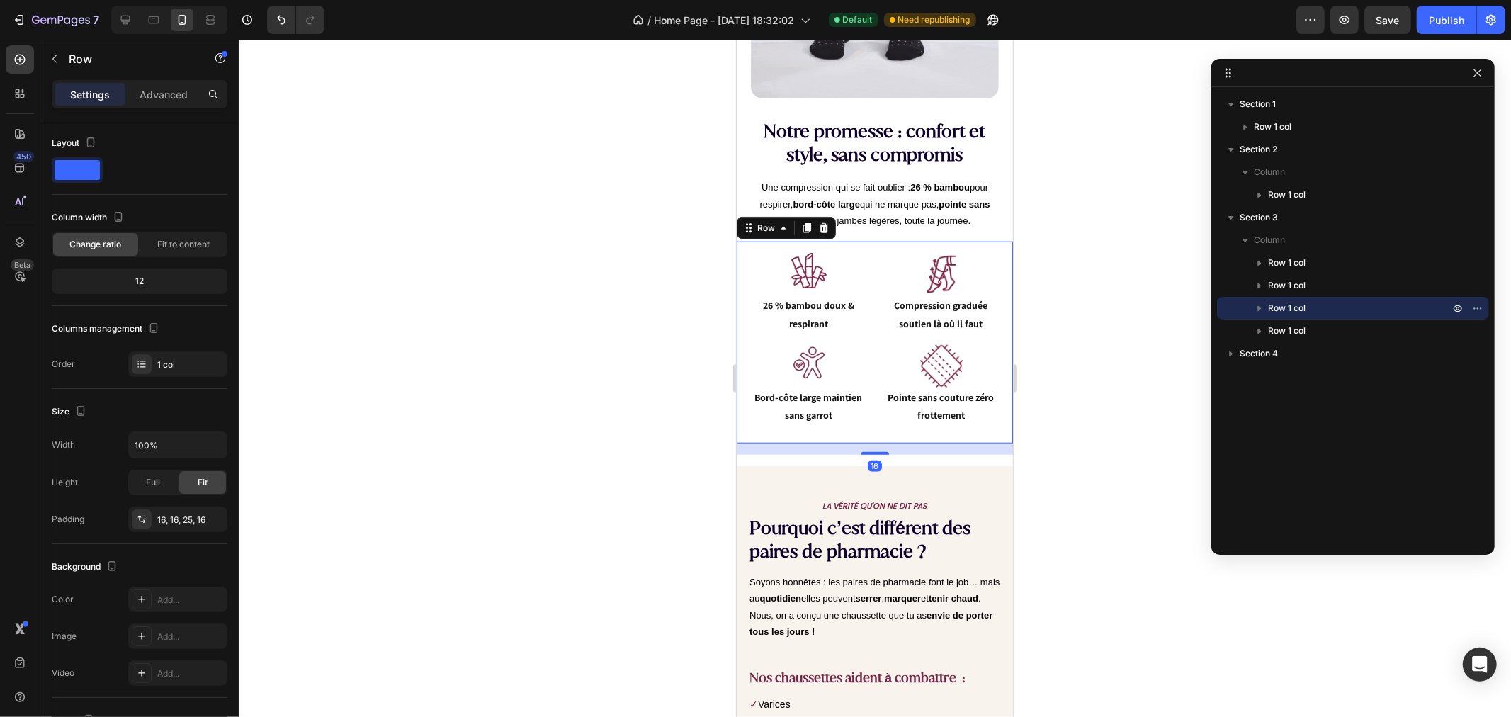
scroll to position [1180, 0]
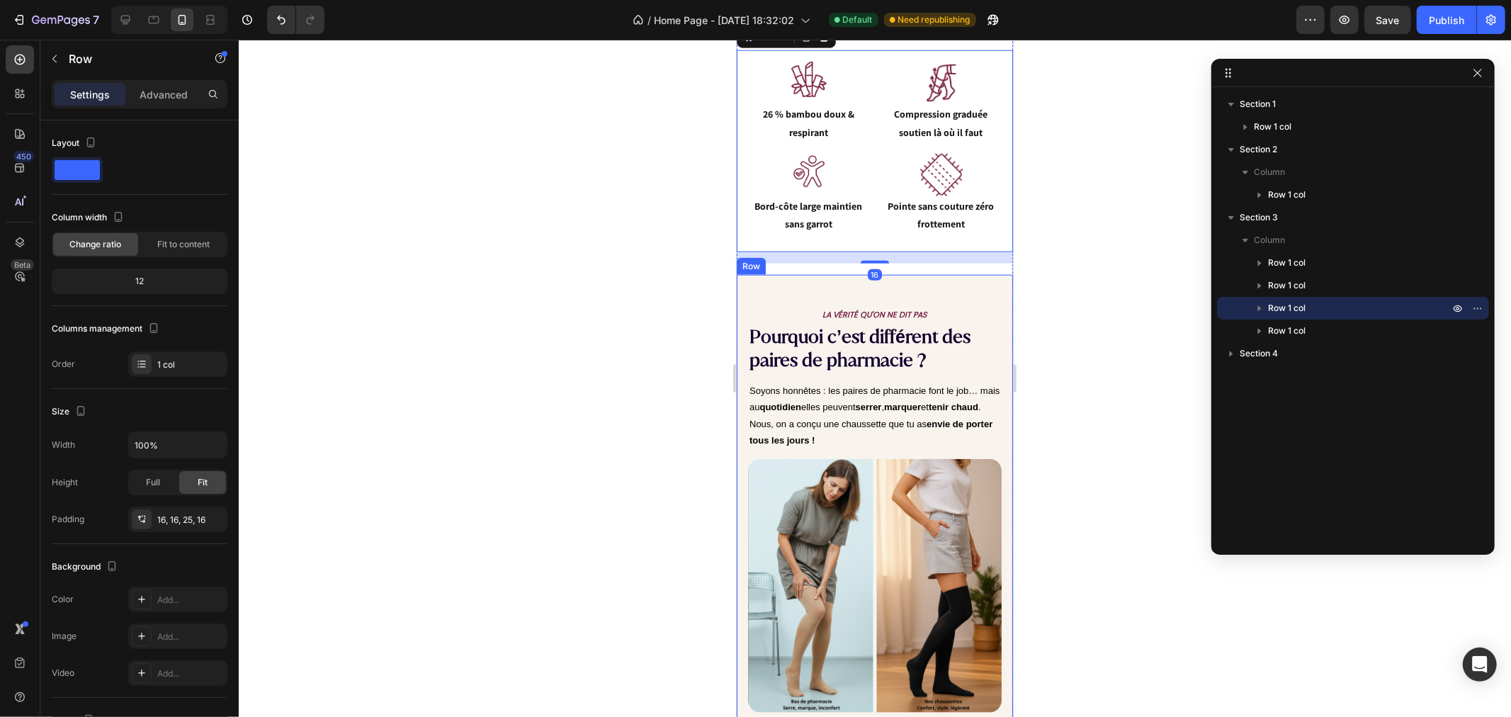
click at [754, 274] on div "LA VÉRITÉ QU'ON NE DIT PAS Text Block Pourquoi c’est différent des paires de ph…" at bounding box center [874, 594] width 276 height 641
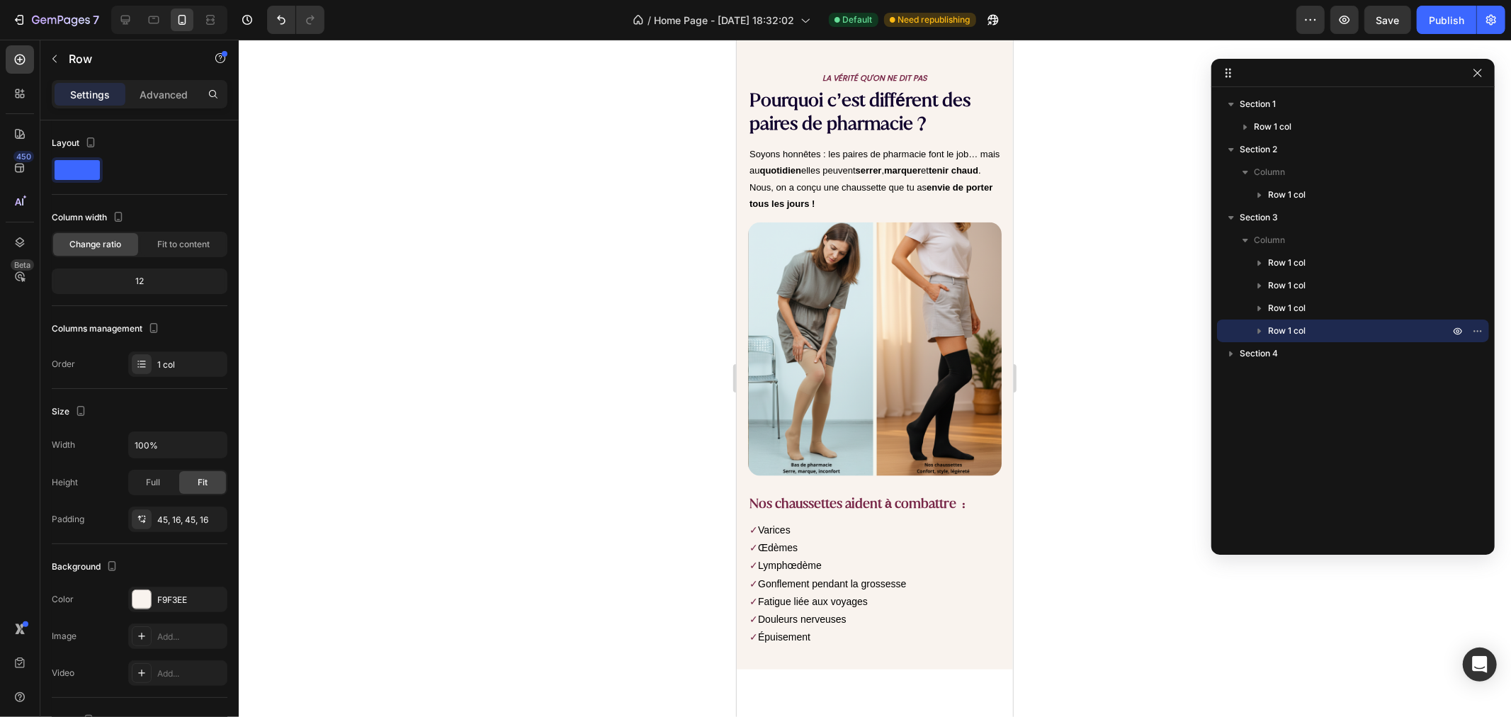
click at [1075, 326] on div at bounding box center [875, 378] width 1272 height 677
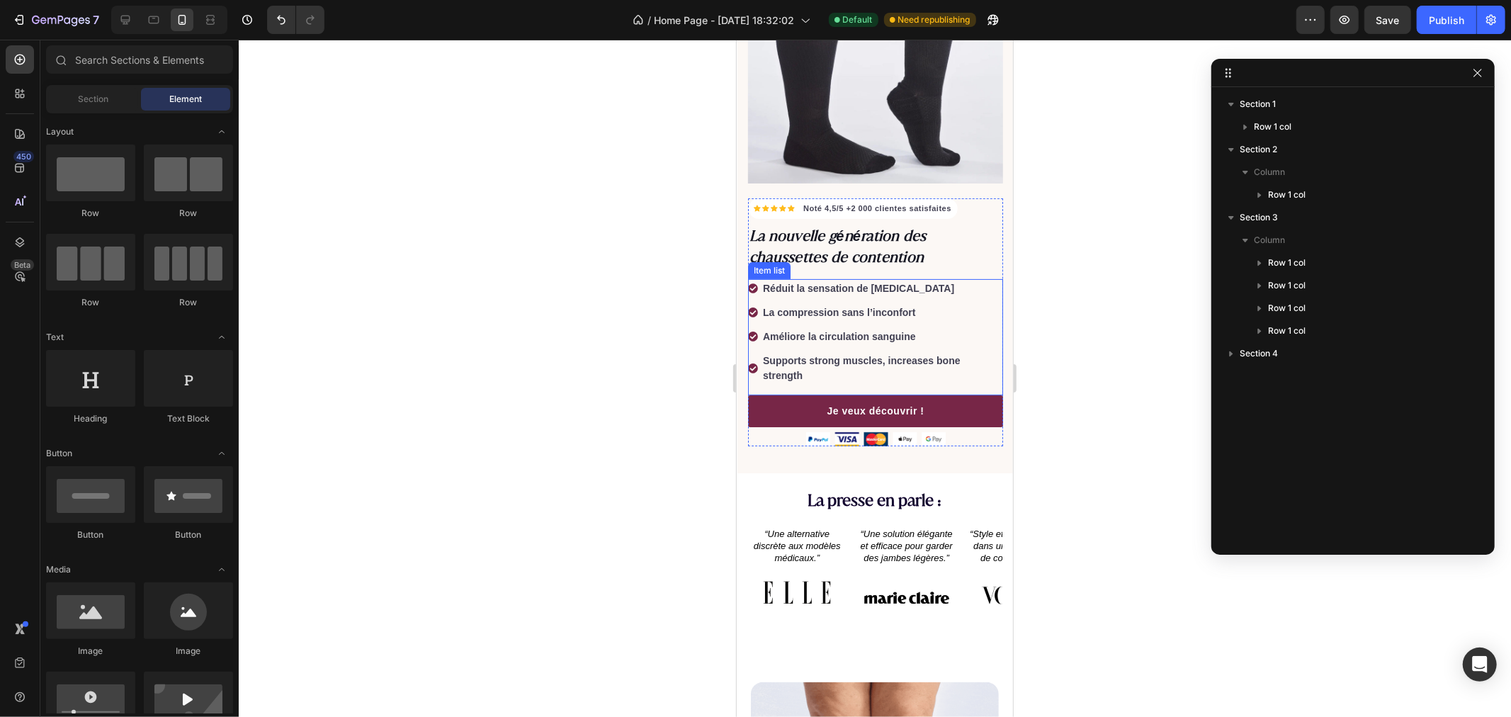
scroll to position [0, 0]
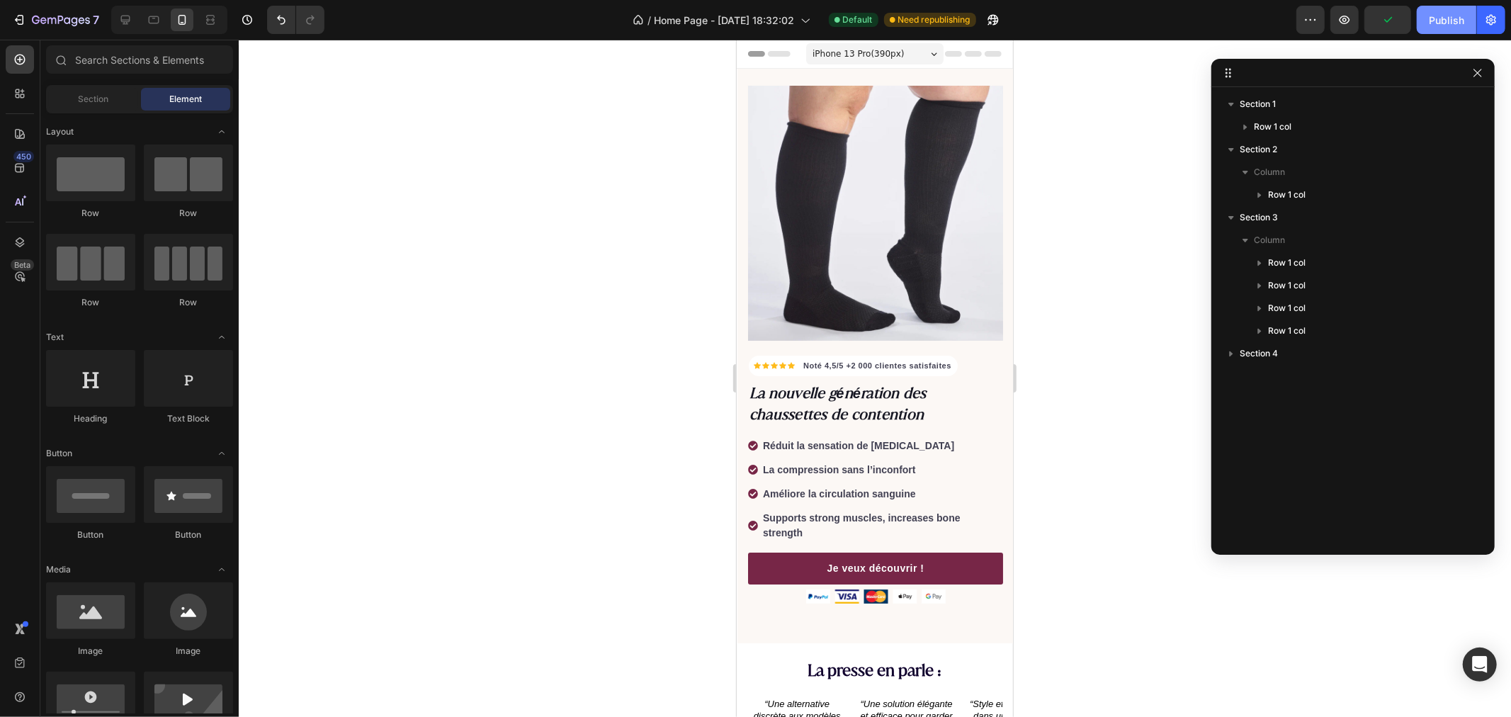
click at [1449, 11] on button "Publish" at bounding box center [1447, 20] width 60 height 28
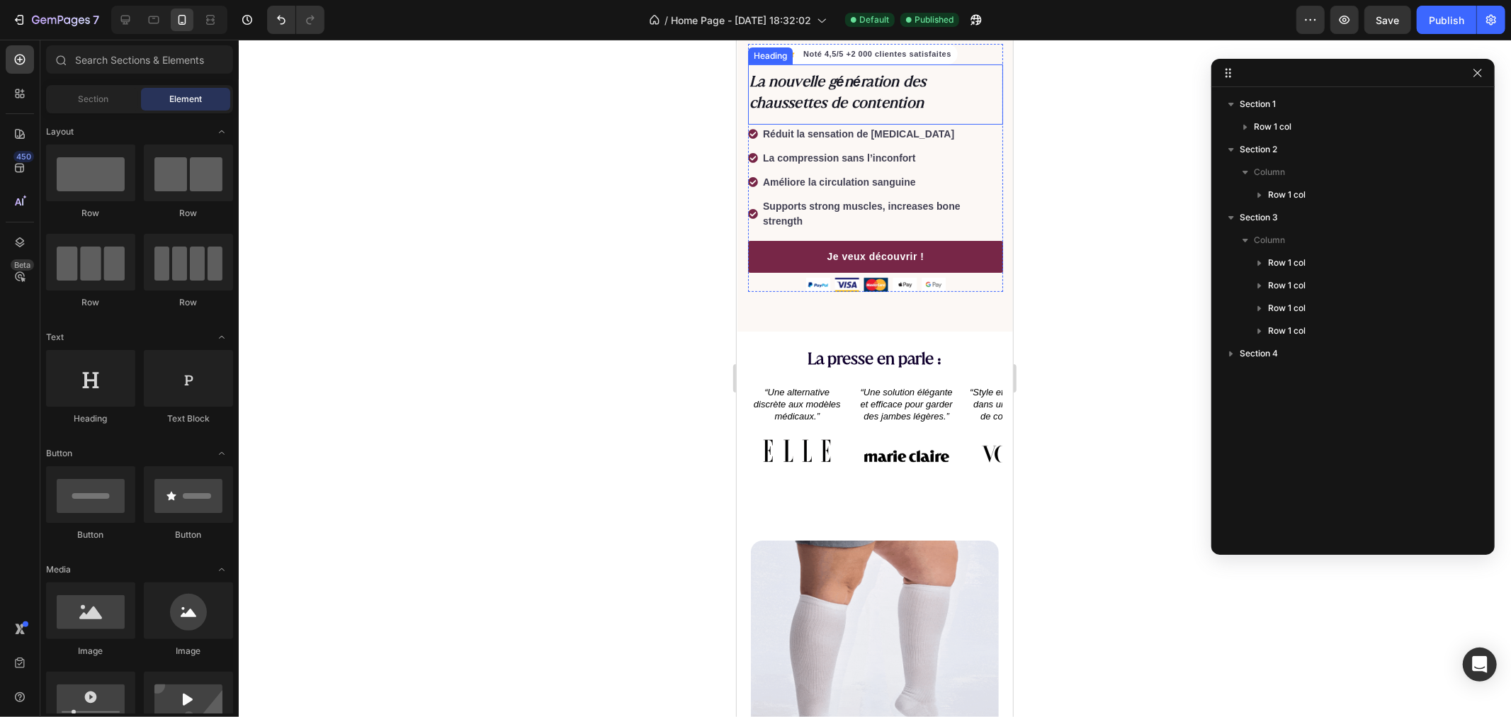
scroll to position [393, 0]
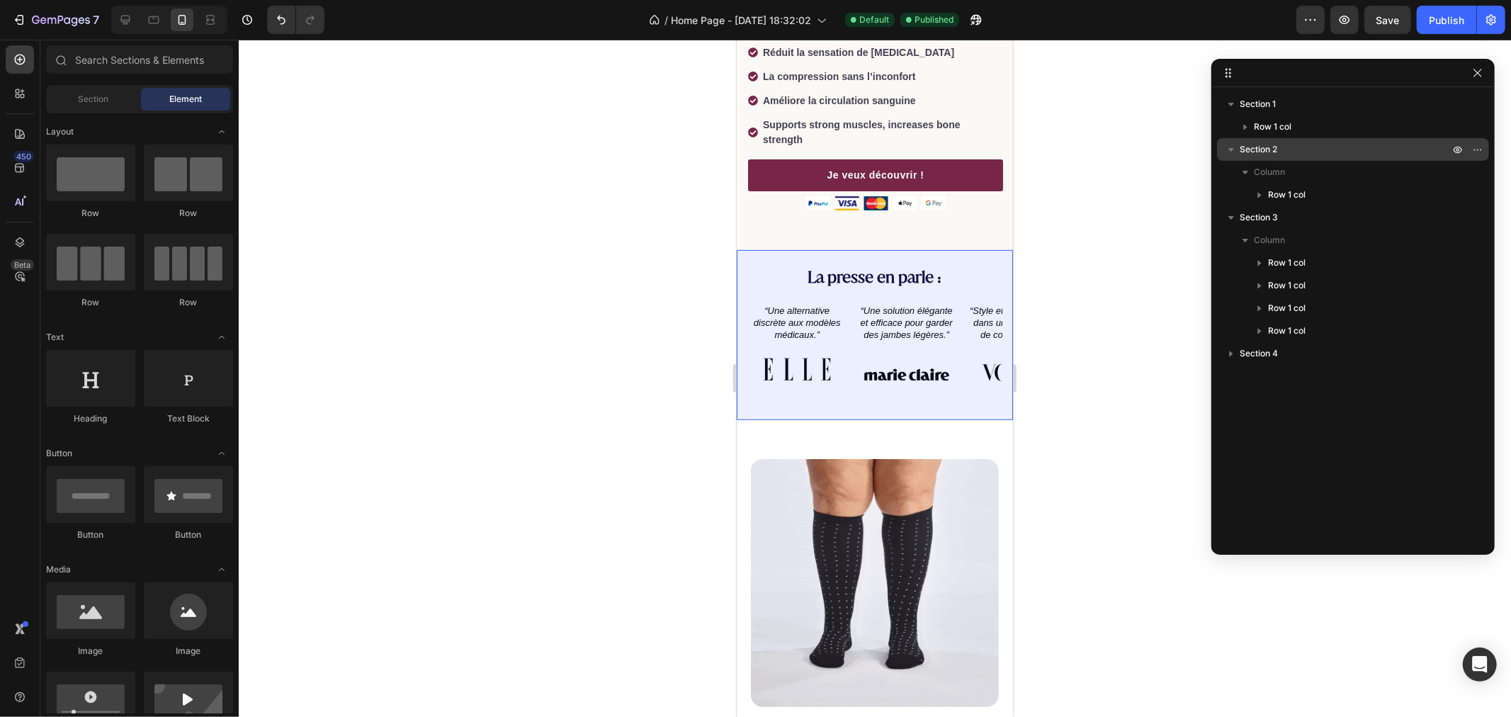
click at [1229, 154] on icon "button" at bounding box center [1231, 149] width 14 height 14
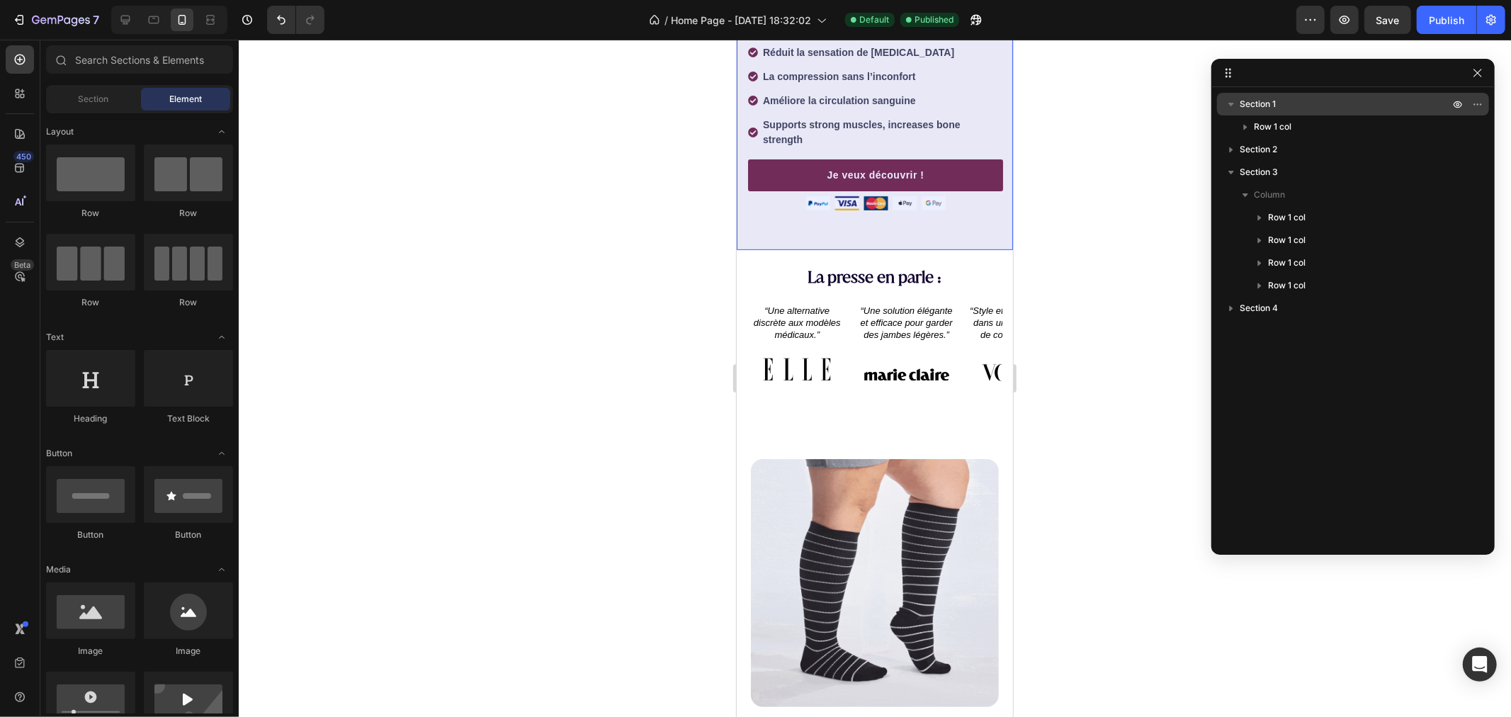
click at [1228, 107] on icon "button" at bounding box center [1231, 104] width 14 height 14
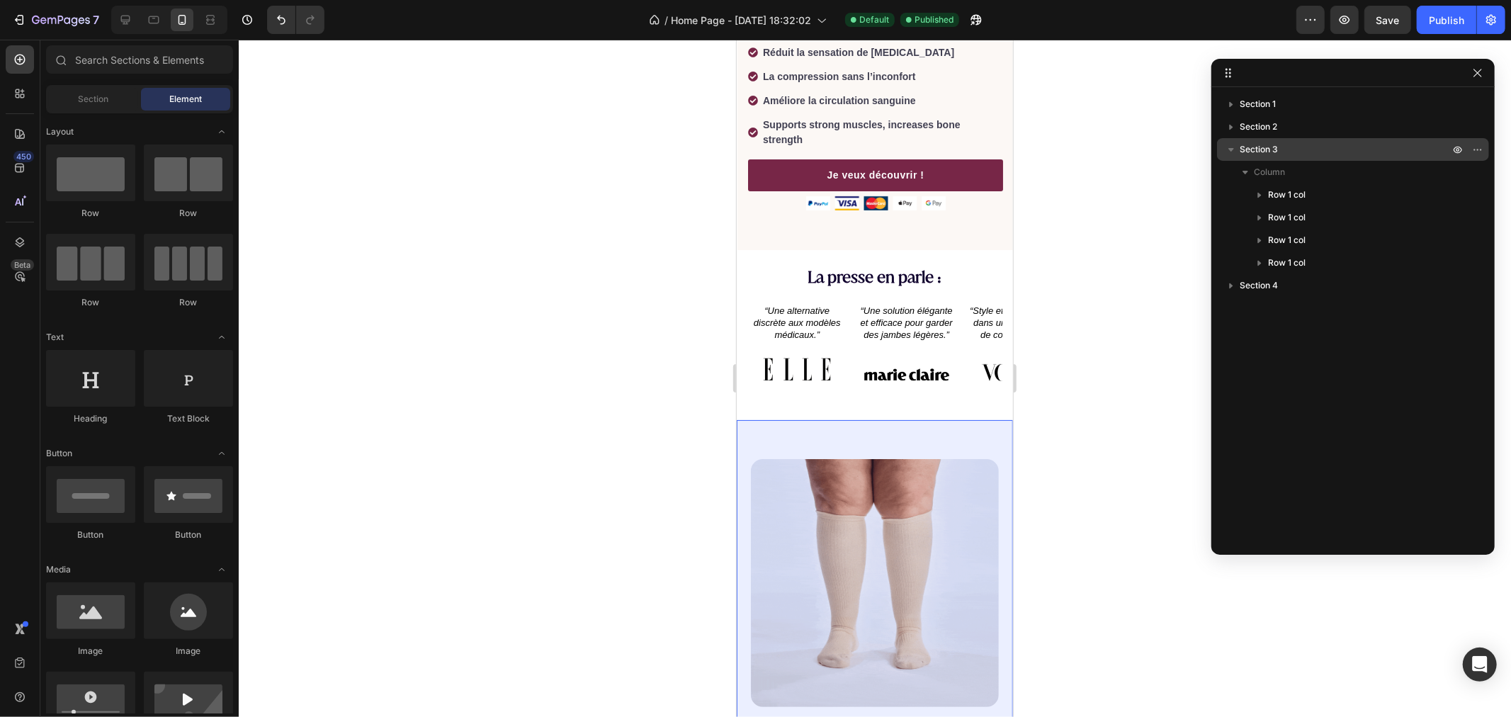
click at [1224, 145] on icon "button" at bounding box center [1231, 149] width 14 height 14
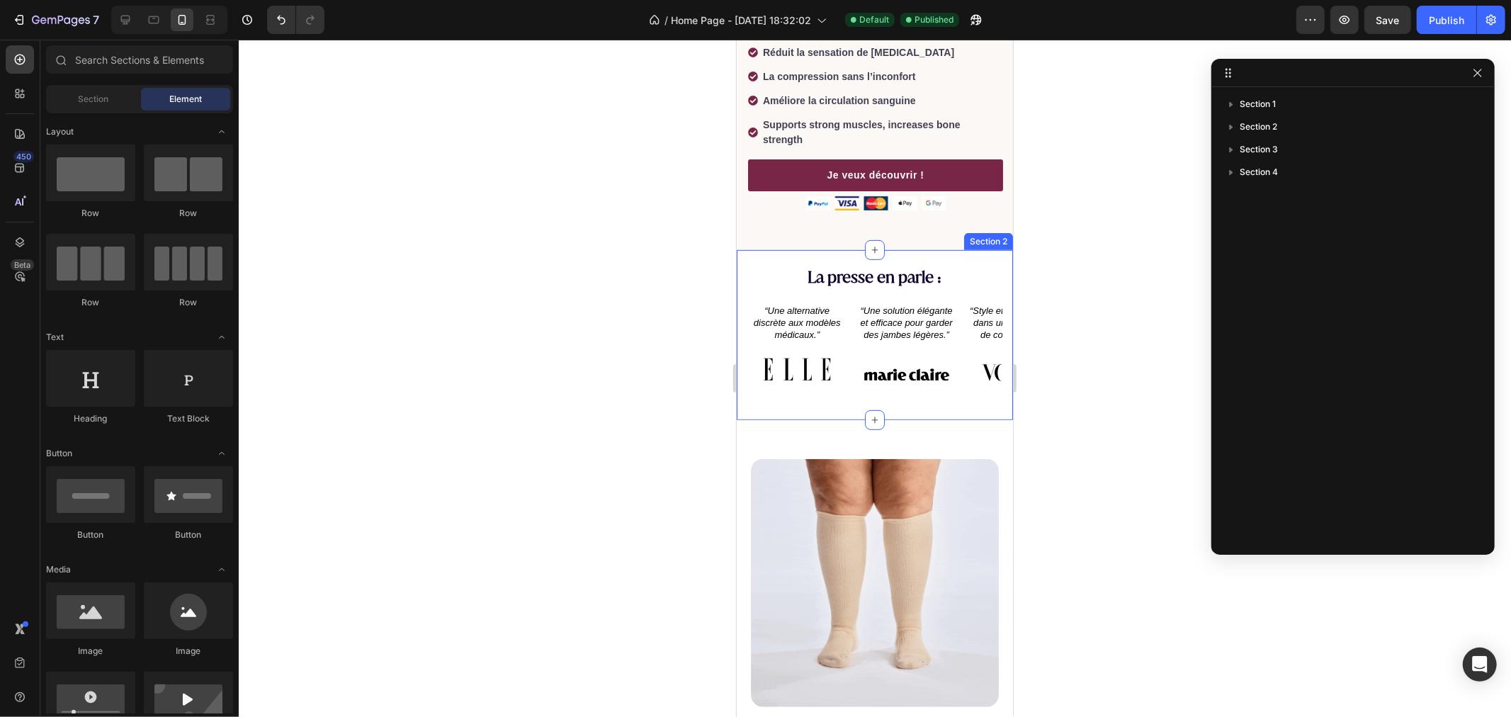
click at [741, 249] on div "La presse en parle : Heading “Une alternative discrète aux modèles médicaux.” T…" at bounding box center [874, 334] width 276 height 170
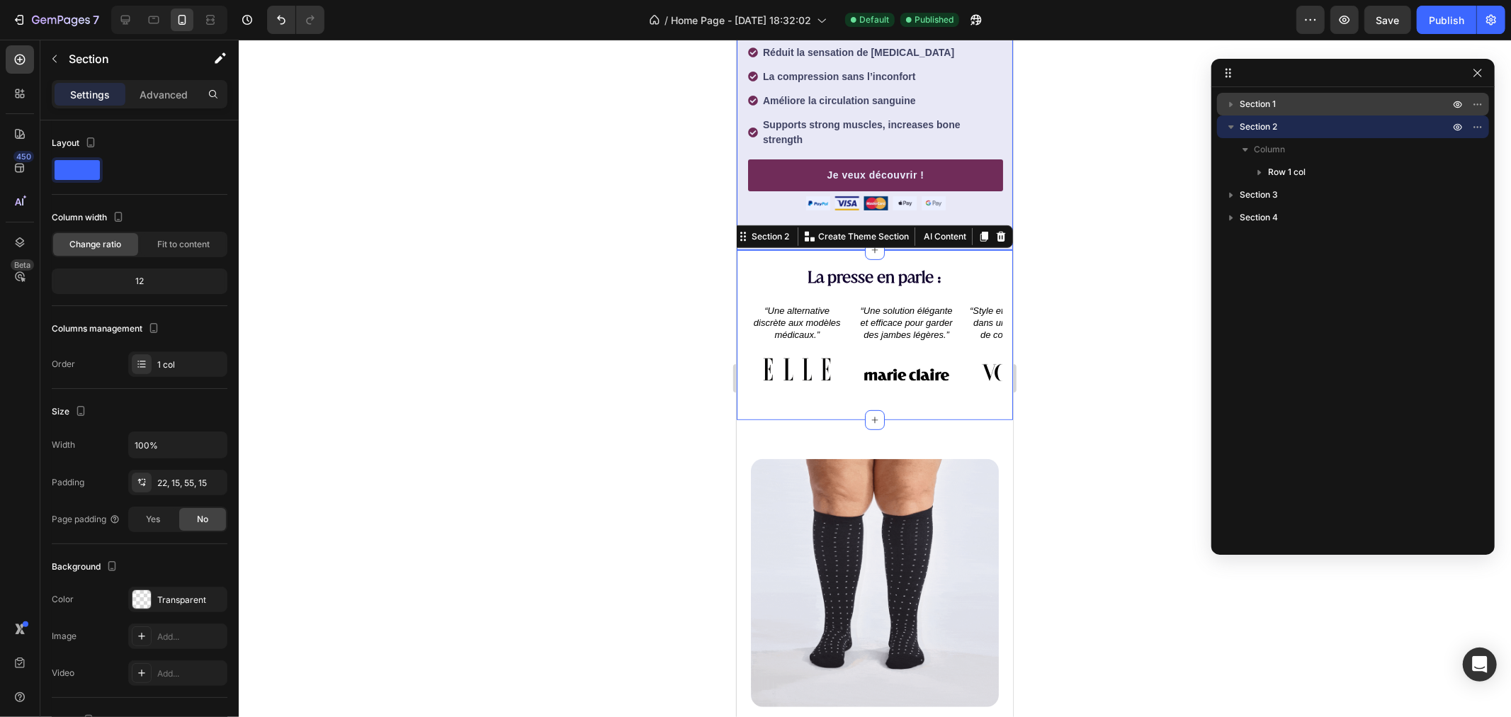
click at [1276, 109] on span "Section 1" at bounding box center [1258, 104] width 36 height 14
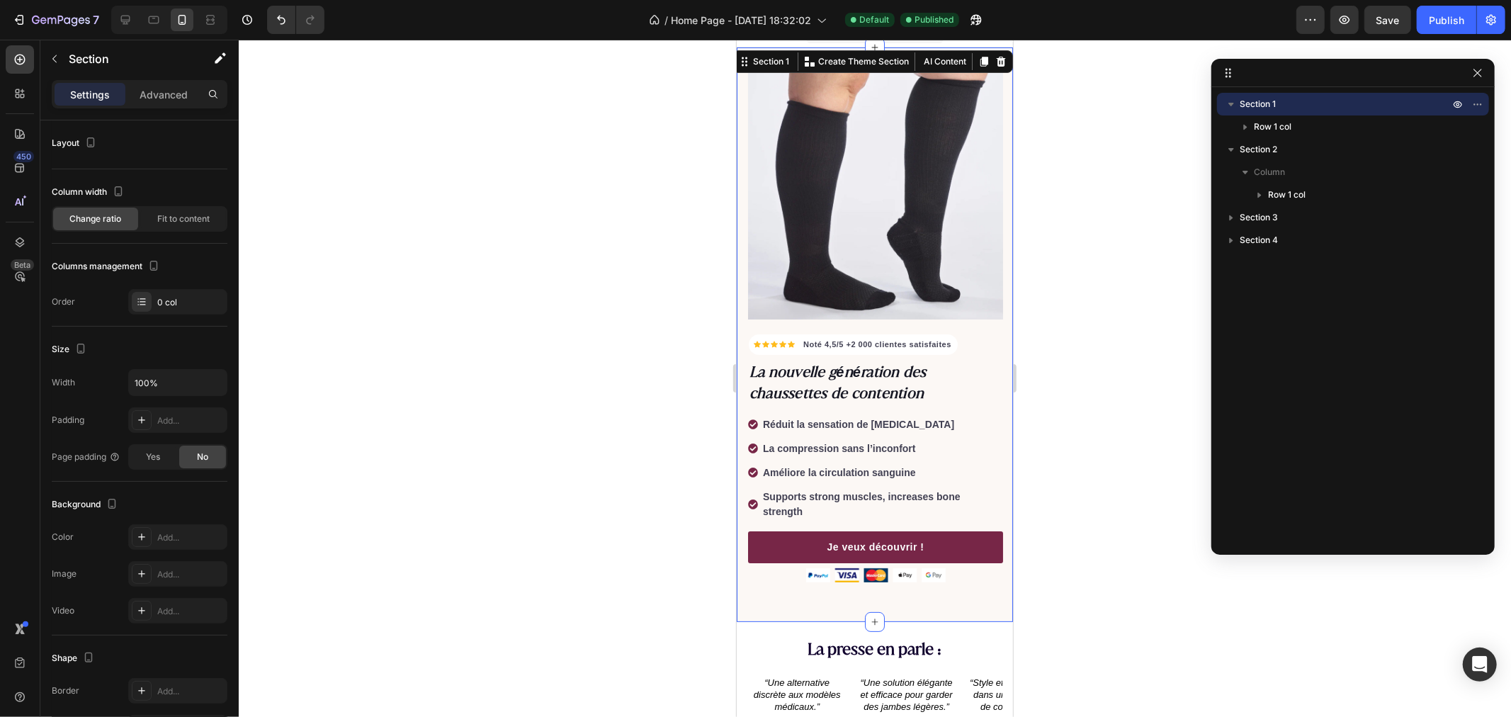
scroll to position [0, 0]
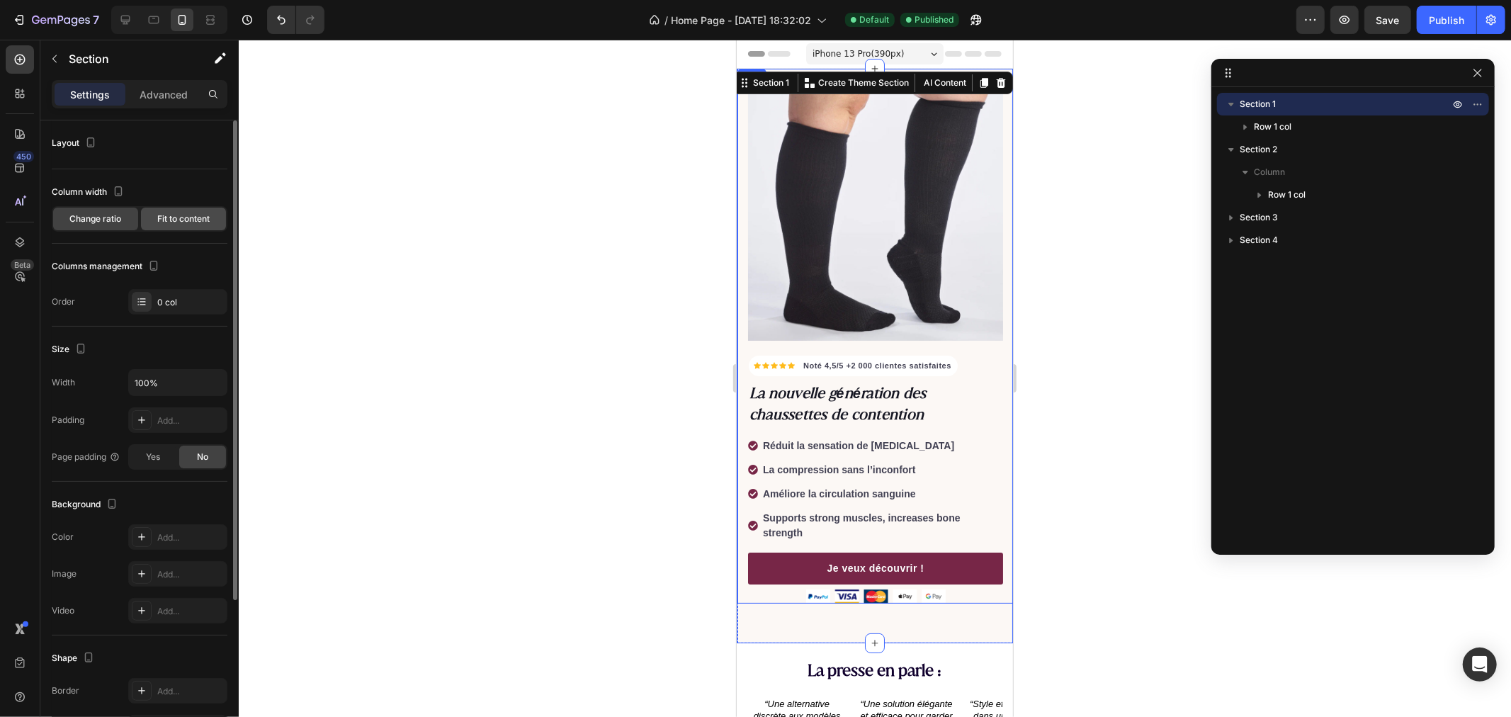
click at [174, 220] on span "Fit to content" at bounding box center [183, 219] width 52 height 13
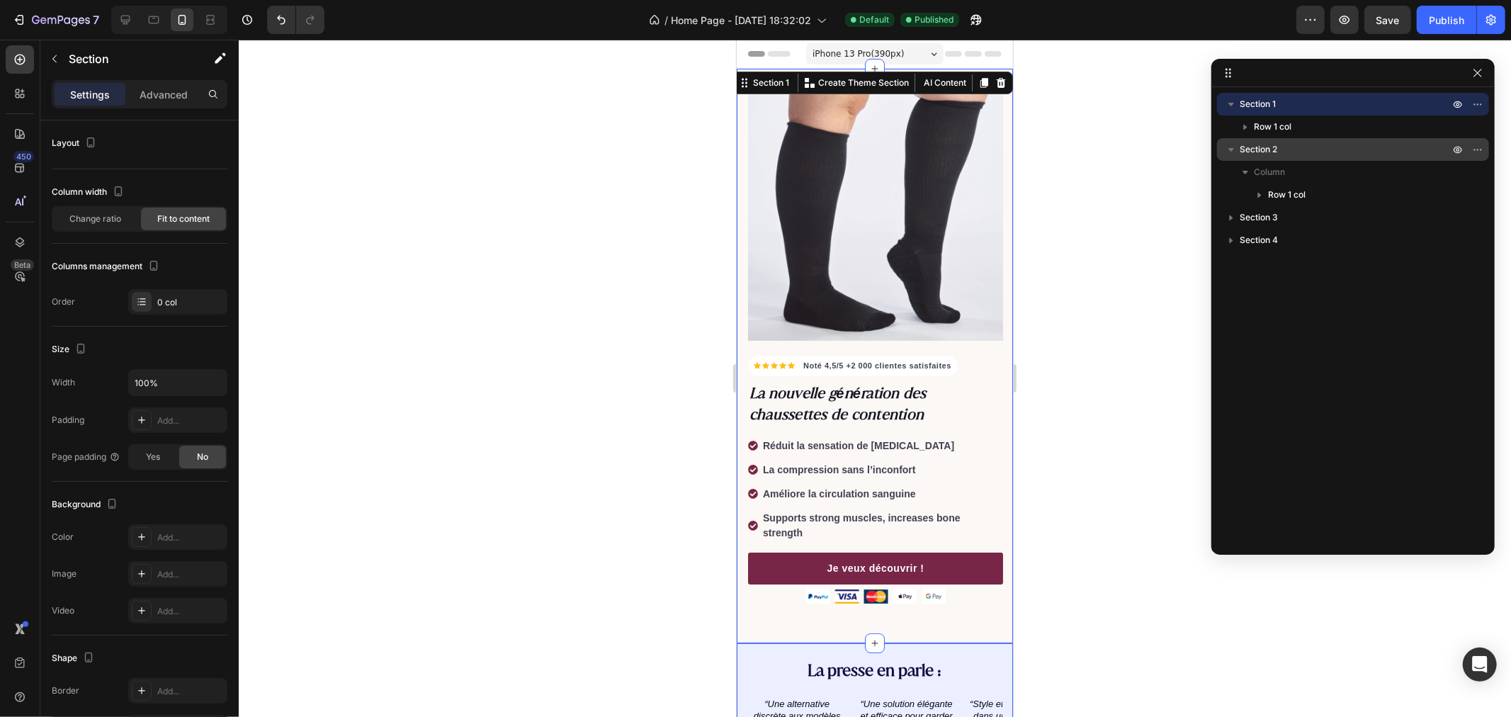
click at [1264, 146] on span "Section 2" at bounding box center [1259, 149] width 38 height 14
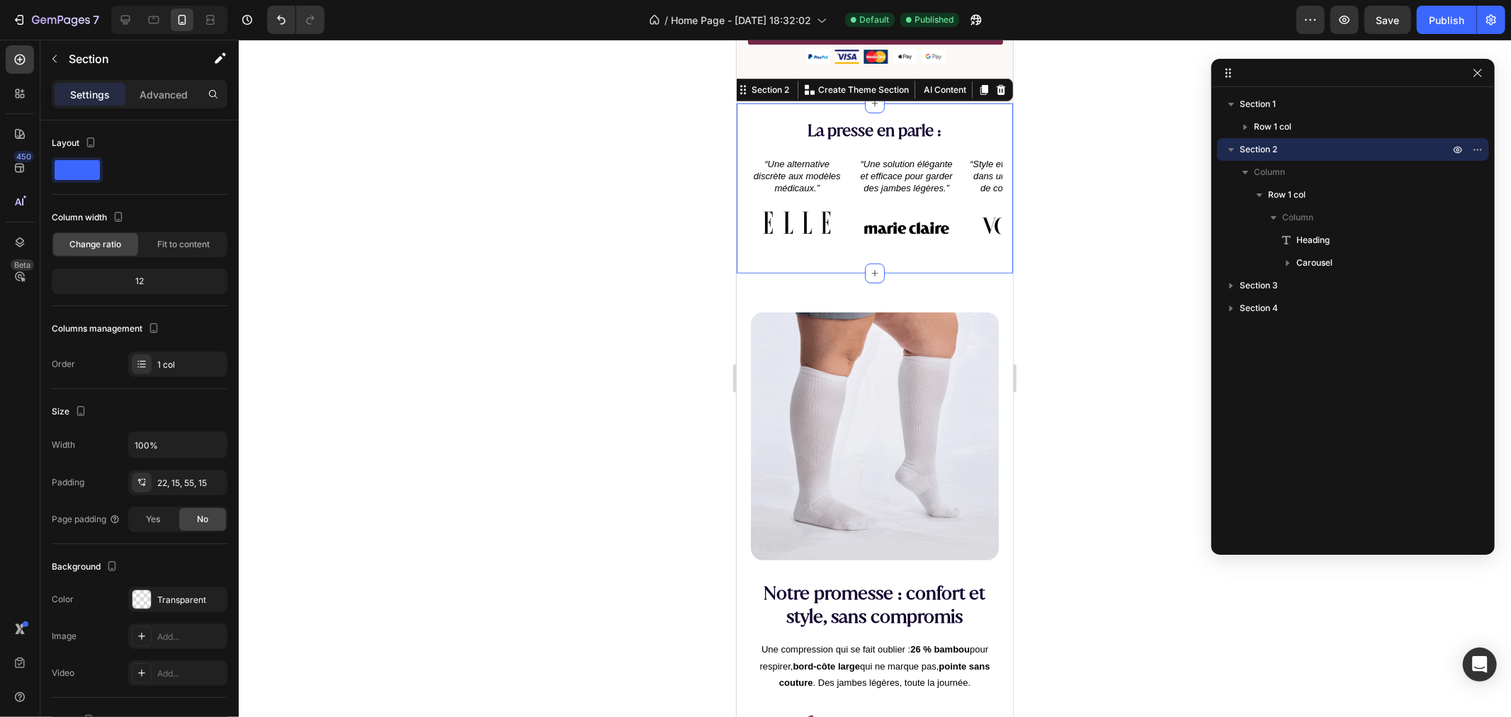
scroll to position [541, 0]
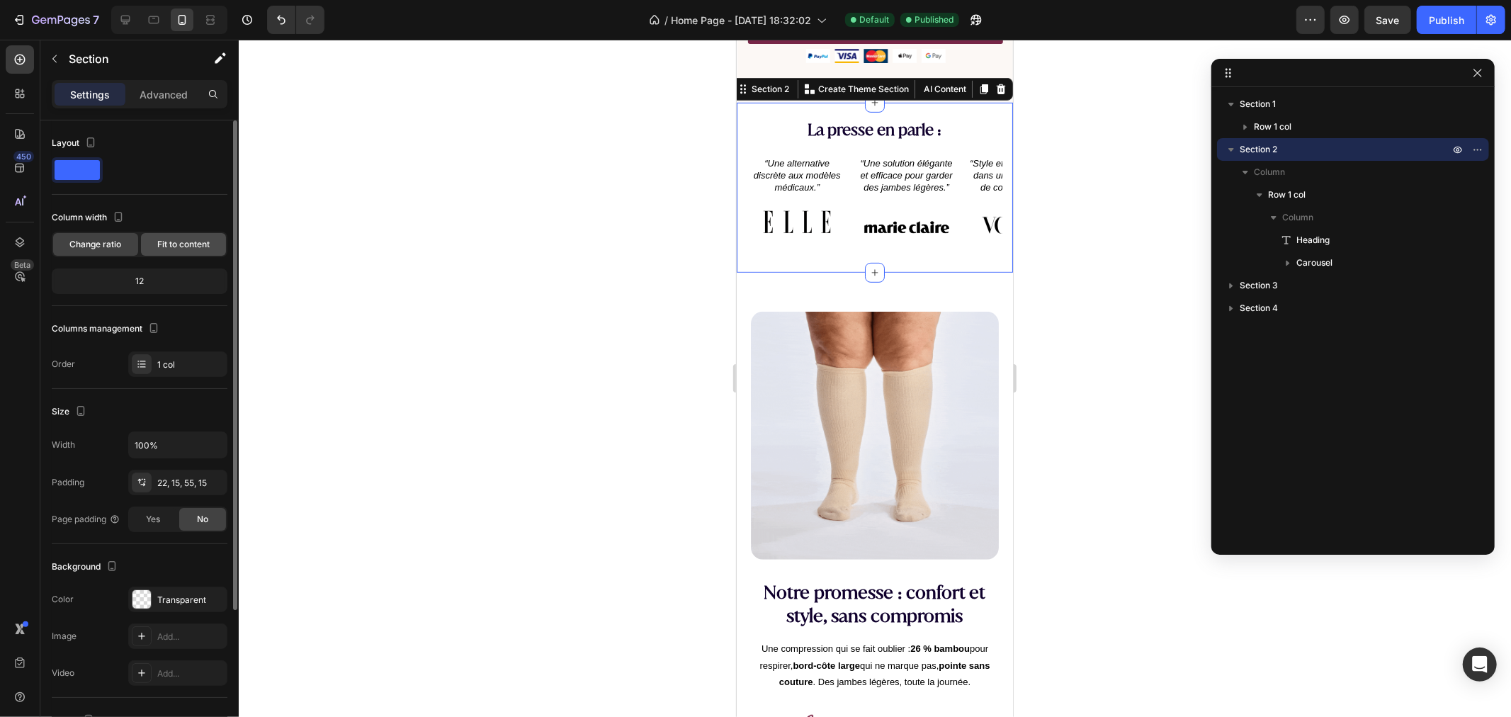
click at [178, 239] on span "Fit to content" at bounding box center [183, 244] width 52 height 13
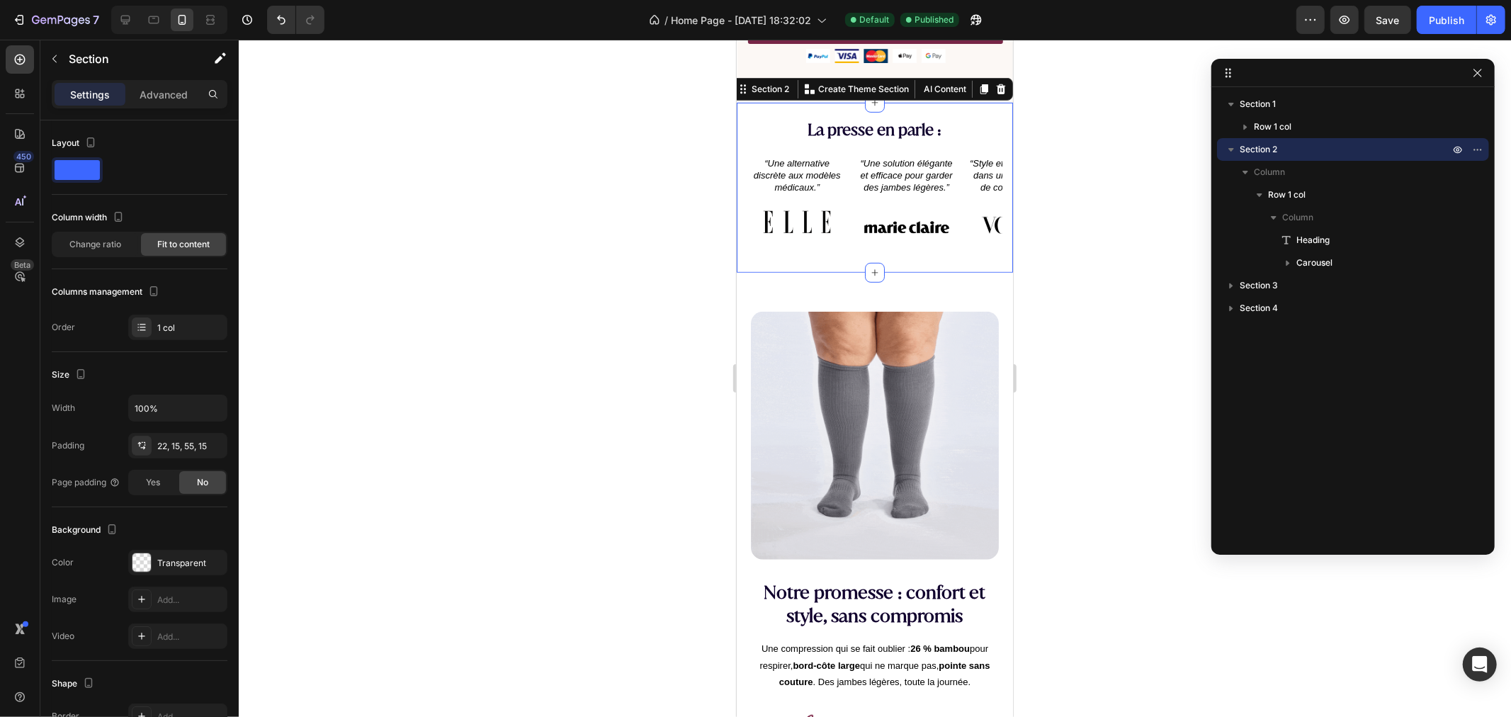
click at [1228, 151] on icon "button" at bounding box center [1231, 149] width 14 height 14
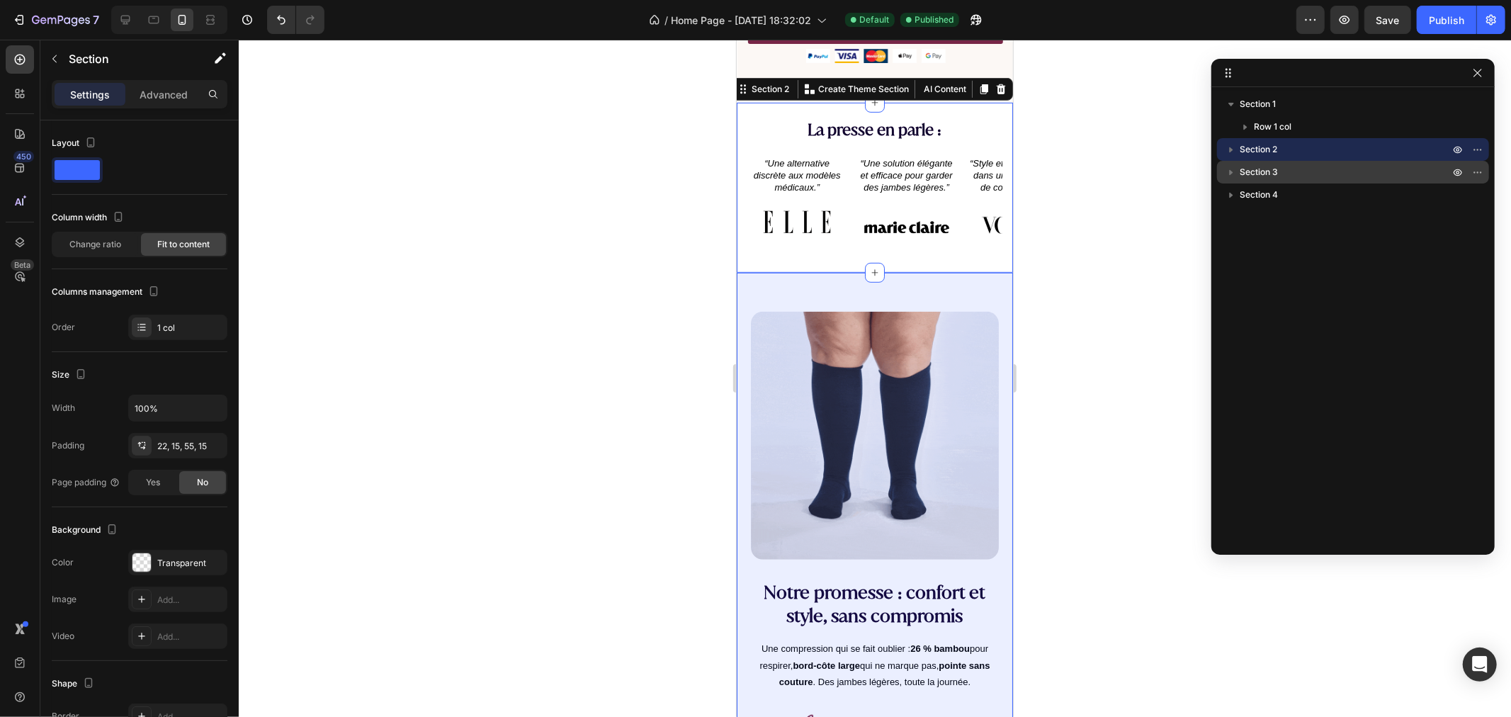
click at [1256, 171] on span "Section 3" at bounding box center [1259, 172] width 38 height 14
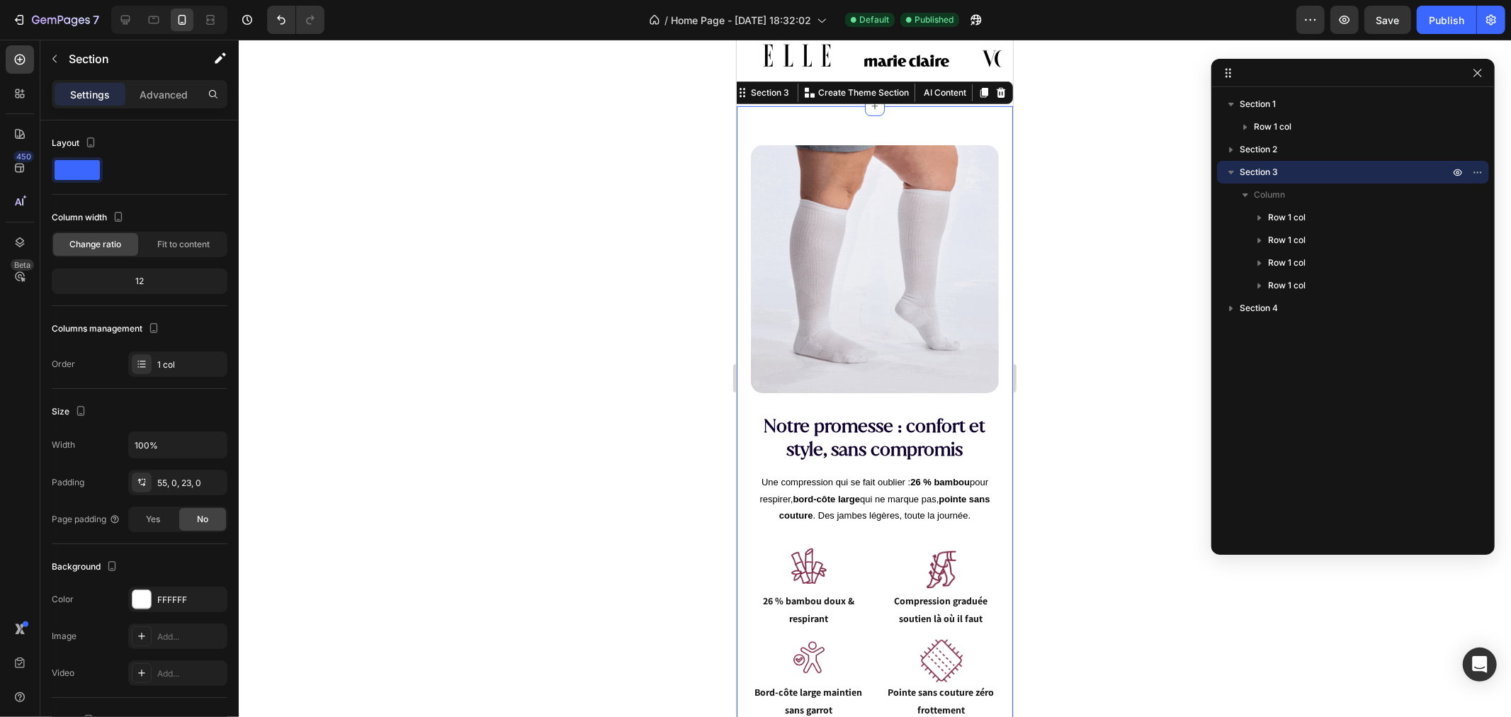
scroll to position [711, 0]
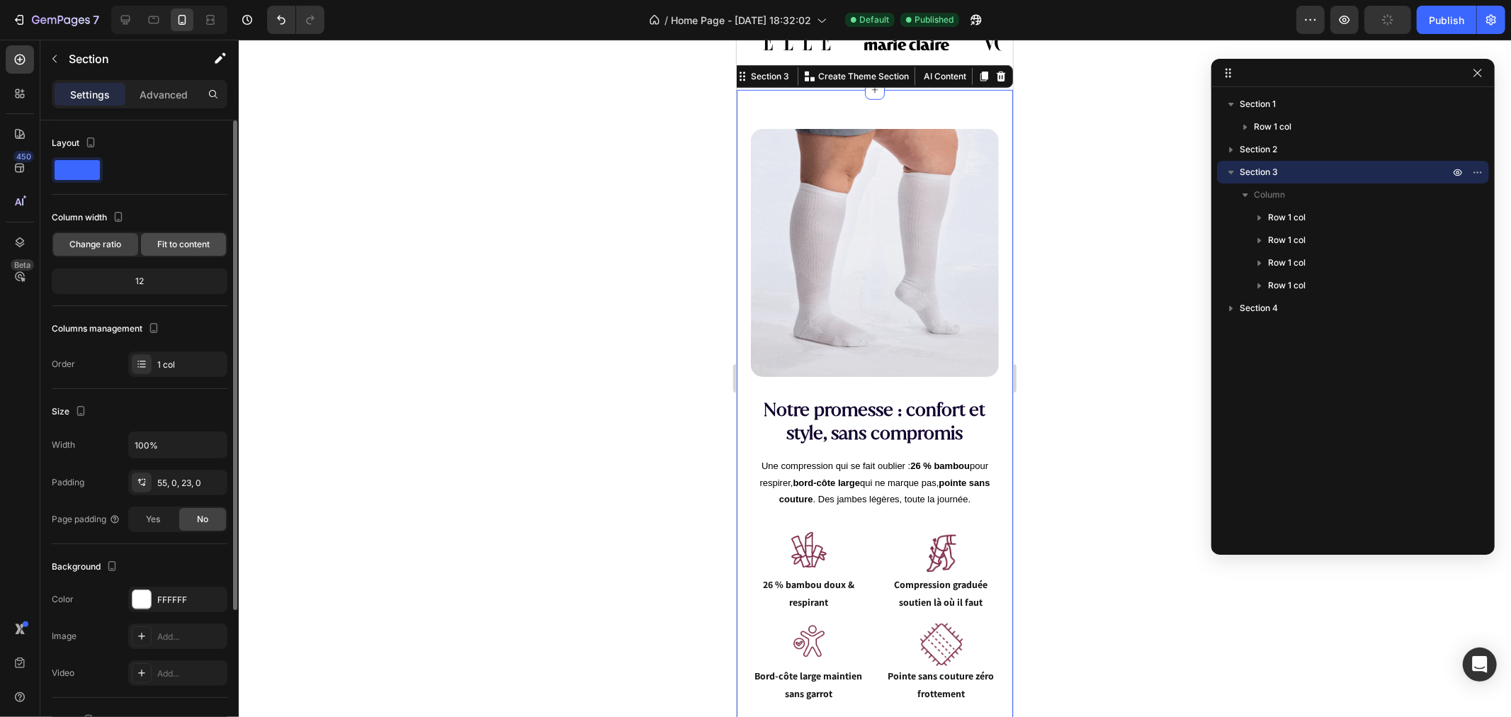
click at [180, 239] on span "Fit to content" at bounding box center [183, 244] width 52 height 13
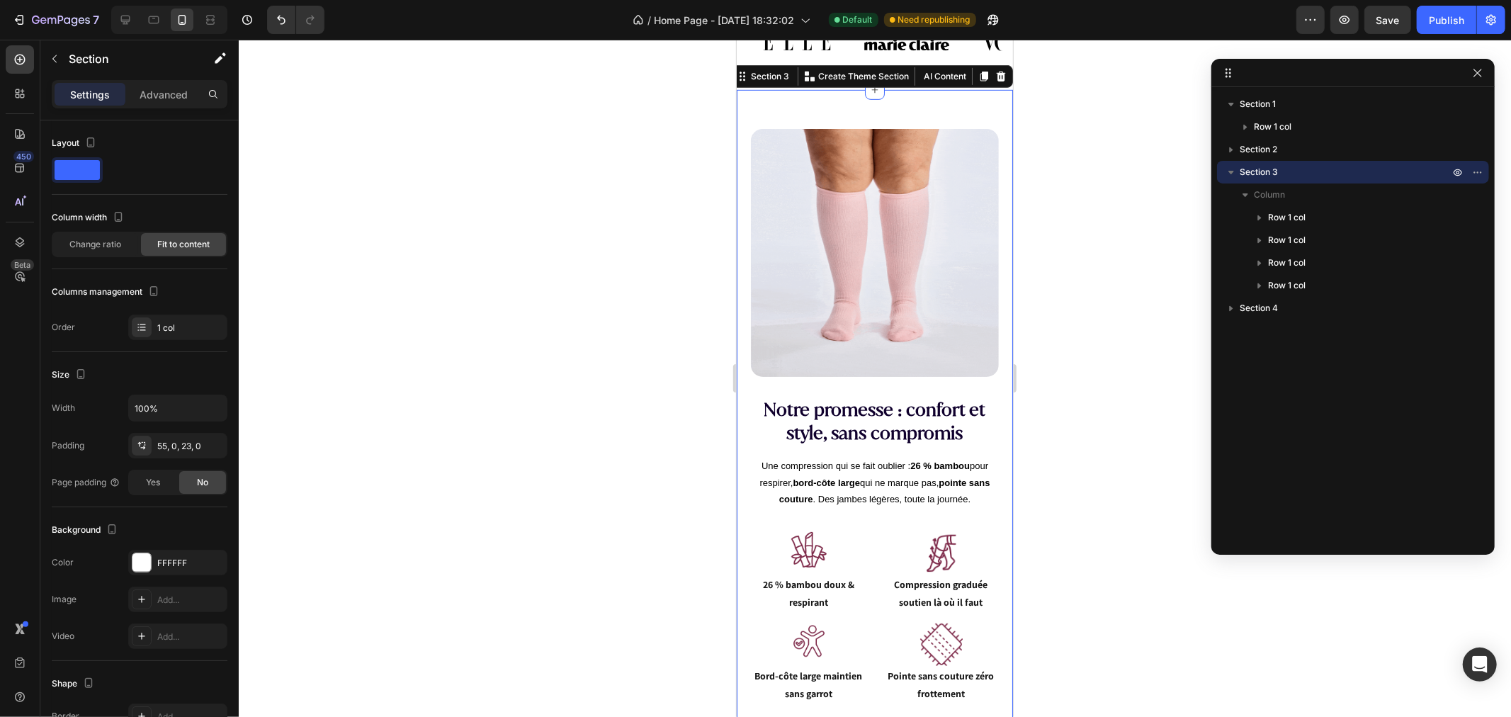
click at [1235, 171] on icon "button" at bounding box center [1231, 172] width 14 height 14
click at [1255, 194] on span "Section 4" at bounding box center [1259, 195] width 38 height 14
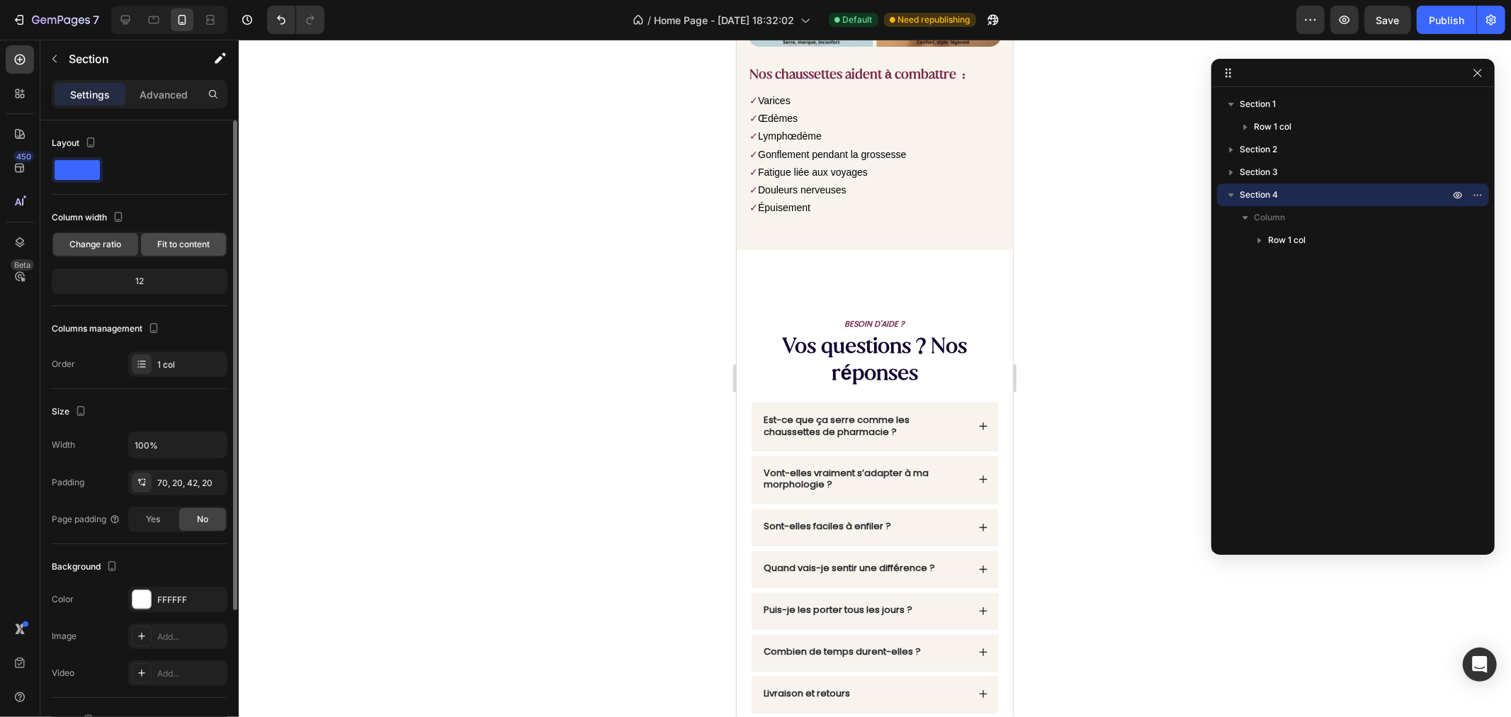
scroll to position [1996, 0]
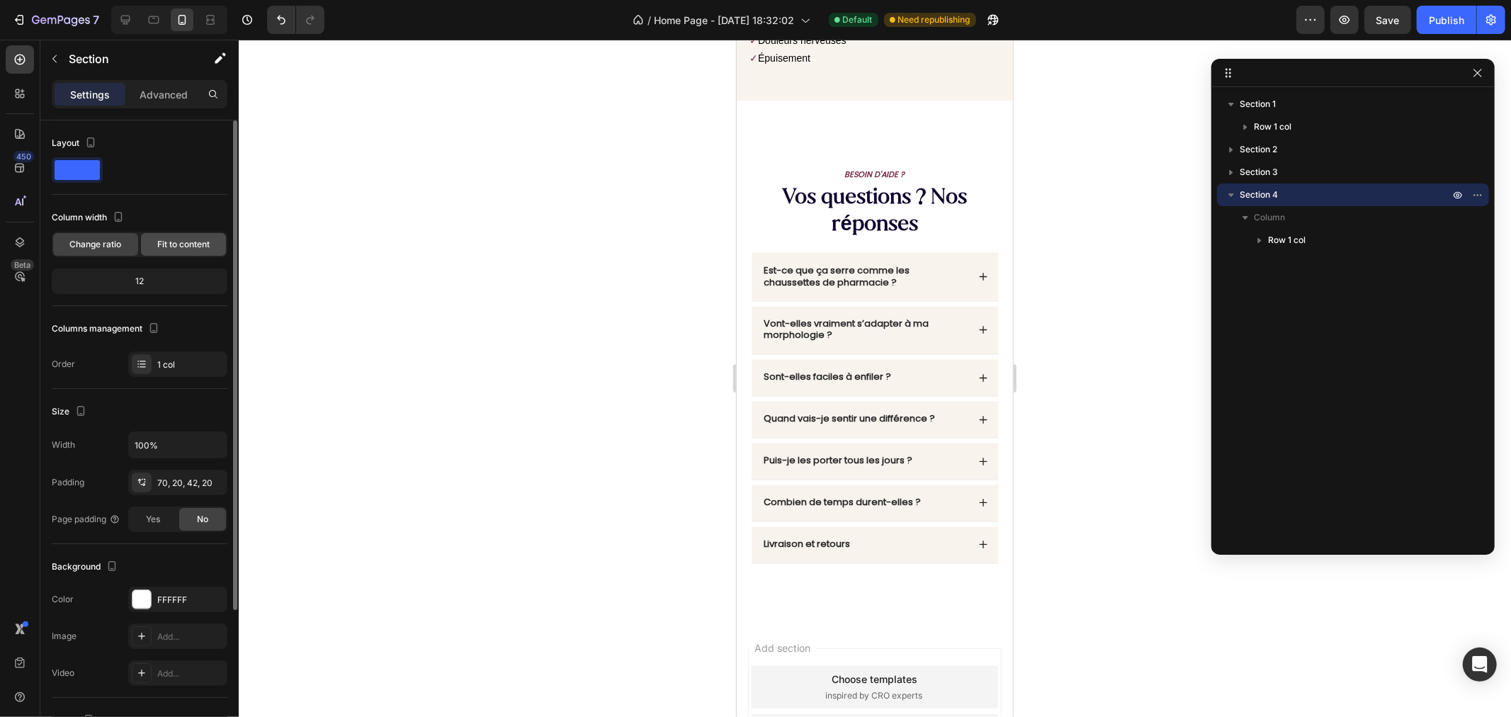
click at [167, 243] on span "Fit to content" at bounding box center [183, 244] width 52 height 13
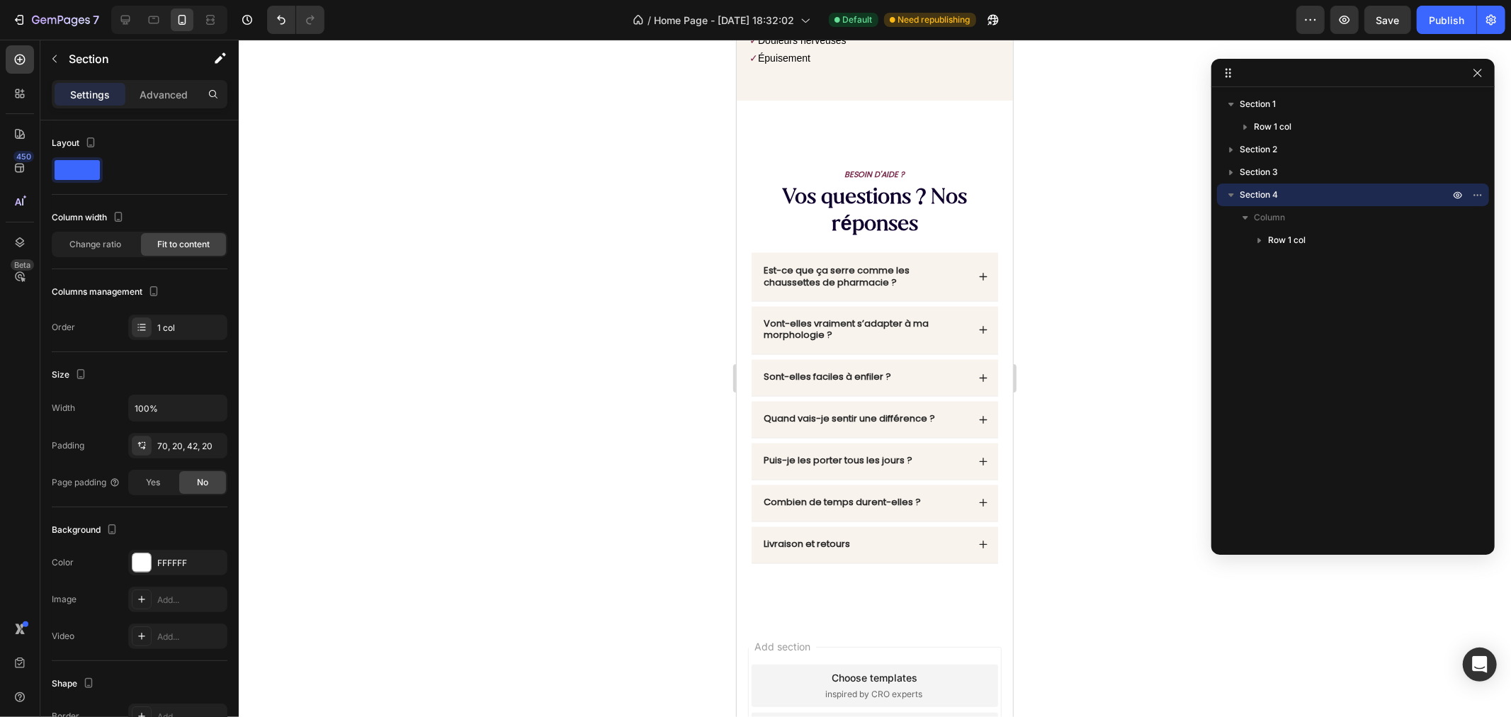
click at [1233, 192] on icon "button" at bounding box center [1231, 195] width 14 height 14
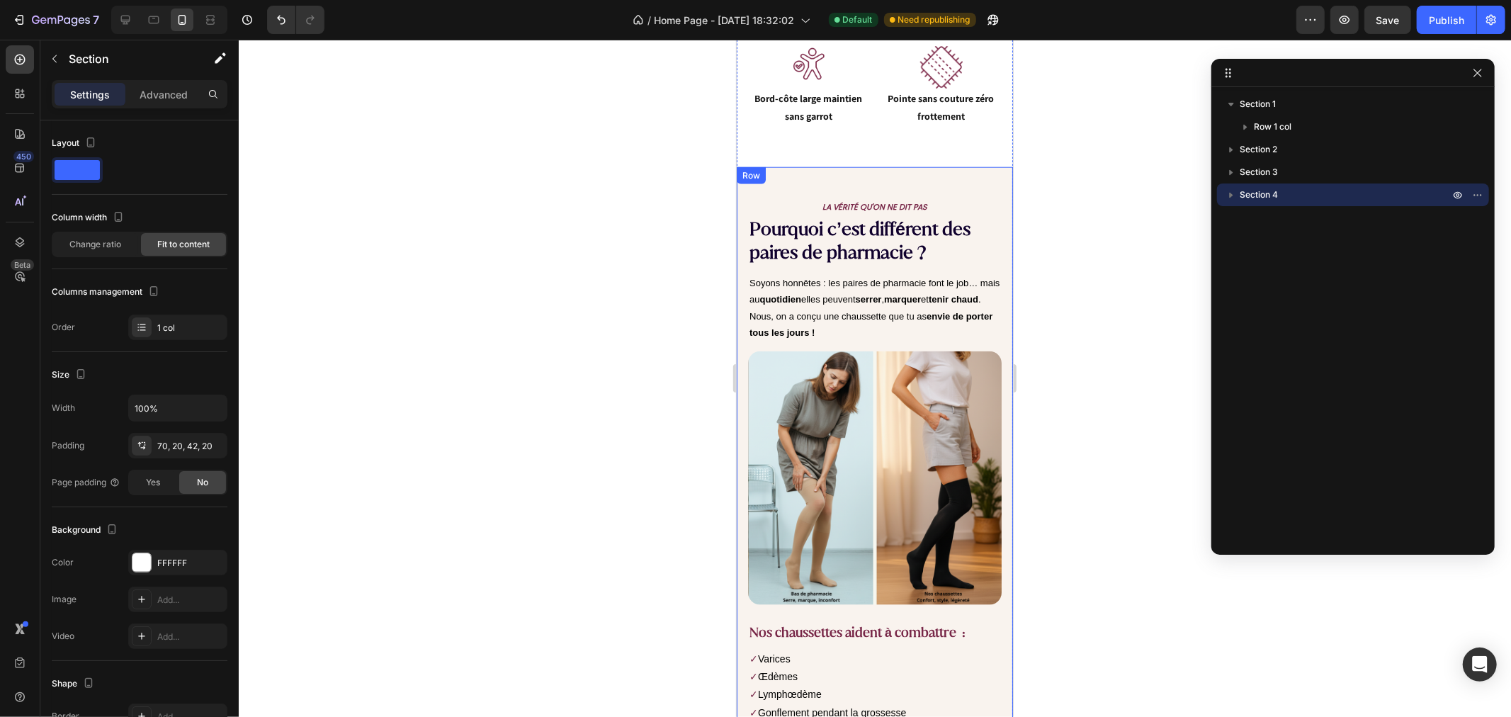
scroll to position [894, 0]
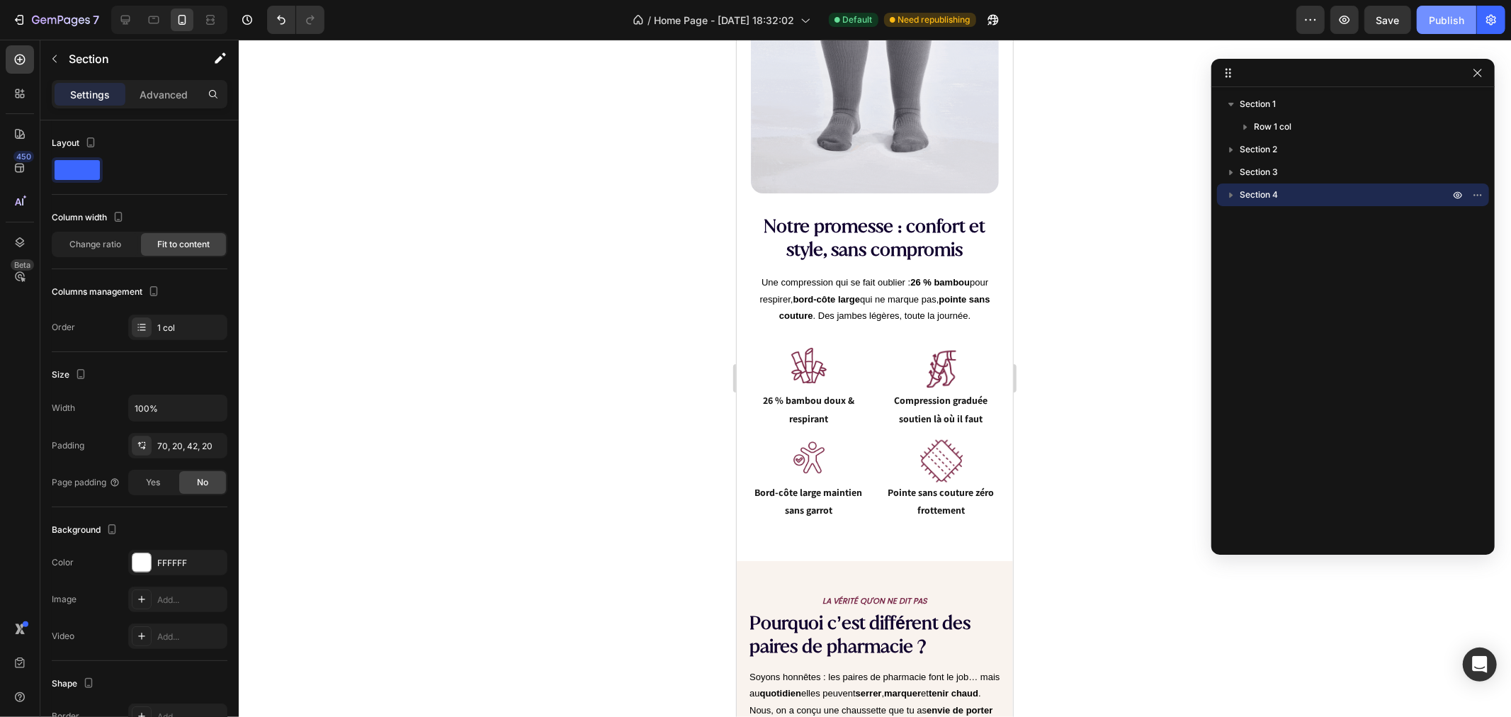
click at [1435, 25] on div "Publish" at bounding box center [1446, 20] width 35 height 15
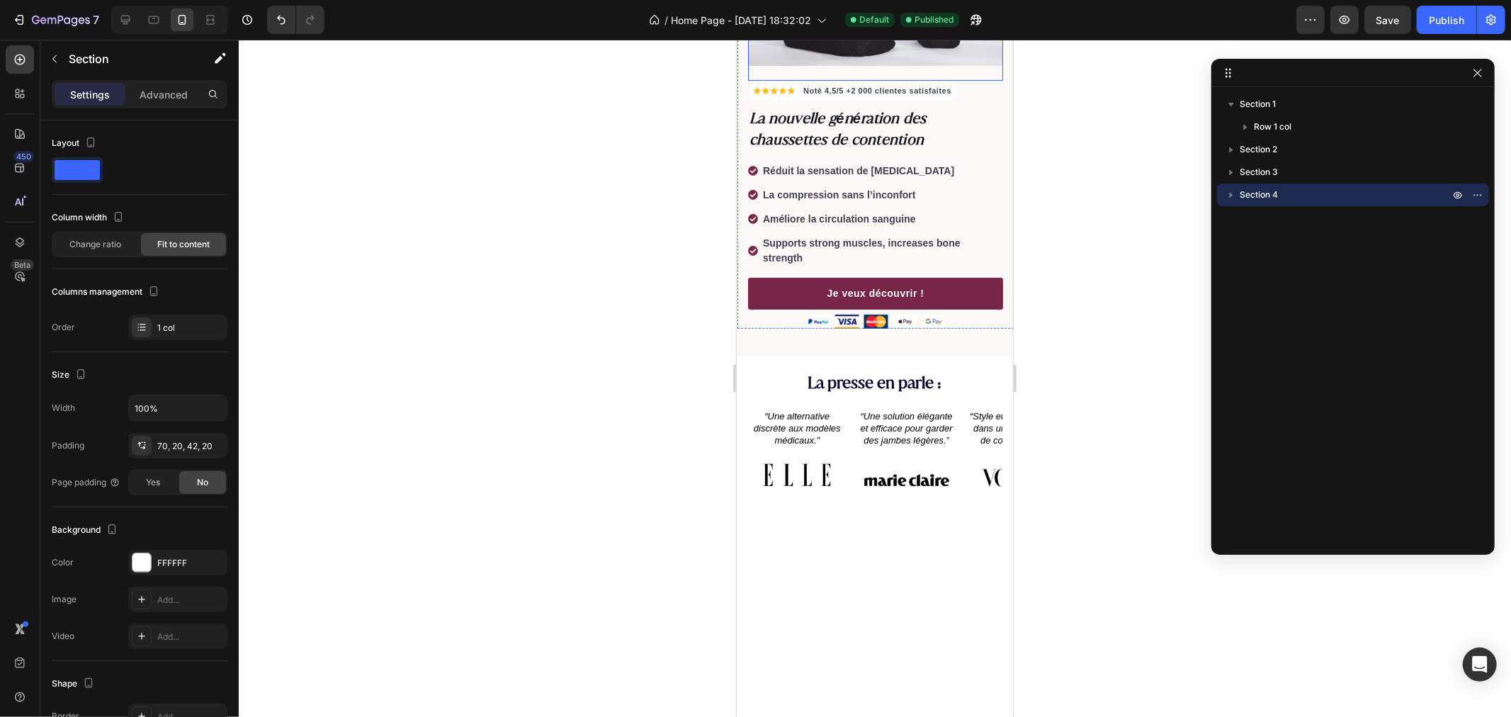
scroll to position [0, 0]
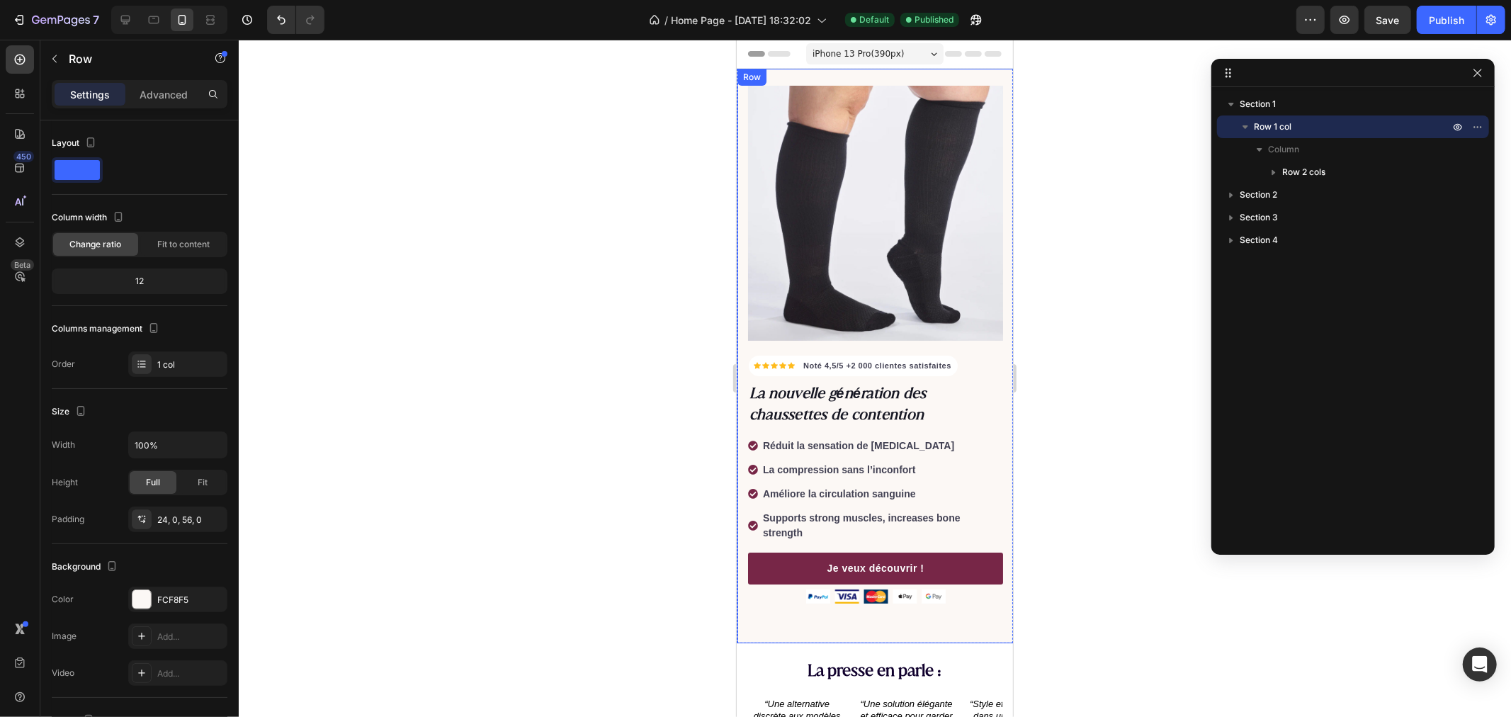
click at [820, 74] on div "Icon Icon Icon Icon Icon Icon List Hoz Noté 4,5/5 +2 000 clientes satisfaites T…" at bounding box center [875, 355] width 276 height 575
click at [1456, 123] on icon "button" at bounding box center [1457, 126] width 11 height 11
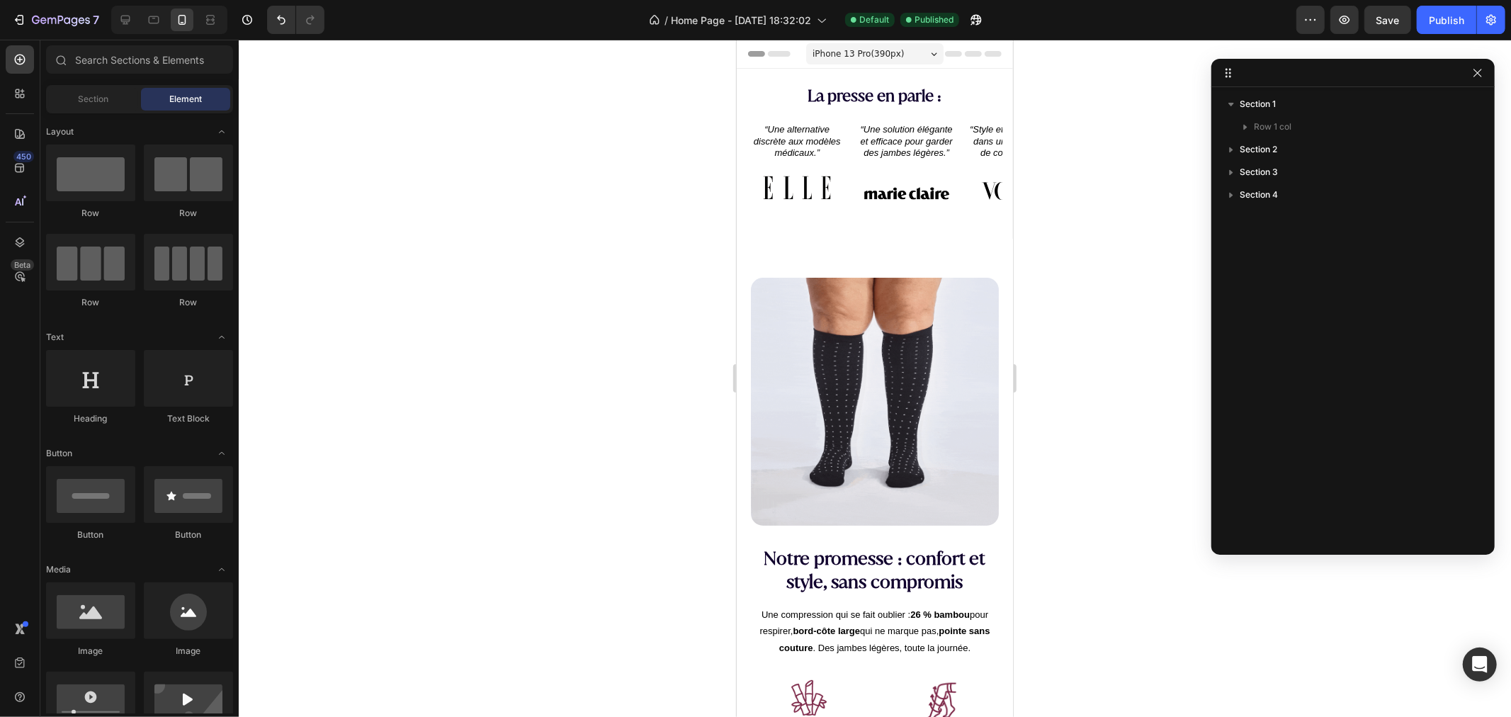
drag, startPoint x: 1007, startPoint y: 165, endPoint x: 1755, endPoint y: 131, distance: 748.1
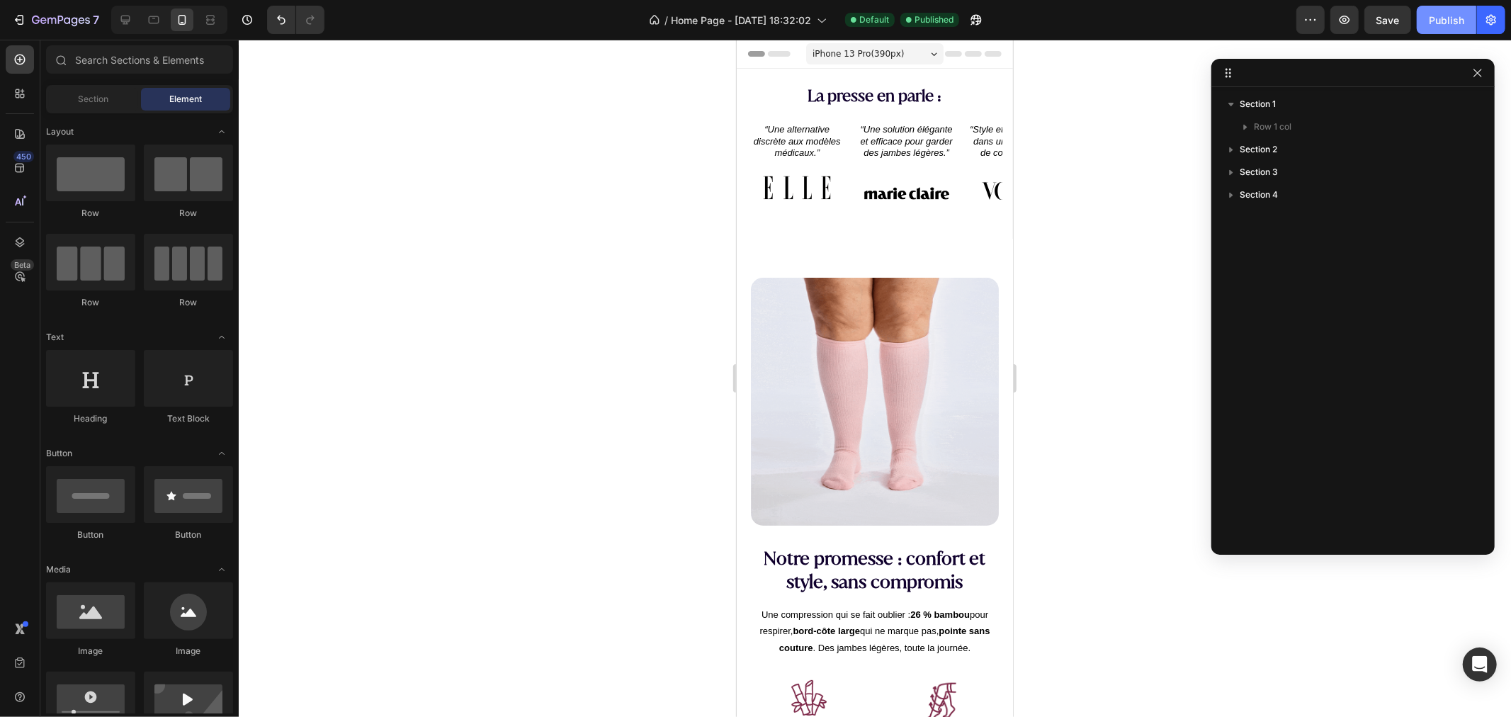
click at [1448, 23] on div "Publish" at bounding box center [1446, 20] width 35 height 15
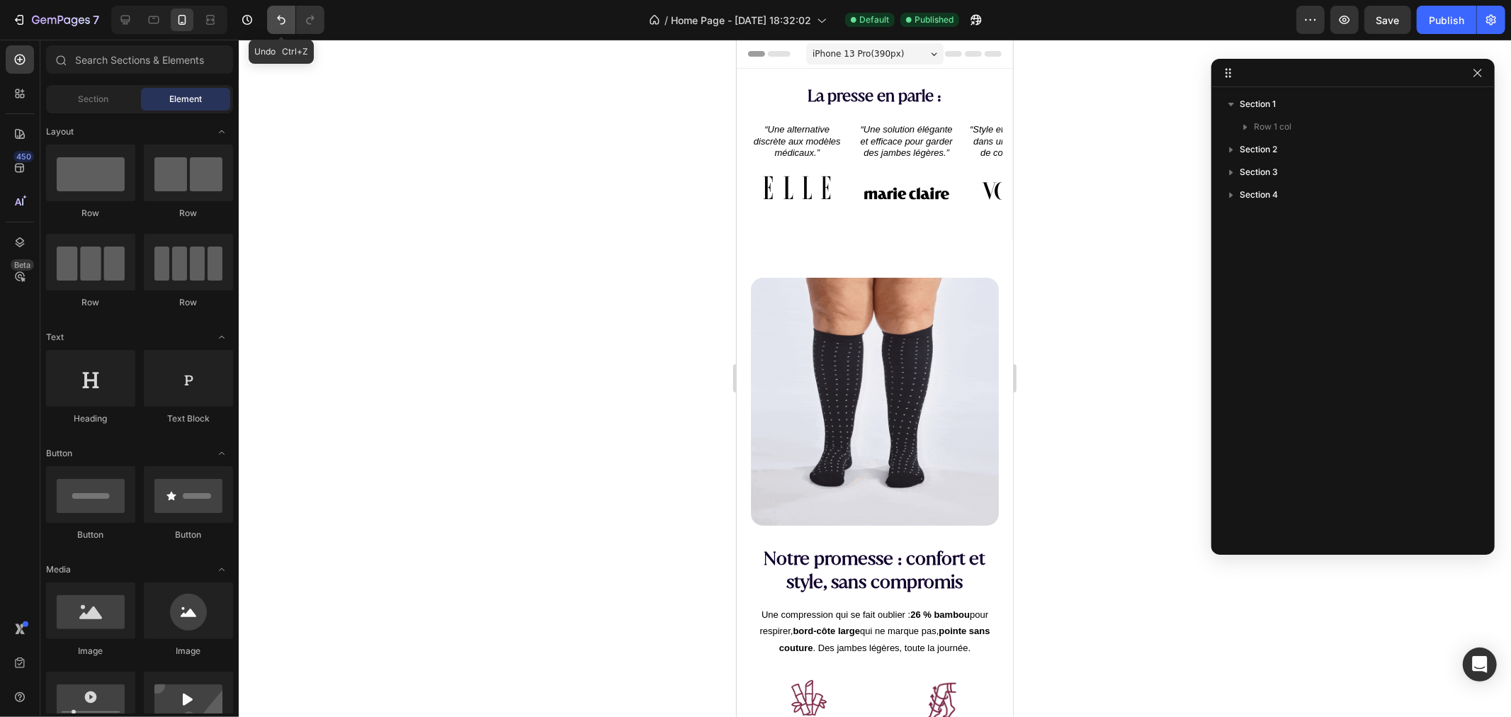
click at [287, 25] on icon "Undo/Redo" at bounding box center [281, 20] width 14 height 14
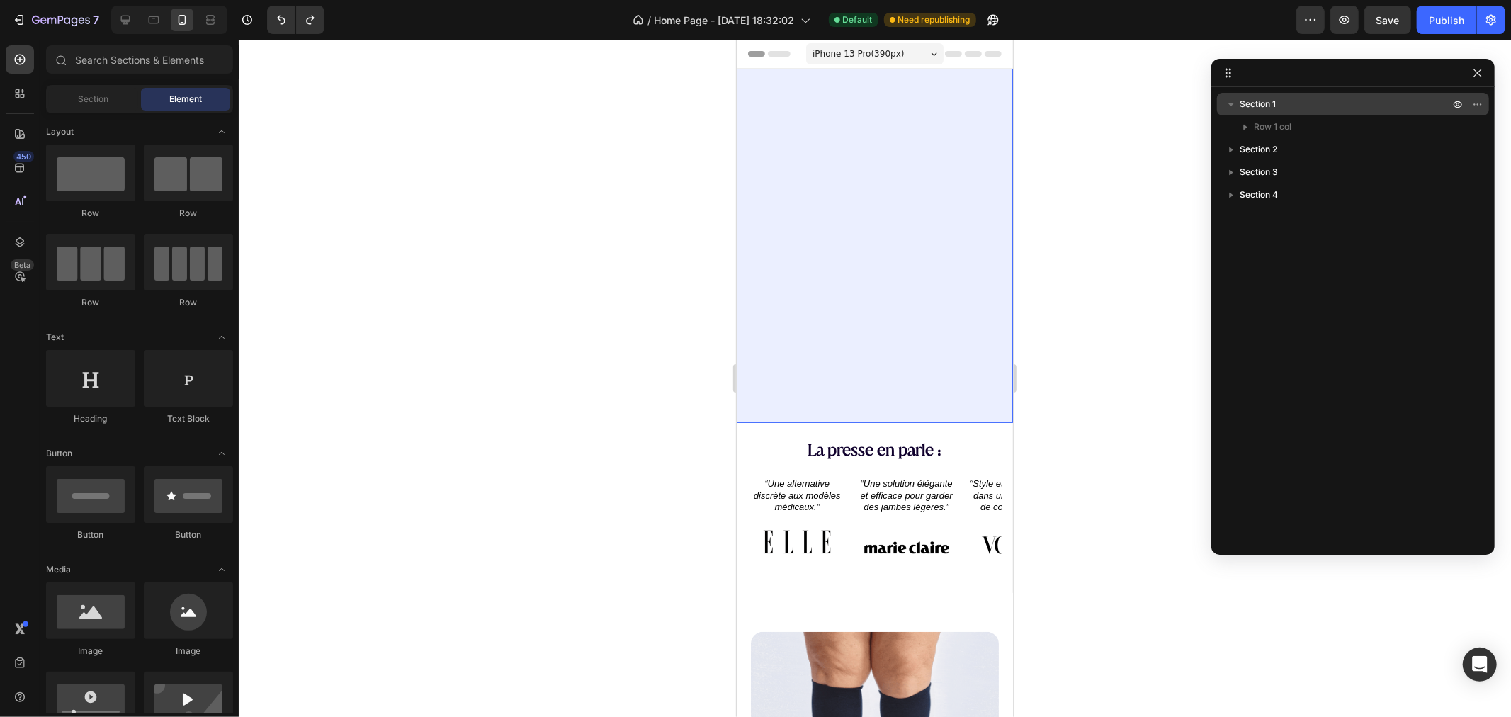
click at [1277, 100] on p "Section 1" at bounding box center [1346, 104] width 213 height 14
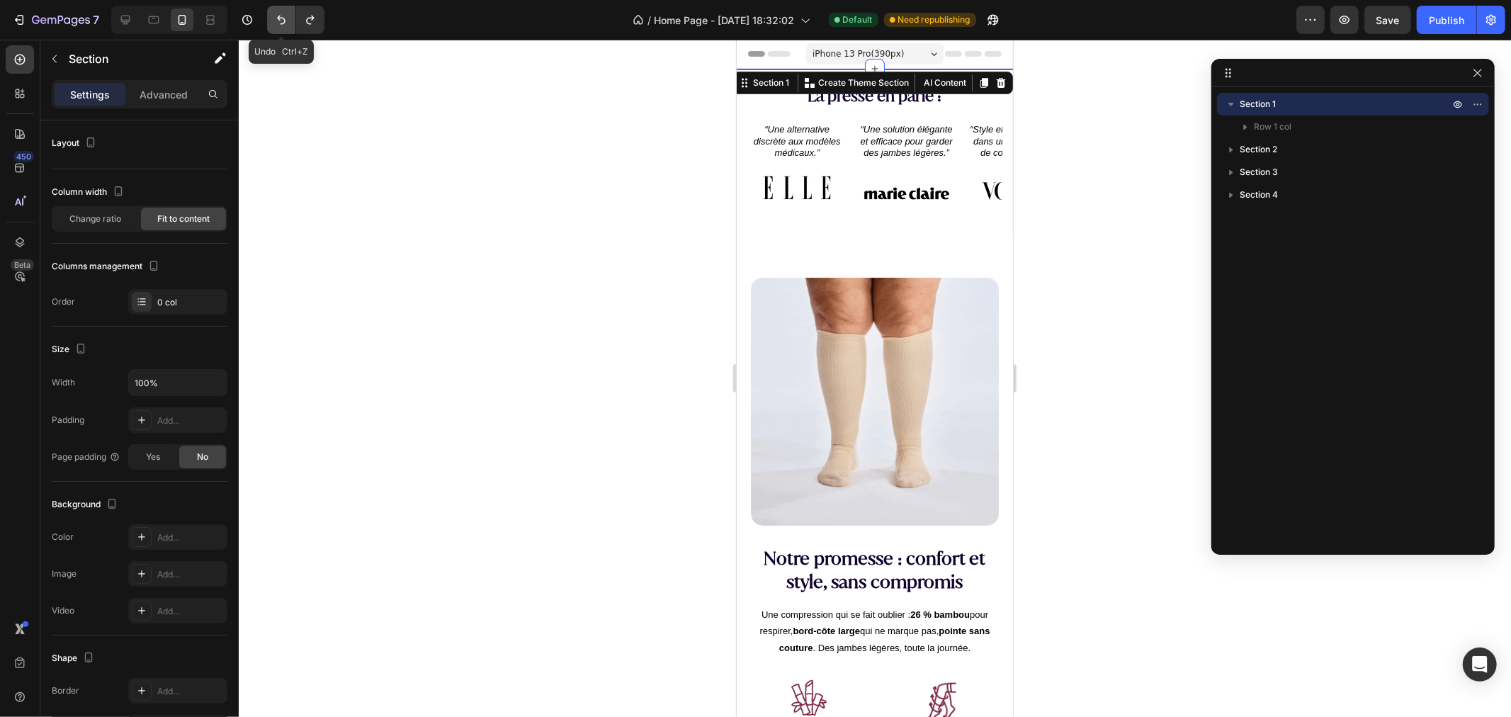
click at [278, 16] on icon "Undo/Redo" at bounding box center [281, 20] width 14 height 14
click at [278, 20] on icon "Undo/Redo" at bounding box center [281, 20] width 14 height 14
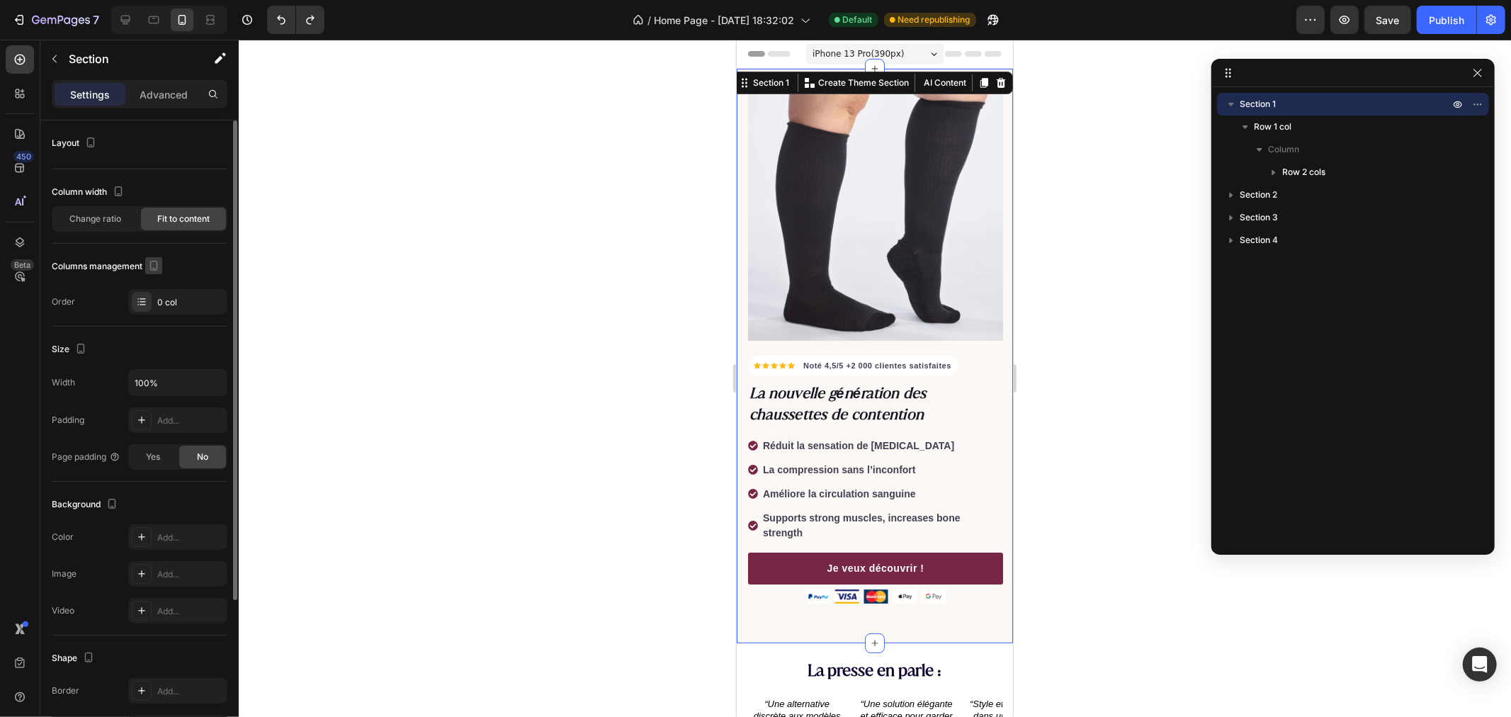
scroll to position [79, 0]
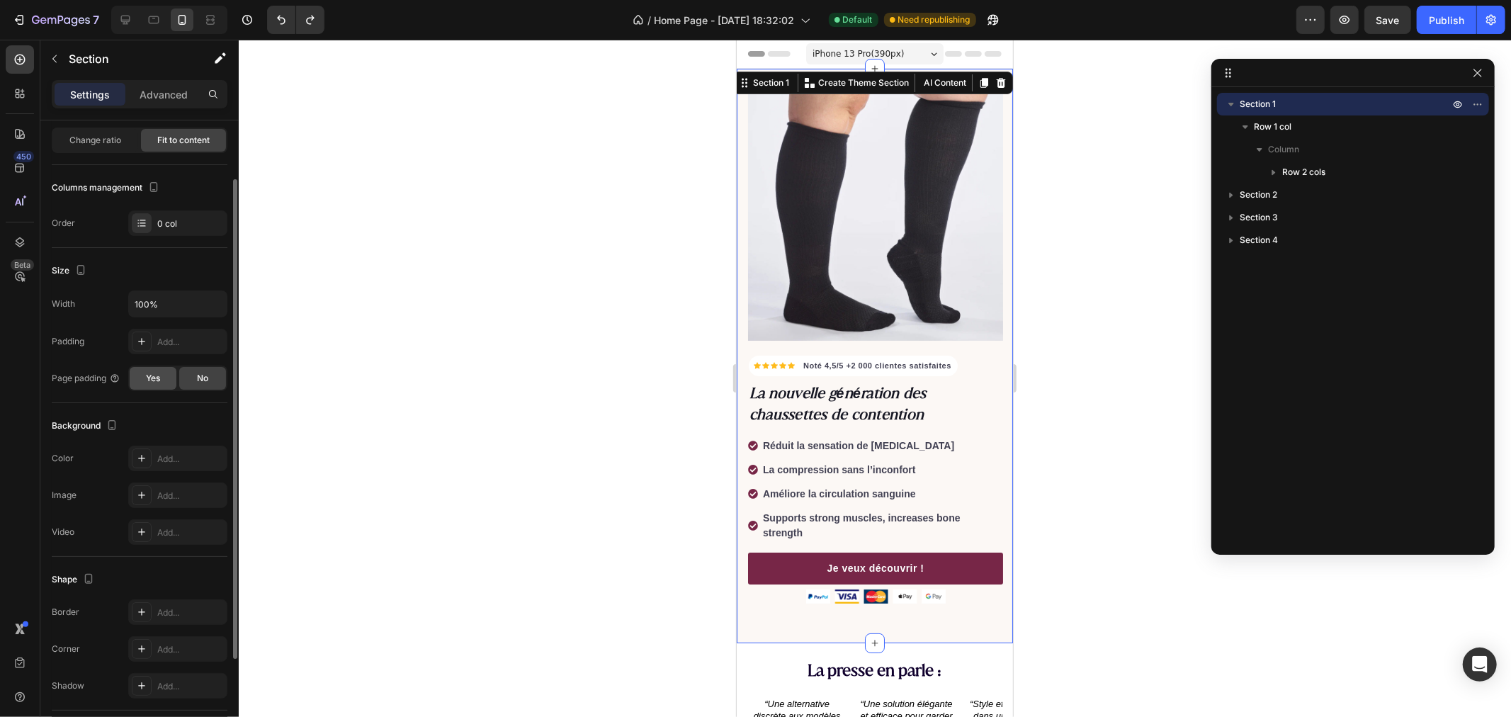
click at [158, 374] on span "Yes" at bounding box center [153, 378] width 14 height 13
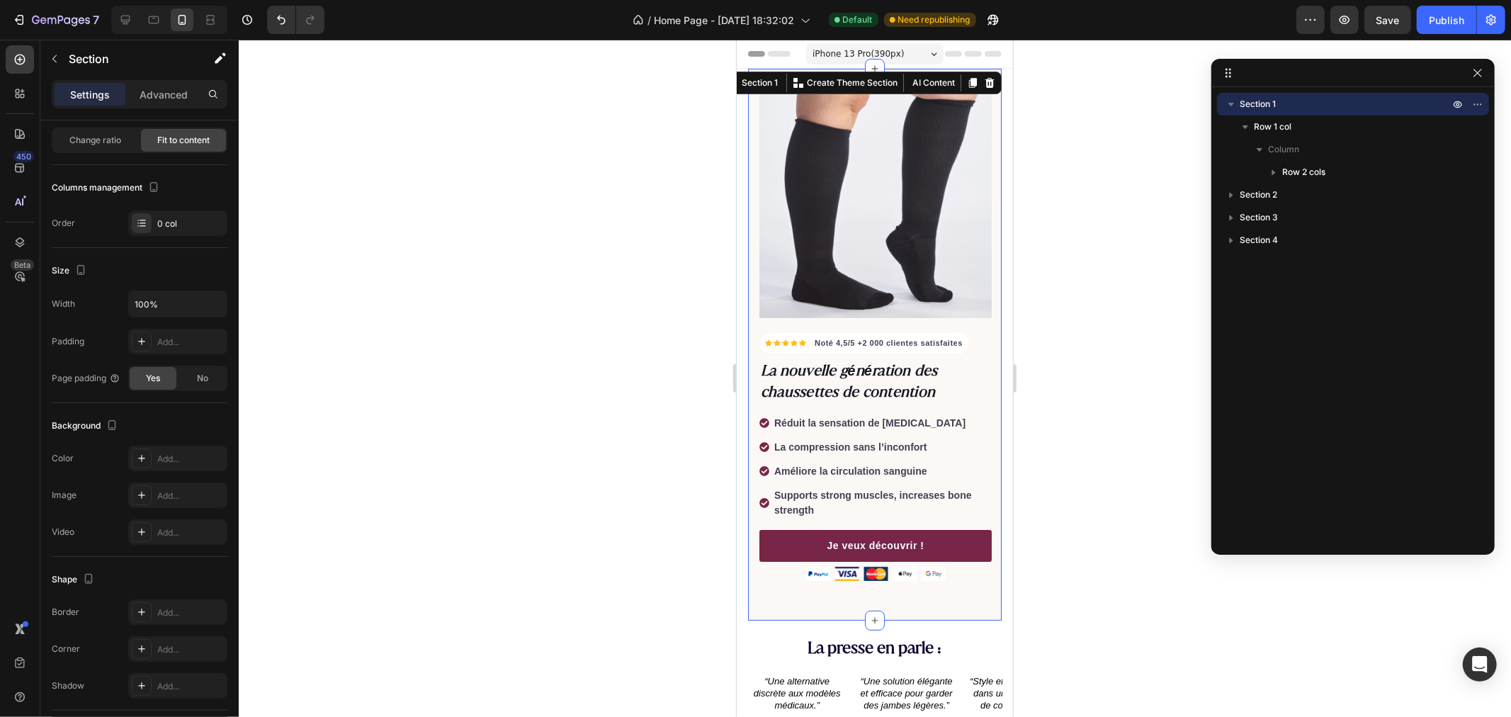
click at [420, 357] on div at bounding box center [875, 378] width 1272 height 677
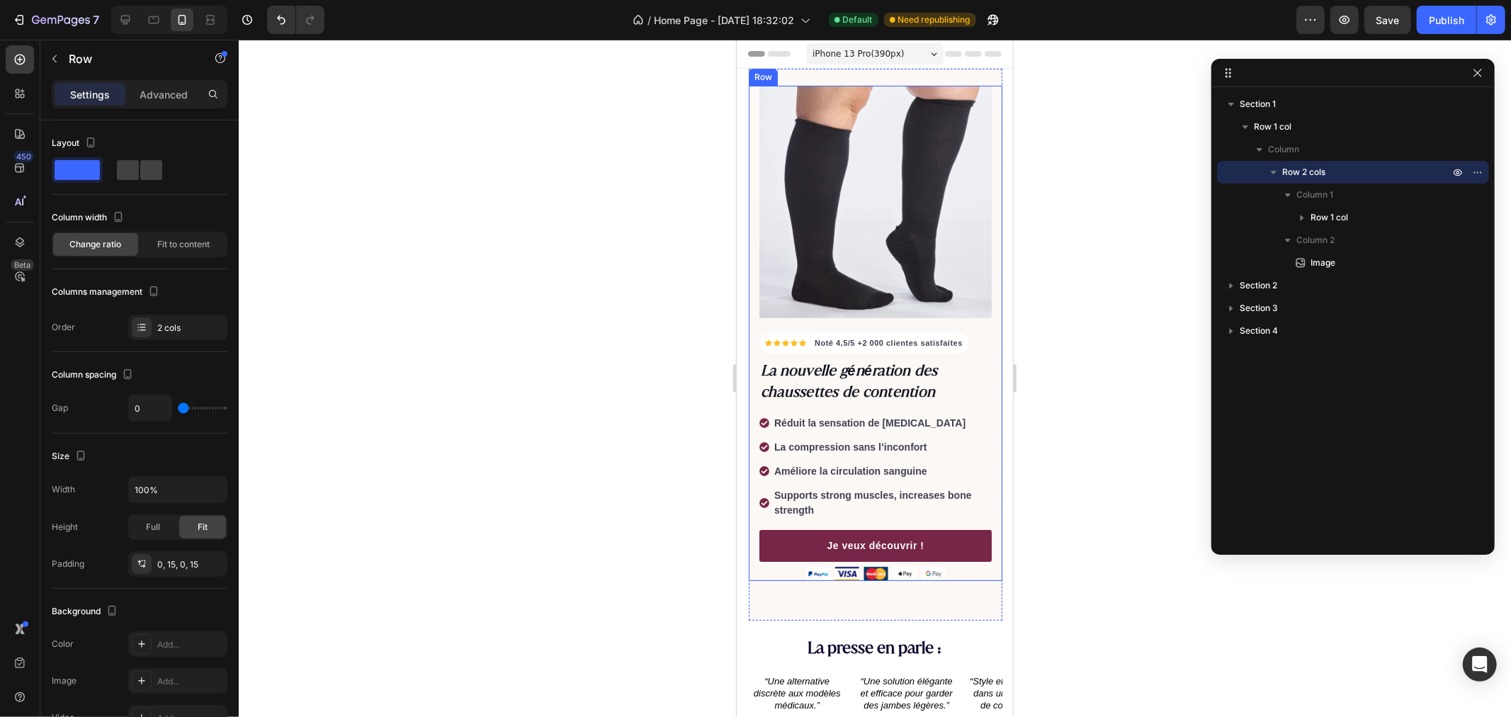
click at [752, 317] on div "Icon Icon Icon Icon Icon Icon List Hoz Noté 4,5/5 +2 000 clientes satisfaites T…" at bounding box center [875, 332] width 254 height 495
click at [598, 344] on div at bounding box center [875, 378] width 1272 height 677
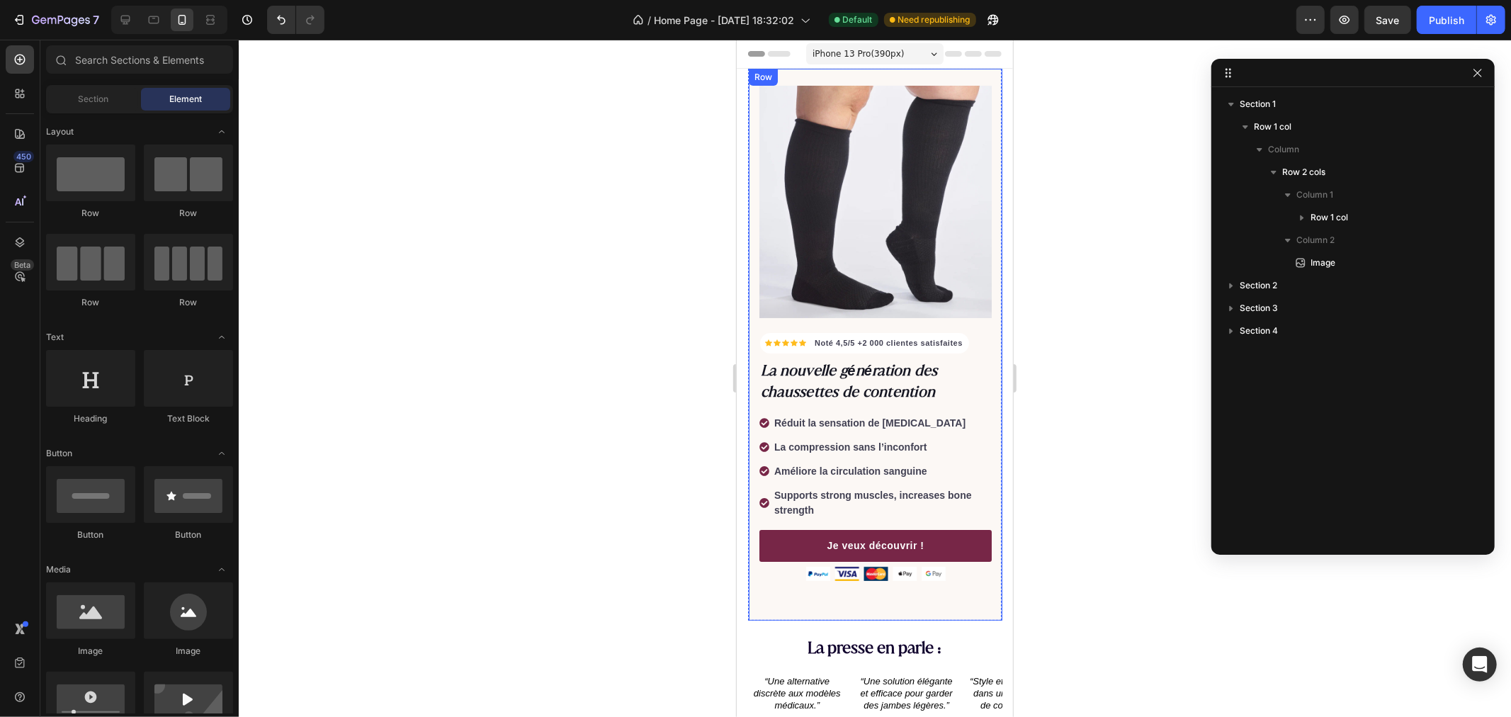
click at [763, 589] on div "Icon Icon Icon Icon Icon Icon List Hoz Noté 4,5/5 +2 000 clientes satisfaites T…" at bounding box center [875, 344] width 254 height 552
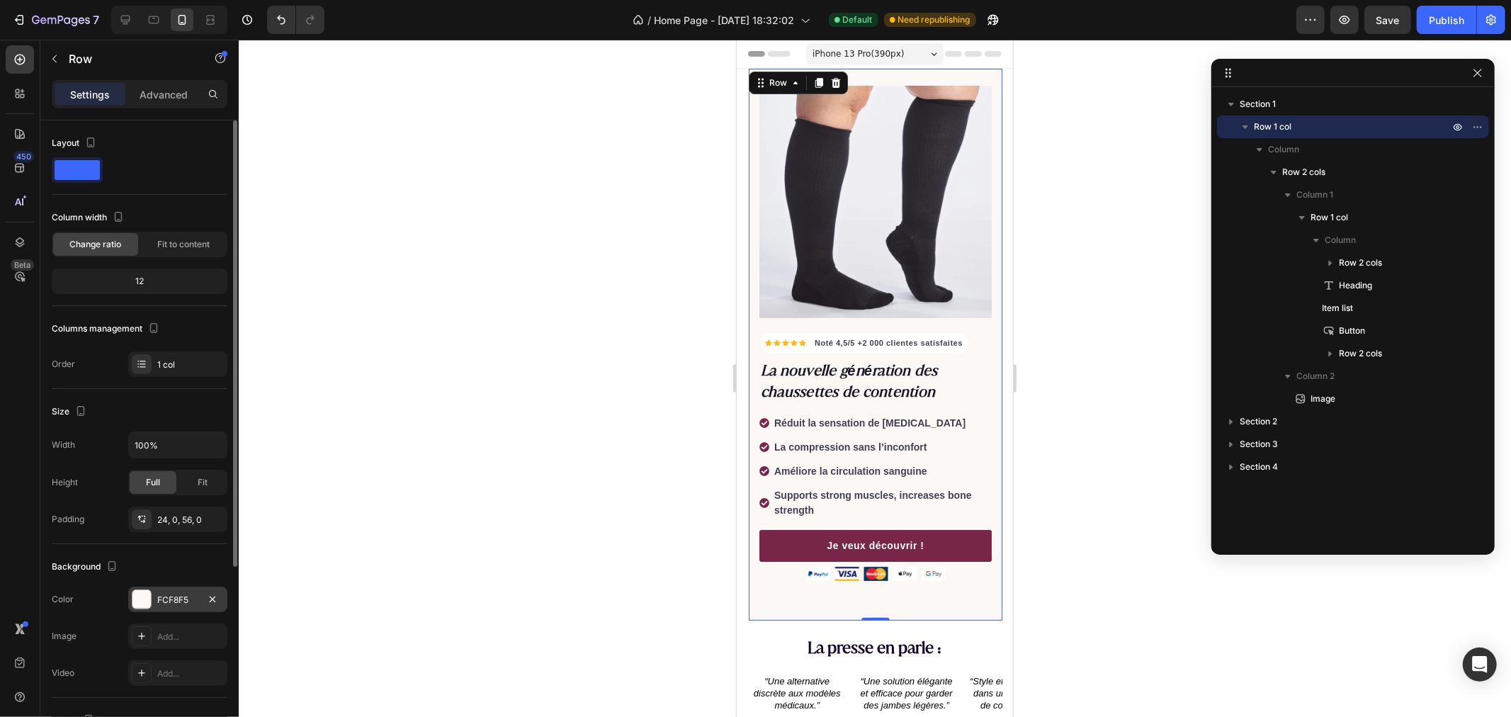
click at [144, 596] on div at bounding box center [141, 599] width 18 height 18
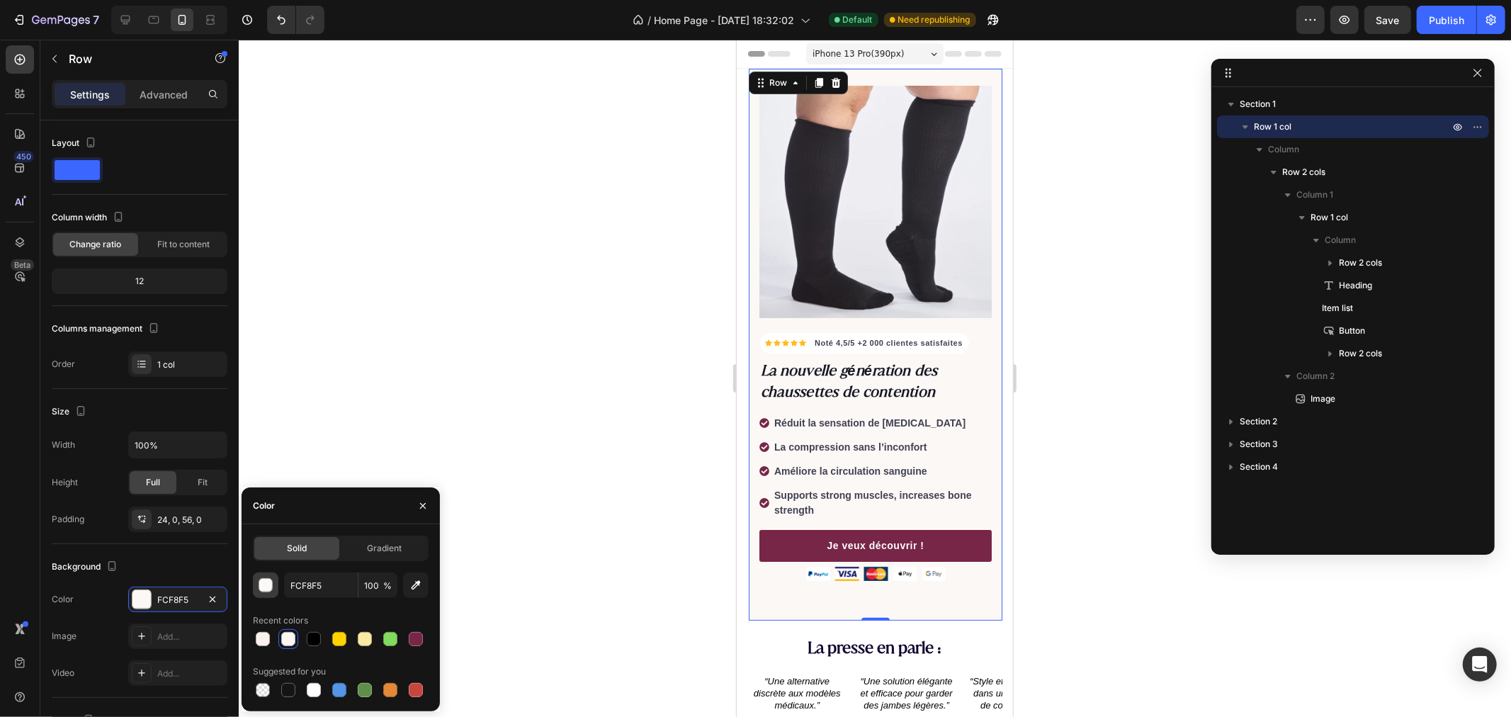
click at [273, 589] on button "button" at bounding box center [266, 585] width 26 height 26
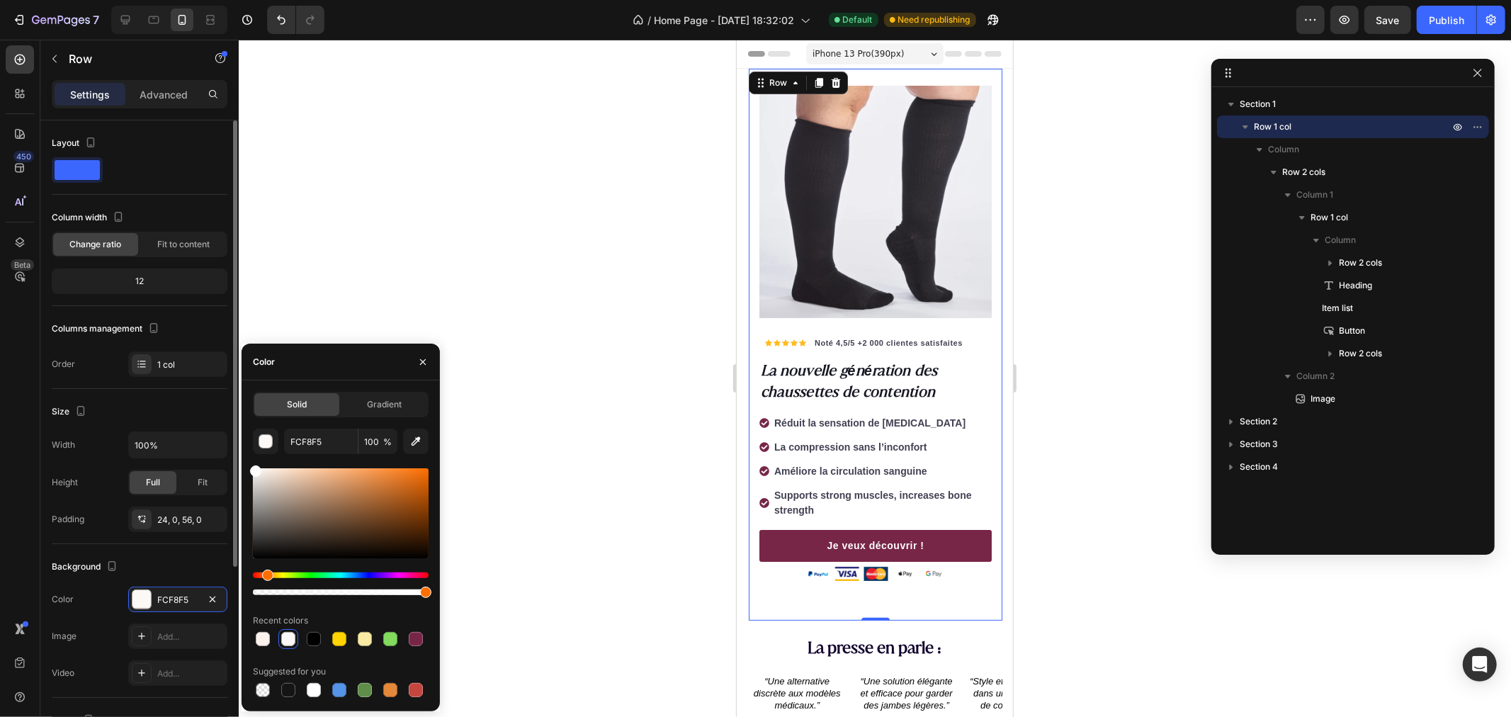
drag, startPoint x: 282, startPoint y: 507, endPoint x: 224, endPoint y: 422, distance: 102.4
click at [228, 429] on div "450 Beta Sections(18) Elements(83) Section Element Hero Section Product Detail …" at bounding box center [119, 378] width 239 height 677
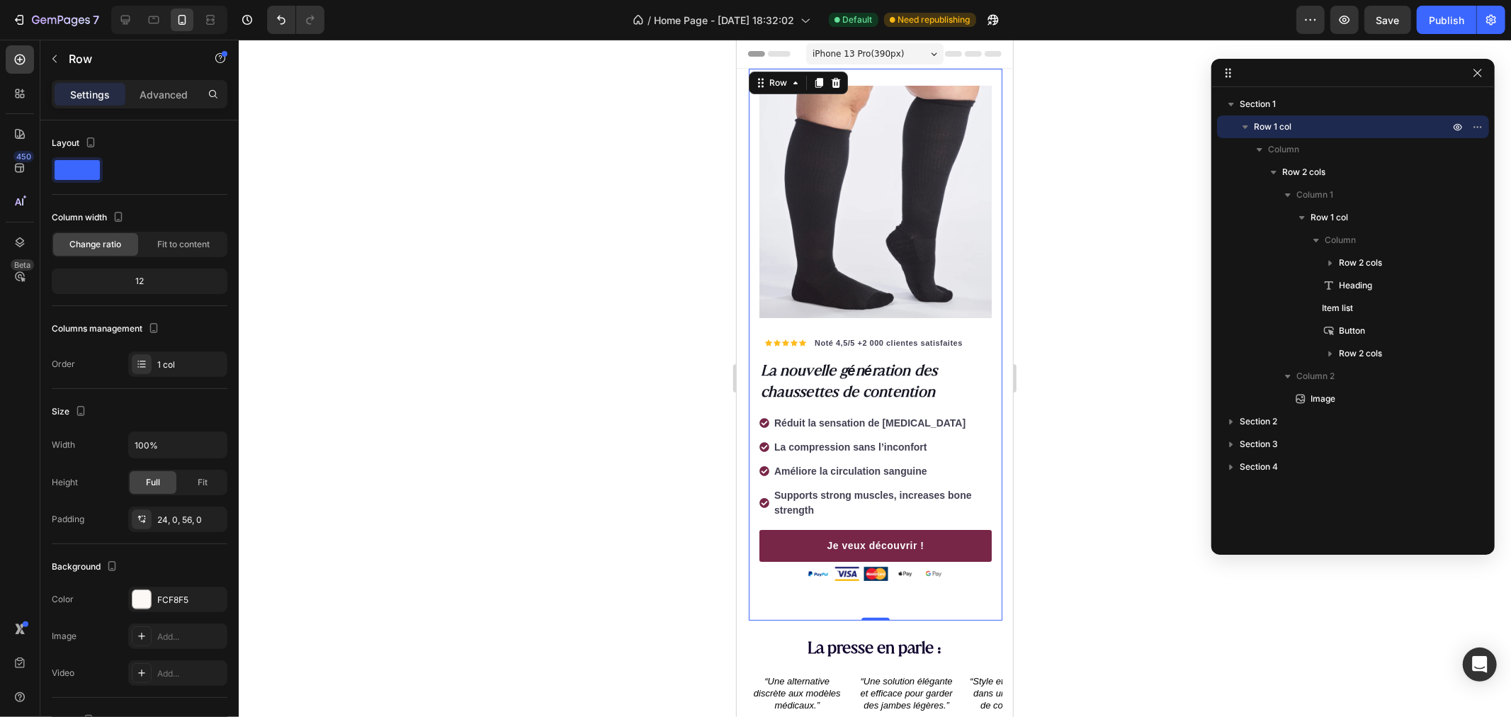
click at [526, 241] on div at bounding box center [875, 378] width 1272 height 677
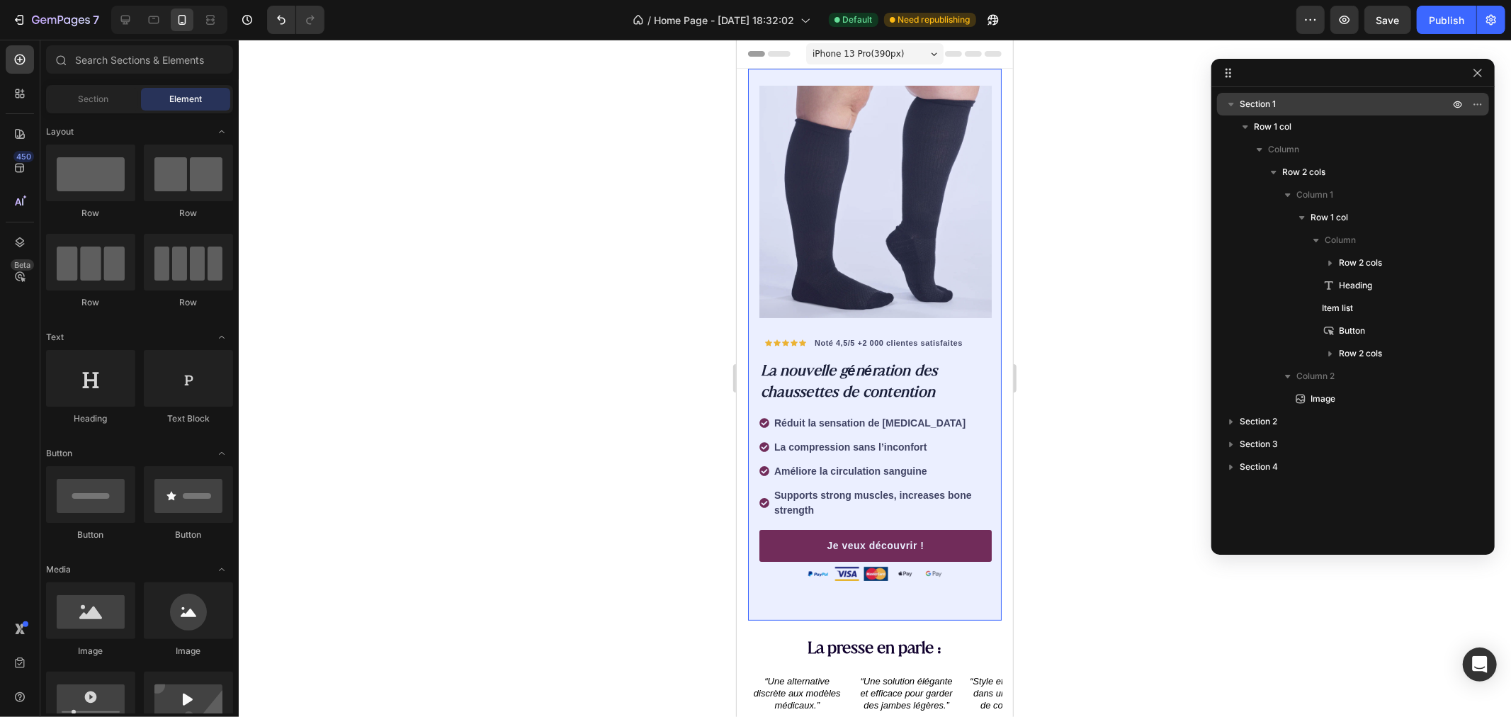
click at [1236, 97] on icon "button" at bounding box center [1231, 104] width 14 height 14
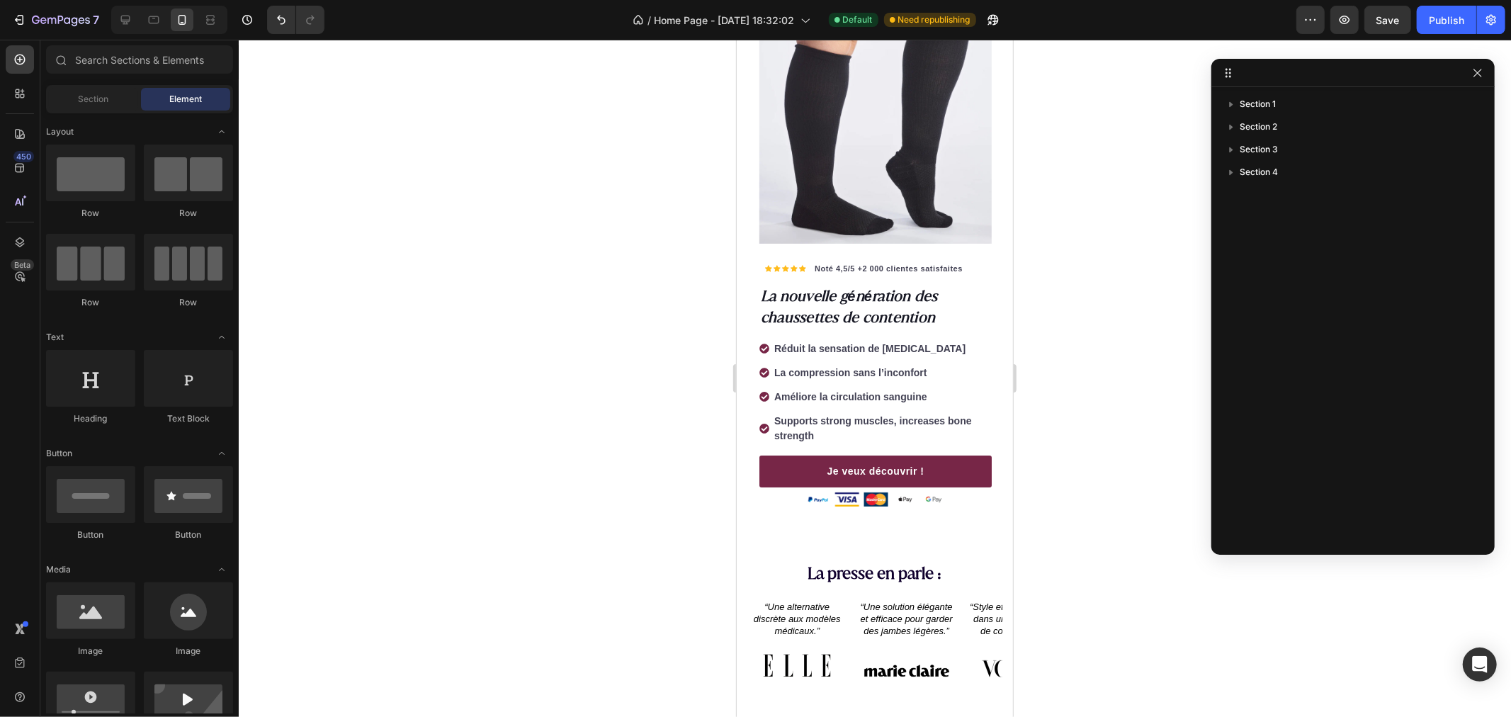
scroll to position [0, 0]
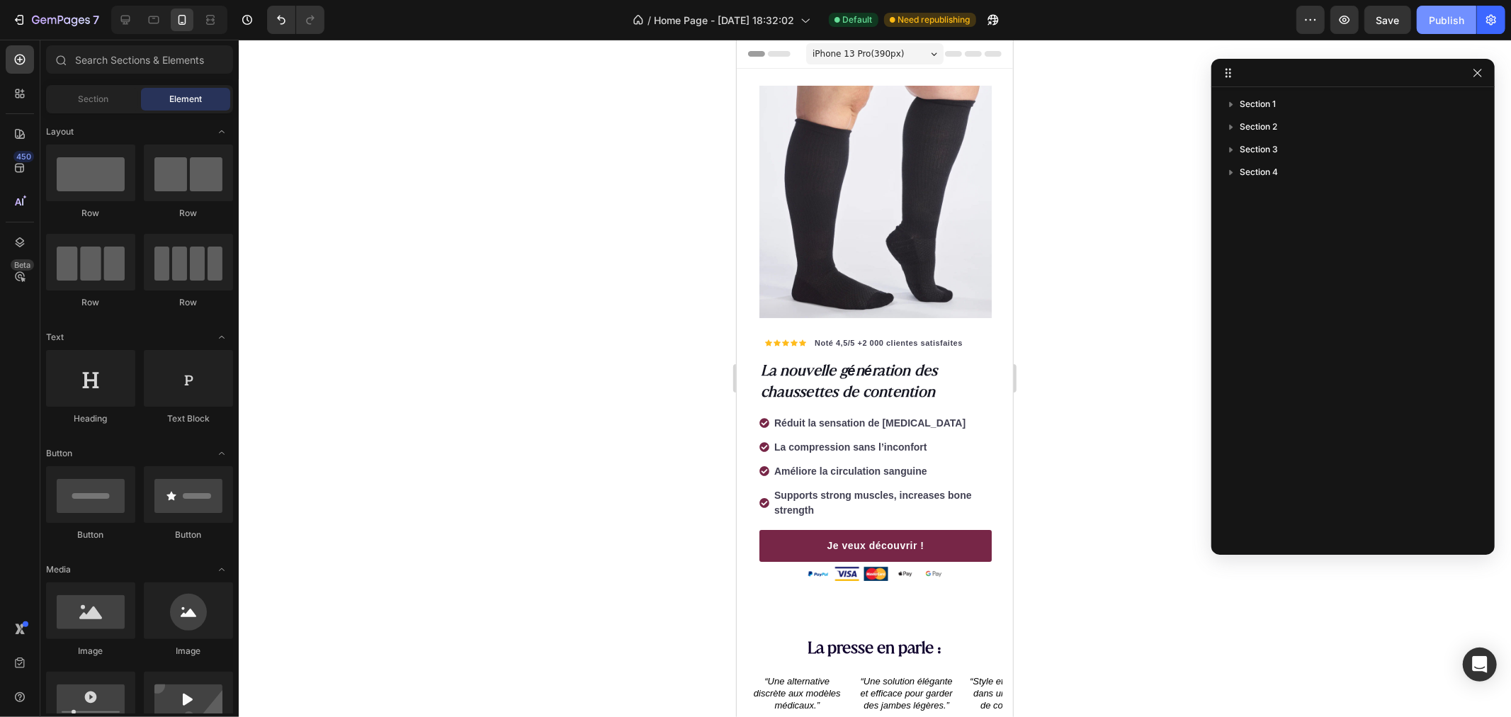
click at [1447, 20] on div "Publish" at bounding box center [1446, 20] width 35 height 15
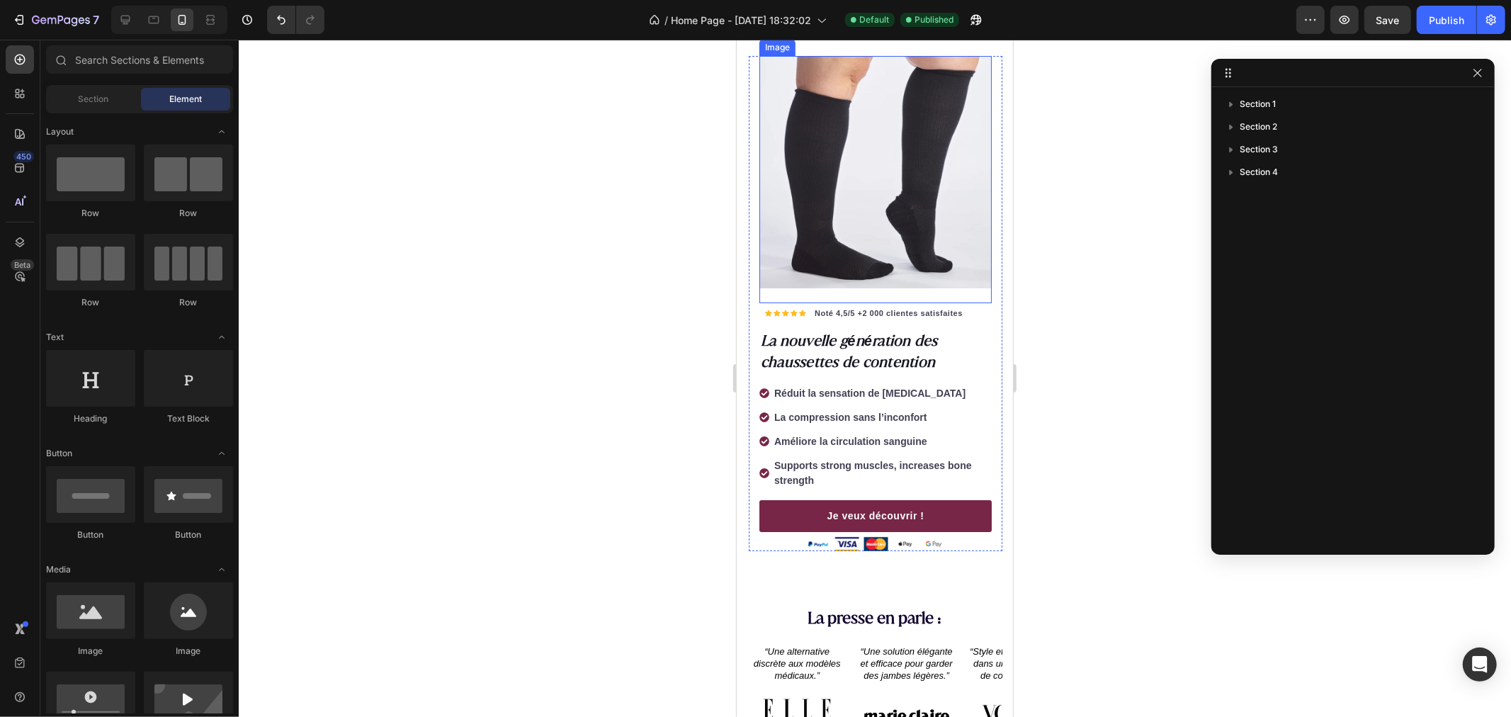
scroll to position [236, 0]
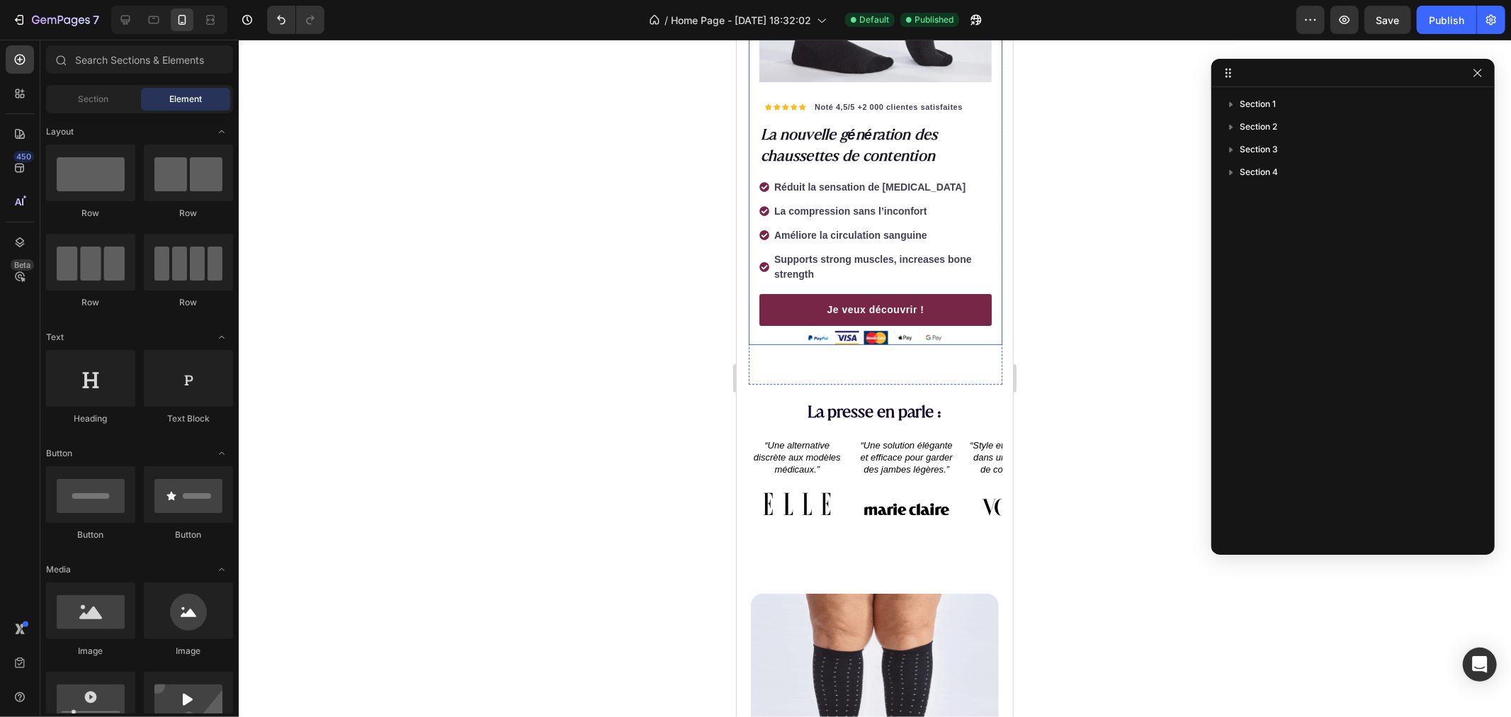
click at [981, 236] on div "Icon Icon Icon Icon Icon Icon List Hoz Noté 4,5/5 +2 000 clientes satisfaites T…" at bounding box center [875, 96] width 254 height 495
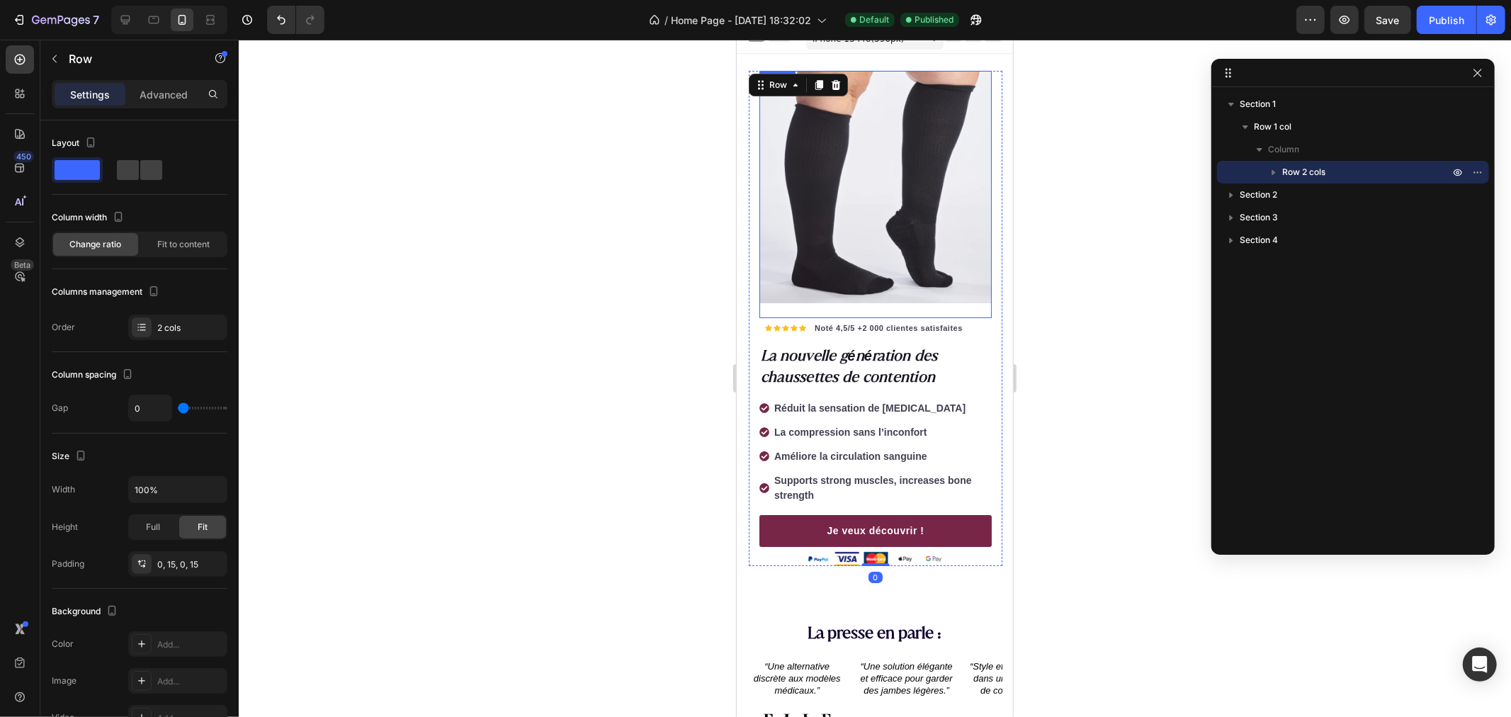
scroll to position [0, 0]
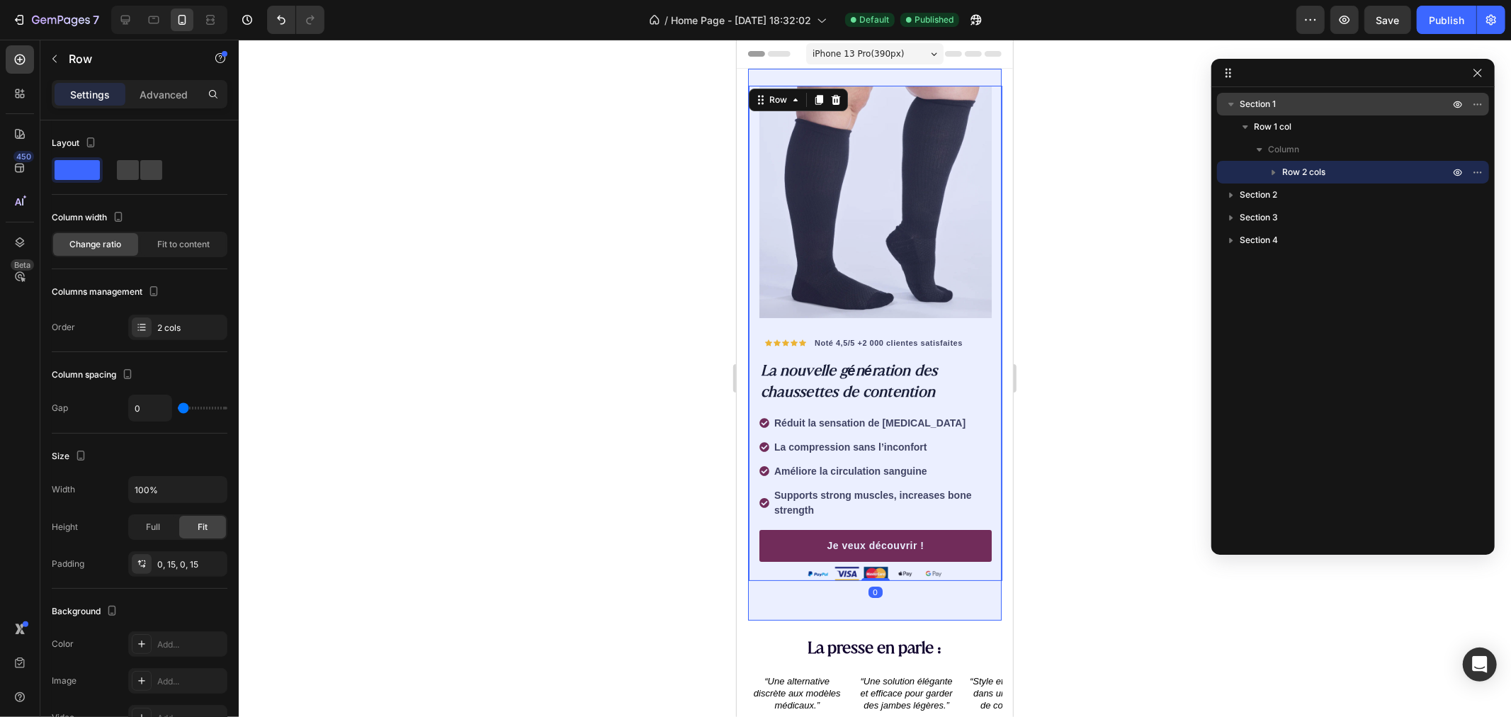
click at [1272, 103] on span "Section 1" at bounding box center [1258, 104] width 36 height 14
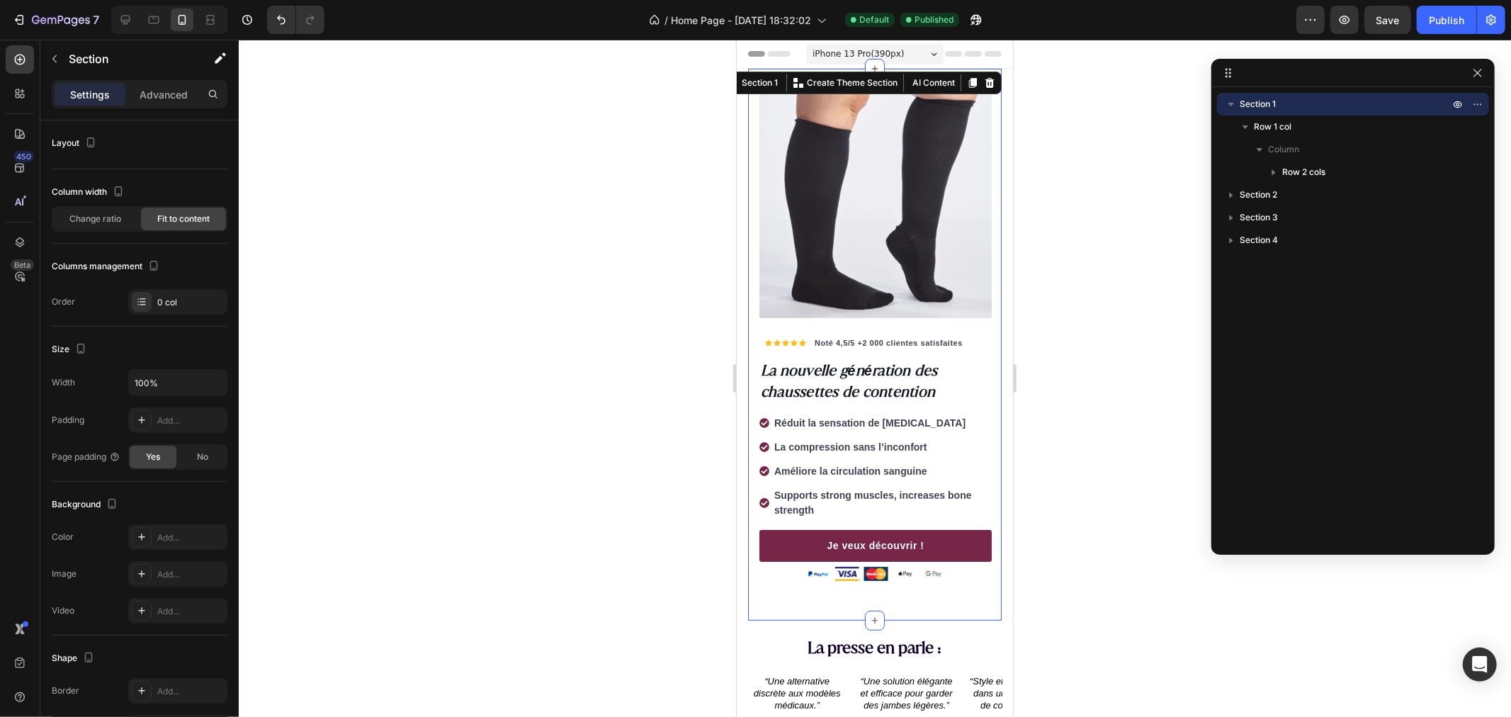
click at [1230, 97] on icon "button" at bounding box center [1231, 104] width 14 height 14
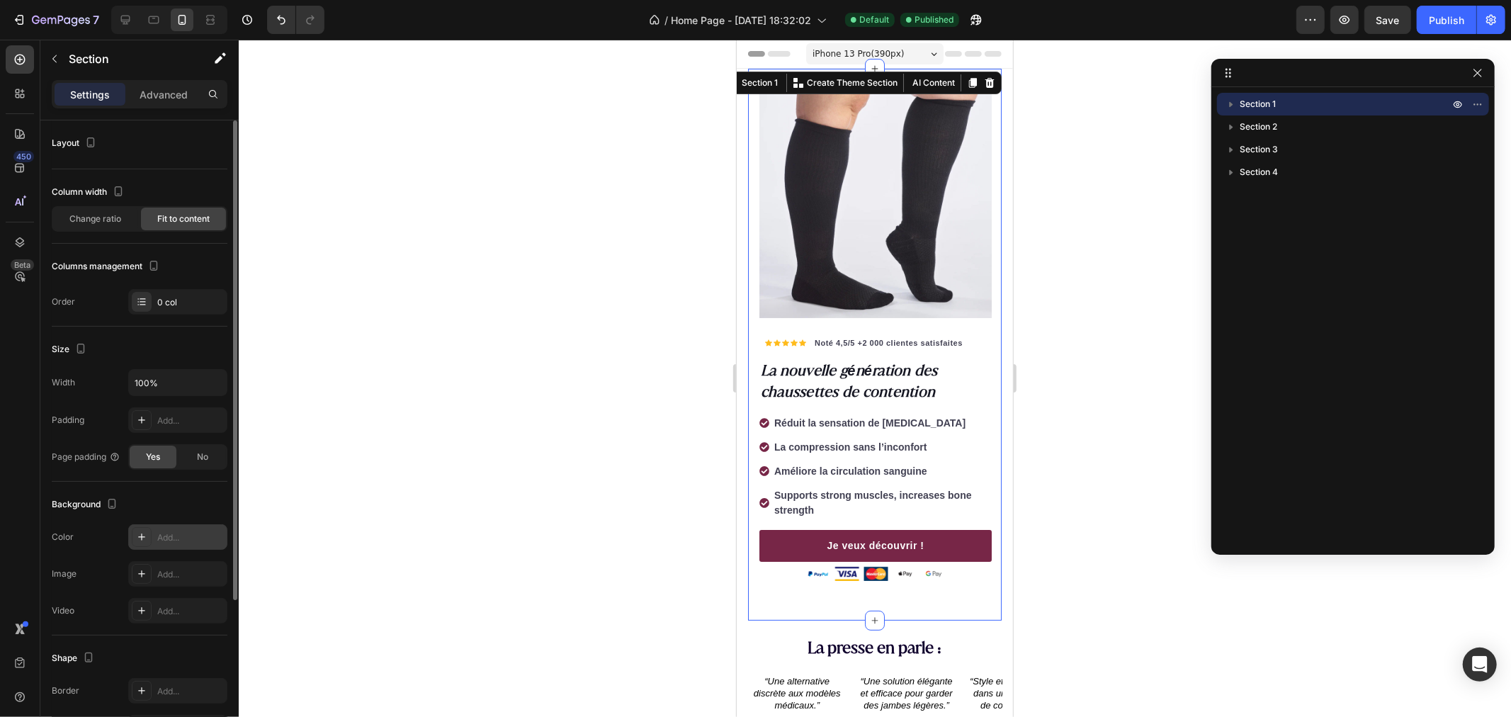
click at [132, 542] on div at bounding box center [142, 537] width 20 height 20
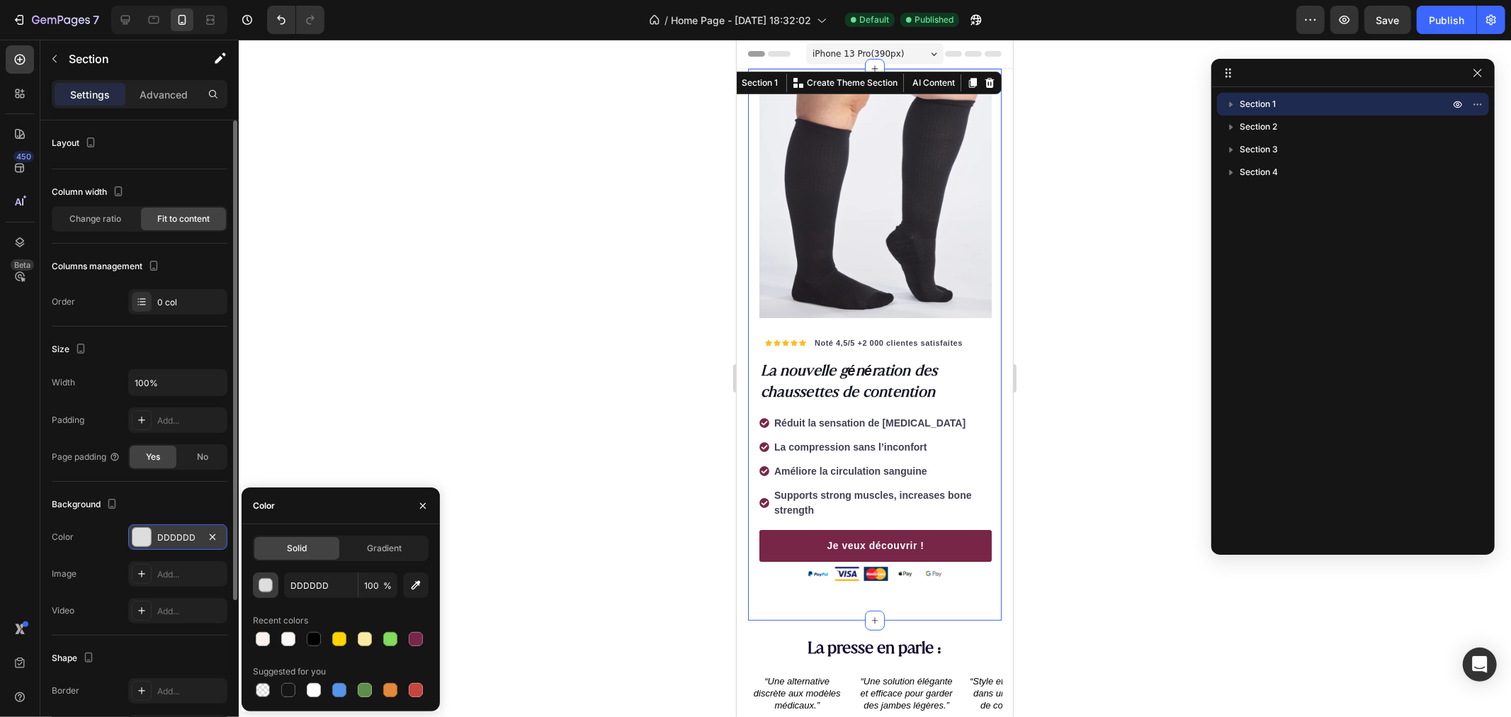
click at [270, 585] on div "button" at bounding box center [266, 586] width 14 height 14
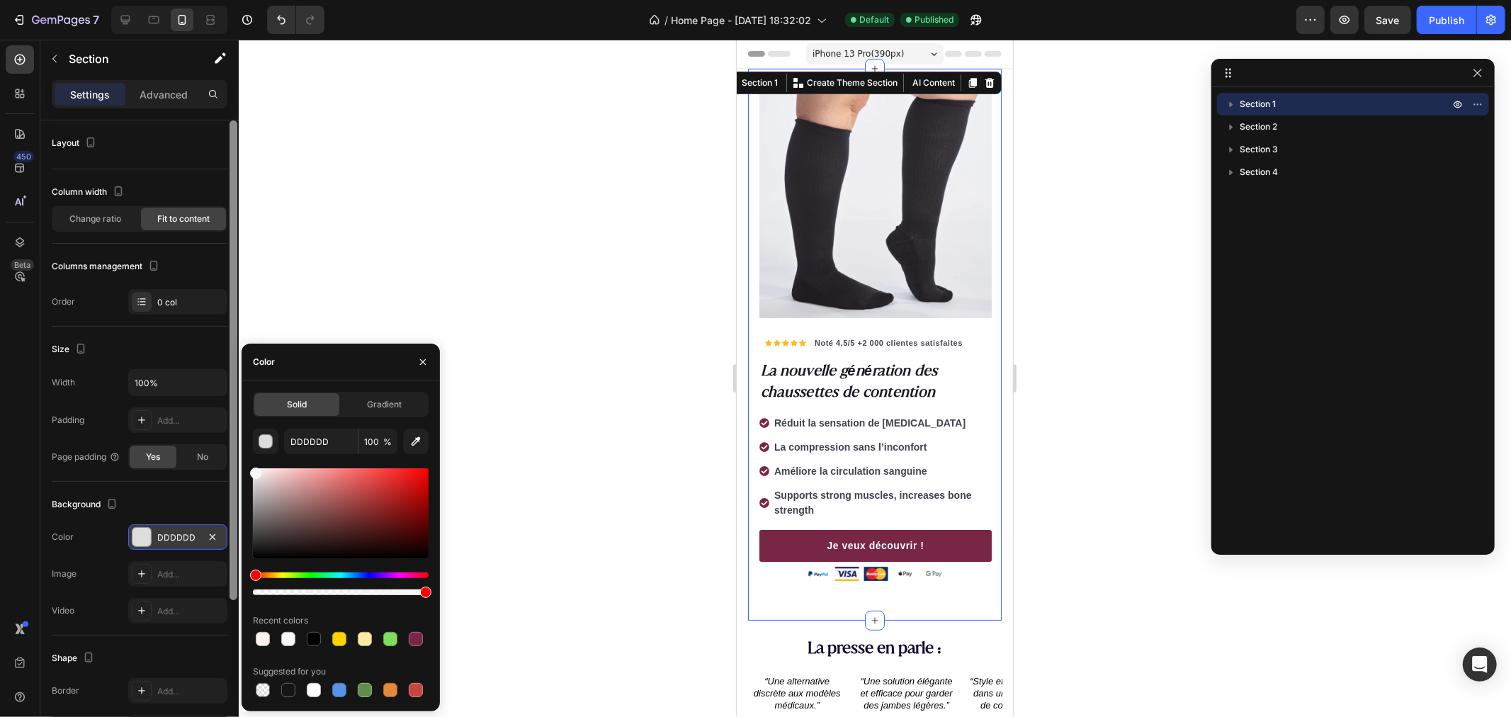
drag, startPoint x: 322, startPoint y: 497, endPoint x: 229, endPoint y: 415, distance: 123.5
click at [230, 424] on div "450 Beta Sections(18) Elements(83) Section Element Hero Section Product Detail …" at bounding box center [119, 378] width 239 height 677
type input "FFFFFF"
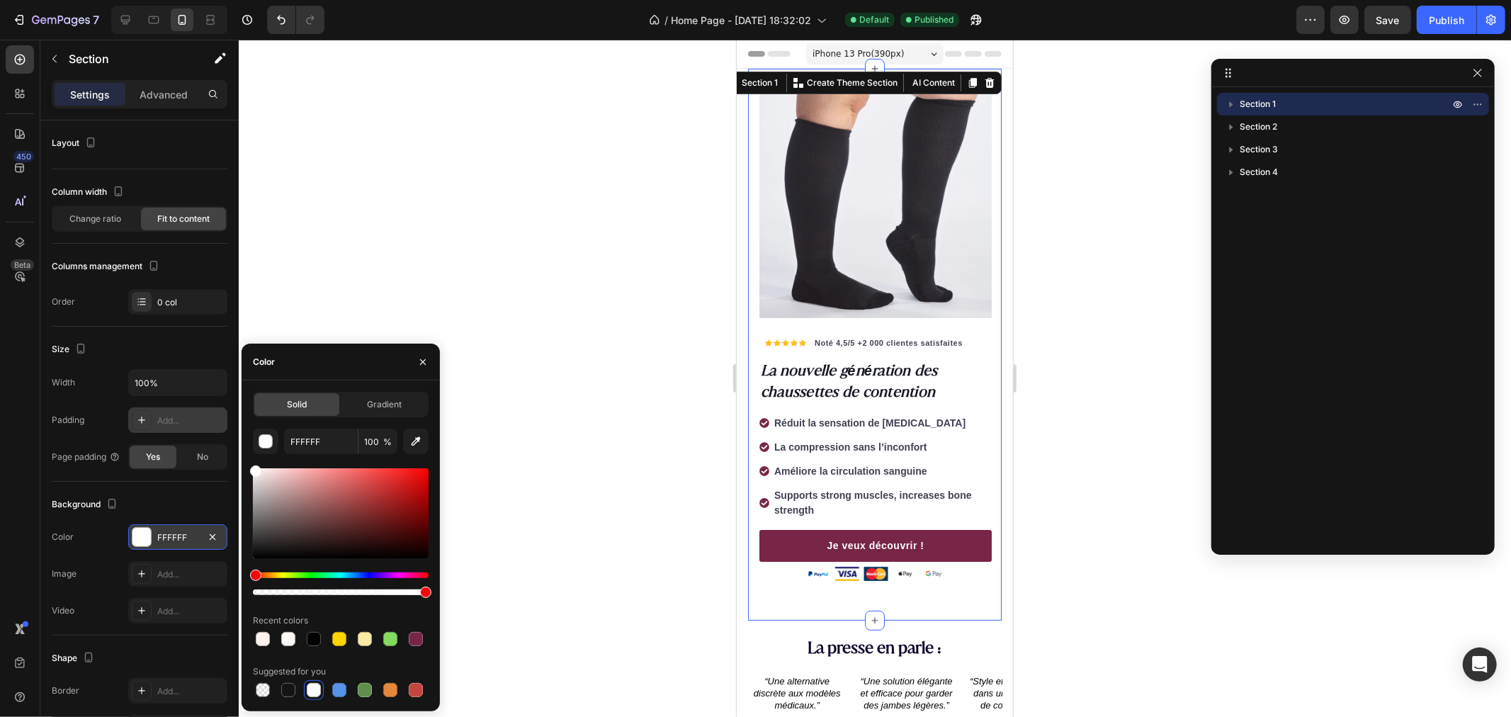
drag, startPoint x: 241, startPoint y: 455, endPoint x: 217, endPoint y: 419, distance: 42.4
click at [220, 422] on div "450 Beta Sections(18) Elements(83) Section Element Hero Section Product Detail …" at bounding box center [119, 378] width 239 height 677
click at [365, 241] on div at bounding box center [875, 378] width 1272 height 677
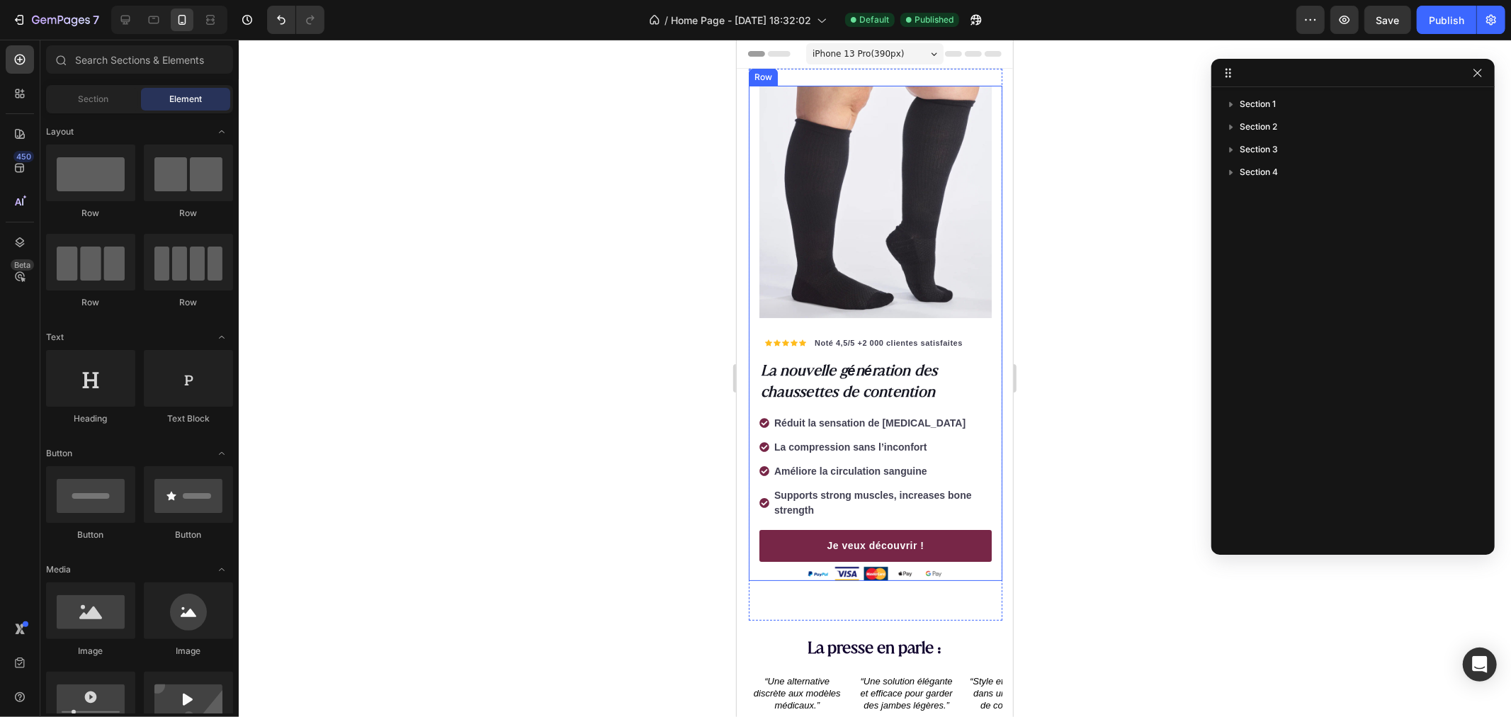
click at [984, 564] on div "Icon Icon Icon Icon Icon Icon List Hoz Noté 4,5/5 +2 000 clientes satisfaites T…" at bounding box center [875, 332] width 254 height 495
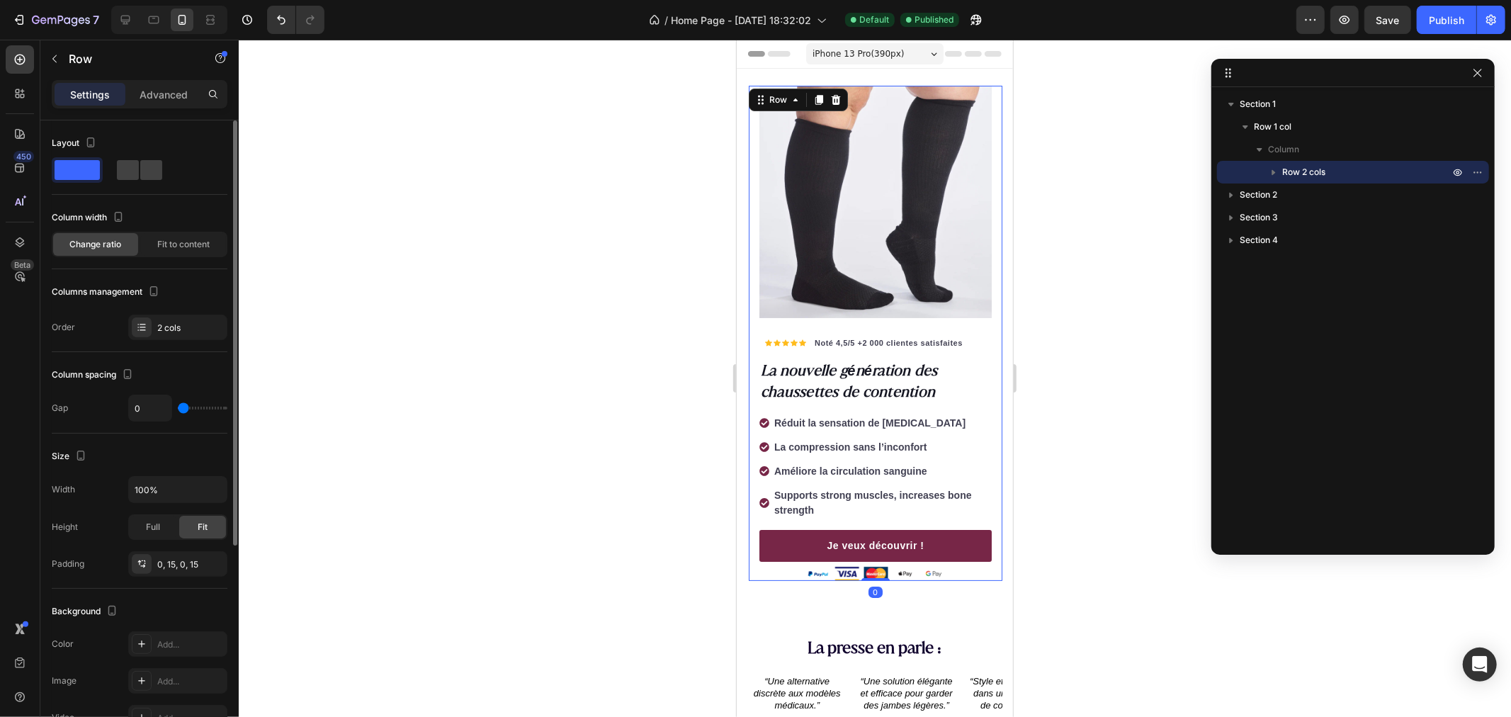
scroll to position [315, 0]
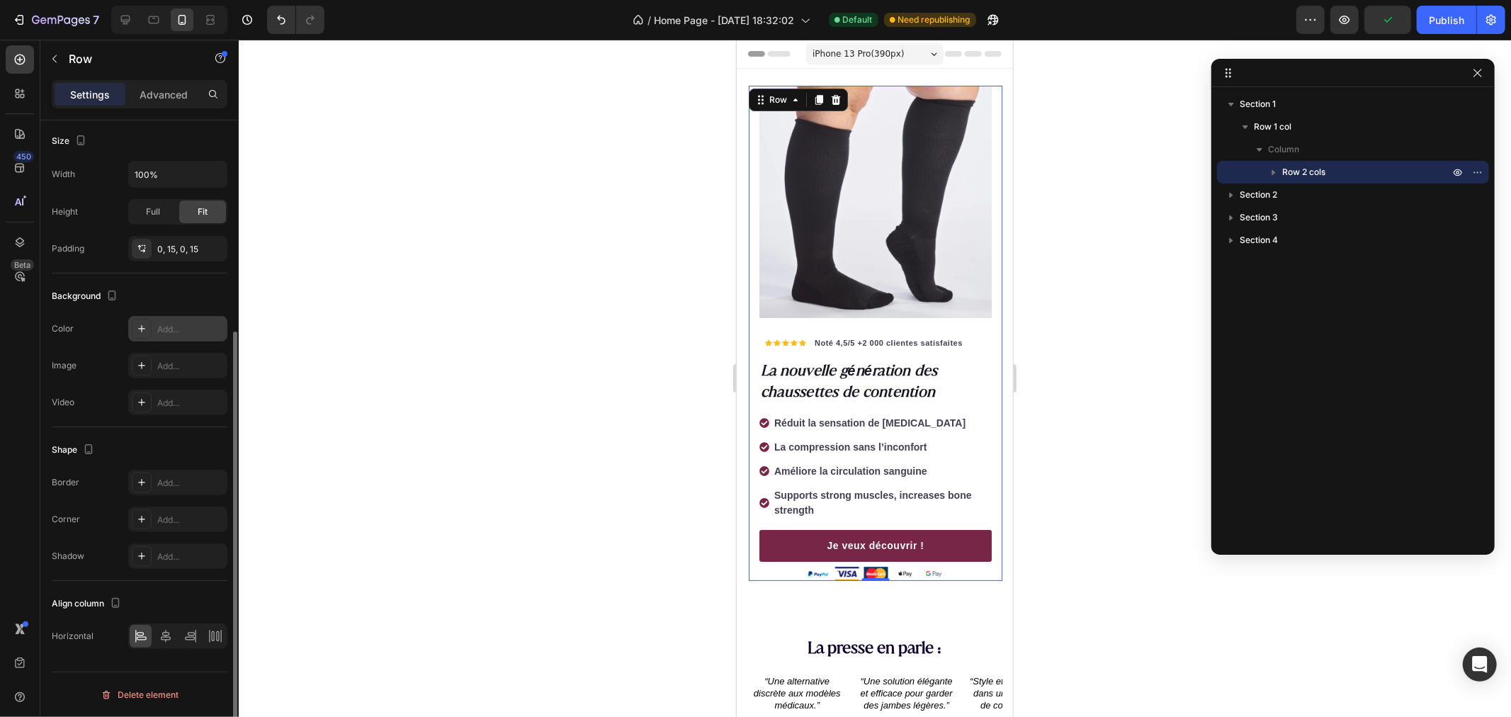
click at [140, 332] on icon at bounding box center [141, 328] width 11 height 11
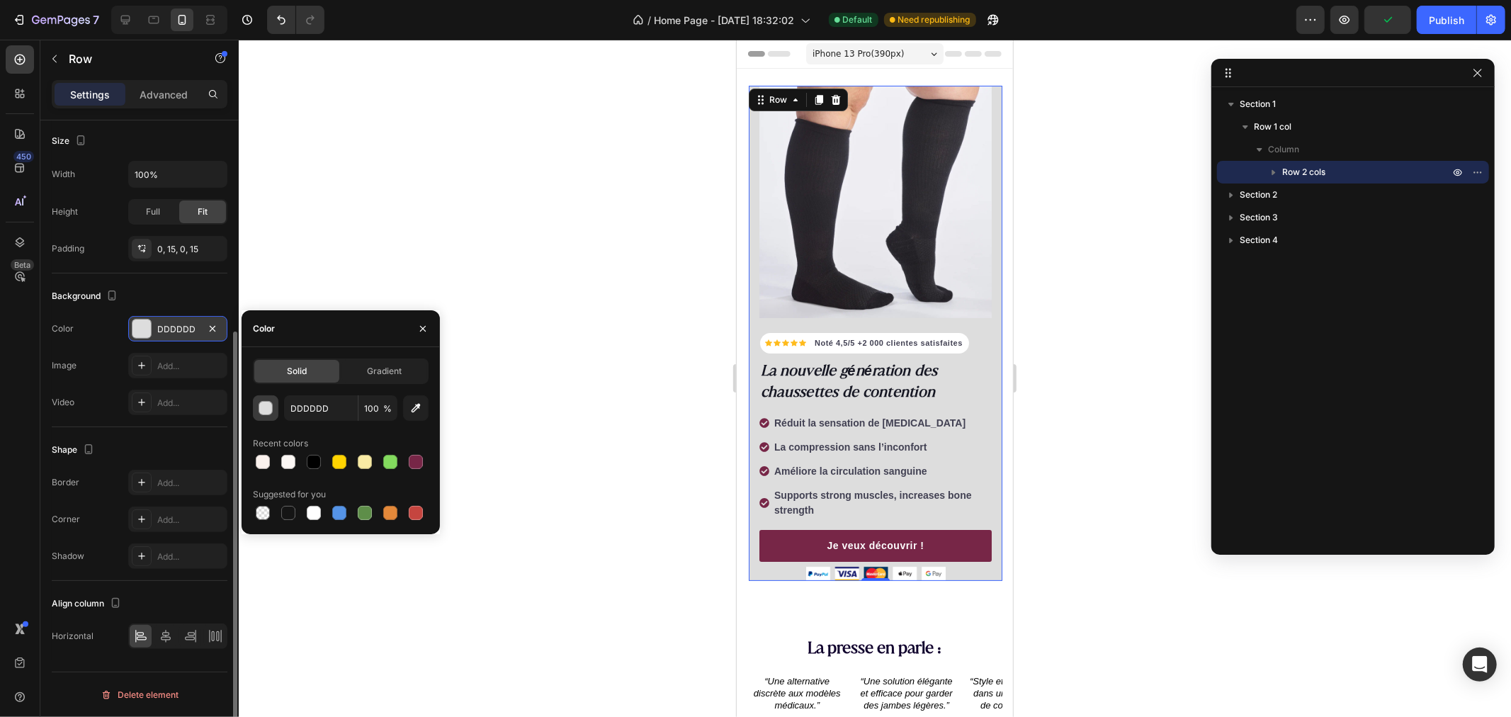
click at [265, 412] on div "button" at bounding box center [266, 409] width 14 height 14
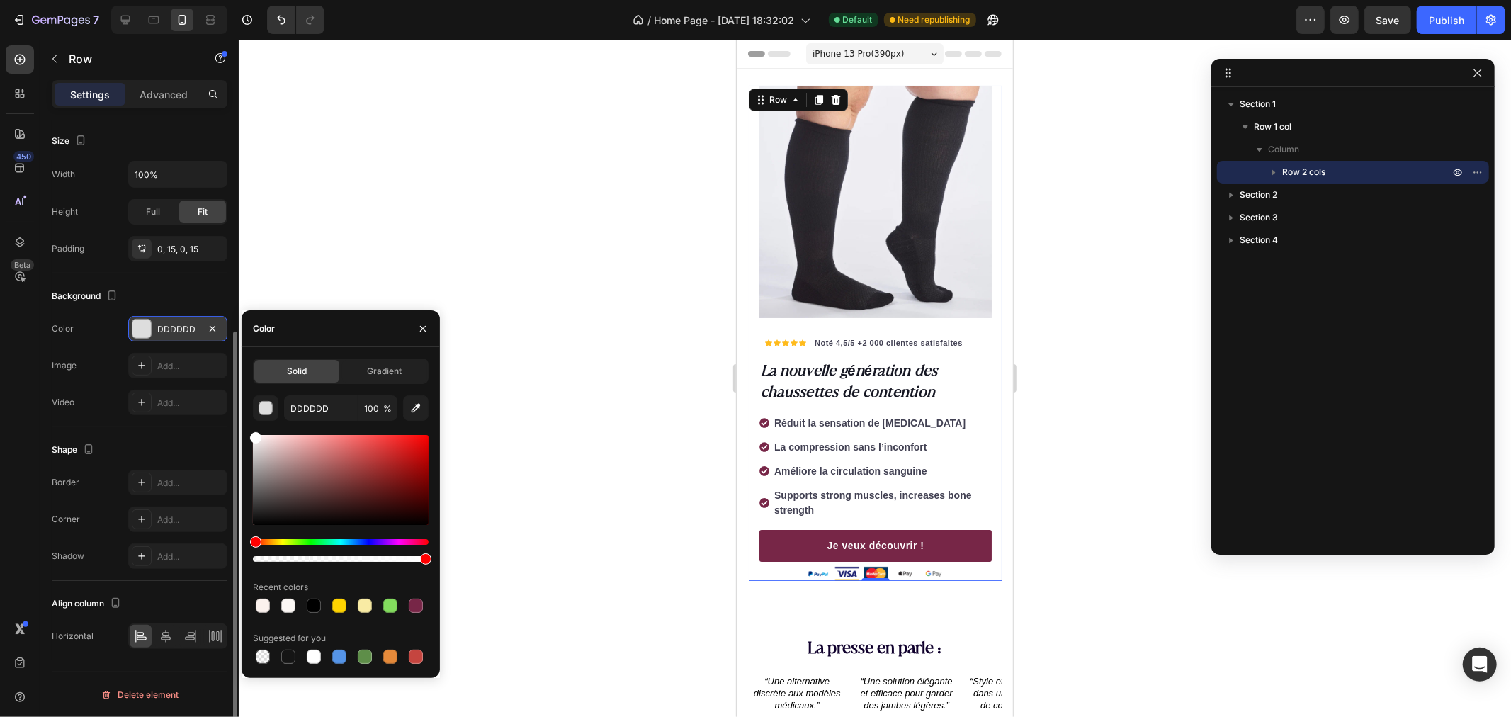
drag, startPoint x: 302, startPoint y: 509, endPoint x: 204, endPoint y: 385, distance: 157.9
click at [206, 386] on div "450 Beta Sections(18) Elements(83) Section Element Hero Section Product Detail …" at bounding box center [119, 378] width 239 height 677
type input "FFFFFF"
click at [351, 230] on div at bounding box center [875, 378] width 1272 height 677
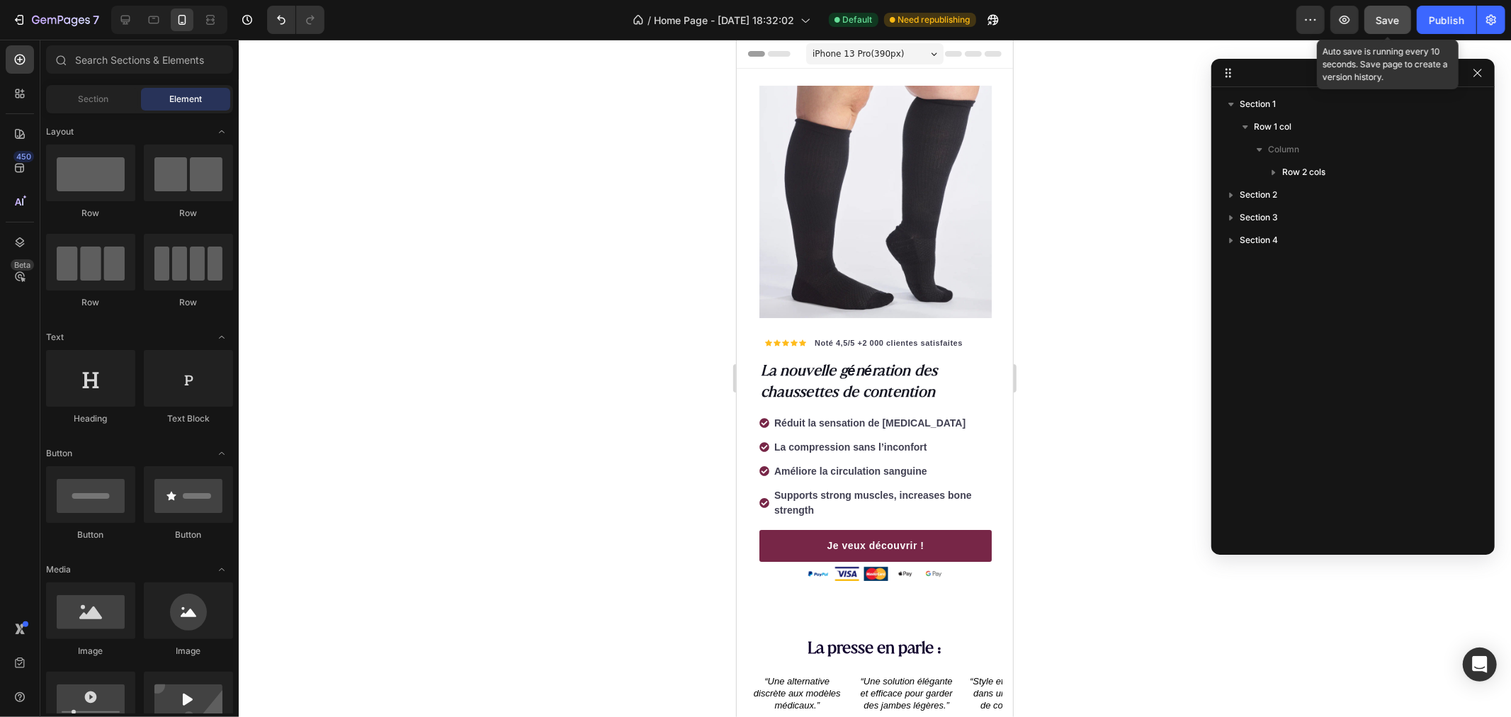
click at [1399, 14] on span "Save" at bounding box center [1387, 20] width 23 height 12
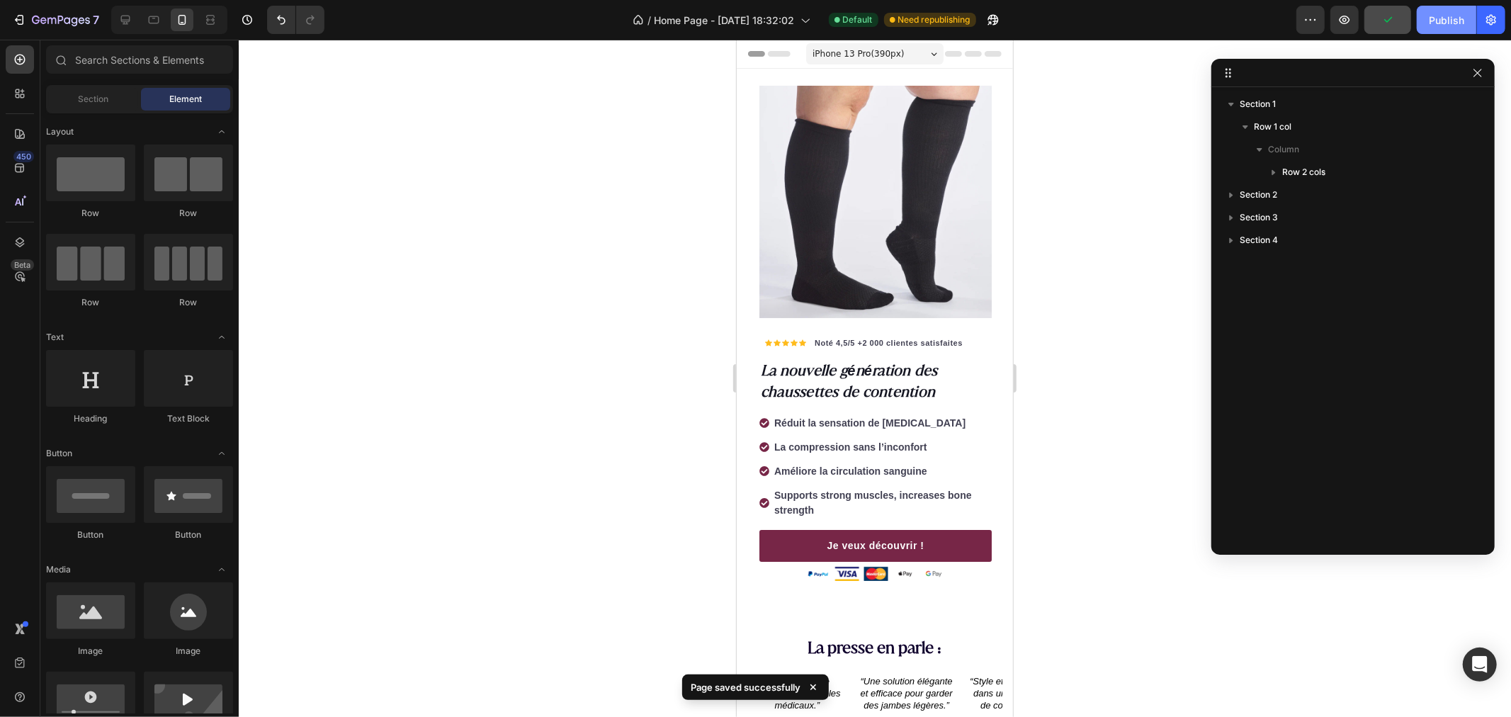
click at [1445, 19] on div "Publish" at bounding box center [1446, 20] width 35 height 15
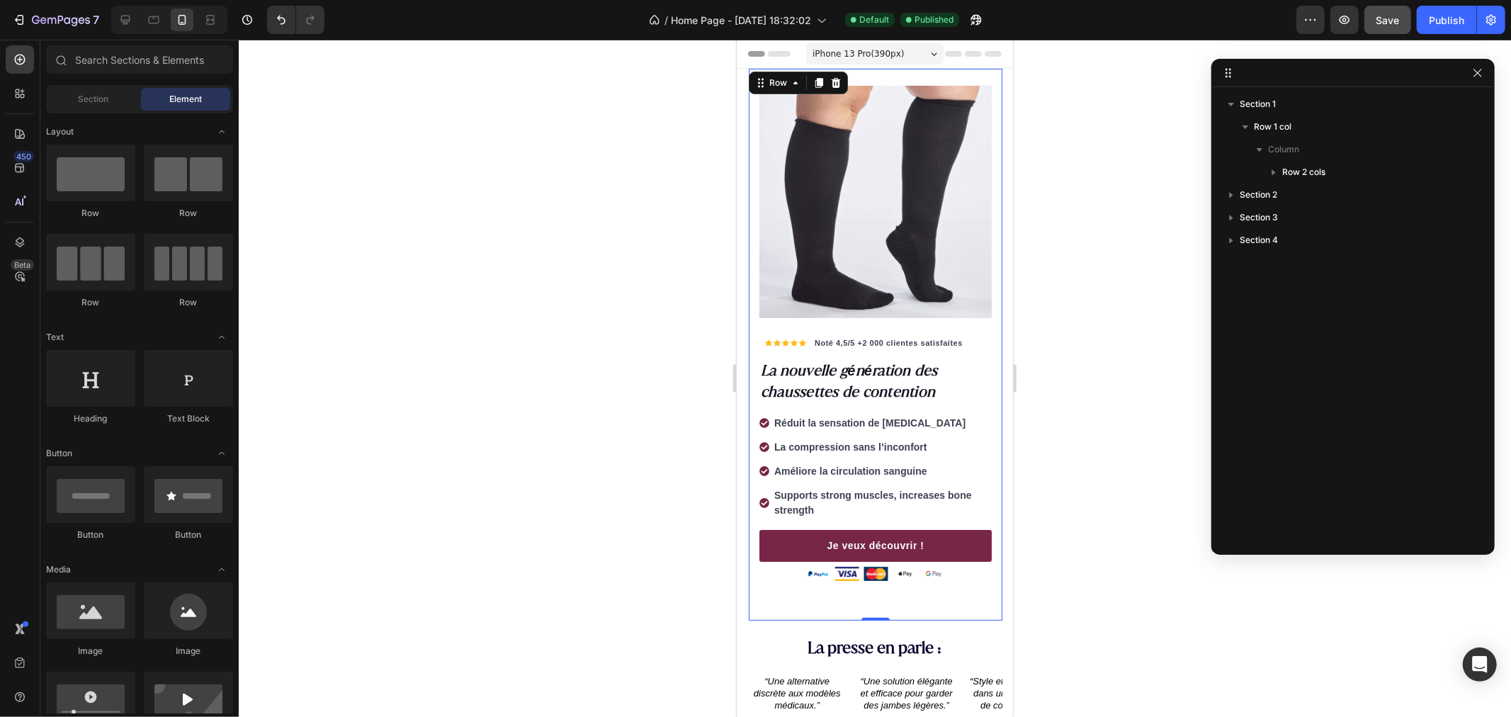
click at [788, 588] on div "Icon Icon Icon Icon Icon Icon List Hoz Noté 4,5/5 +2 000 clientes satisfaites T…" at bounding box center [875, 344] width 254 height 552
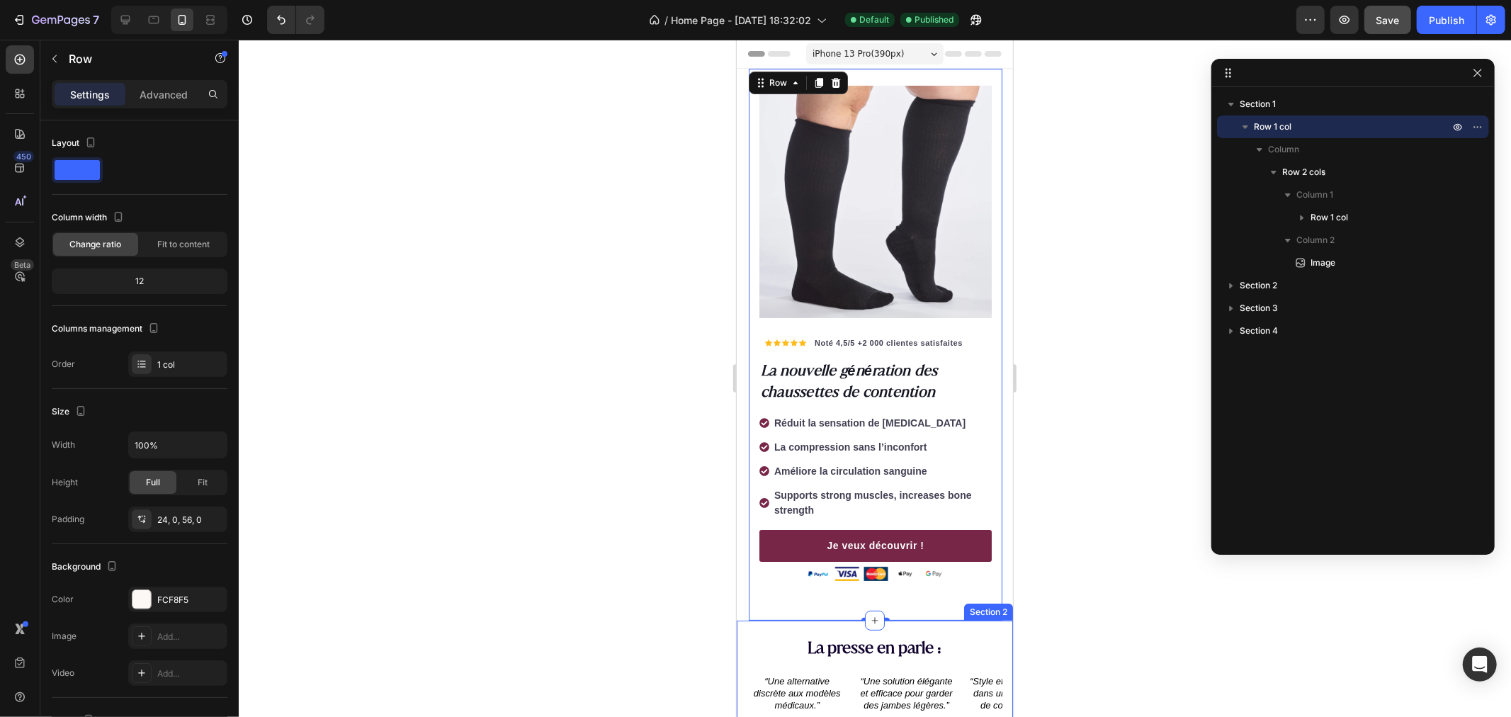
click at [802, 620] on div "La presse en parle : Heading “Une alternative discrète aux modèles médicaux.” T…" at bounding box center [874, 705] width 276 height 170
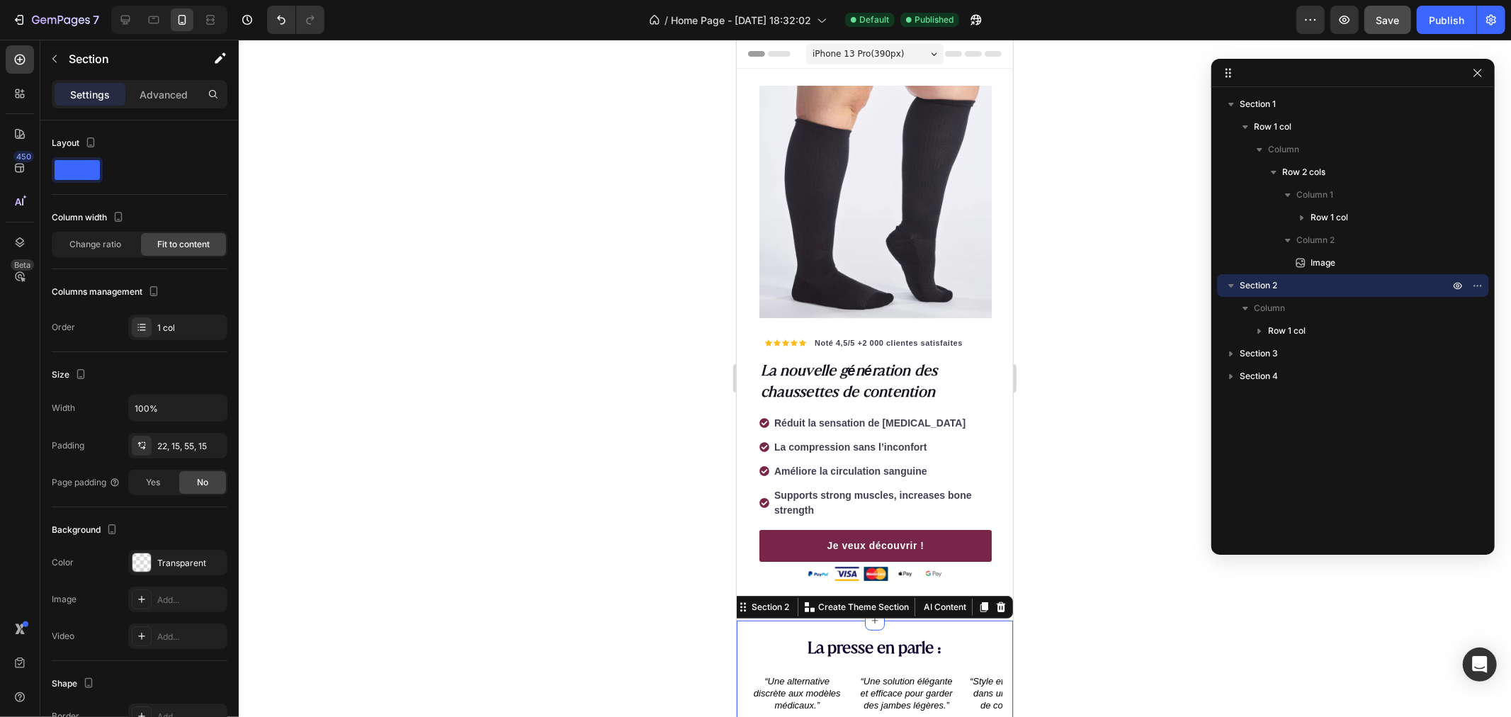
click at [620, 509] on div at bounding box center [875, 378] width 1272 height 677
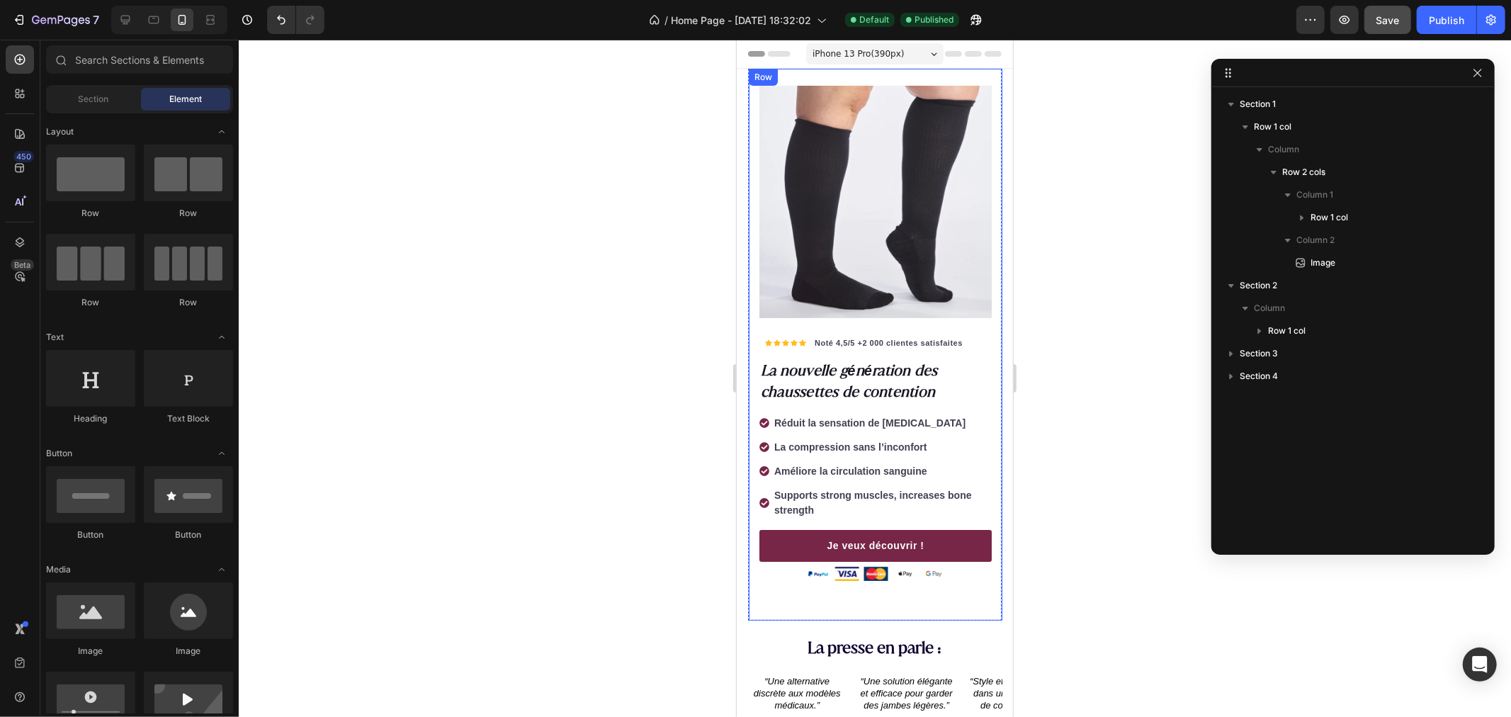
click at [781, 596] on div "Icon Icon Icon Icon Icon Icon List Hoz Noté 4,5/5 +2 000 clientes satisfaites T…" at bounding box center [875, 344] width 254 height 552
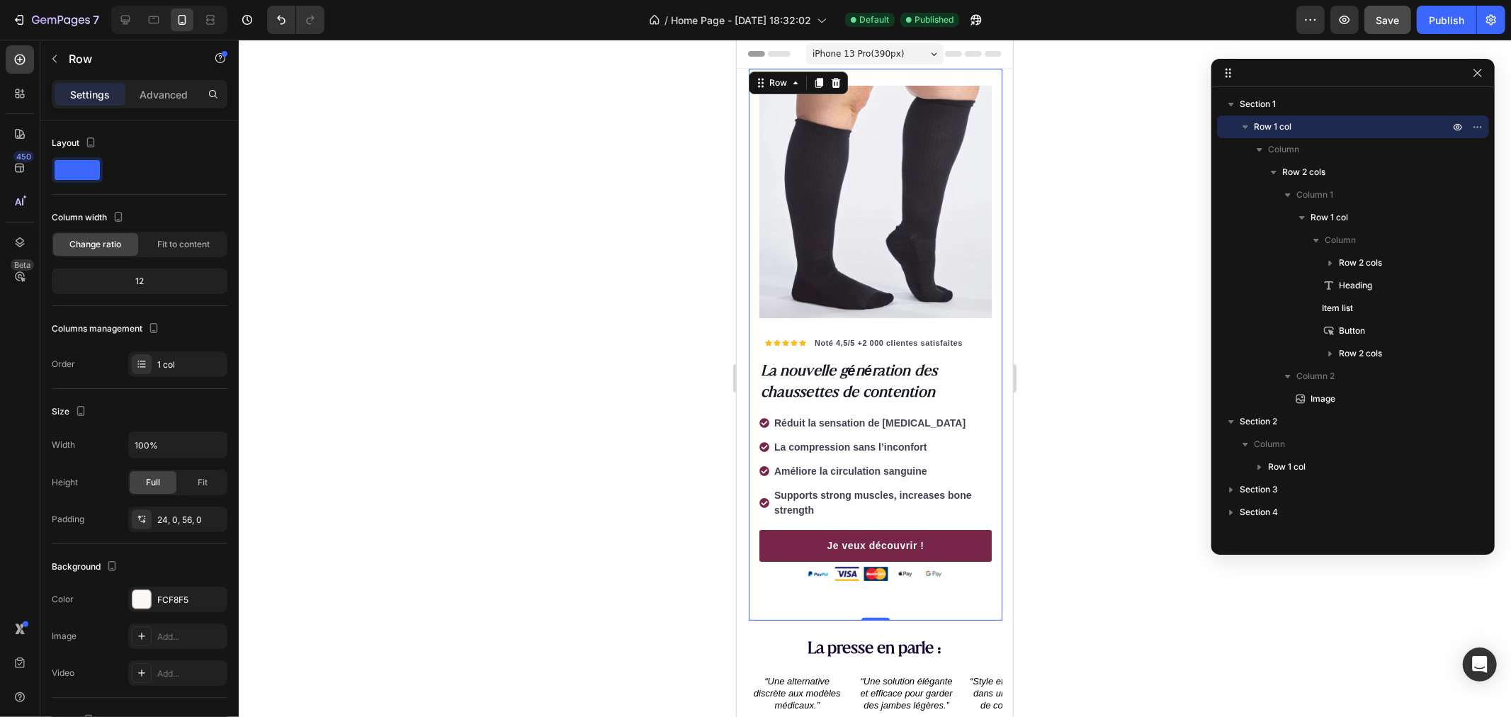
click at [779, 596] on div "Icon Icon Icon Icon Icon Icon List Hoz Noté 4,5/5 +2 000 clientes satisfaites T…" at bounding box center [875, 344] width 254 height 552
click at [816, 588] on div "Icon Icon Icon Icon Icon Icon List Hoz Noté 4,5/5 +2 000 clientes satisfaites T…" at bounding box center [875, 344] width 254 height 552
click at [831, 588] on div "Icon Icon Icon Icon Icon Icon List Hoz Noté 4,5/5 +2 000 clientes satisfaites T…" at bounding box center [875, 344] width 254 height 552
click at [832, 588] on div "Icon Icon Icon Icon Icon Icon List Hoz Noté 4,5/5 +2 000 clientes satisfaites T…" at bounding box center [875, 344] width 254 height 552
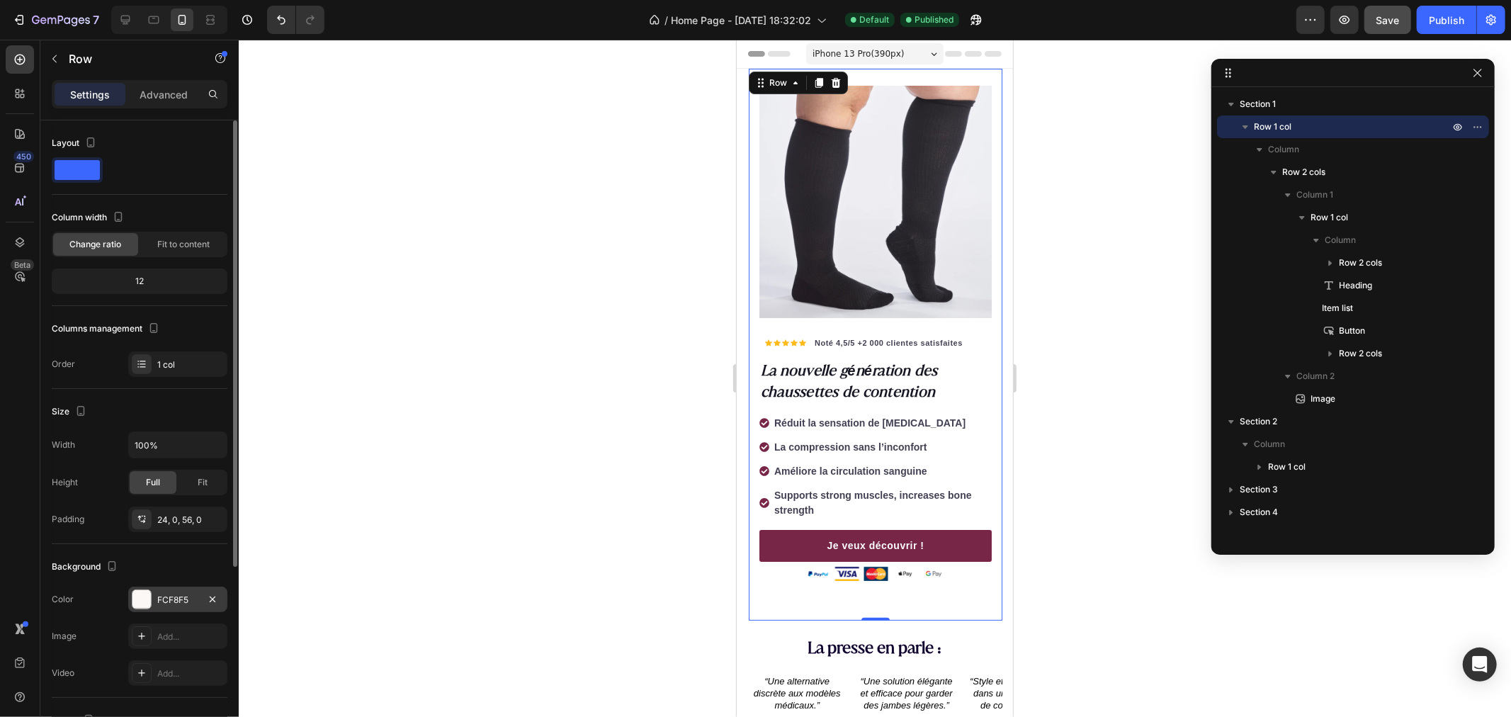
click at [154, 592] on div "FCF8F5" at bounding box center [177, 600] width 99 height 26
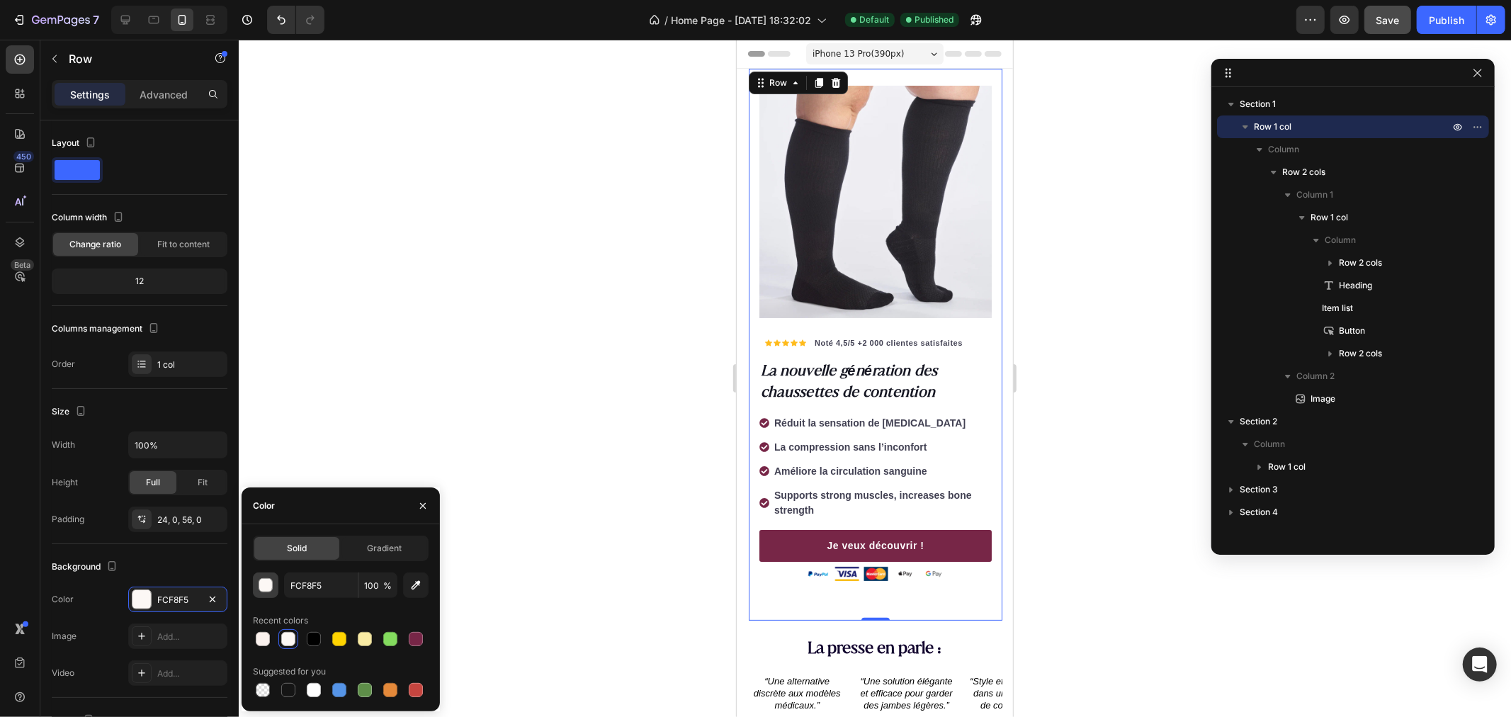
click at [273, 585] on button "button" at bounding box center [266, 585] width 26 height 26
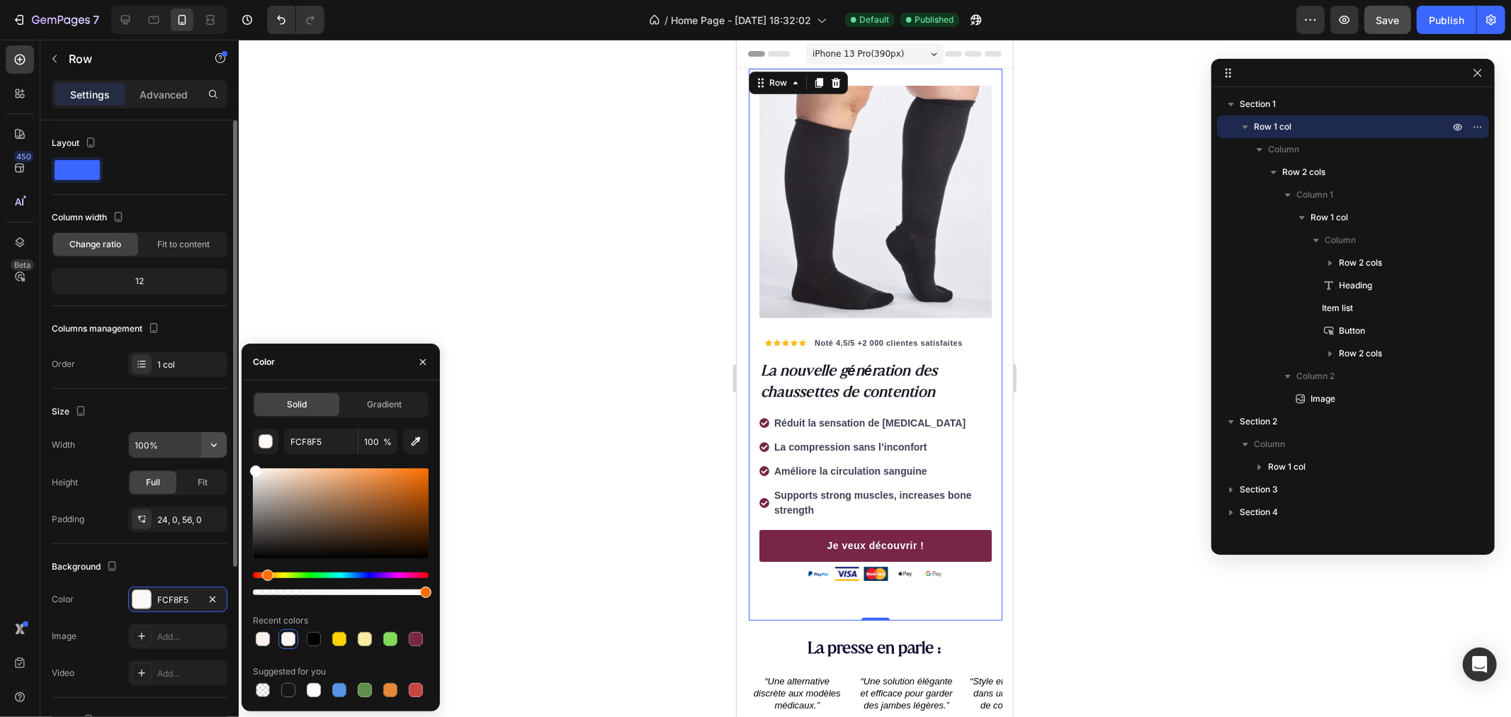
drag, startPoint x: 281, startPoint y: 494, endPoint x: 214, endPoint y: 434, distance: 90.8
click at [220, 440] on div "450 Beta Sections(18) Elements(83) Section Element Hero Section Product Detail …" at bounding box center [119, 378] width 239 height 677
type input "FFFFFF"
click at [490, 276] on div at bounding box center [875, 378] width 1272 height 677
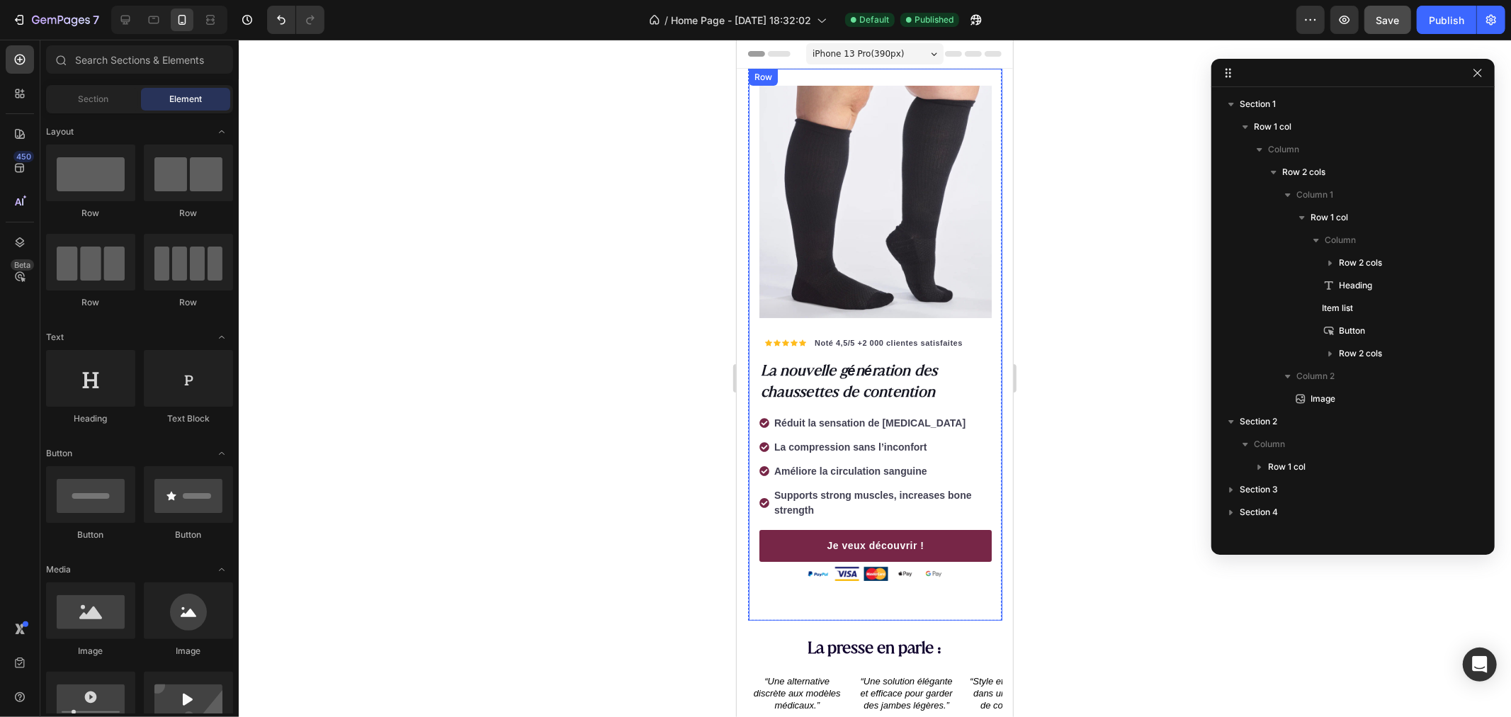
click at [863, 74] on div "Icon Icon Icon Icon Icon Icon List Hoz Noté 4,5/5 +2 000 clientes satisfaites T…" at bounding box center [875, 344] width 254 height 552
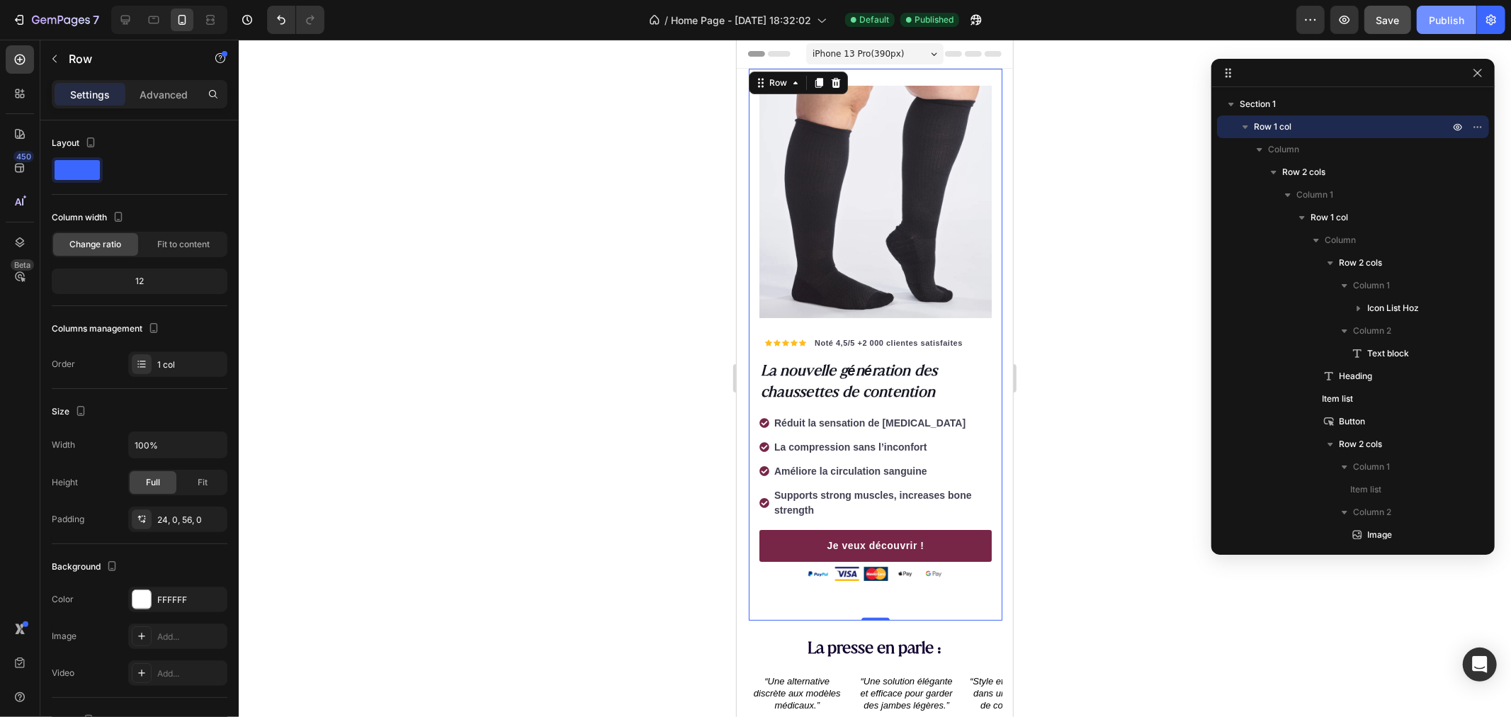
click at [1451, 28] on button "Publish" at bounding box center [1447, 20] width 60 height 28
click at [436, 689] on div at bounding box center [875, 378] width 1272 height 677
